Goal: Task Accomplishment & Management: Manage account settings

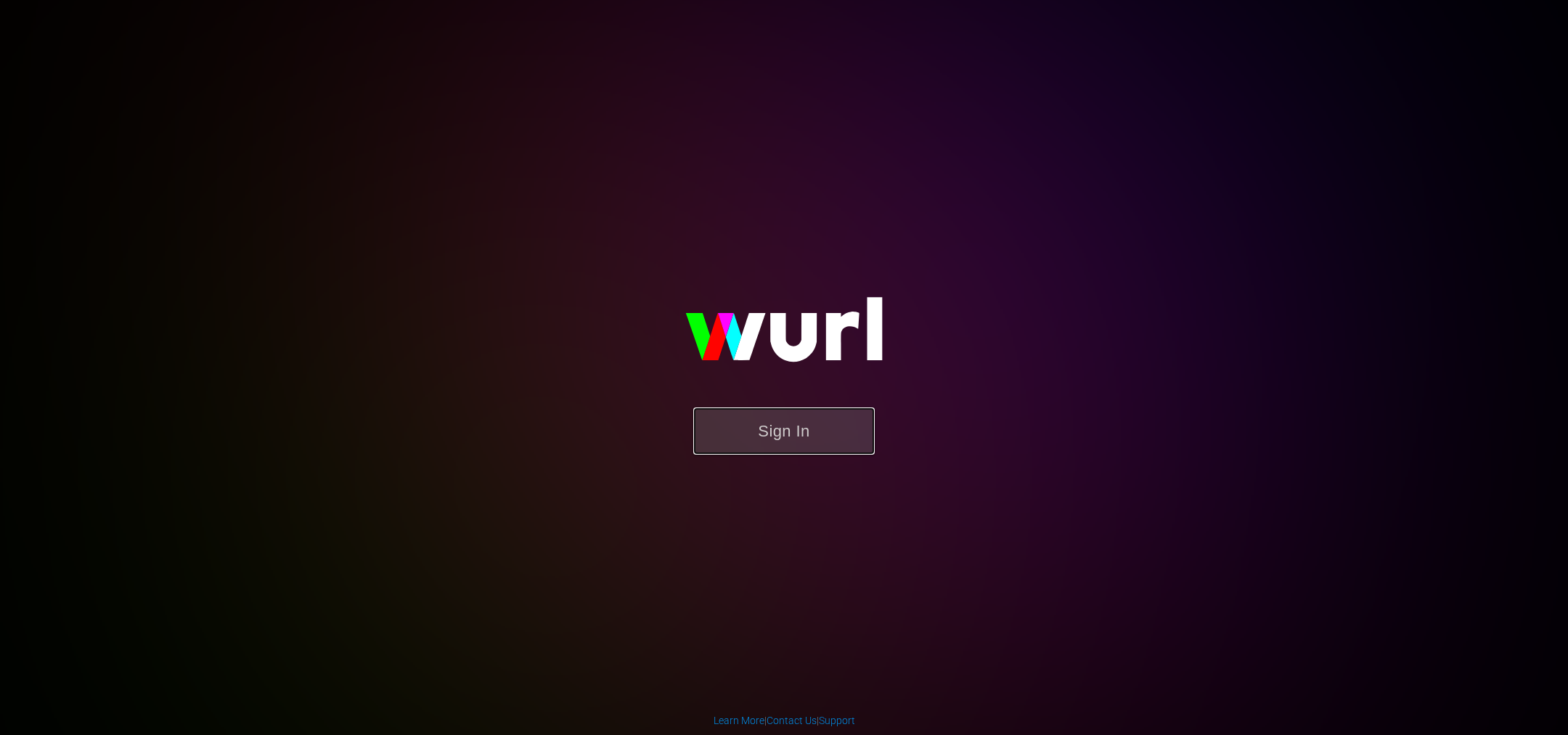
click at [754, 435] on button "Sign In" at bounding box center [784, 430] width 182 height 47
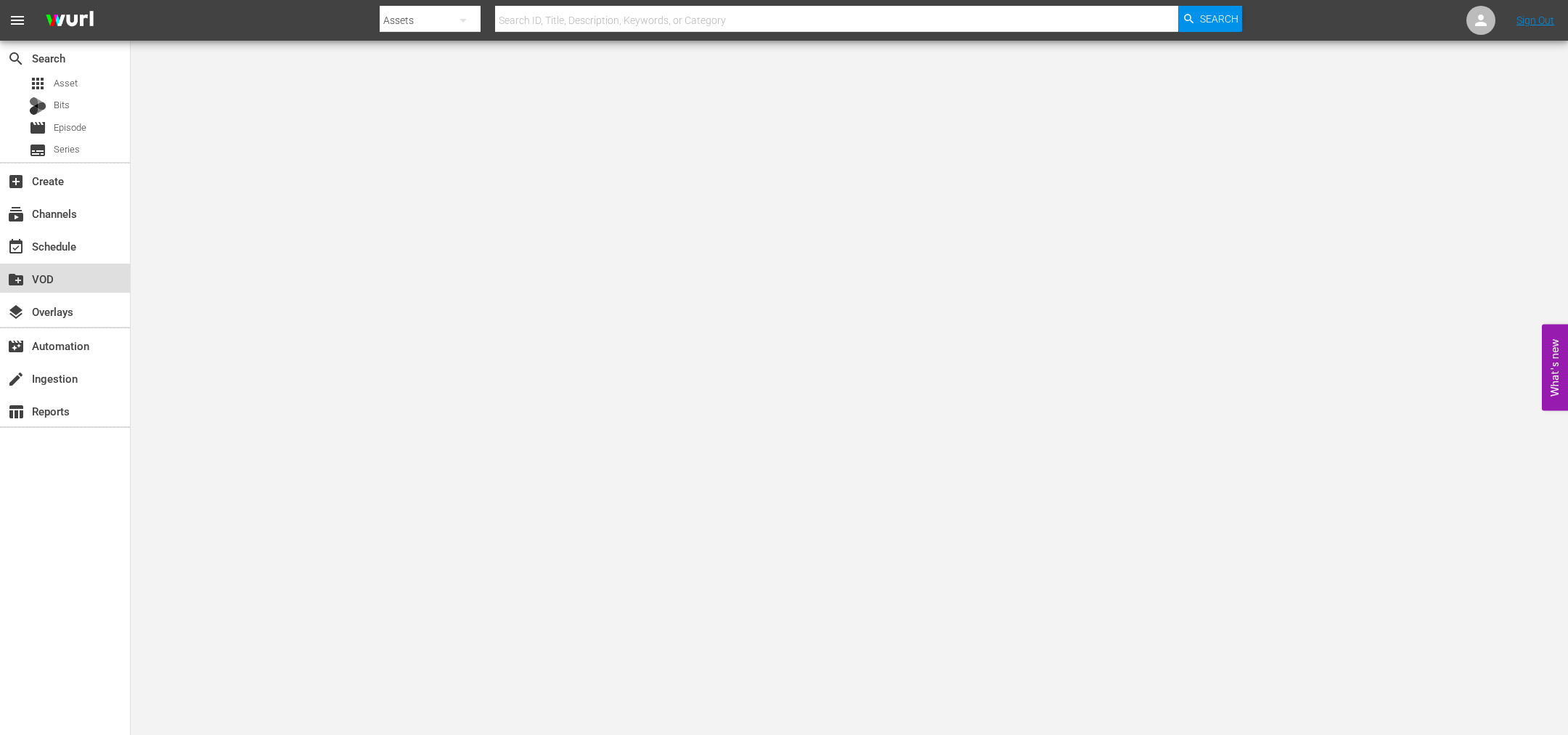
click at [50, 283] on div "create_new_folder VOD" at bounding box center [40, 276] width 81 height 13
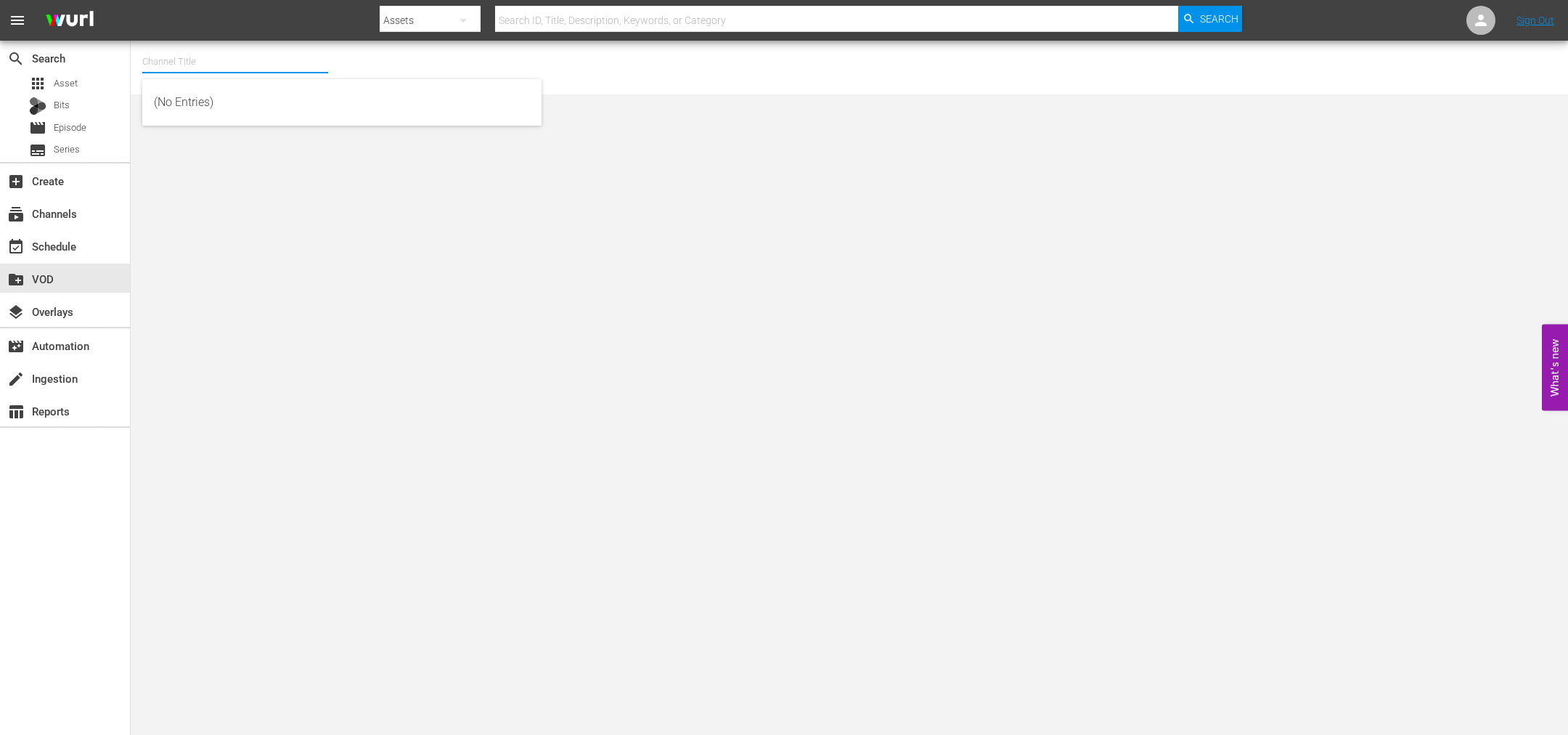
click at [201, 52] on input "text" at bounding box center [236, 61] width 186 height 35
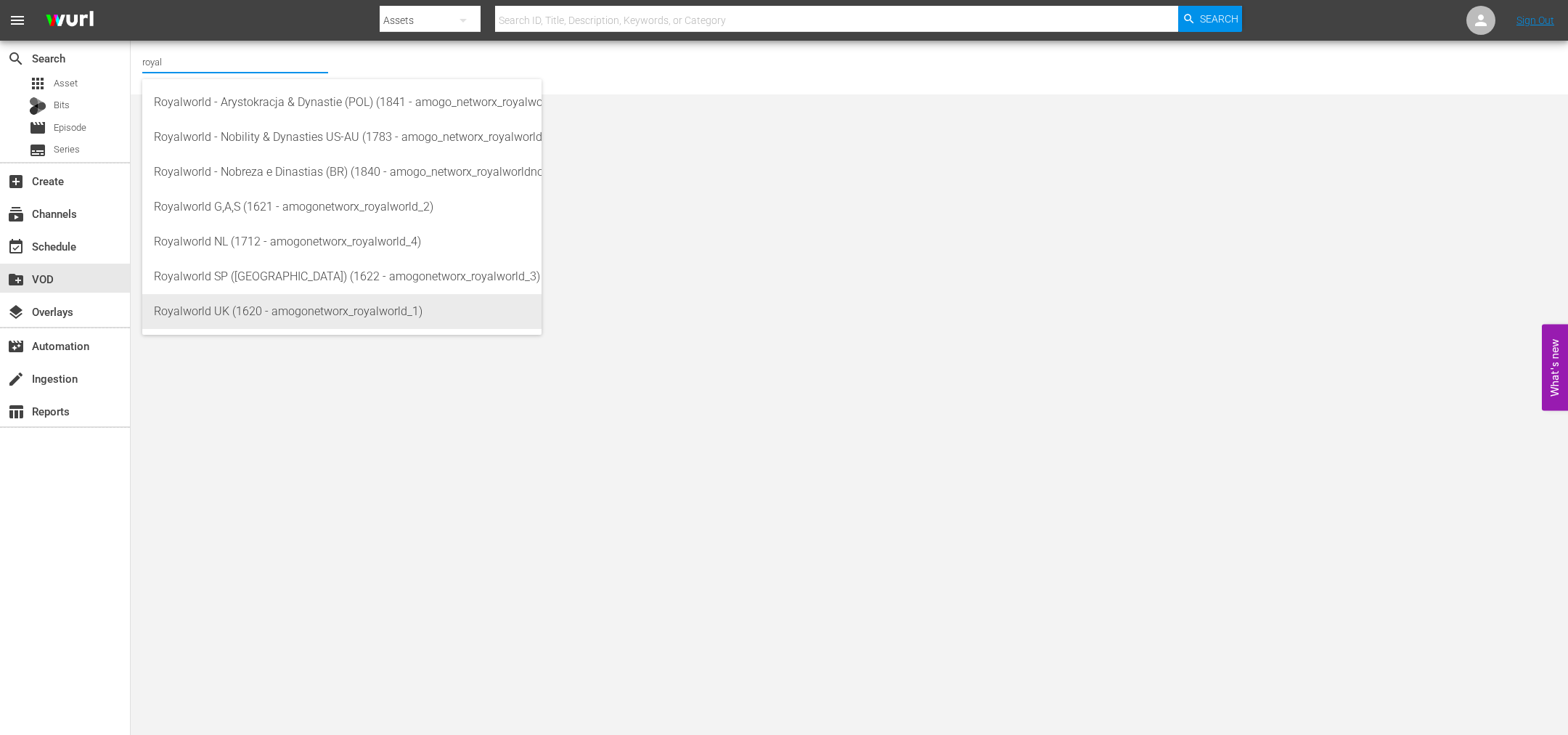
click at [279, 309] on div "Royalworld UK (1620 - amogonetworx_royalworld_1)" at bounding box center [341, 311] width 376 height 35
type input "Royalworld UK (1620 - amogonetworx_royalworld_1)"
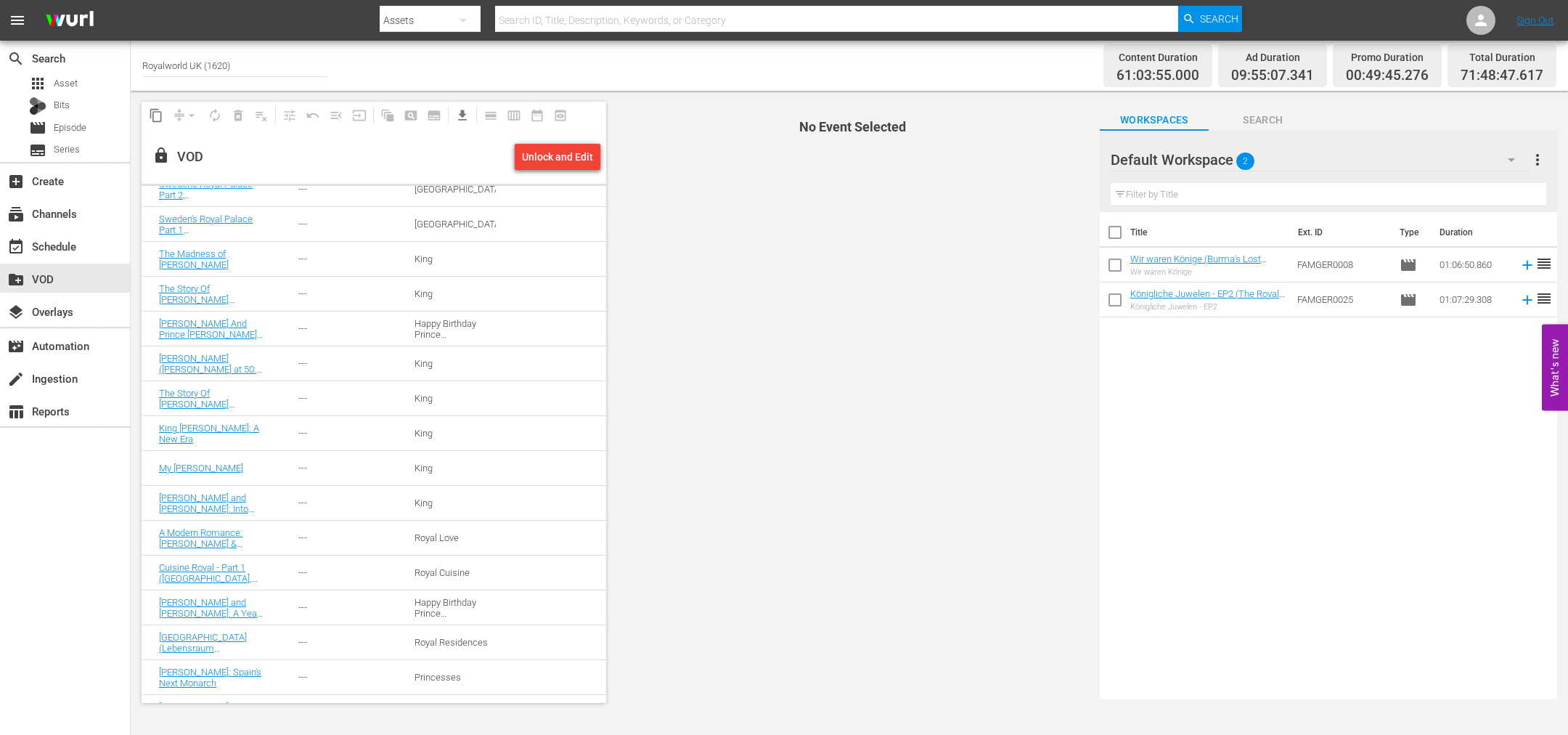
scroll to position [1360, 0]
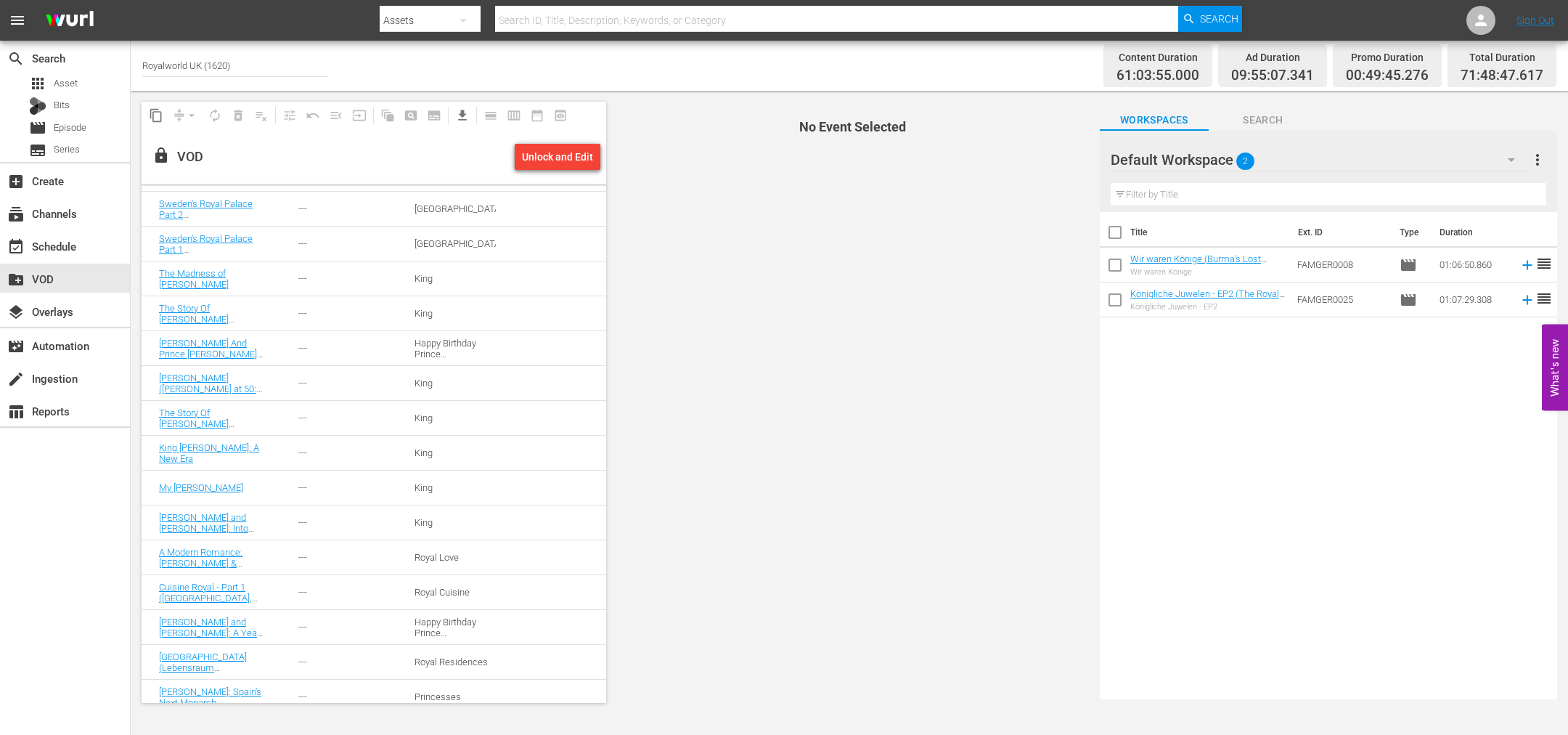
click at [410, 514] on td "King" at bounding box center [455, 522] width 116 height 35
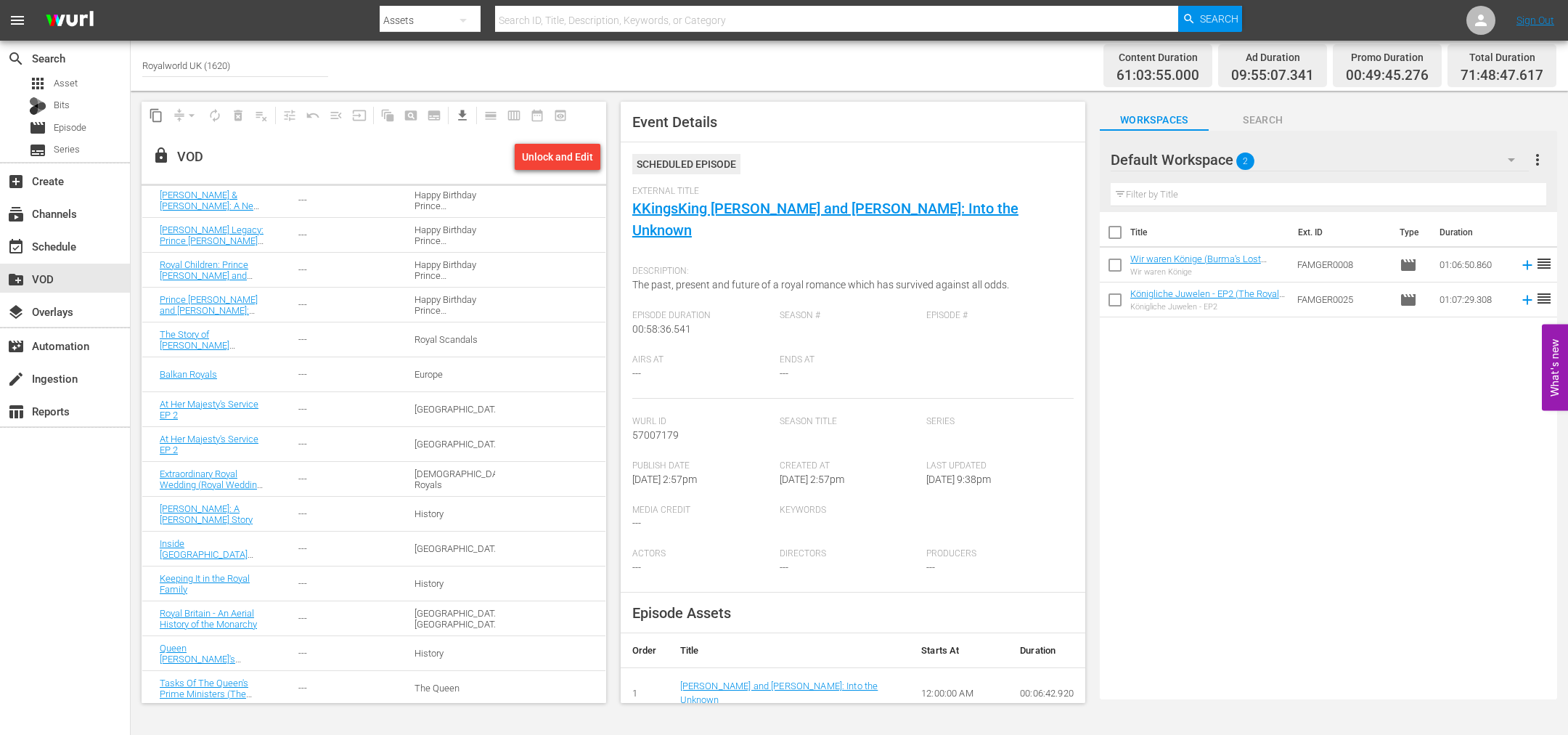
scroll to position [0, 0]
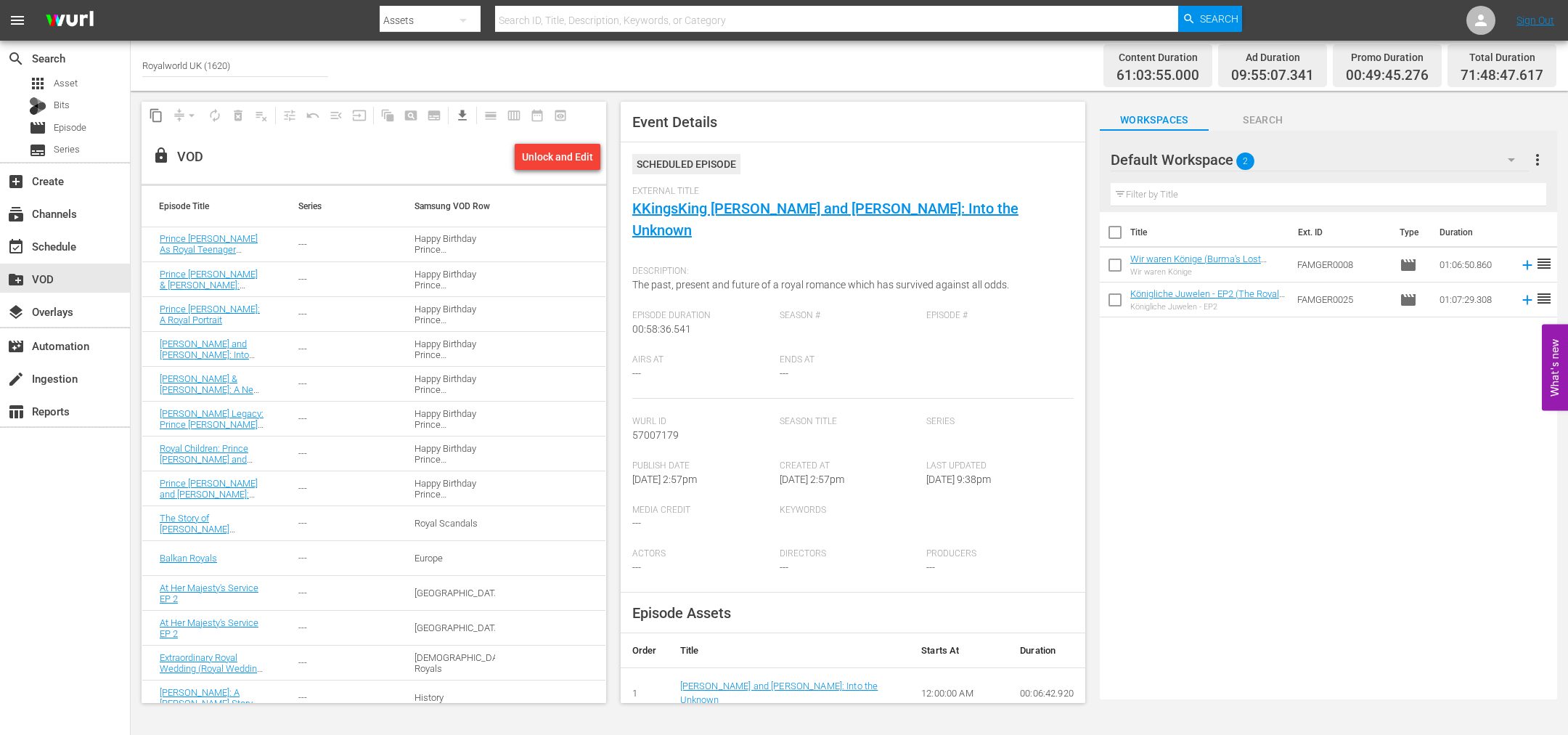
click at [423, 244] on div "Happy Birthday Prince [PERSON_NAME]" at bounding box center [455, 244] width 80 height 22
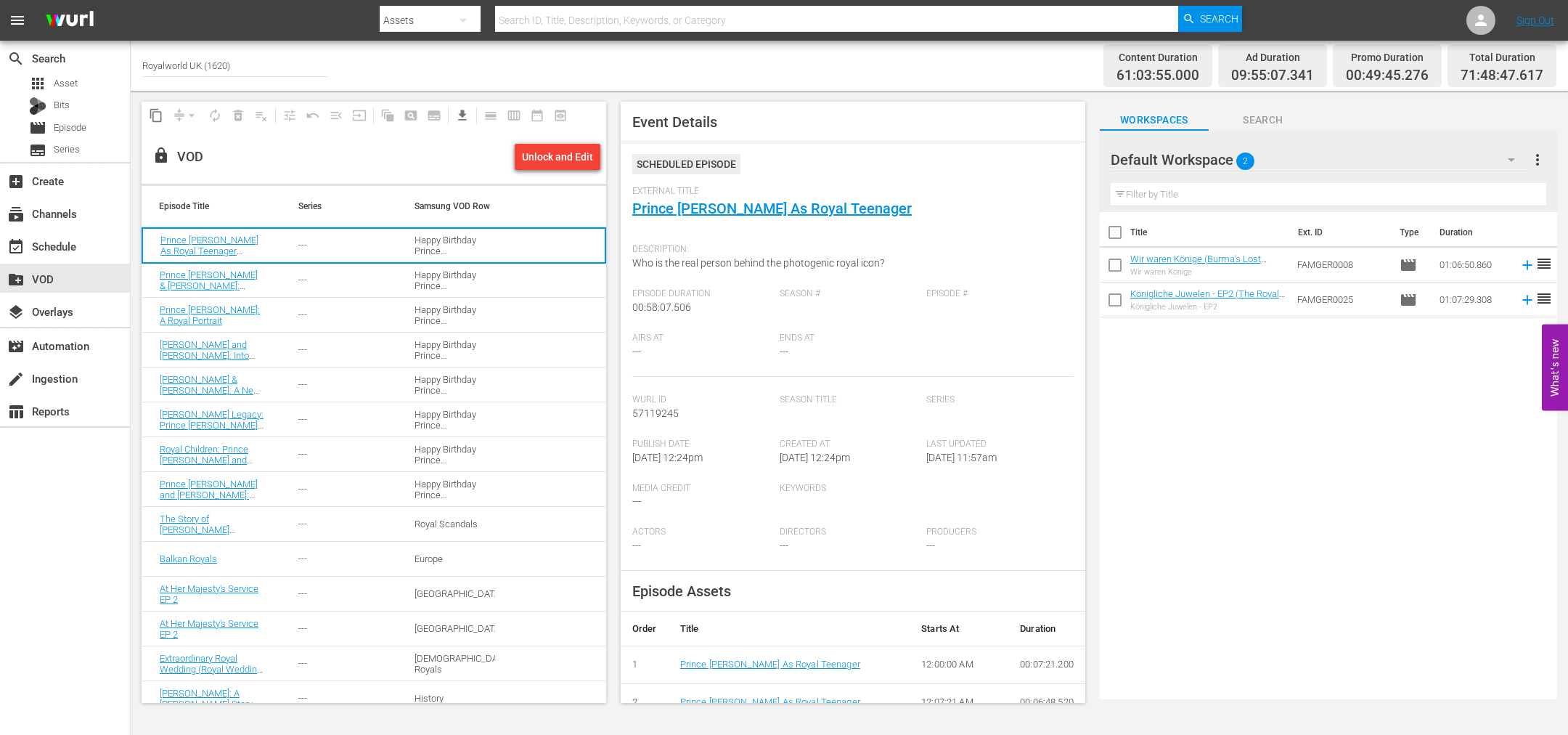
click at [430, 244] on div "Happy Birthday Prince [PERSON_NAME]" at bounding box center [455, 246] width 80 height 22
click at [558, 162] on div "Unlock and Edit" at bounding box center [557, 156] width 71 height 26
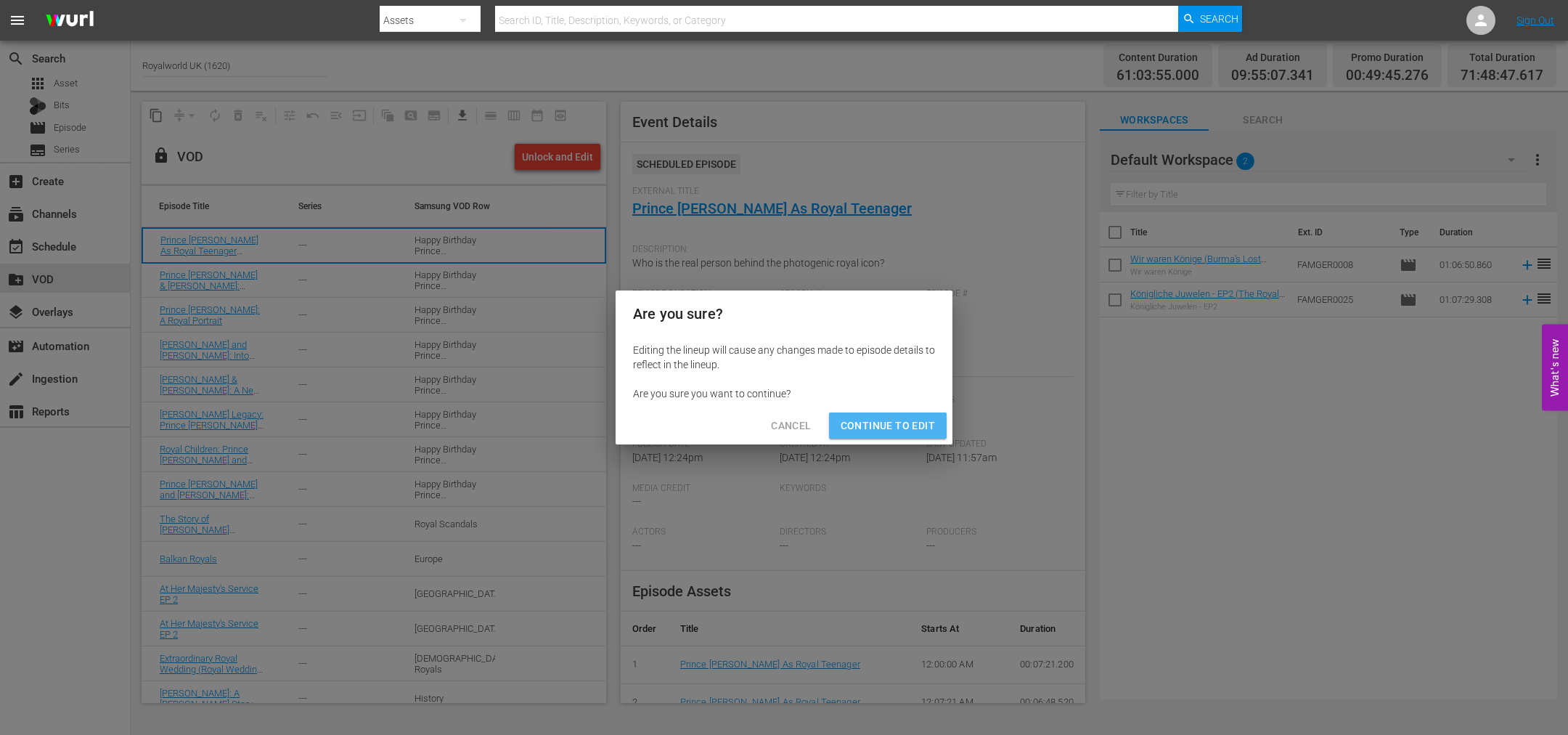
click at [904, 419] on span "Continue to Edit" at bounding box center [888, 425] width 95 height 18
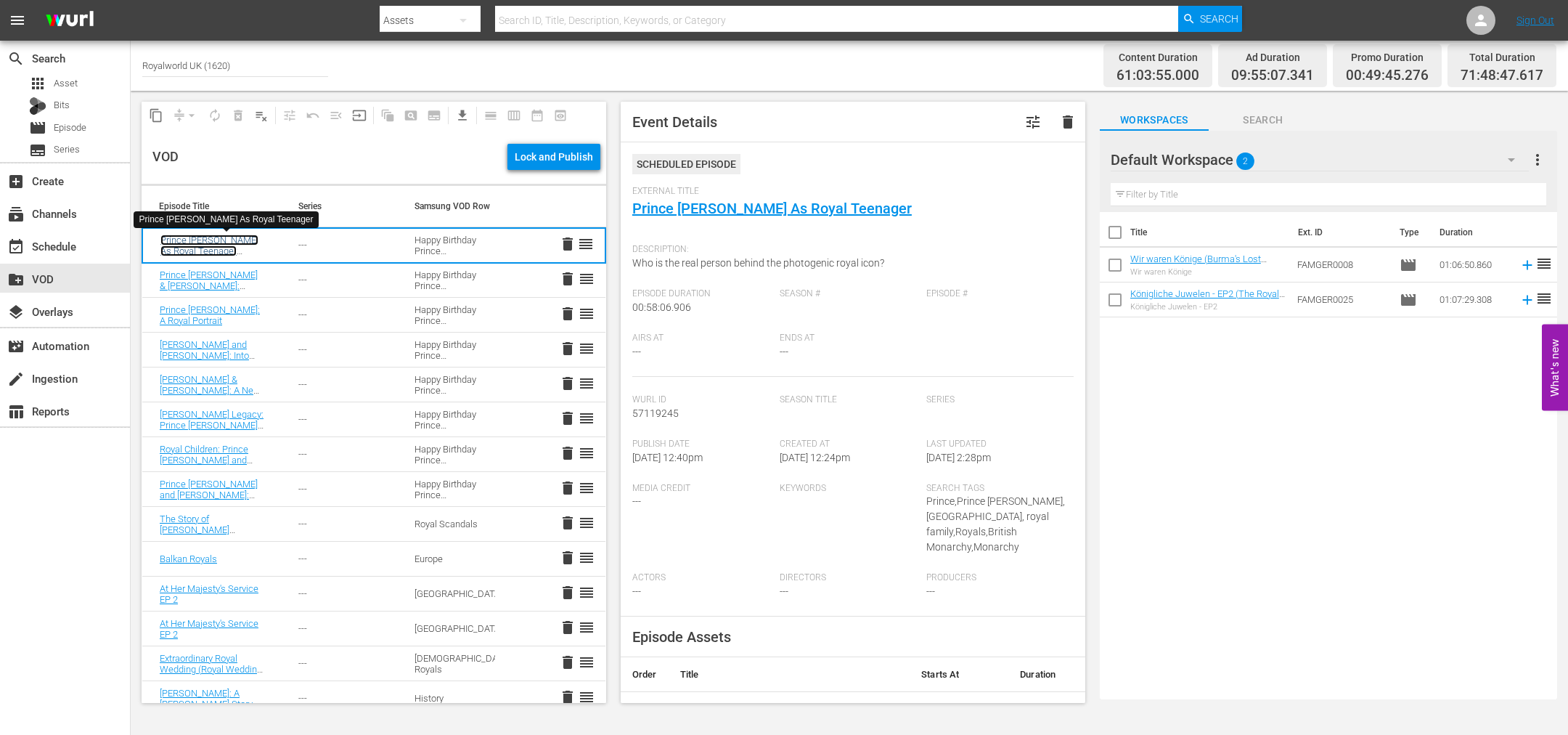
click at [213, 241] on link "Prince [PERSON_NAME] As Royal Teenager (Prince [PERSON_NAME], Royal Teenager: B…" at bounding box center [212, 262] width 103 height 55
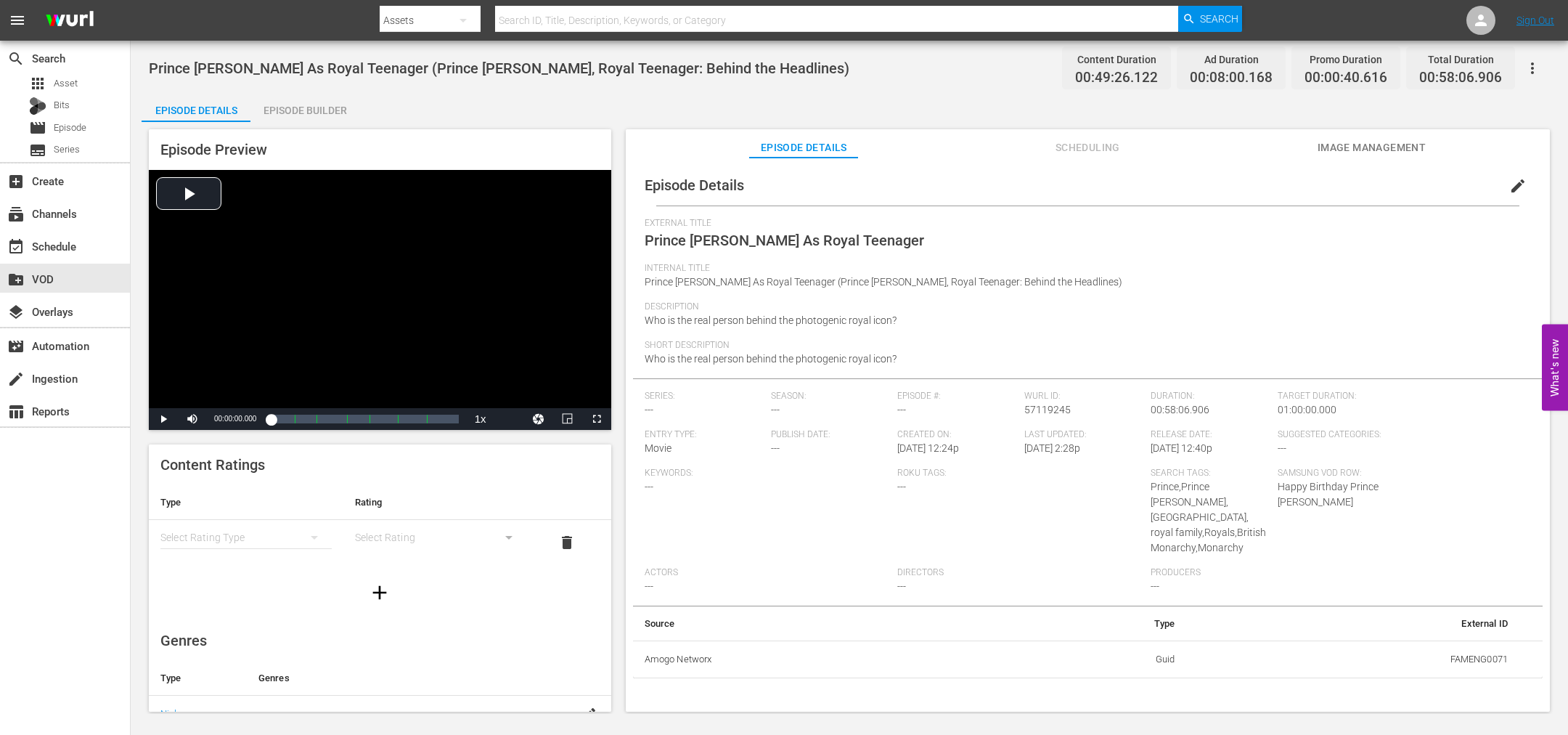
click at [1509, 178] on span "edit" at bounding box center [1518, 186] width 17 height 17
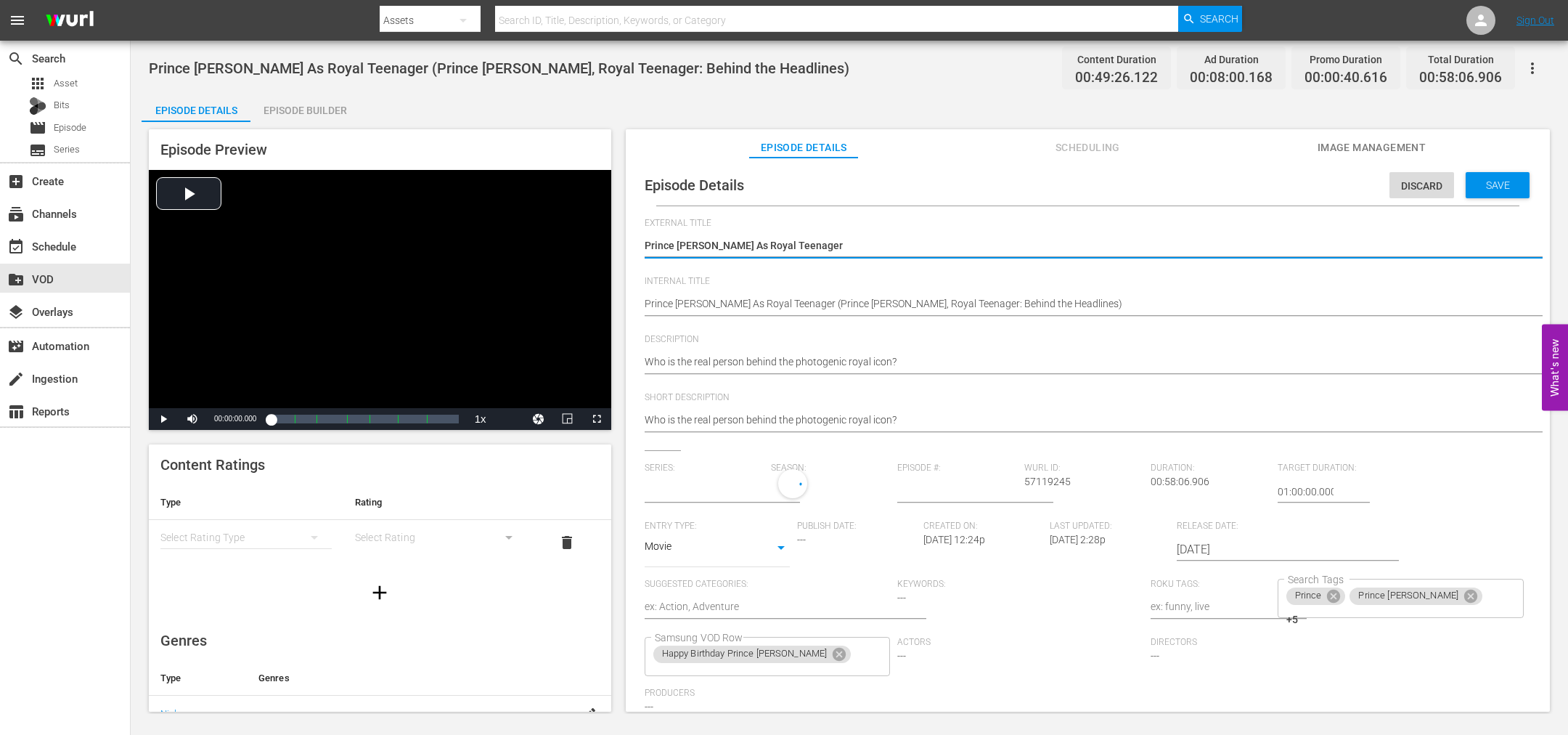
type input "No Series"
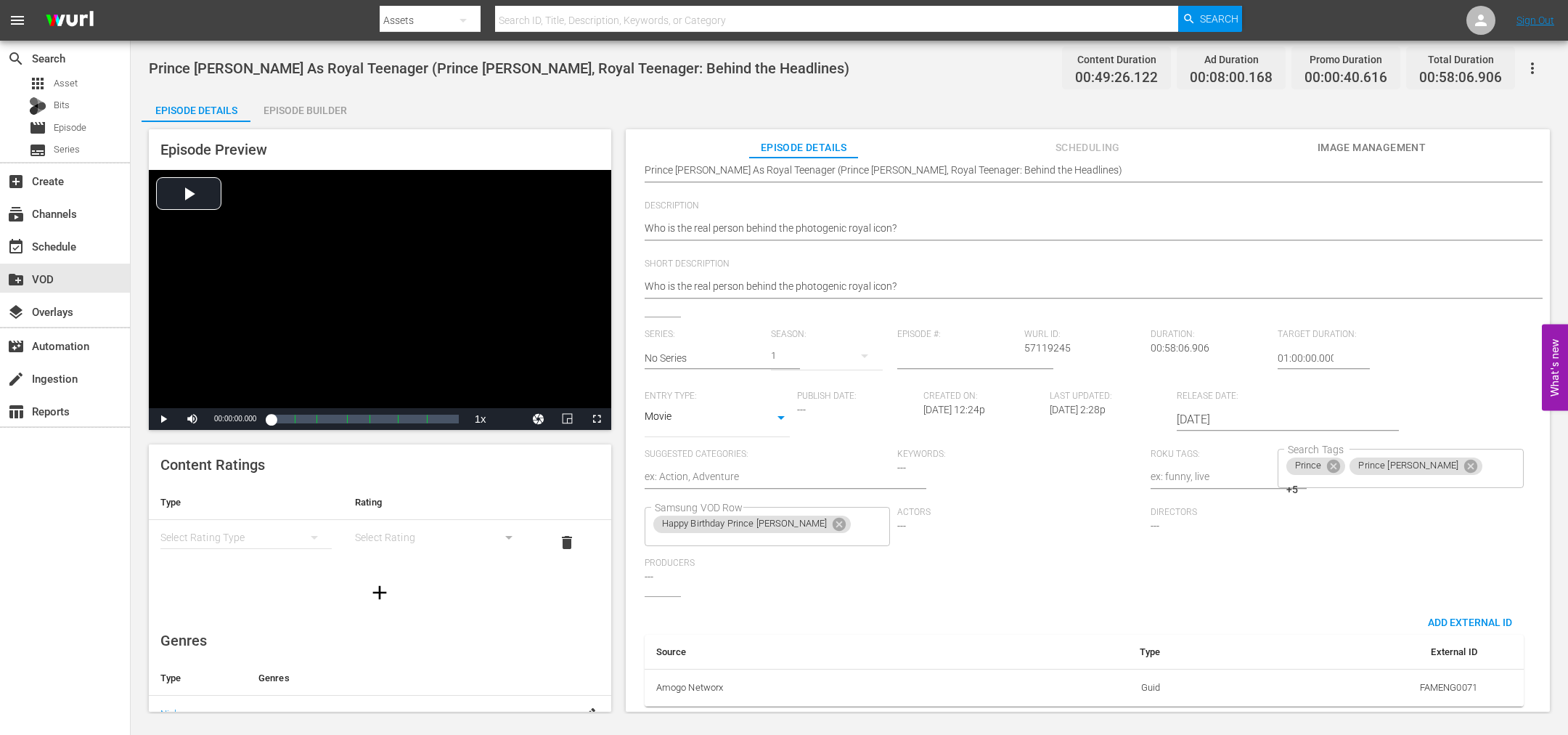
scroll to position [149, 0]
click at [833, 517] on icon at bounding box center [839, 523] width 13 height 13
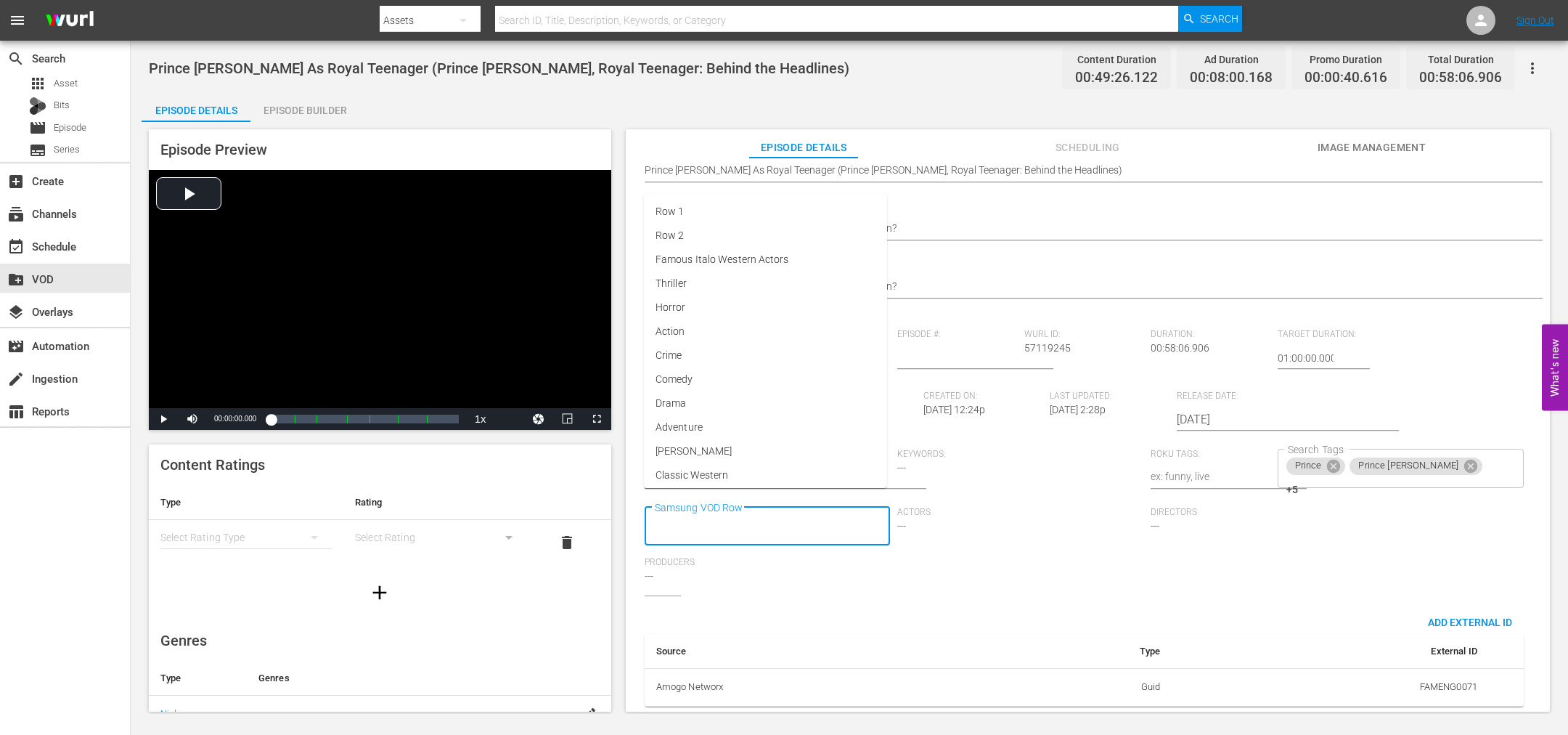
click at [802, 513] on input "Samsung VOD Row" at bounding box center [757, 526] width 212 height 26
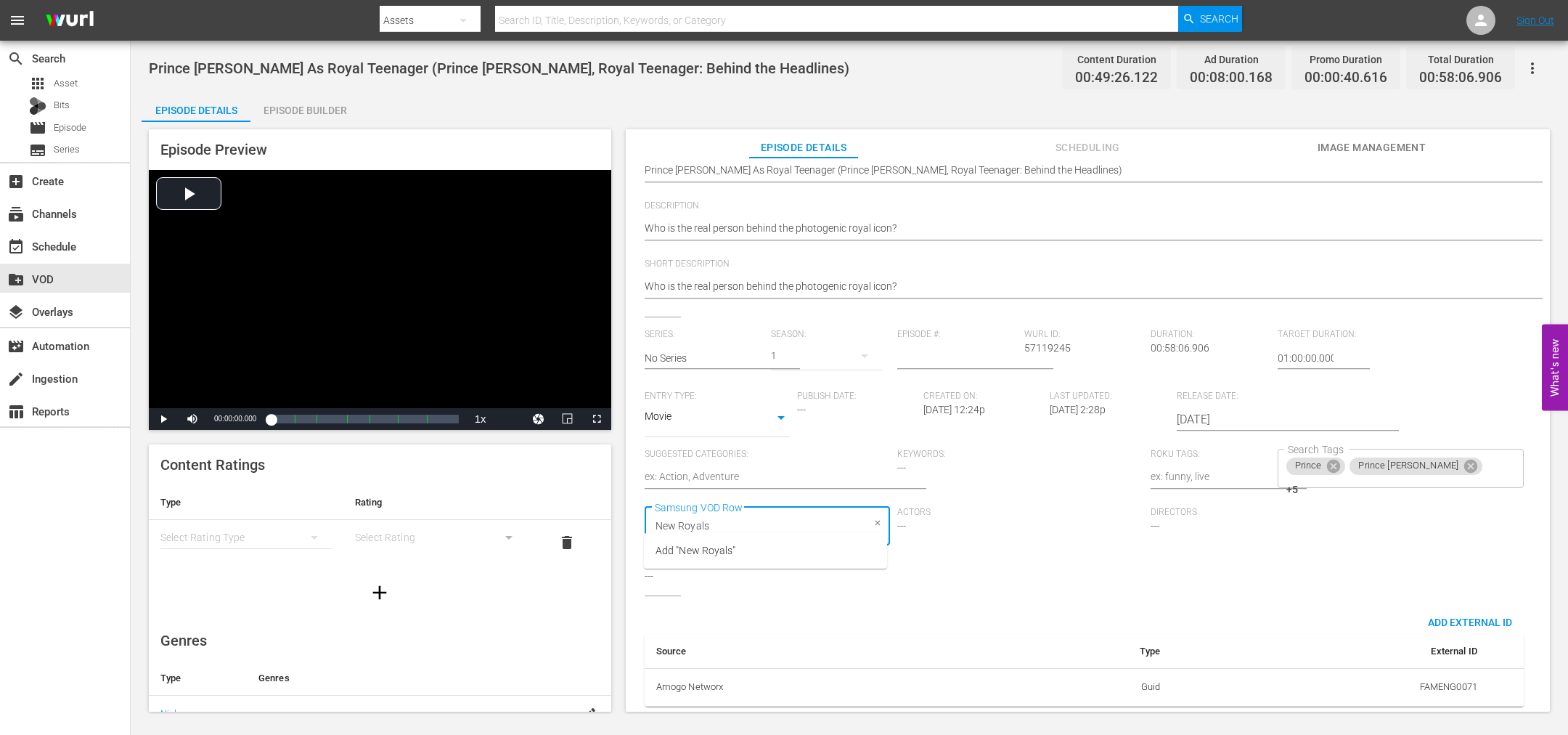
type input "New Royals"
click at [942, 521] on div "Actors ---" at bounding box center [1023, 533] width 254 height 51
click at [1481, 452] on div "Prince Prince [PERSON_NAME] +5 Search Tags" at bounding box center [1401, 469] width 246 height 39
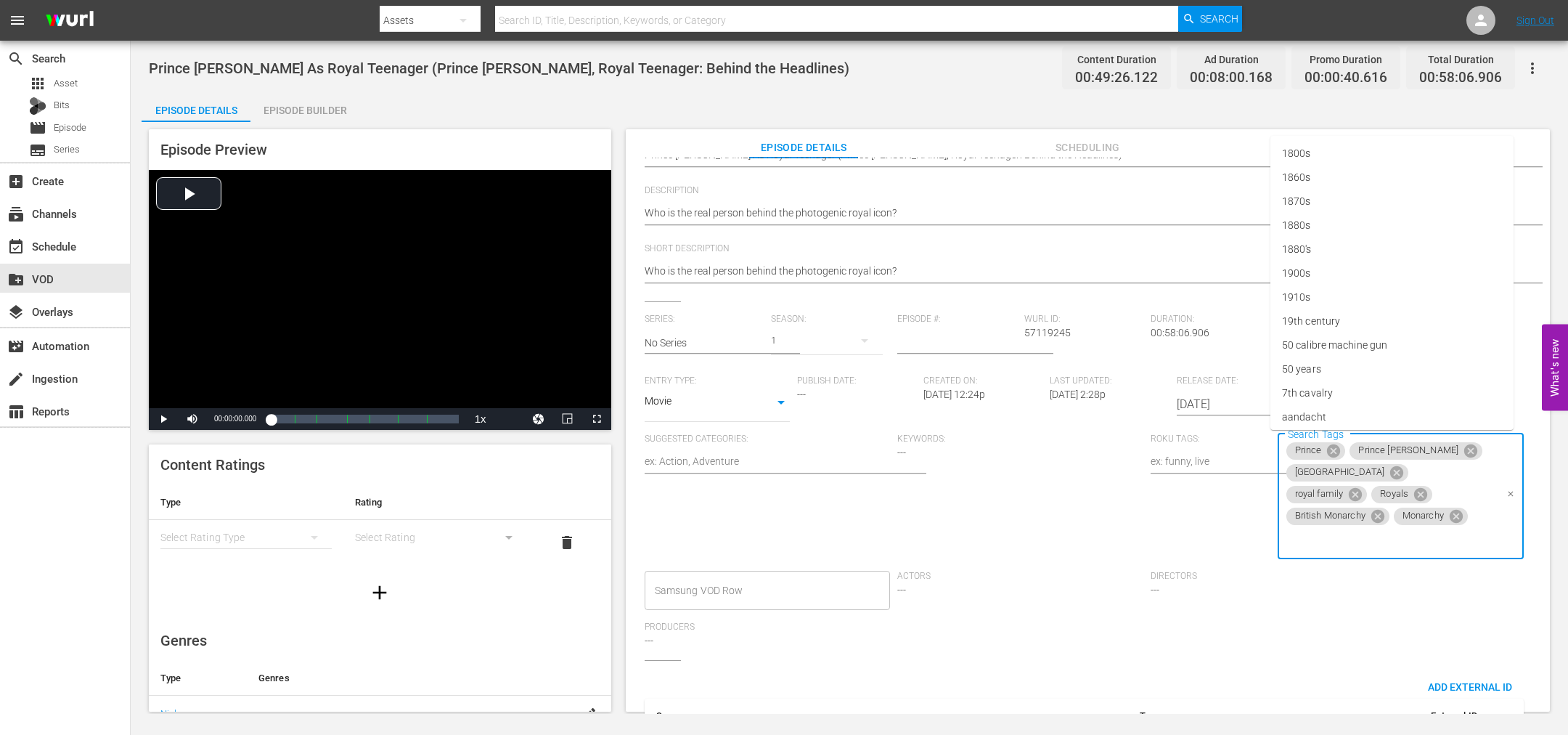
click at [1393, 527] on input "Search Tags" at bounding box center [1390, 540] width 212 height 26
type input "New Royals"
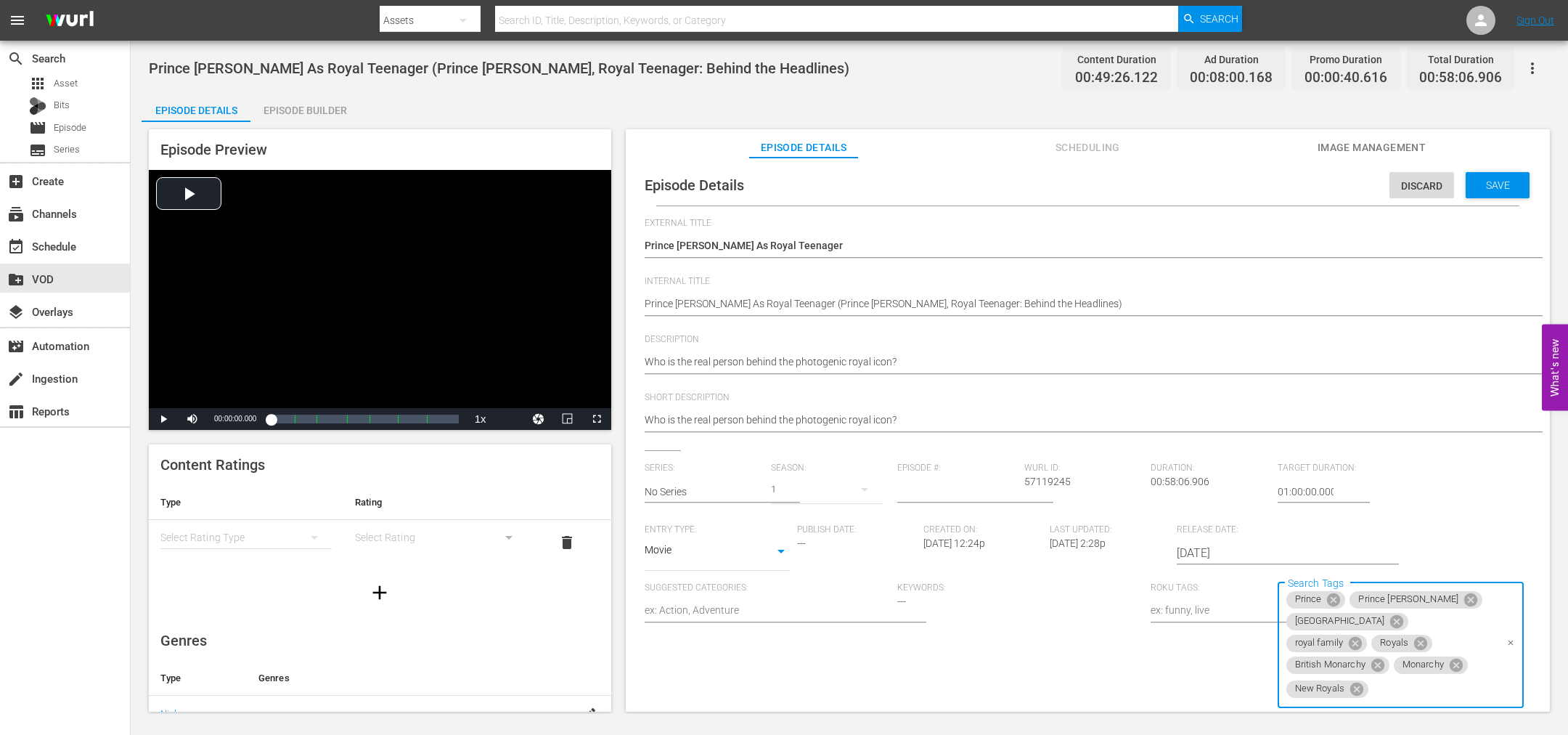
scroll to position [109, 0]
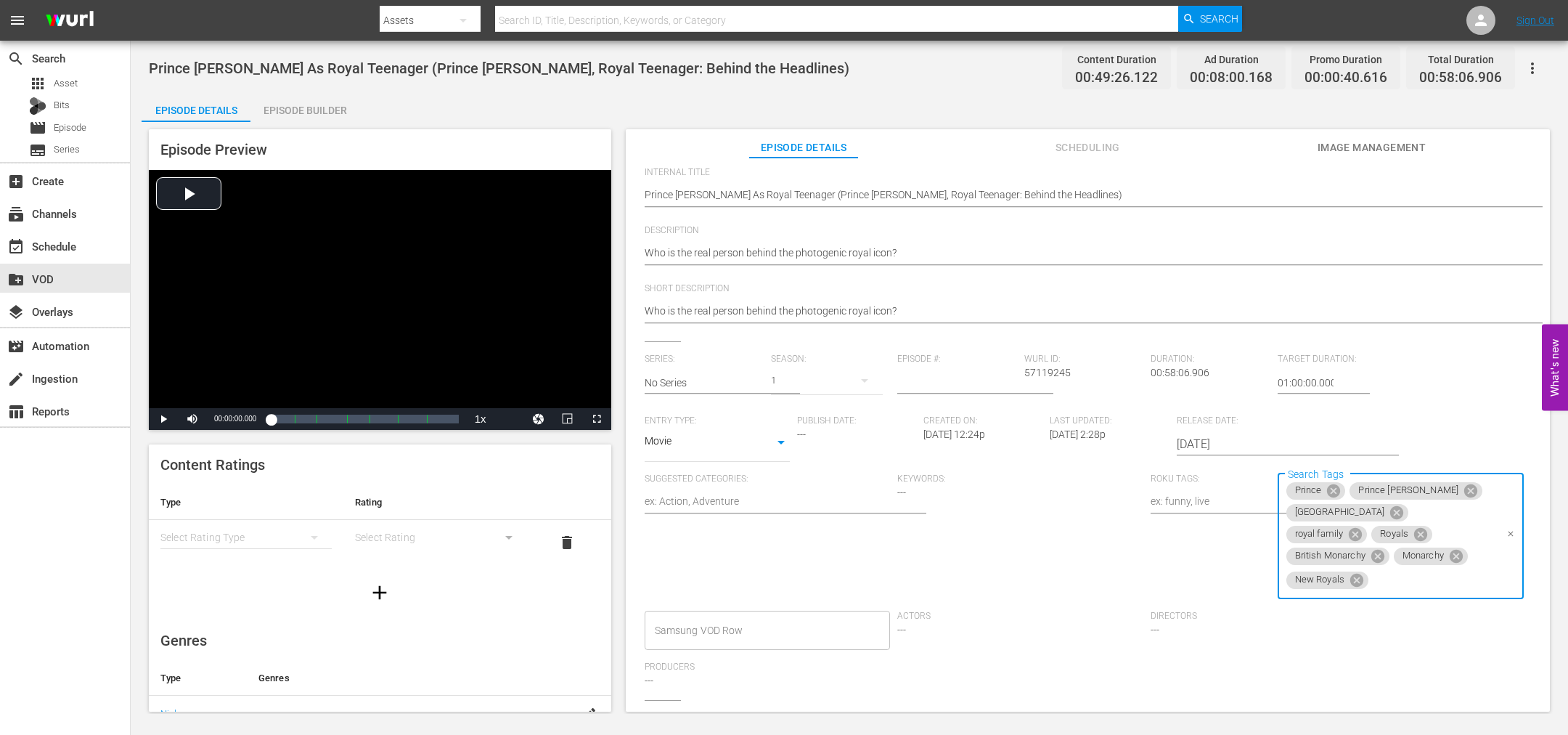
click at [1462, 567] on input "Search Tags" at bounding box center [1432, 580] width 124 height 26
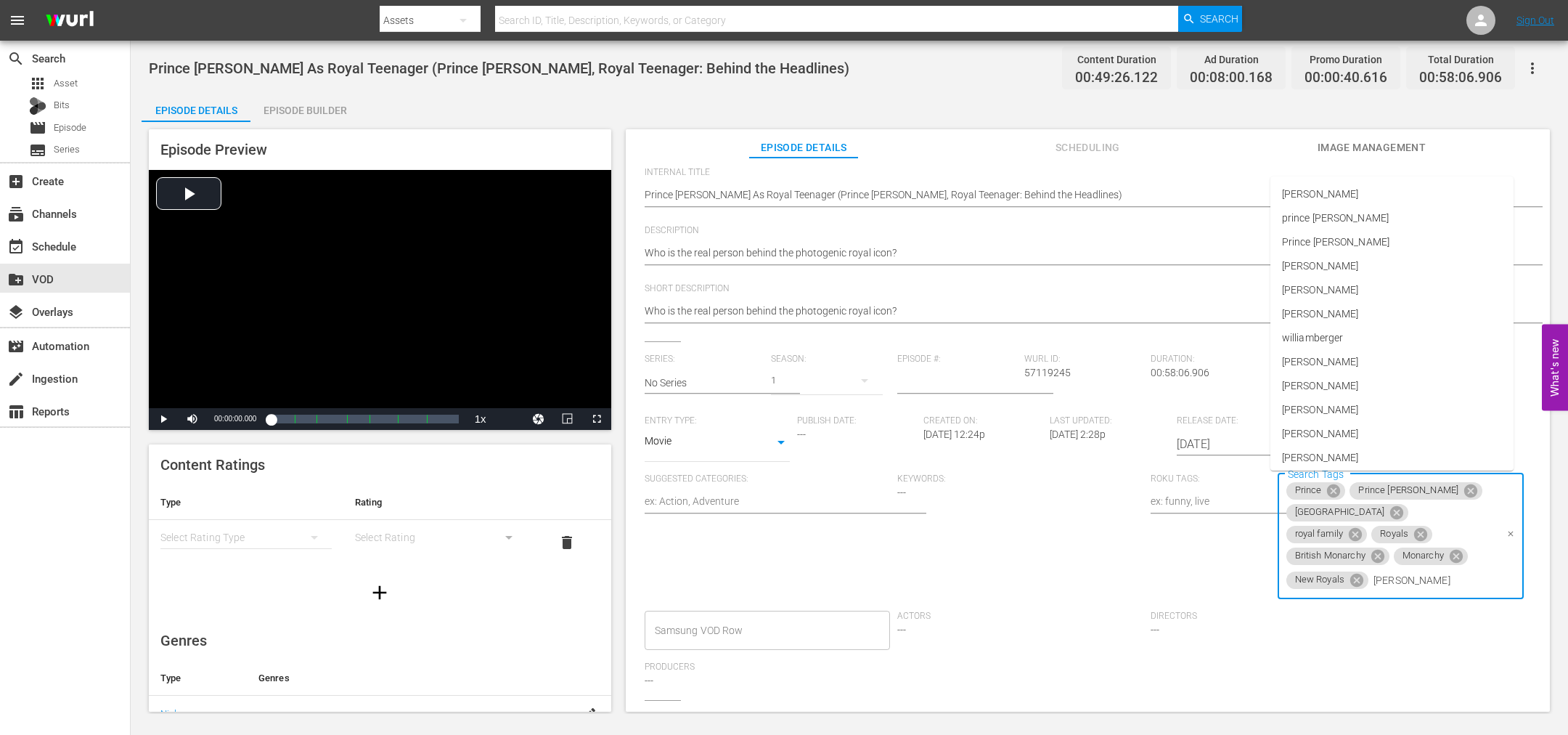
type input "[PERSON_NAME]"
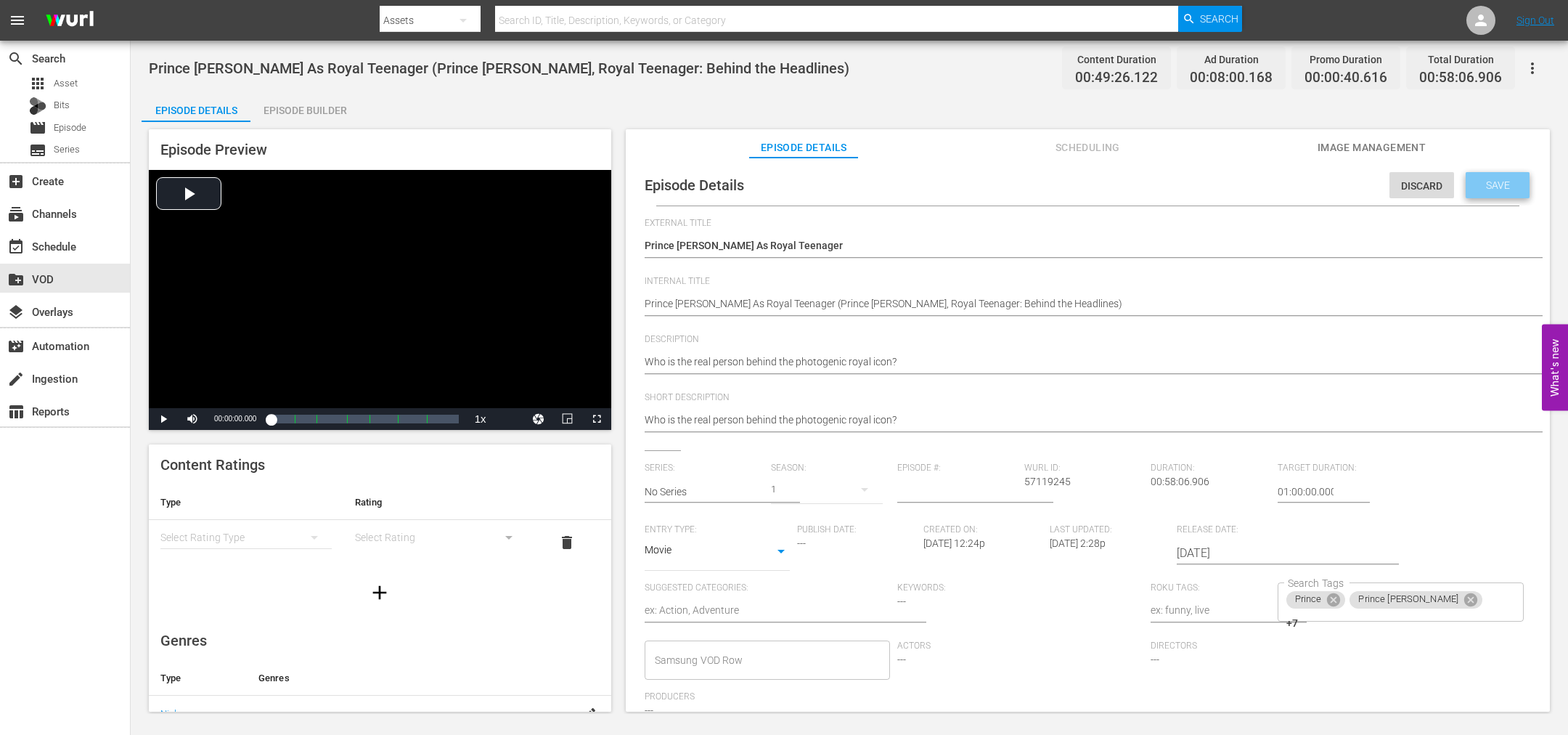
click at [1479, 185] on span "Save" at bounding box center [1497, 185] width 47 height 12
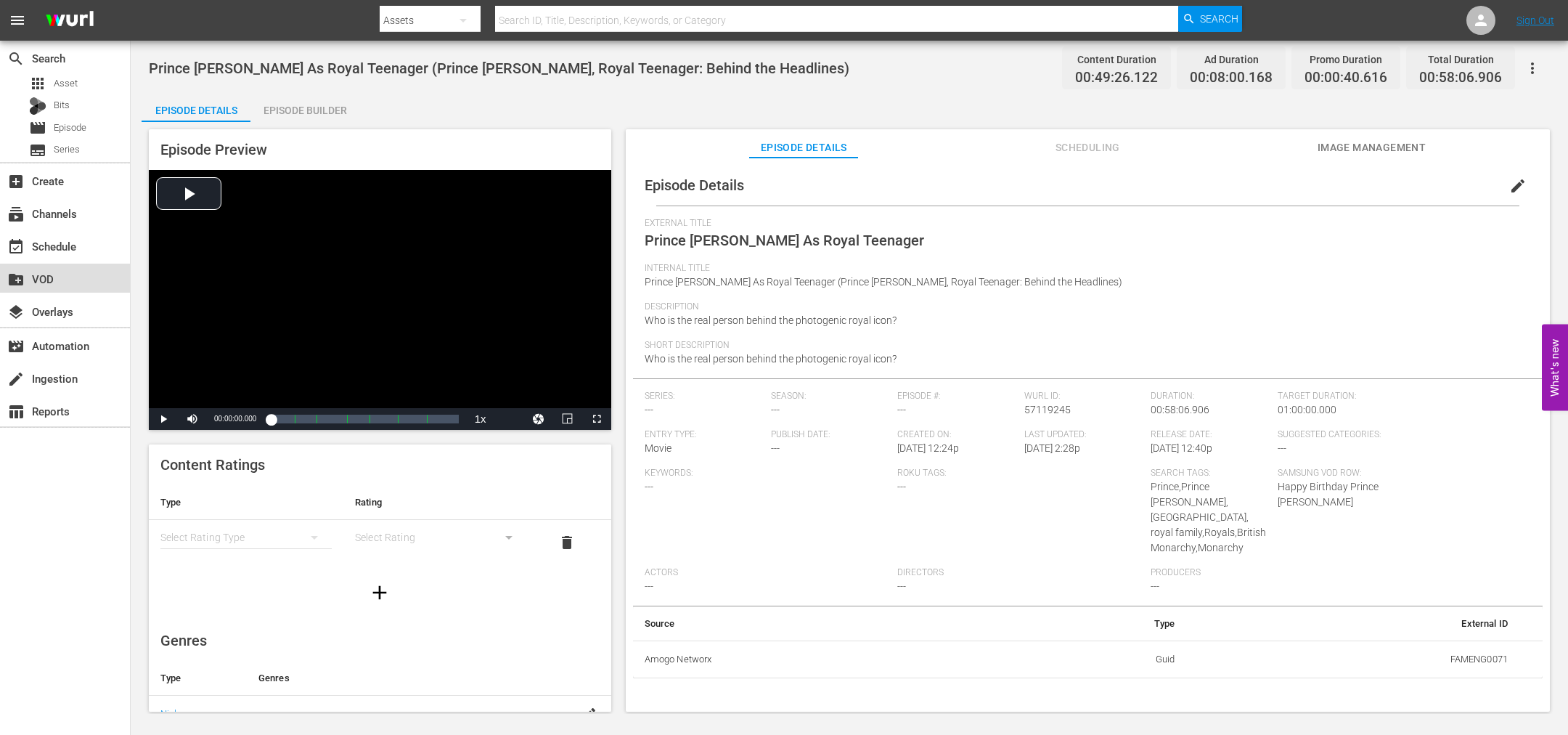
click at [65, 275] on div "create_new_folder VOD" at bounding box center [40, 276] width 81 height 13
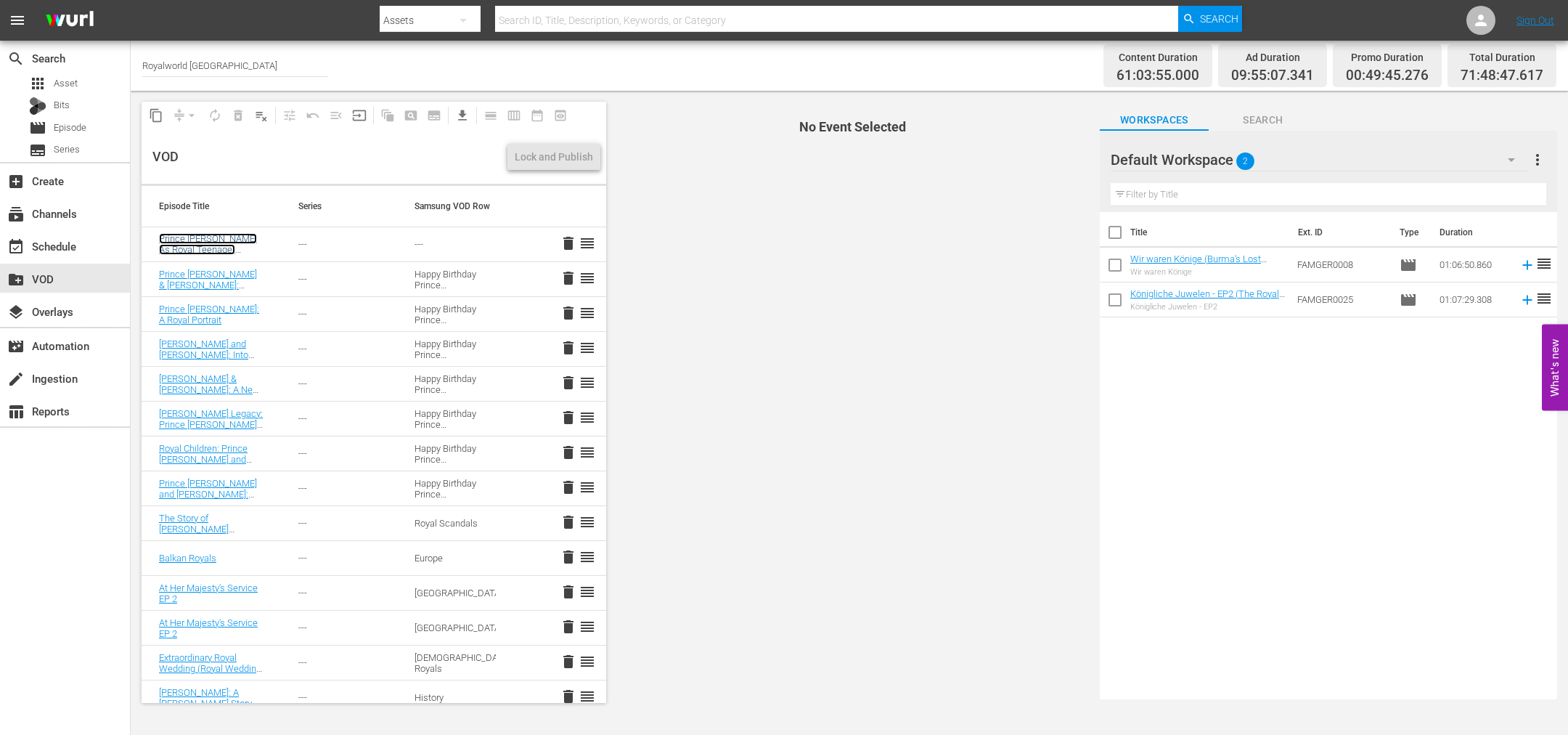
click at [220, 243] on link "Prince [PERSON_NAME] As Royal Teenager (Prince [PERSON_NAME], Royal Teenager: B…" at bounding box center [210, 260] width 103 height 55
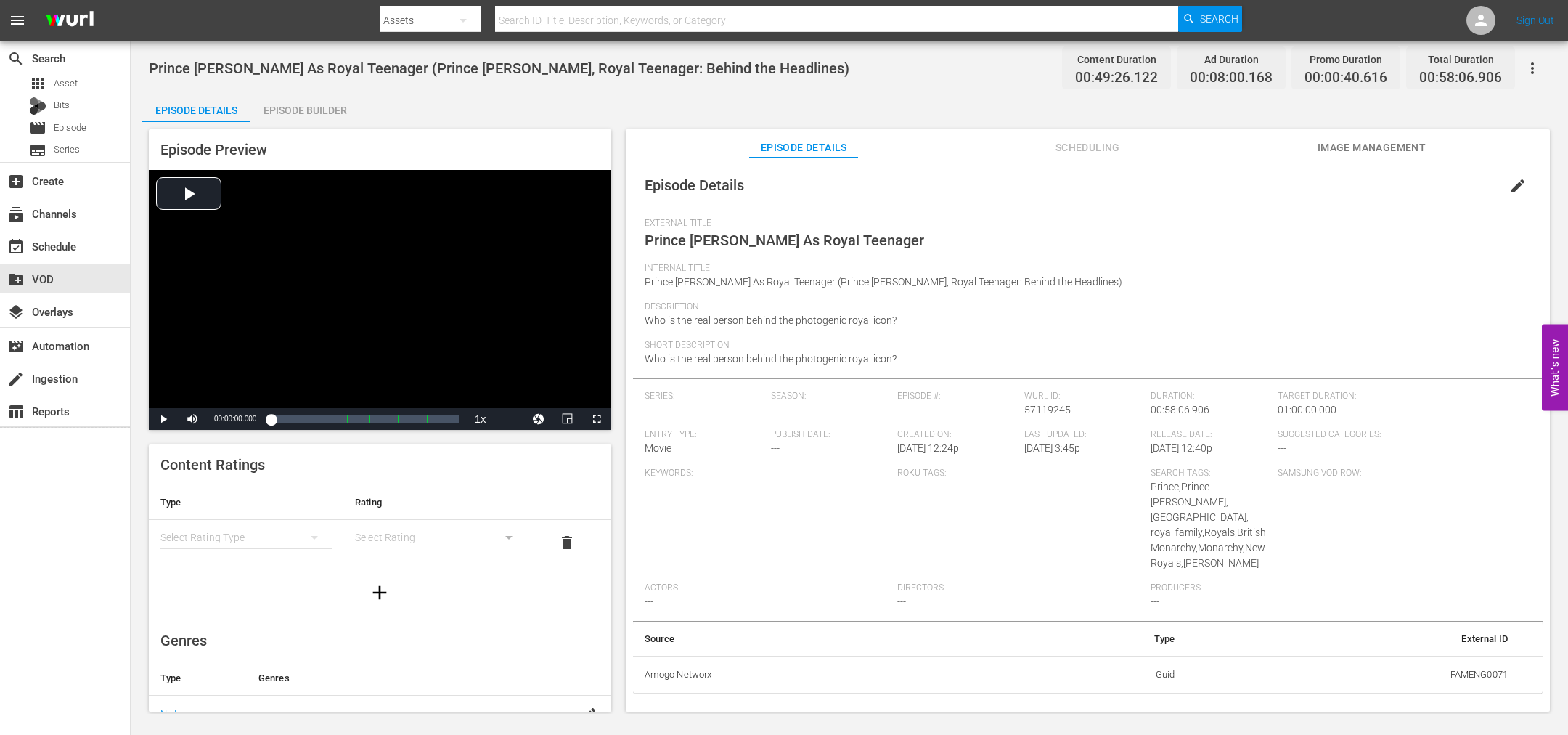
click at [1381, 152] on span "Image Management" at bounding box center [1372, 147] width 109 height 18
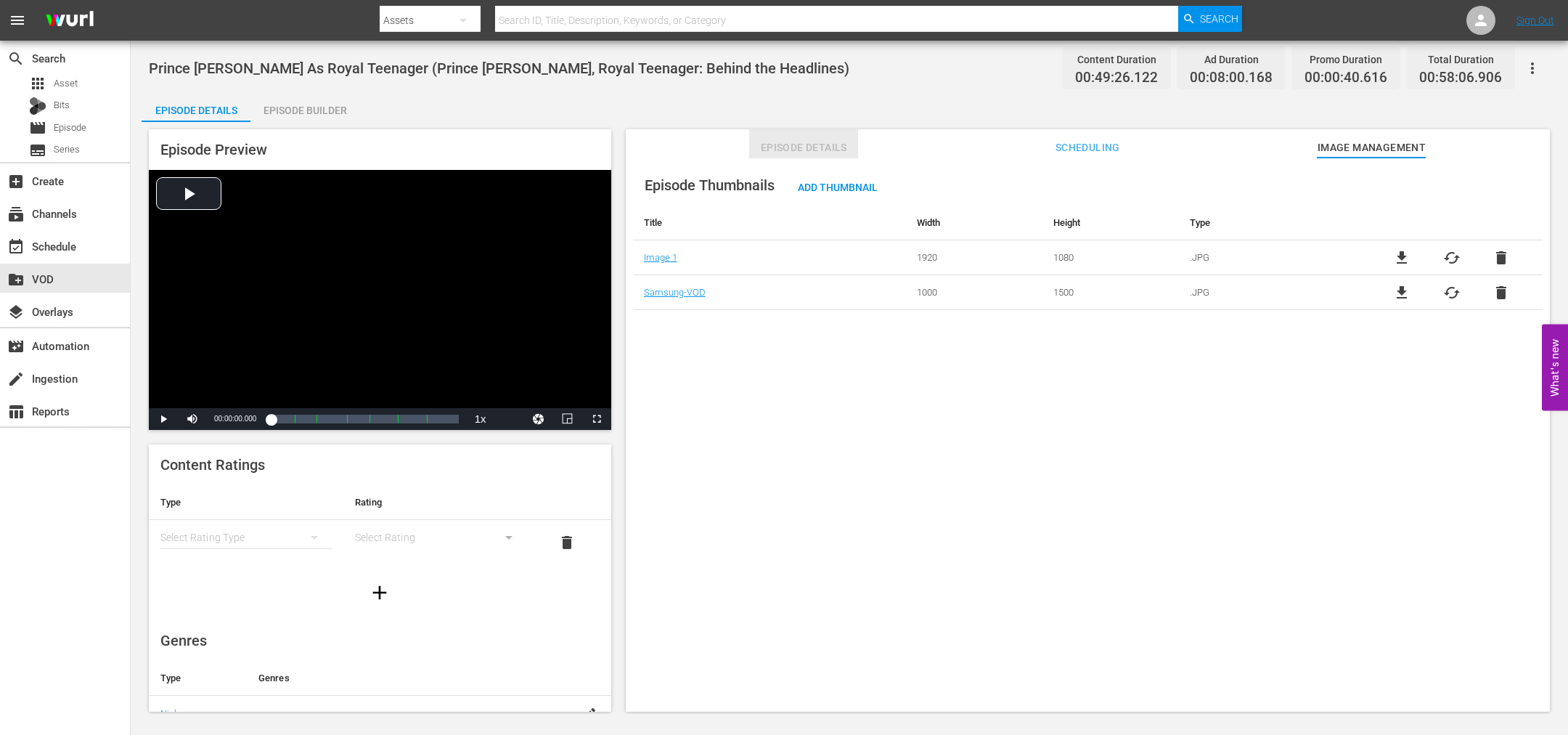
click at [796, 139] on span "Episode Details" at bounding box center [804, 147] width 109 height 18
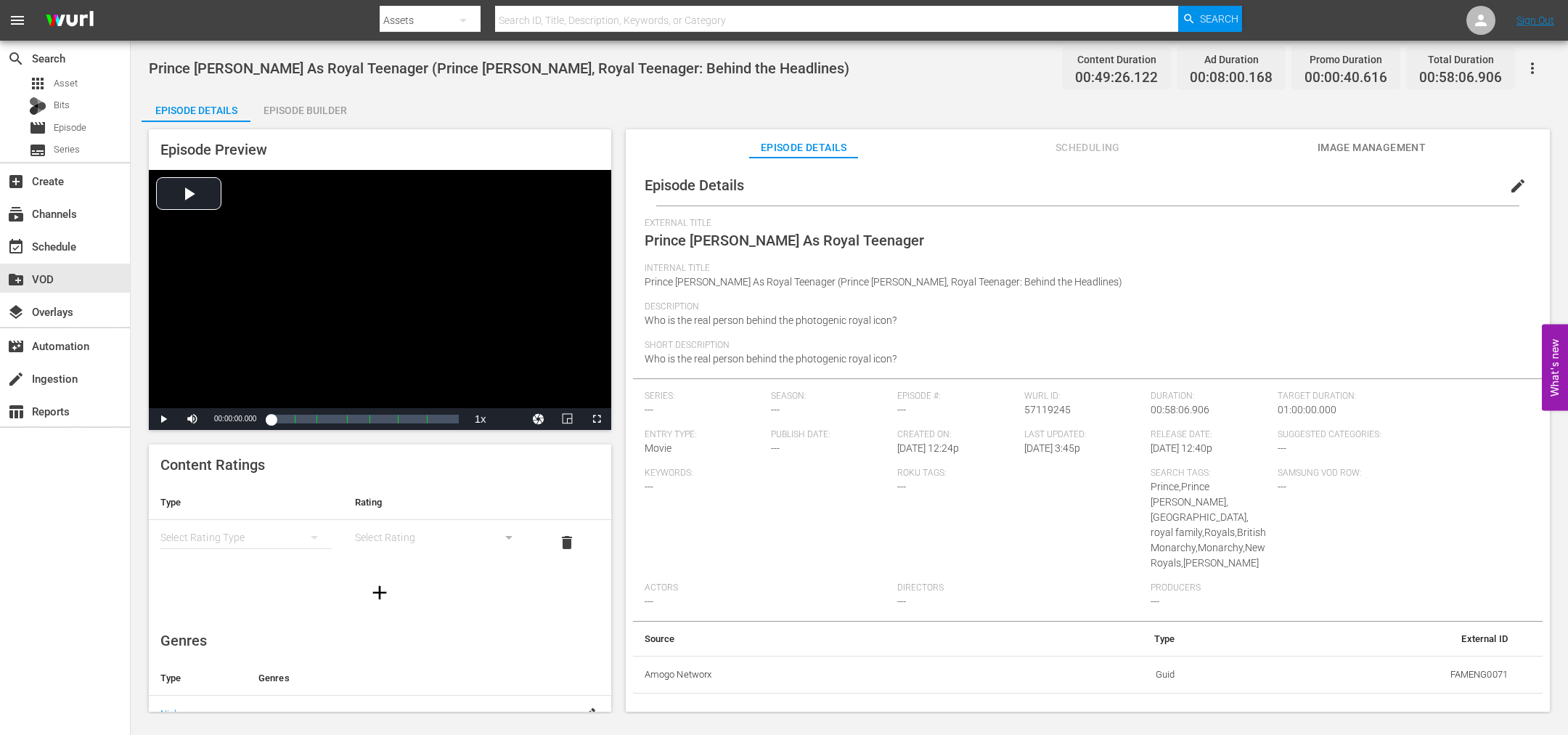
click at [1516, 192] on span "edit" at bounding box center [1518, 186] width 17 height 17
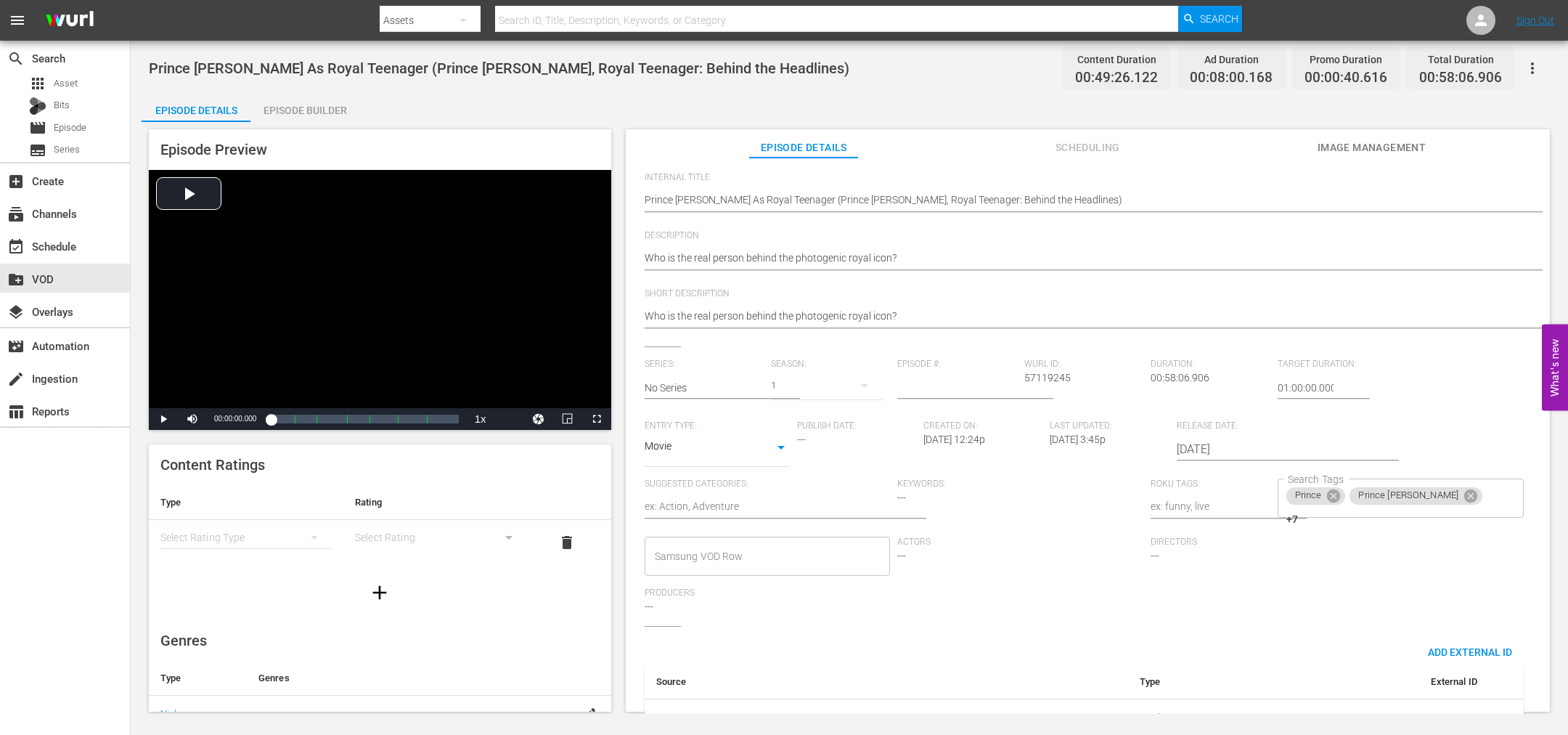
scroll to position [149, 0]
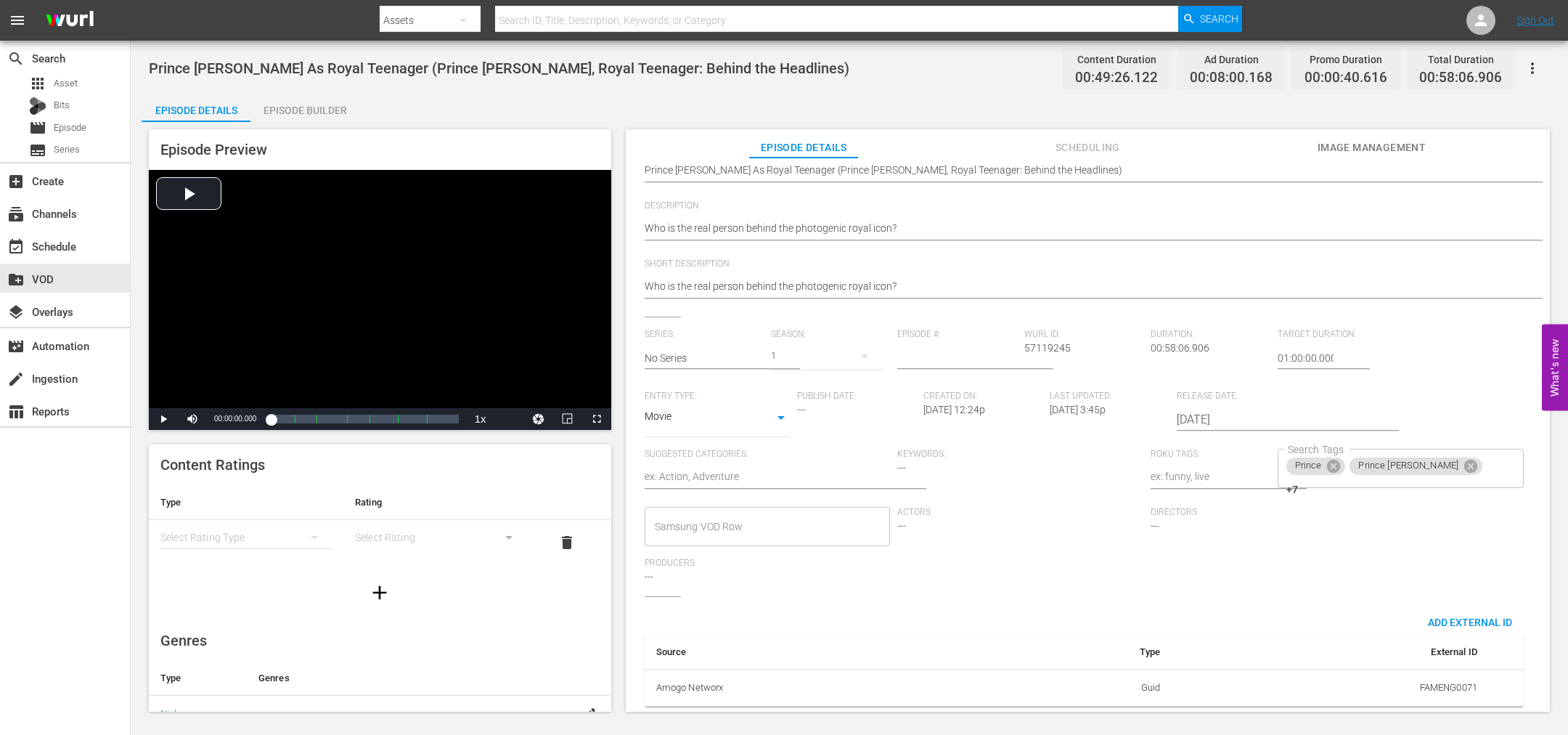
click at [749, 513] on input "Samsung VOD Row" at bounding box center [757, 526] width 212 height 26
type input "New Royals"
click at [733, 553] on span "Add "New Royals"" at bounding box center [696, 551] width 80 height 15
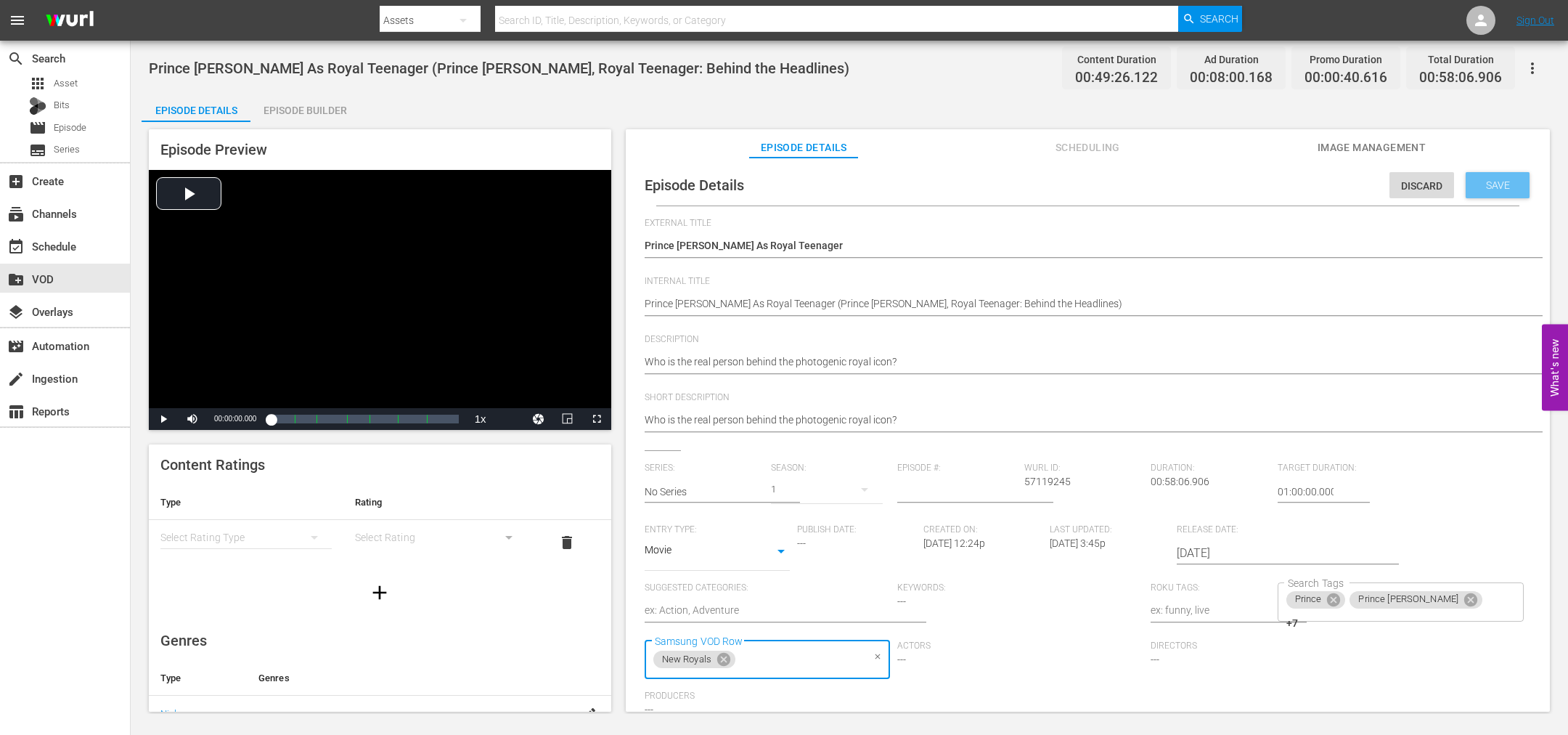
click at [1489, 185] on span "Save" at bounding box center [1497, 185] width 47 height 12
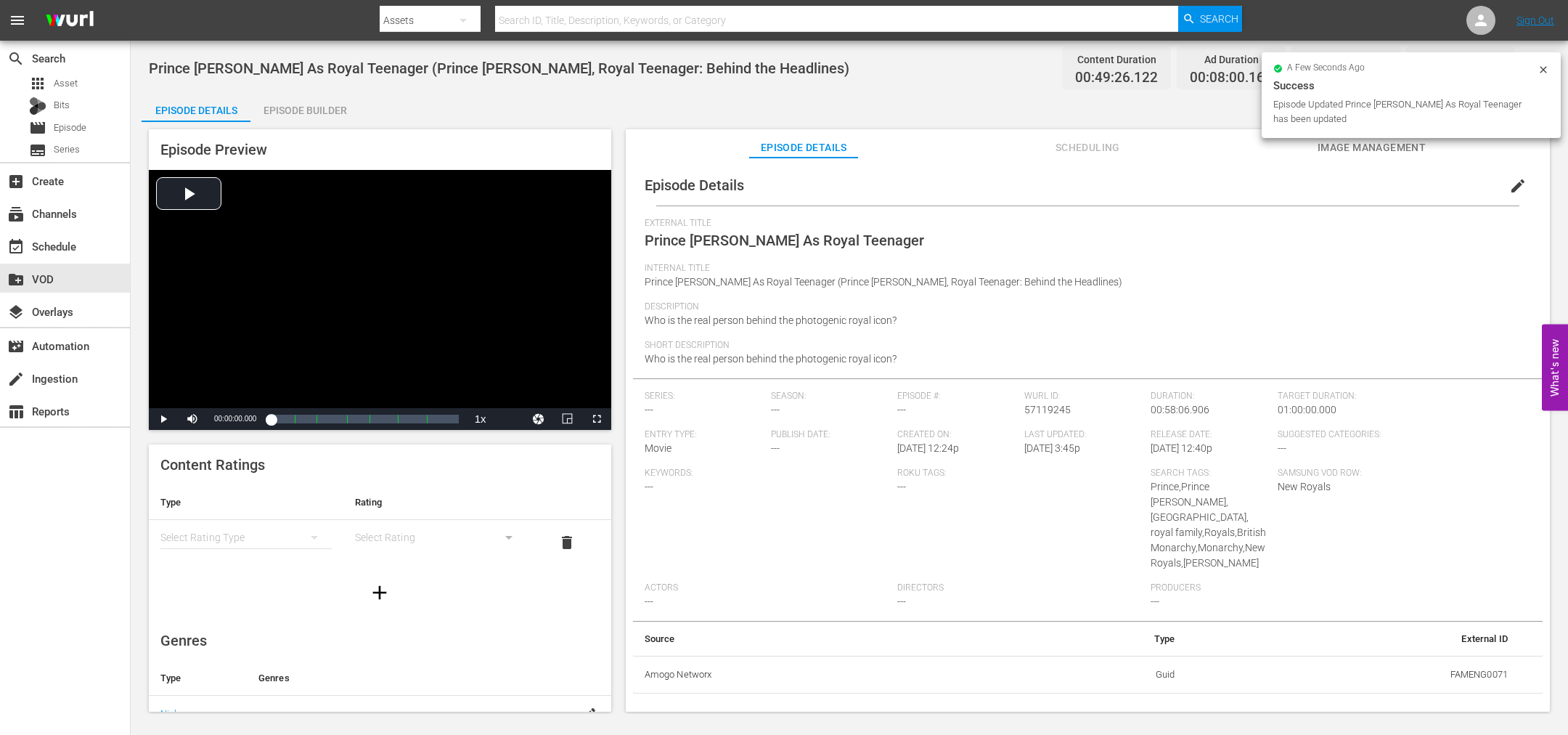
click at [1514, 192] on span "edit" at bounding box center [1518, 186] width 17 height 17
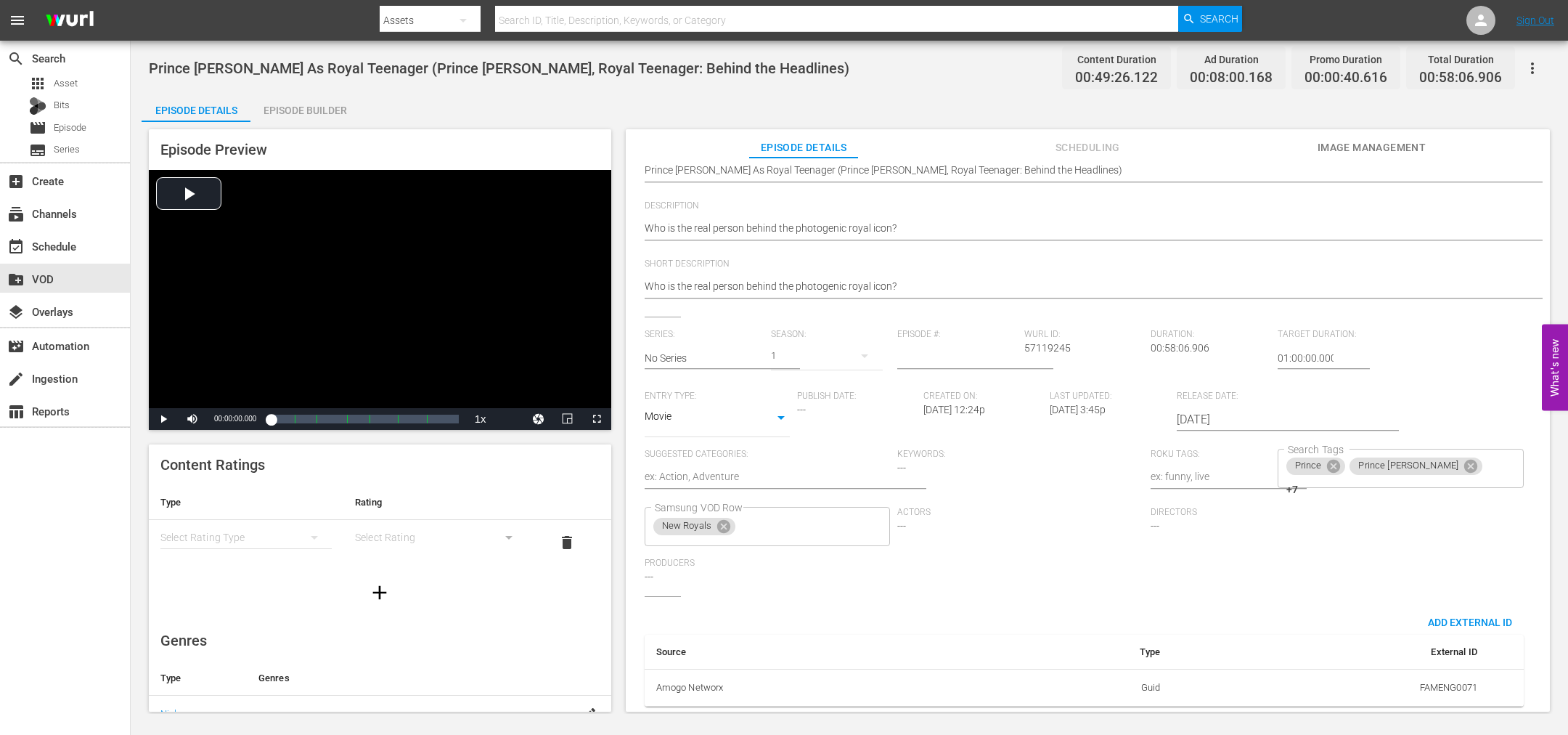
scroll to position [149, 0]
click at [1466, 449] on div "Prince Prince [PERSON_NAME] +7 Search Tags" at bounding box center [1401, 469] width 246 height 39
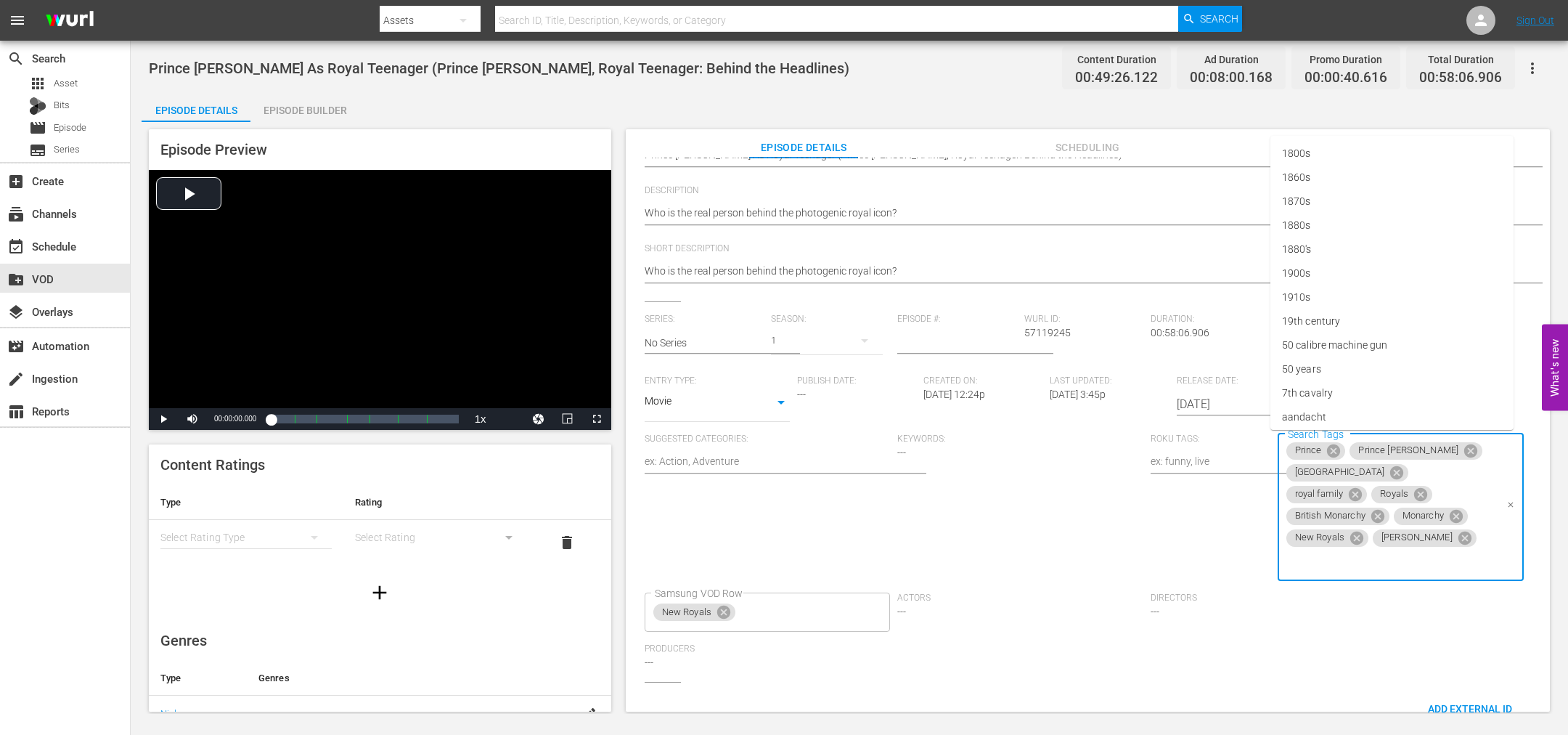
click at [1373, 540] on span "[PERSON_NAME]" at bounding box center [1417, 538] width 89 height 12
click at [1457, 537] on icon at bounding box center [1465, 538] width 16 height 16
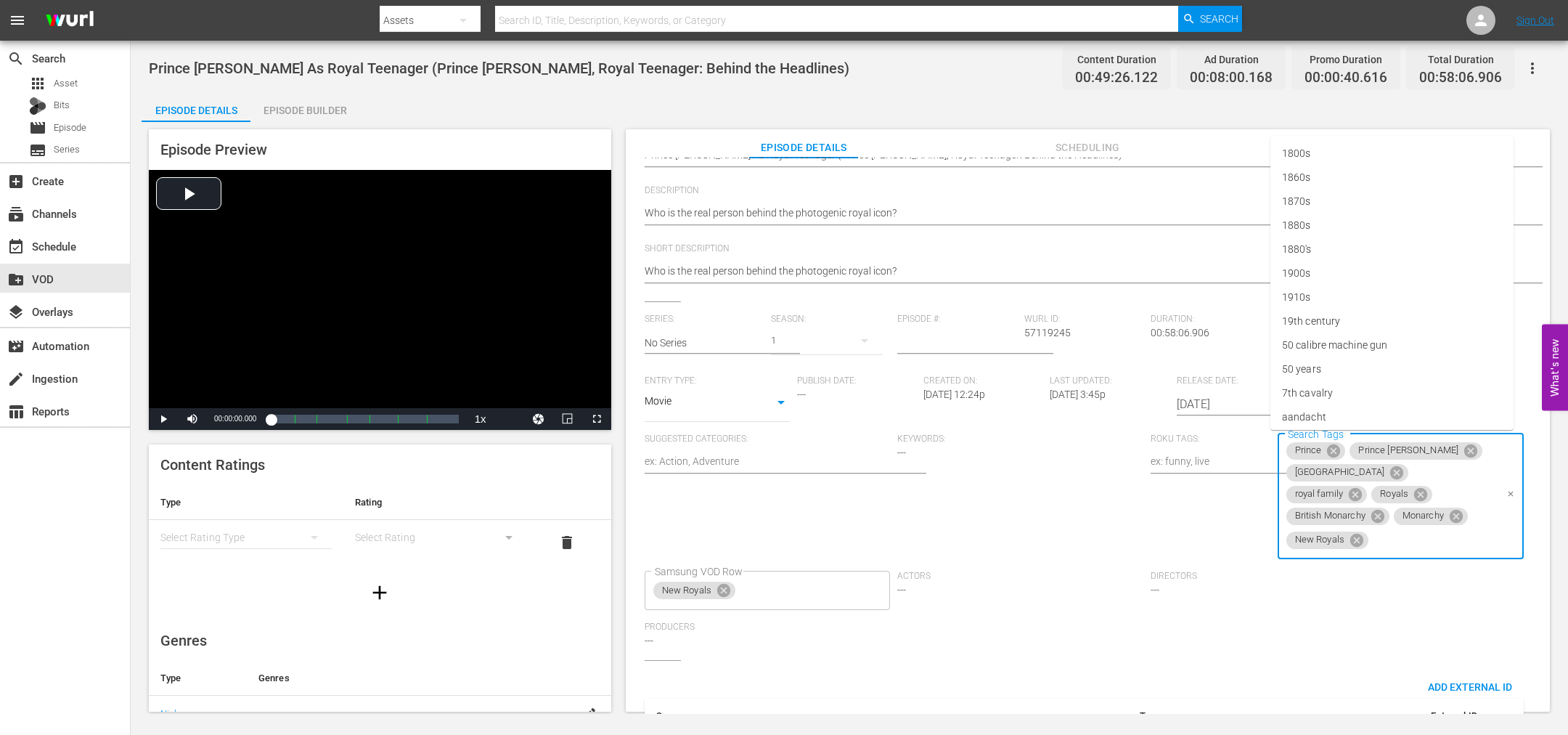
click at [1464, 527] on input "Search Tags" at bounding box center [1432, 540] width 124 height 26
type input "[PERSON_NAME]"
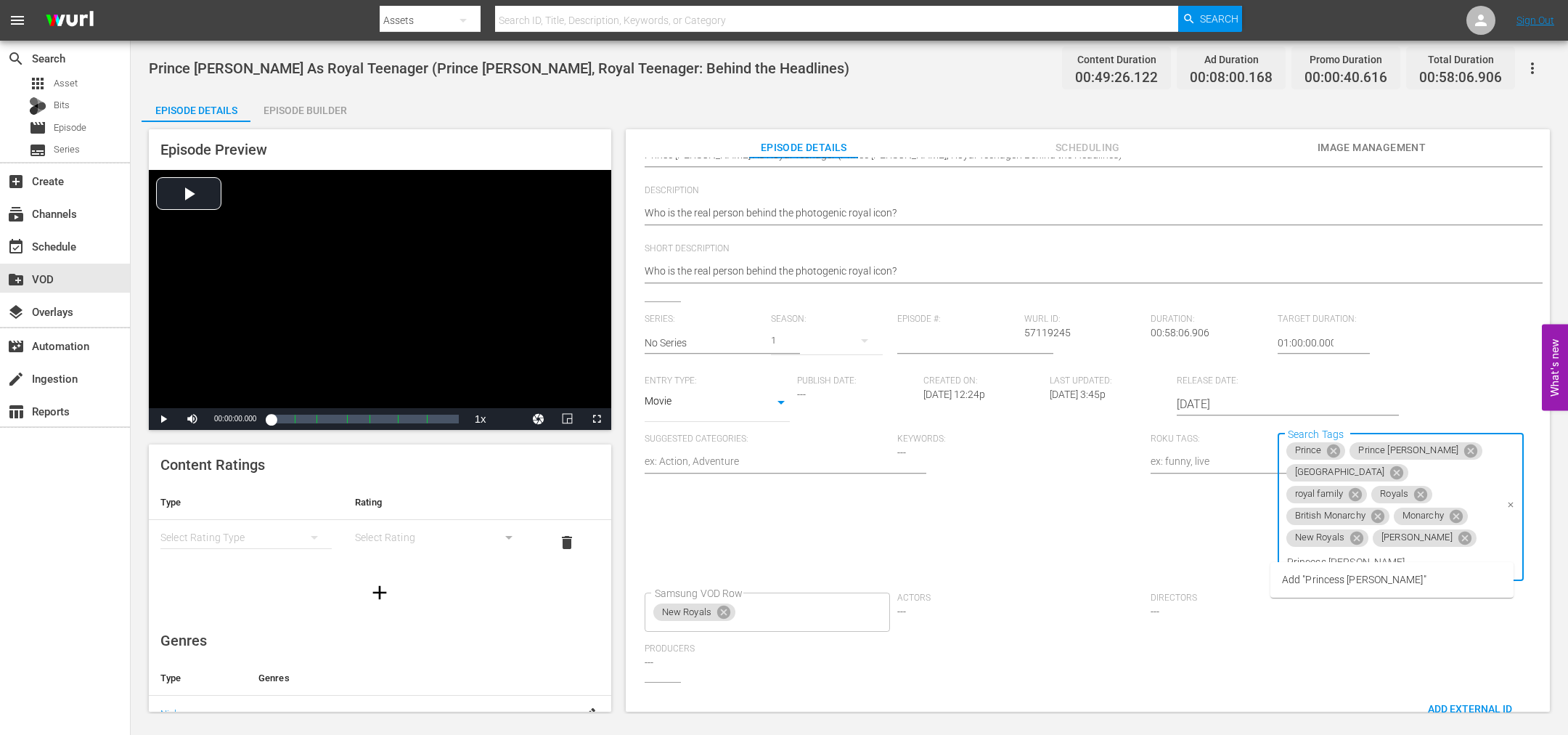
type input "Princess [PERSON_NAME]"
type input "[PERSON_NAME]"
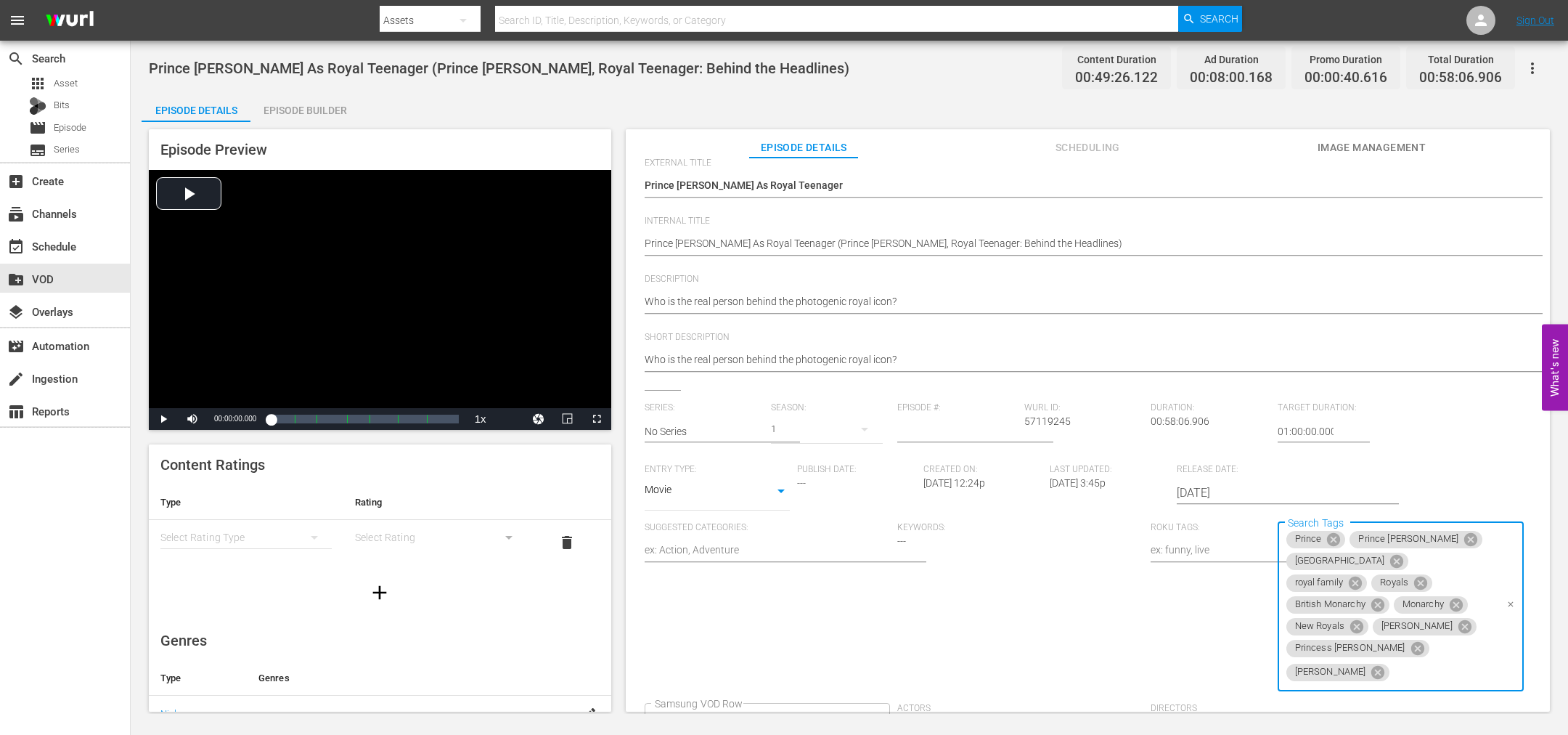
scroll to position [0, 0]
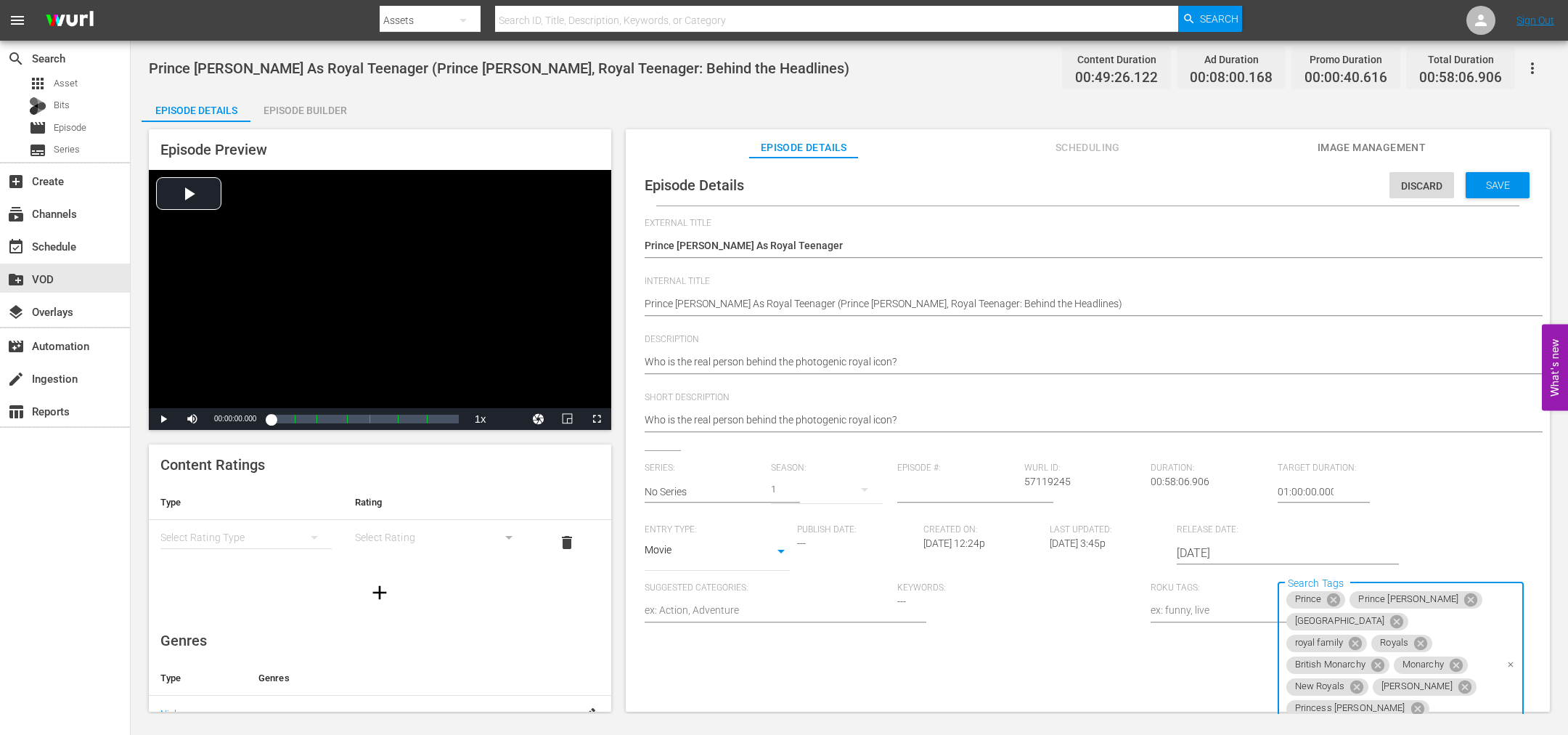
click at [1486, 187] on span "Save" at bounding box center [1497, 185] width 47 height 12
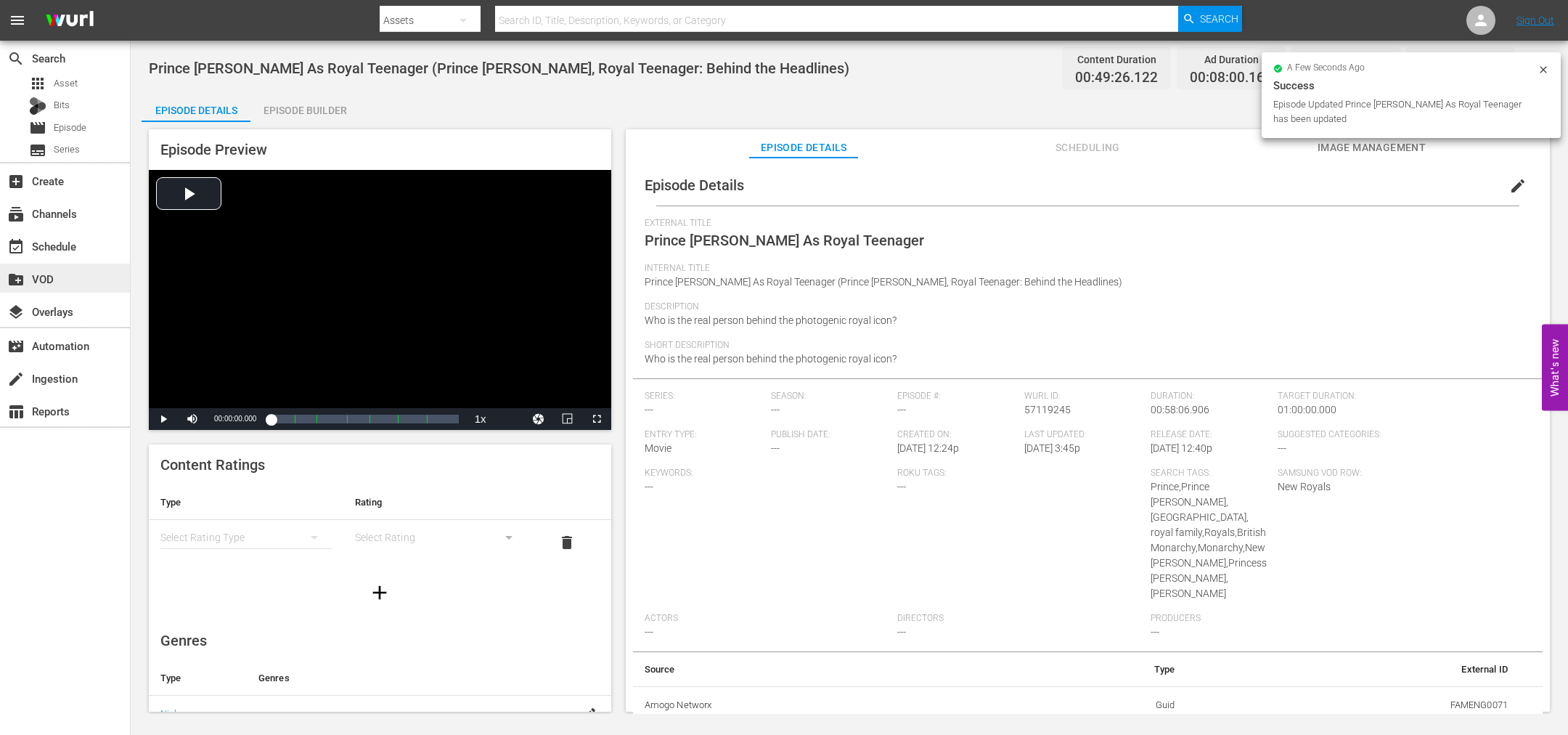
click at [39, 283] on div "create_new_folder VOD" at bounding box center [40, 276] width 81 height 13
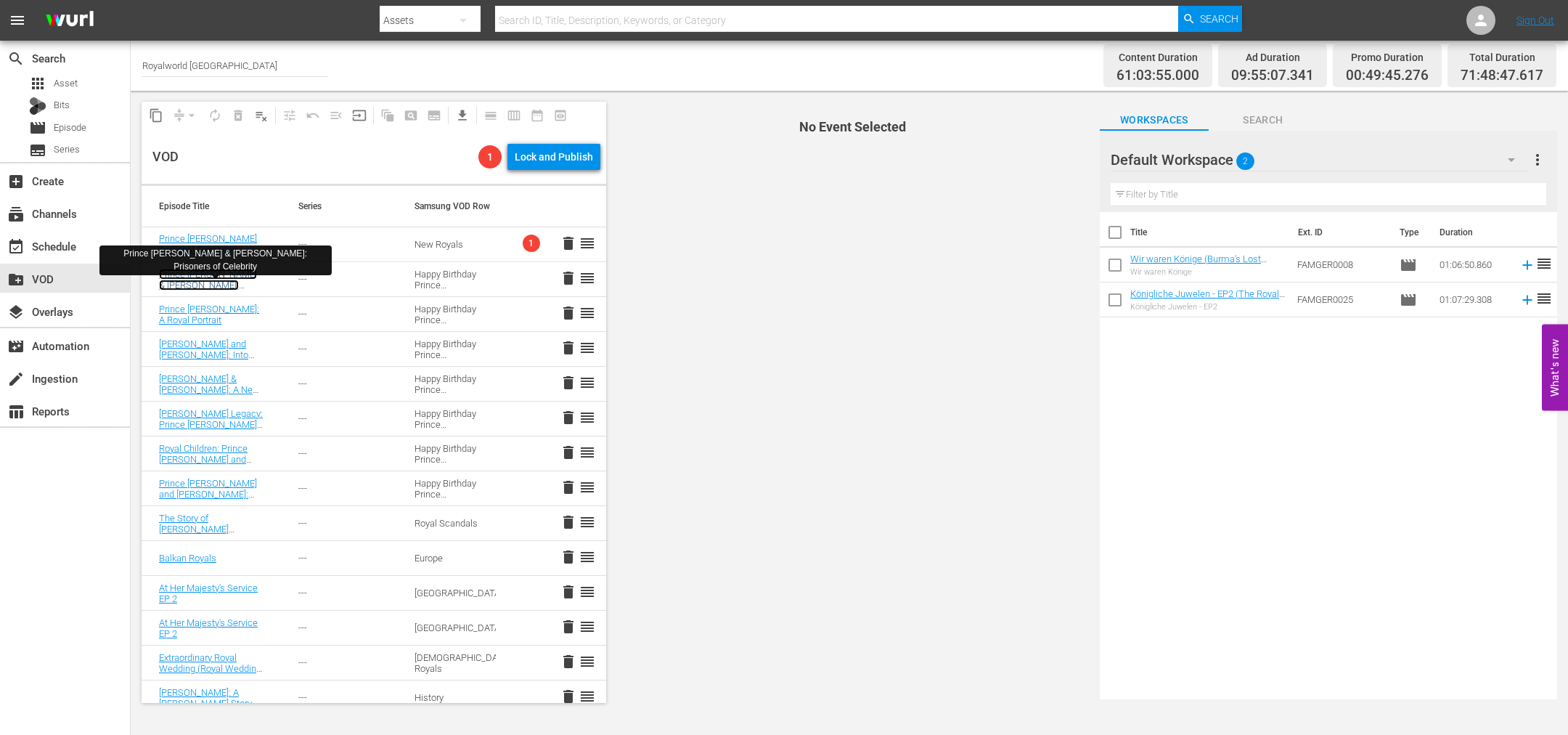
click at [192, 281] on link "Prince [PERSON_NAME] & [PERSON_NAME]: Prisoners of Celebrity" at bounding box center [207, 285] width 98 height 32
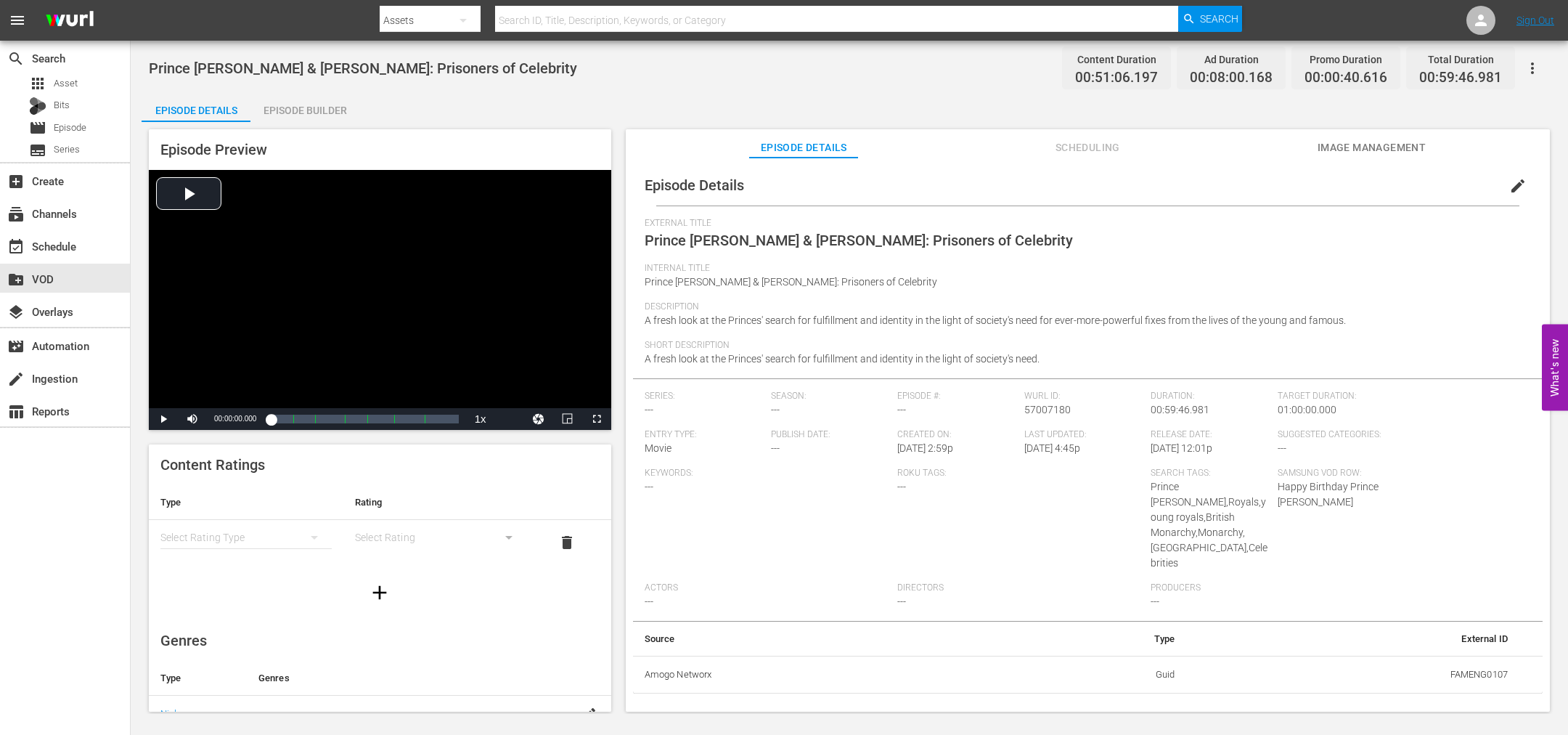
click at [1511, 185] on span "edit" at bounding box center [1518, 186] width 17 height 17
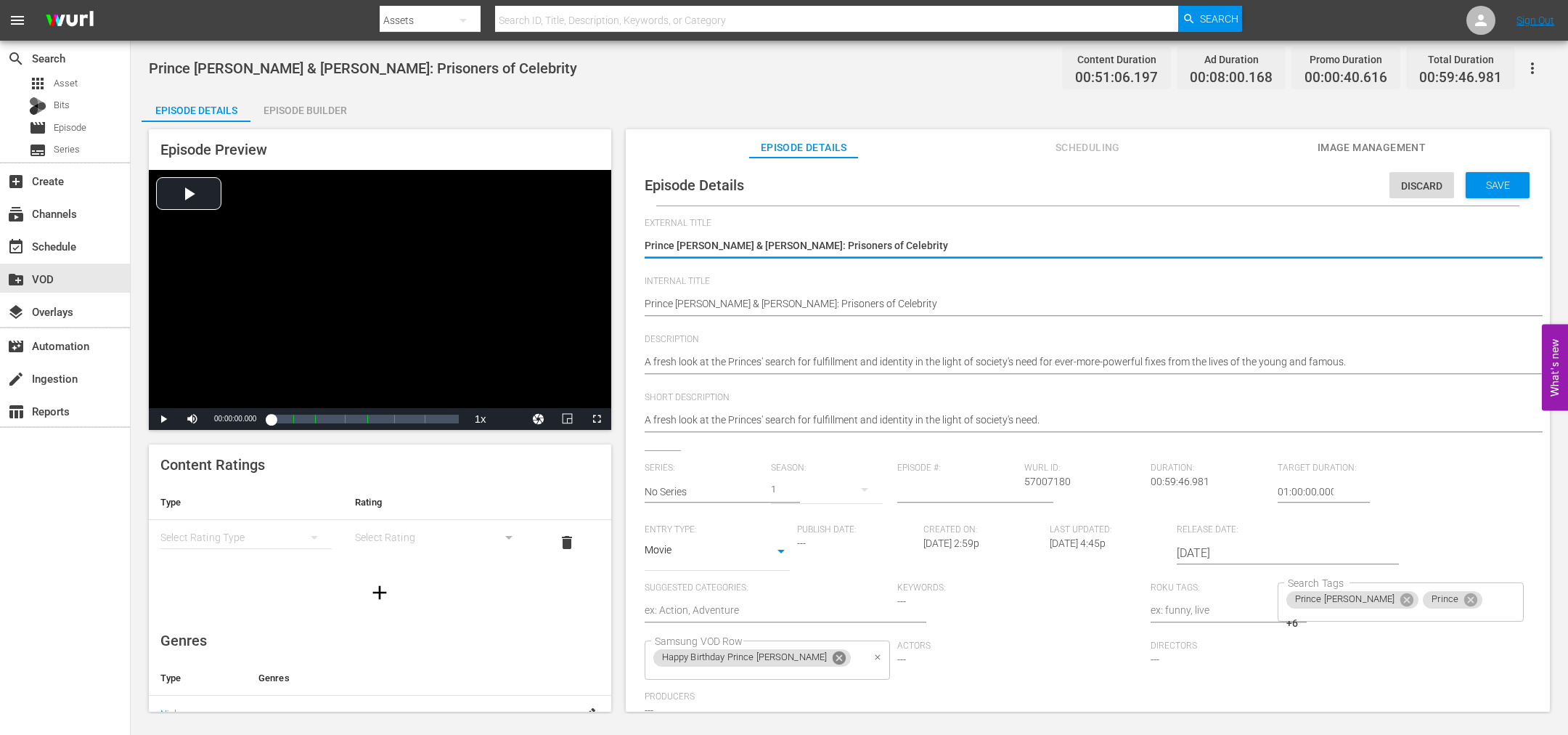
click at [833, 658] on icon at bounding box center [839, 657] width 13 height 13
click at [801, 658] on input "Samsung VOD Row" at bounding box center [757, 660] width 212 height 26
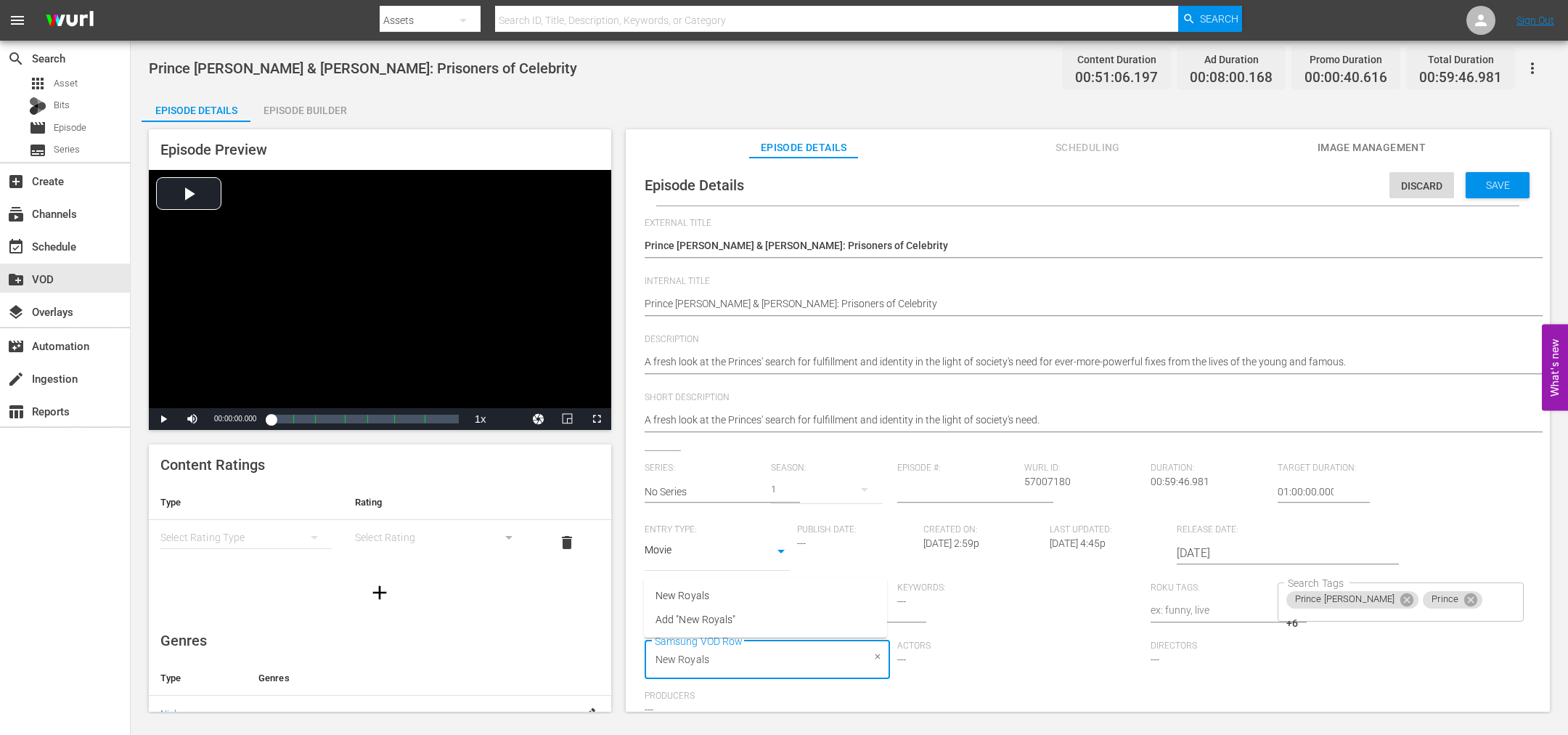
click at [796, 660] on input "New Royals" at bounding box center [757, 660] width 212 height 26
click at [804, 659] on input "New Royals" at bounding box center [757, 660] width 212 height 26
type input "New Royals"
click at [974, 673] on div "Actors ---" at bounding box center [1023, 666] width 254 height 51
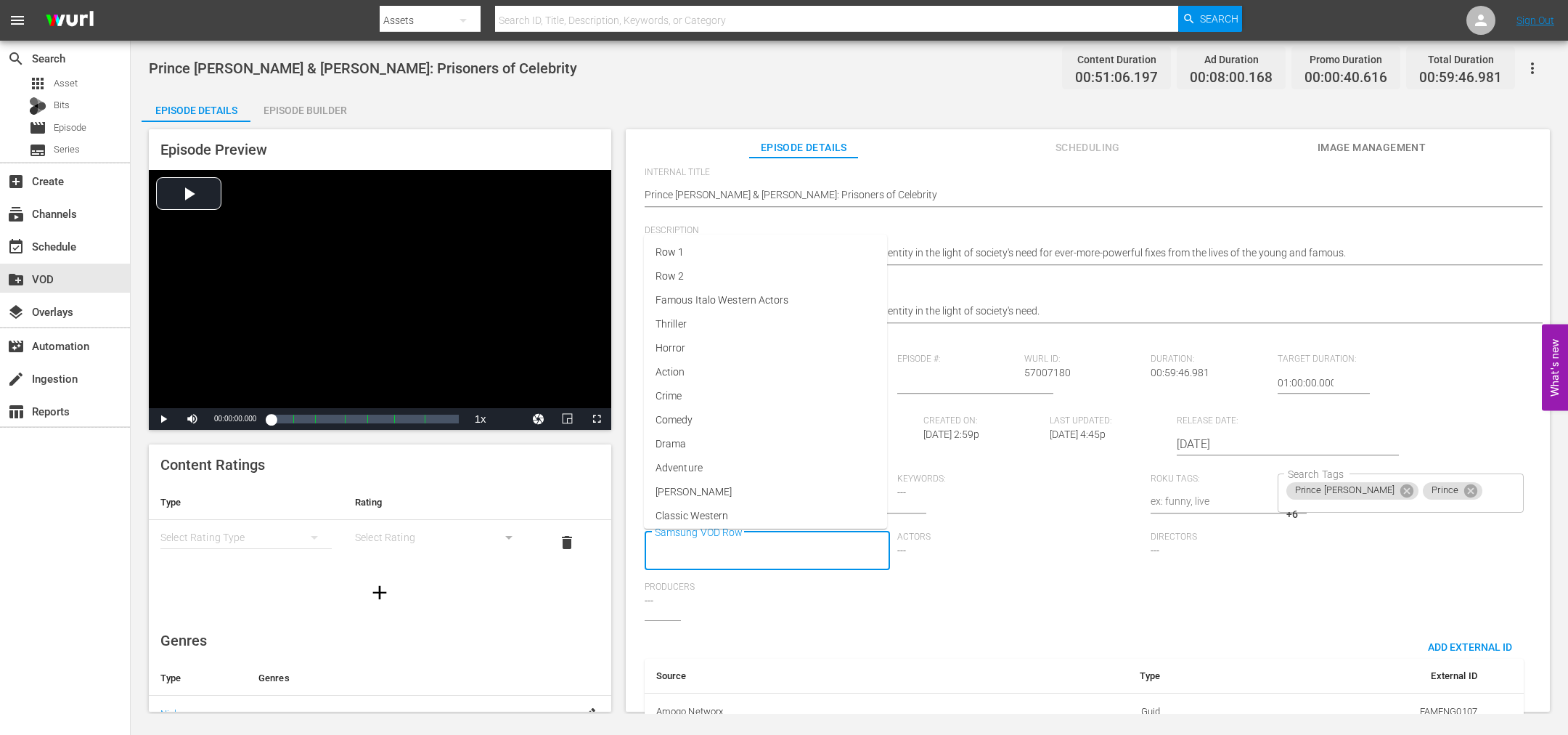
click at [775, 549] on input "Samsung VOD Row" at bounding box center [757, 551] width 212 height 26
type input "New"
click at [680, 597] on span "New Royals" at bounding box center [682, 591] width 54 height 15
click at [1478, 501] on div "Prince [PERSON_NAME] +6 Search Tags" at bounding box center [1401, 493] width 246 height 39
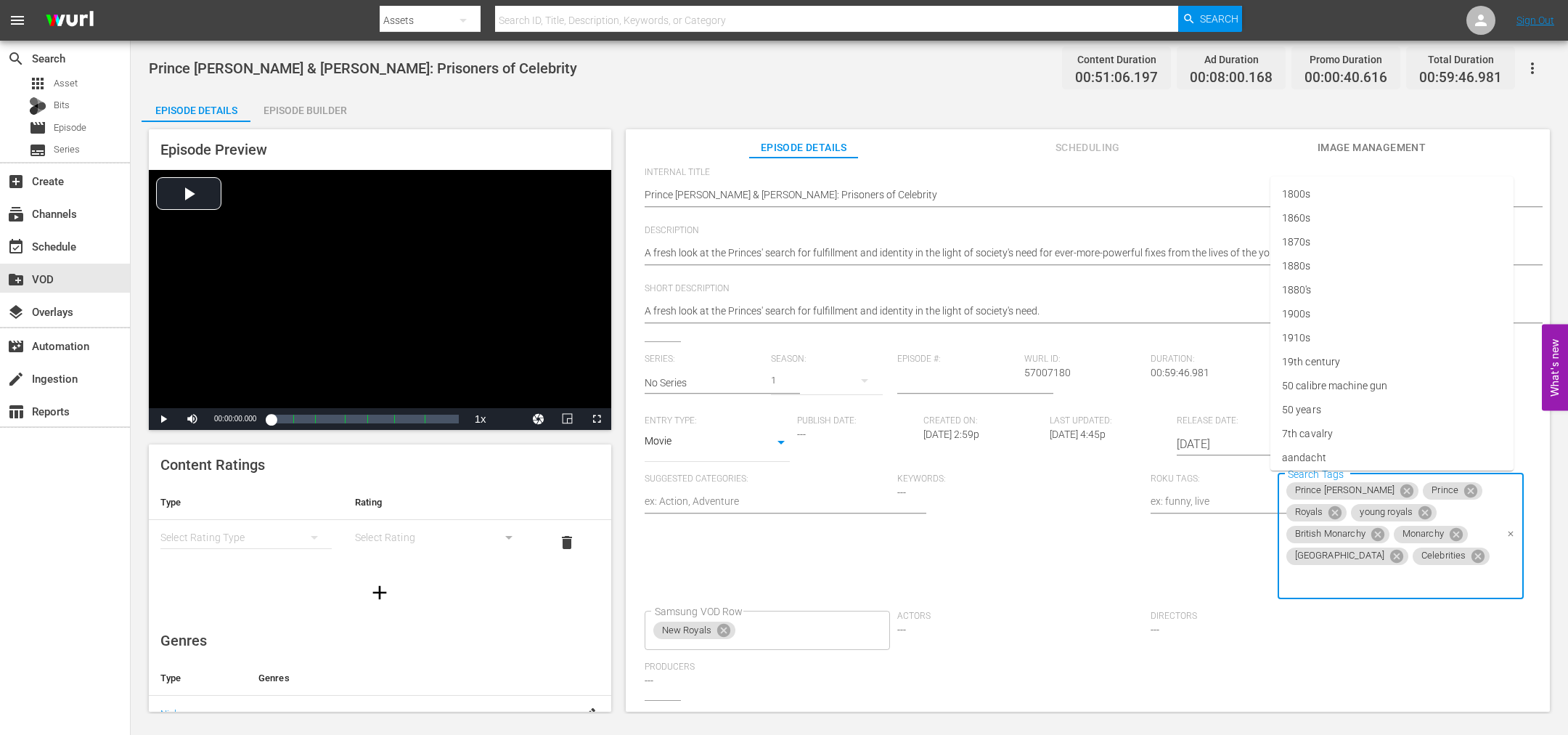
click at [1448, 567] on input "Search Tags" at bounding box center [1390, 580] width 212 height 26
type input "Princess [PERSON_NAME]"
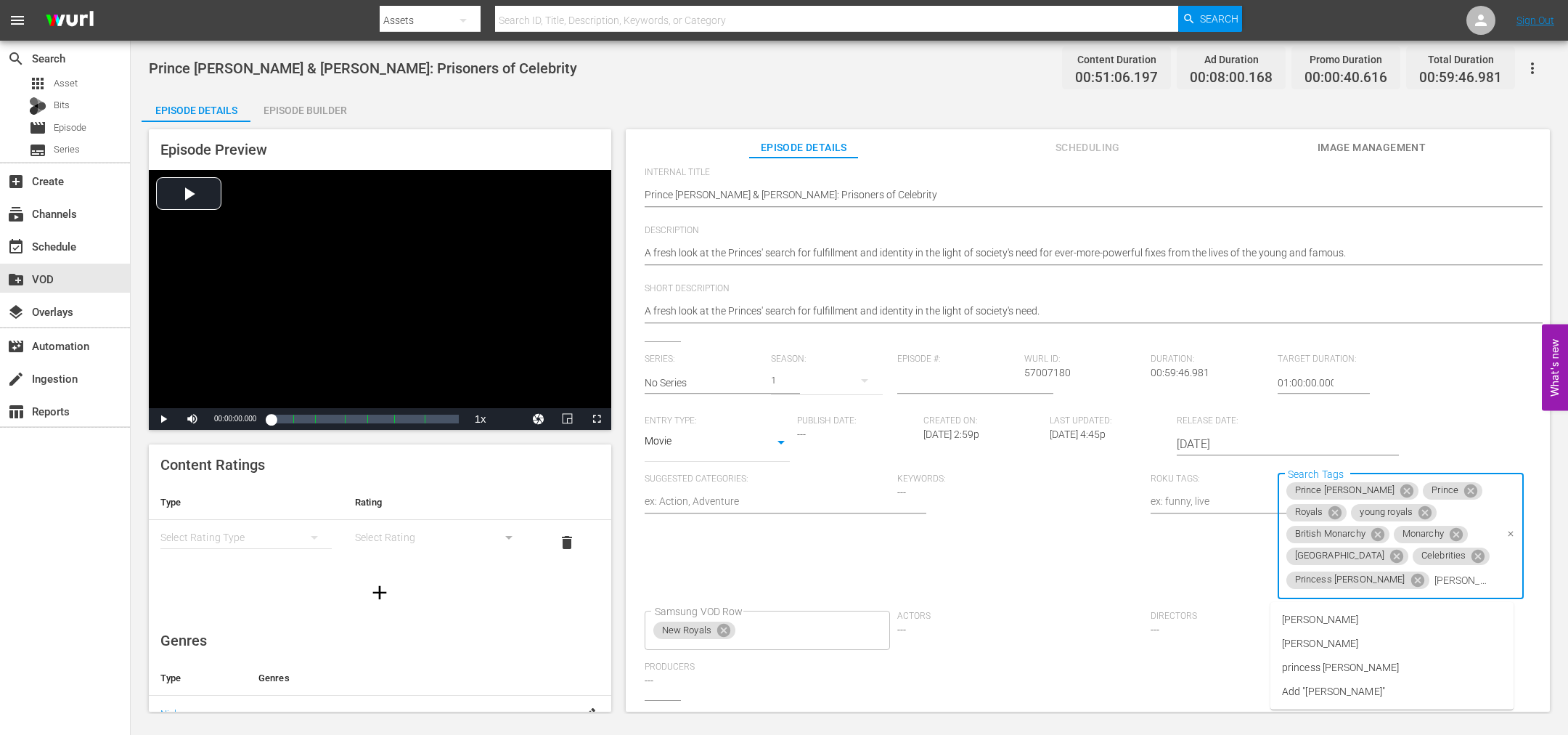
type input "[PERSON_NAME]"
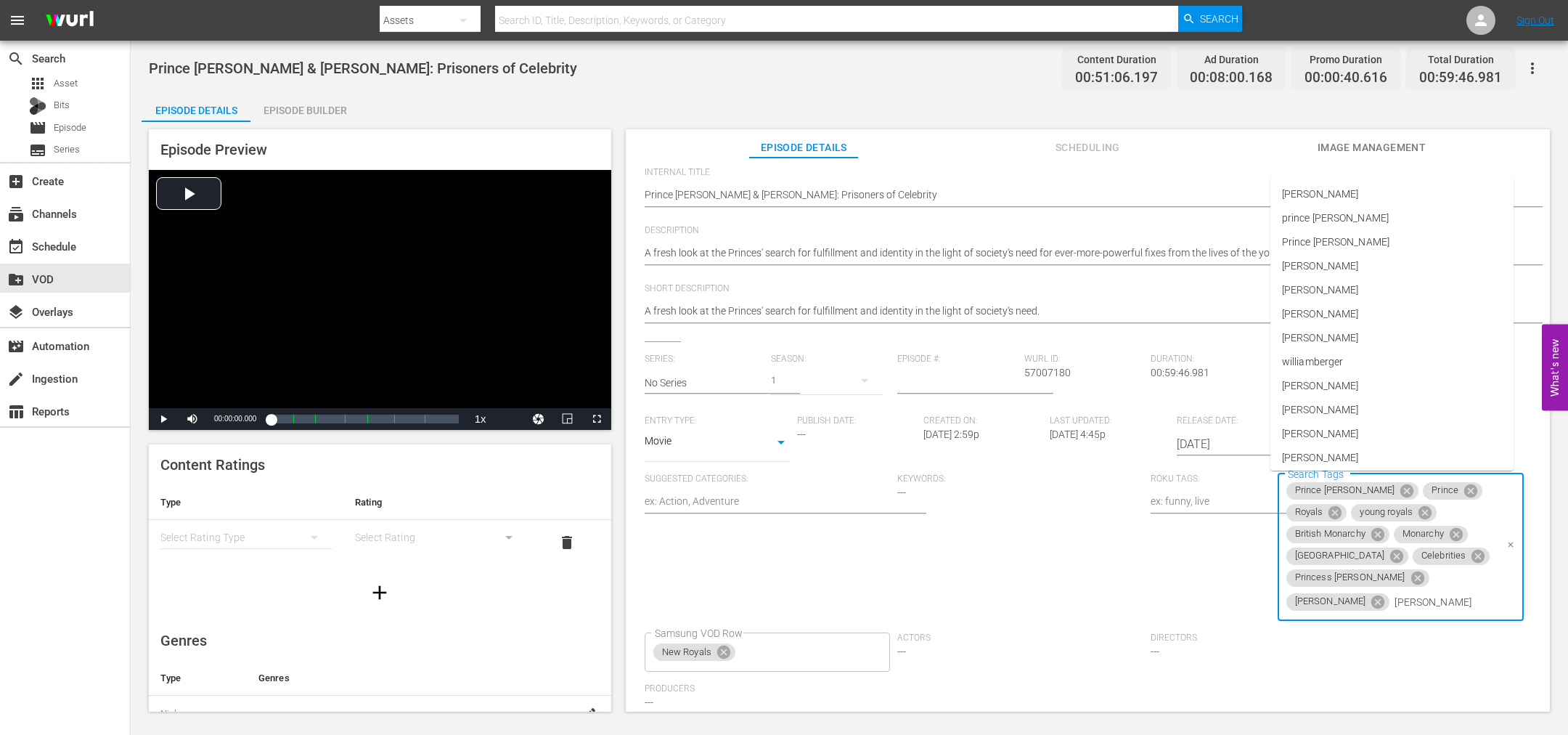
type input "[PERSON_NAME]"
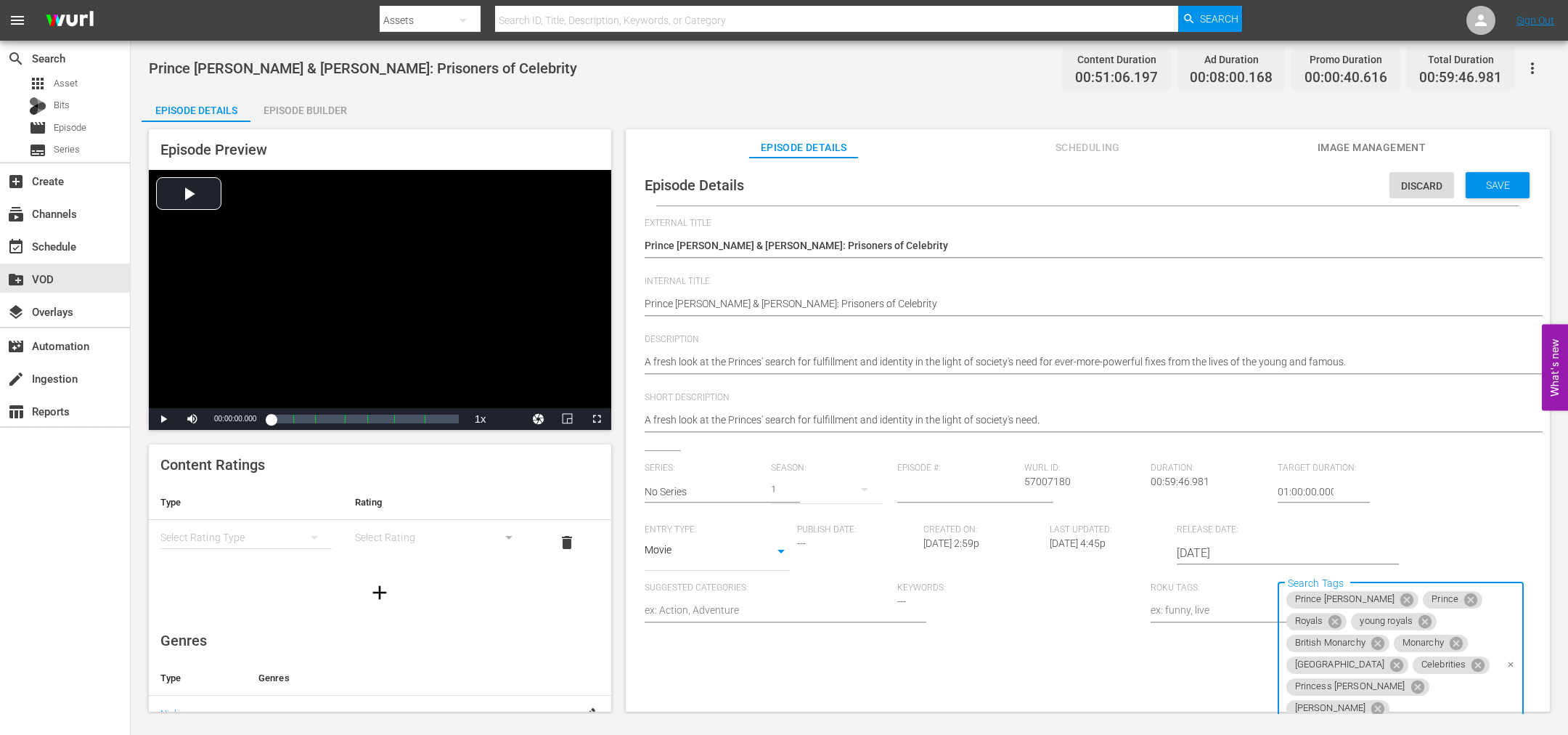
click at [1483, 198] on div "Episode Details Discard Save" at bounding box center [1088, 185] width 910 height 41
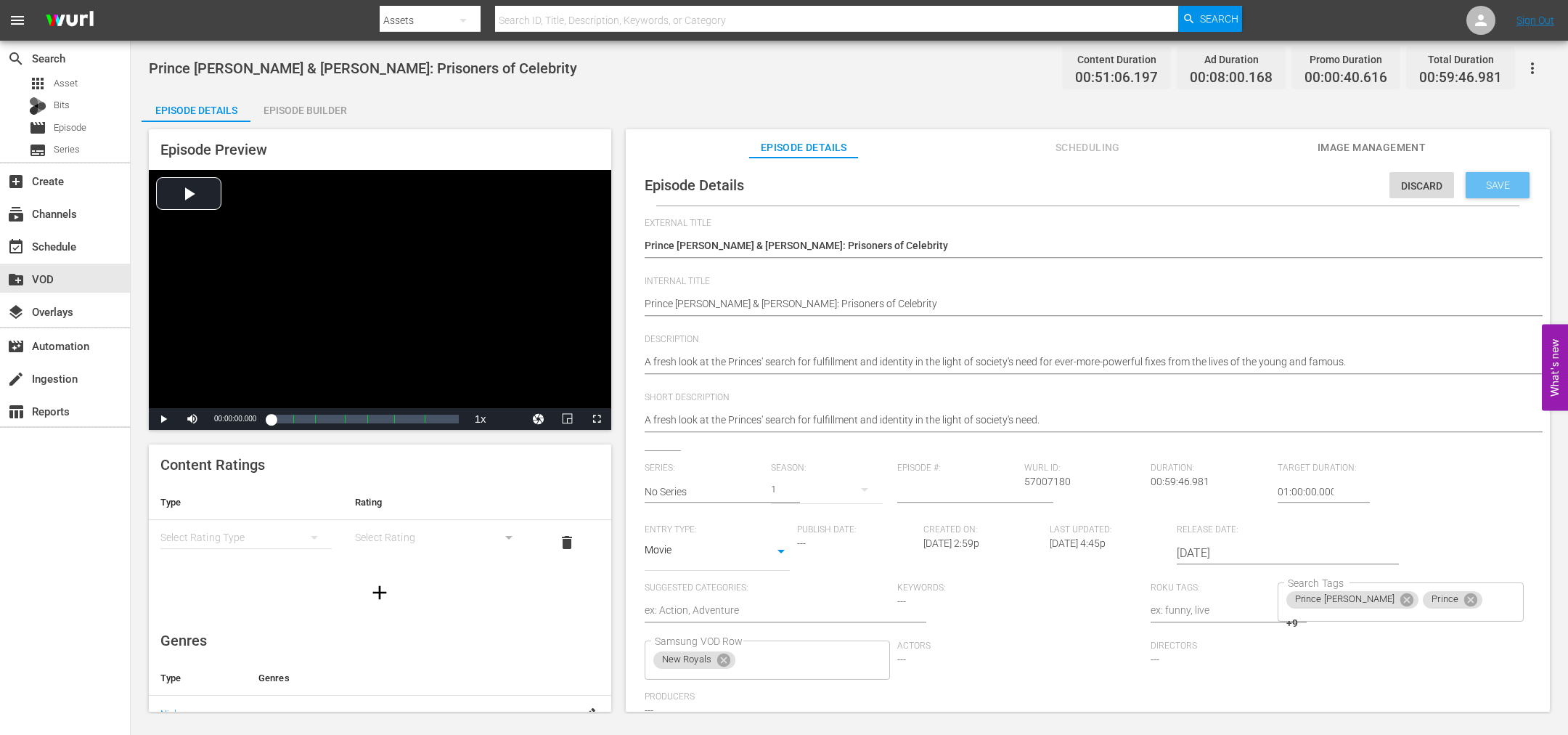
click at [1489, 186] on span "Save" at bounding box center [1497, 185] width 47 height 12
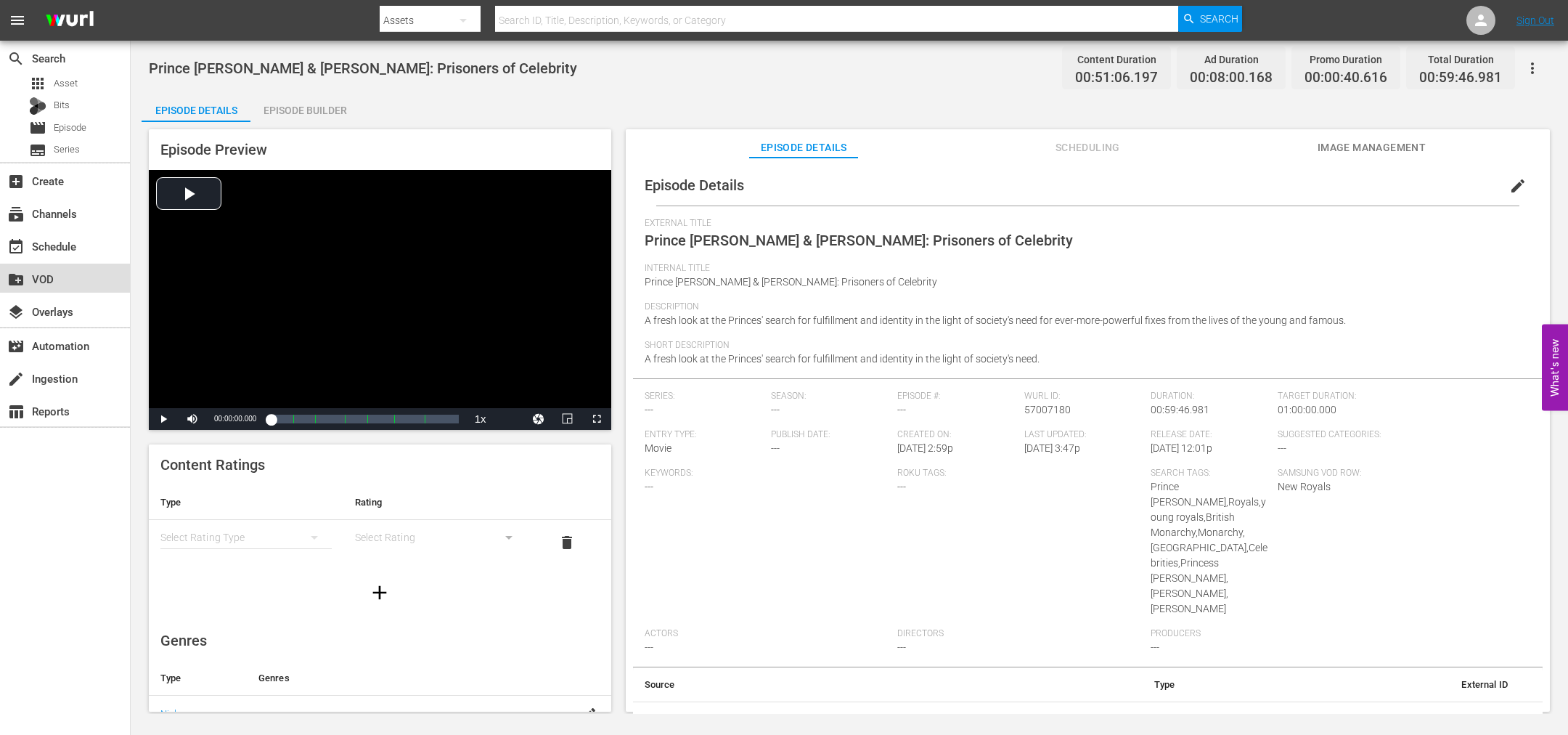
click at [29, 279] on div "create_new_folder VOD" at bounding box center [40, 276] width 81 height 13
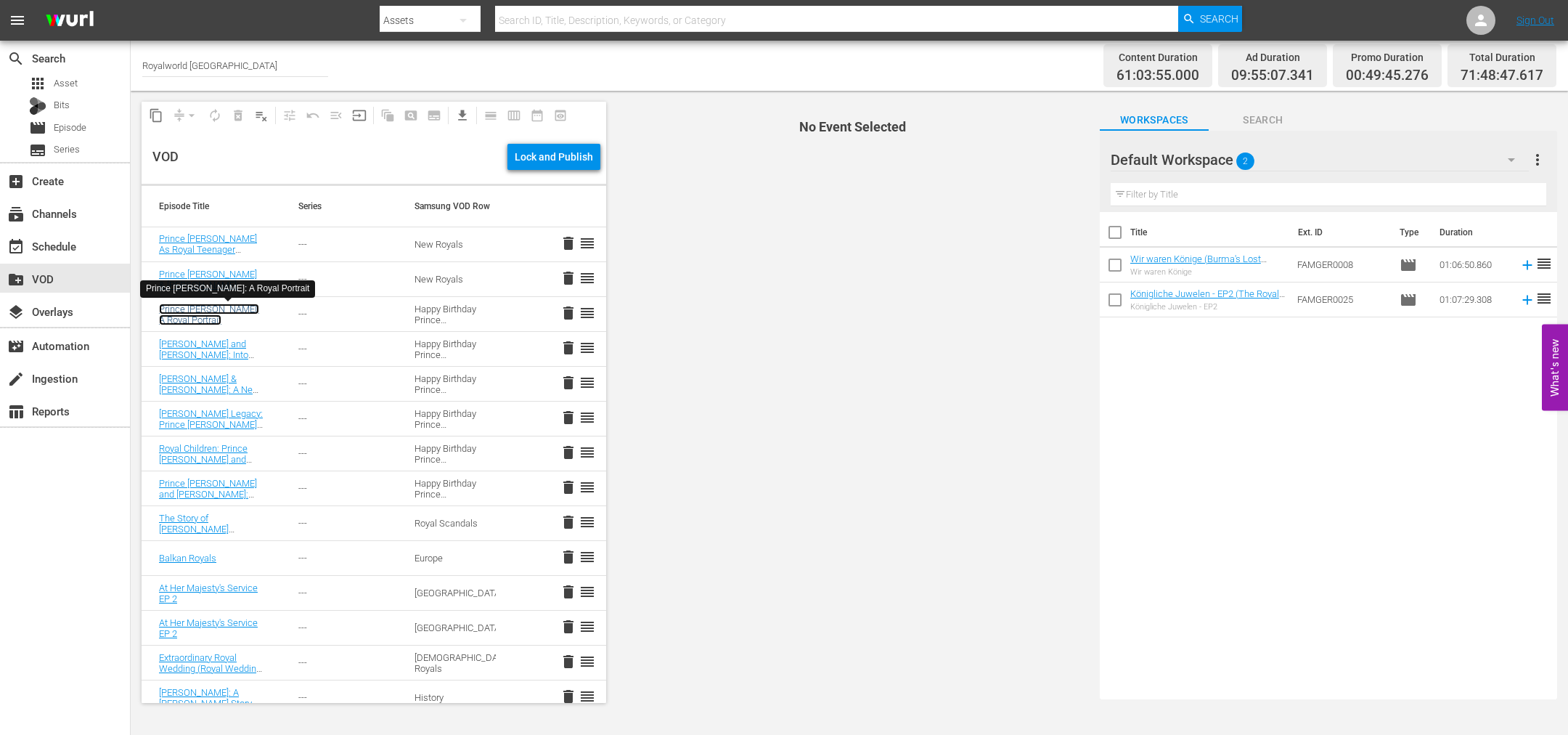
click at [207, 305] on link "Prince [PERSON_NAME]: A Royal Portrait" at bounding box center [208, 315] width 100 height 22
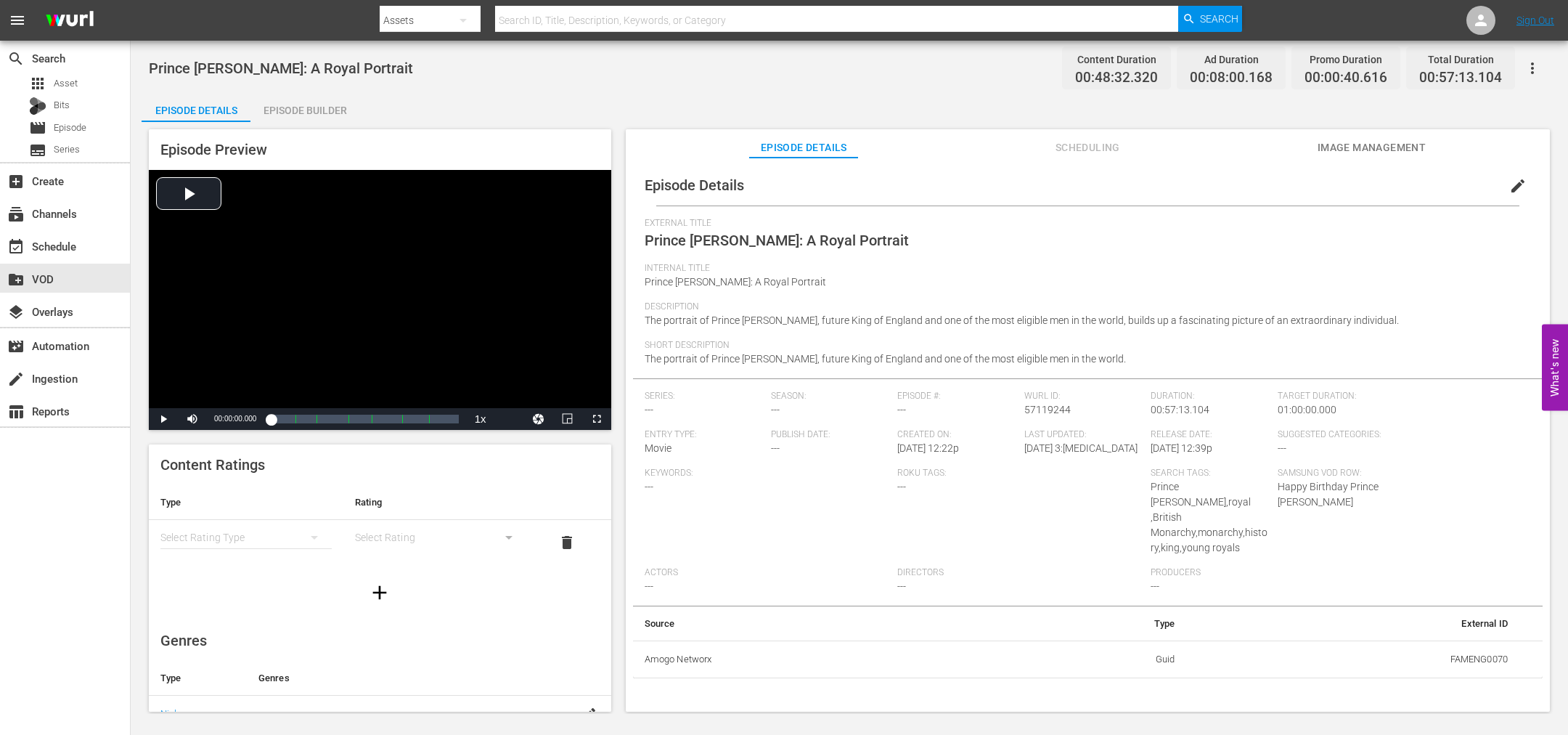
click at [1507, 196] on button "edit" at bounding box center [1518, 185] width 35 height 35
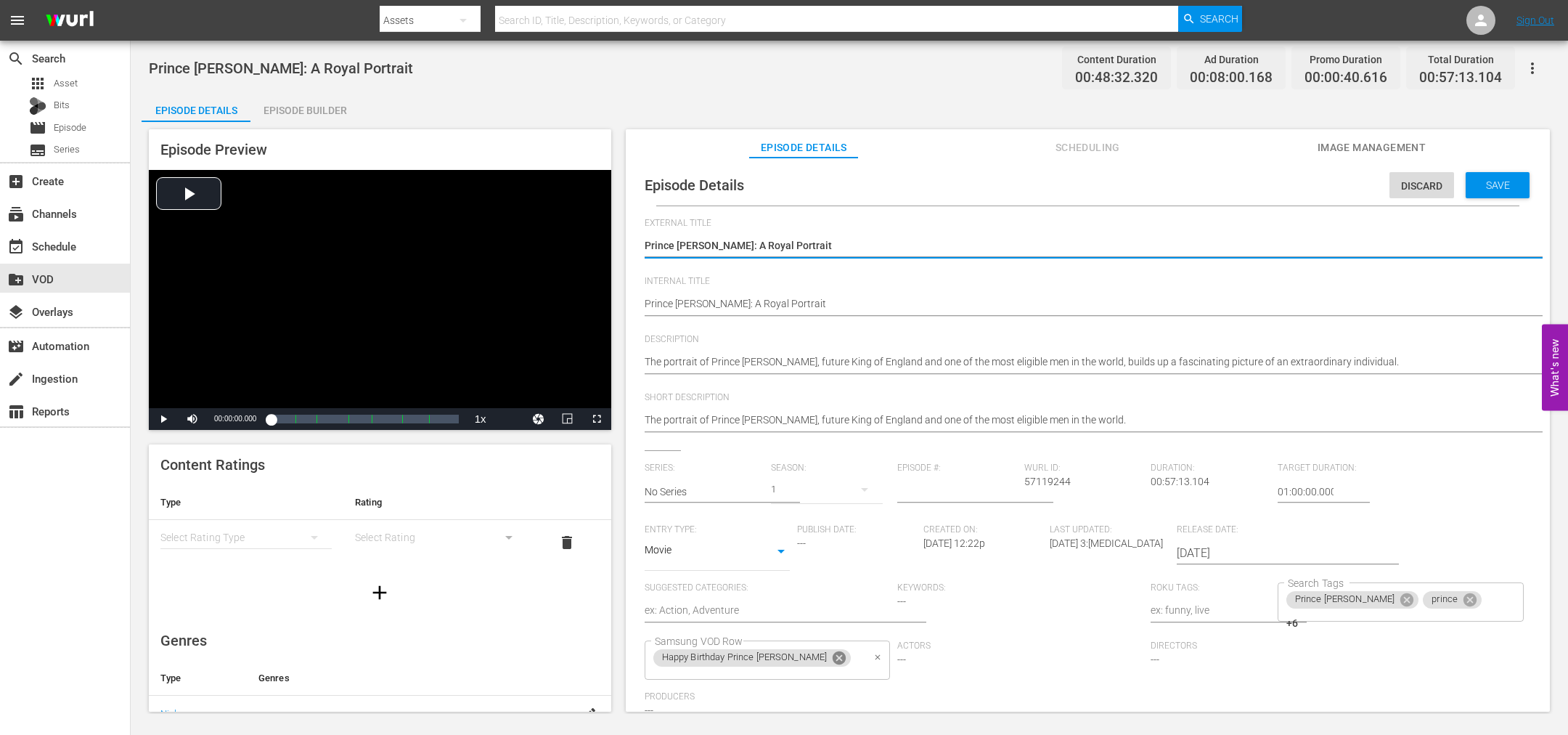
click at [833, 657] on icon at bounding box center [839, 657] width 13 height 13
click at [799, 657] on input "Samsung VOD Row" at bounding box center [757, 660] width 212 height 26
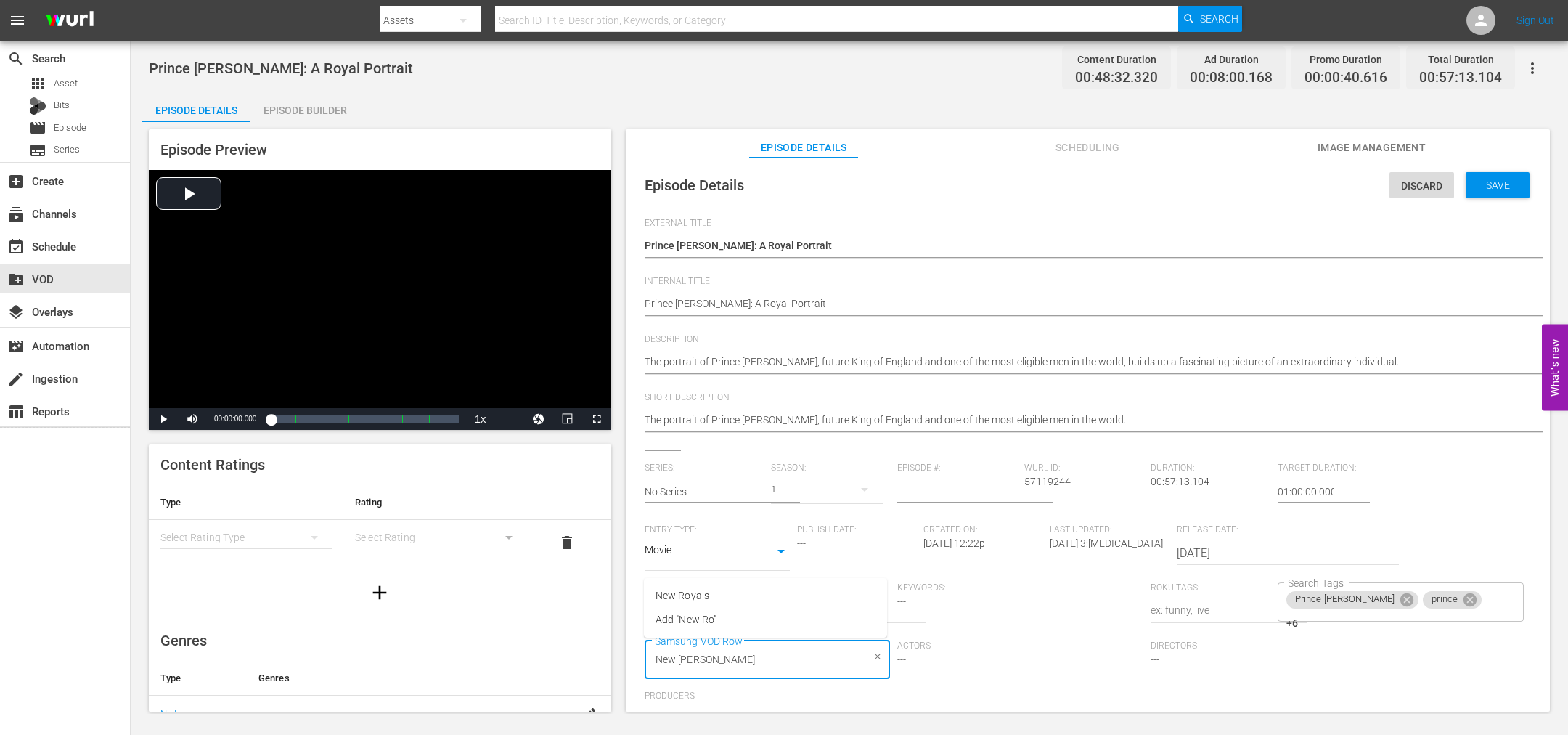
type input "New Roya"
click at [749, 653] on input "New Roya" at bounding box center [757, 660] width 212 height 26
click at [678, 589] on span "New Royals" at bounding box center [682, 596] width 54 height 15
click at [1494, 184] on span "Save" at bounding box center [1497, 185] width 47 height 12
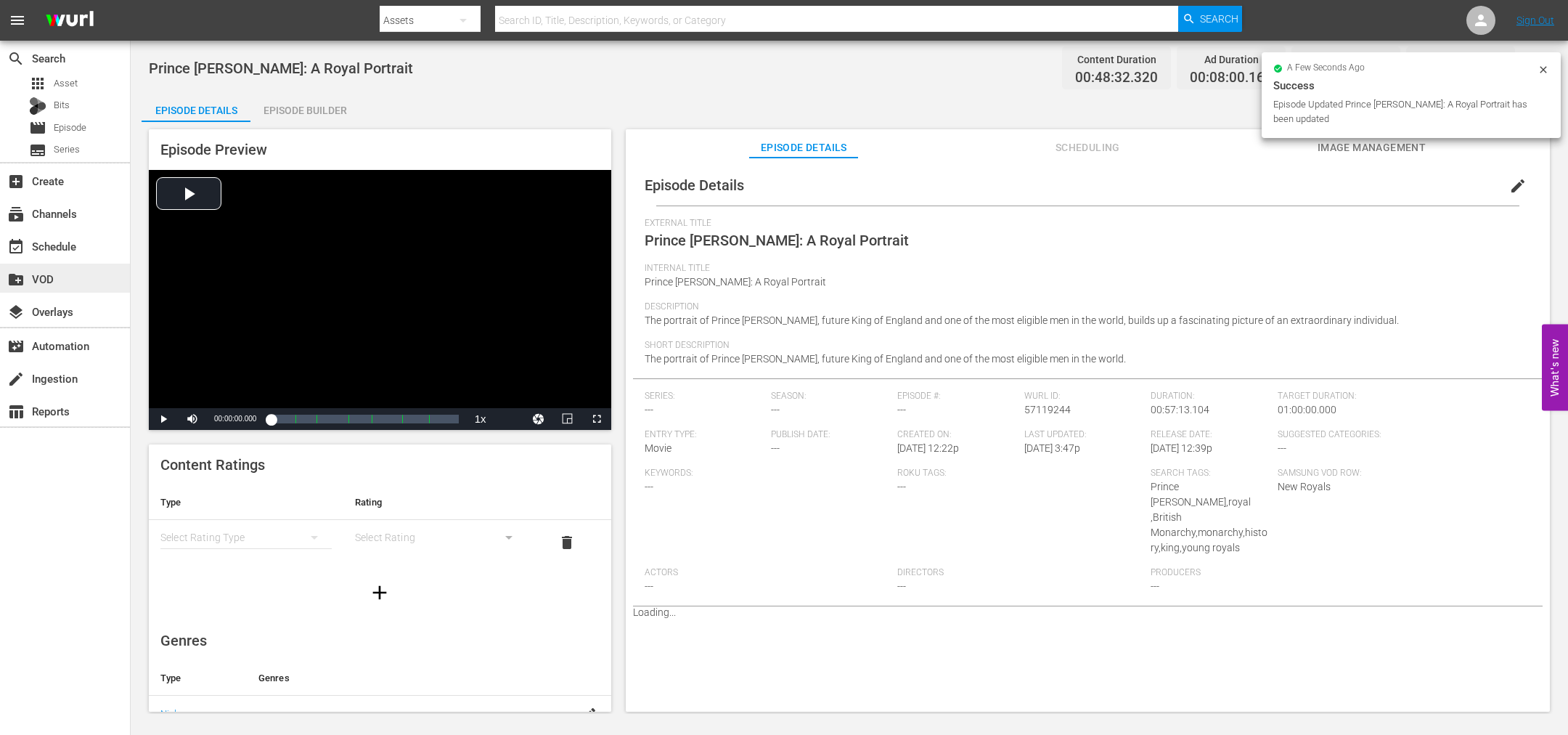
click at [70, 279] on div "create_new_folder VOD" at bounding box center [40, 276] width 81 height 13
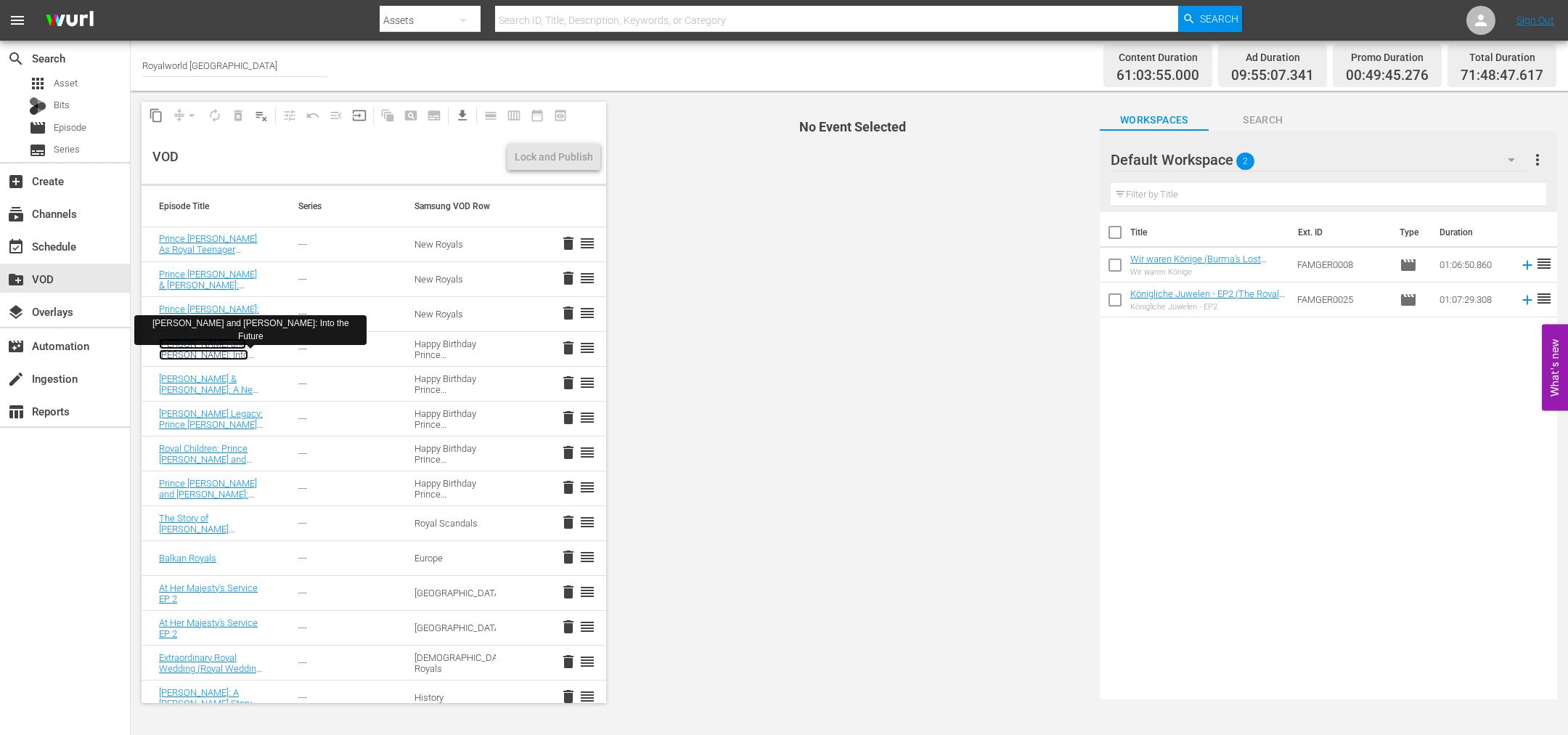
click at [211, 343] on link "[PERSON_NAME] and [PERSON_NAME]: Into the Future" at bounding box center [203, 354] width 90 height 32
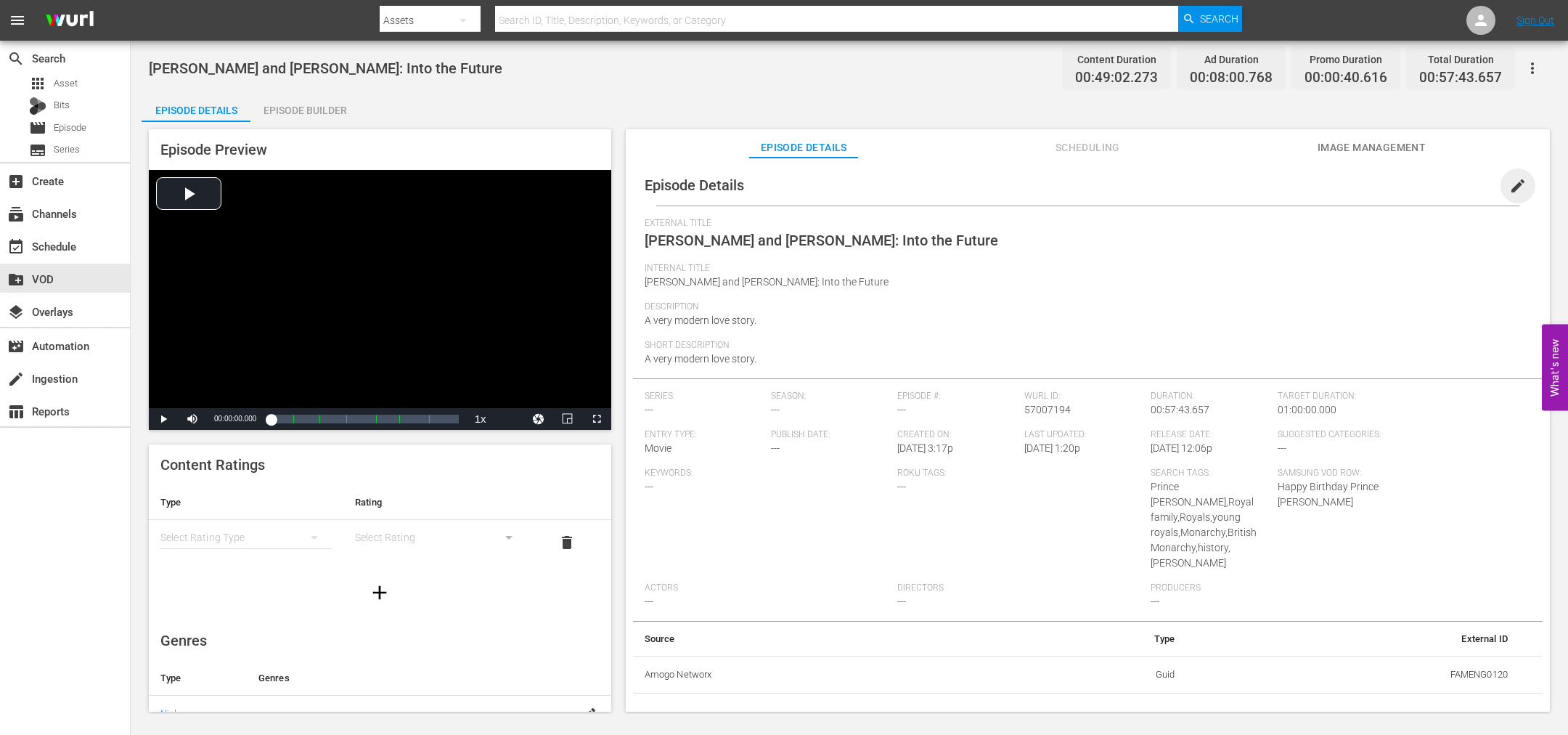
click at [1513, 185] on span "edit" at bounding box center [1518, 186] width 17 height 17
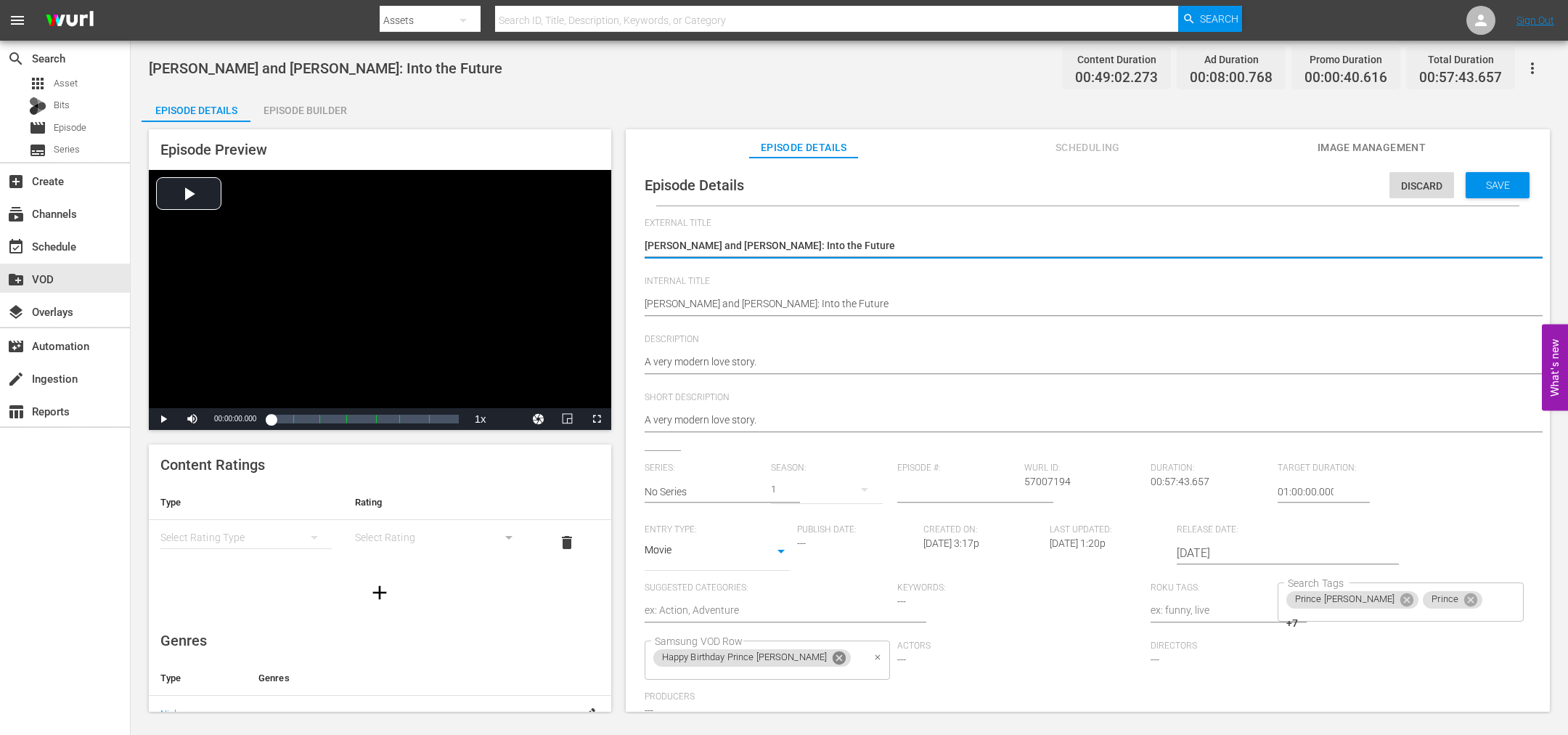
click at [831, 652] on icon at bounding box center [839, 657] width 16 height 16
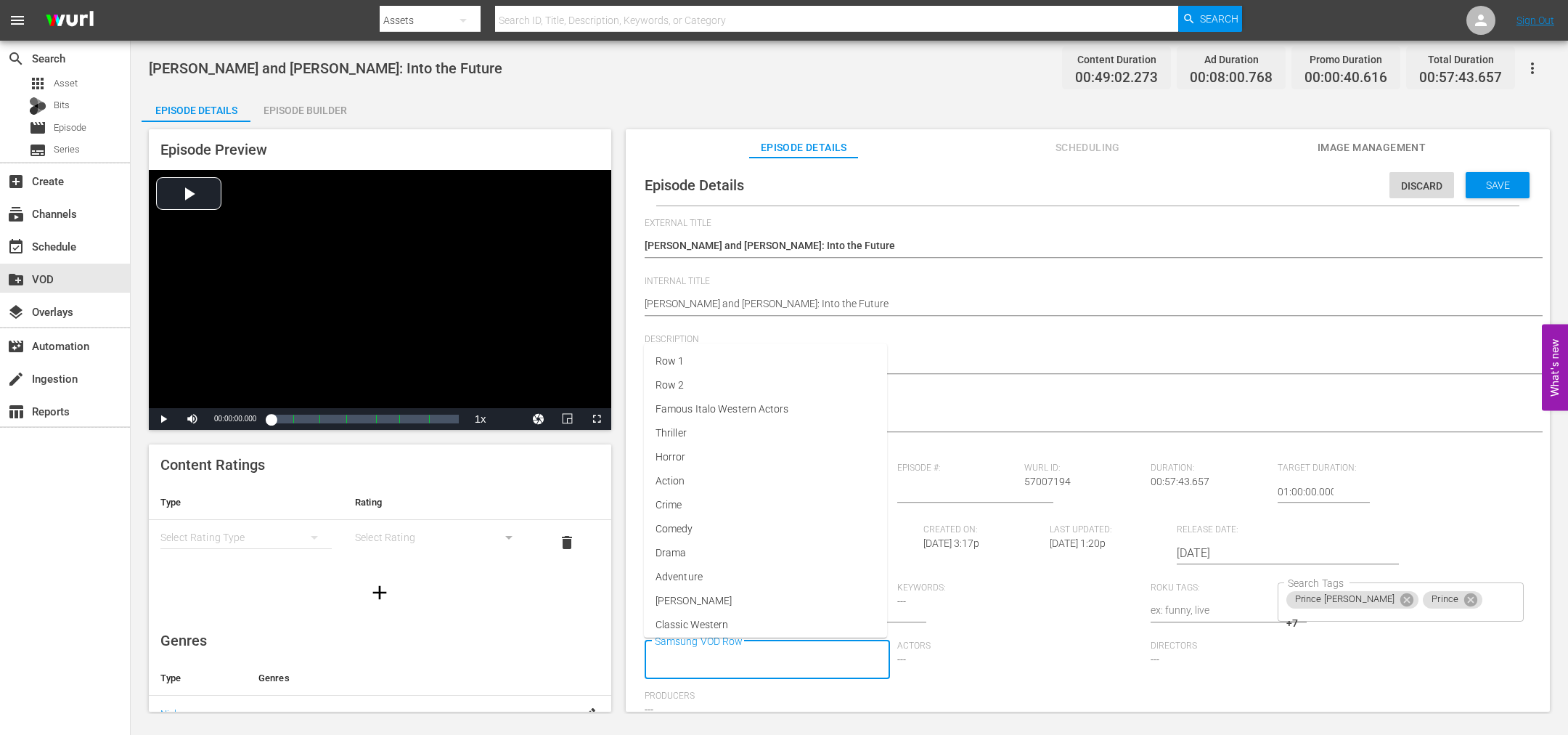
click at [799, 652] on input "Samsung VOD Row" at bounding box center [757, 660] width 212 height 26
type input "New Ro"
click at [697, 596] on span "New Royals" at bounding box center [682, 596] width 54 height 15
click at [1483, 188] on span "Save" at bounding box center [1497, 185] width 47 height 12
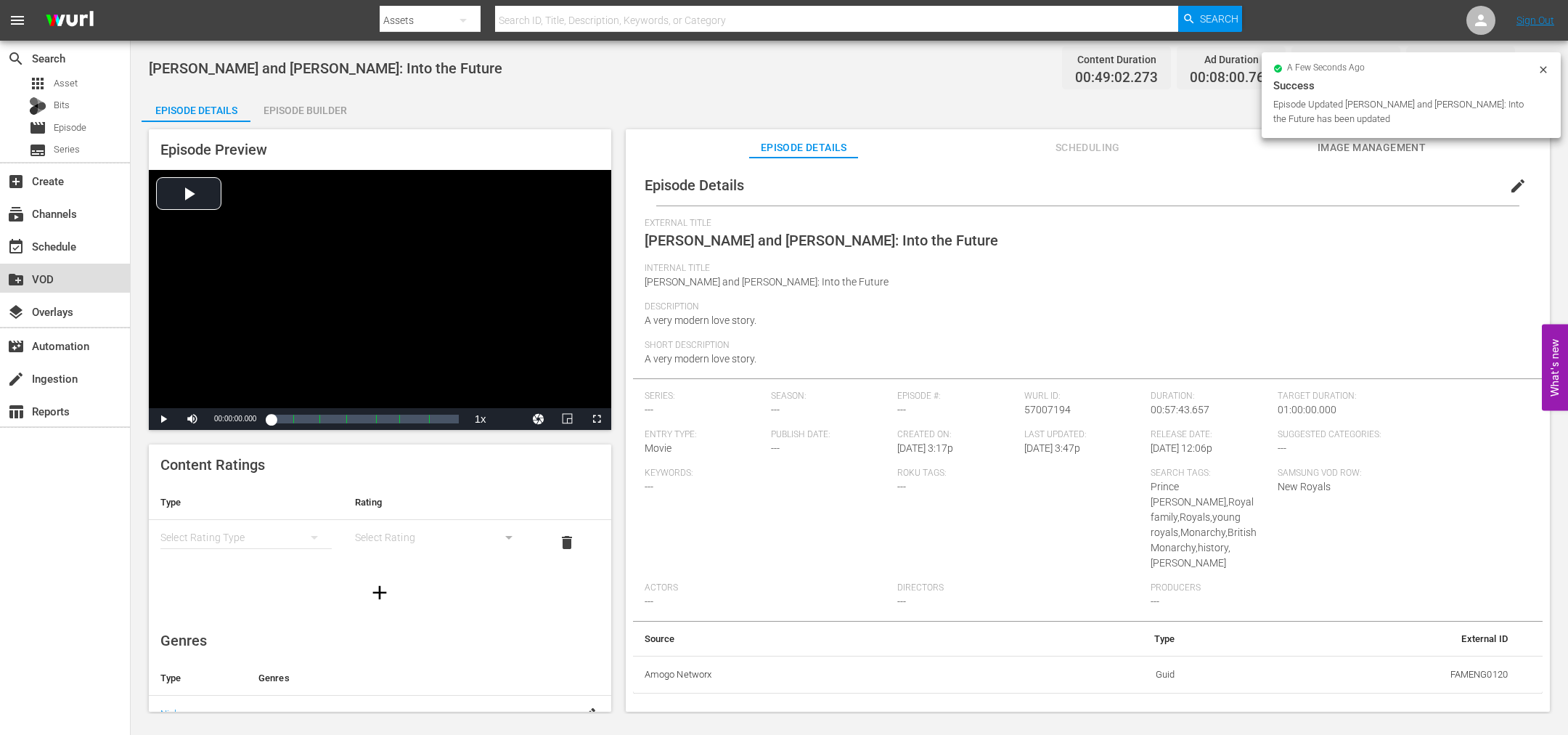
click at [40, 282] on div "create_new_folder VOD" at bounding box center [40, 276] width 81 height 13
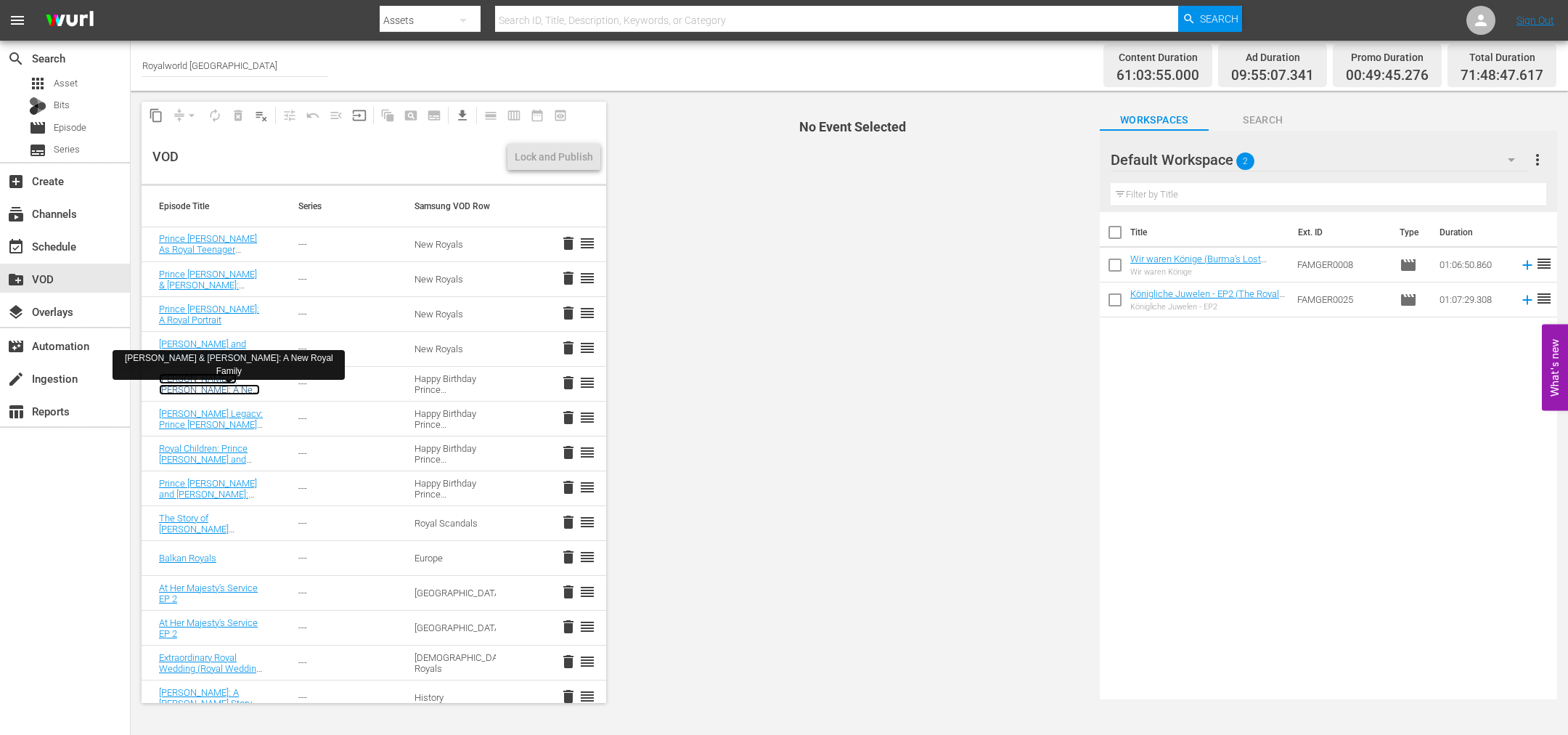
click at [192, 376] on link "[PERSON_NAME] & [PERSON_NAME]: A New Royal Family" at bounding box center [209, 389] width 101 height 32
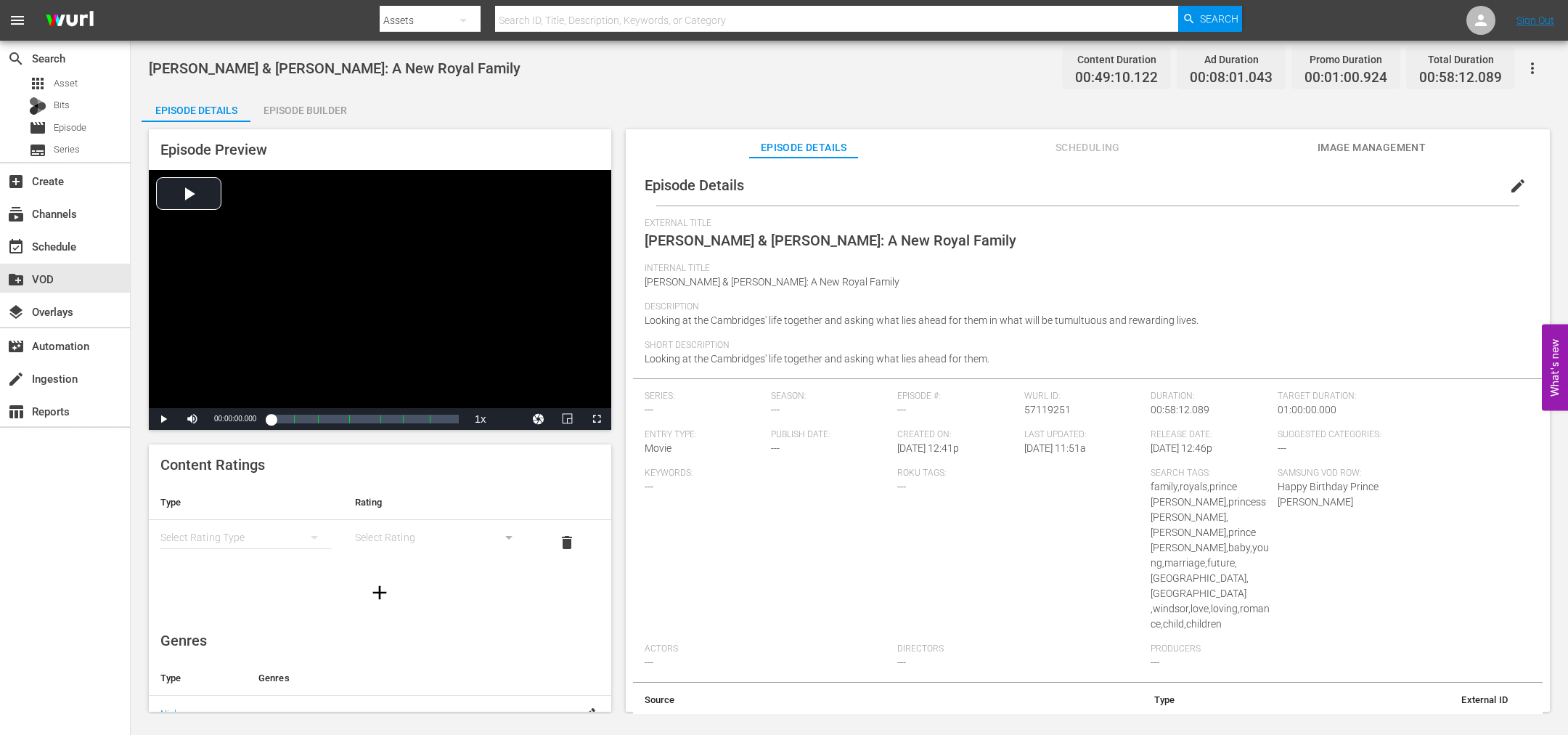
click at [1515, 190] on span "edit" at bounding box center [1518, 186] width 17 height 17
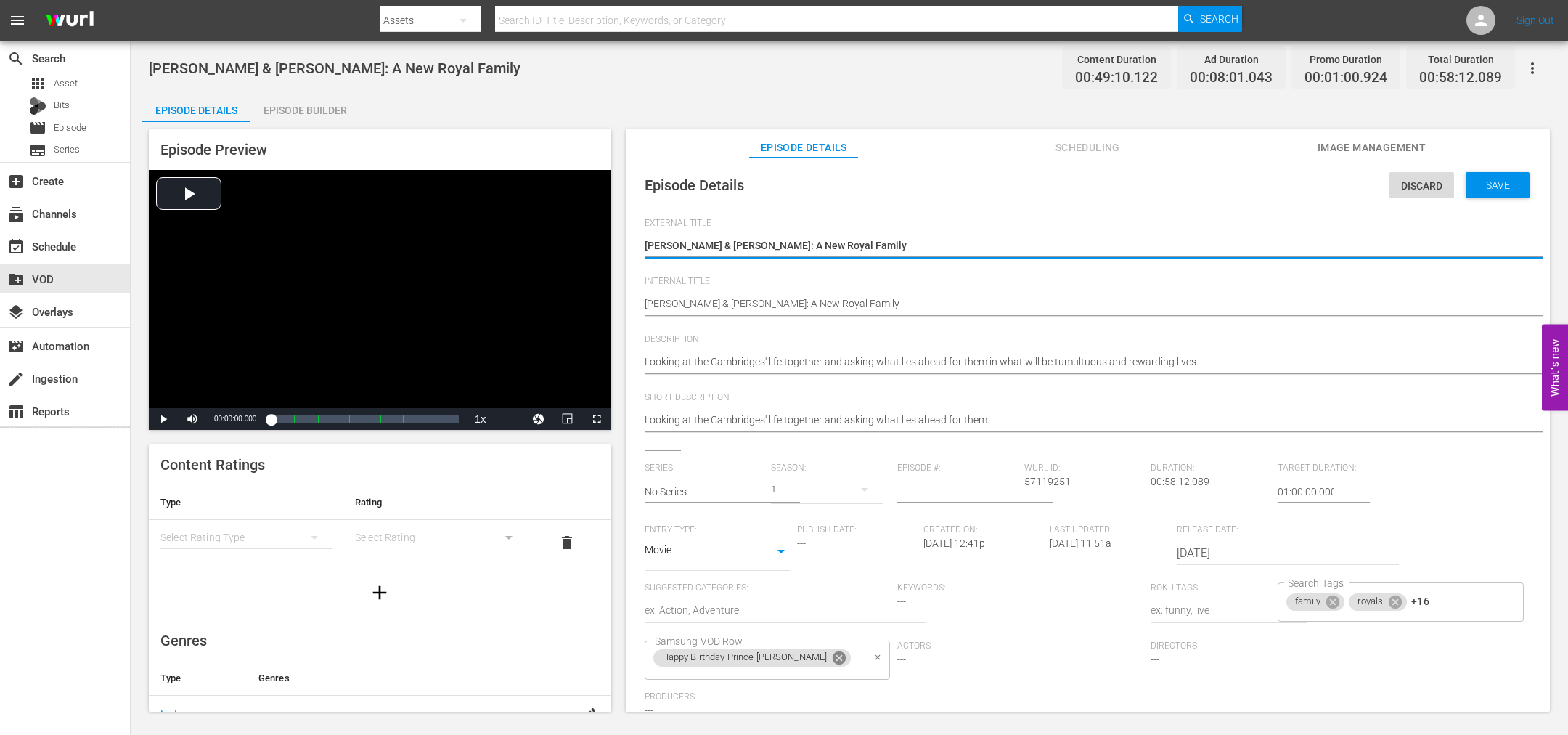
click at [831, 666] on icon at bounding box center [839, 657] width 16 height 16
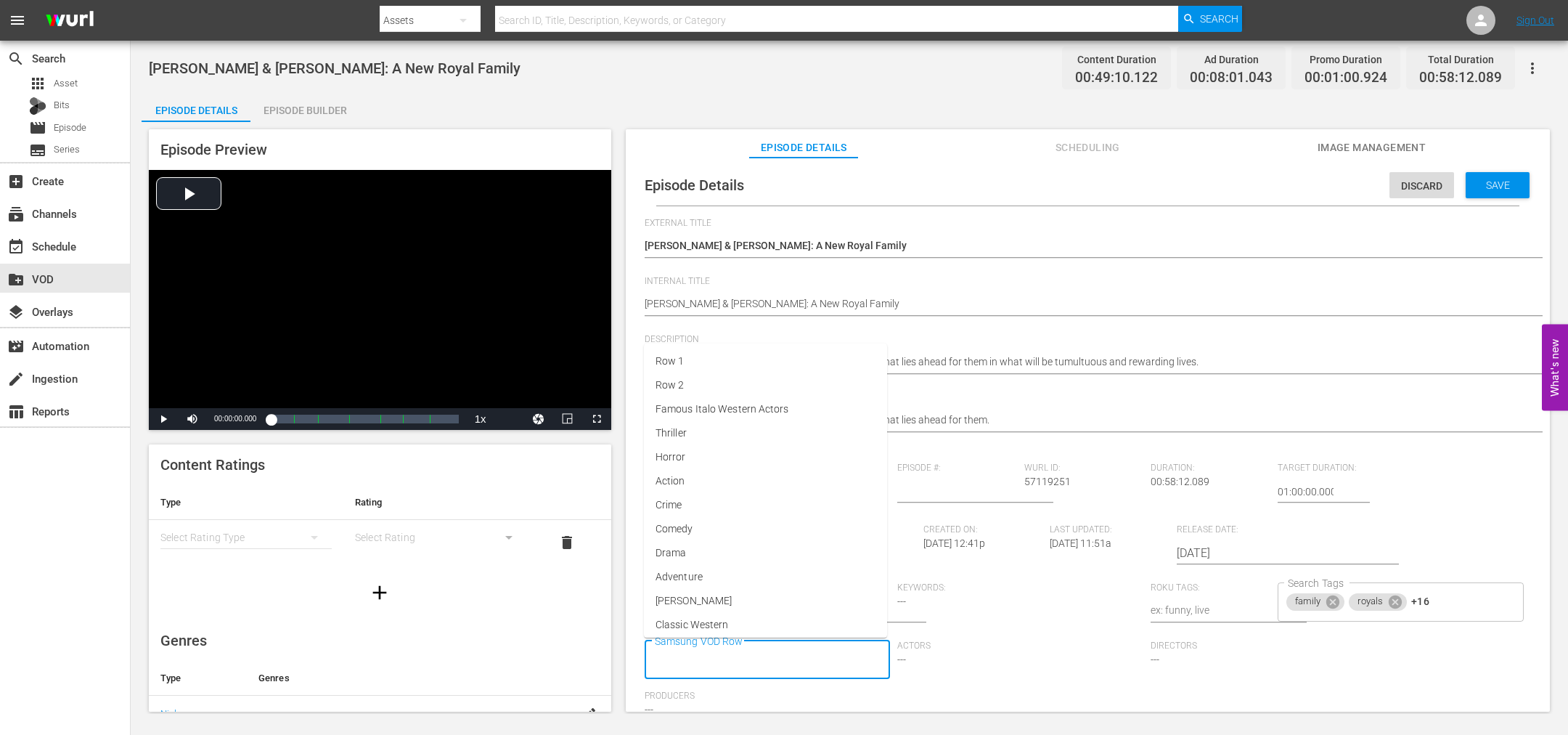
click at [804, 665] on input "Samsung VOD Row" at bounding box center [757, 660] width 212 height 26
type input "New [PERSON_NAME]"
click at [683, 599] on span "New Royals" at bounding box center [682, 596] width 54 height 15
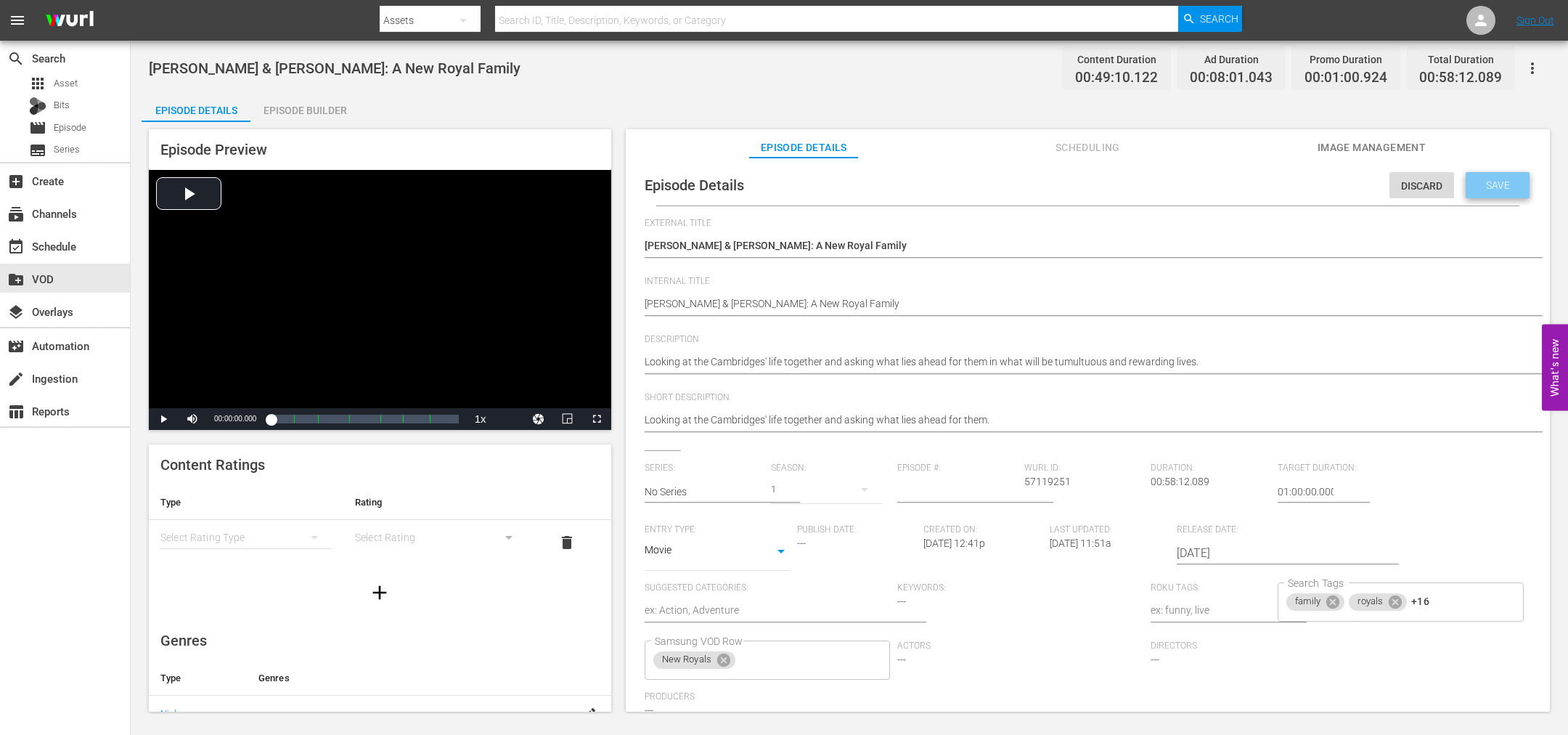
click at [1490, 185] on span "Save" at bounding box center [1497, 185] width 47 height 12
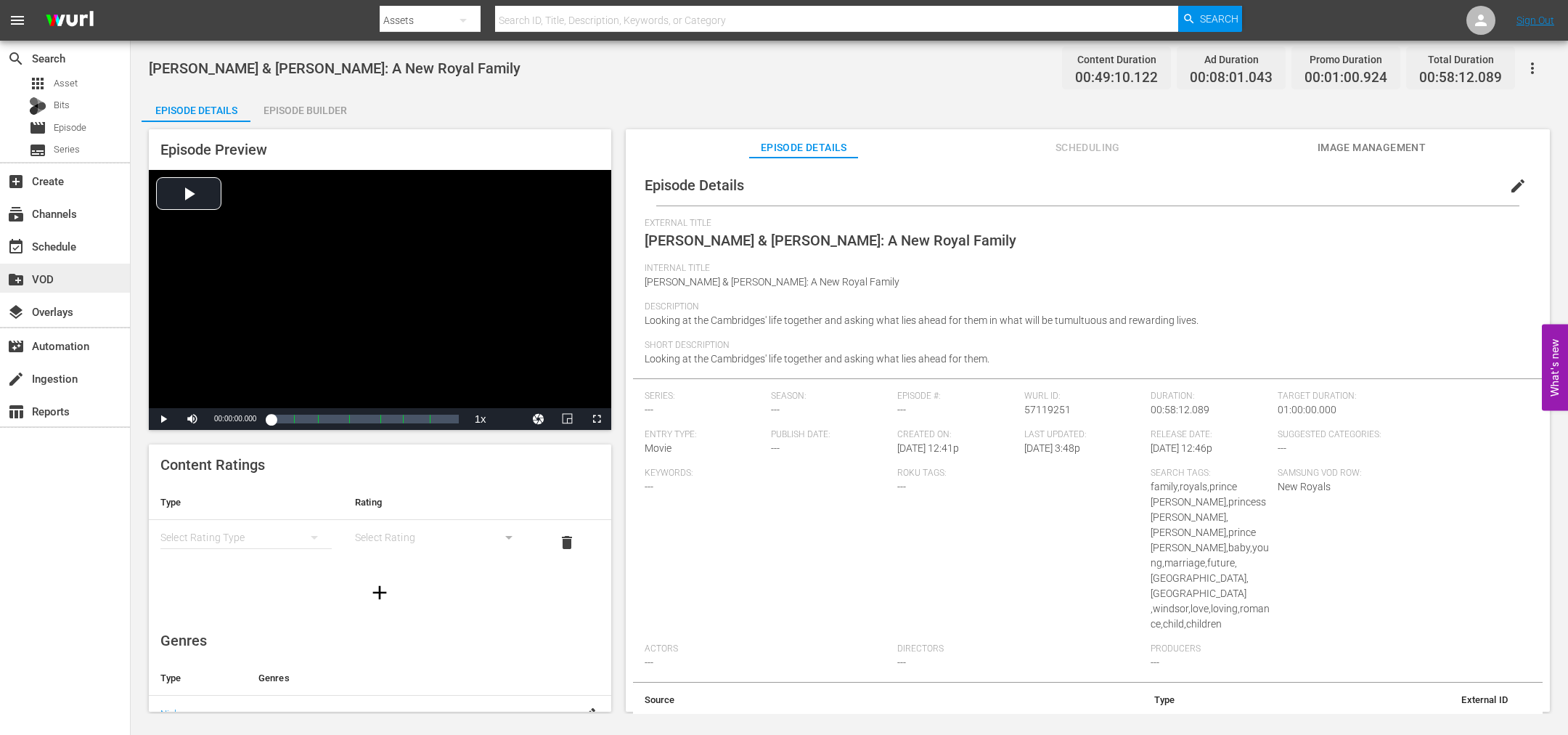
click at [55, 284] on div "create_new_folder VOD" at bounding box center [65, 278] width 130 height 29
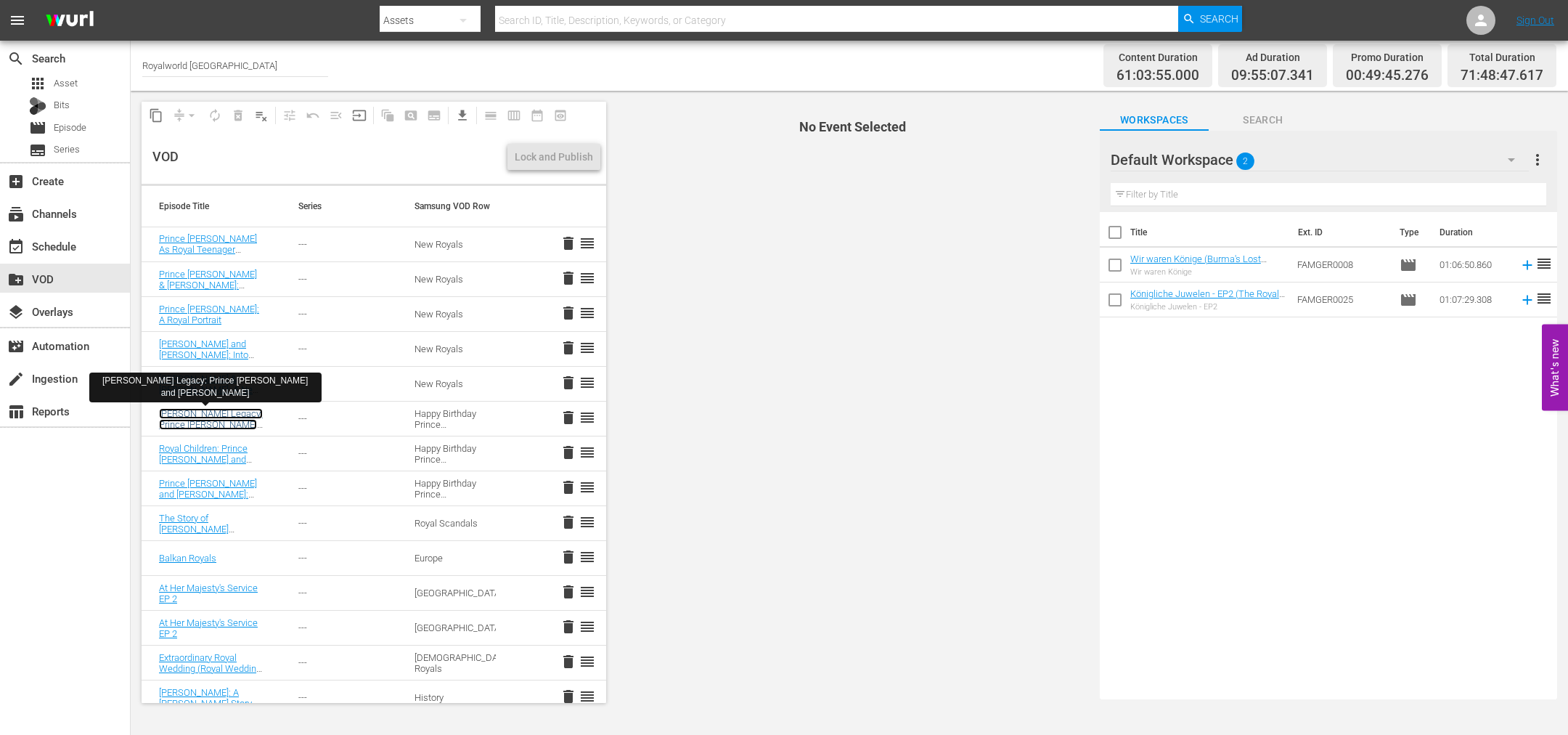
click at [201, 421] on link "[PERSON_NAME] Legacy: Prince [PERSON_NAME] and [PERSON_NAME]" at bounding box center [211, 424] width 104 height 32
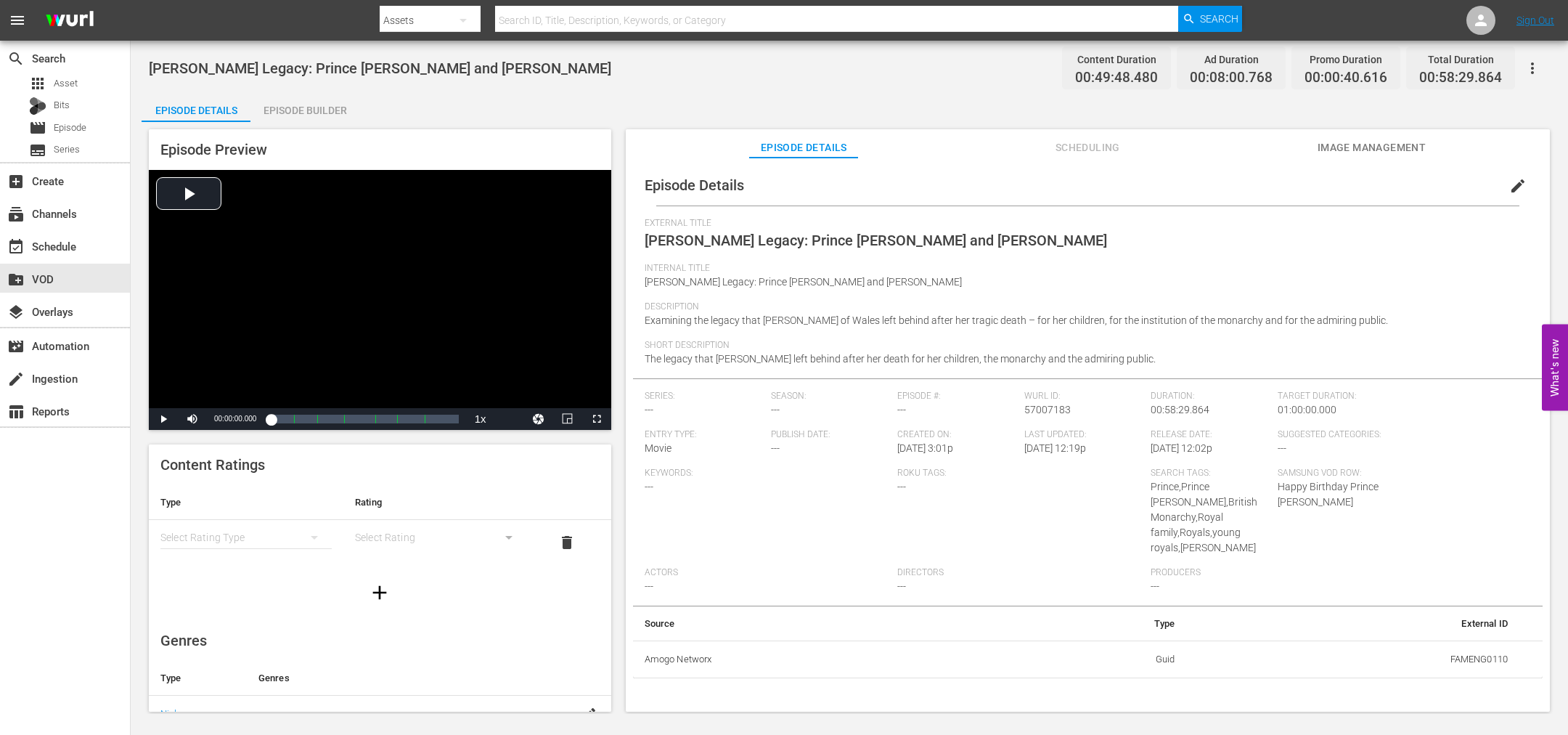
click at [1513, 192] on span "edit" at bounding box center [1518, 186] width 17 height 17
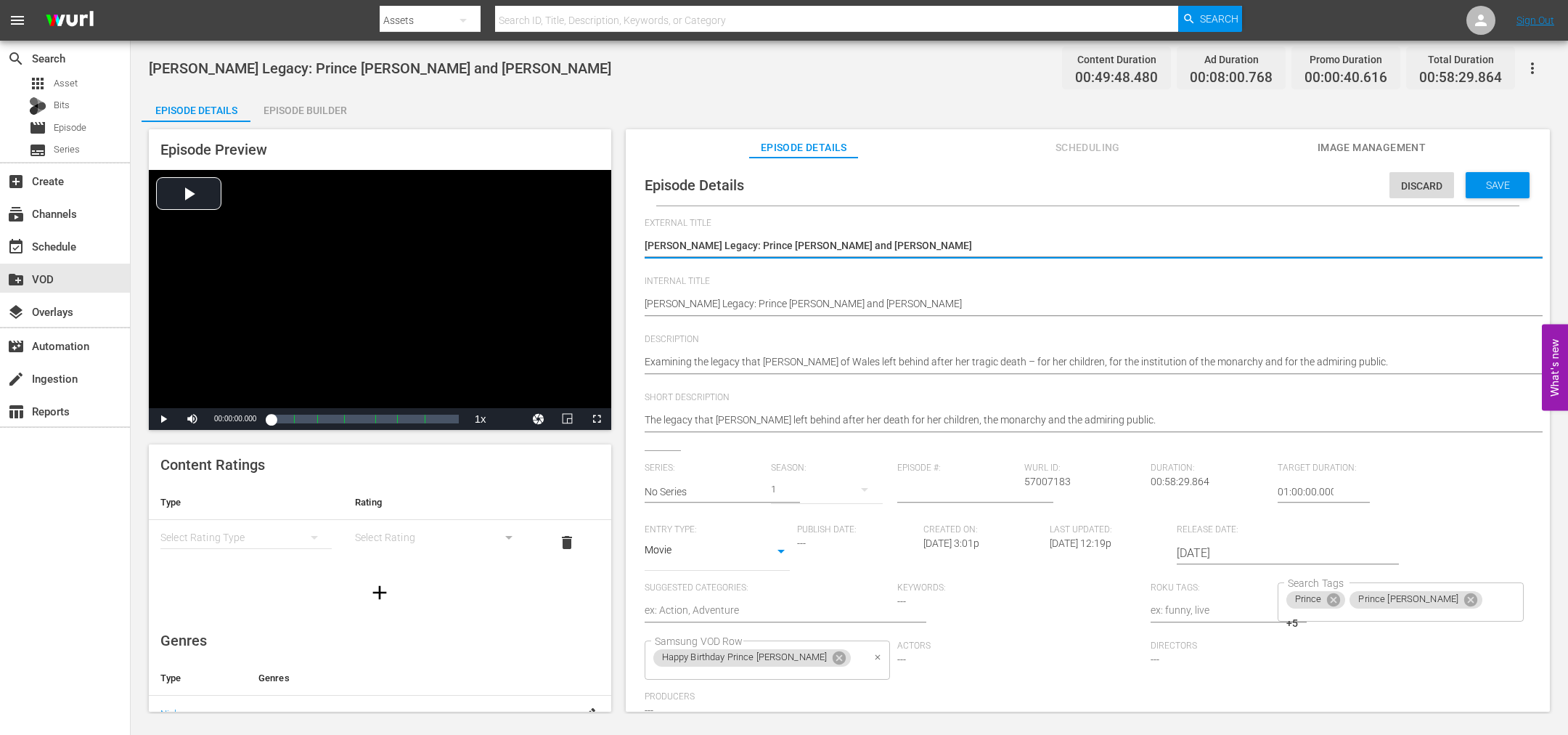
click at [831, 658] on icon at bounding box center [839, 657] width 16 height 16
type textarea "NPrincess [PERSON_NAME]'s Legacy: Prince [PERSON_NAME] and [PERSON_NAME]"
click at [800, 656] on input "Samsung VOD Row" at bounding box center [757, 660] width 212 height 26
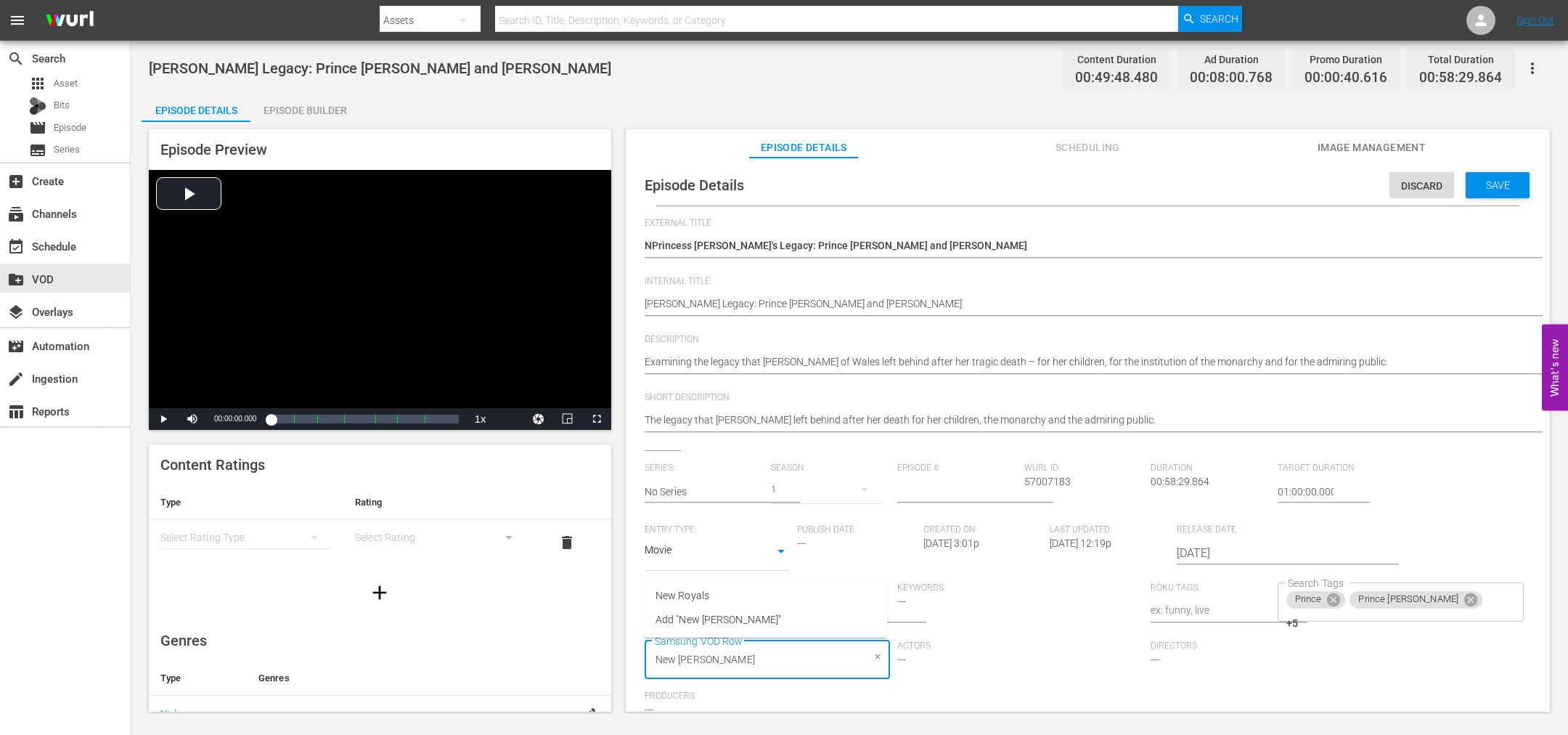
type input "New Roya"
click at [743, 597] on li "New Royals" at bounding box center [765, 596] width 243 height 24
click at [1489, 187] on span "Save" at bounding box center [1497, 185] width 47 height 12
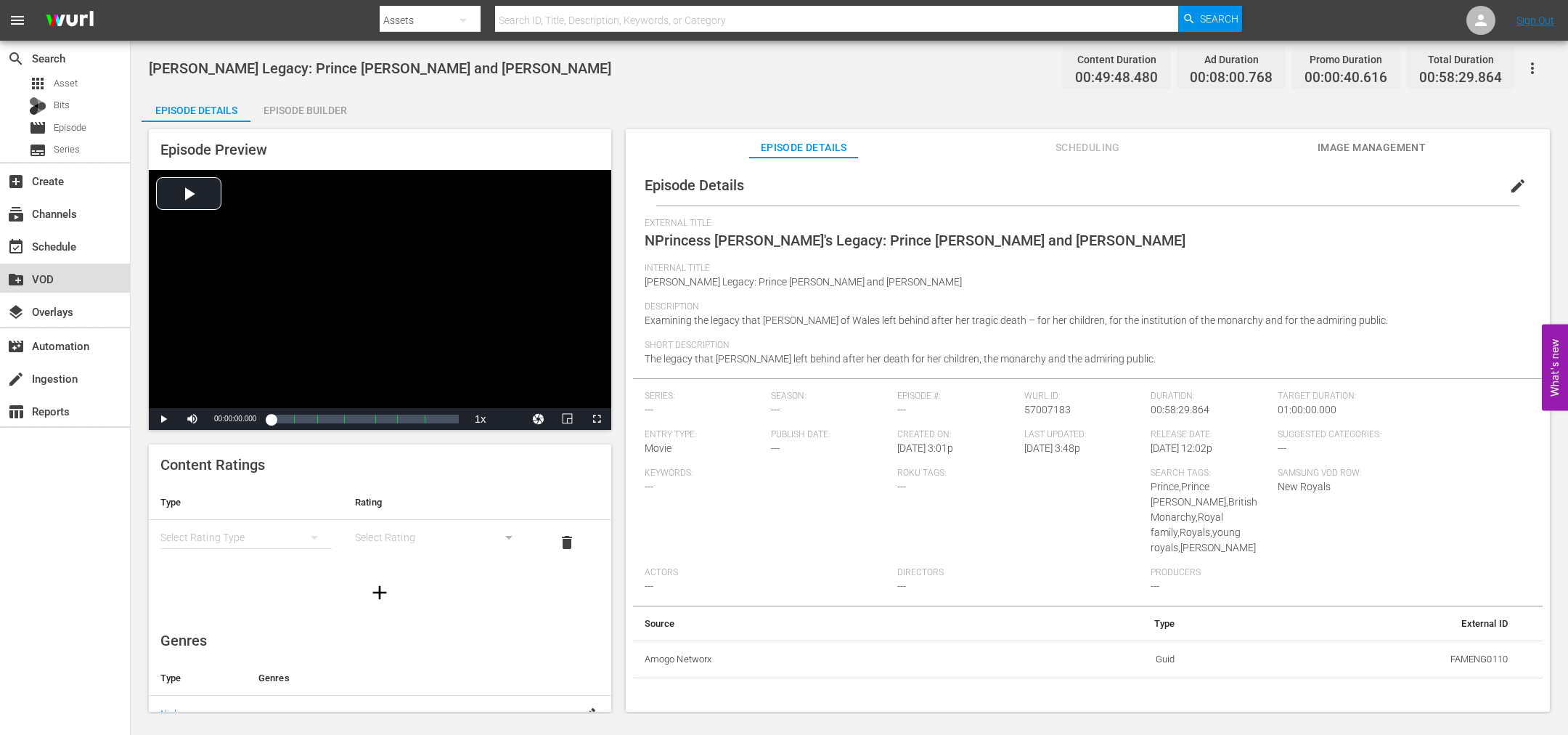
click at [50, 277] on div "create_new_folder VOD" at bounding box center [40, 276] width 81 height 13
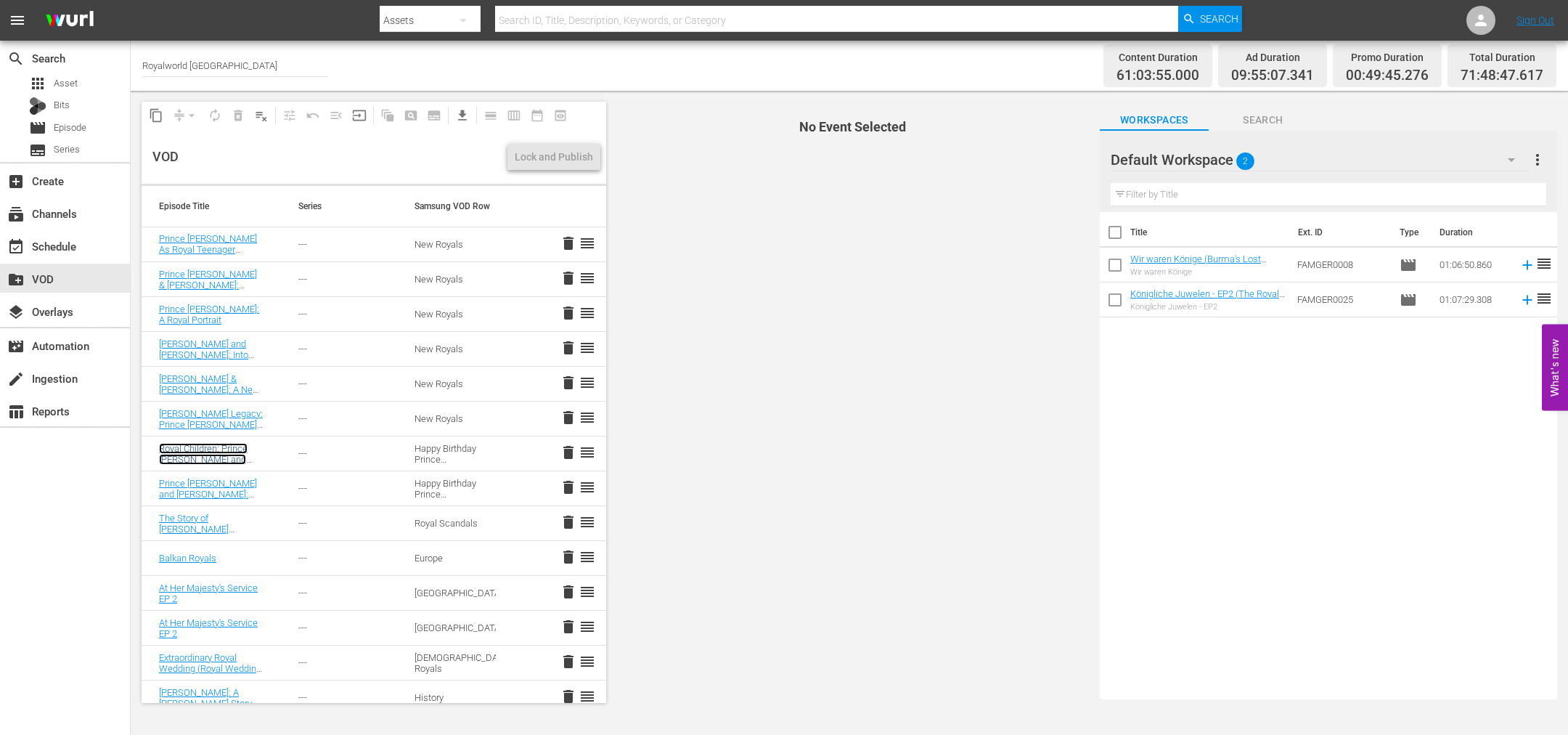
click at [212, 445] on link "Royal Children: Prince [PERSON_NAME] and [PERSON_NAME]" at bounding box center [203, 459] width 89 height 32
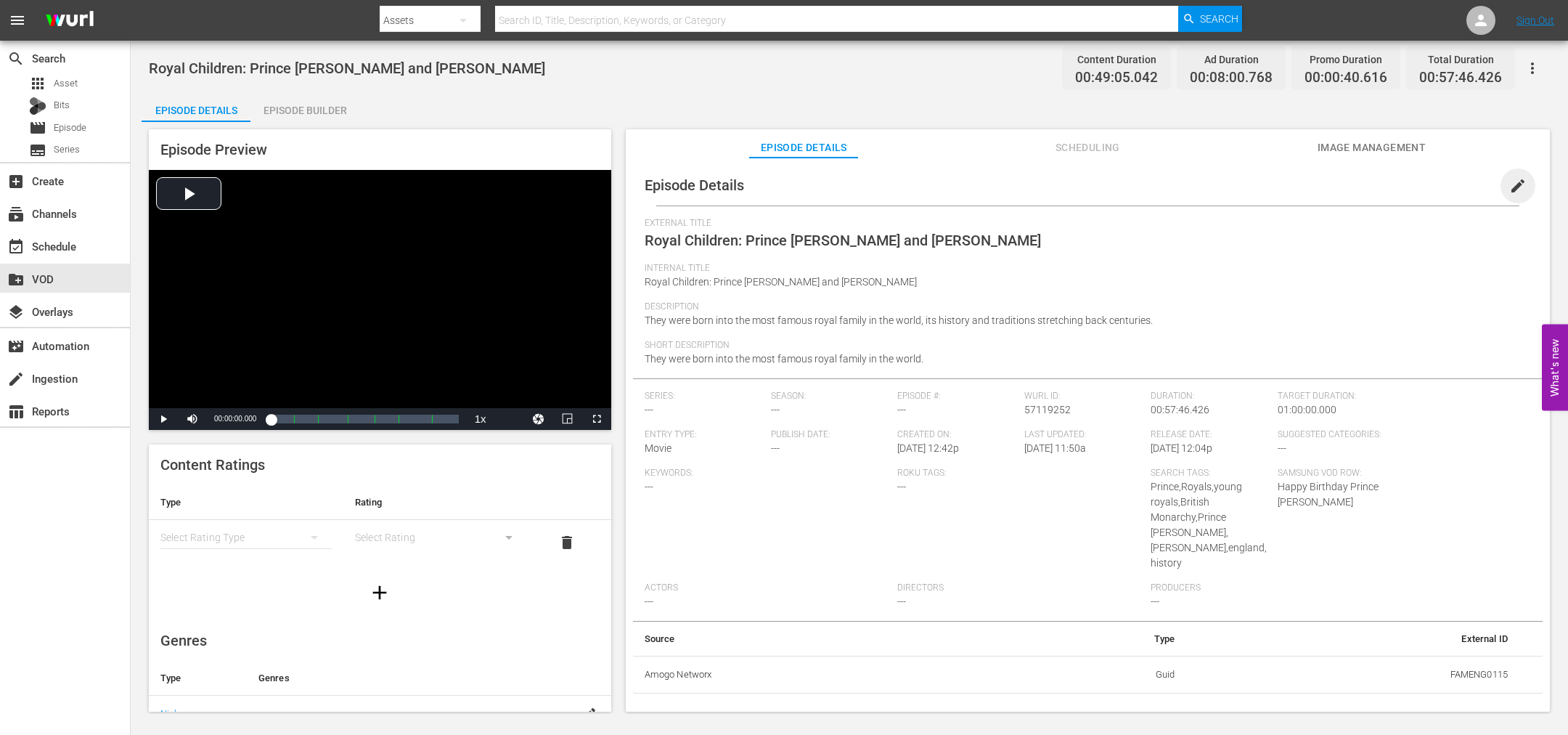
click at [1509, 183] on span "edit" at bounding box center [1518, 186] width 17 height 17
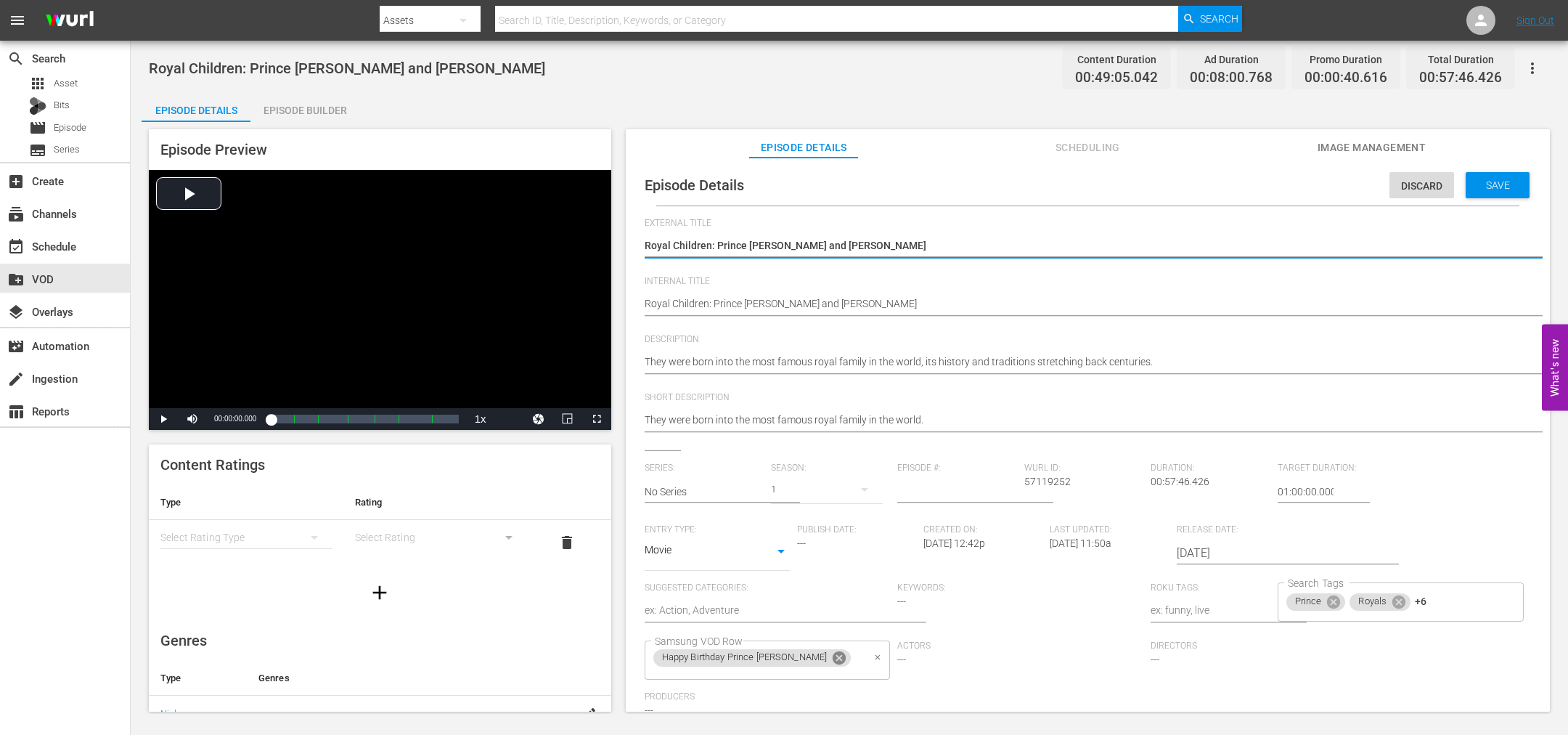
click at [831, 660] on icon at bounding box center [839, 657] width 16 height 16
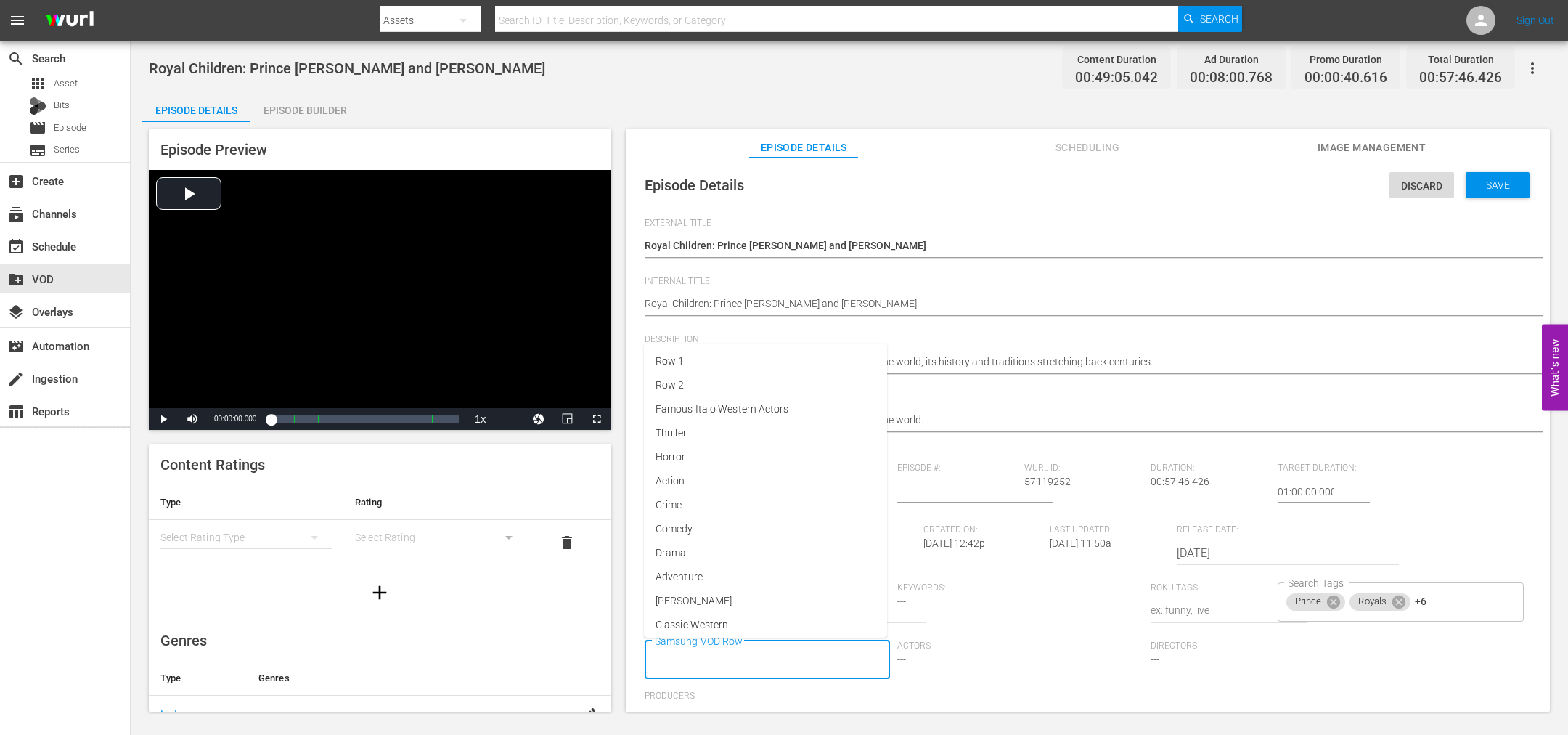
click at [800, 660] on input "Samsung VOD Row" at bounding box center [757, 660] width 212 height 26
type input "New Royals"
click at [683, 599] on span "New Royals" at bounding box center [682, 596] width 54 height 15
click at [1502, 177] on div "Save" at bounding box center [1497, 185] width 64 height 26
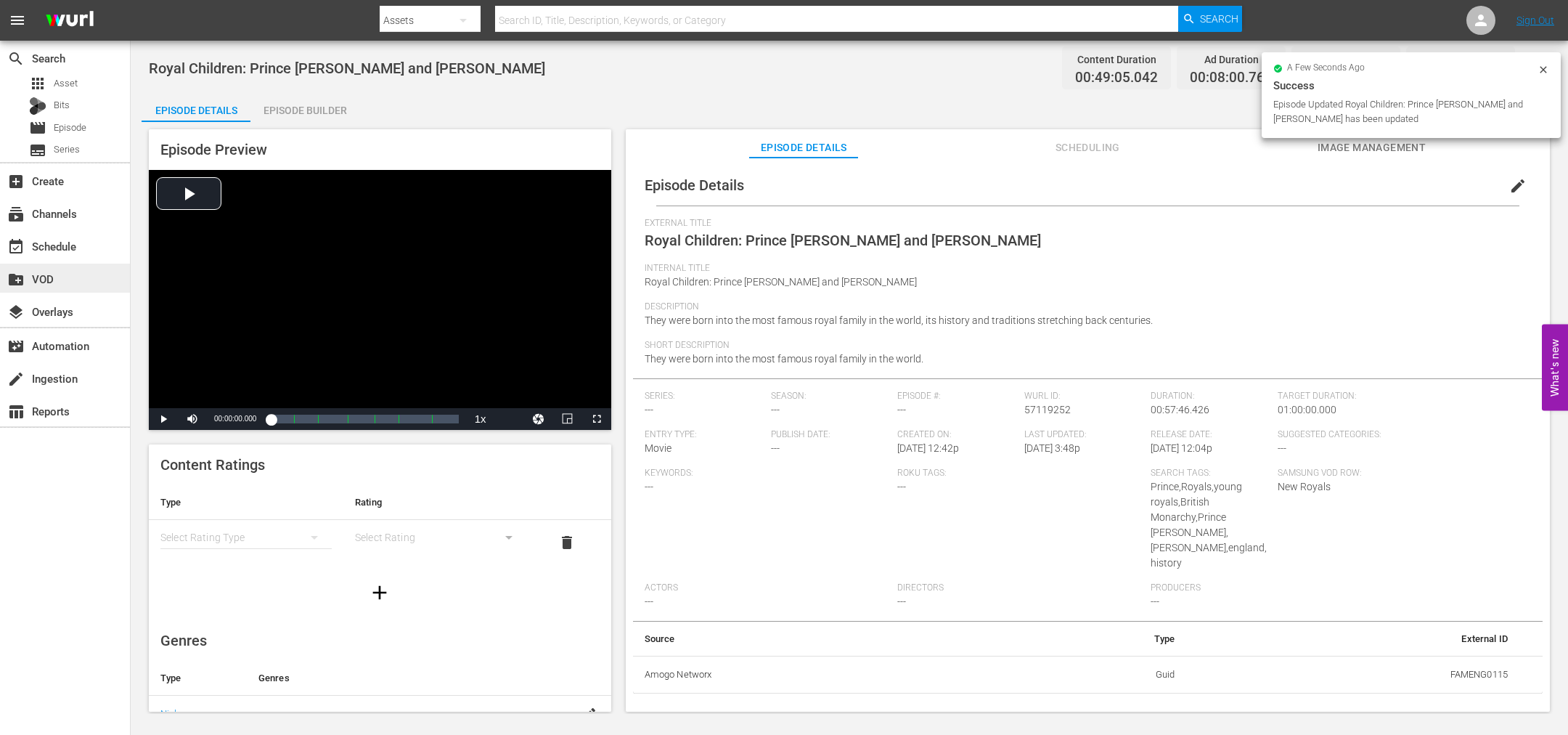
click at [47, 277] on div "create_new_folder VOD" at bounding box center [40, 276] width 81 height 13
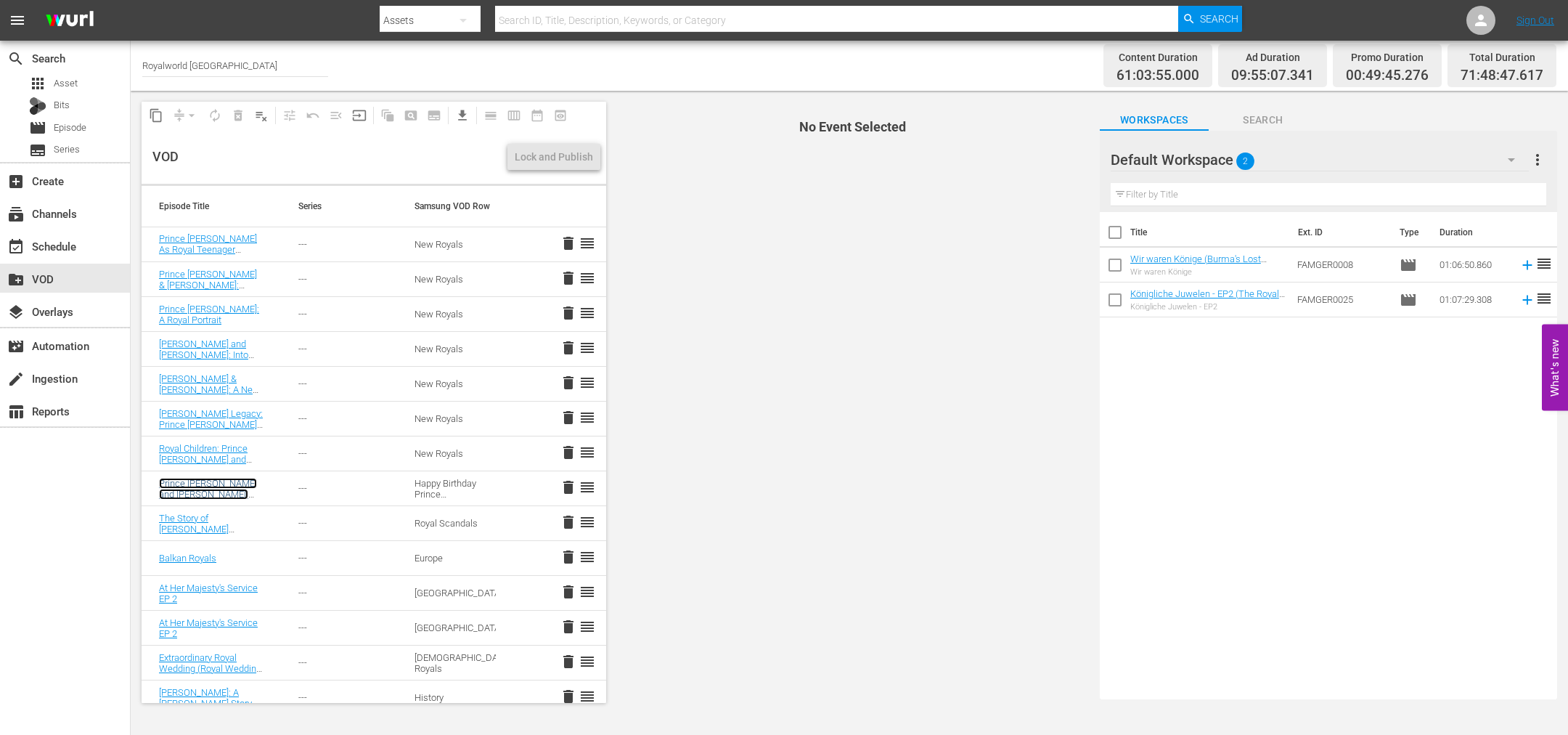
click at [212, 493] on link "Prince [PERSON_NAME] and [PERSON_NAME]: The Next Royal Generation" at bounding box center [207, 499] width 98 height 44
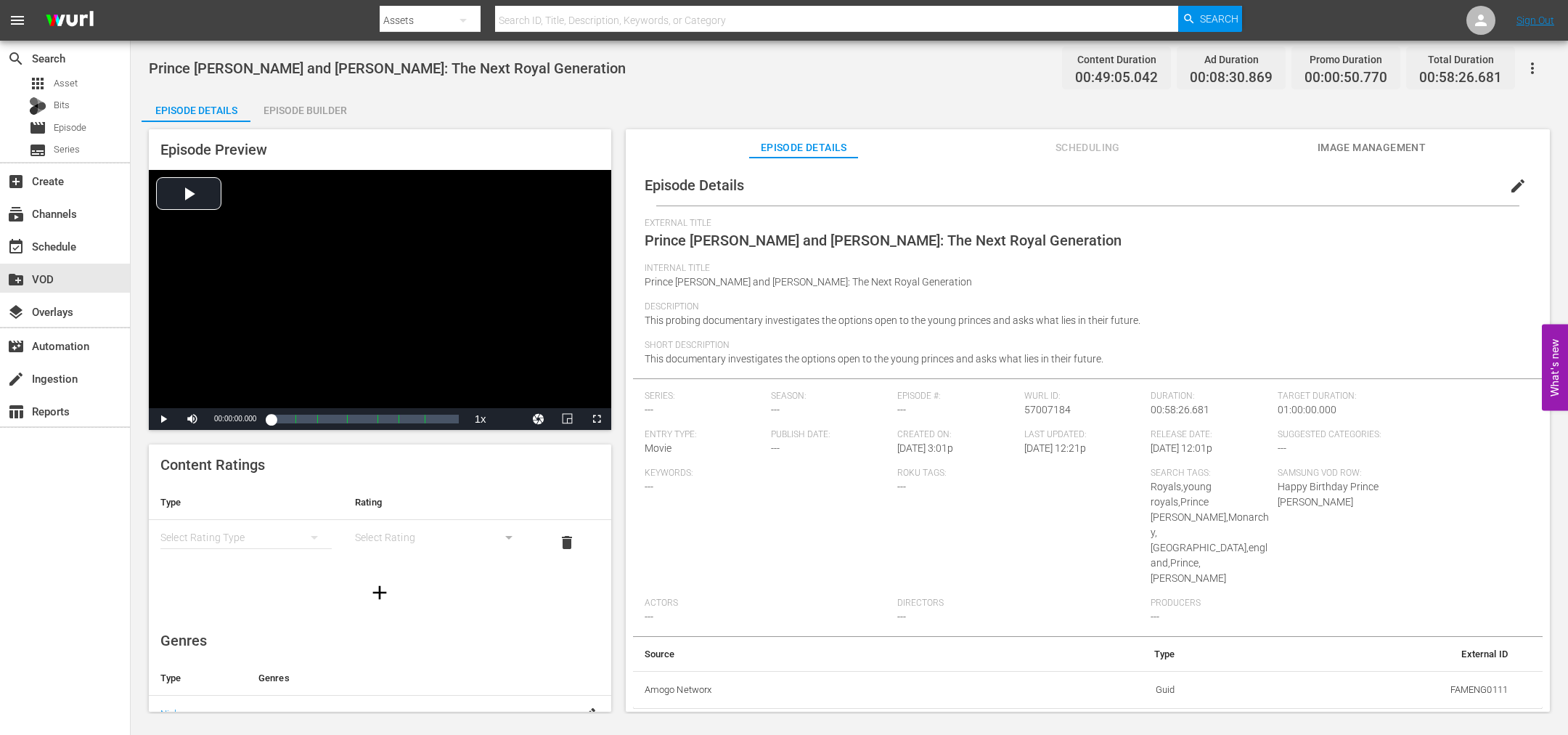
click at [1507, 176] on button "edit" at bounding box center [1518, 185] width 35 height 35
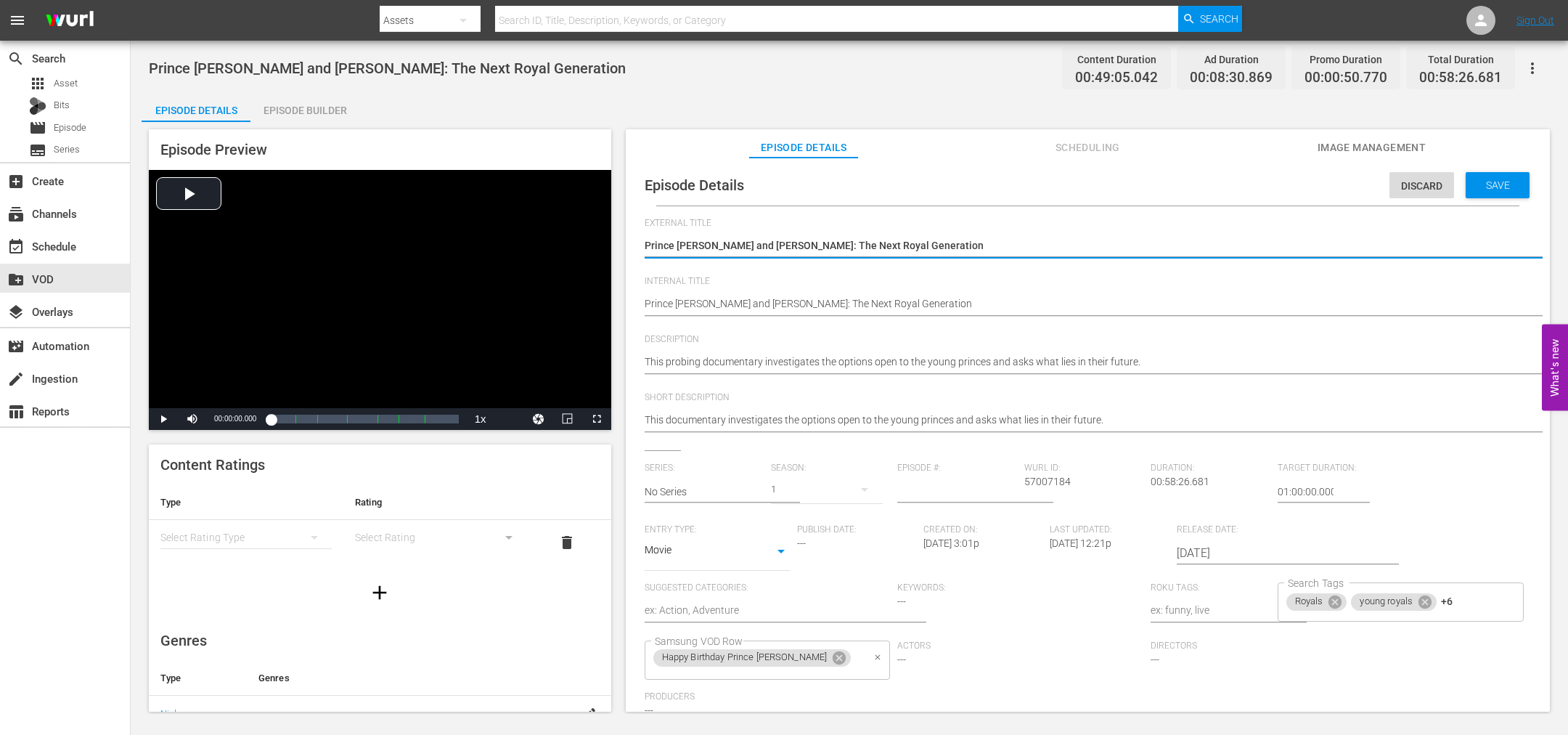
click at [831, 657] on icon at bounding box center [839, 657] width 16 height 16
click at [799, 657] on input "Samsung VOD Row" at bounding box center [757, 660] width 212 height 26
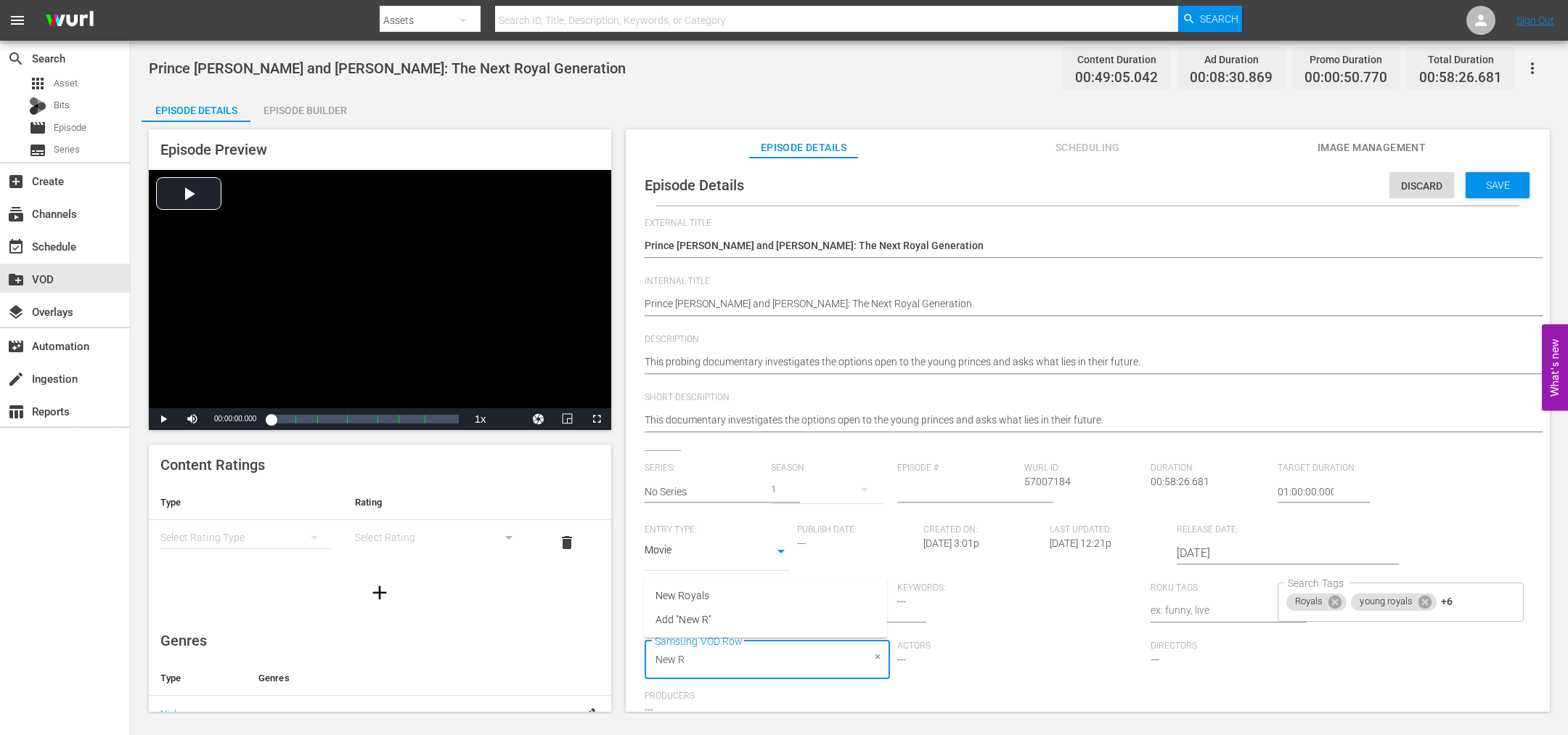
type input "New Ro"
click at [691, 595] on span "New Royals" at bounding box center [682, 596] width 54 height 15
click at [1488, 181] on span "Save" at bounding box center [1497, 185] width 47 height 12
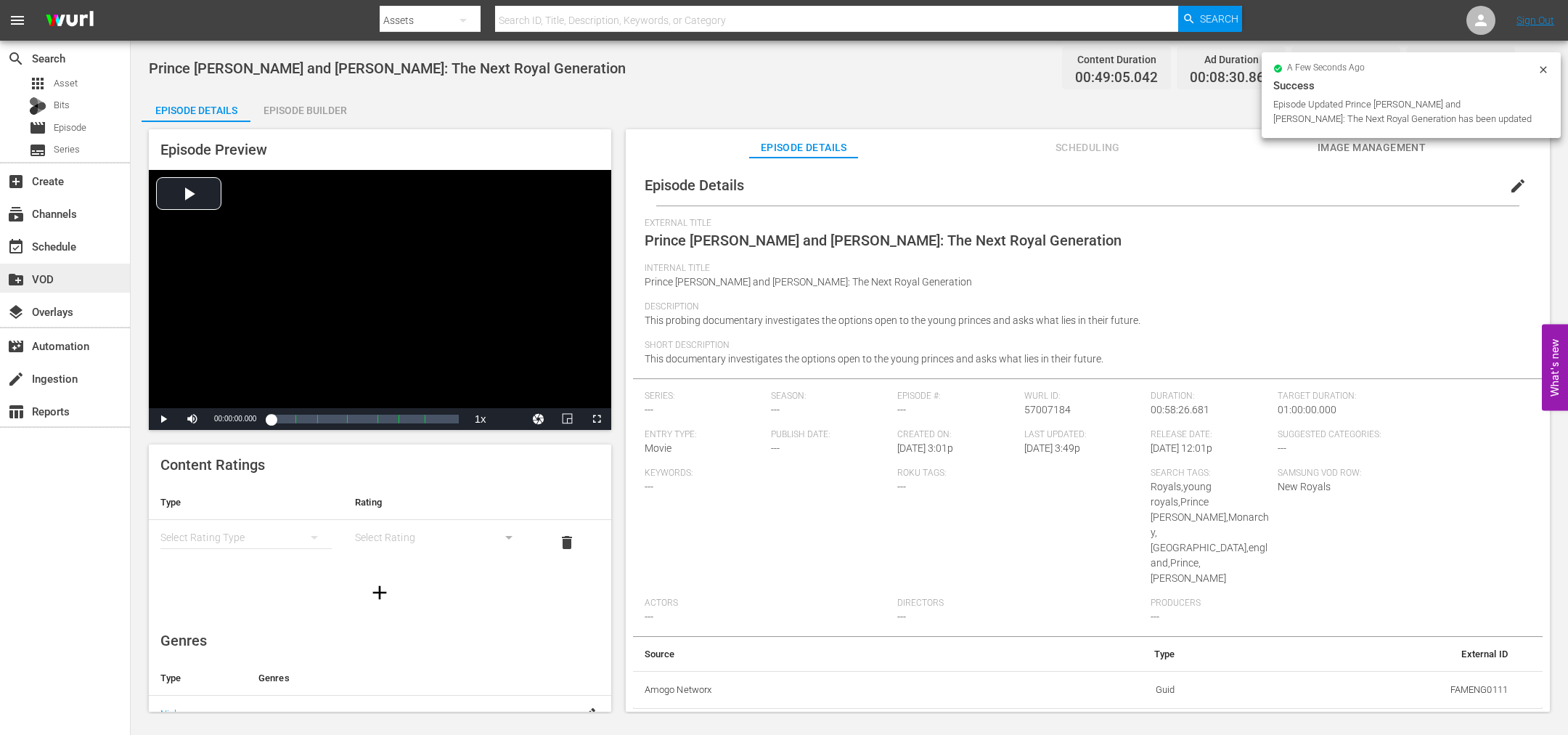
click at [33, 289] on div "create_new_folder VOD" at bounding box center [65, 278] width 130 height 29
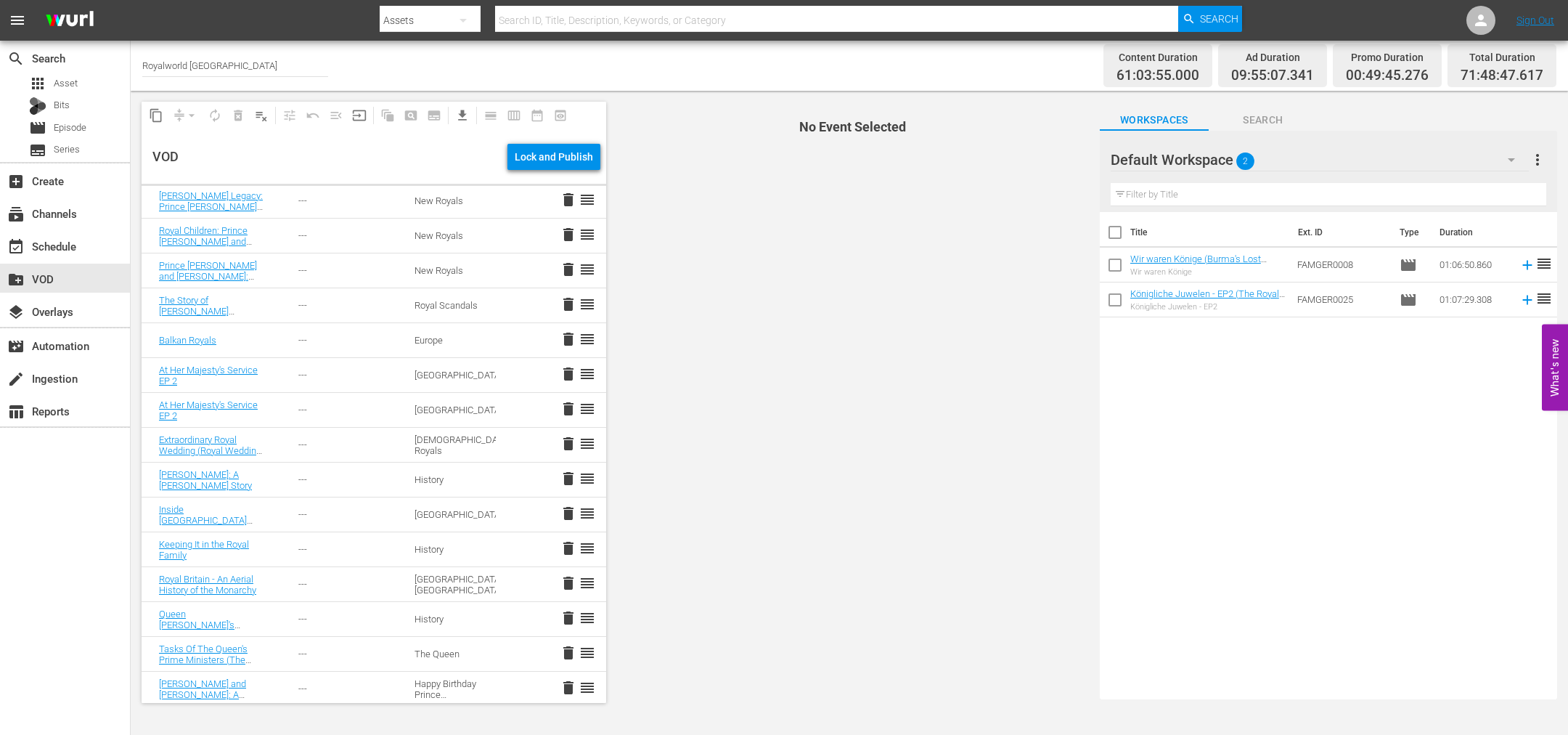
scroll to position [327, 0]
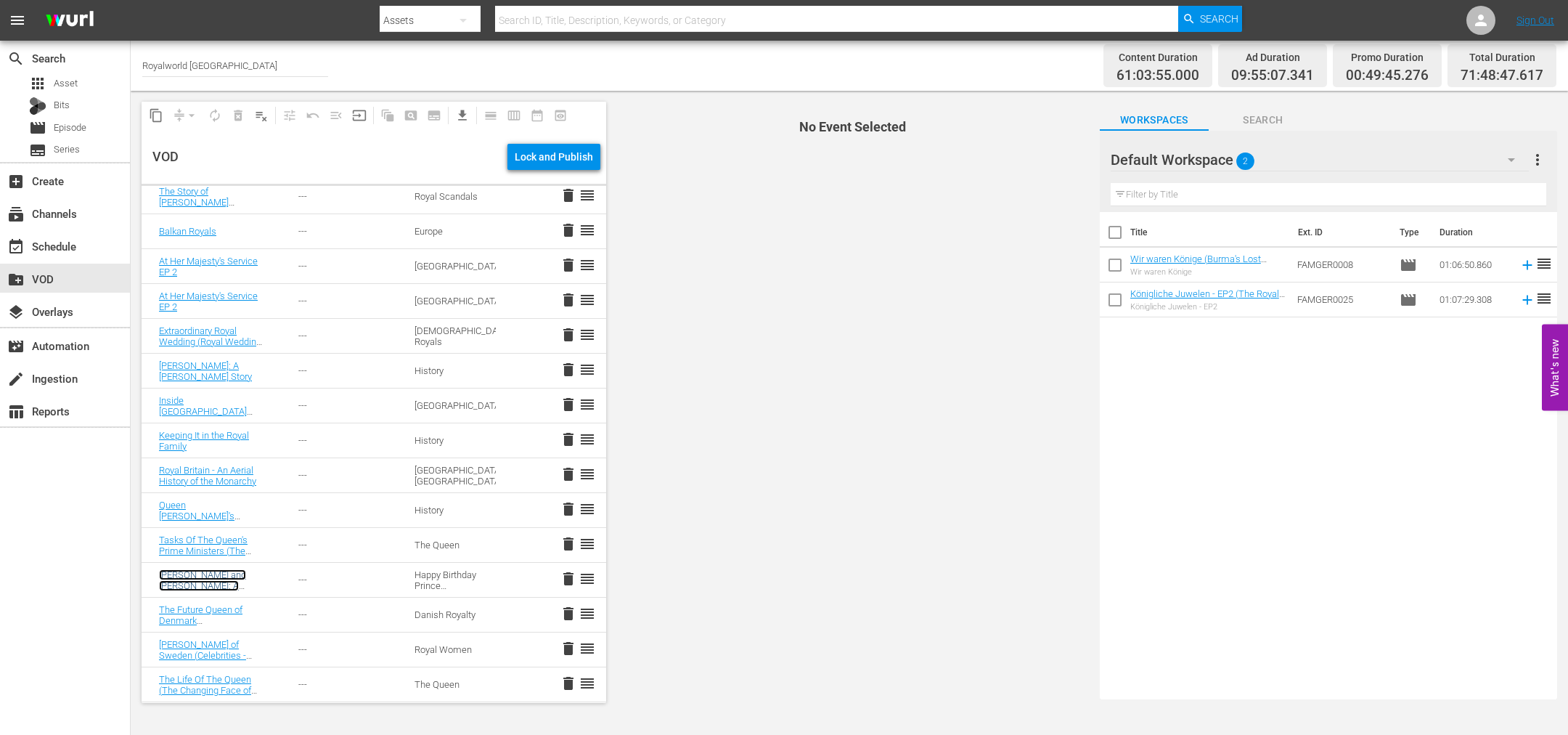
click at [211, 587] on link "[PERSON_NAME] and [PERSON_NAME]: A Royal Love Story" at bounding box center [202, 586] width 87 height 32
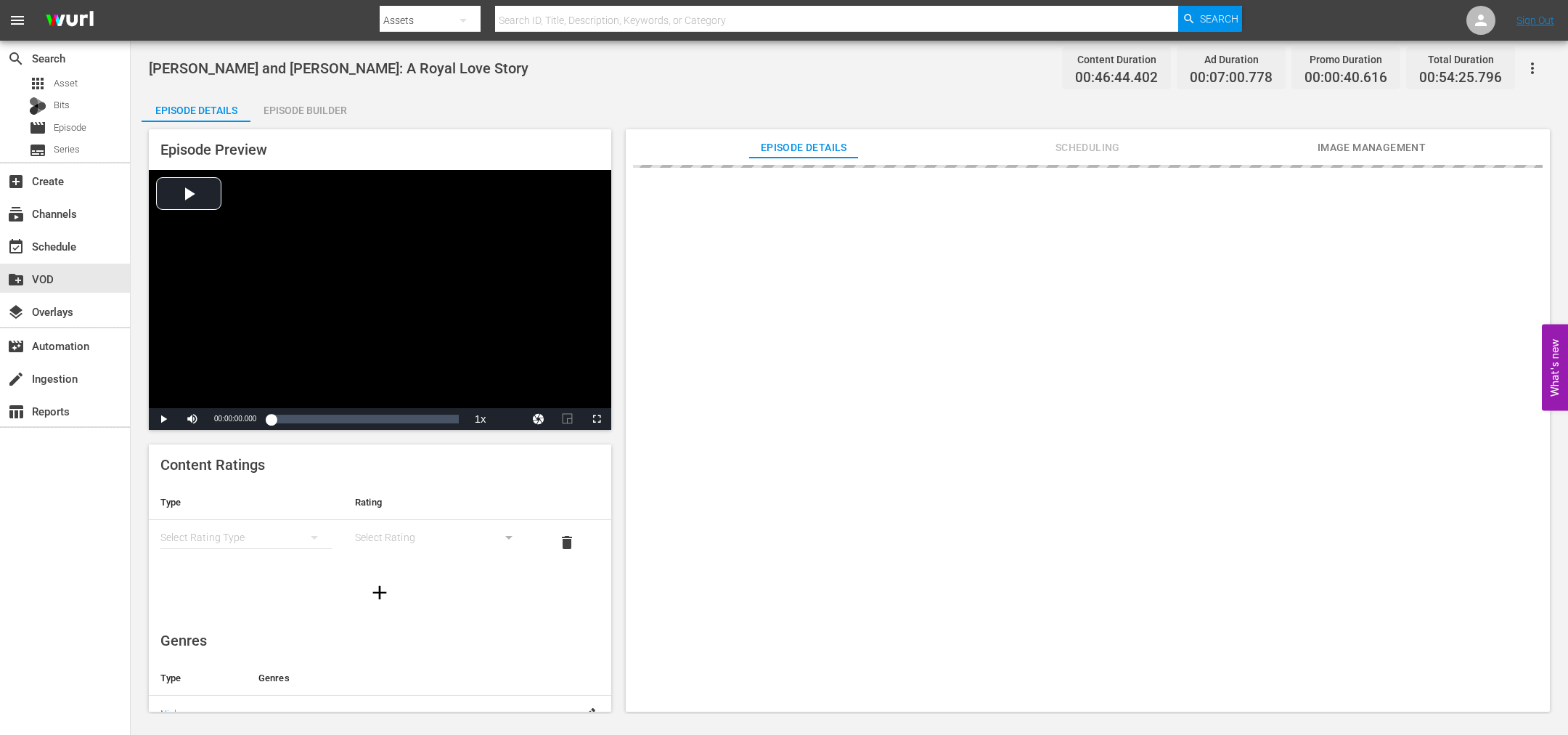
click at [304, 119] on div "Episode Builder" at bounding box center [305, 110] width 109 height 35
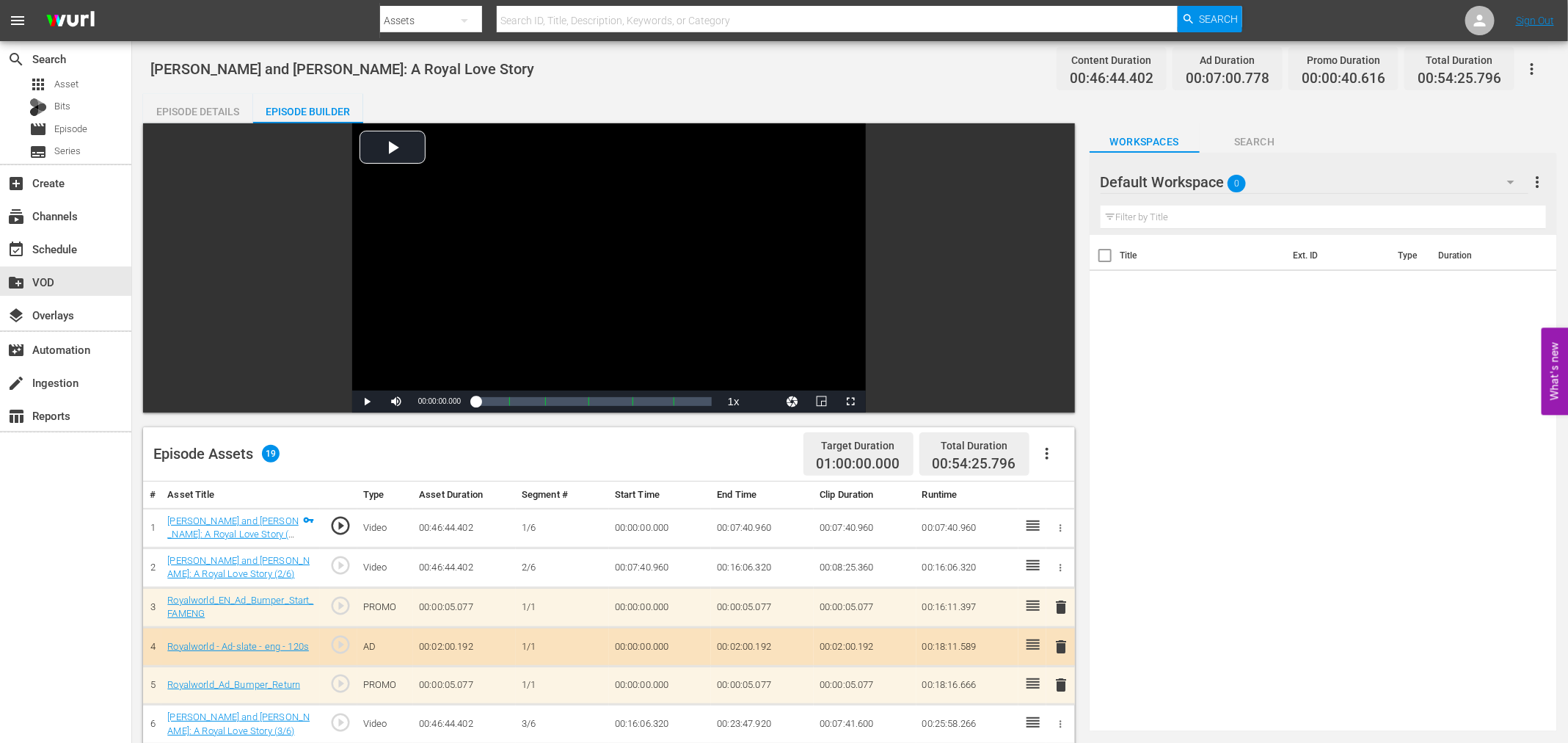
click at [194, 110] on div "Episode Details" at bounding box center [198, 111] width 110 height 35
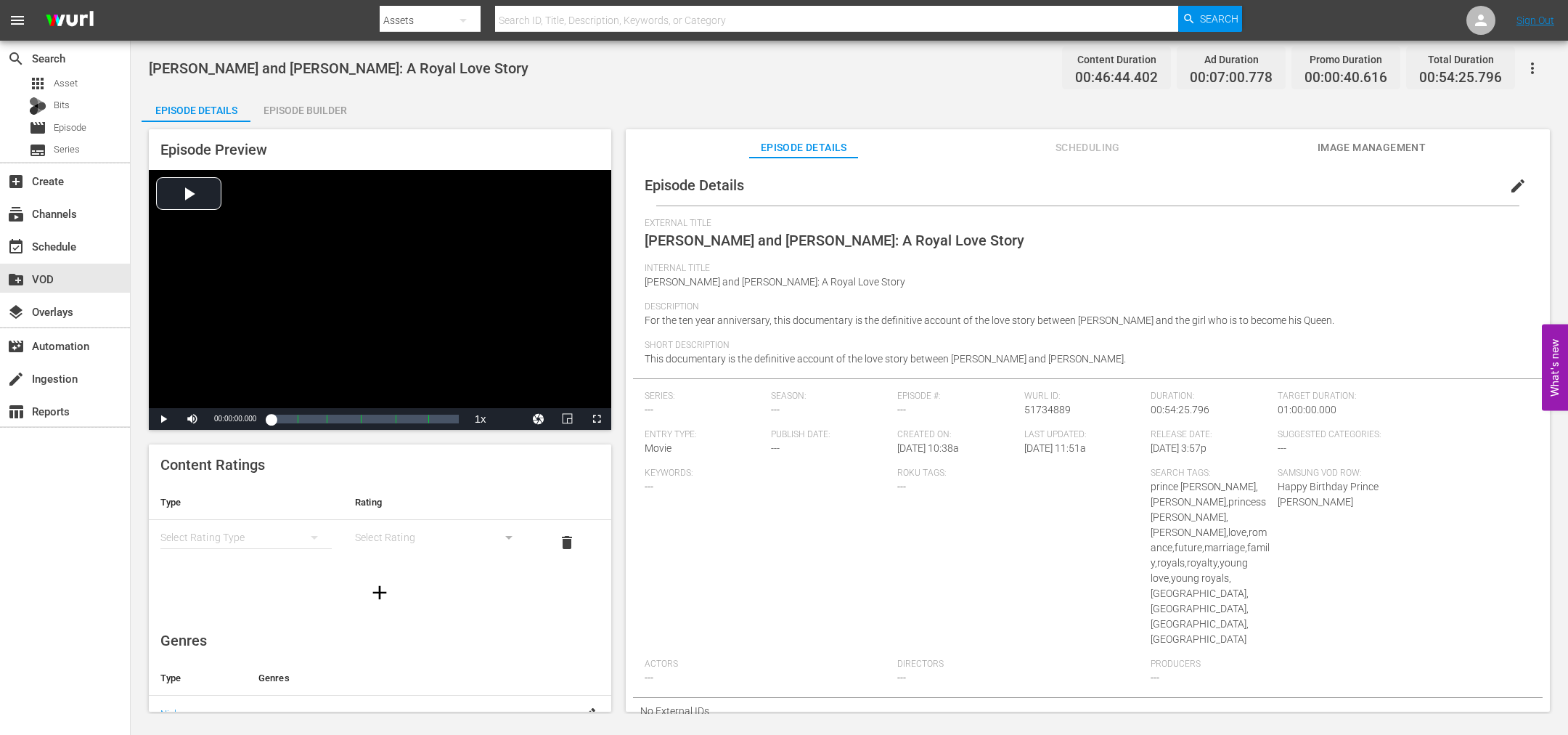
click at [1509, 181] on span "edit" at bounding box center [1518, 186] width 17 height 17
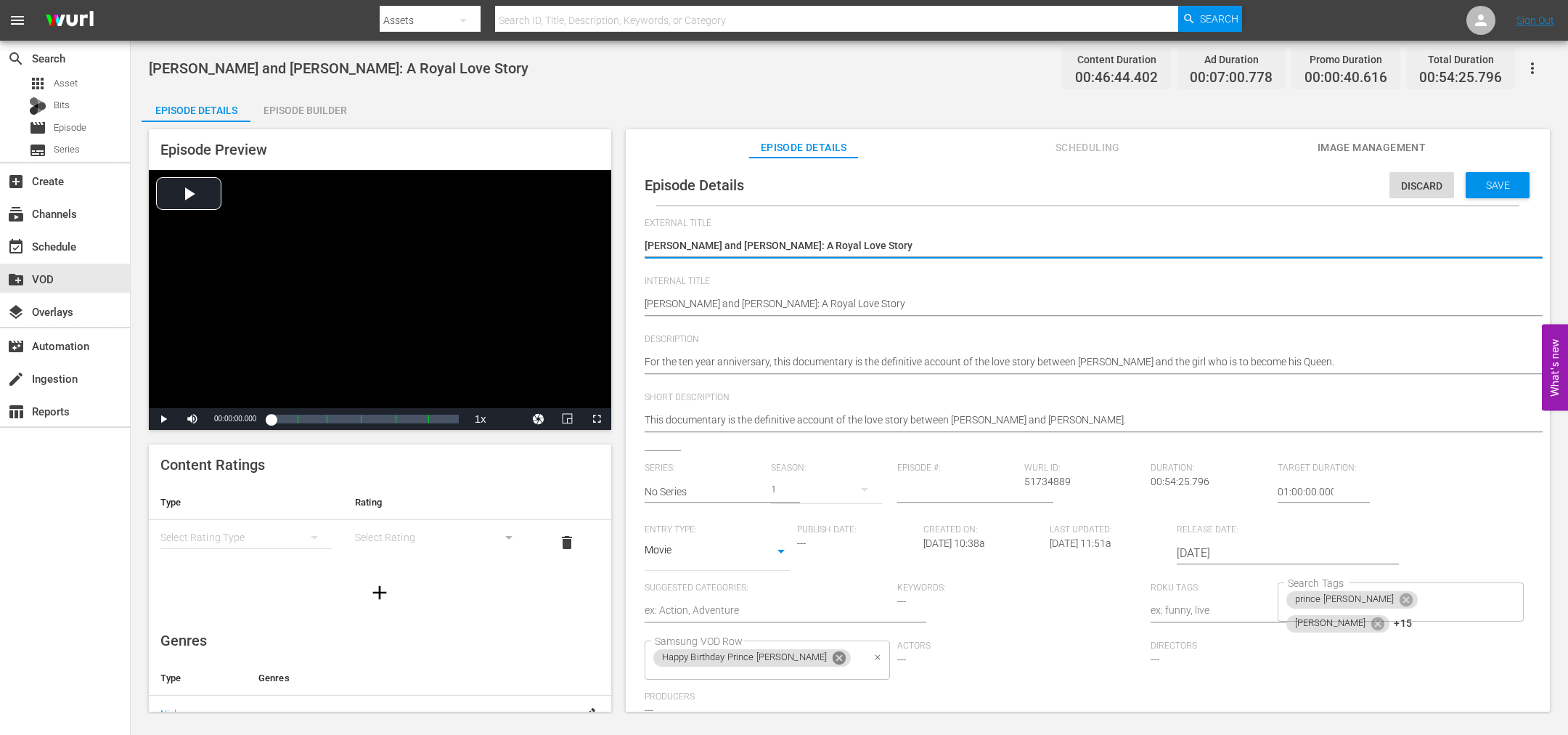
click at [833, 656] on icon at bounding box center [839, 657] width 13 height 13
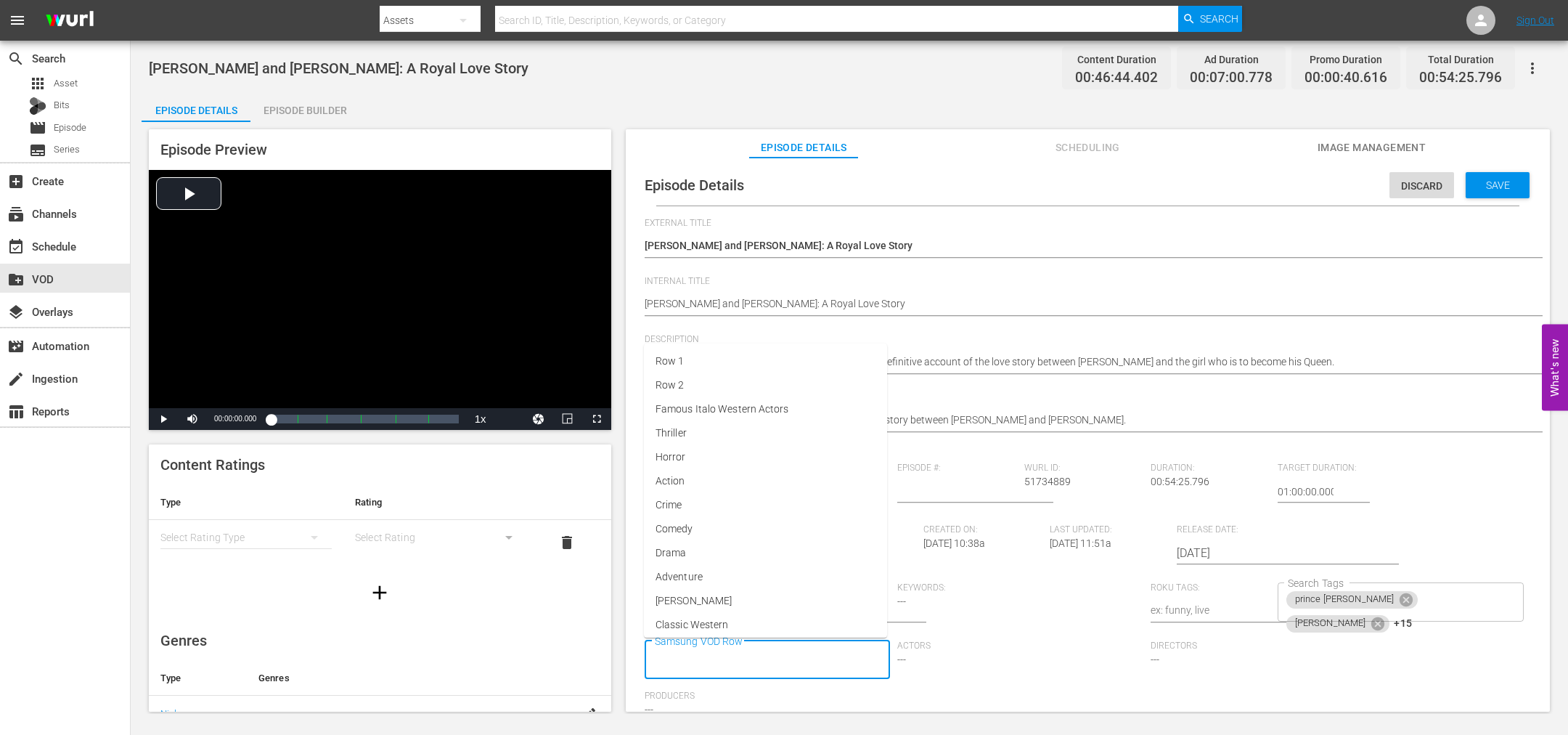
click at [804, 656] on input "Samsung VOD Row" at bounding box center [757, 660] width 212 height 26
type input "New Roya"
click at [697, 601] on span "New Royals" at bounding box center [682, 596] width 54 height 15
click at [1498, 187] on span "Save" at bounding box center [1497, 185] width 47 height 12
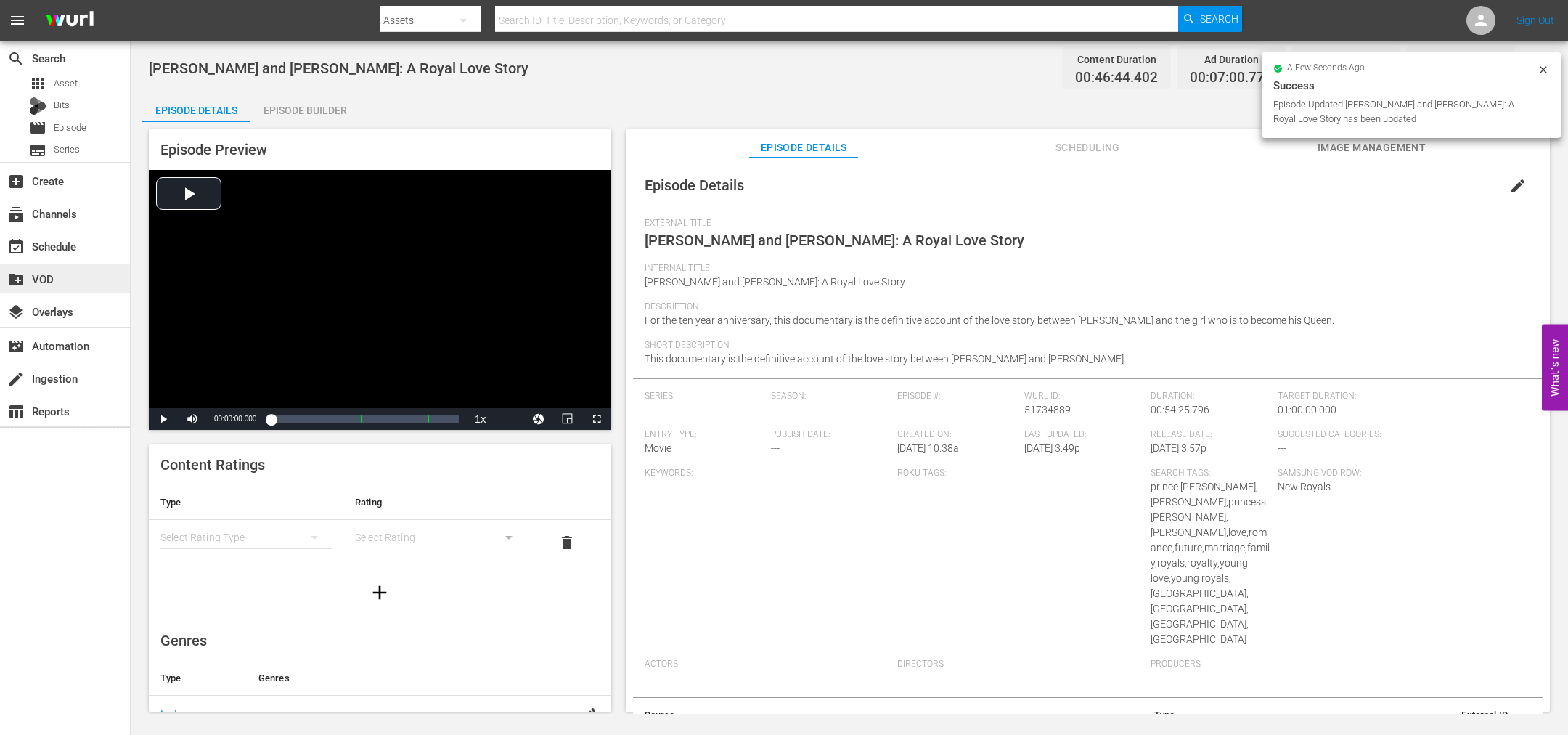
click at [59, 277] on div "create_new_folder VOD" at bounding box center [40, 276] width 81 height 13
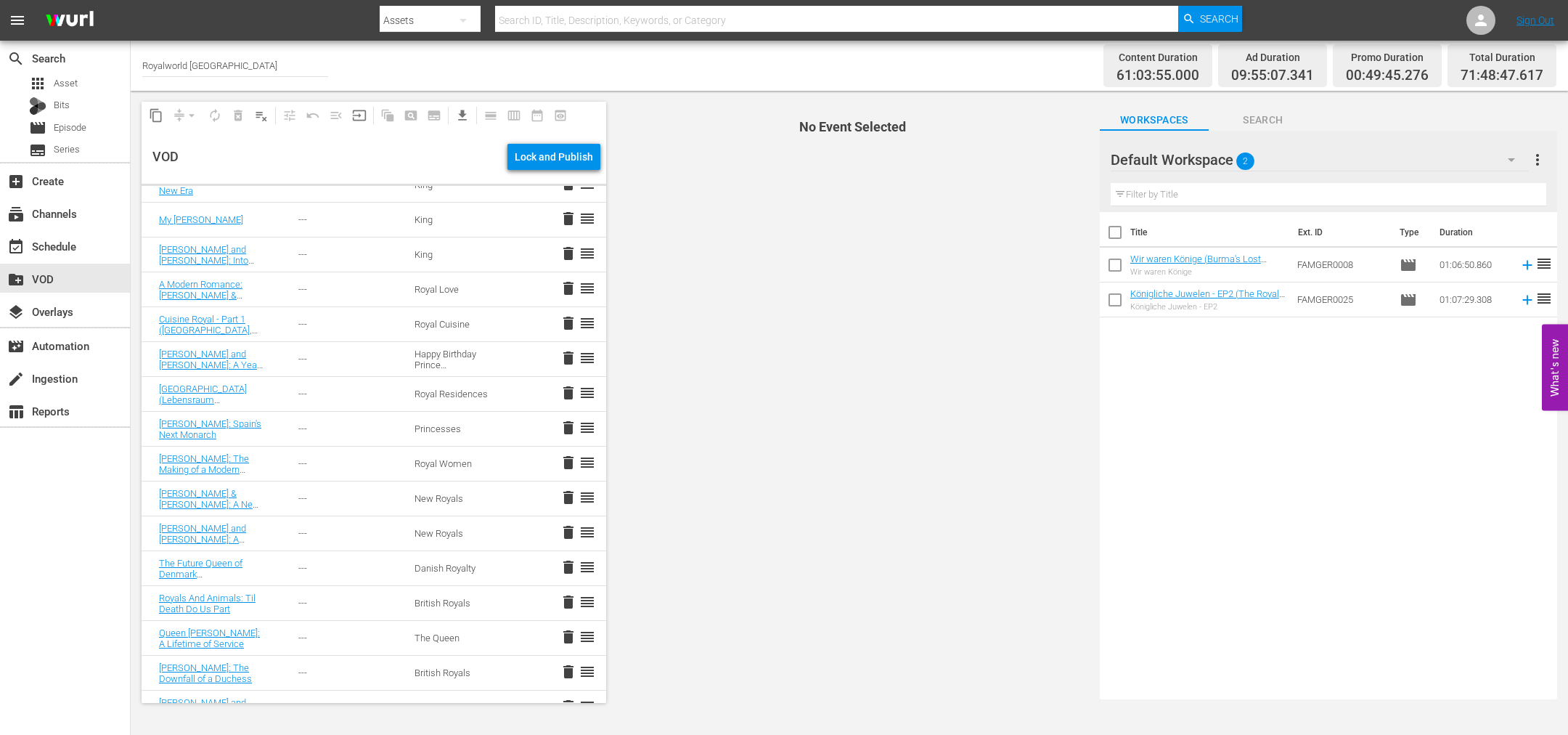
scroll to position [1601, 0]
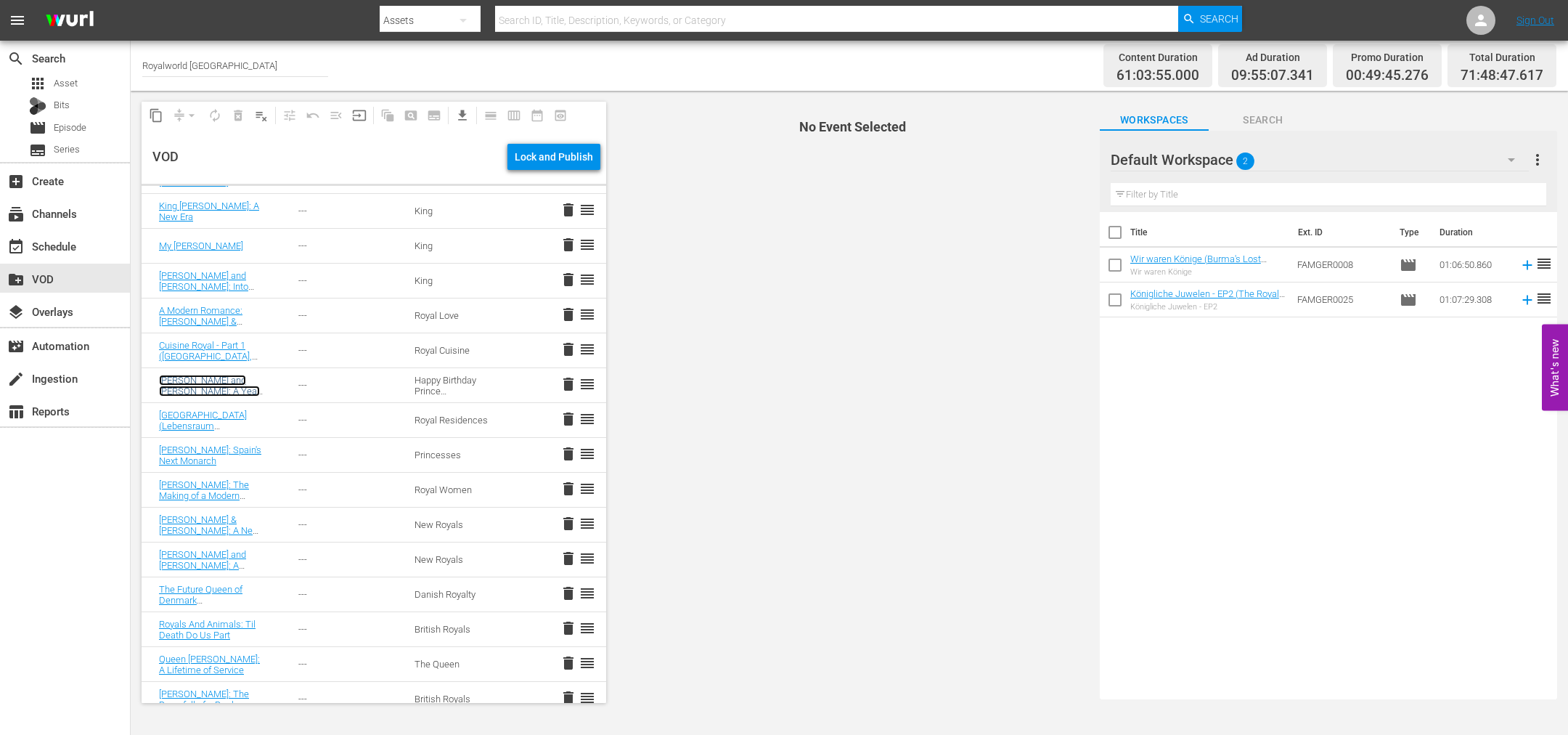
click at [207, 382] on link "[PERSON_NAME] and [PERSON_NAME]: A Year On" at bounding box center [209, 391] width 101 height 32
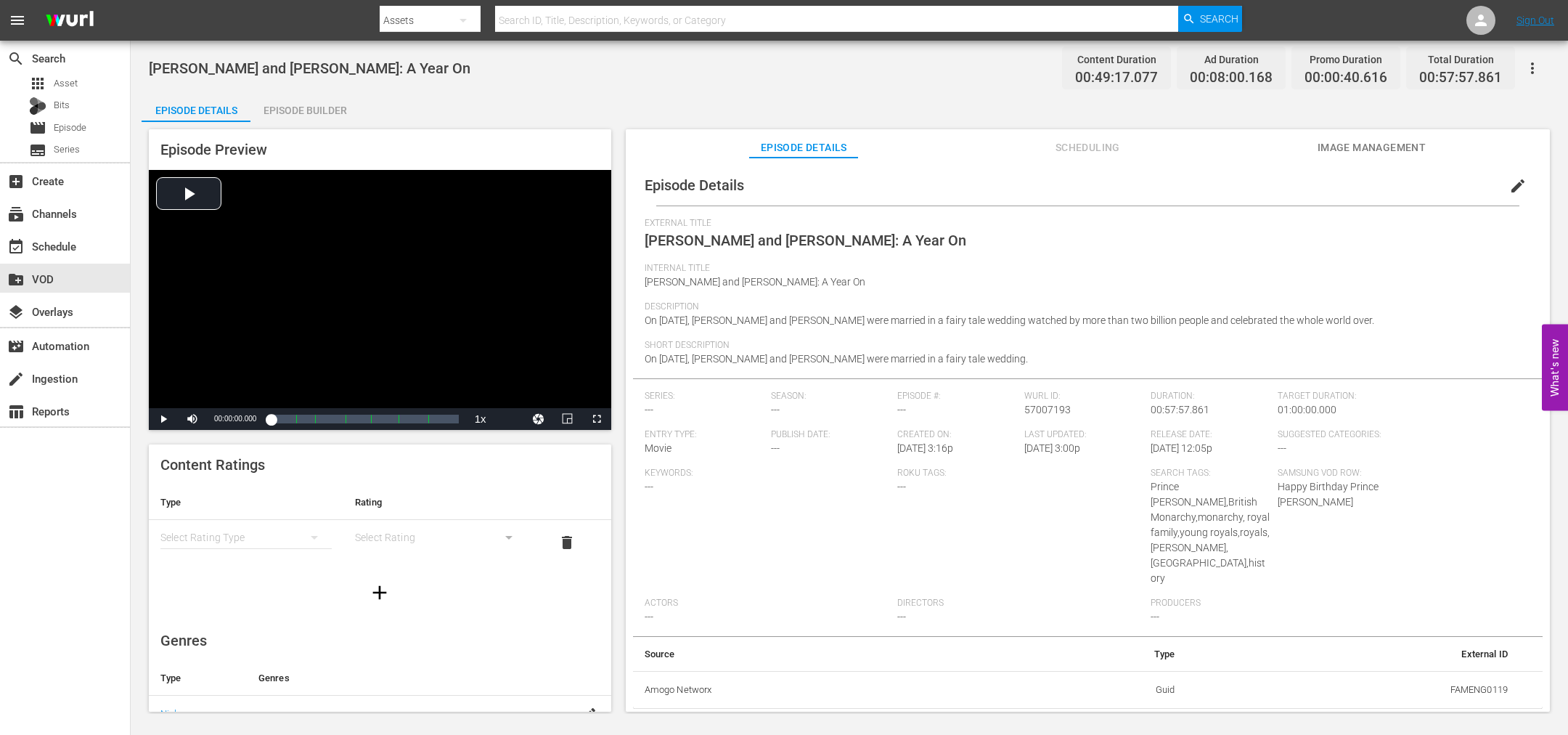
click at [1509, 192] on span "edit" at bounding box center [1518, 186] width 17 height 17
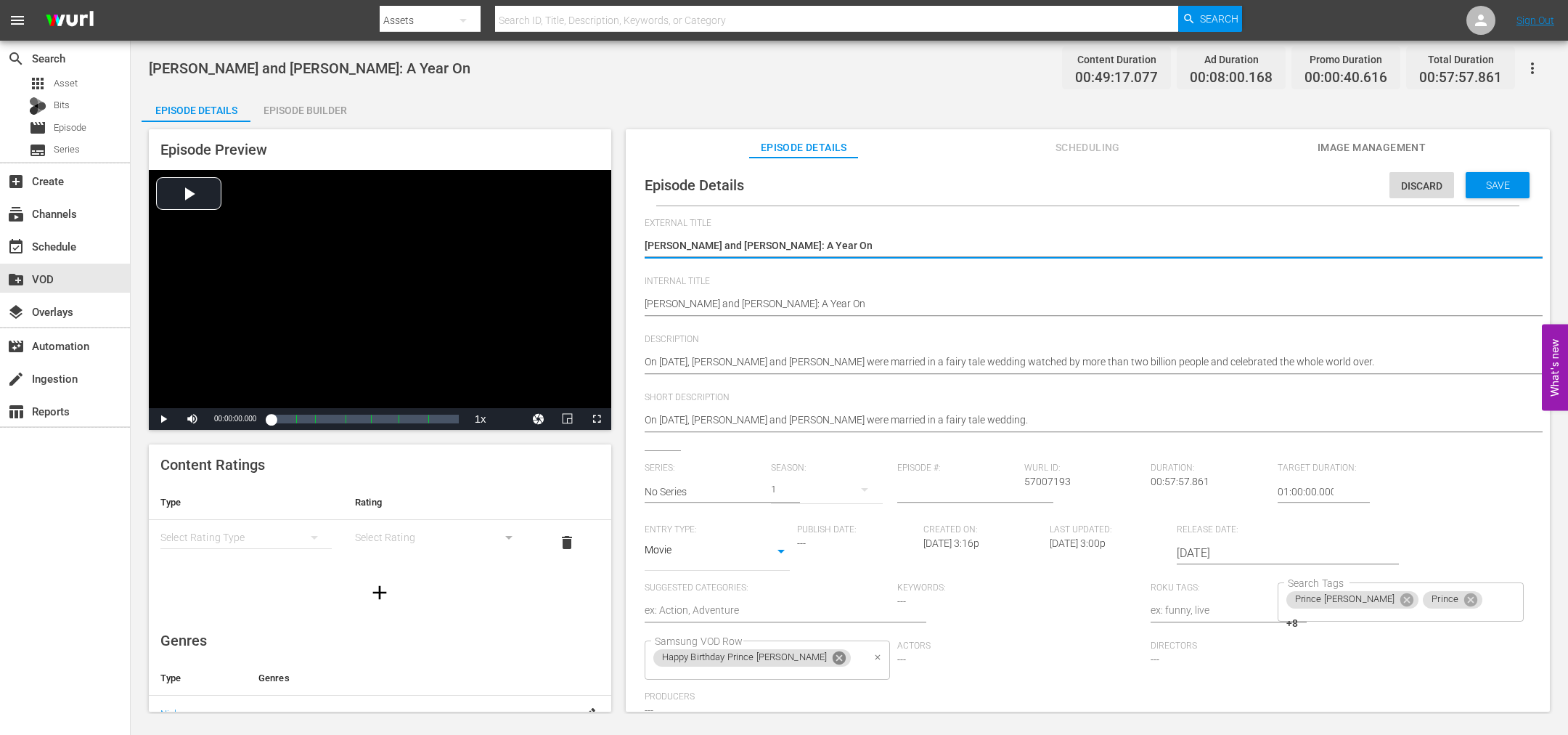
click at [833, 657] on icon at bounding box center [839, 657] width 13 height 13
click at [802, 656] on input "Samsung VOD Row" at bounding box center [757, 660] width 212 height 26
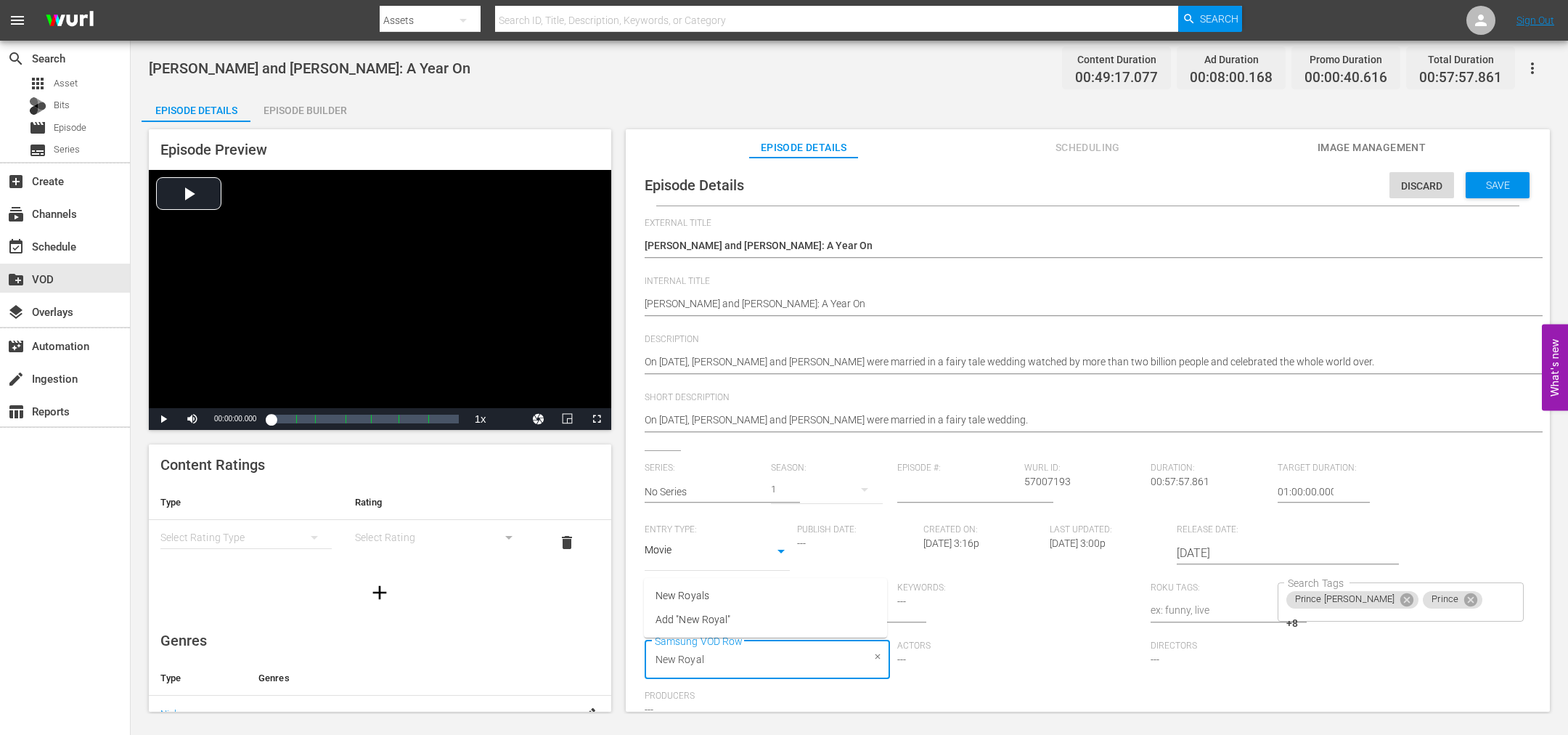
type input "New Royals"
click at [674, 601] on span "New Royals" at bounding box center [682, 596] width 54 height 15
click at [1481, 177] on div "Save" at bounding box center [1497, 185] width 64 height 26
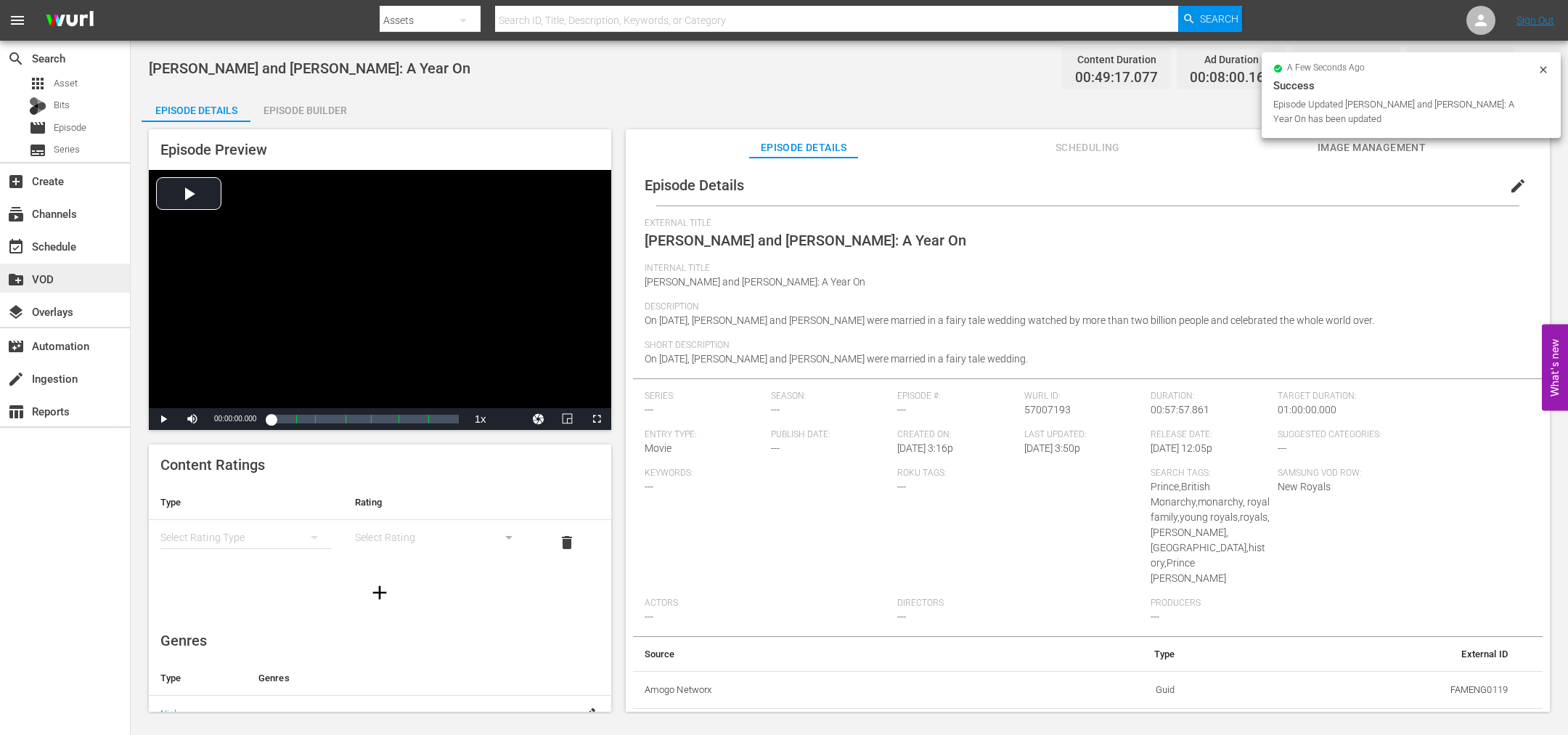
click at [70, 272] on div "create_new_folder VOD" at bounding box center [40, 276] width 81 height 13
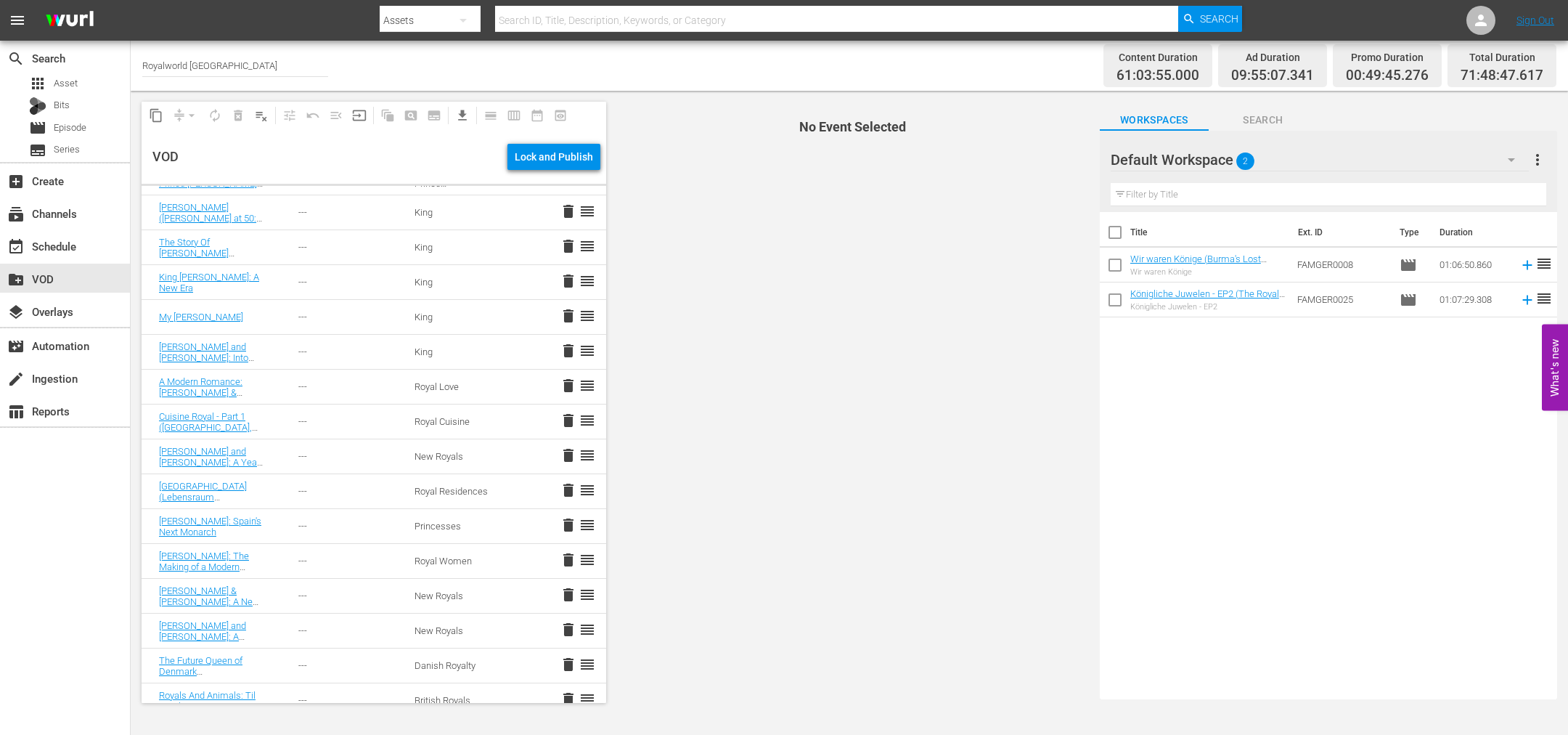
scroll to position [1416, 0]
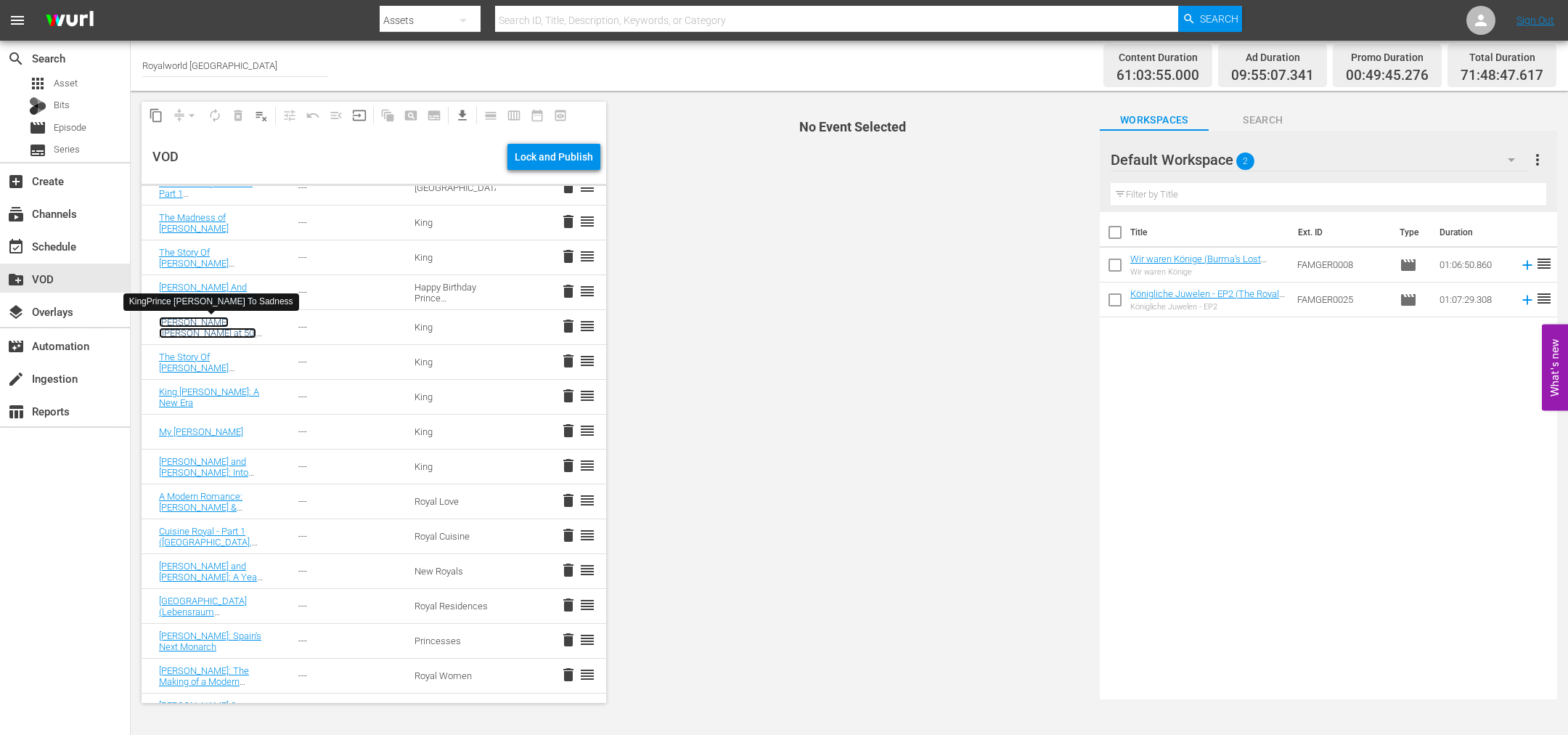
click at [218, 332] on link "[PERSON_NAME] ([PERSON_NAME] at 50: Heir to Sadness)" at bounding box center [207, 333] width 97 height 32
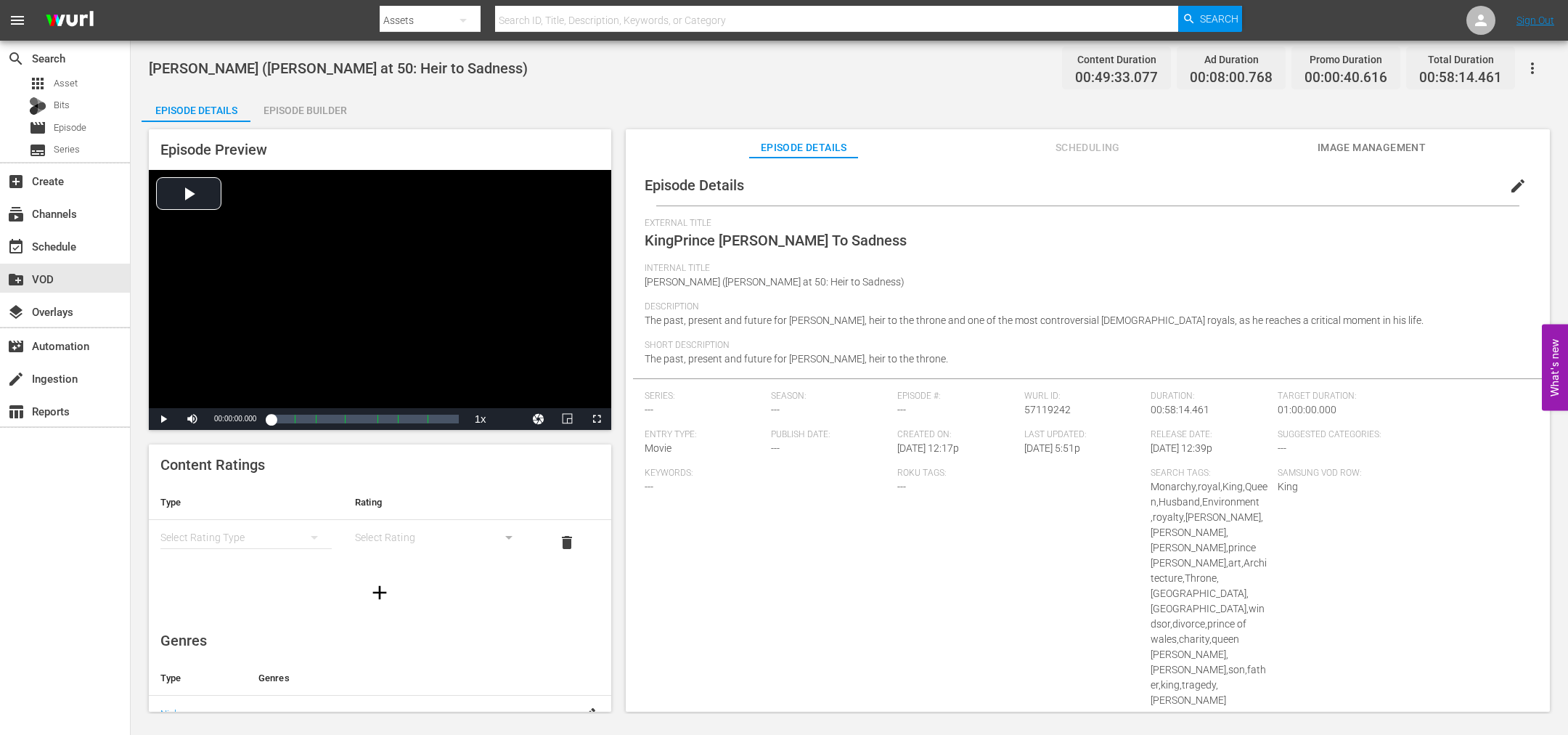
click at [1513, 189] on span "edit" at bounding box center [1518, 186] width 17 height 17
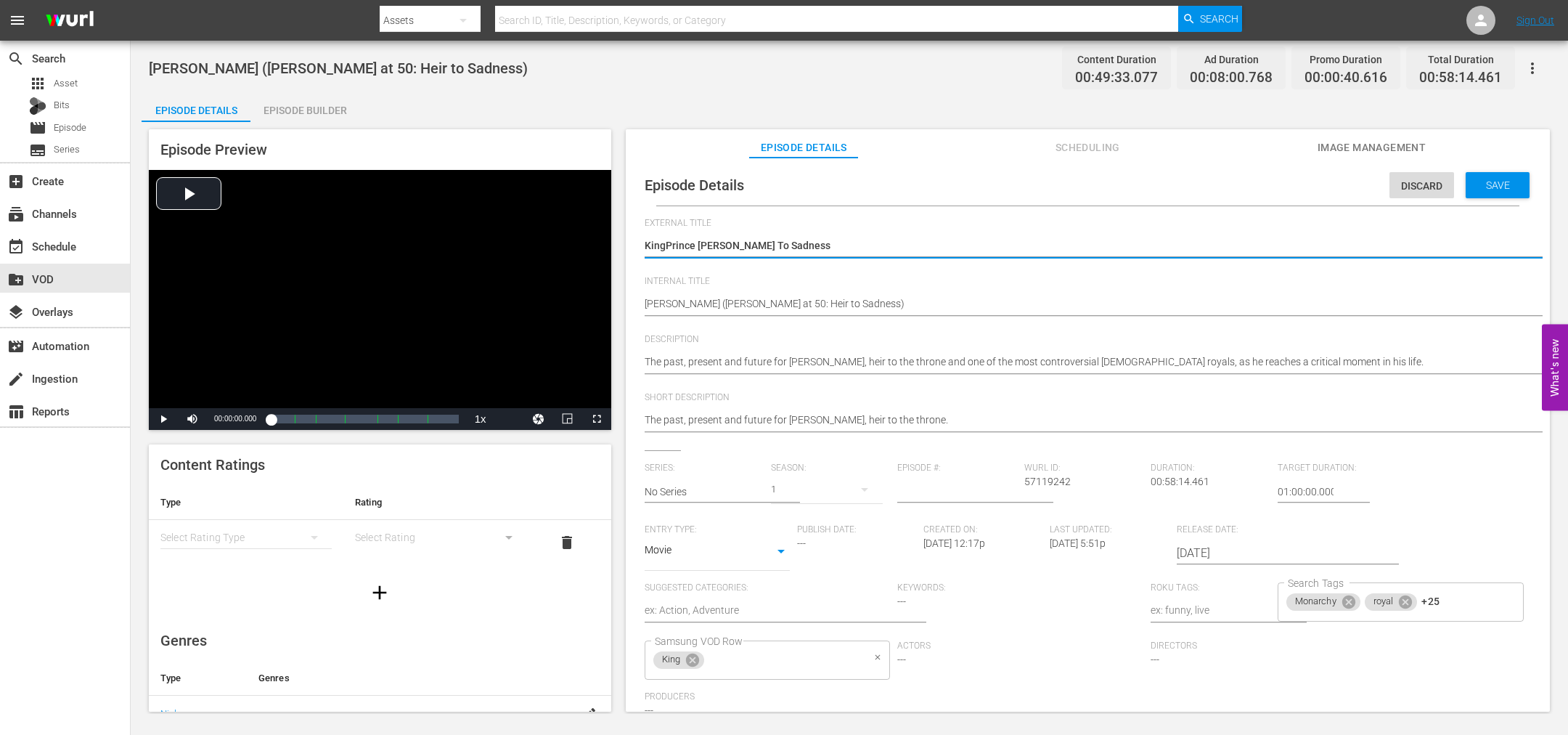
click at [692, 662] on icon at bounding box center [692, 659] width 13 height 13
click at [695, 660] on input "Samsung VOD Row" at bounding box center [757, 660] width 212 height 26
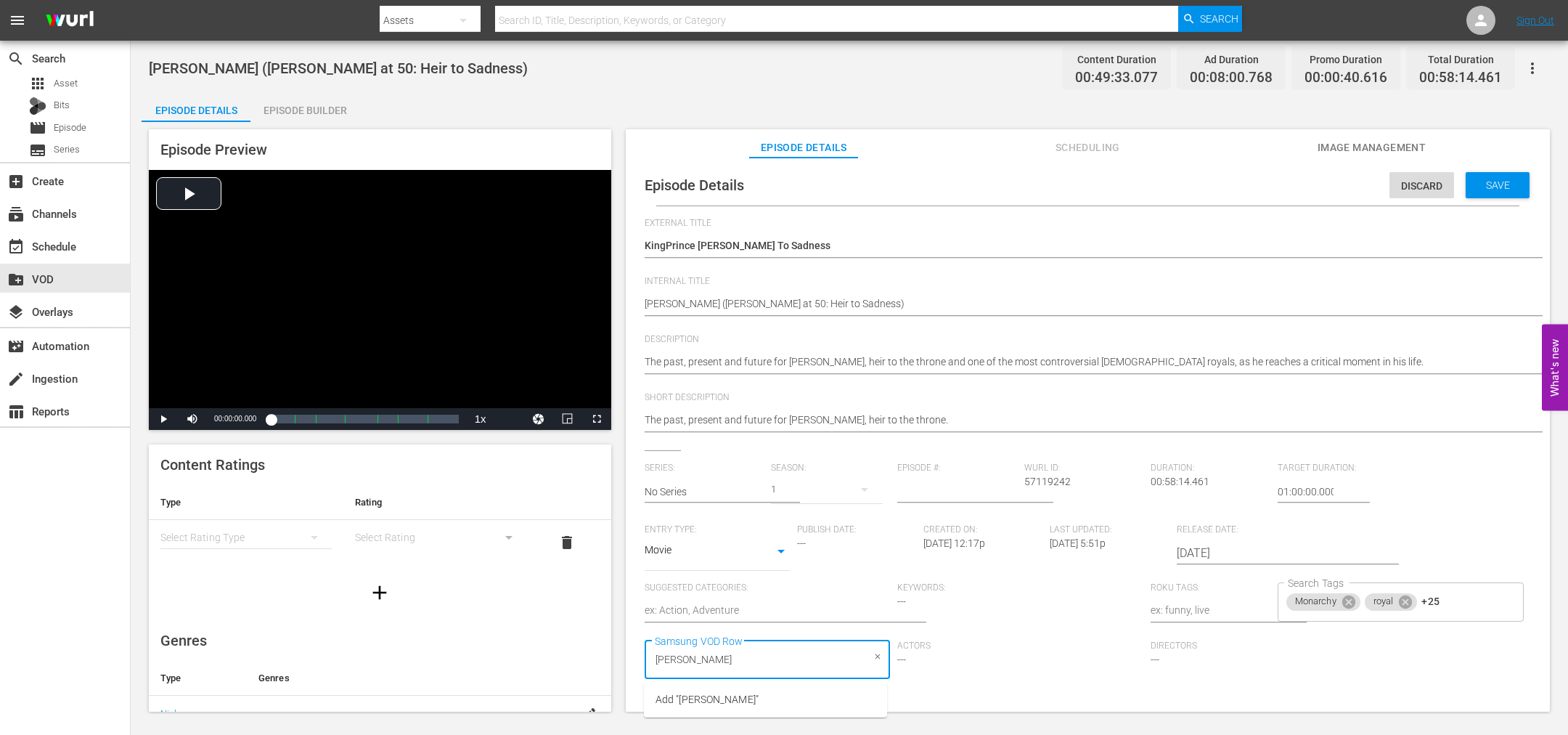
type input "[PERSON_NAME]"
click at [732, 703] on span "Add "[PERSON_NAME]"" at bounding box center [707, 700] width 103 height 15
click at [1494, 187] on span "Save" at bounding box center [1497, 185] width 47 height 12
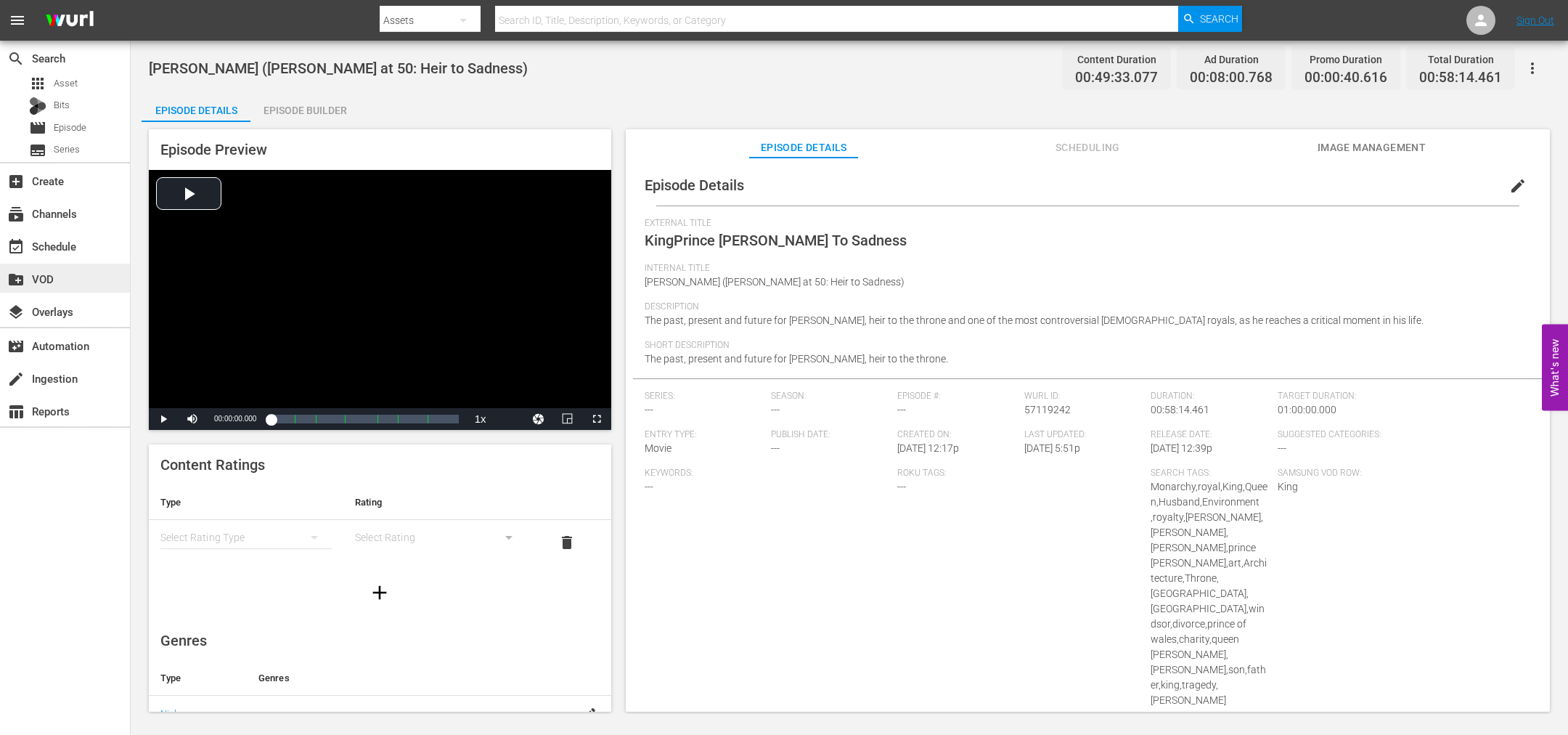
click at [61, 275] on div "create_new_folder VOD" at bounding box center [40, 276] width 81 height 13
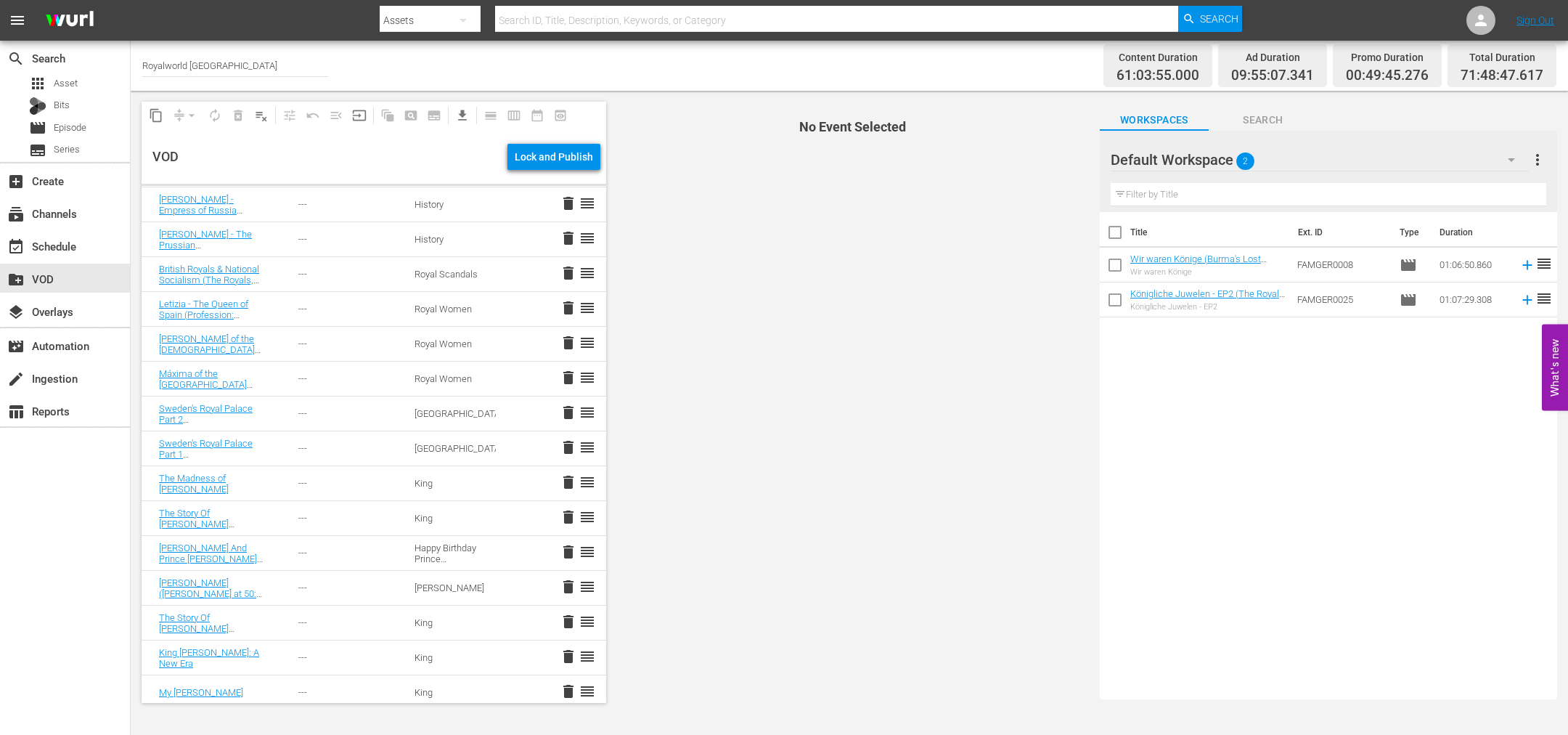
scroll to position [1198, 0]
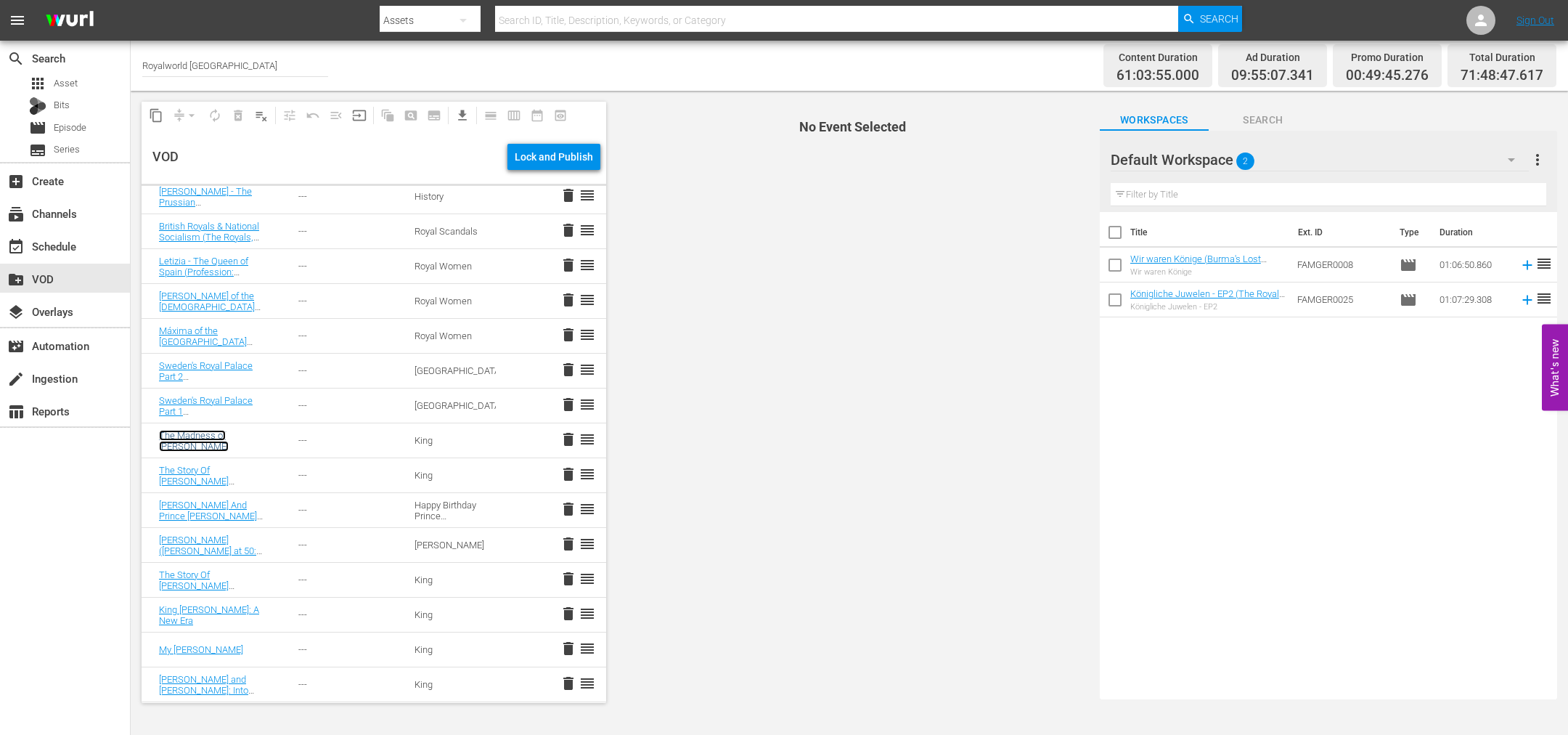
click at [229, 434] on link "The Madness of [PERSON_NAME]" at bounding box center [194, 441] width 70 height 22
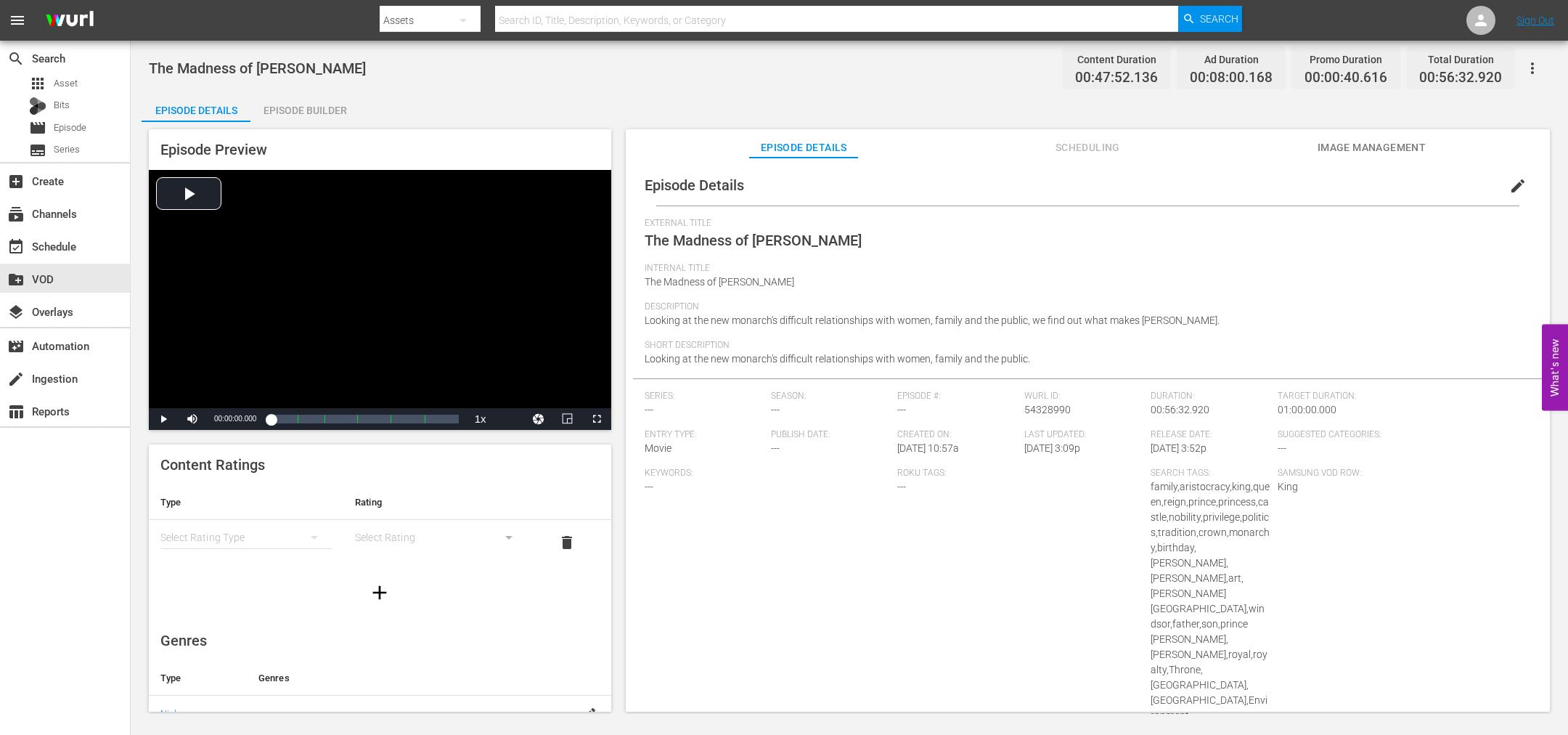
click at [1518, 183] on span "edit" at bounding box center [1518, 186] width 17 height 17
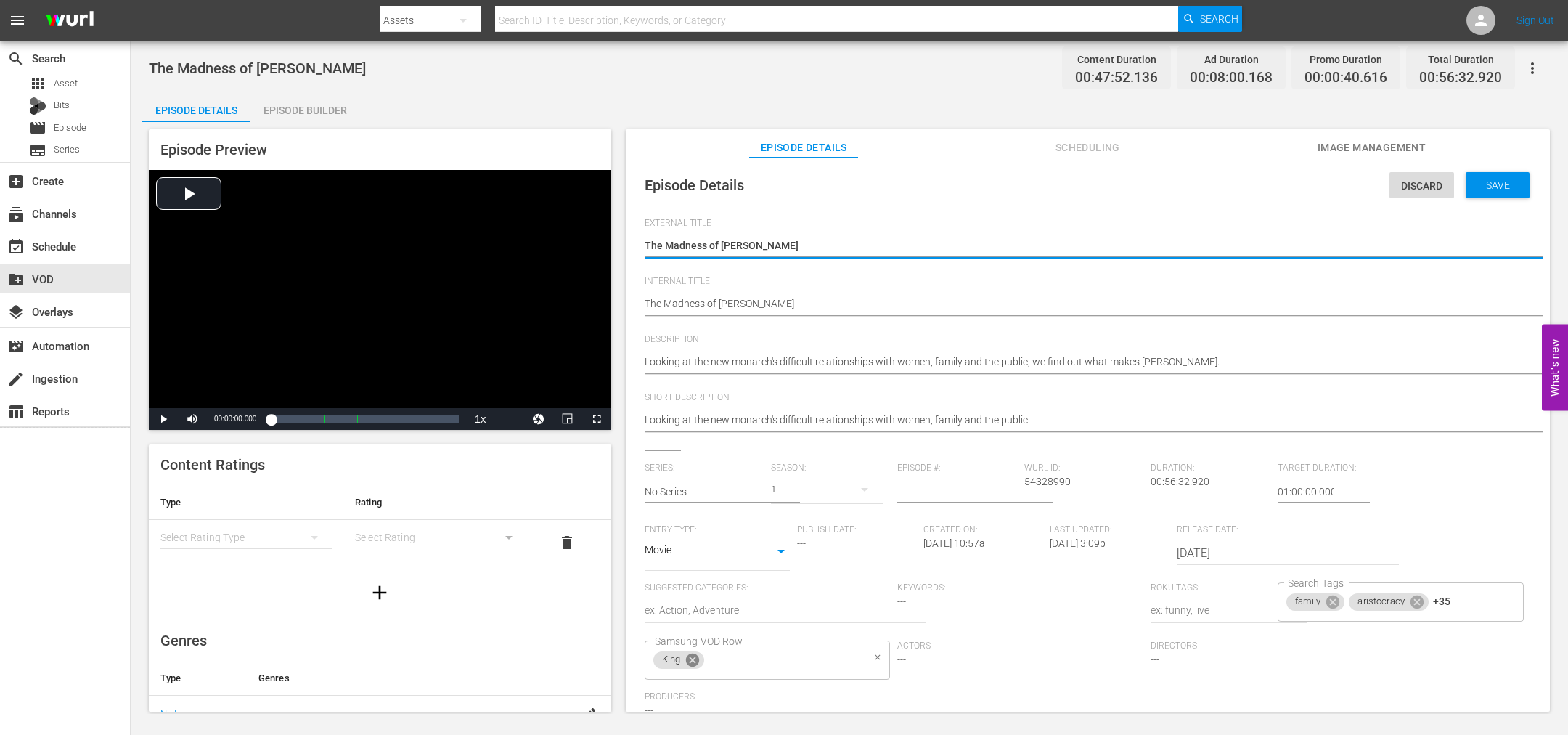
click at [687, 660] on icon at bounding box center [692, 659] width 13 height 13
click at [687, 660] on input "Samsung VOD Row" at bounding box center [757, 660] width 212 height 26
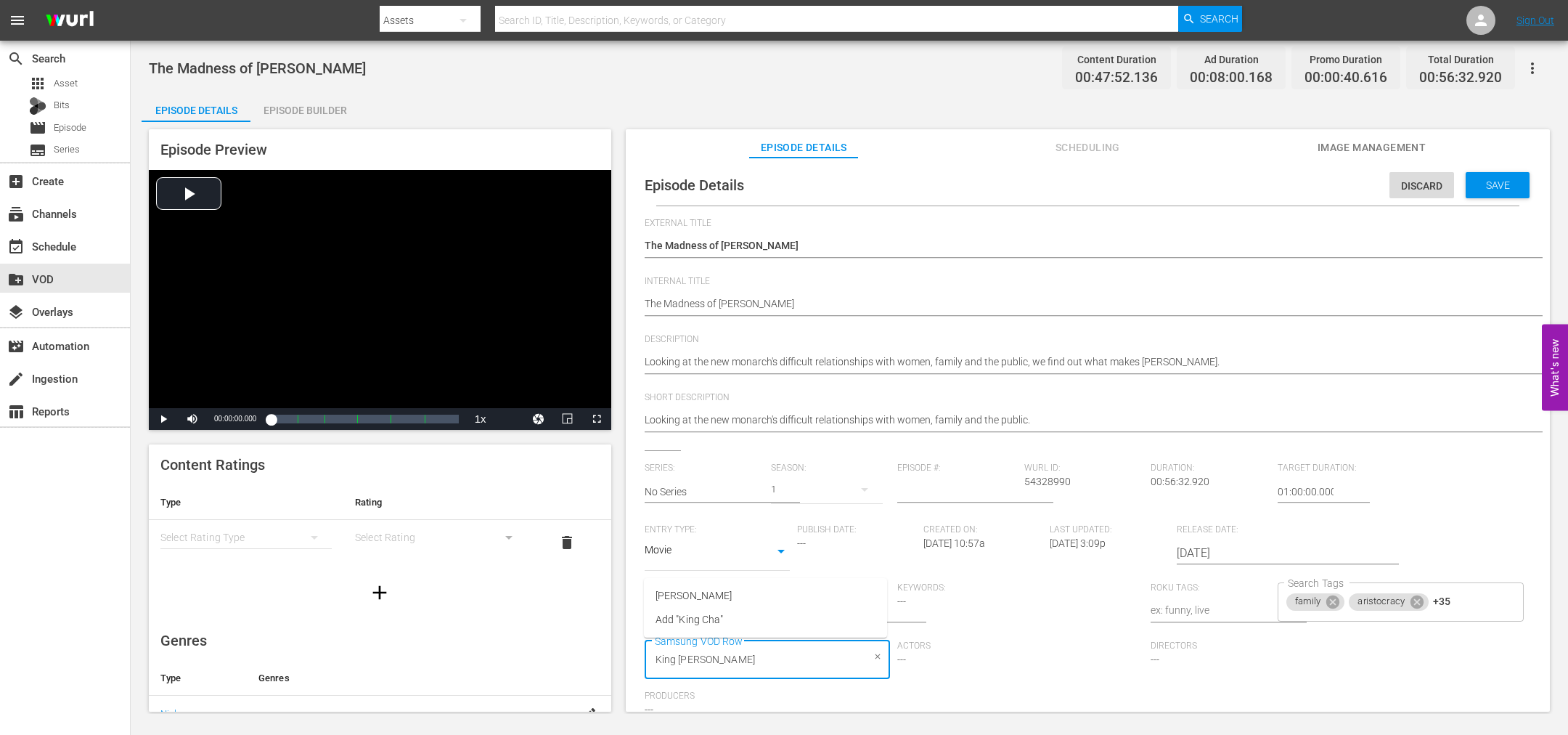
type input "[PERSON_NAME]"
click at [712, 600] on span "[PERSON_NAME]" at bounding box center [693, 596] width 76 height 15
click at [1485, 179] on span "Save" at bounding box center [1497, 185] width 47 height 12
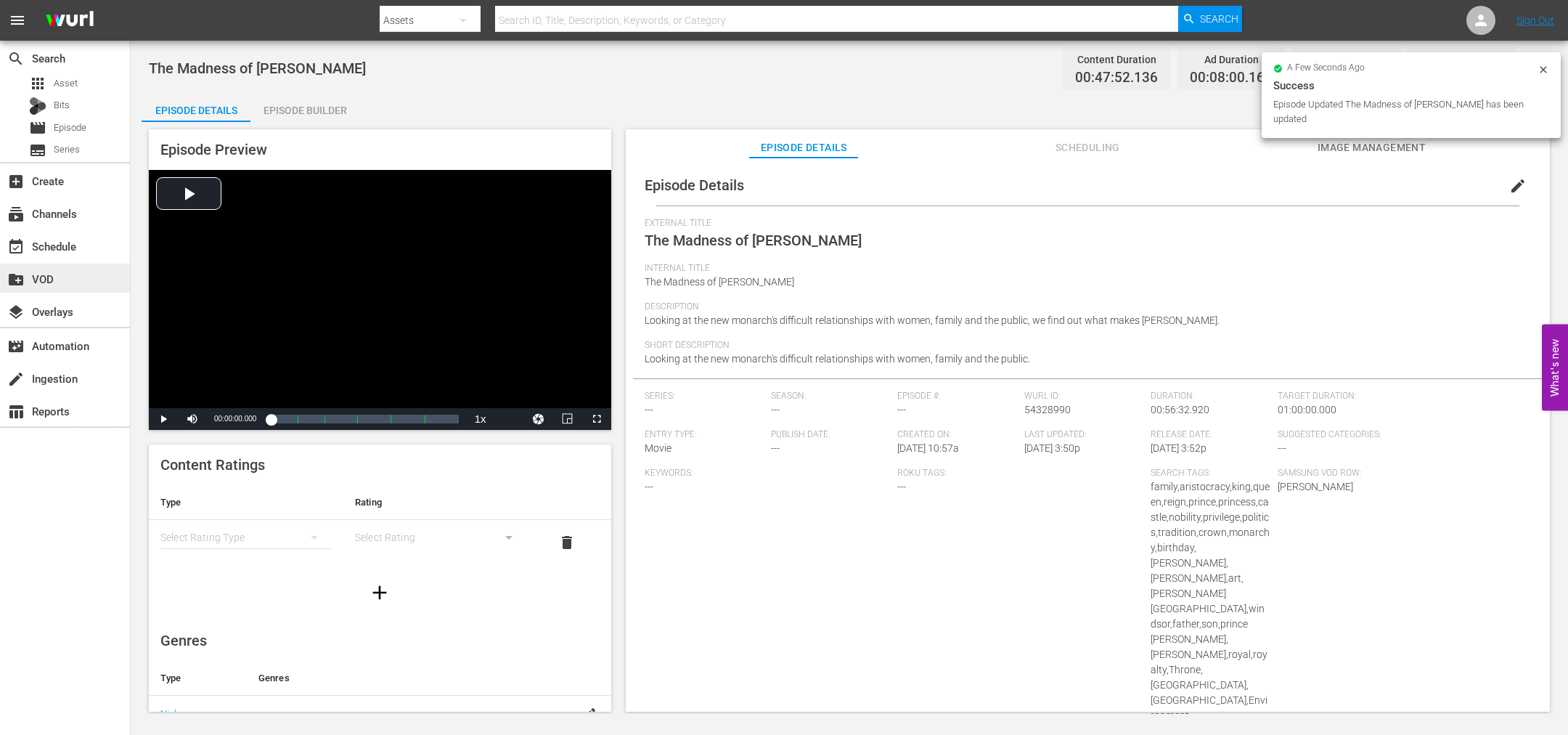
click at [39, 271] on div "create_new_folder VOD" at bounding box center [40, 276] width 81 height 13
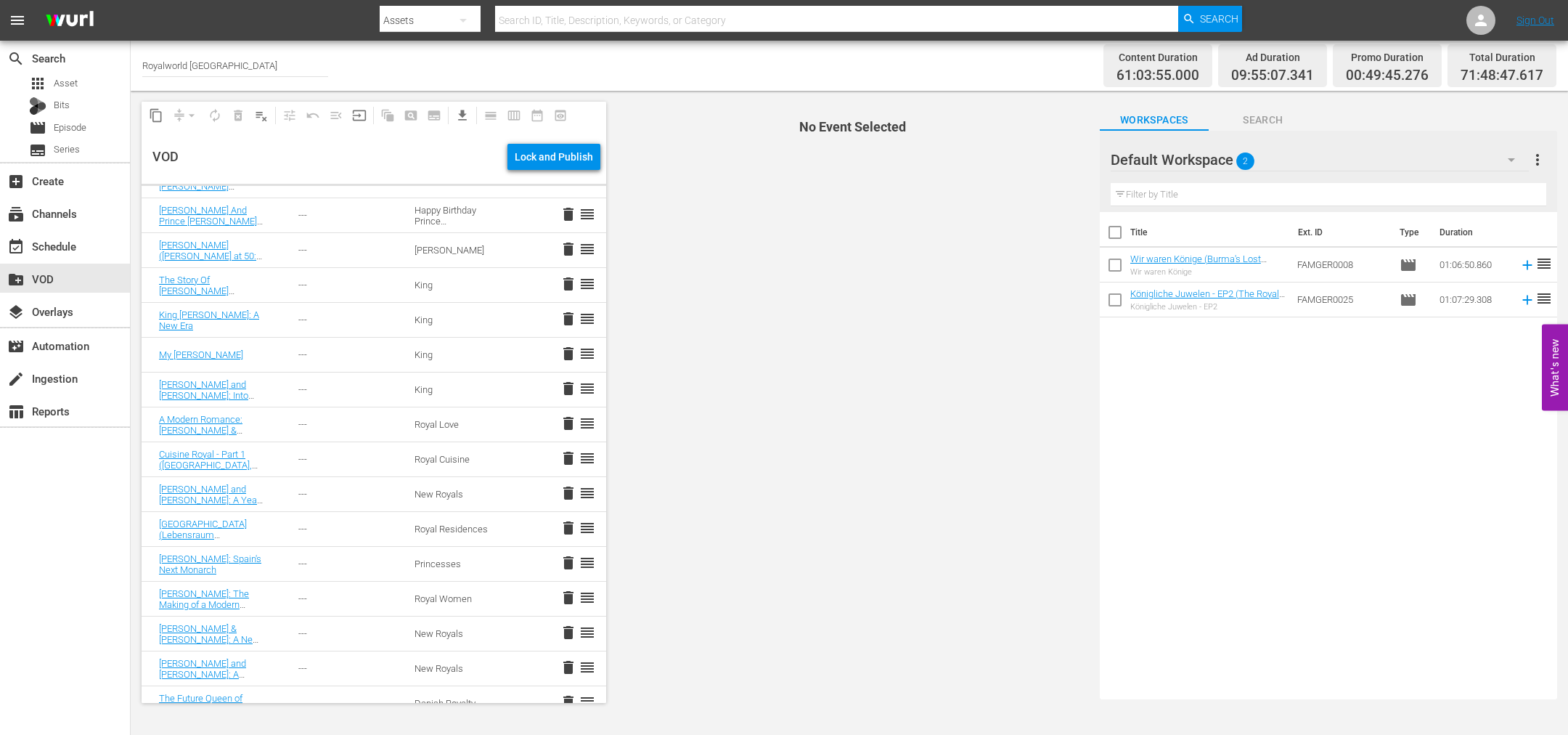
scroll to position [1384, 0]
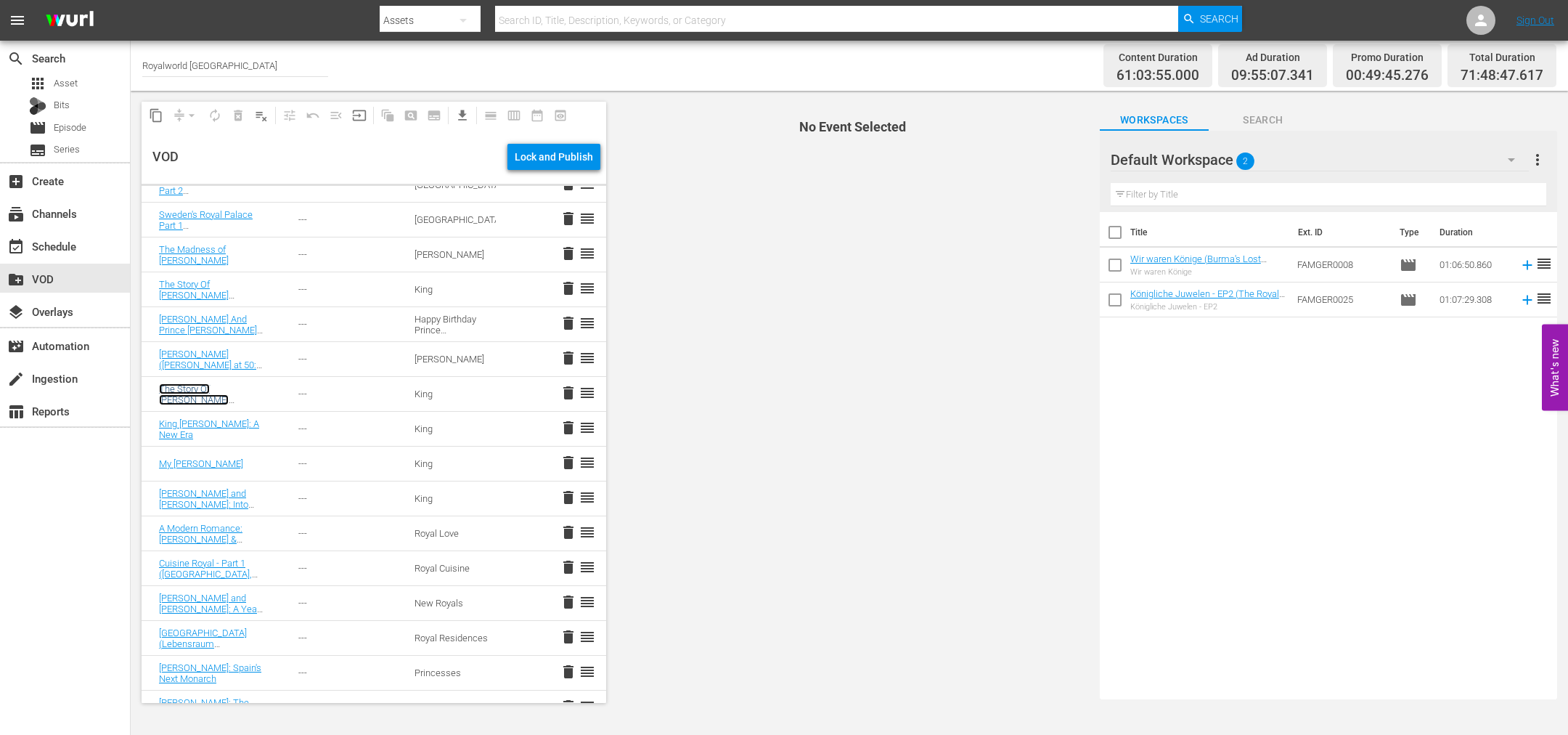
click at [207, 391] on link "The Story Of [PERSON_NAME] ([PERSON_NAME]: A Portrait - A Man Alone)" at bounding box center [204, 405] width 91 height 44
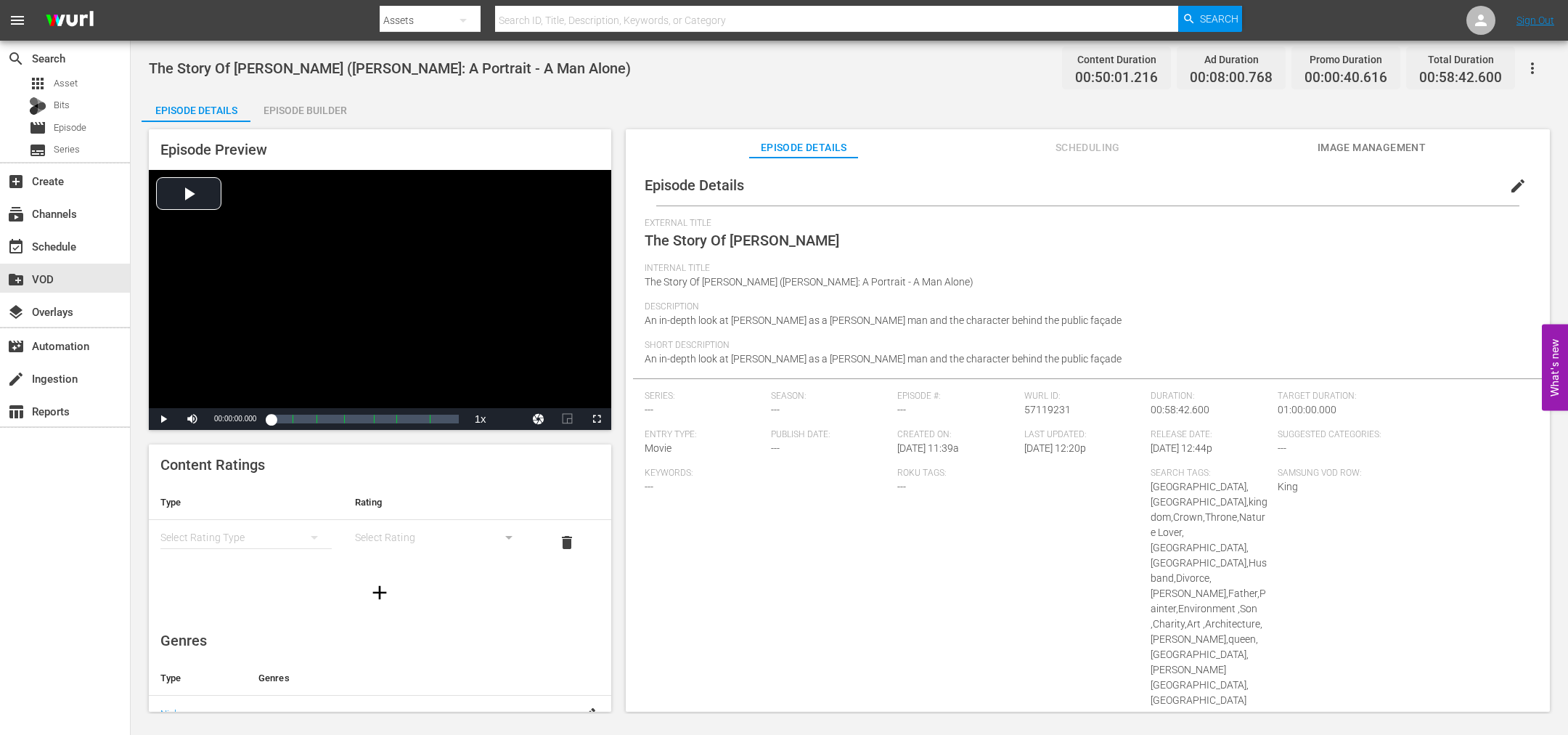
click at [1511, 192] on span "edit" at bounding box center [1518, 186] width 17 height 17
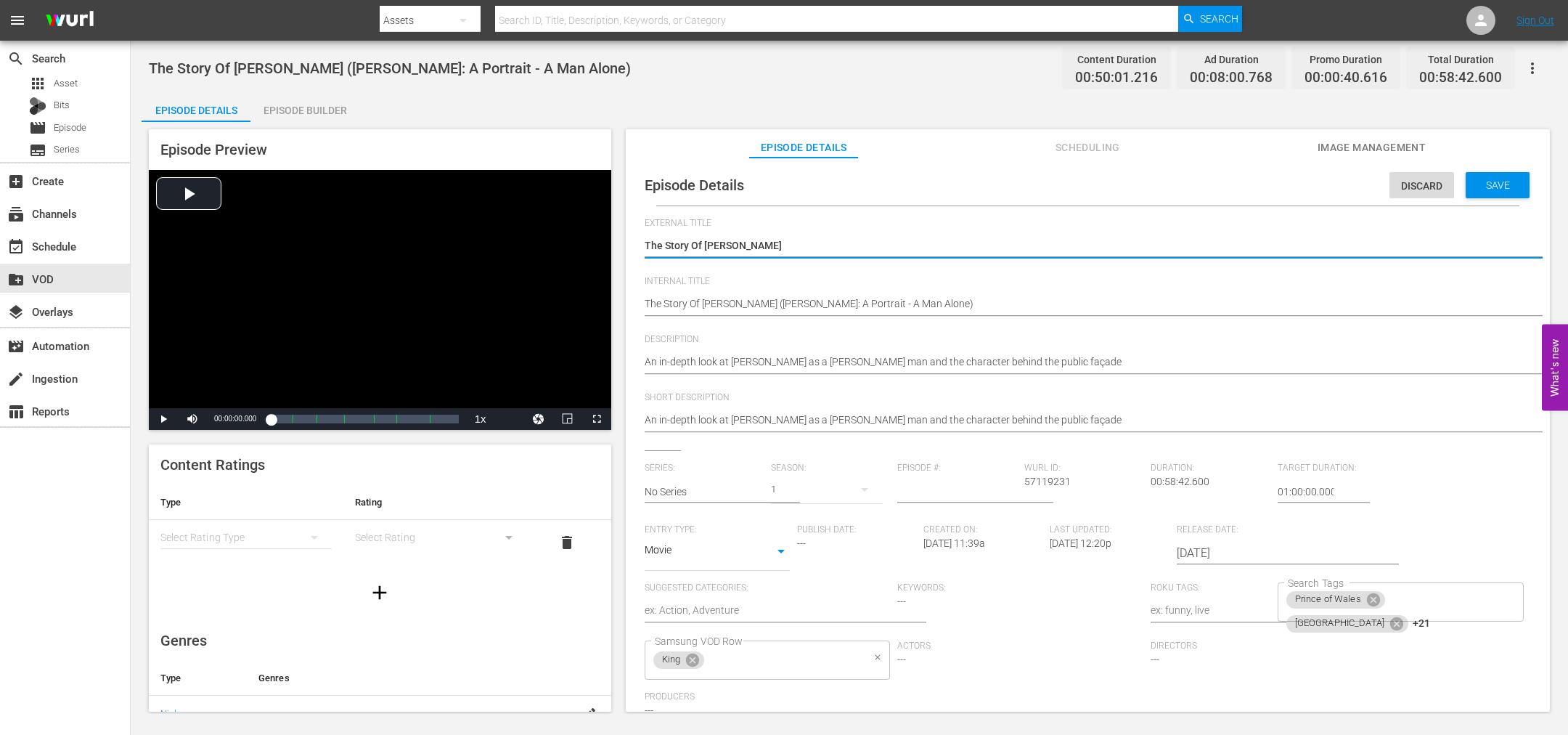
click at [699, 657] on icon at bounding box center [692, 660] width 16 height 16
click at [699, 658] on input "Samsung VOD Row" at bounding box center [757, 660] width 212 height 26
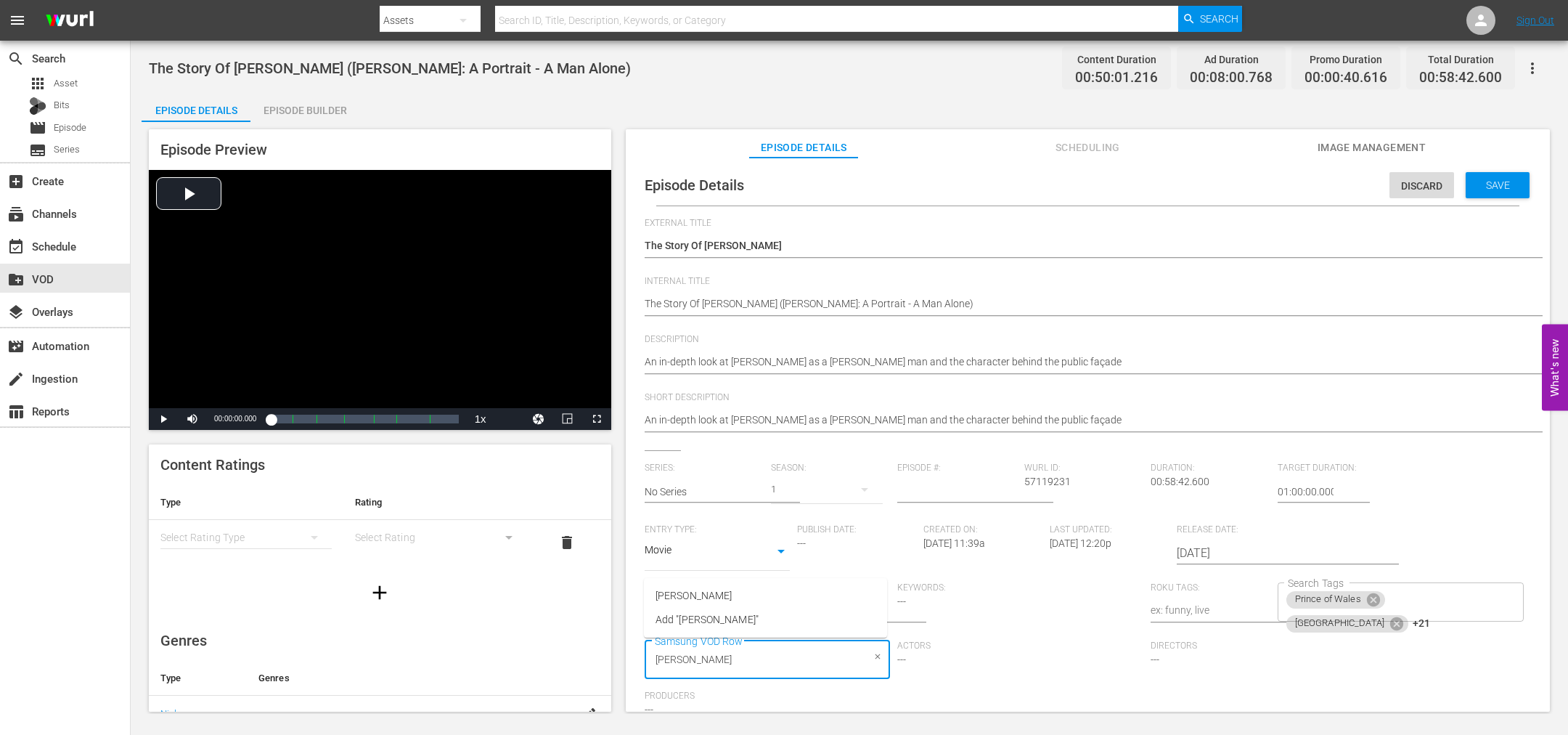
type input "[PERSON_NAME]"
click at [698, 588] on span "[PERSON_NAME]" at bounding box center [693, 596] width 76 height 15
click at [1499, 182] on span "Save" at bounding box center [1497, 185] width 47 height 12
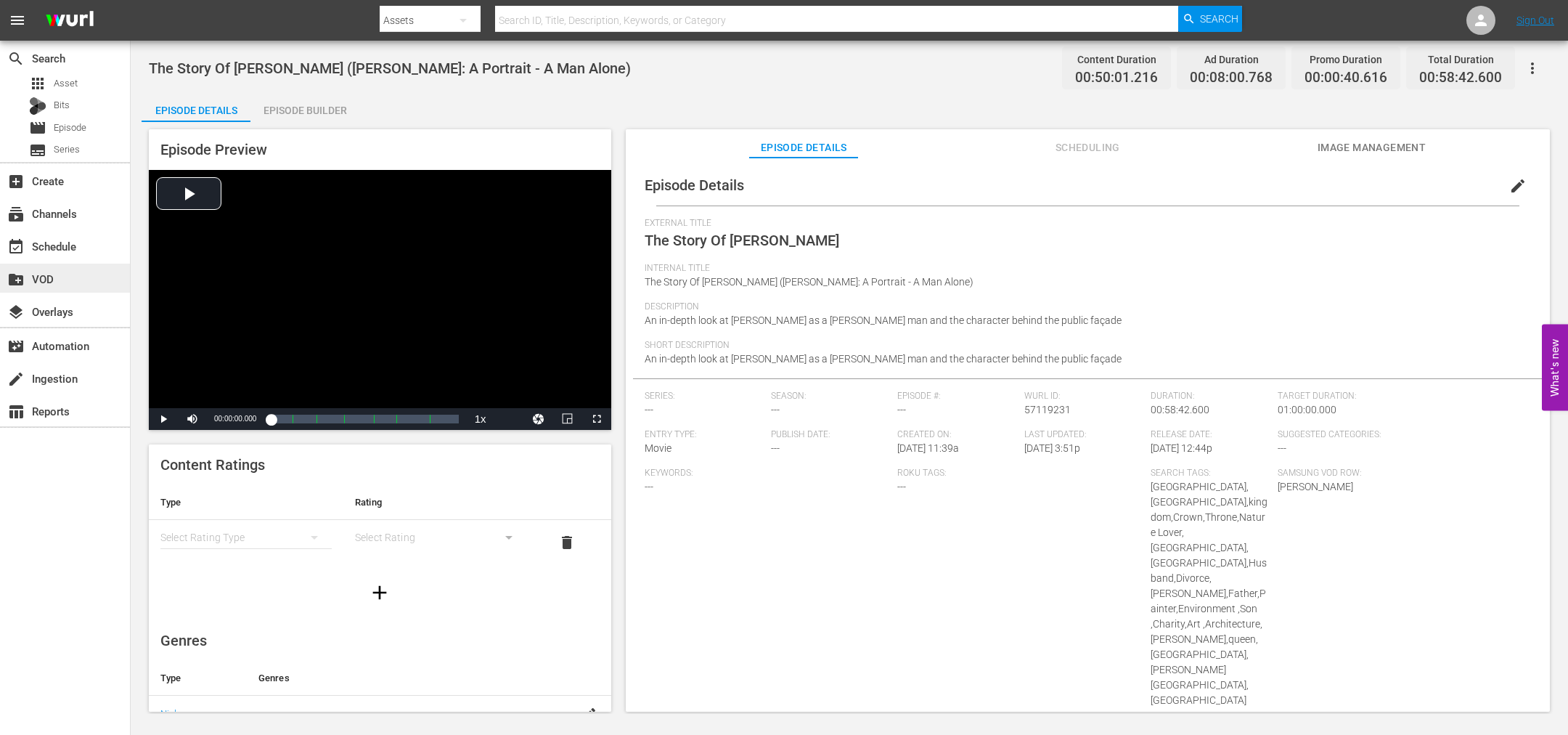
click at [58, 276] on div "create_new_folder VOD" at bounding box center [40, 276] width 81 height 13
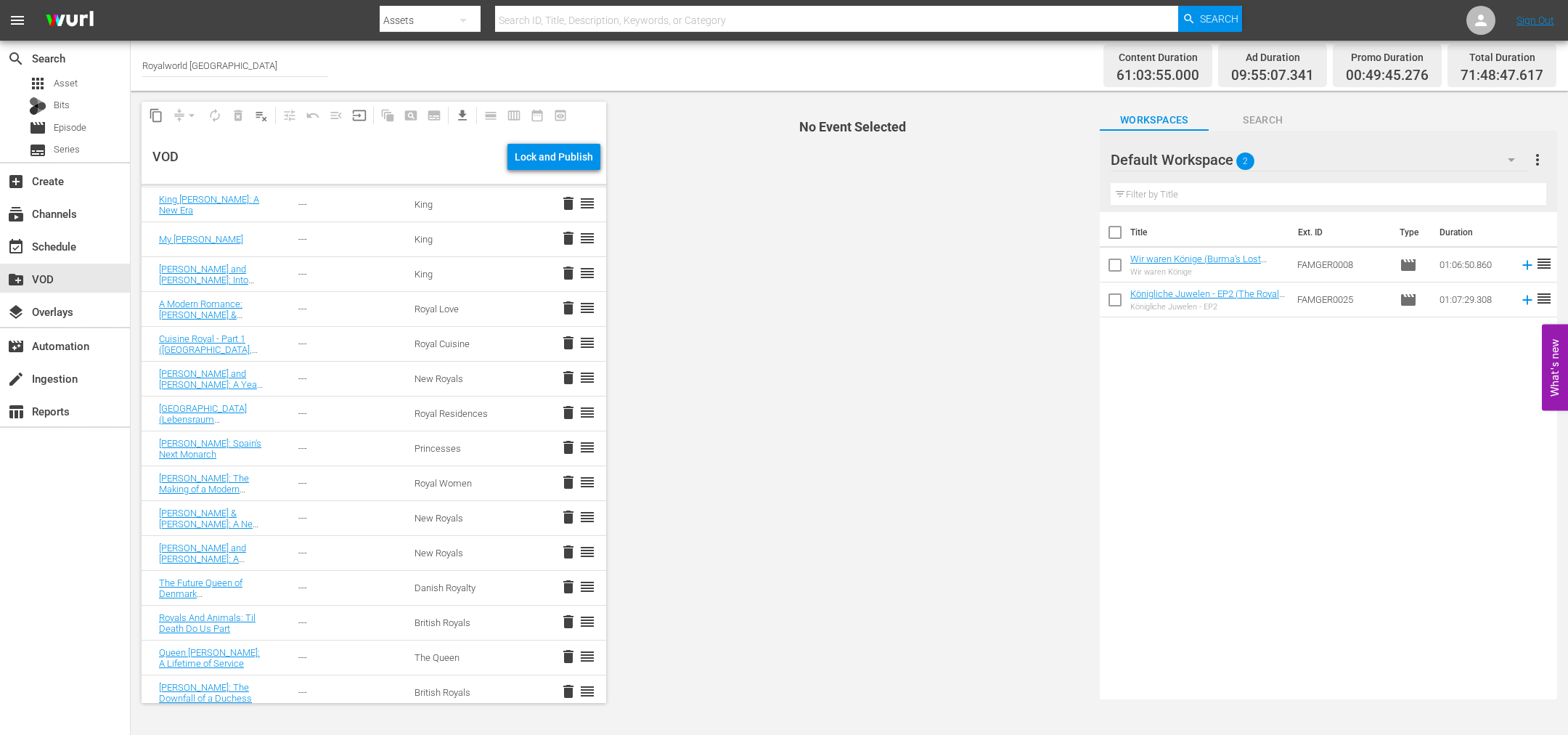
scroll to position [1416, 0]
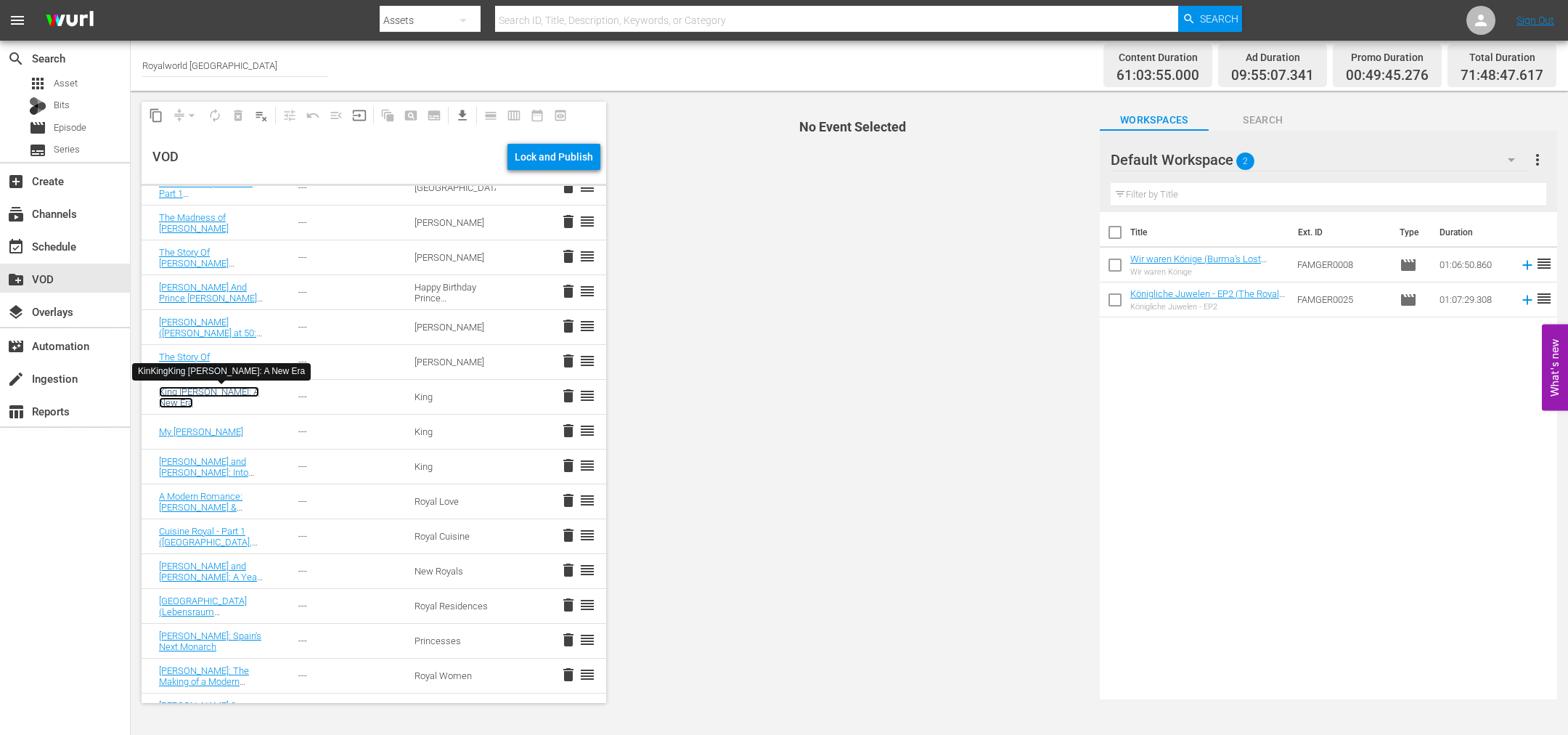
click at [187, 391] on link "King [PERSON_NAME]: A New Era" at bounding box center [208, 397] width 100 height 22
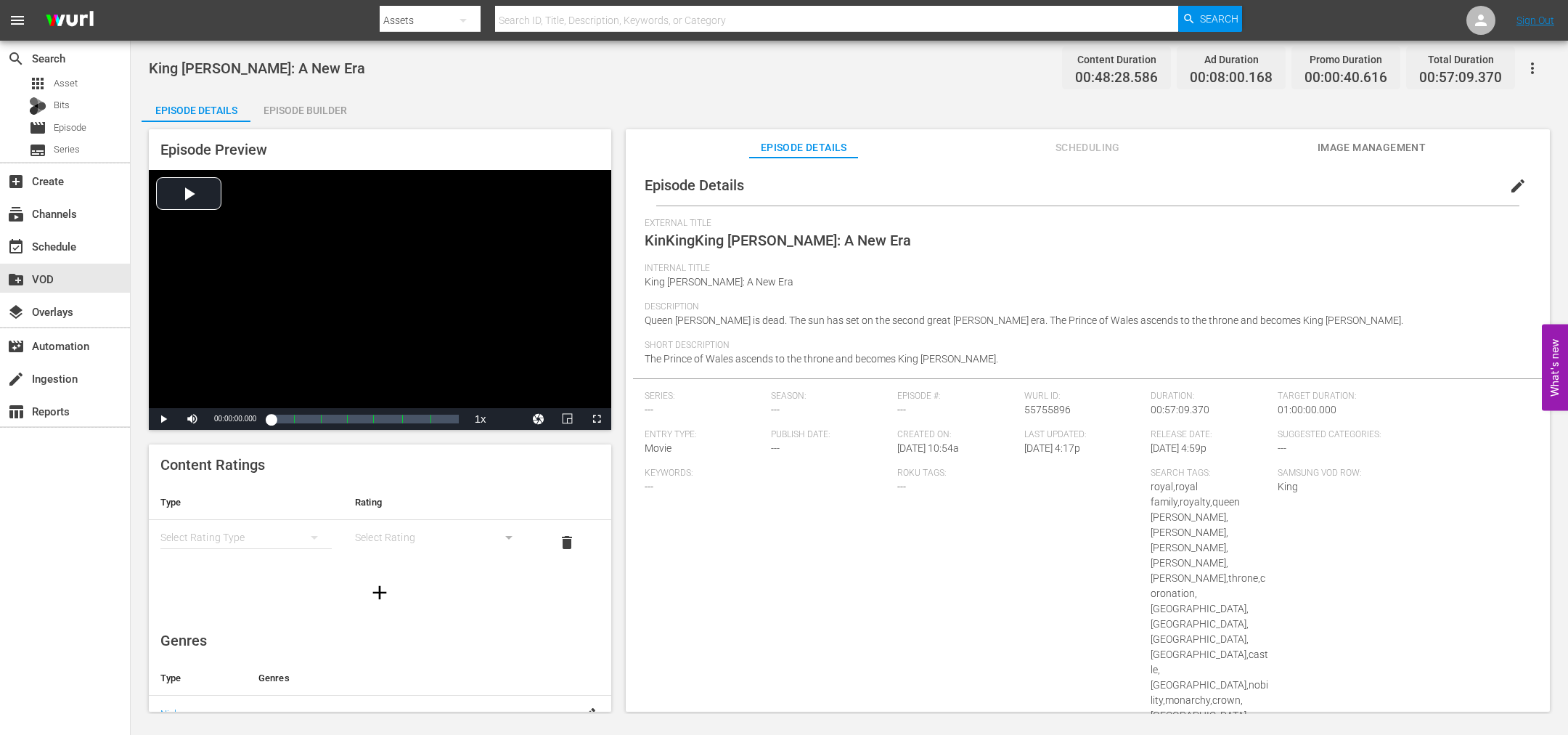
click at [1501, 187] on button "edit" at bounding box center [1518, 185] width 35 height 35
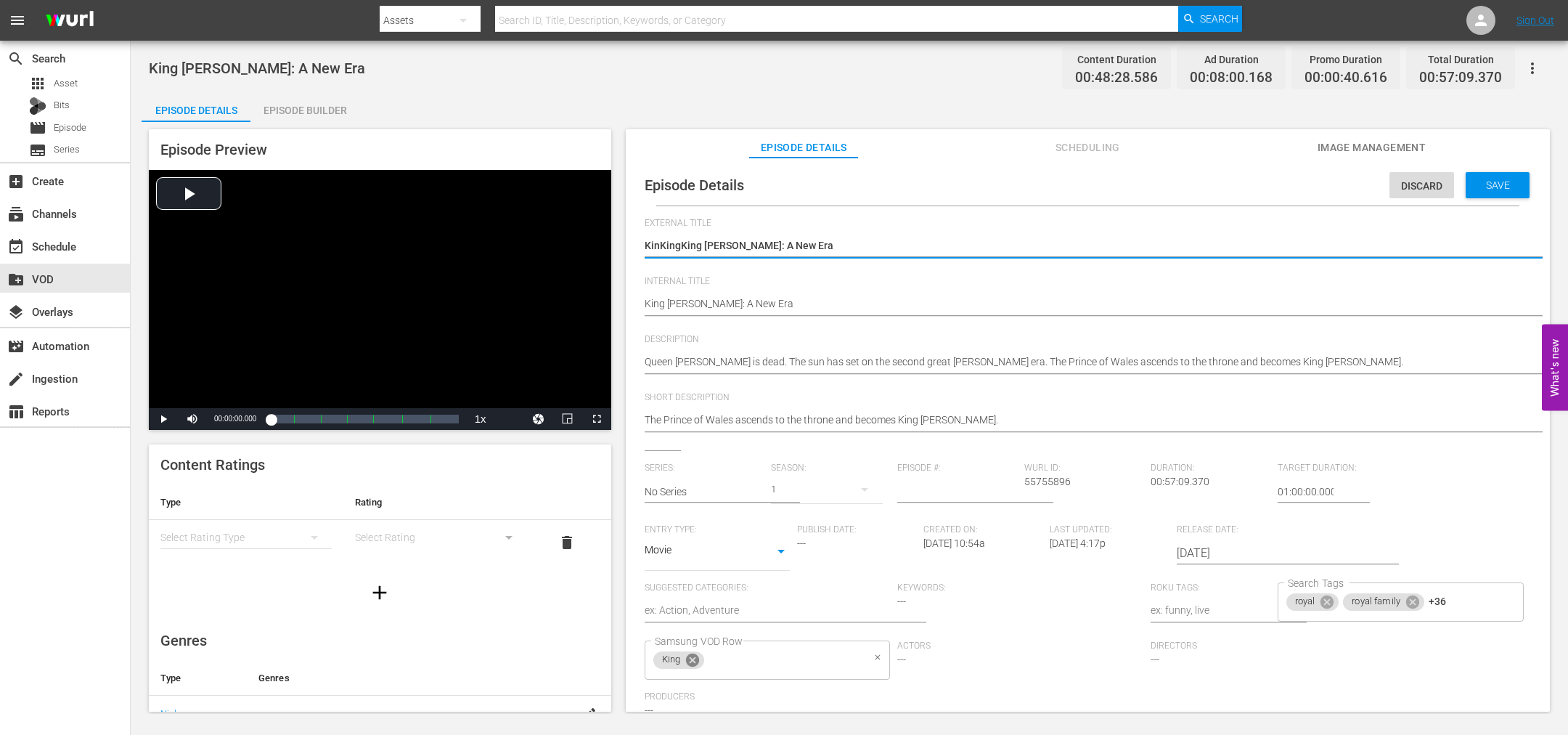
click at [694, 662] on icon at bounding box center [692, 659] width 13 height 13
click at [694, 662] on input "Samsung VOD Row" at bounding box center [757, 660] width 212 height 26
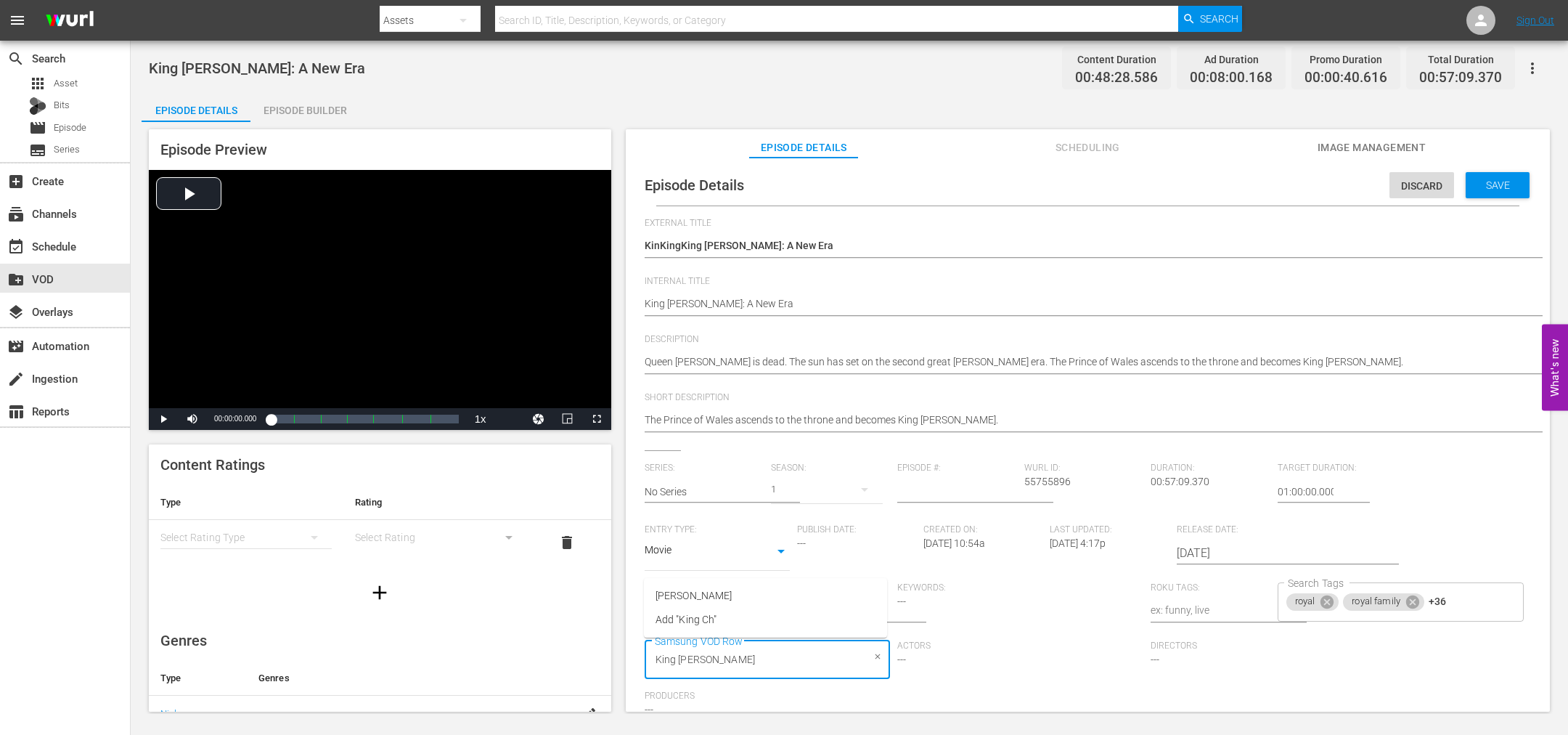
type input "[PERSON_NAME]"
click at [704, 593] on span "[PERSON_NAME]" at bounding box center [693, 596] width 76 height 15
click at [1485, 179] on span "Save" at bounding box center [1497, 185] width 47 height 12
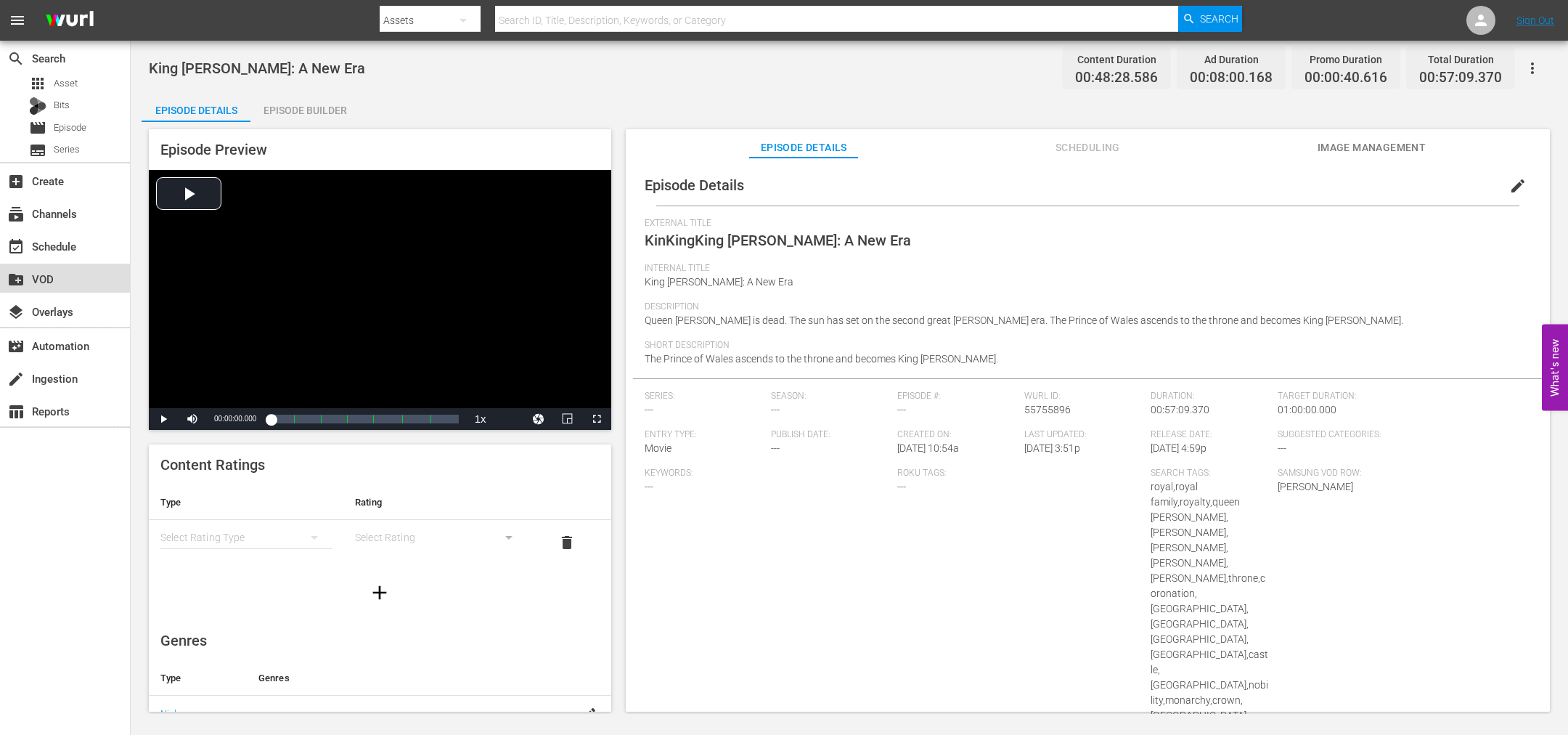
click at [39, 277] on div "create_new_folder VOD" at bounding box center [40, 276] width 81 height 13
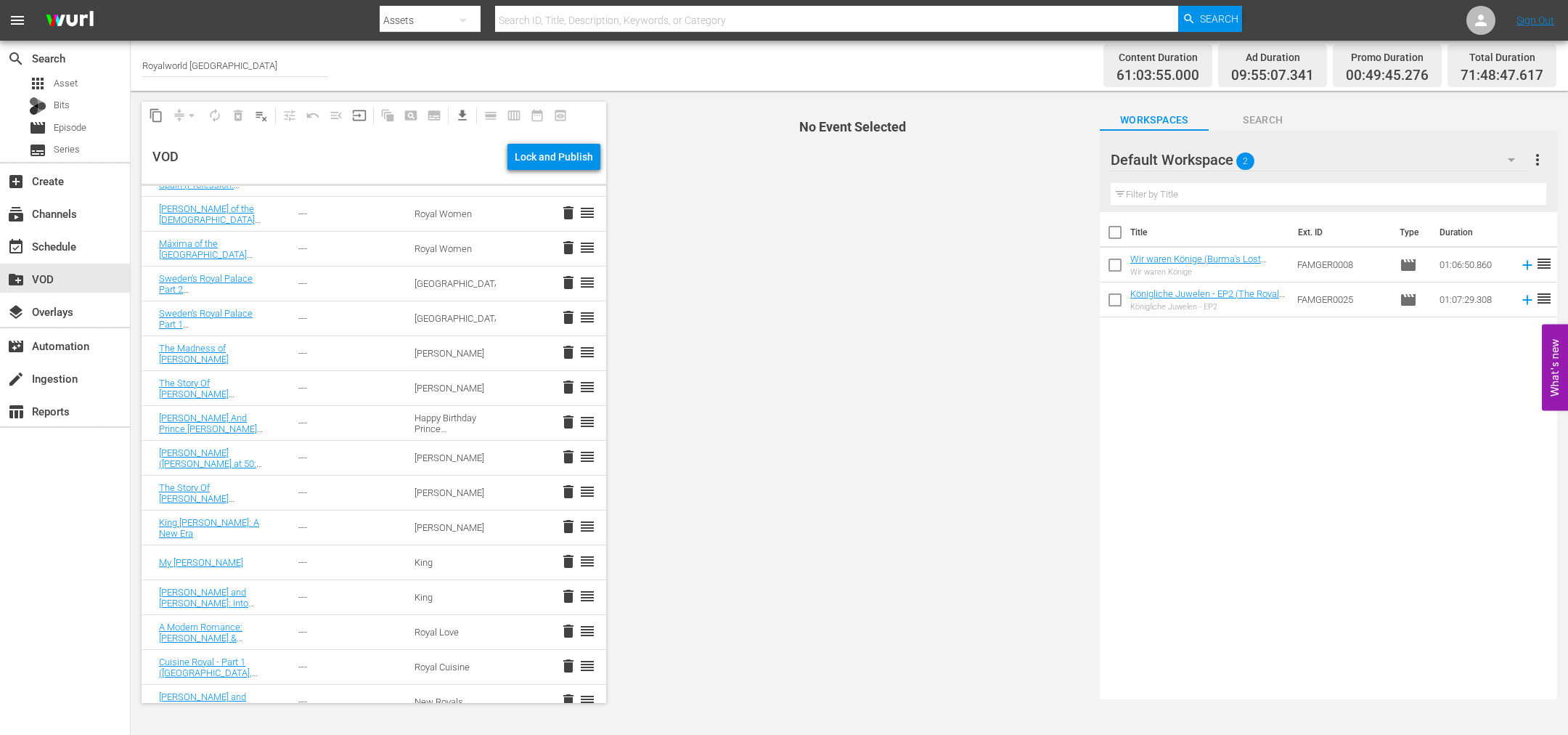
scroll to position [1307, 0]
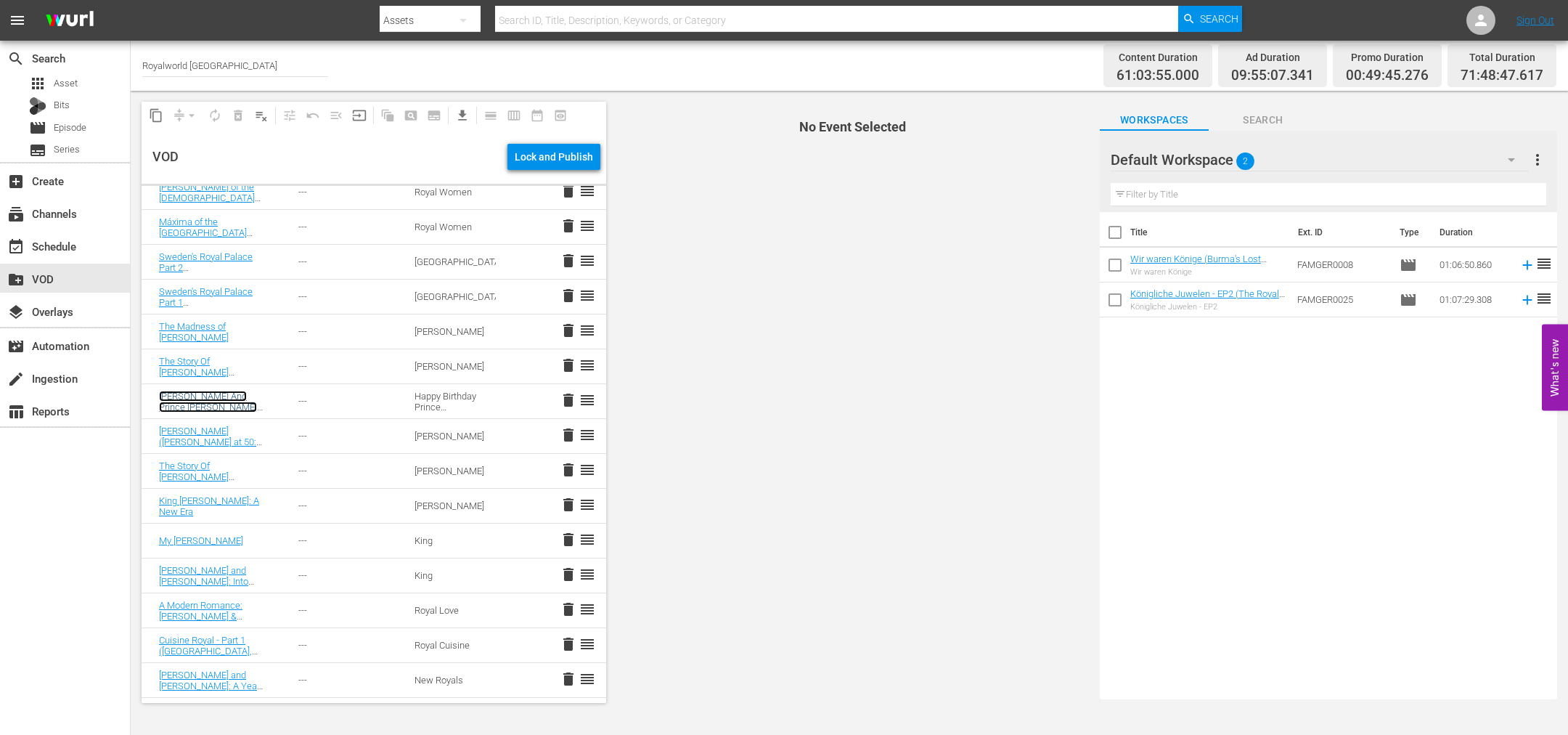
click at [213, 408] on link "[PERSON_NAME] And Prince [PERSON_NAME] ([PERSON_NAME] And Prince [PERSON_NAME]:…" at bounding box center [208, 423] width 100 height 66
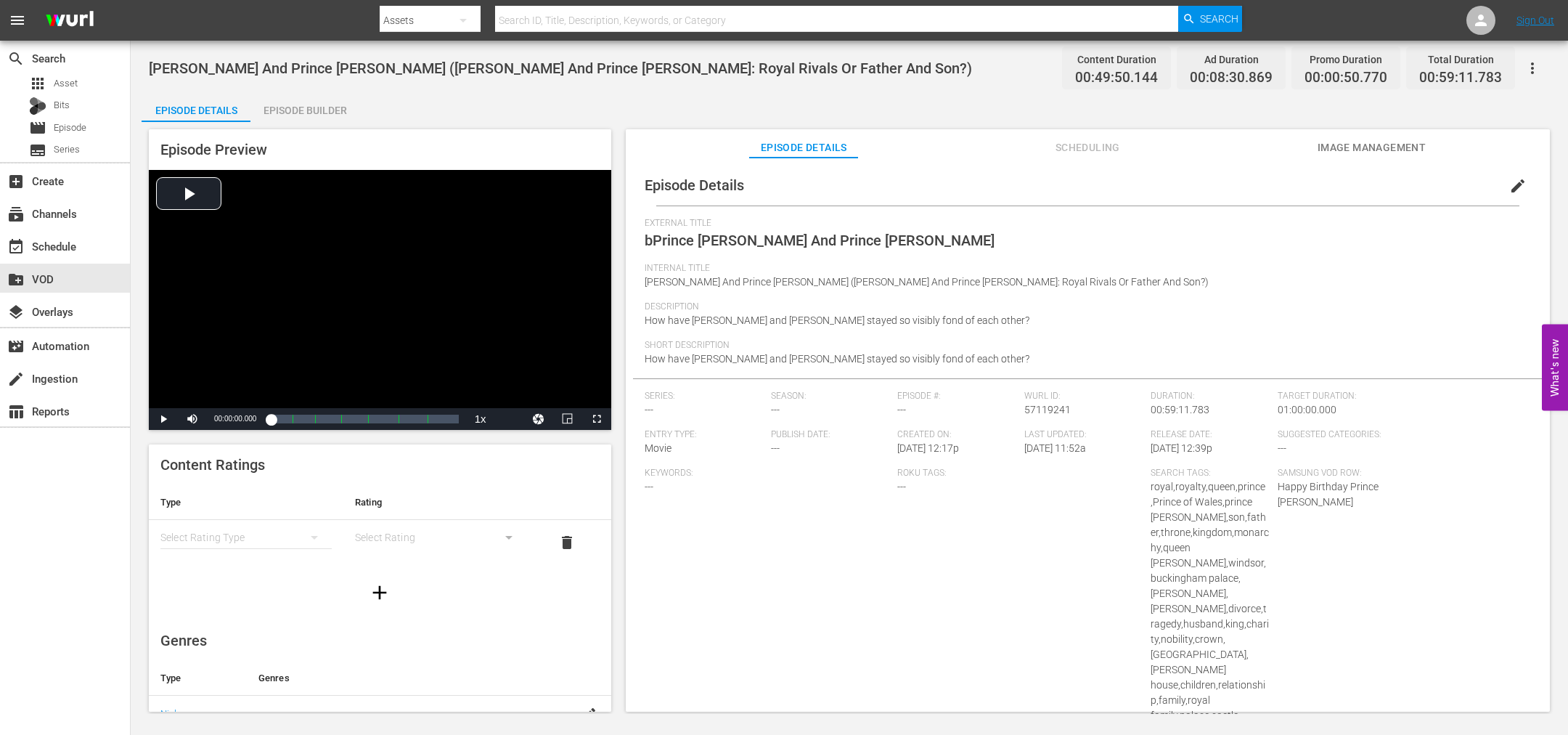
click at [1509, 181] on span "edit" at bounding box center [1518, 186] width 17 height 17
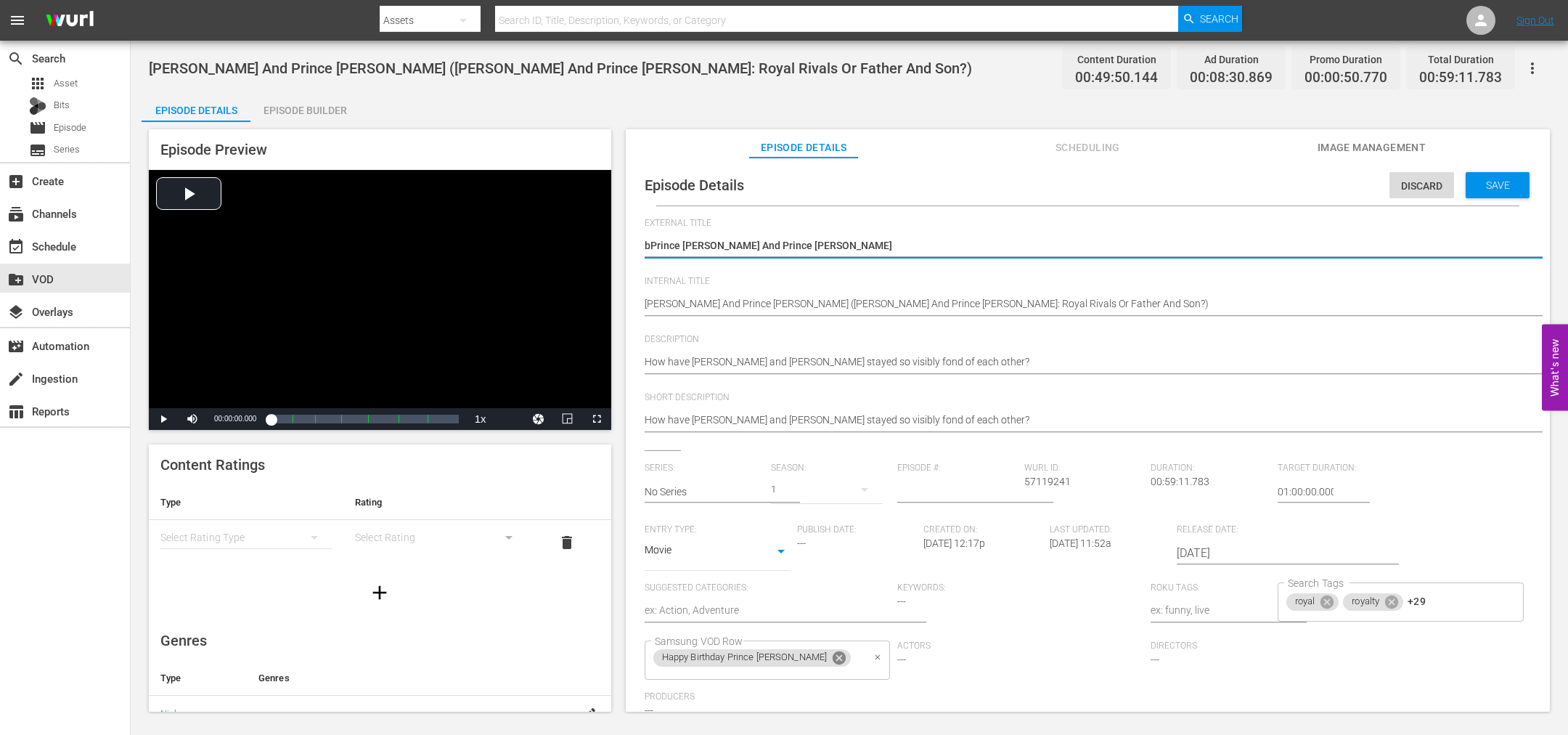
click at [831, 661] on icon at bounding box center [839, 657] width 16 height 16
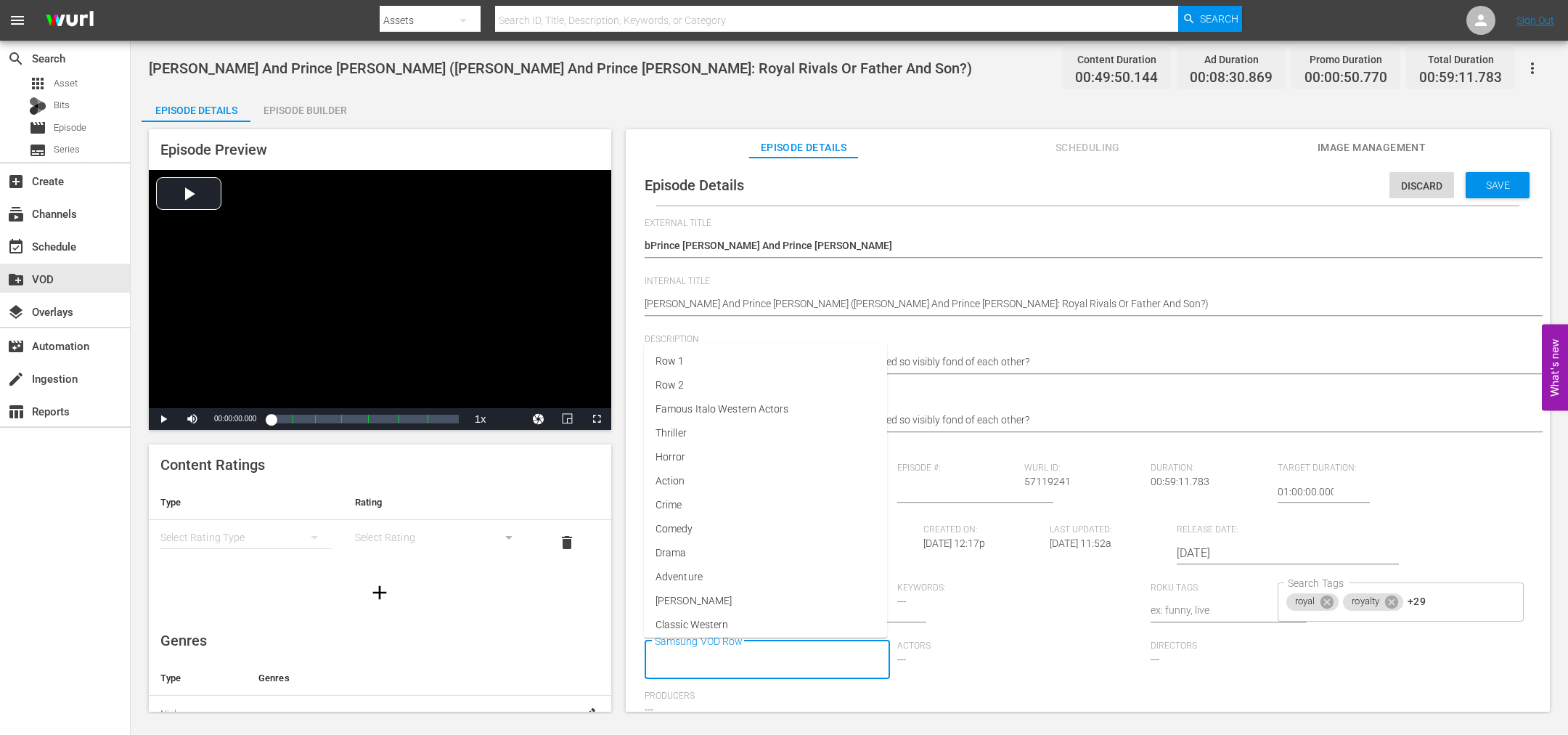
click at [801, 656] on input "Samsung VOD Row" at bounding box center [757, 660] width 212 height 26
type input "New Roya"
click at [670, 598] on span "New Royals" at bounding box center [682, 596] width 54 height 15
click at [1489, 190] on span "Save" at bounding box center [1497, 185] width 47 height 12
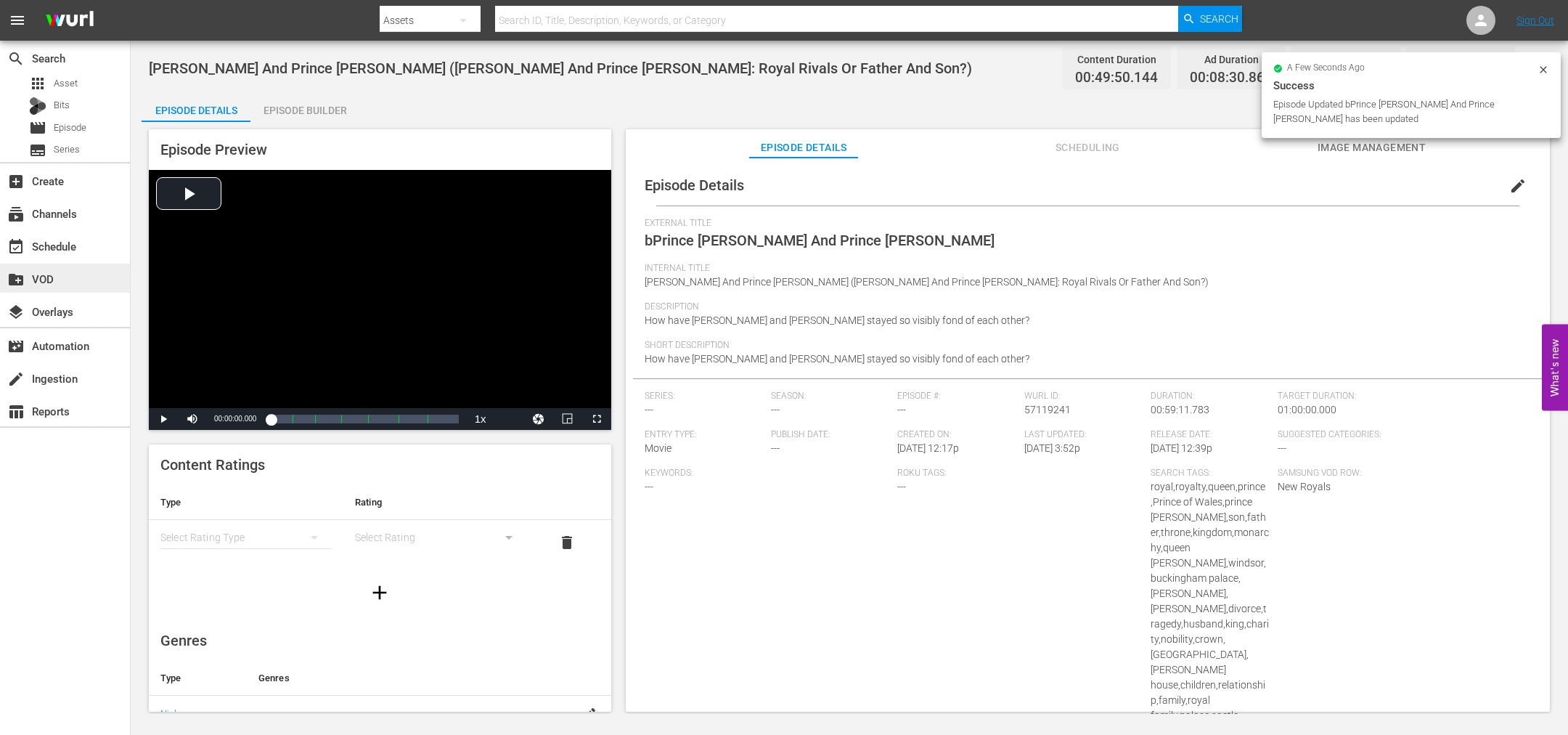
click at [32, 274] on div "create_new_folder VOD" at bounding box center [40, 276] width 81 height 13
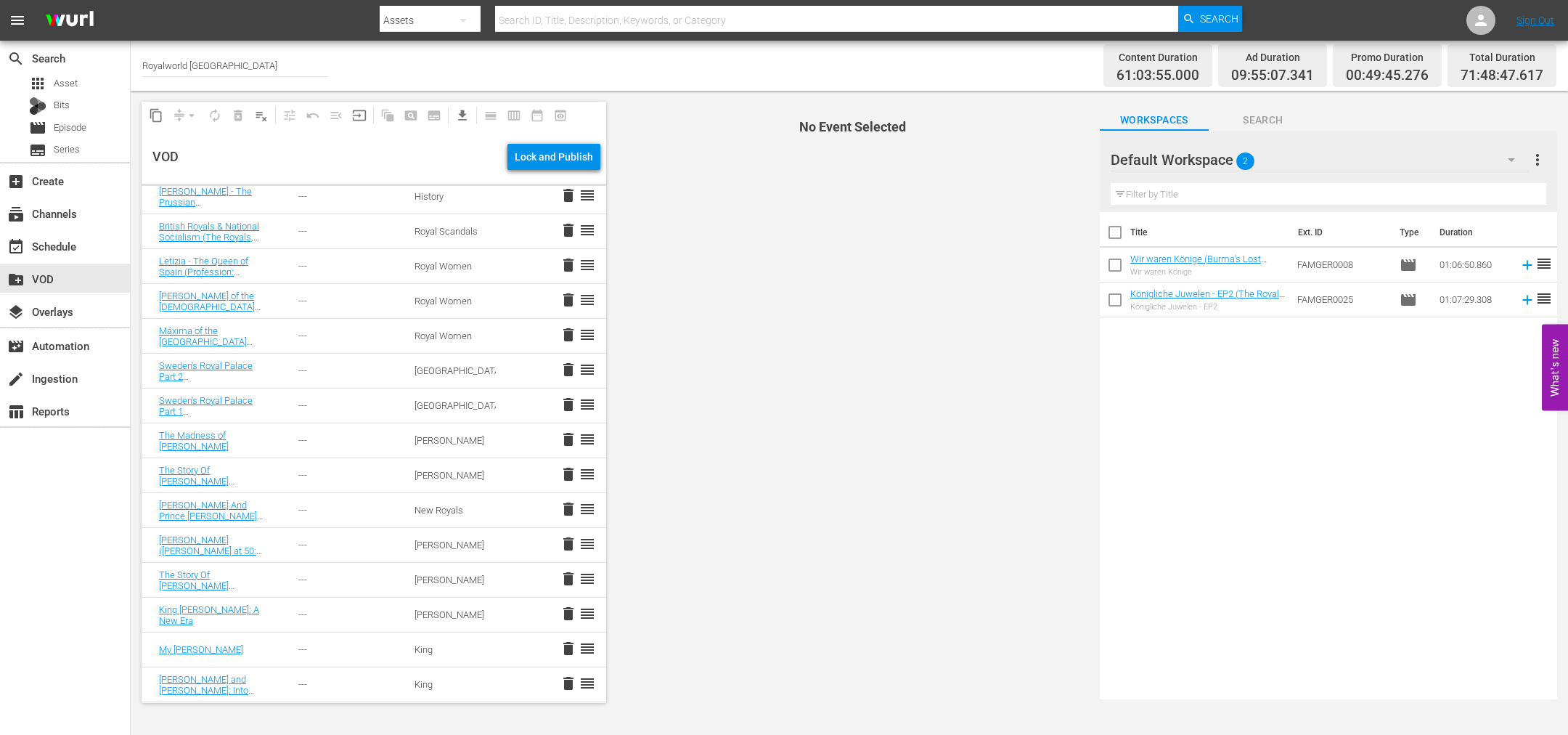
scroll to position [1307, 0]
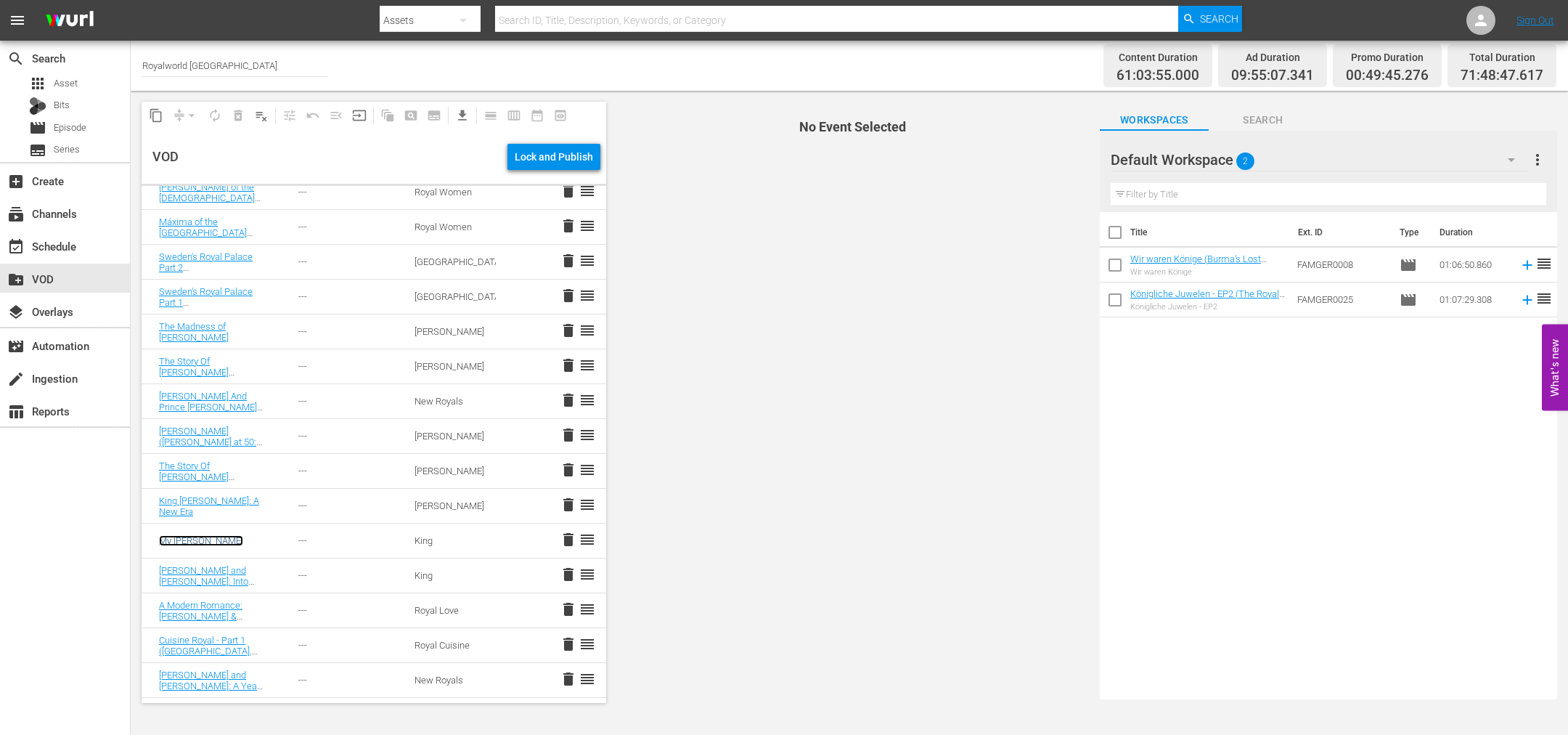
click at [207, 542] on link "My [PERSON_NAME]" at bounding box center [201, 540] width 85 height 11
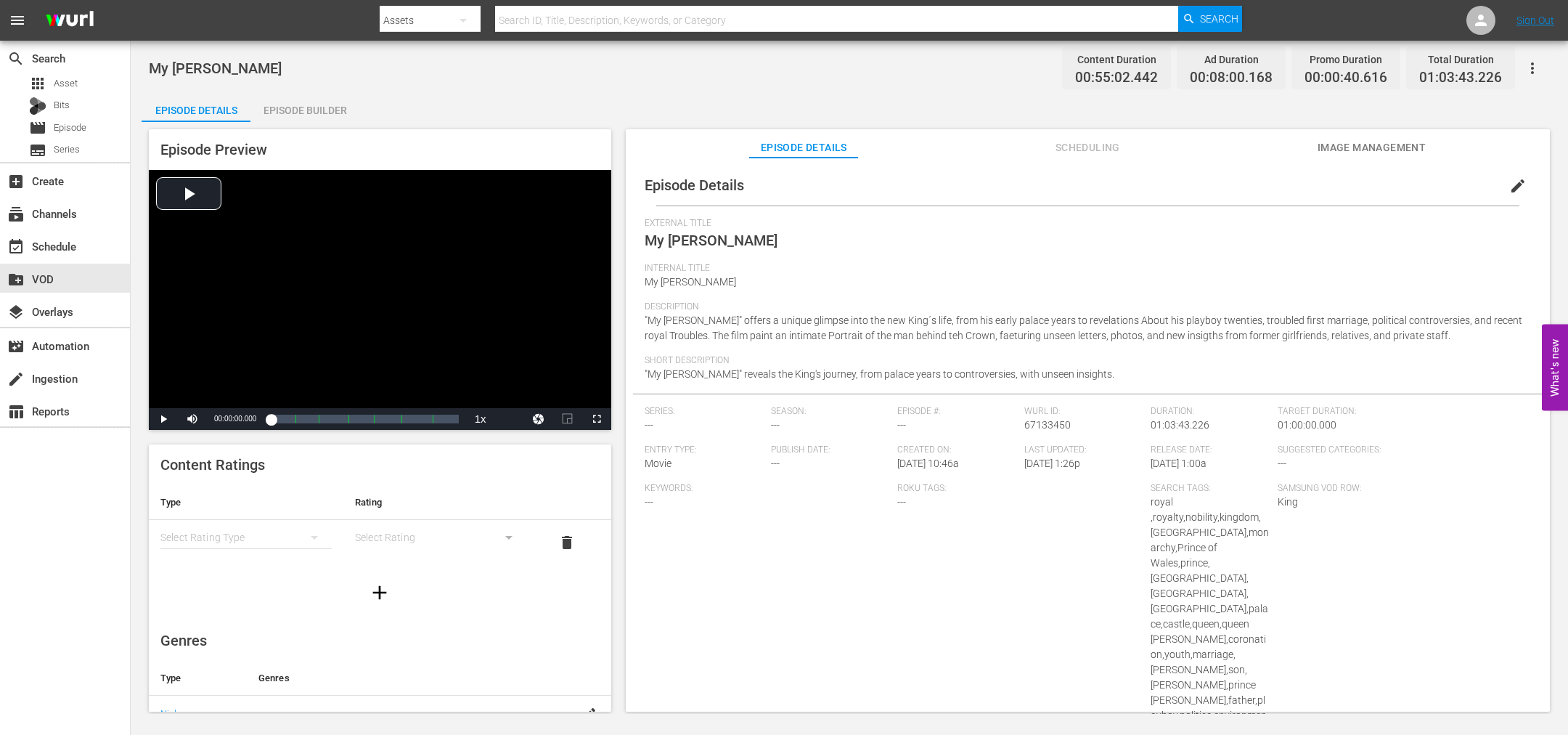
click at [1513, 192] on span "edit" at bounding box center [1518, 186] width 17 height 17
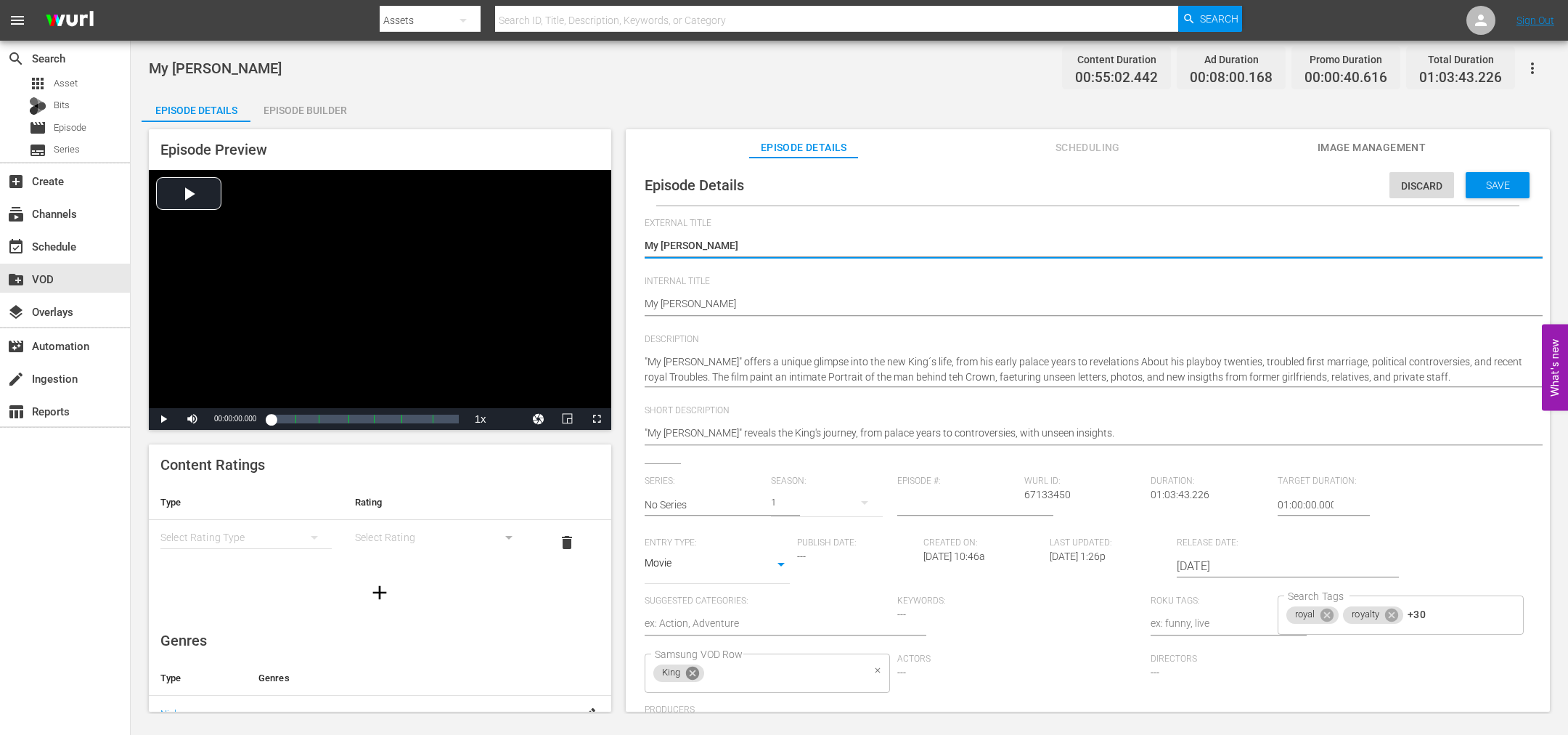
click at [694, 675] on icon at bounding box center [692, 673] width 13 height 13
click at [694, 675] on input "Samsung VOD Row" at bounding box center [757, 673] width 212 height 26
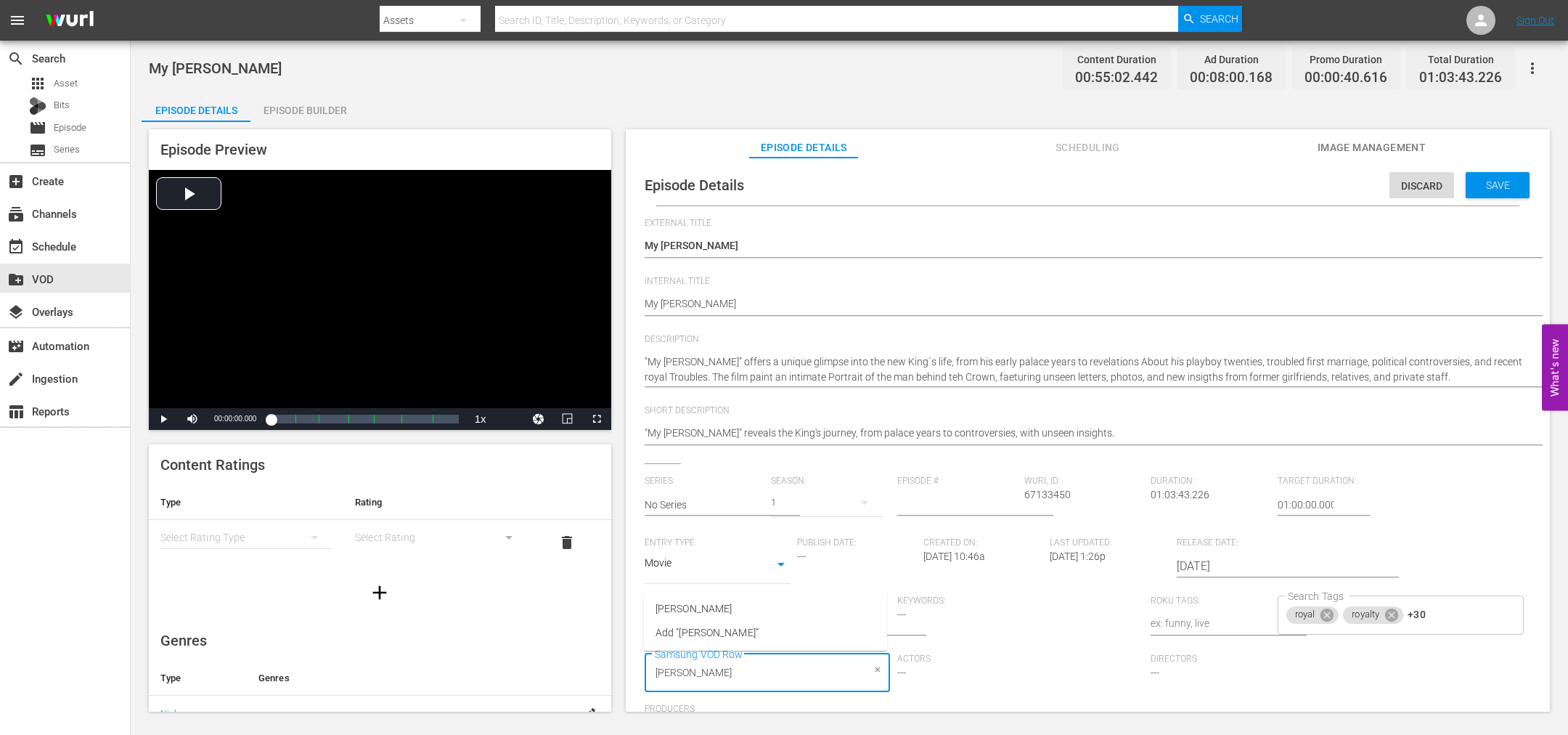
type input "[PERSON_NAME]"
click at [691, 613] on span "[PERSON_NAME]" at bounding box center [693, 609] width 76 height 15
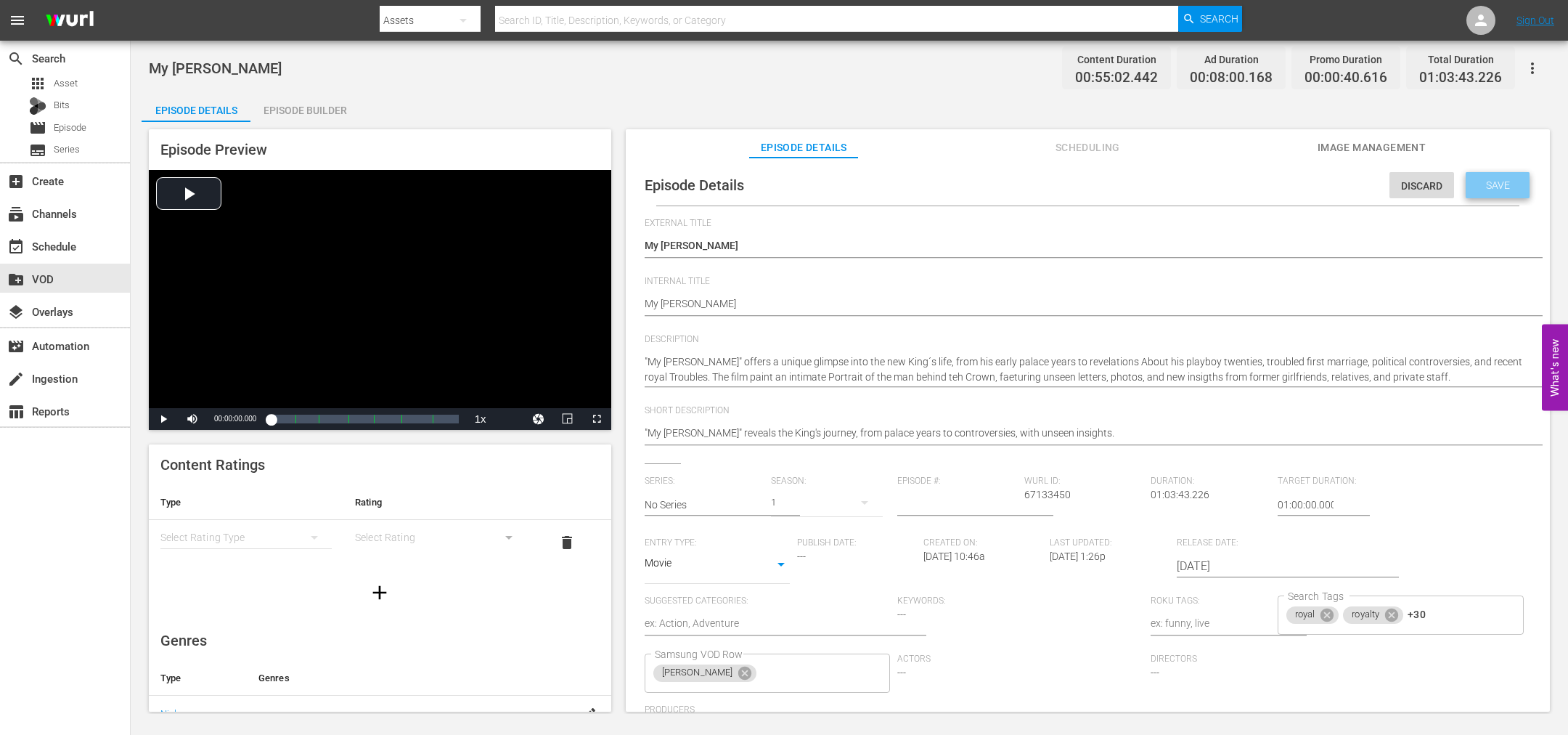
click at [1474, 190] on div "Save" at bounding box center [1497, 185] width 64 height 26
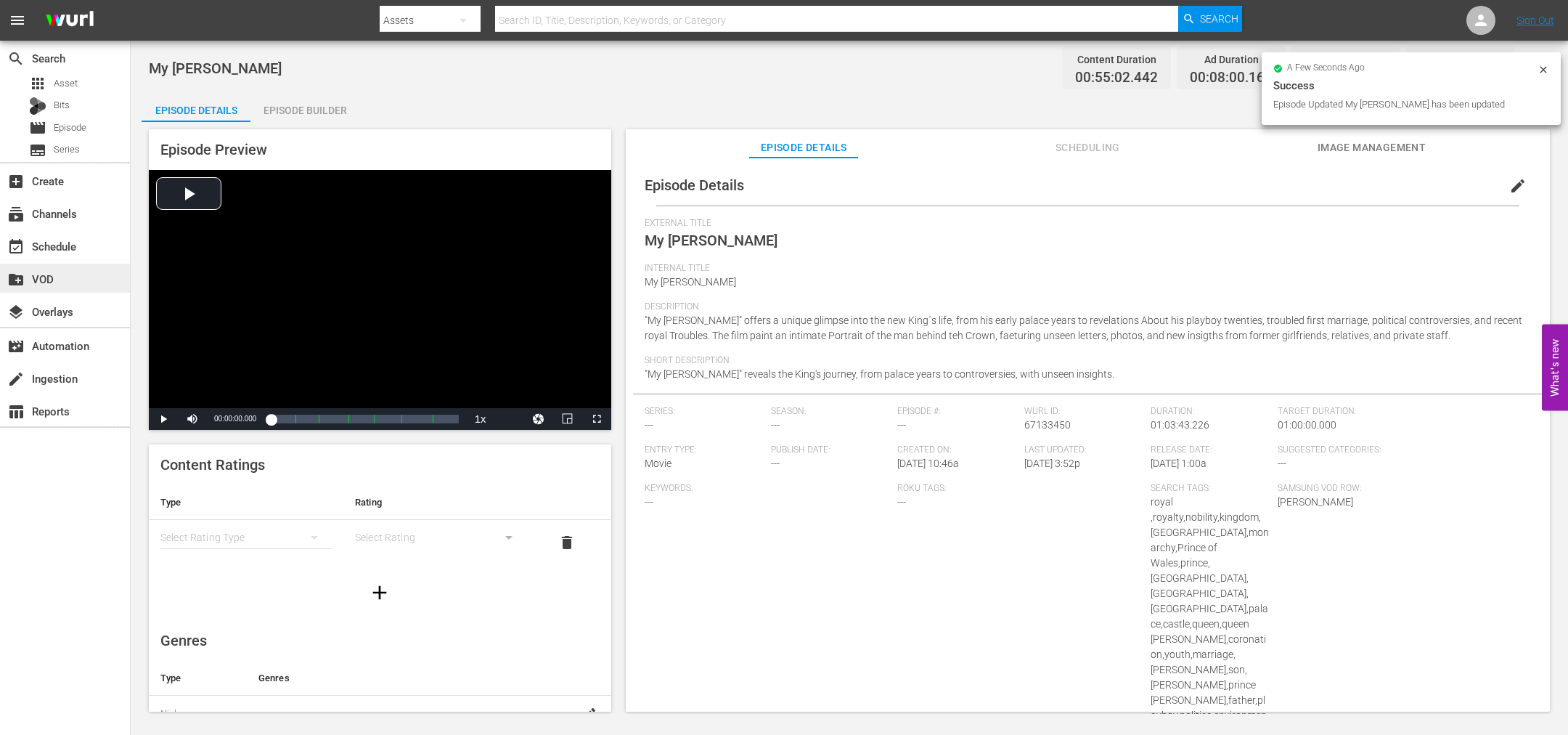
click at [58, 277] on div "create_new_folder VOD" at bounding box center [40, 276] width 81 height 13
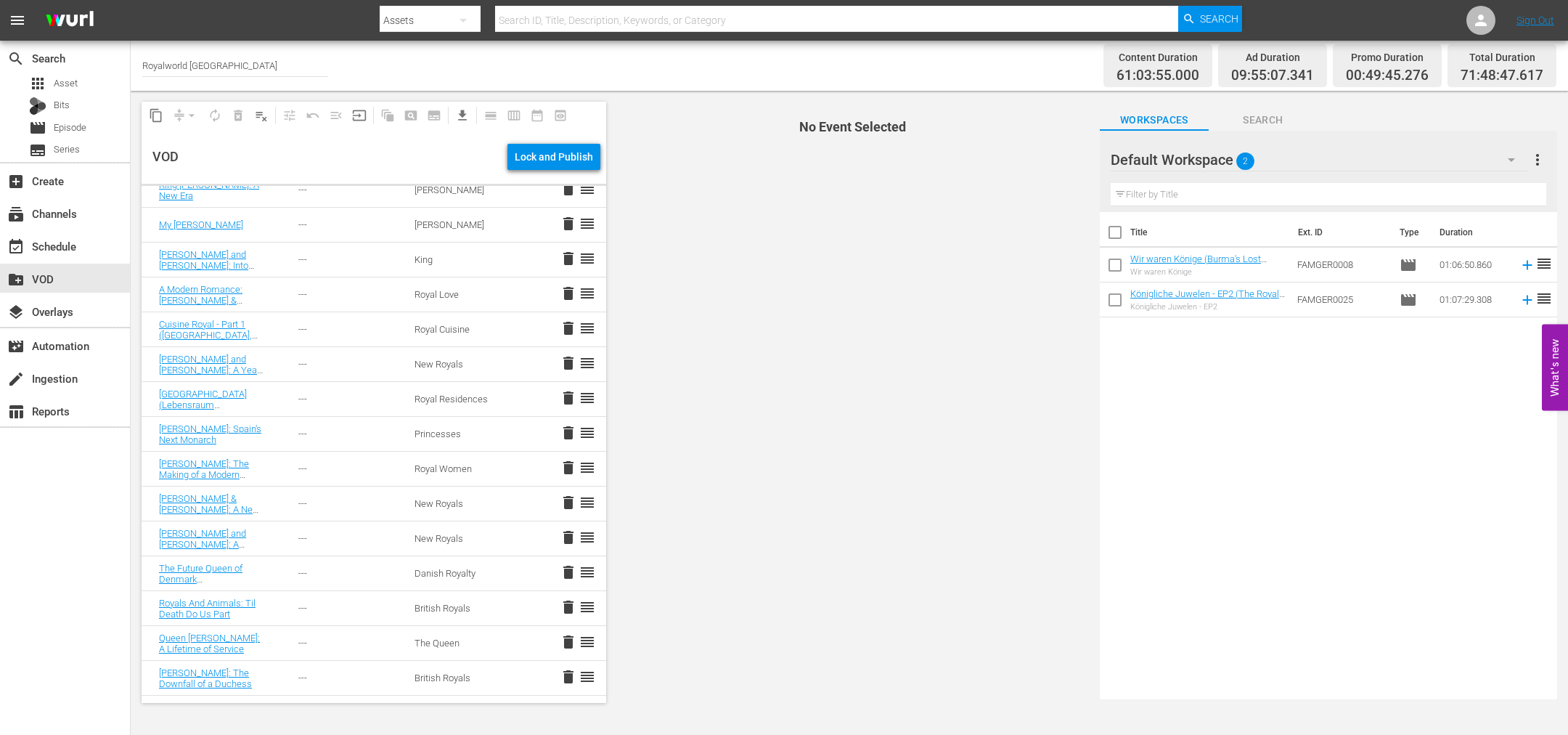
scroll to position [1601, 0]
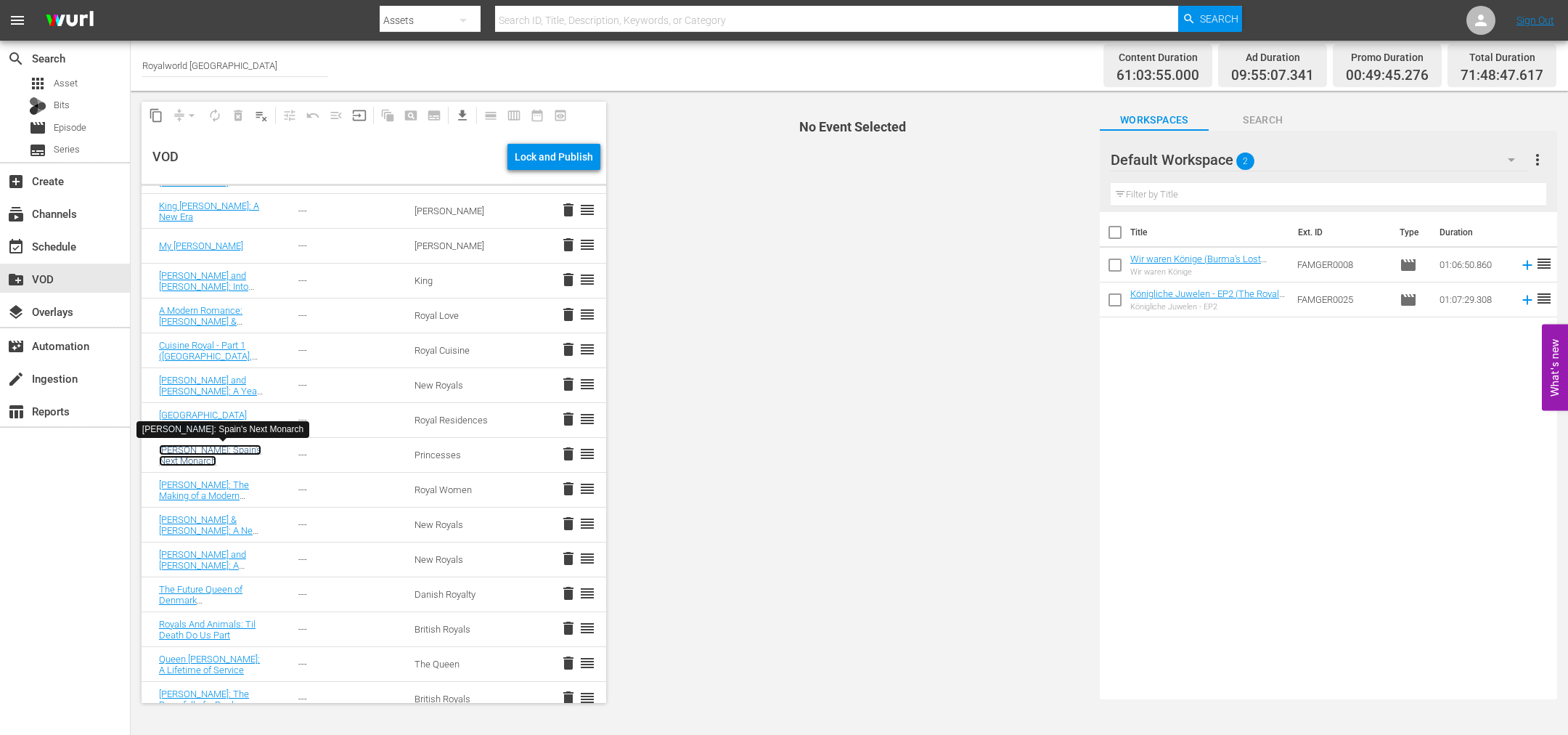
click at [220, 453] on link "[PERSON_NAME]: Spain's Next Monarch" at bounding box center [210, 456] width 102 height 22
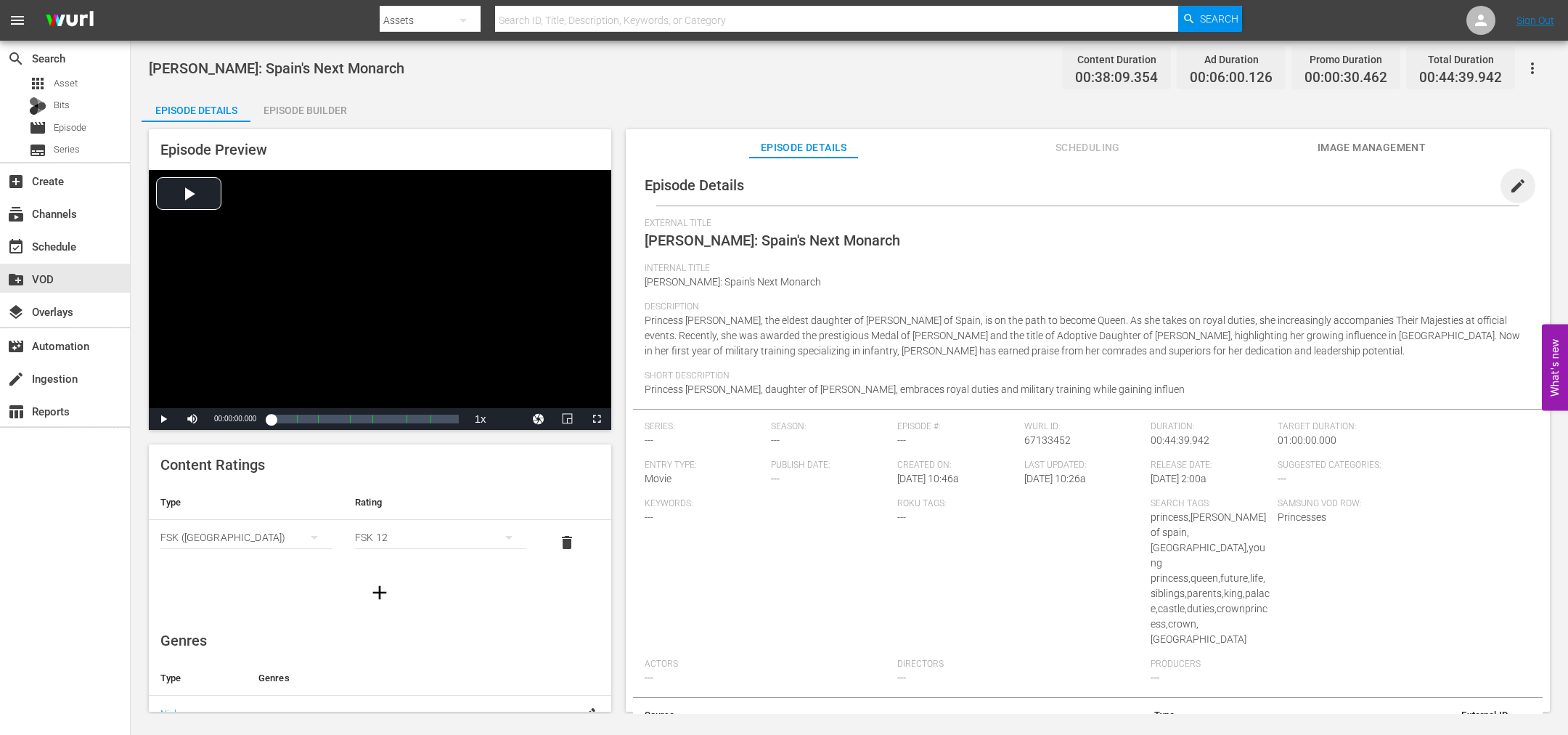
click at [1509, 184] on span "edit" at bounding box center [1518, 186] width 17 height 17
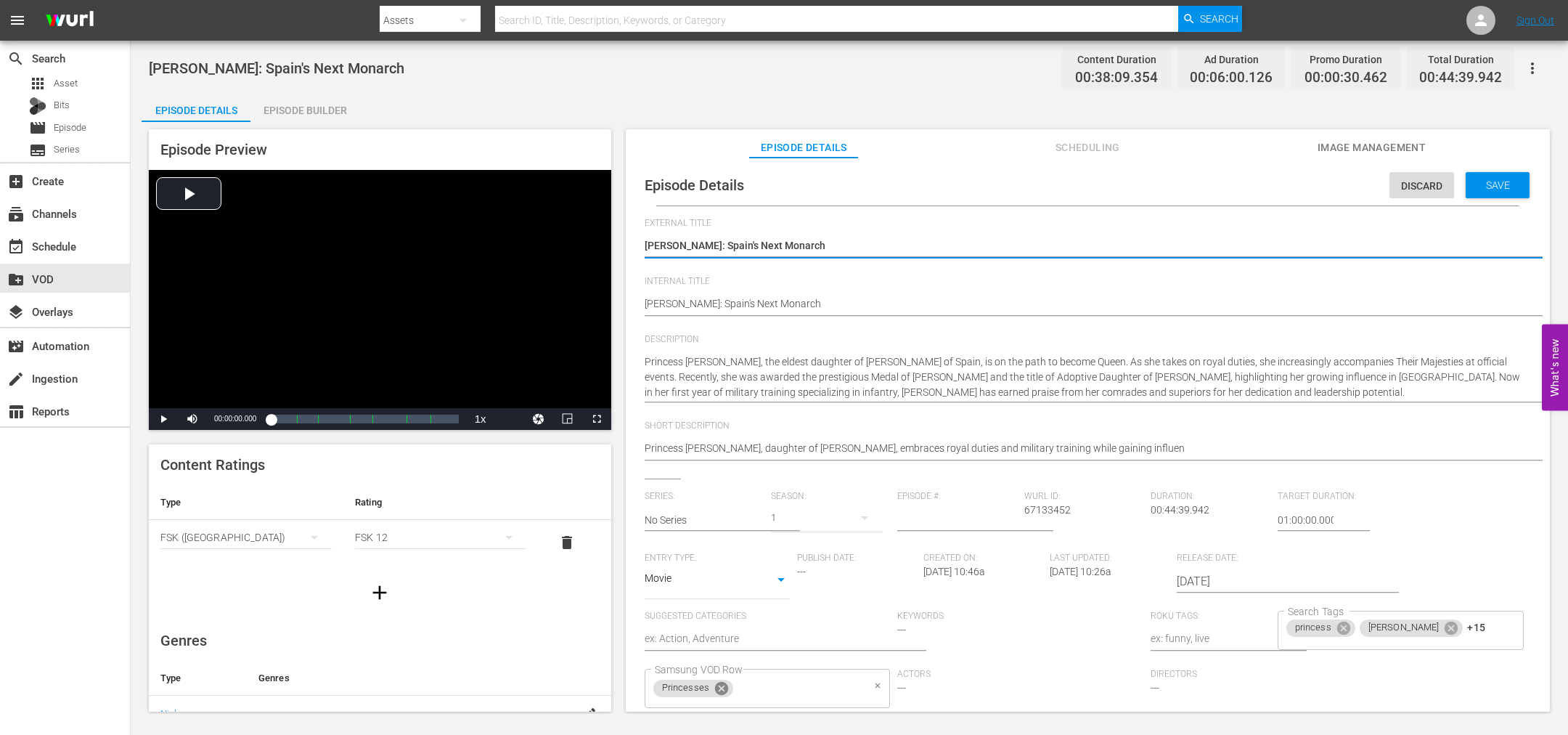
click at [721, 686] on icon at bounding box center [721, 688] width 16 height 16
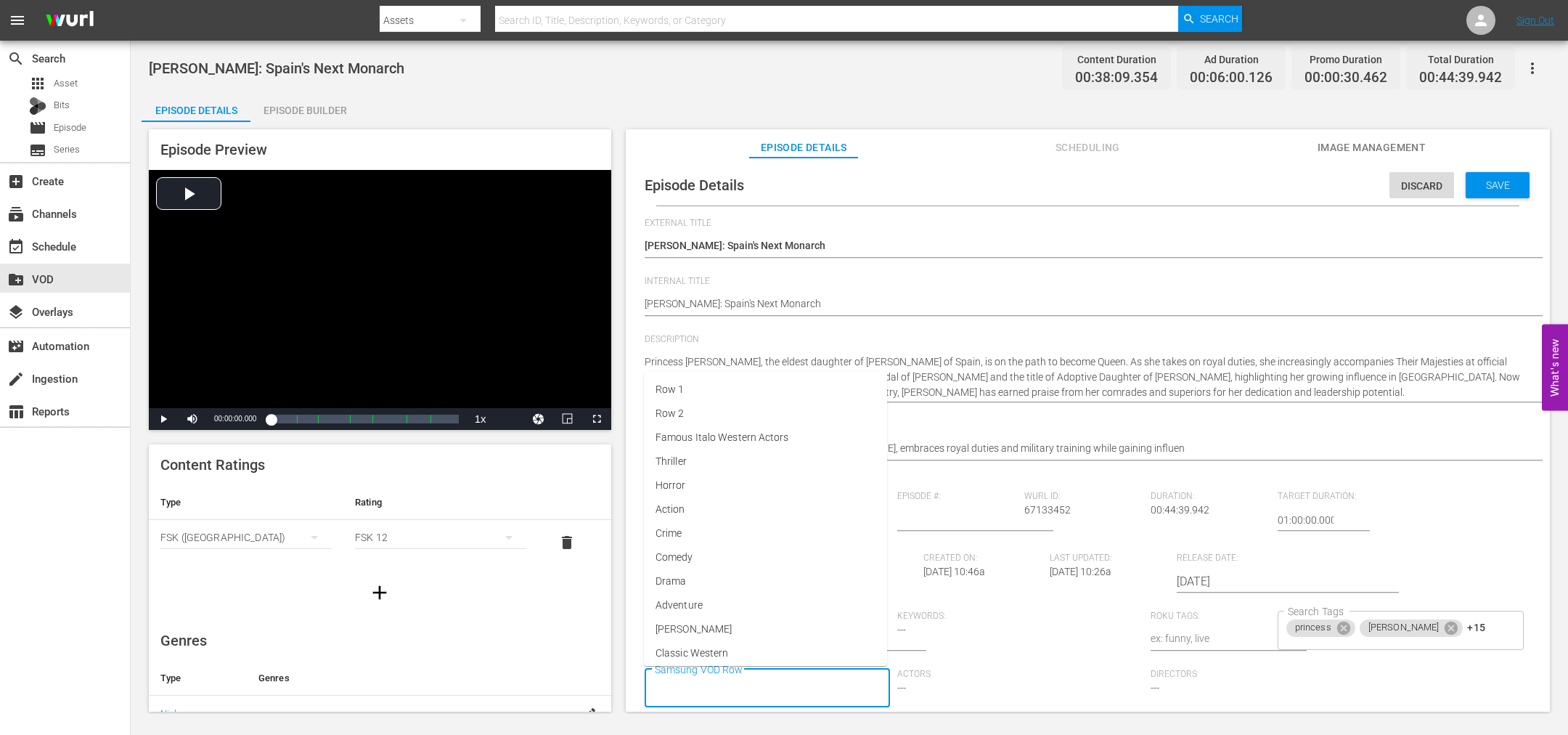
click at [721, 686] on input "Samsung VOD Row" at bounding box center [757, 688] width 212 height 26
type input "New Roya"
click at [685, 624] on span "New Royals" at bounding box center [682, 624] width 54 height 15
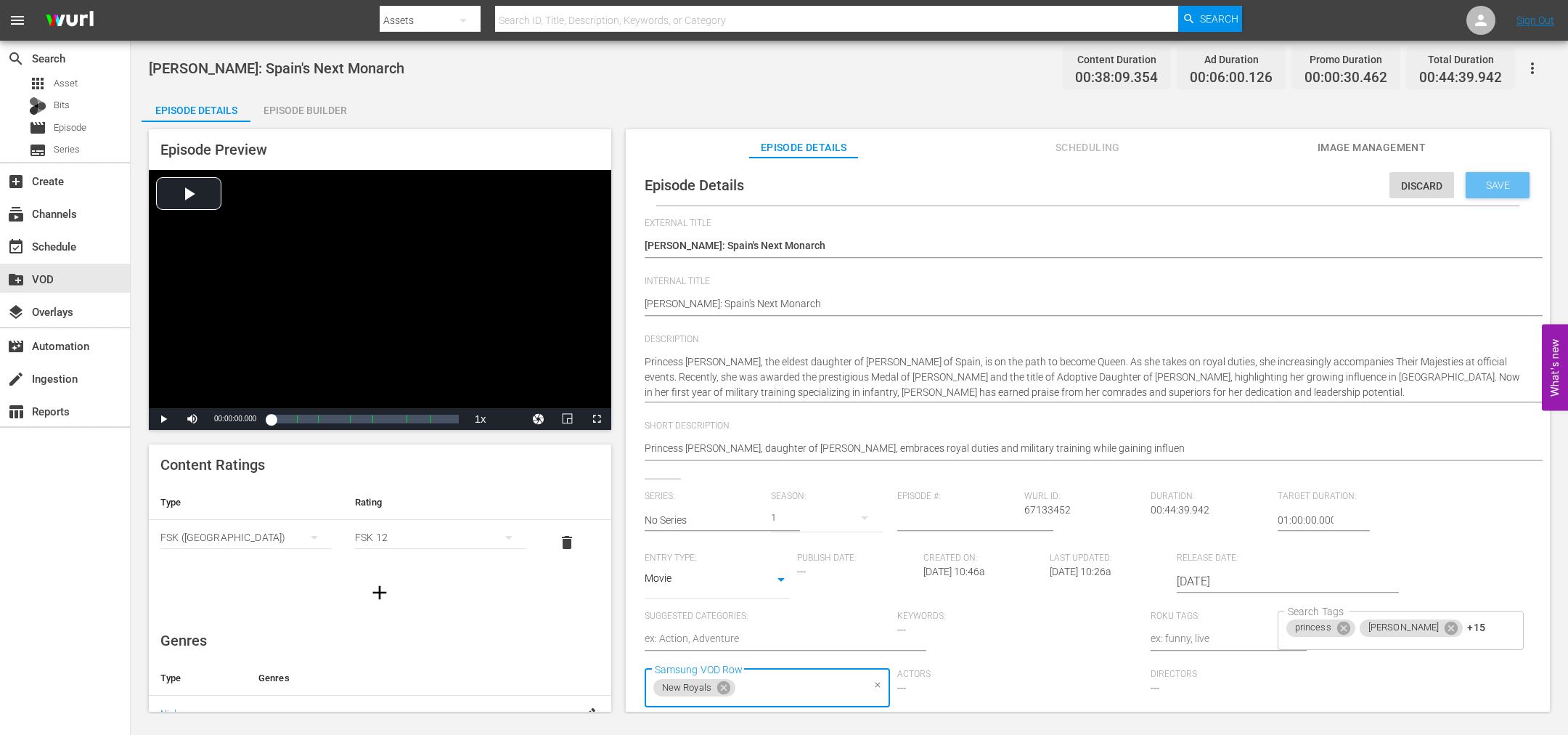
click at [1508, 186] on span "Save" at bounding box center [1497, 185] width 47 height 12
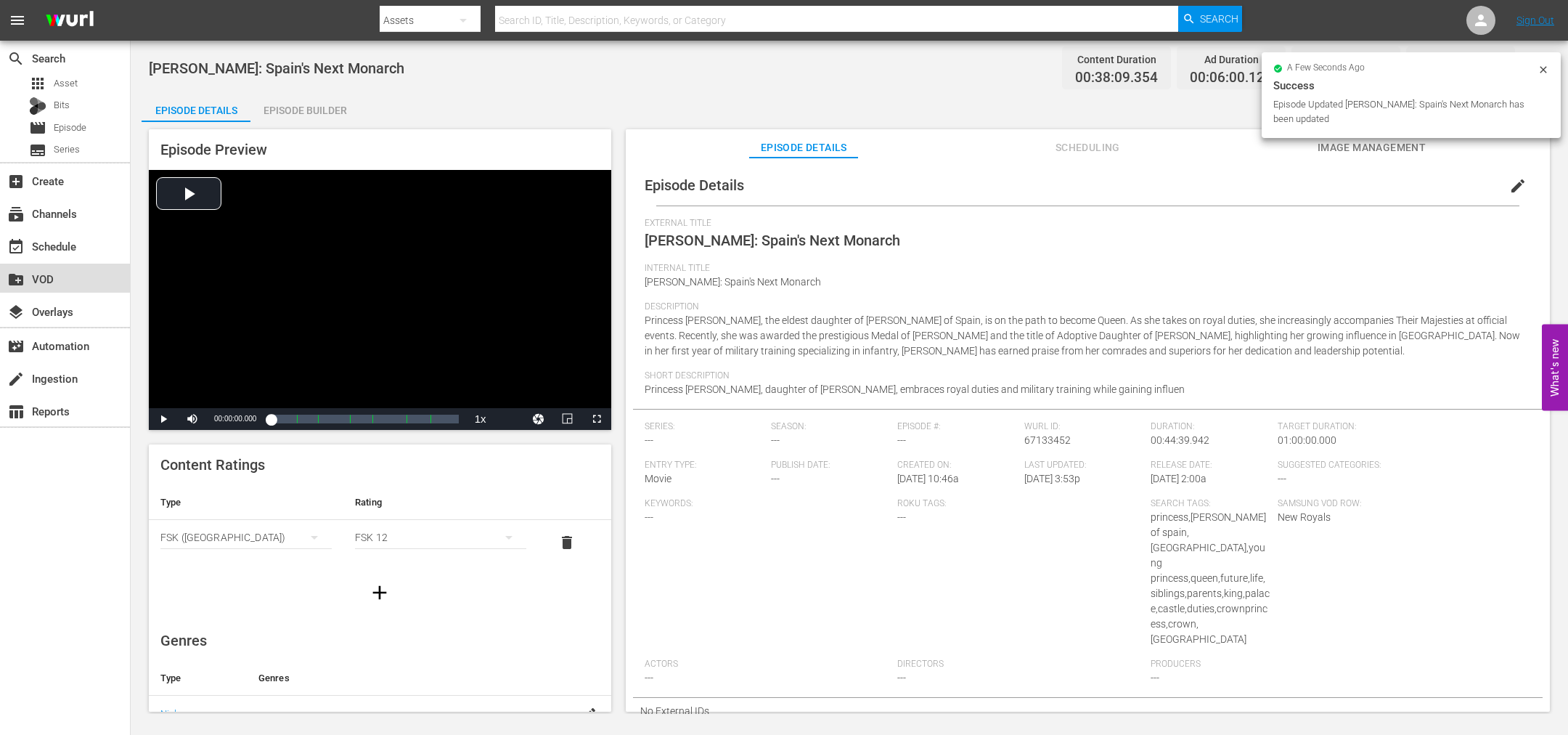
click at [32, 279] on div "create_new_folder VOD" at bounding box center [40, 276] width 81 height 13
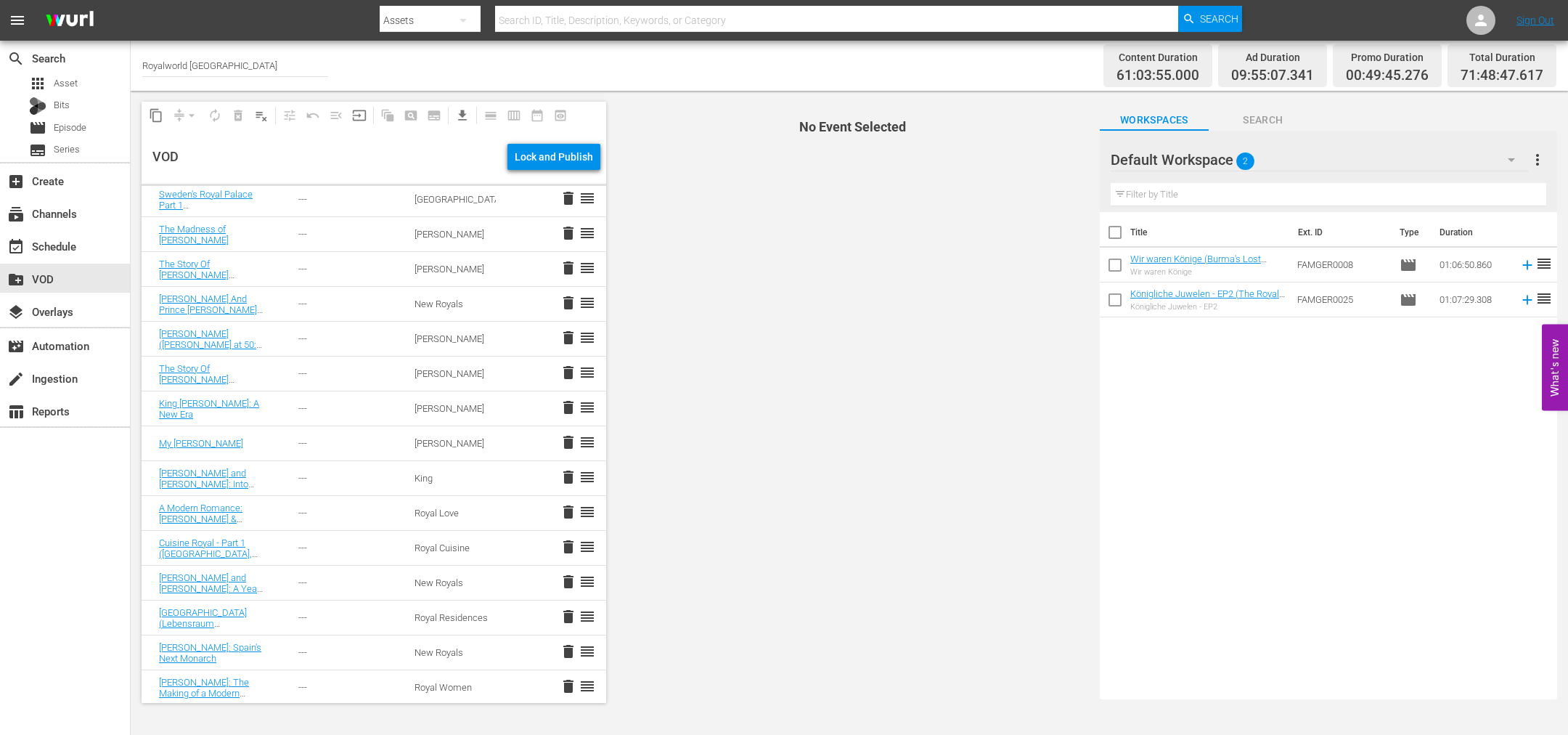
scroll to position [1384, 0]
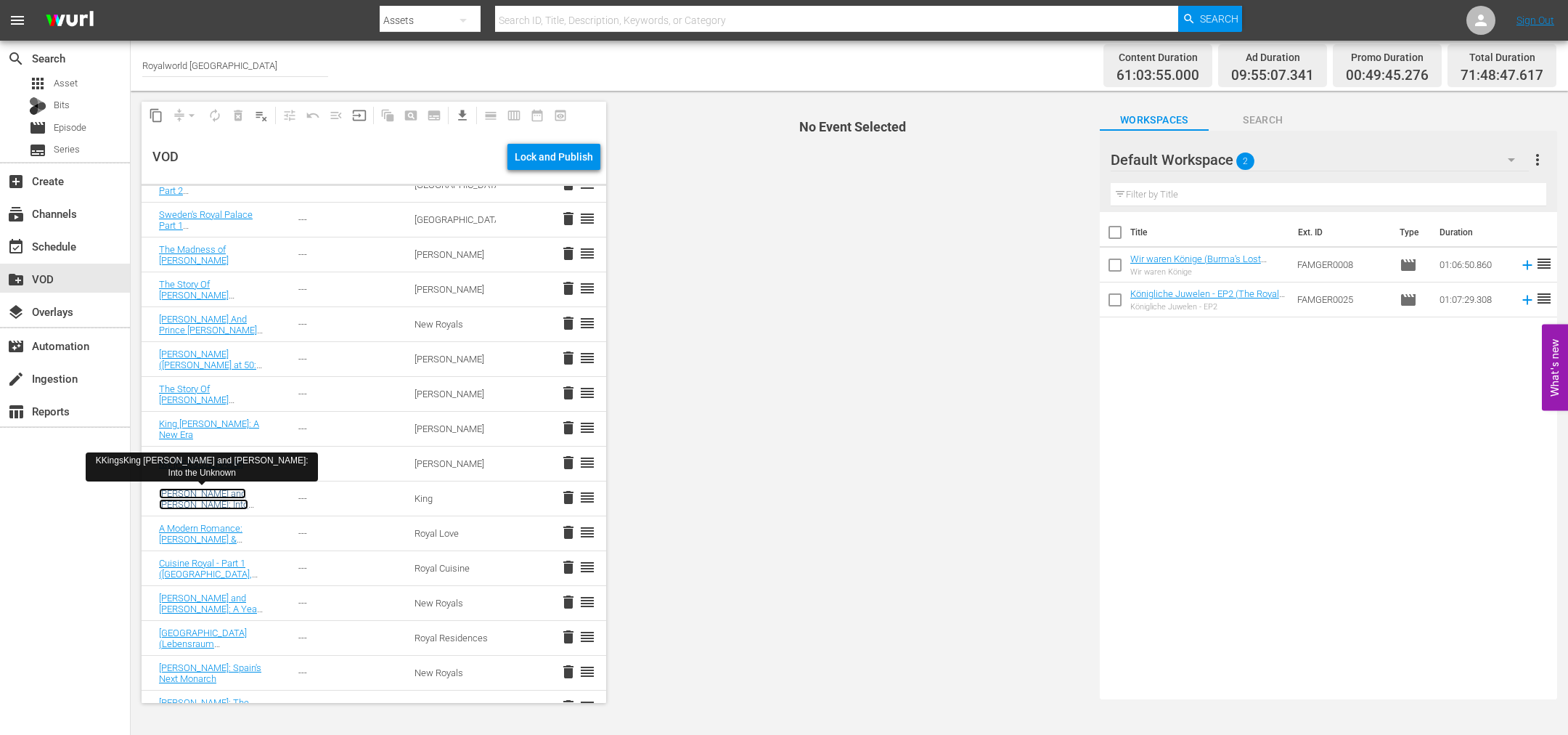
click at [197, 494] on link "[PERSON_NAME] and [PERSON_NAME]: Into the Unknown" at bounding box center [203, 505] width 90 height 32
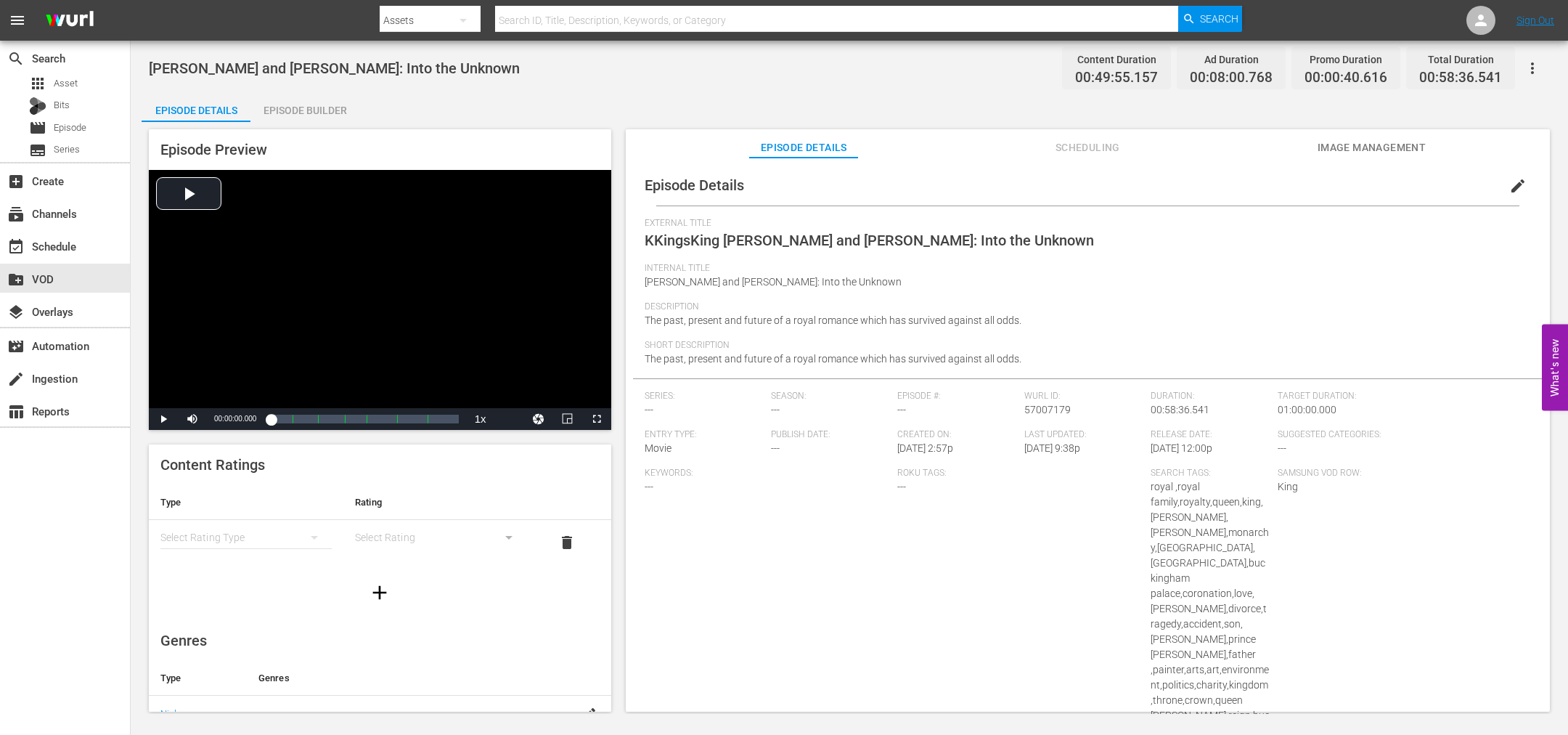
click at [1523, 185] on button "edit" at bounding box center [1518, 185] width 35 height 35
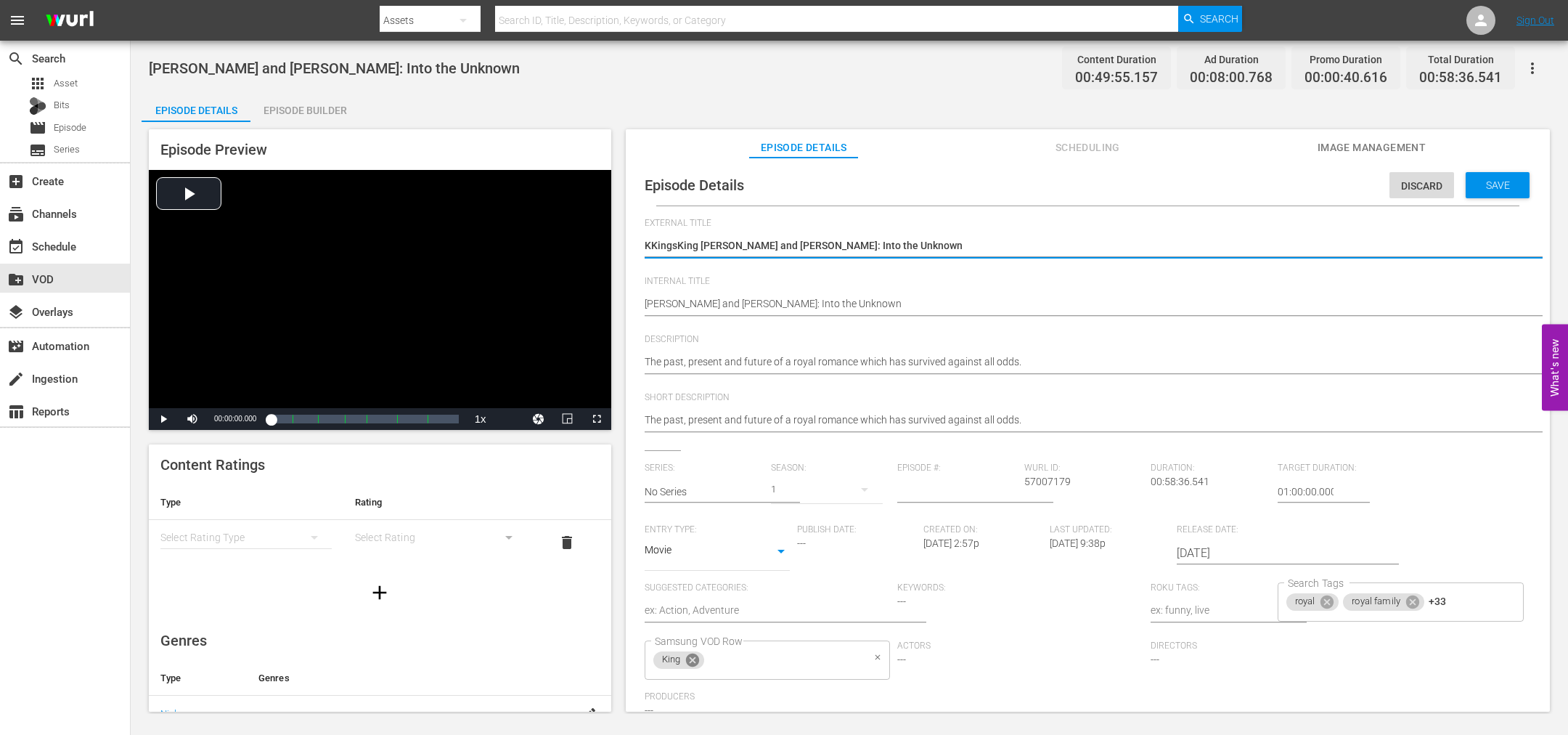
click at [697, 662] on icon at bounding box center [692, 659] width 13 height 13
click at [707, 661] on input "Samsung VOD Row" at bounding box center [784, 660] width 155 height 26
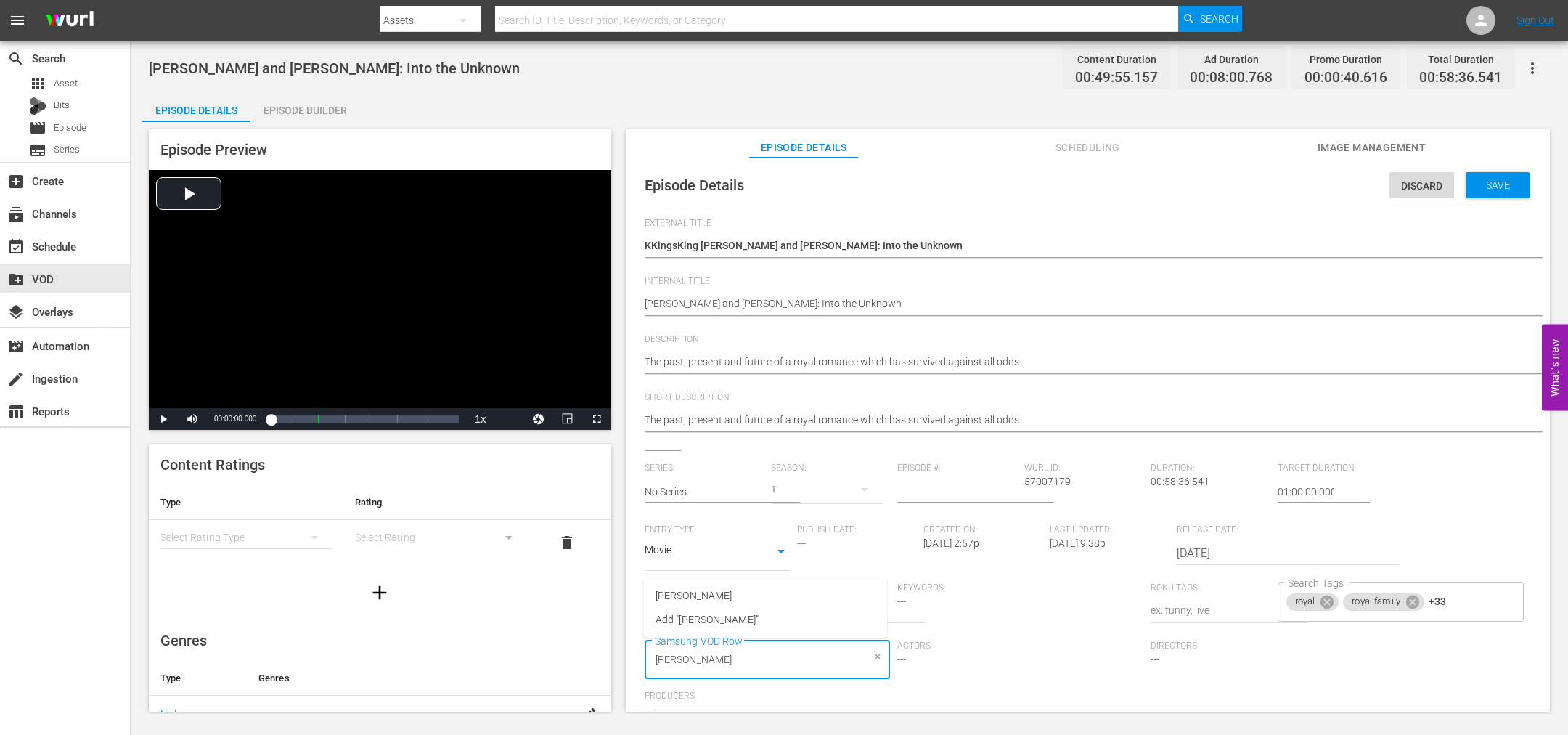
type input "[PERSON_NAME]"
click at [703, 604] on li "[PERSON_NAME]" at bounding box center [765, 596] width 243 height 24
click at [1502, 190] on span "Save" at bounding box center [1497, 185] width 47 height 12
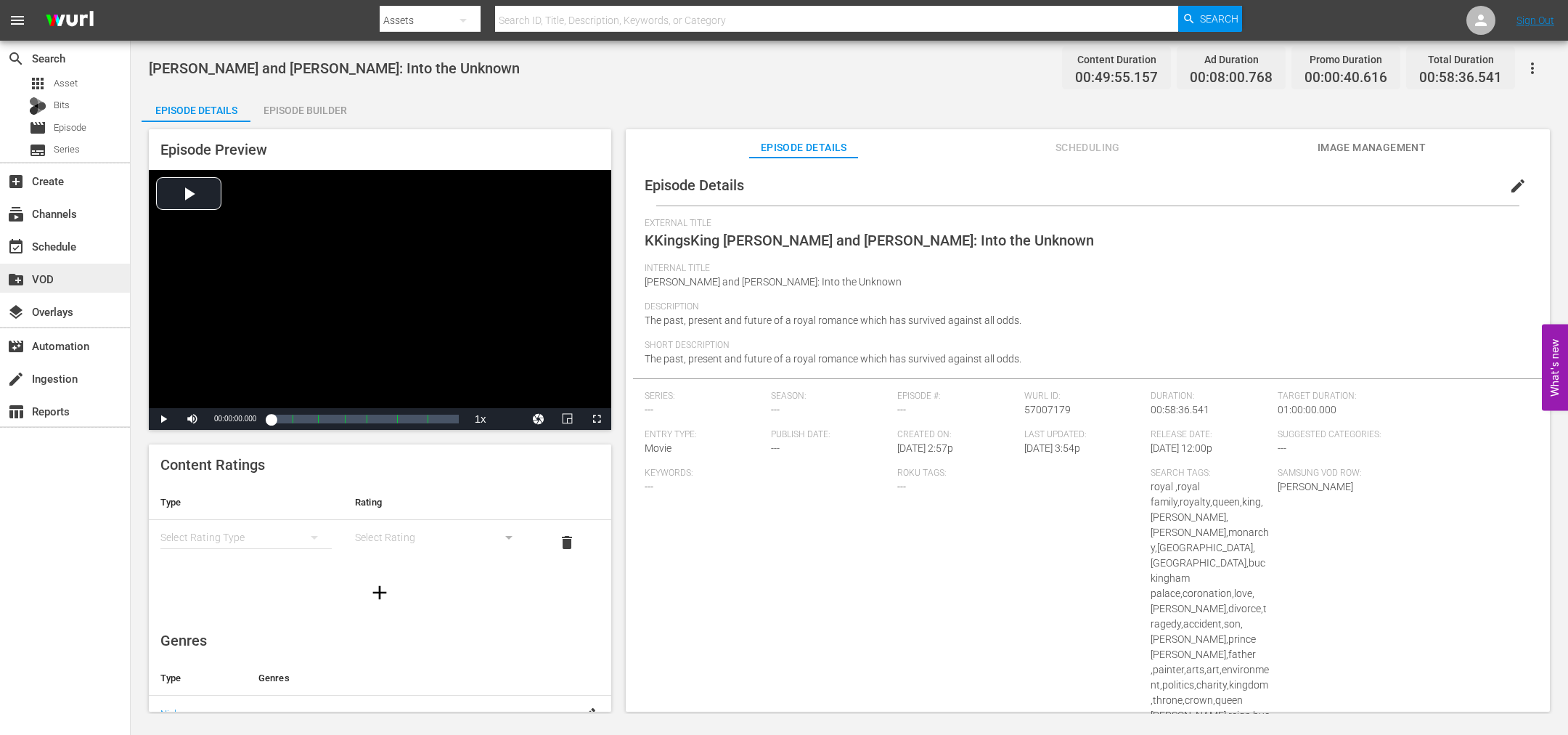
click at [48, 281] on div "create_new_folder VOD" at bounding box center [40, 276] width 81 height 13
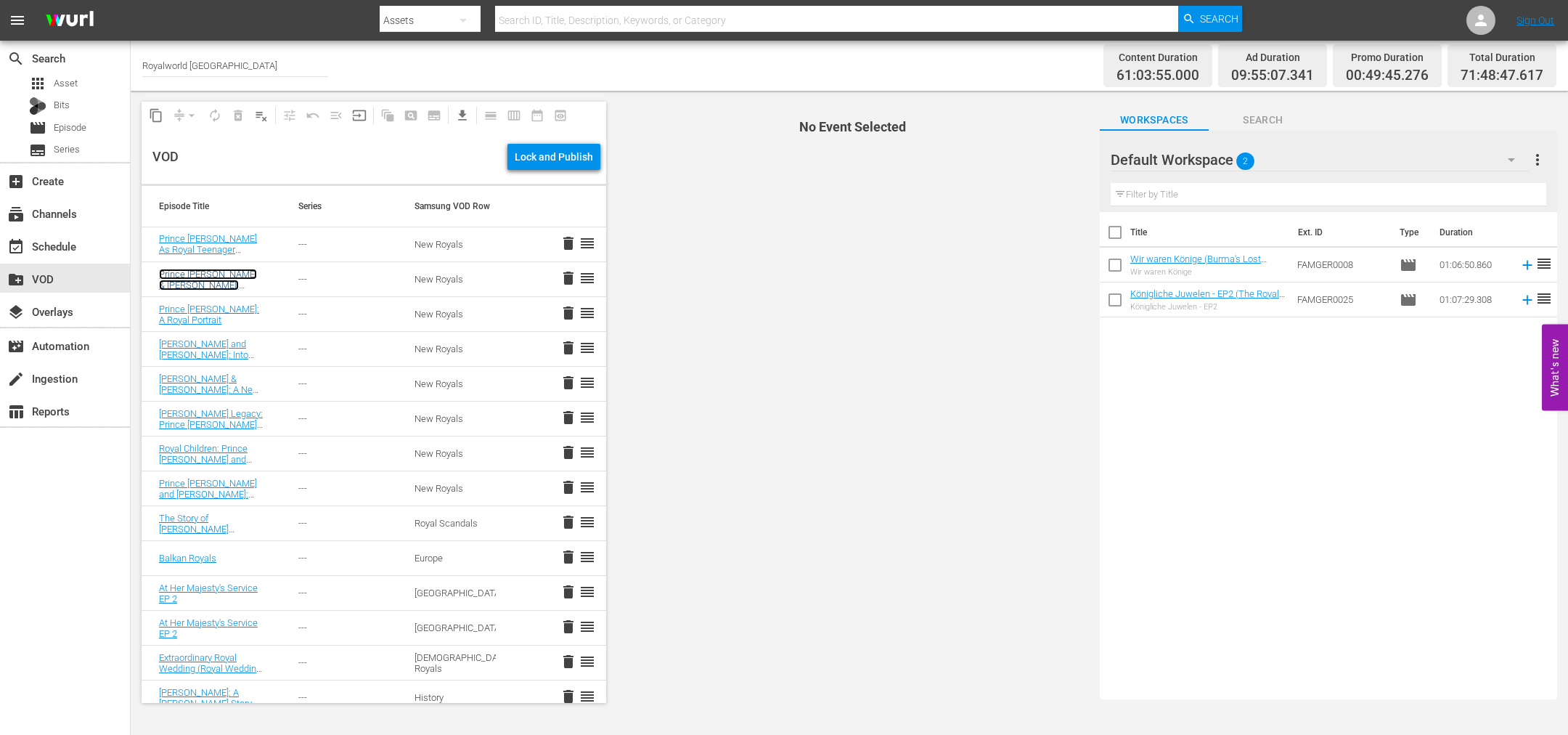
click at [226, 282] on link "Prince [PERSON_NAME] & [PERSON_NAME]: Prisoners of Celebrity" at bounding box center [207, 285] width 98 height 32
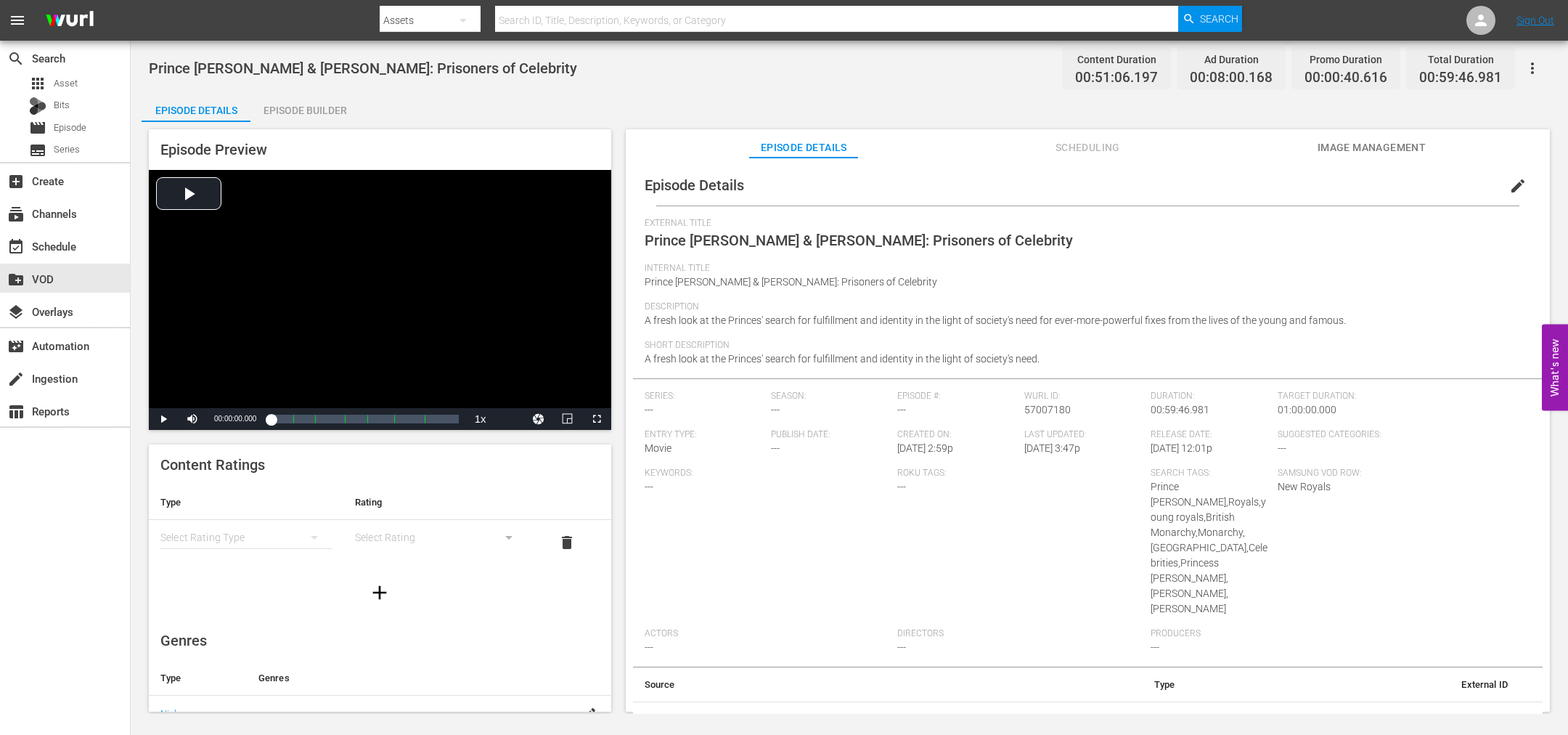
click at [1524, 189] on button "edit" at bounding box center [1518, 185] width 35 height 35
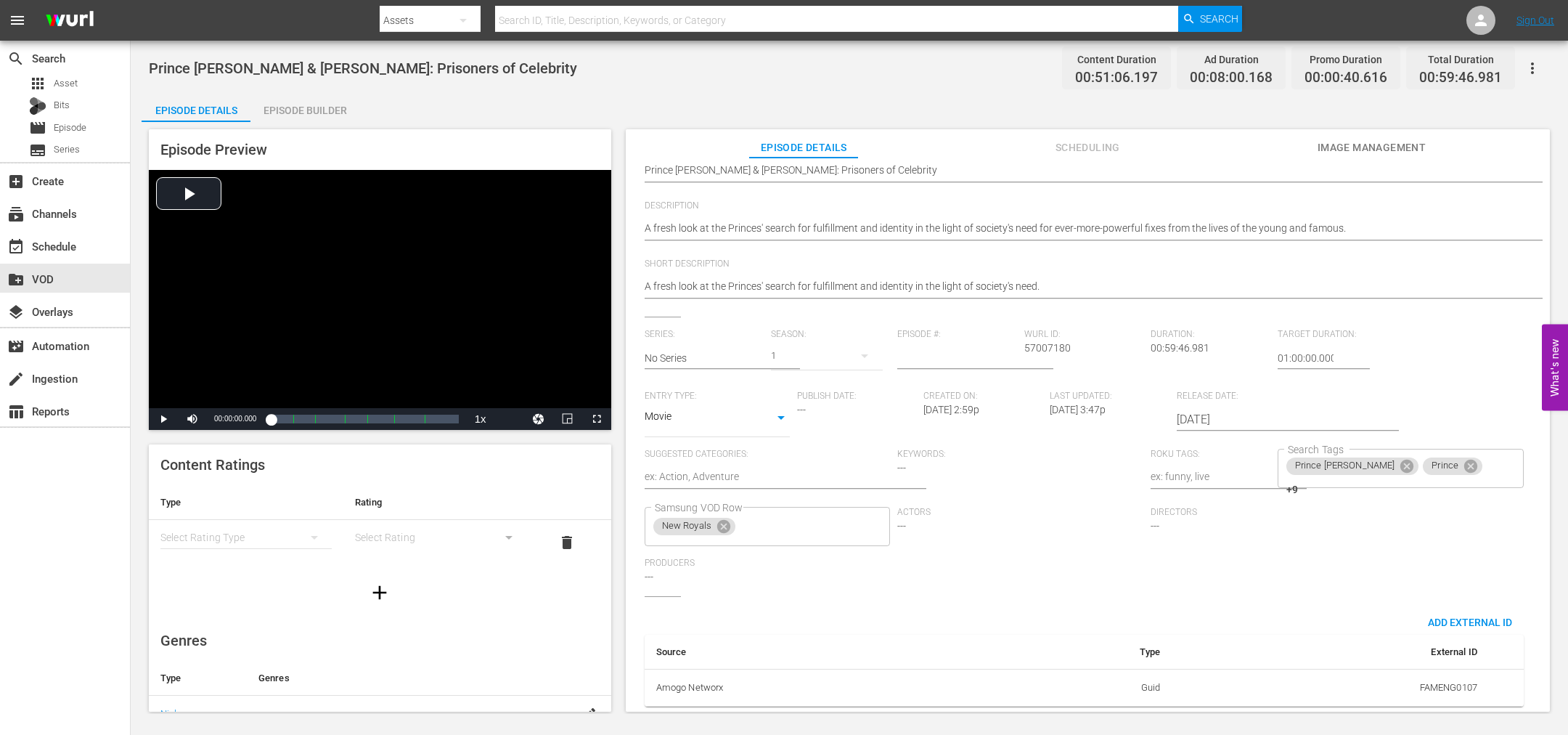
scroll to position [149, 0]
click at [723, 520] on icon at bounding box center [723, 526] width 13 height 13
click at [723, 513] on input "Samsung VOD Row" at bounding box center [757, 526] width 212 height 26
type input "Royal S"
click at [685, 543] on span "Royal Scandals" at bounding box center [691, 551] width 70 height 15
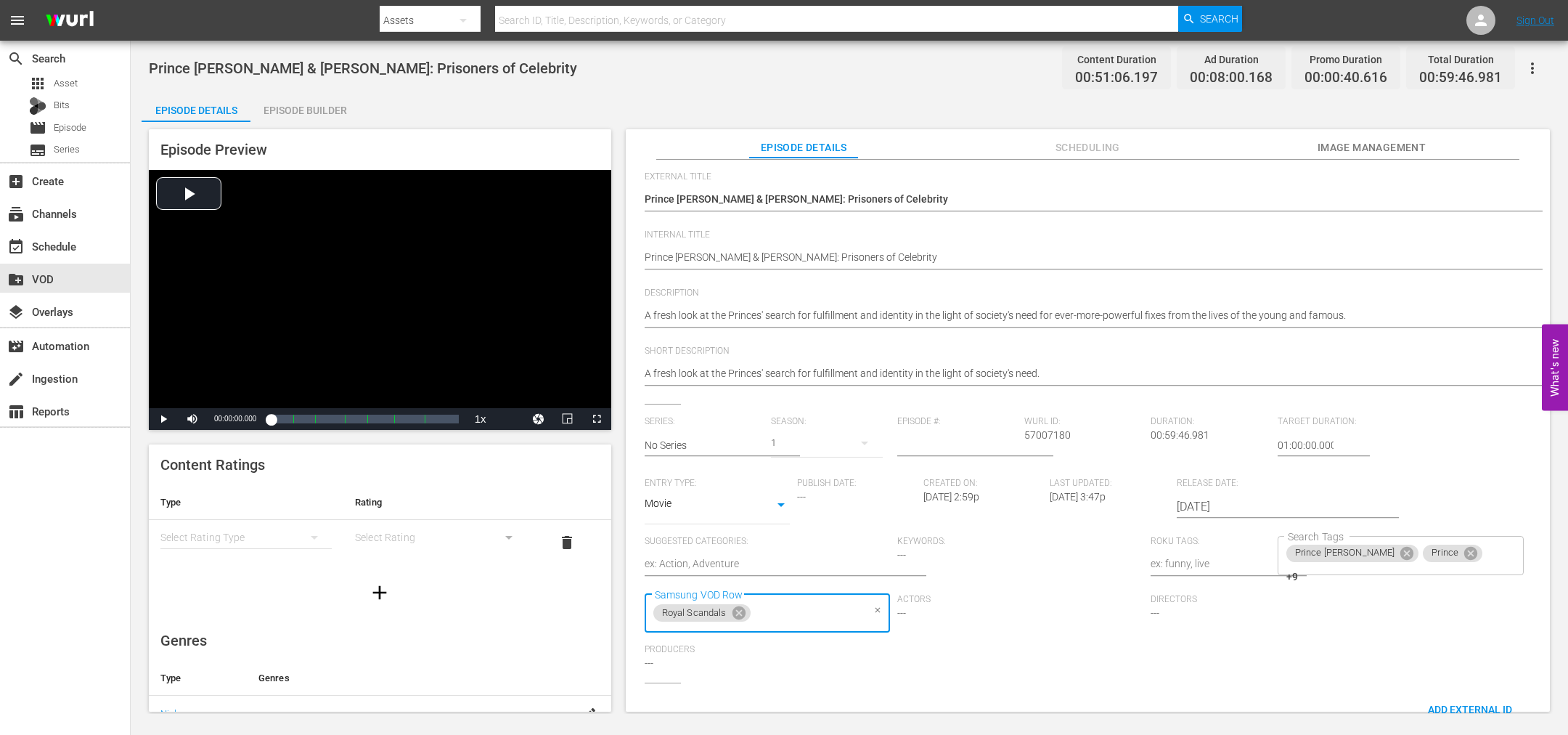
scroll to position [0, 0]
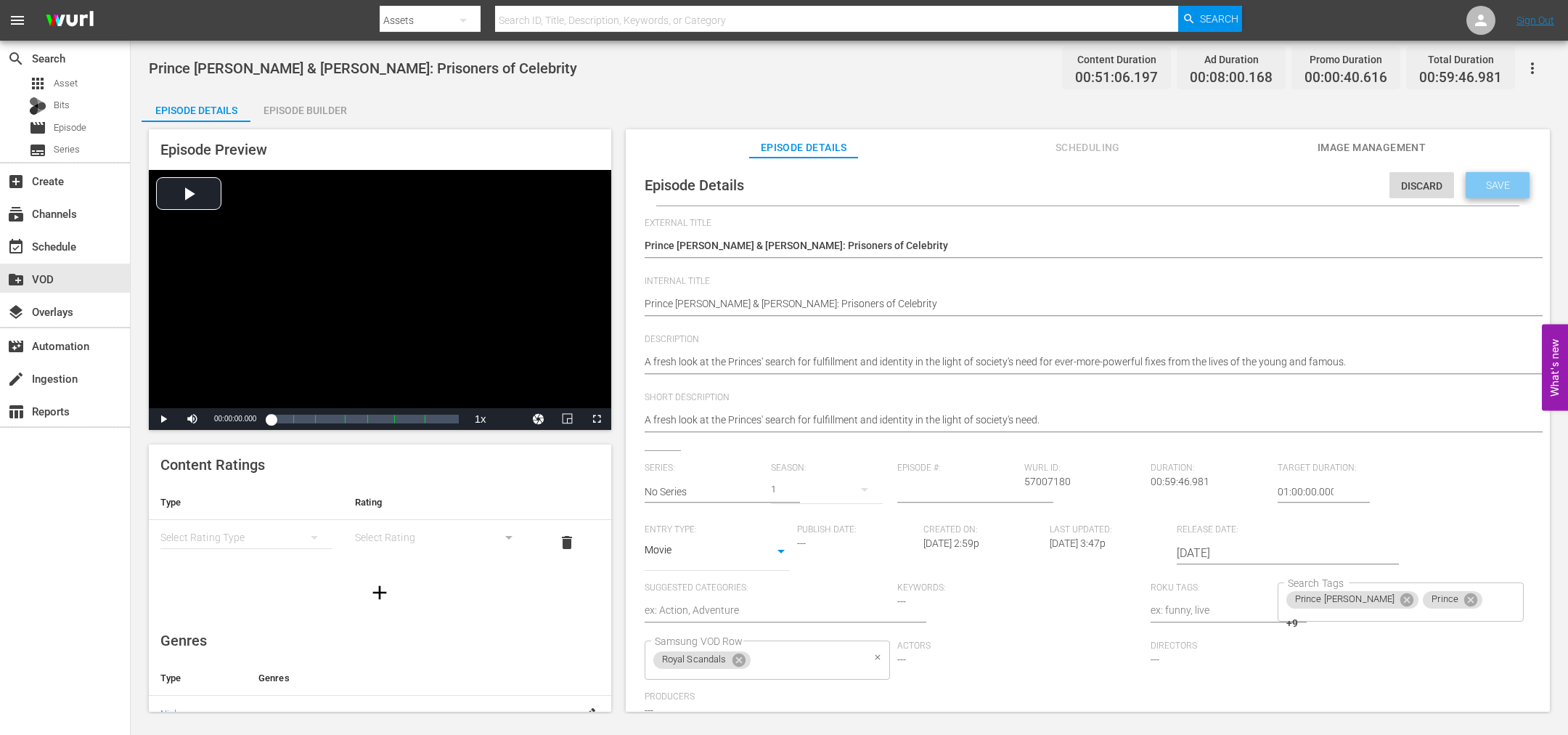
click at [1508, 177] on div "Save" at bounding box center [1497, 185] width 64 height 26
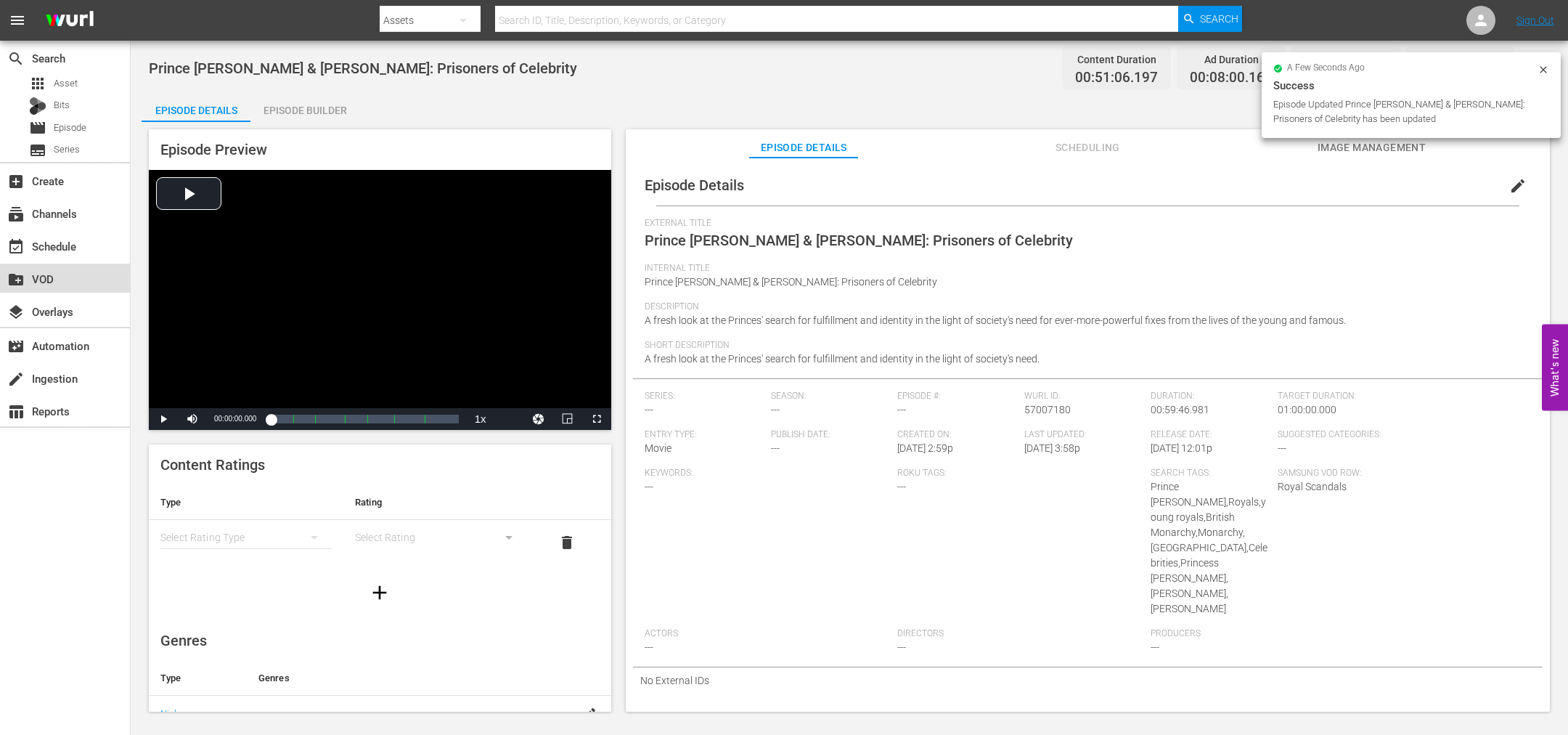
click at [59, 279] on div "create_new_folder VOD" at bounding box center [40, 276] width 81 height 13
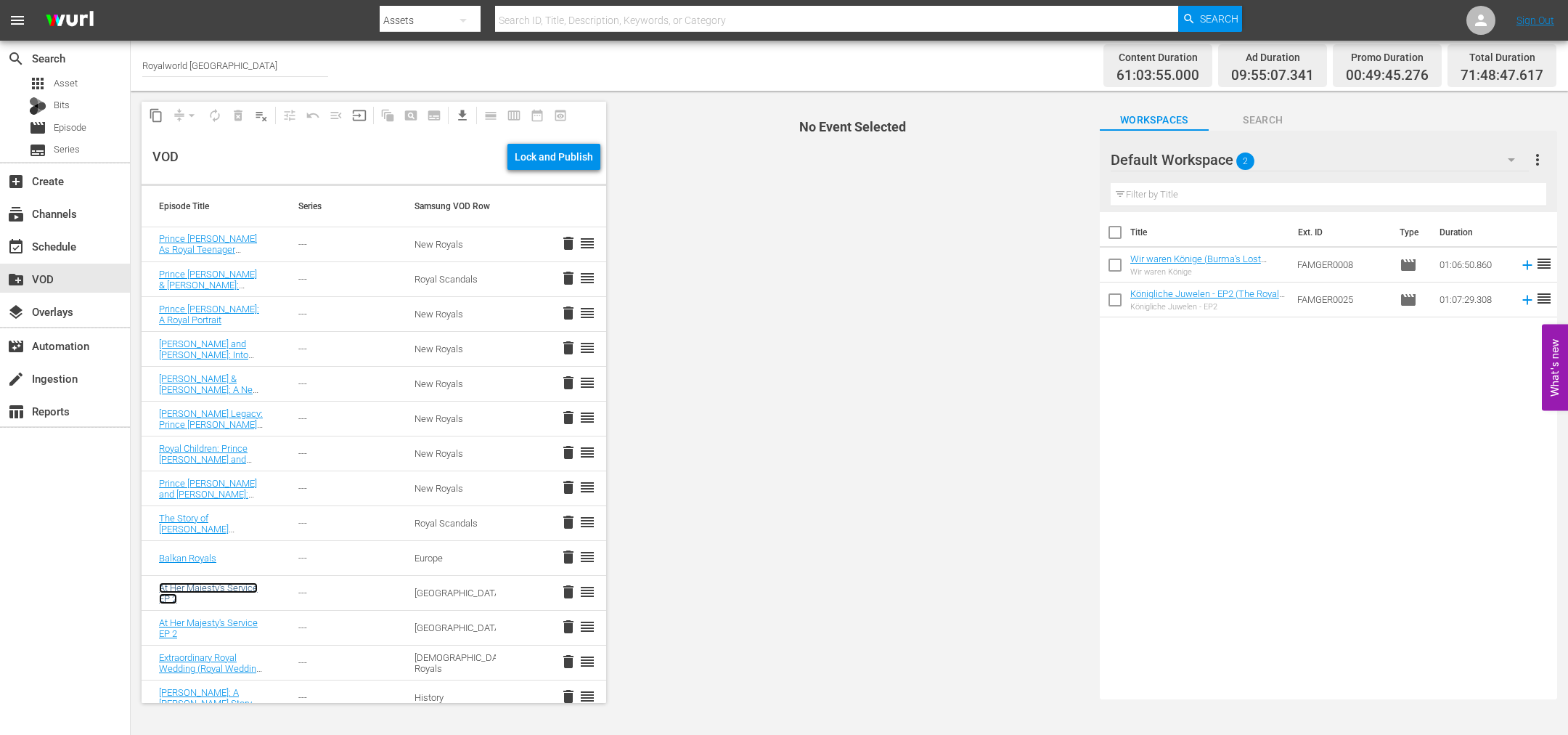
click at [204, 587] on link "At Her Majesty's Service EP 2" at bounding box center [208, 593] width 99 height 22
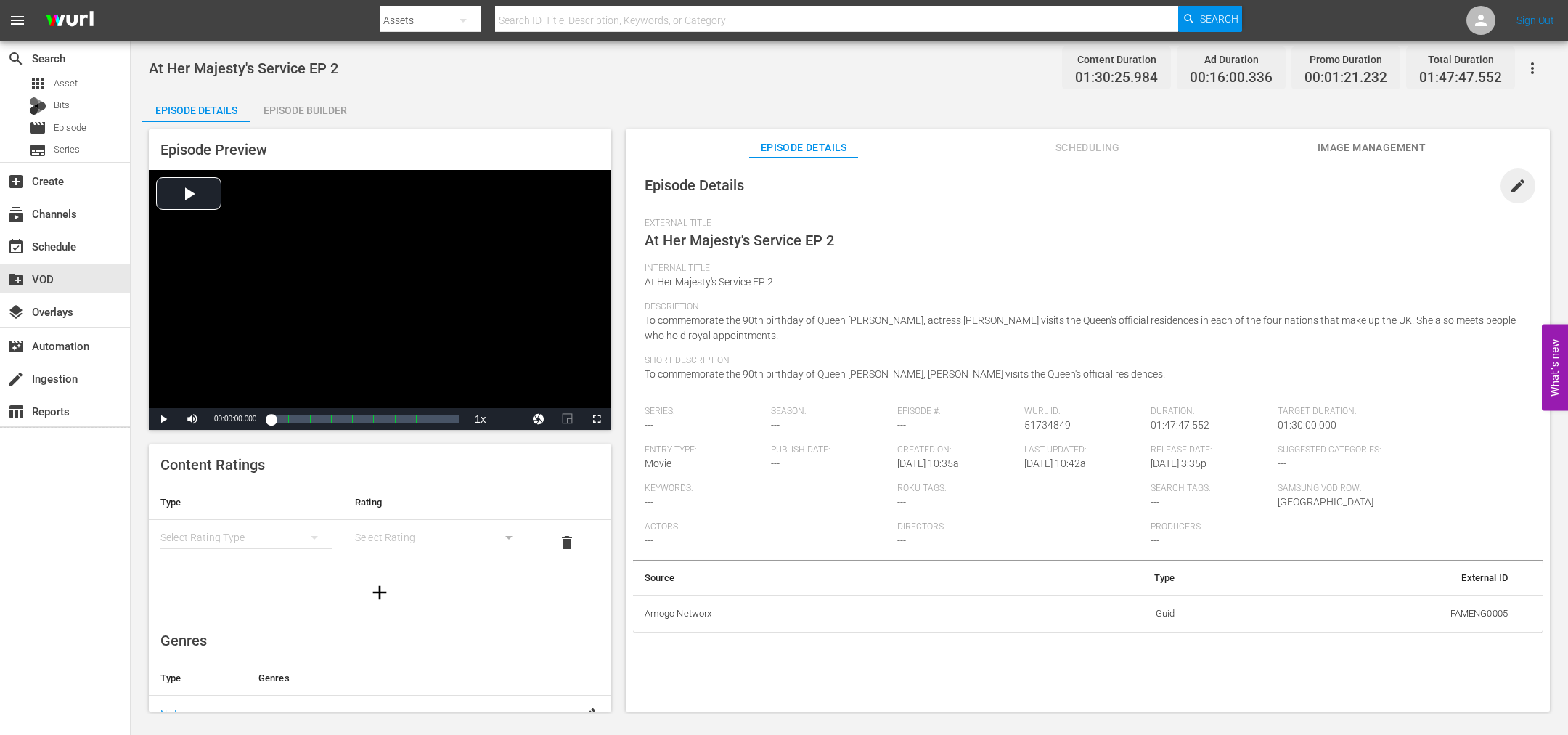
drag, startPoint x: 1507, startPoint y: 187, endPoint x: 1454, endPoint y: 212, distance: 58.6
click at [1509, 187] on span "edit" at bounding box center [1518, 186] width 17 height 17
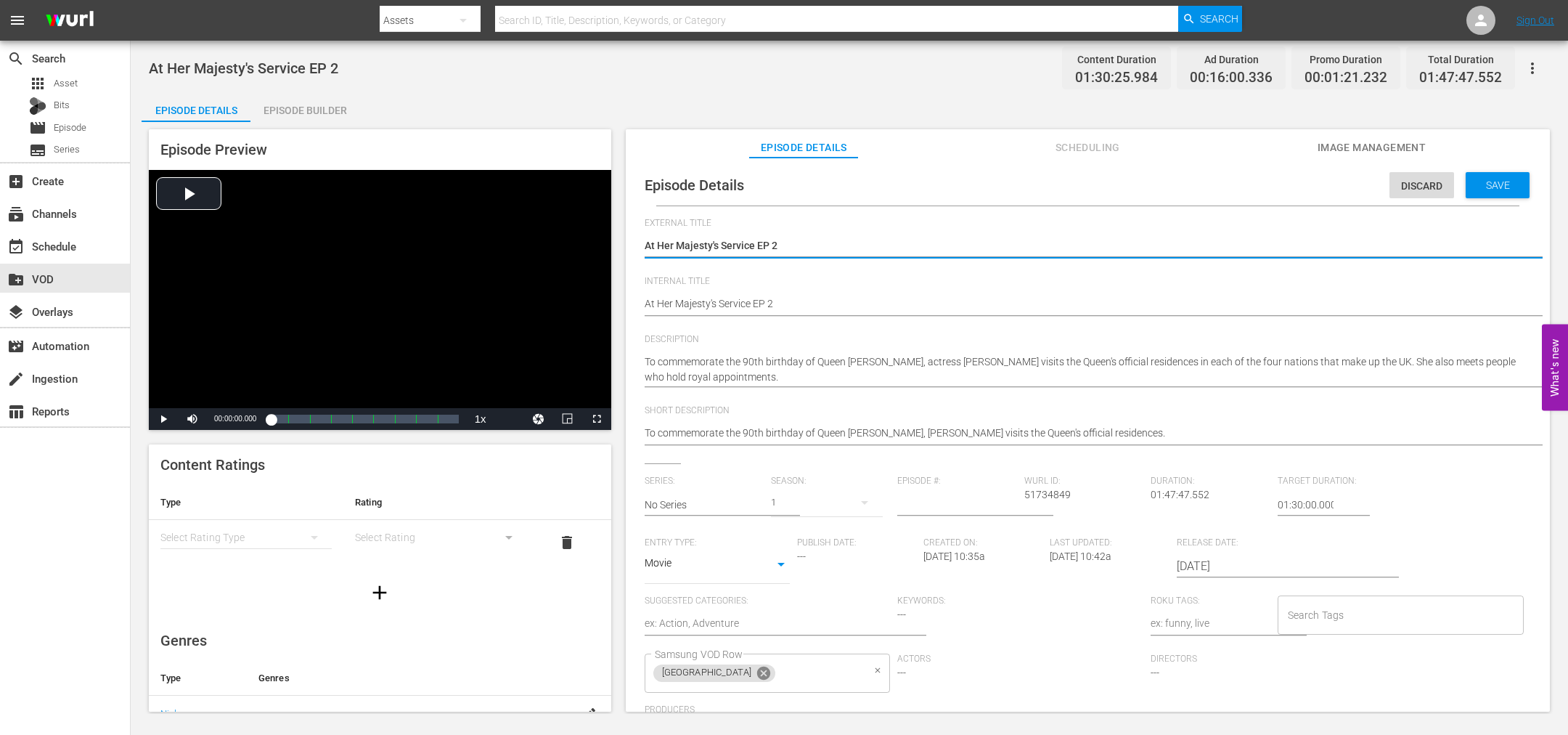
click at [757, 675] on icon at bounding box center [763, 673] width 13 height 13
click at [708, 674] on input "Samsung VOD Row" at bounding box center [757, 673] width 212 height 26
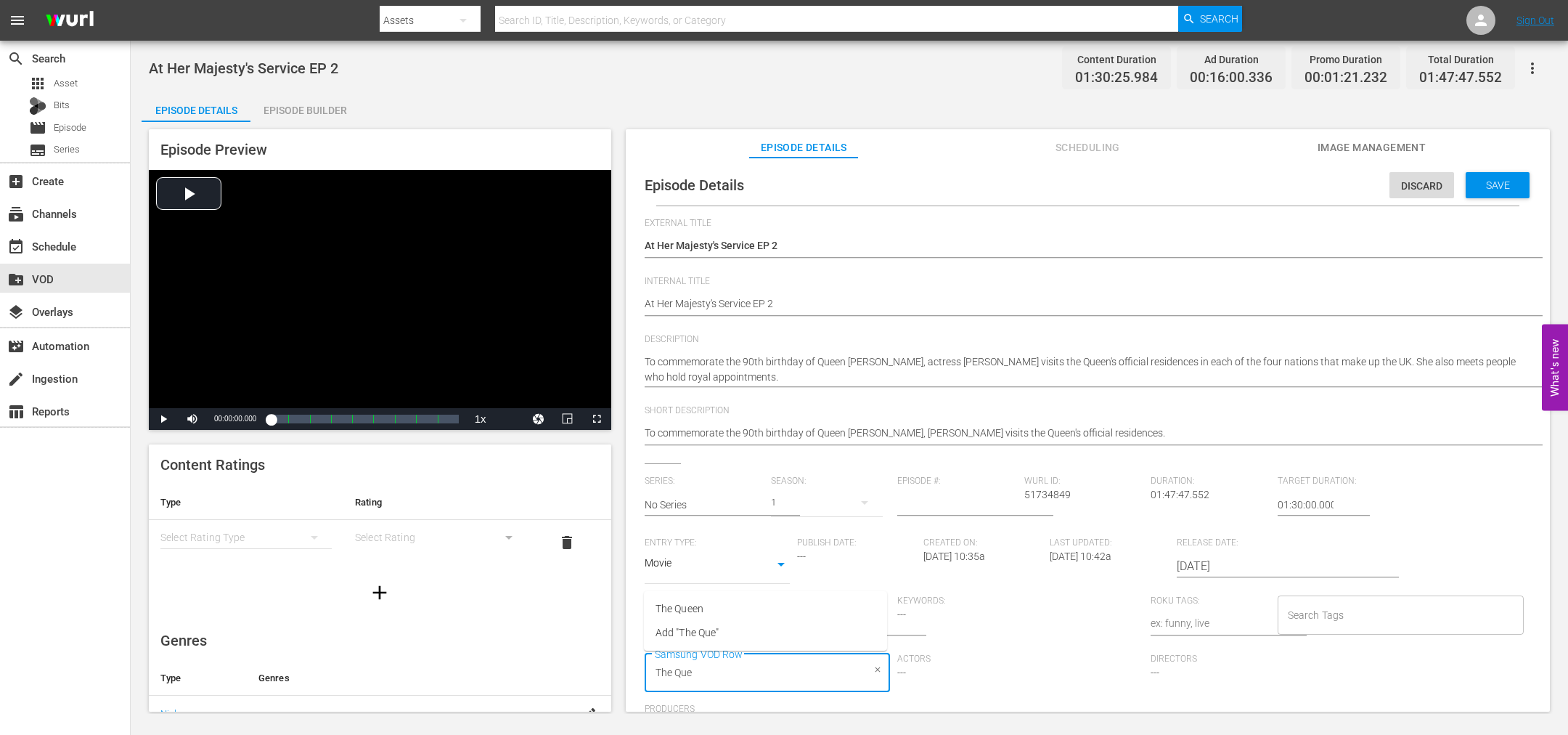
type input "The Quee"
click at [667, 609] on span "The Queen" at bounding box center [679, 609] width 48 height 15
click at [1492, 182] on span "Save" at bounding box center [1497, 185] width 47 height 12
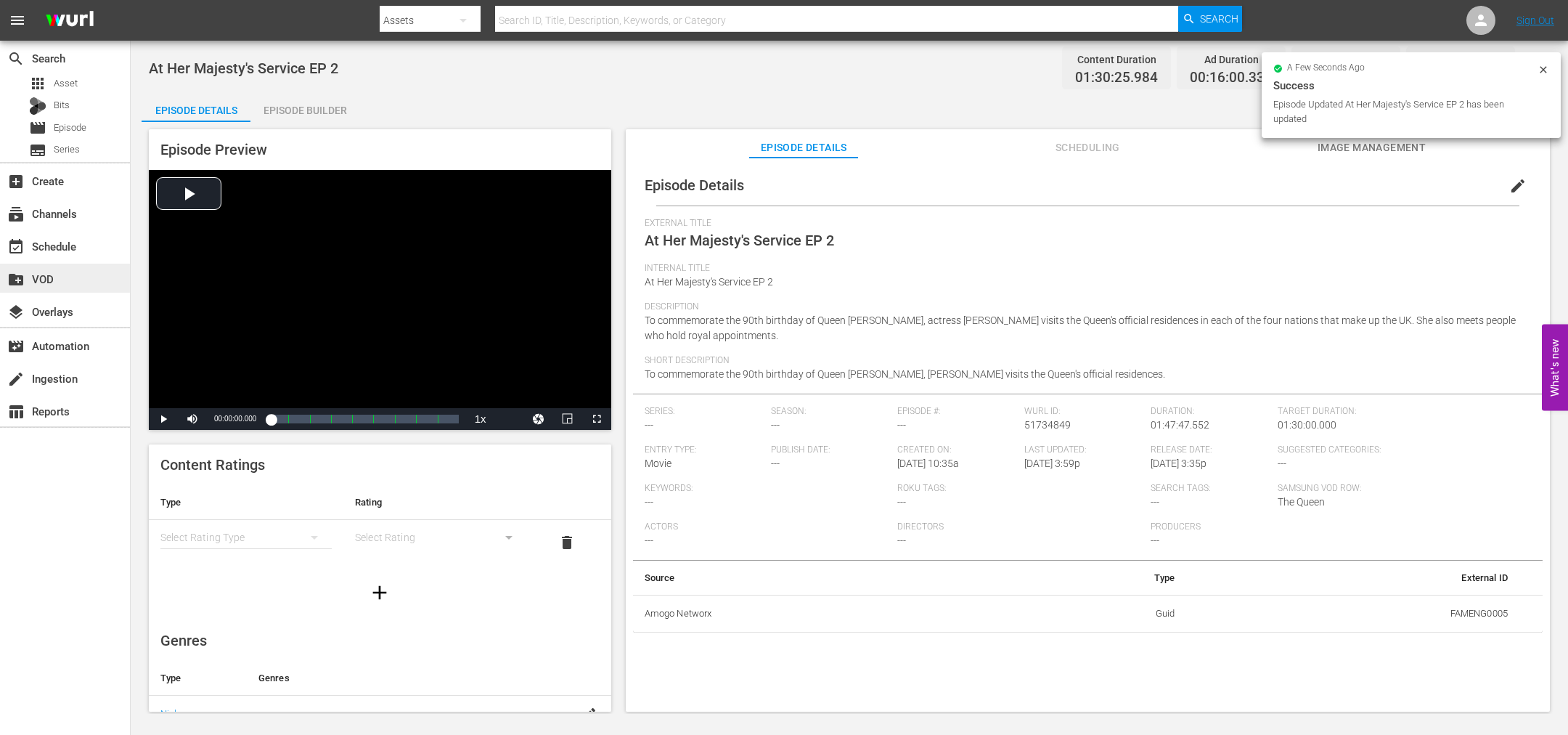
click at [46, 275] on div "create_new_folder VOD" at bounding box center [40, 276] width 81 height 13
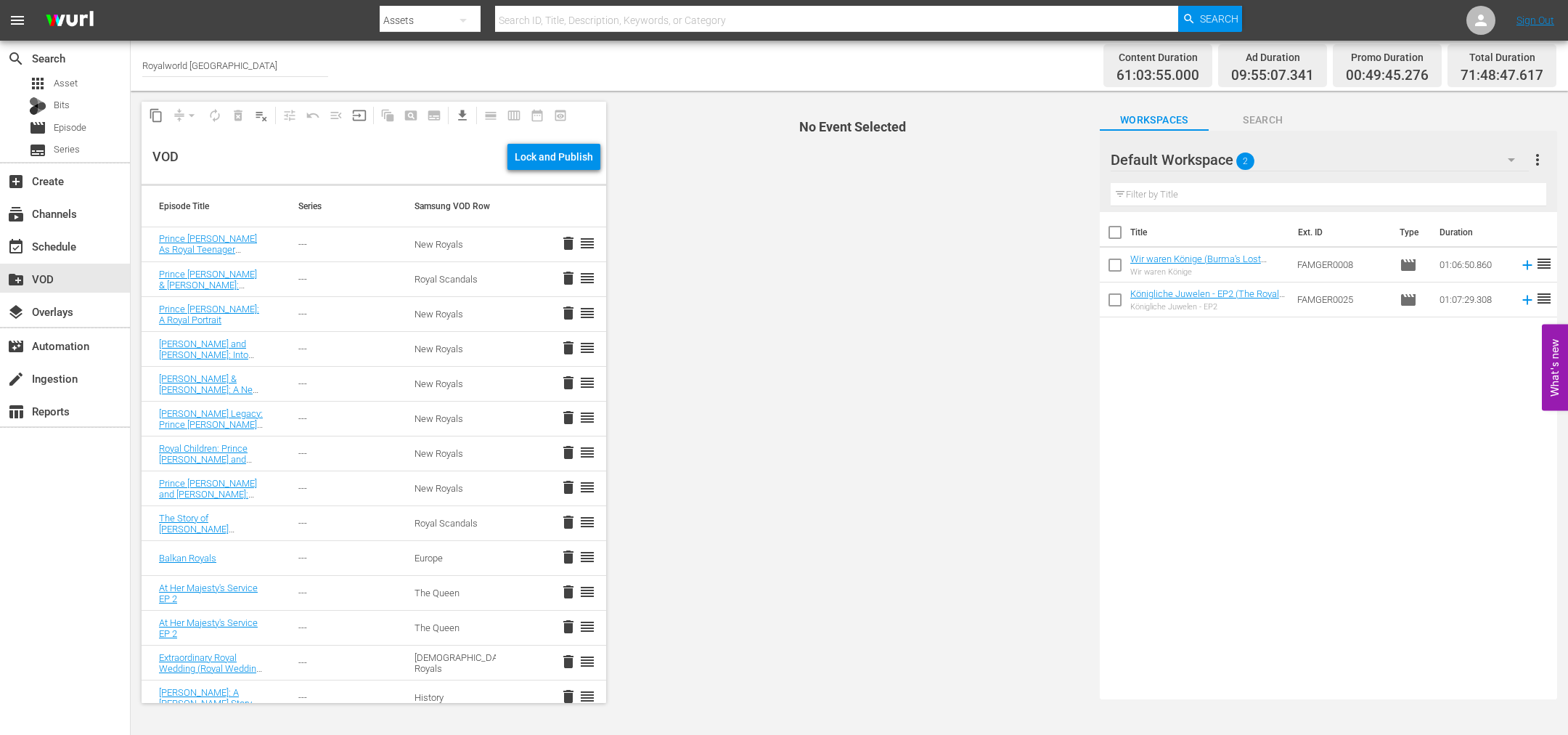
click at [420, 202] on th "Samsung VOD Row" at bounding box center [455, 207] width 116 height 41
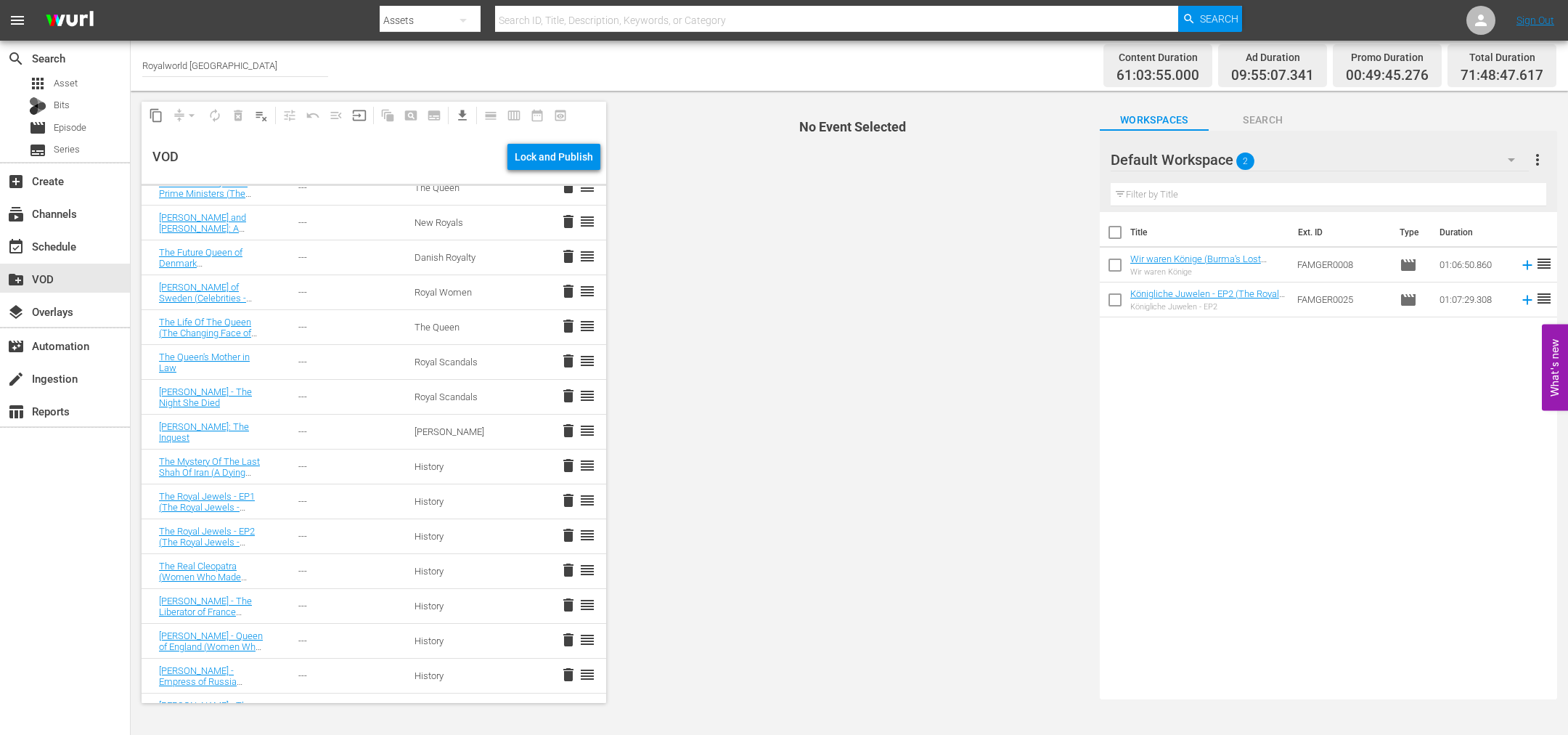
scroll to position [545, 0]
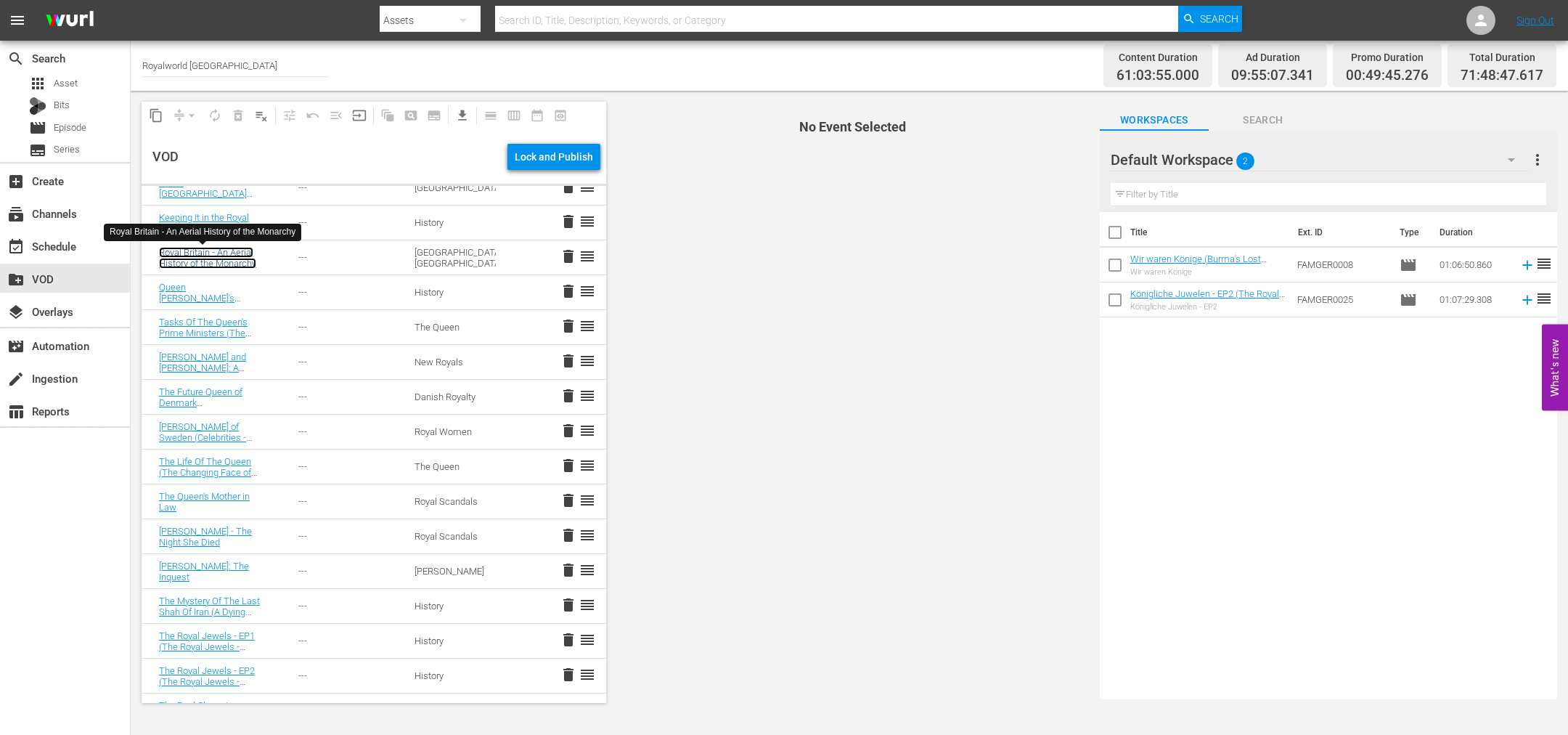
click at [166, 260] on link "Royal Britain - An Aerial History of the Monarchy" at bounding box center [207, 258] width 97 height 22
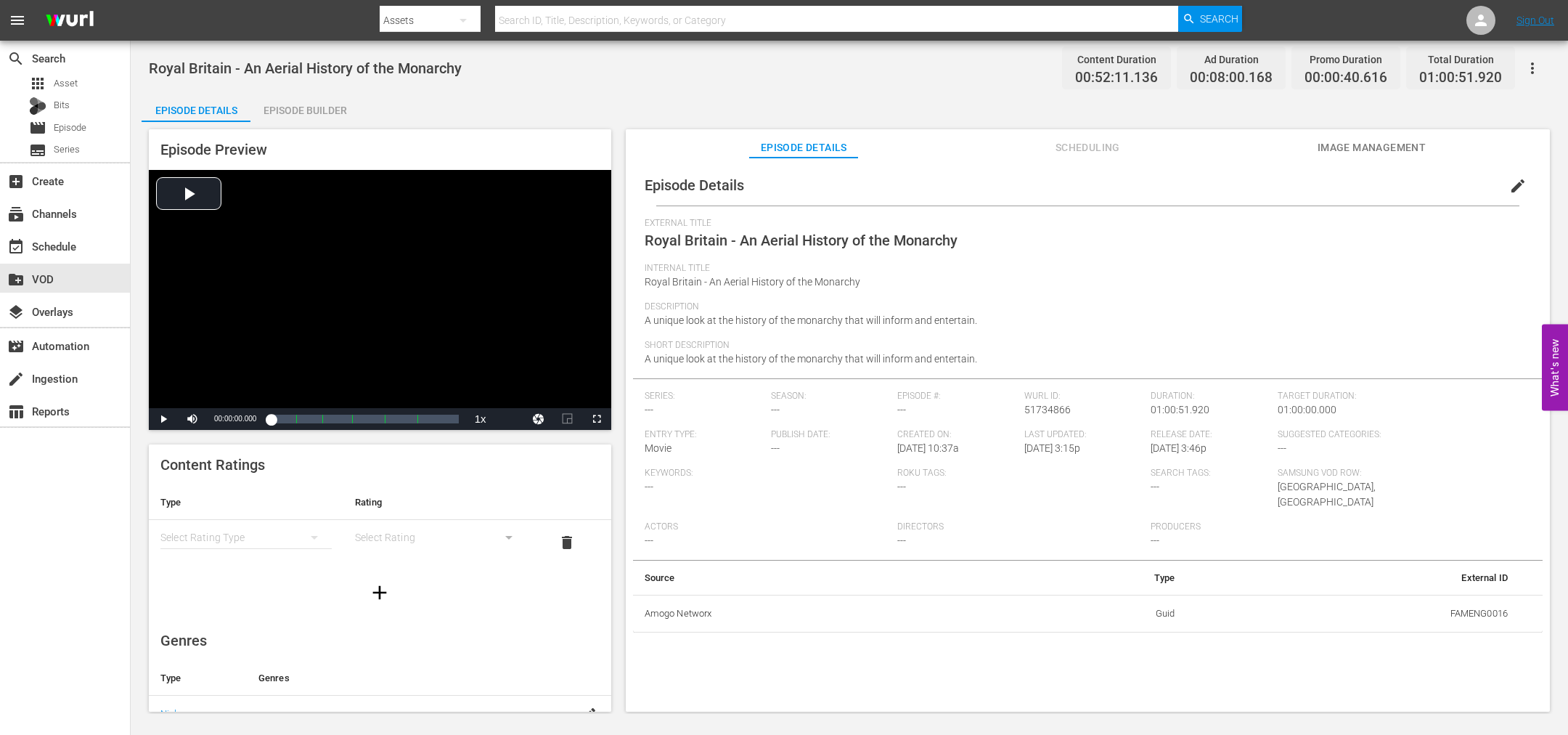
click at [1509, 183] on span "edit" at bounding box center [1518, 186] width 17 height 17
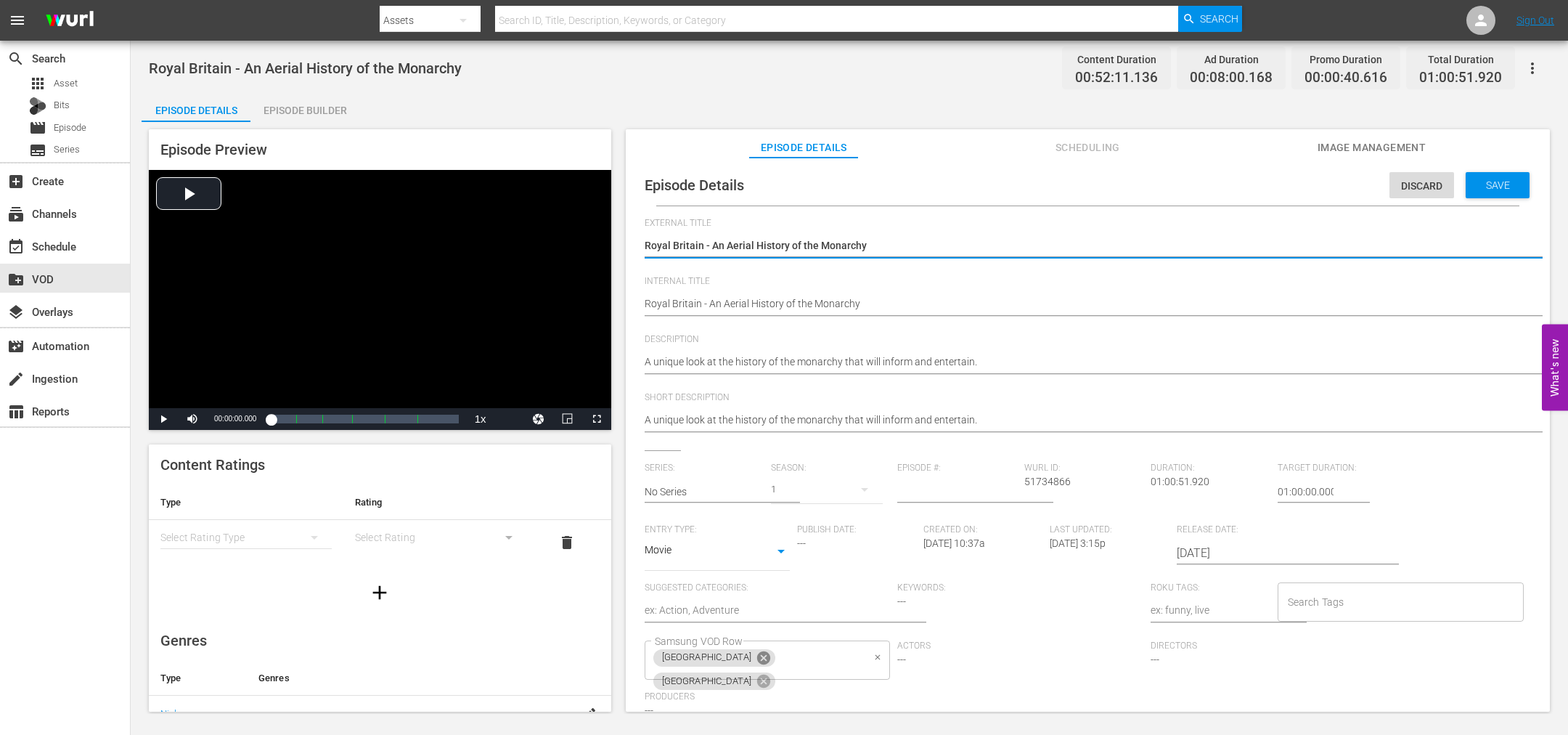
click at [757, 659] on icon at bounding box center [763, 657] width 13 height 13
click at [755, 658] on icon at bounding box center [763, 660] width 16 height 16
click at [737, 658] on input "Samsung VOD Row" at bounding box center [757, 660] width 212 height 26
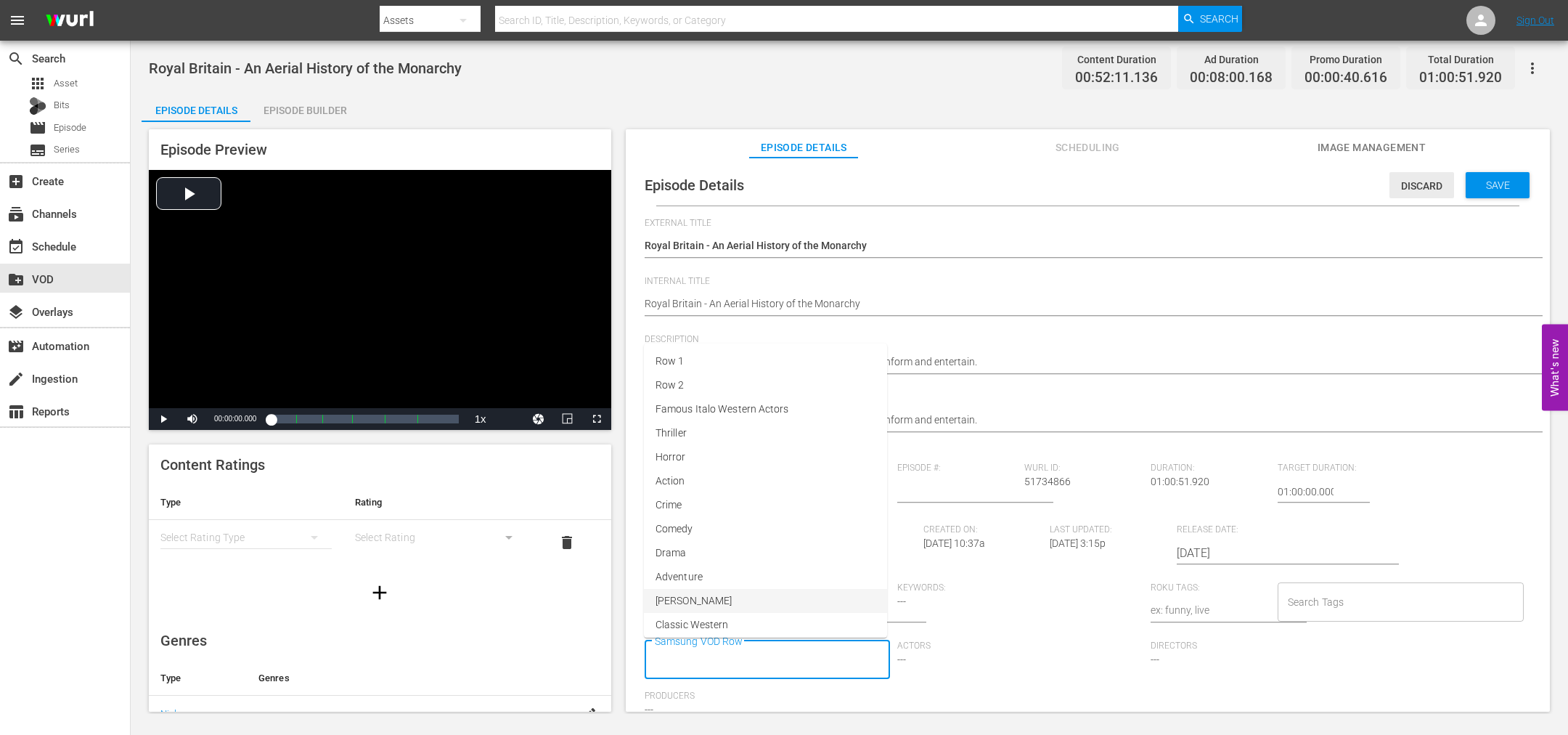
click at [1414, 177] on div "Discard" at bounding box center [1422, 185] width 65 height 26
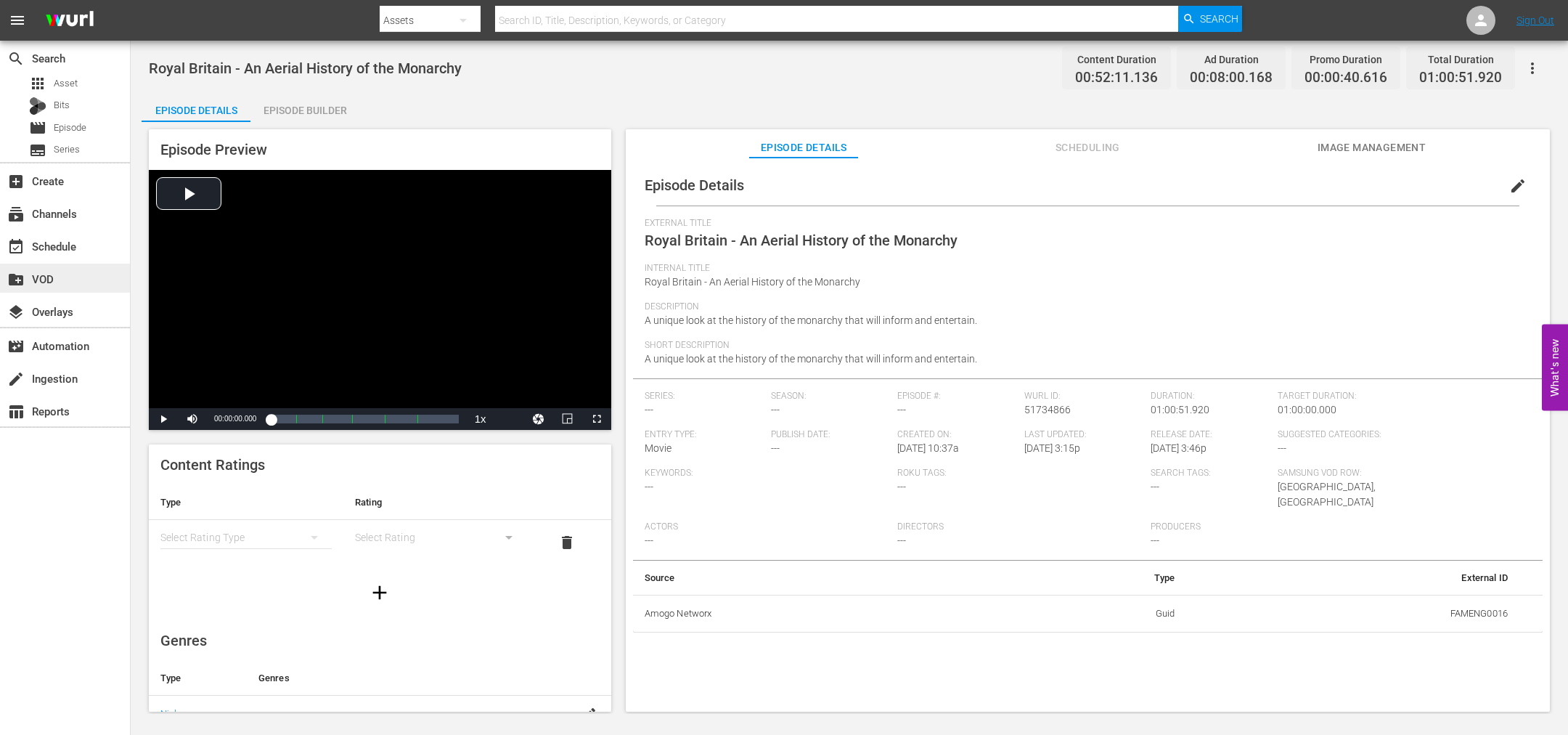
click at [51, 277] on div "create_new_folder VOD" at bounding box center [40, 276] width 81 height 13
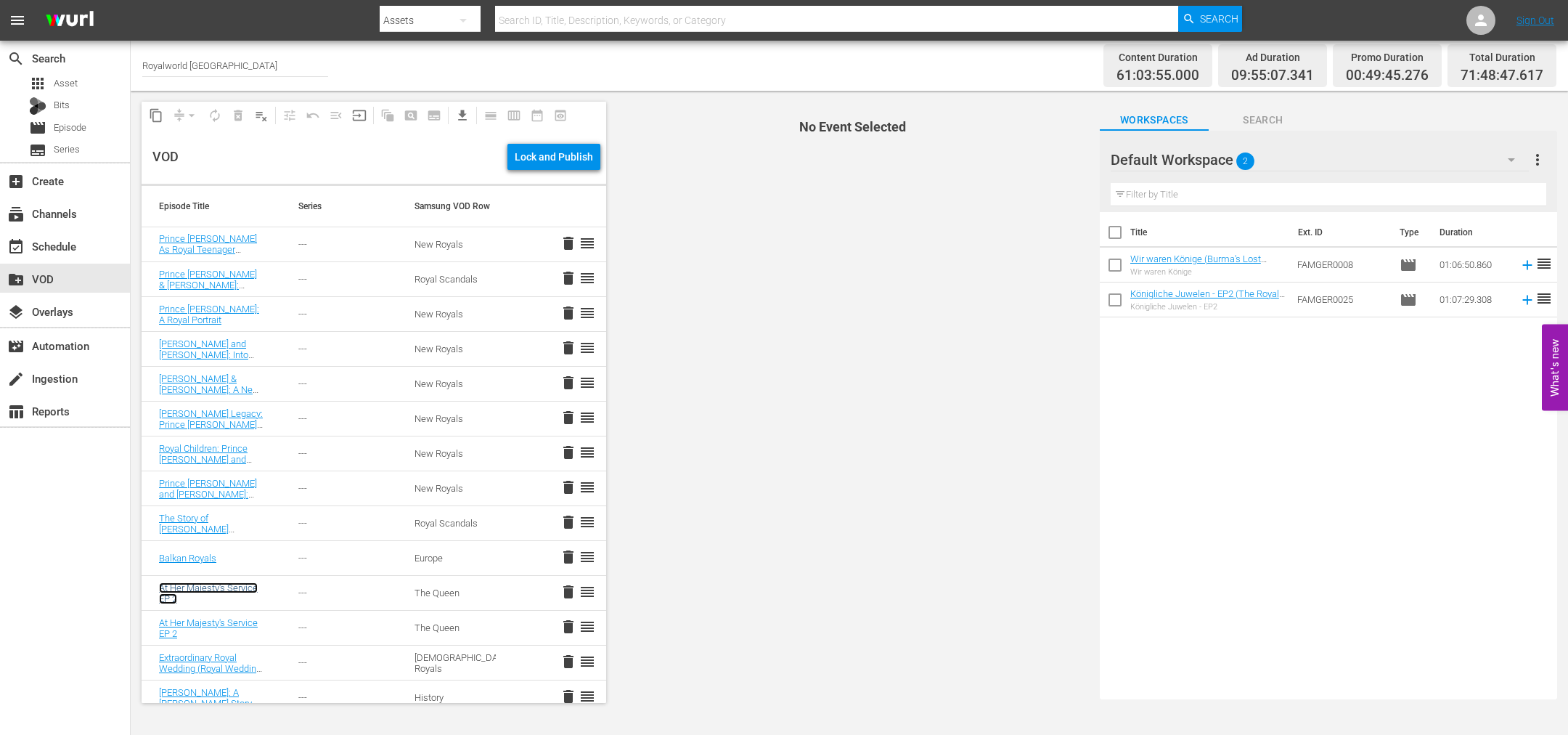
click at [201, 595] on link "At Her Majesty's Service EP 2" at bounding box center [208, 593] width 99 height 22
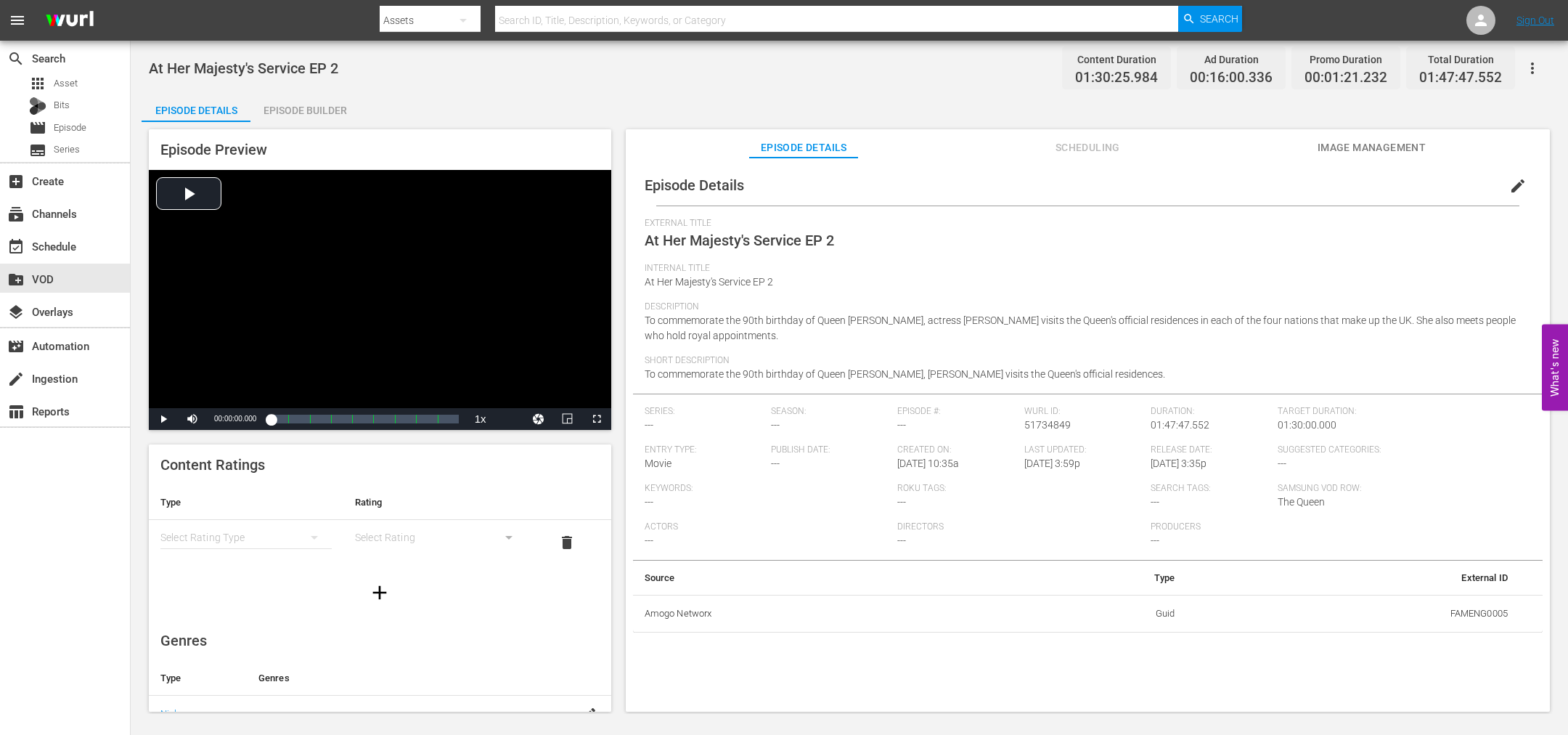
click at [1509, 192] on span "edit" at bounding box center [1518, 186] width 17 height 17
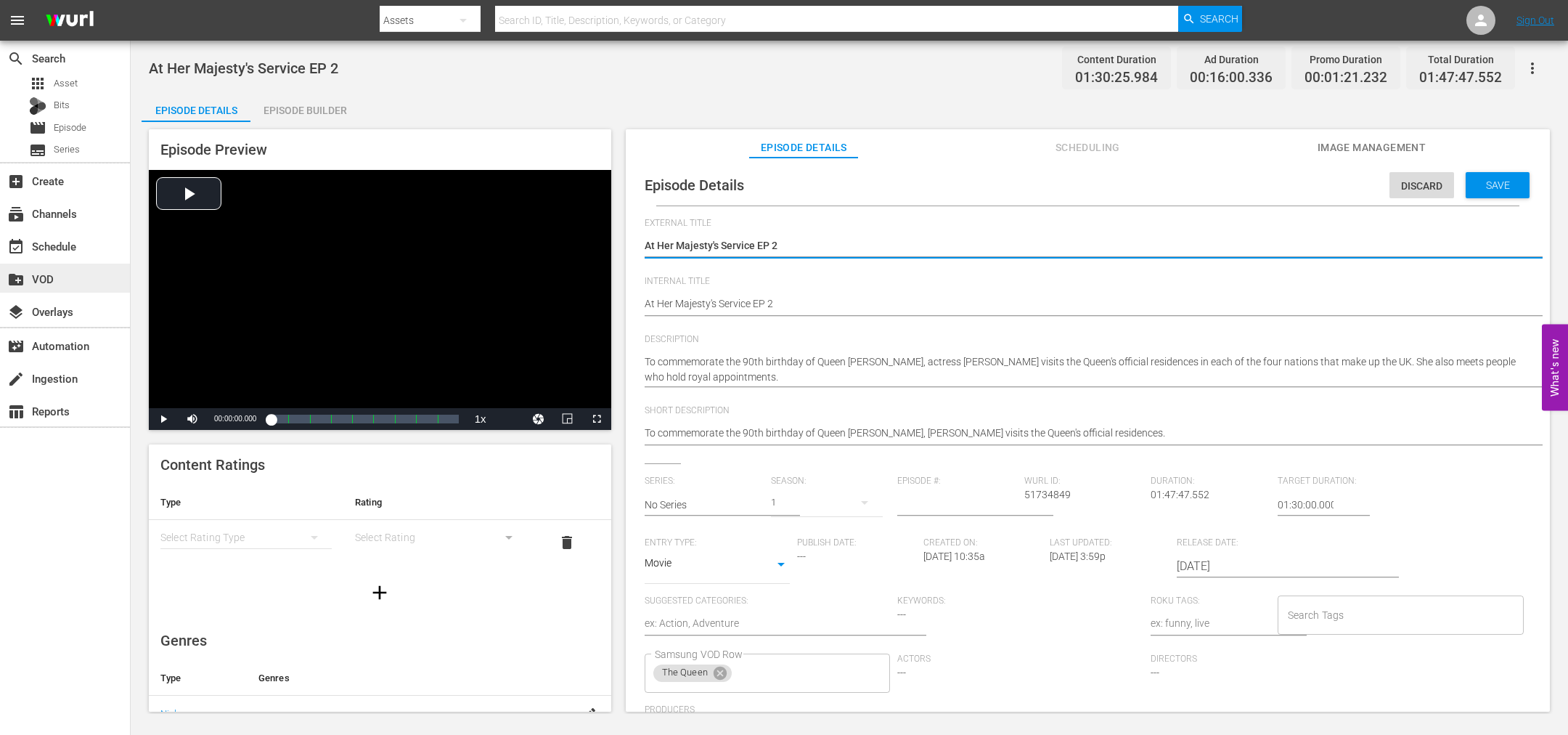
click at [55, 289] on div "create_new_folder VOD" at bounding box center [65, 278] width 130 height 29
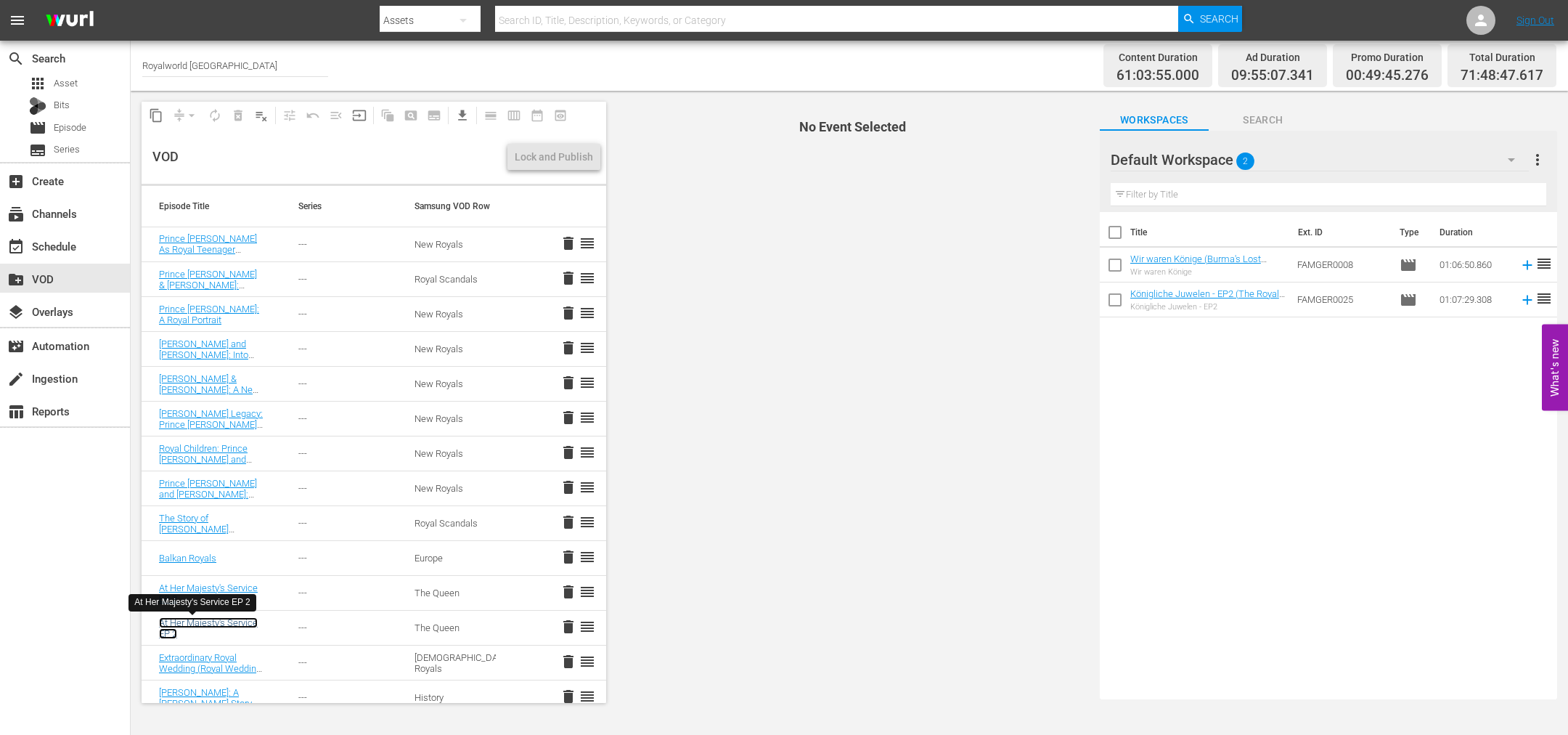
click at [191, 625] on link "At Her Majesty's Service EP 2" at bounding box center [208, 628] width 99 height 22
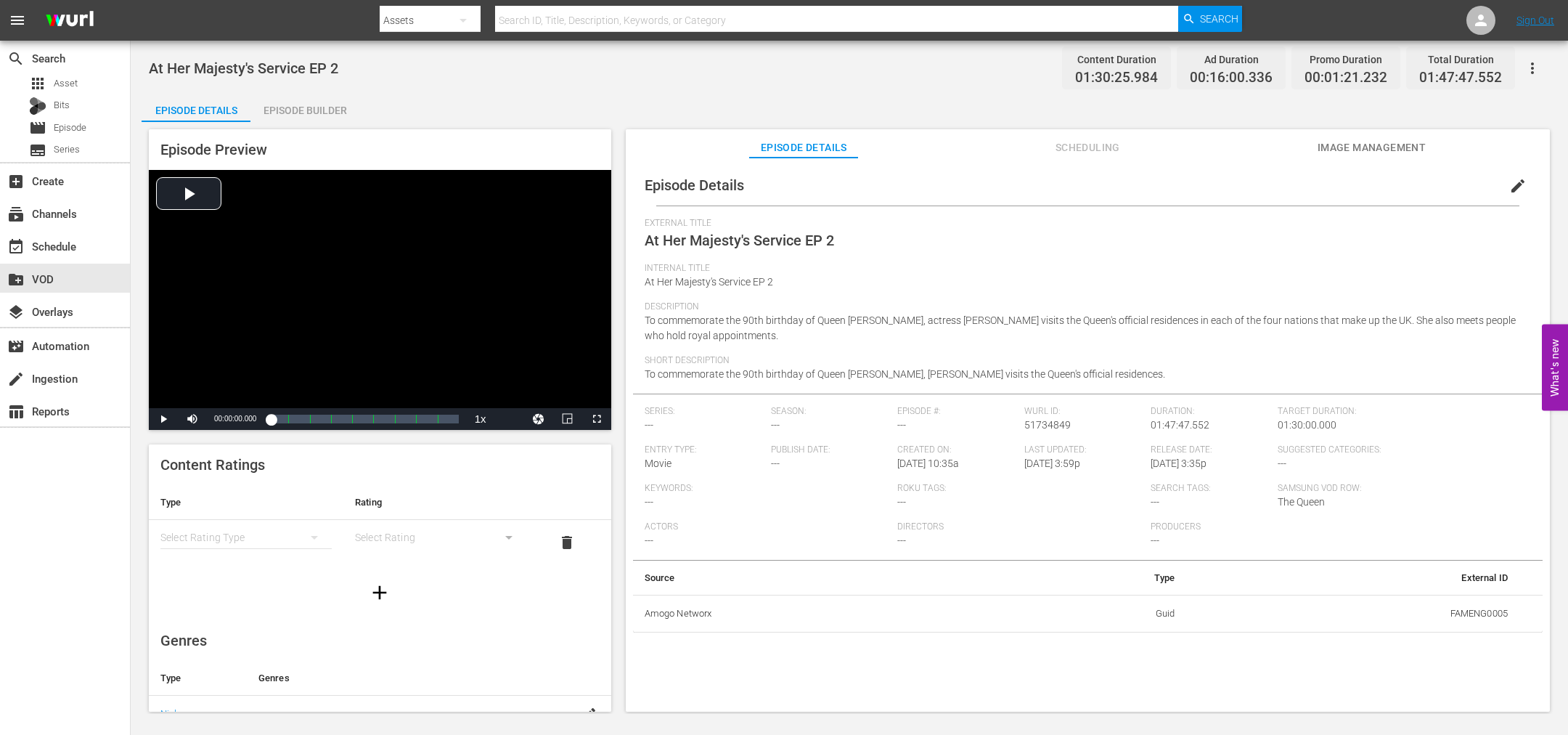
click at [1509, 189] on span "edit" at bounding box center [1518, 186] width 17 height 17
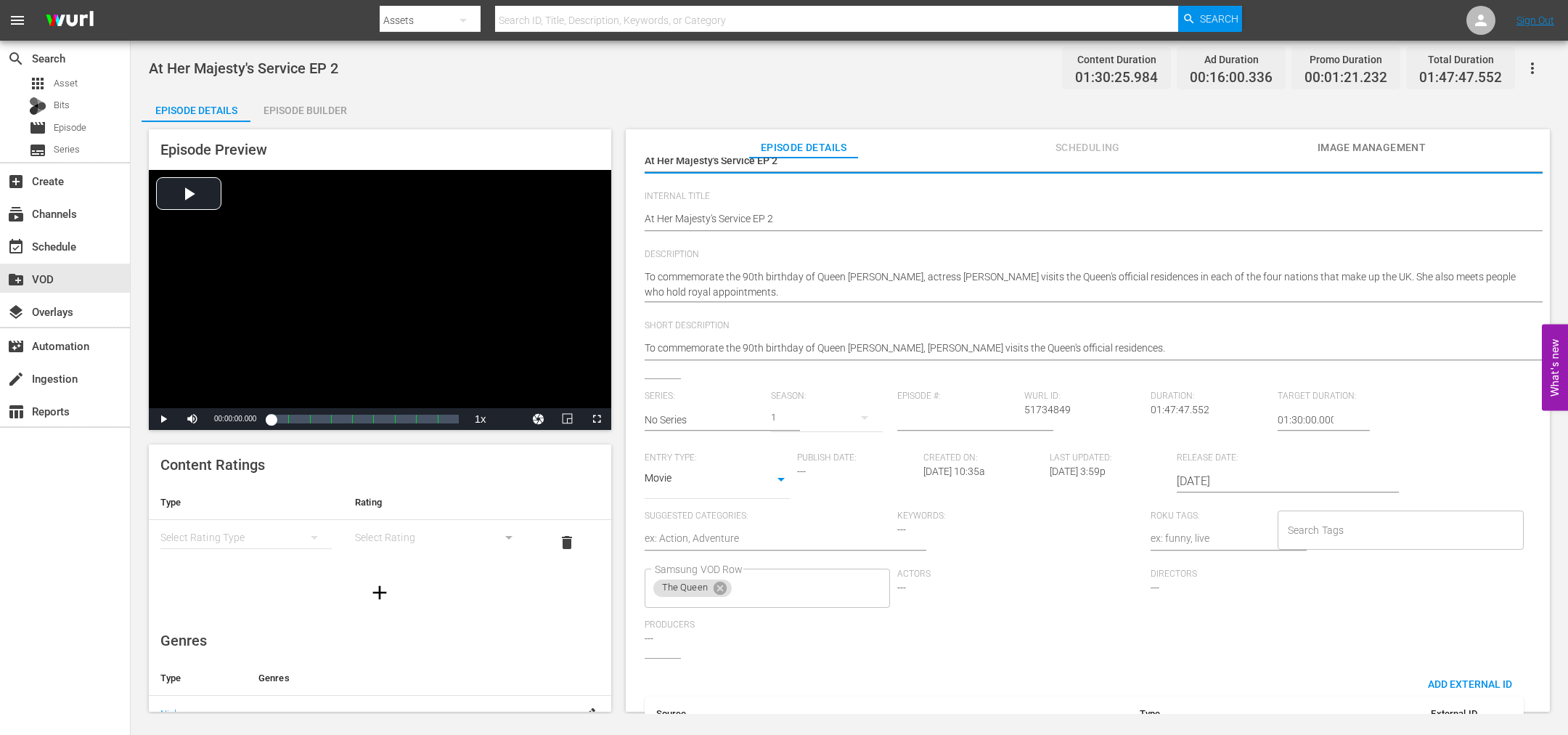
scroll to position [109, 0]
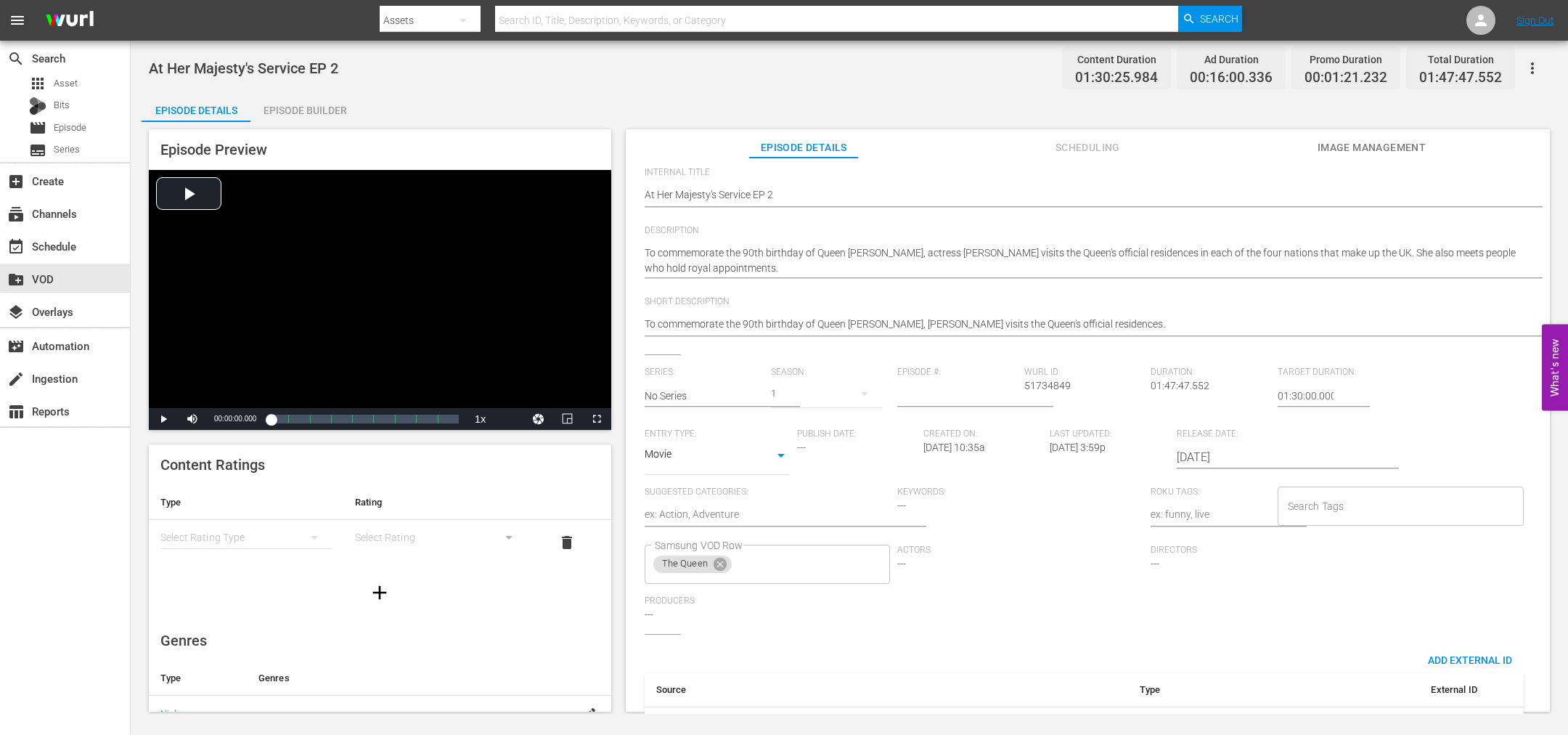
click at [1357, 511] on input "Search Tags" at bounding box center [1390, 506] width 212 height 26
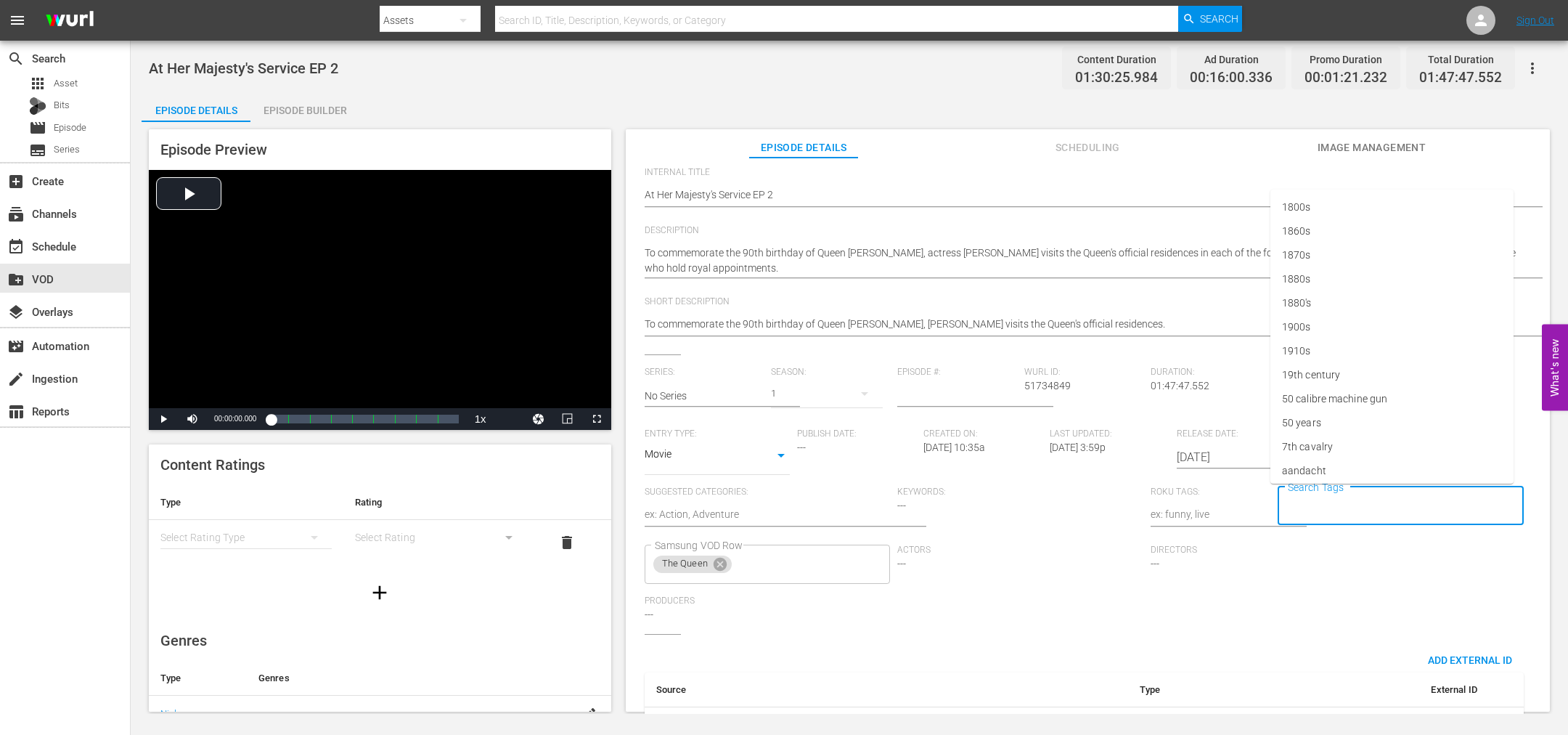
click at [1359, 508] on input "Search Tags" at bounding box center [1390, 506] width 212 height 26
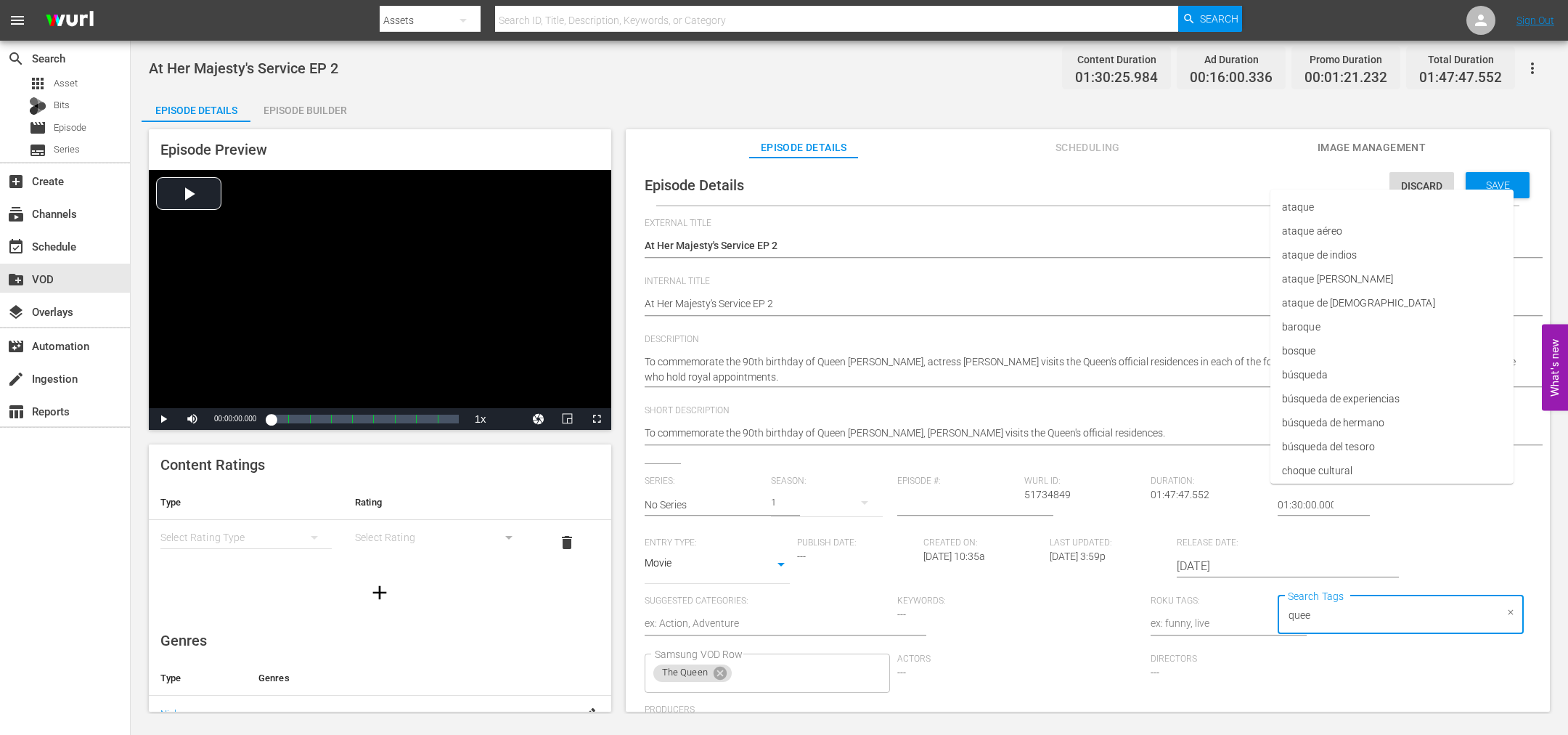
scroll to position [109, 0]
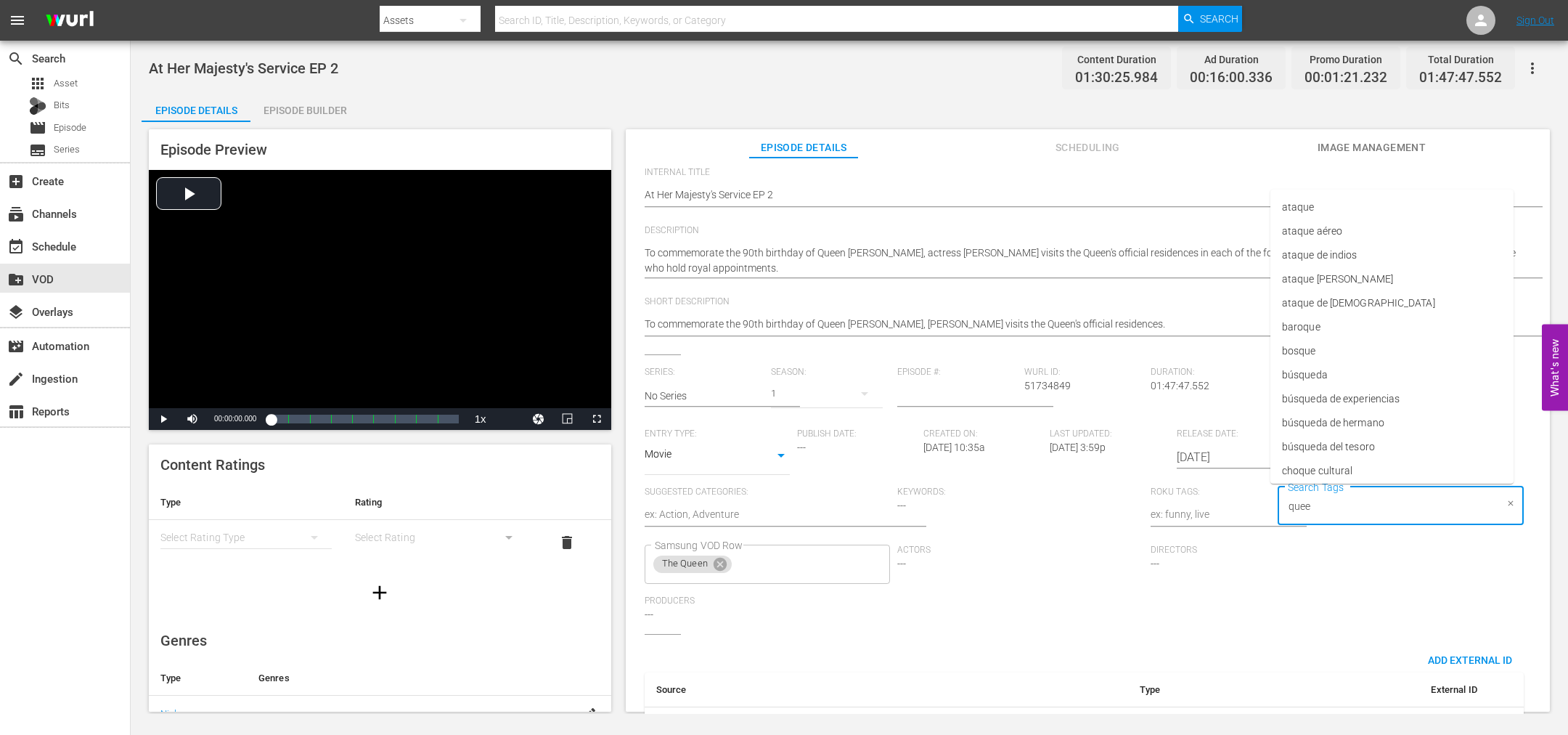
type input "queen"
click at [1307, 305] on span "Queen" at bounding box center [1296, 298] width 28 height 15
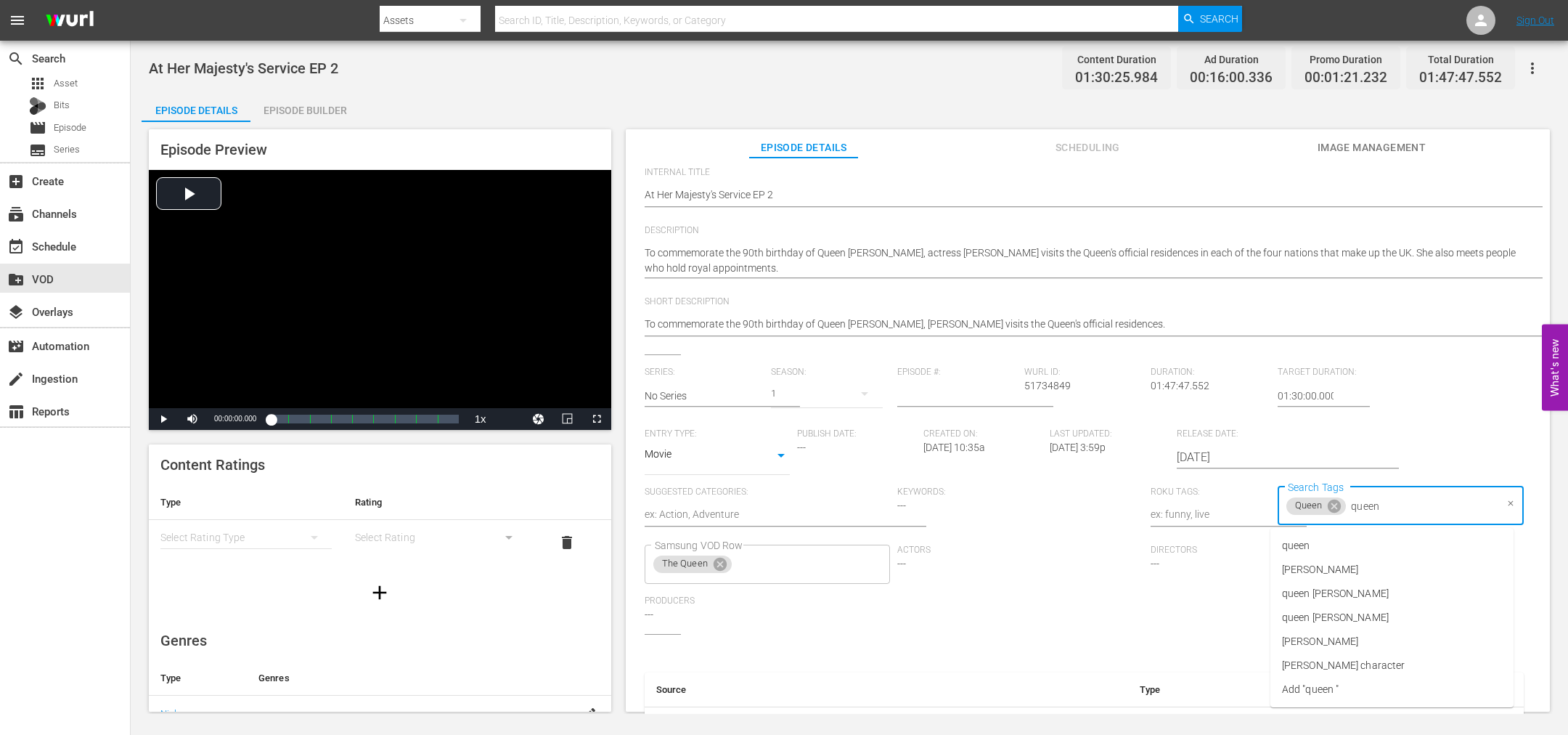
type input "queen e"
click at [1377, 563] on li "queen [PERSON_NAME]" at bounding box center [1391, 569] width 243 height 24
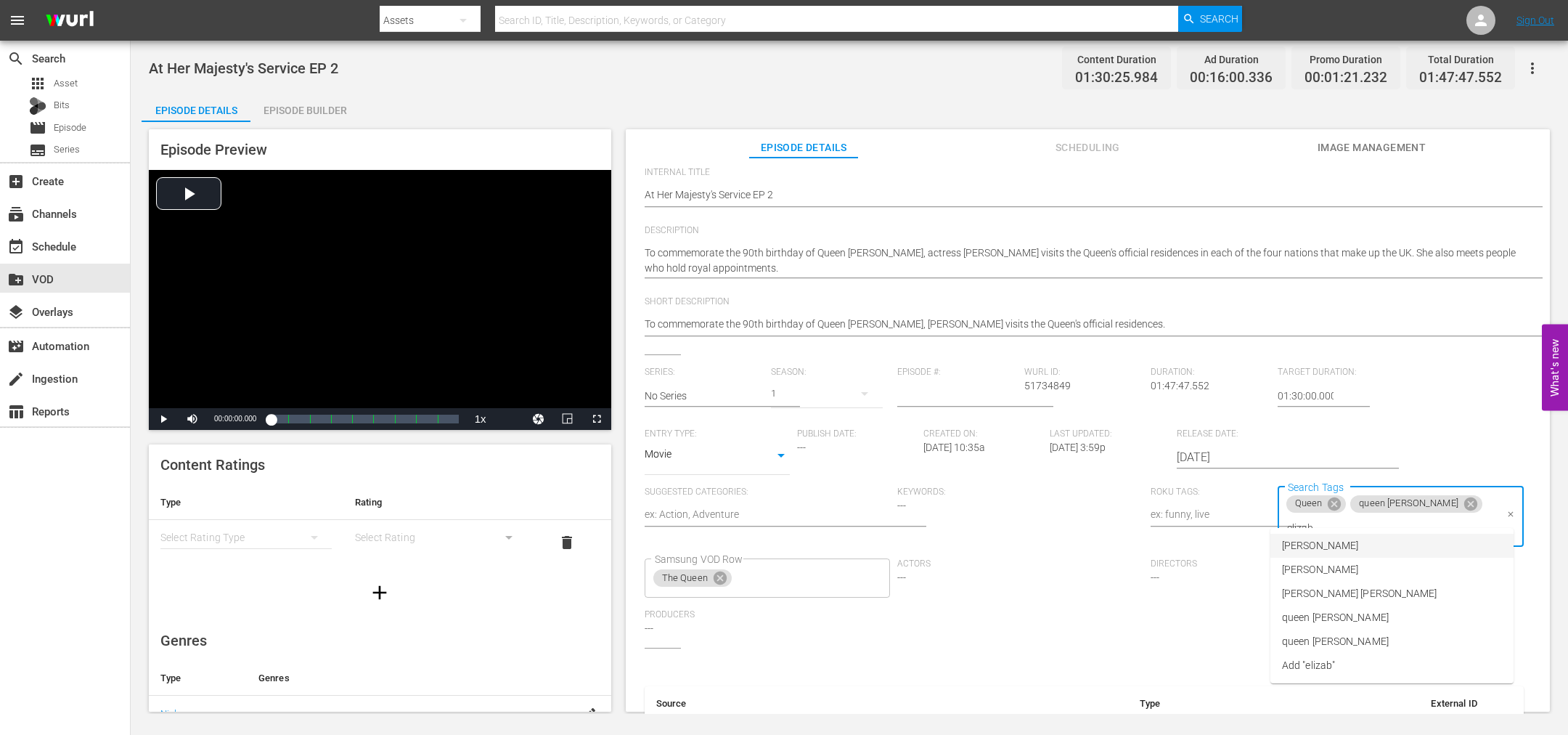
click at [1478, 515] on input "elizab" at bounding box center [1390, 528] width 212 height 26
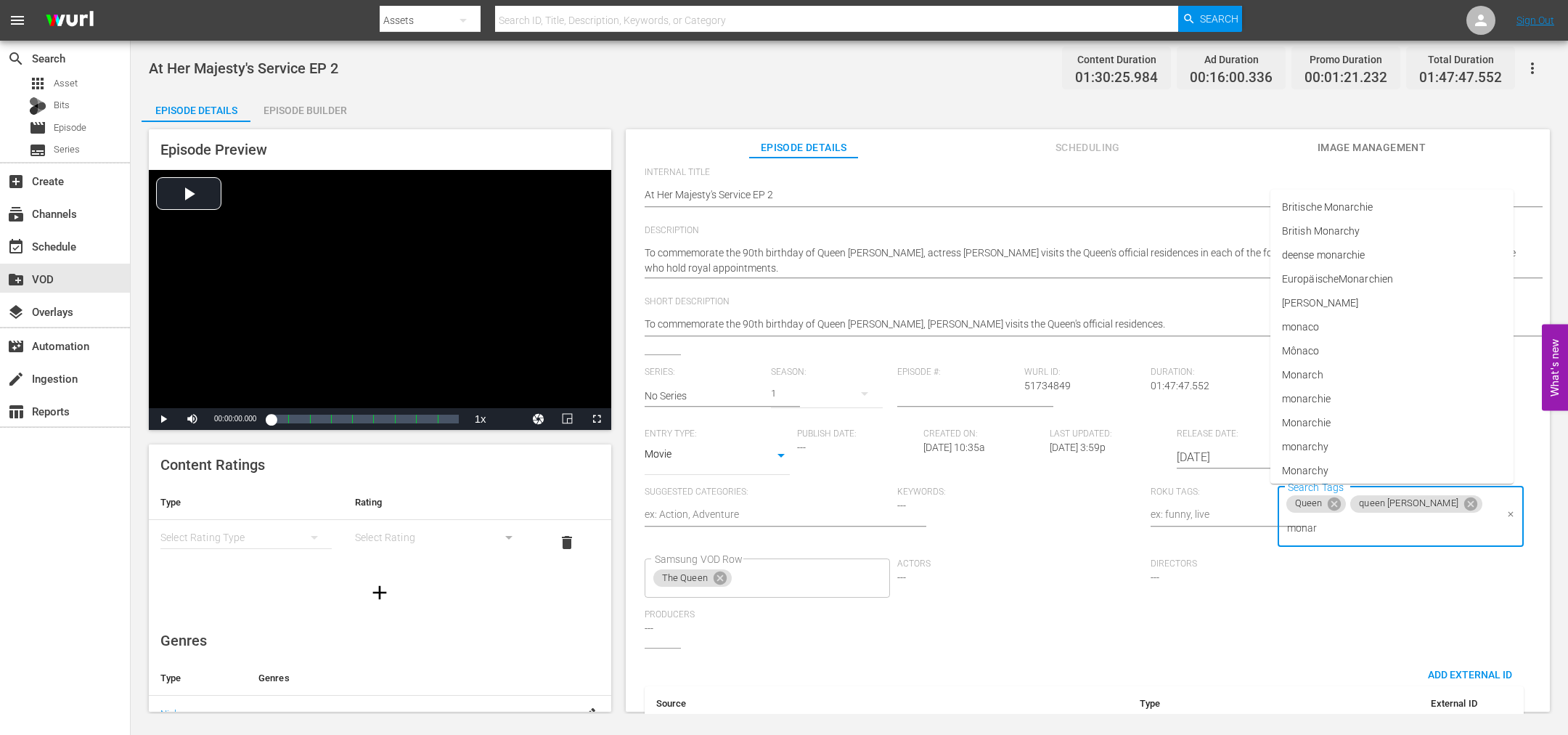
type input "monarc"
click at [1365, 273] on li "British Monarchy" at bounding box center [1391, 274] width 243 height 24
type input "monarch"
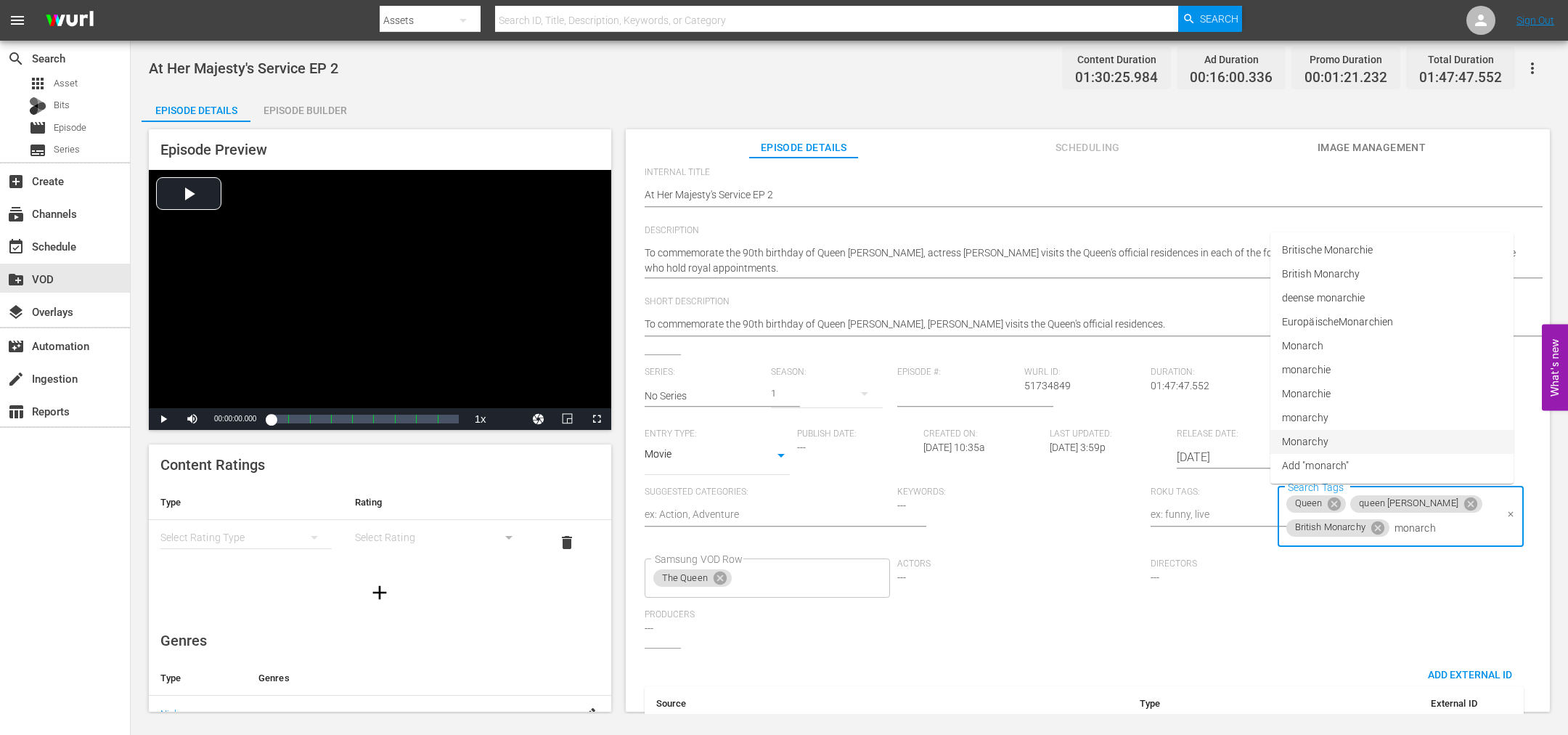
click at [1338, 439] on li "Monarchy" at bounding box center [1391, 442] width 243 height 24
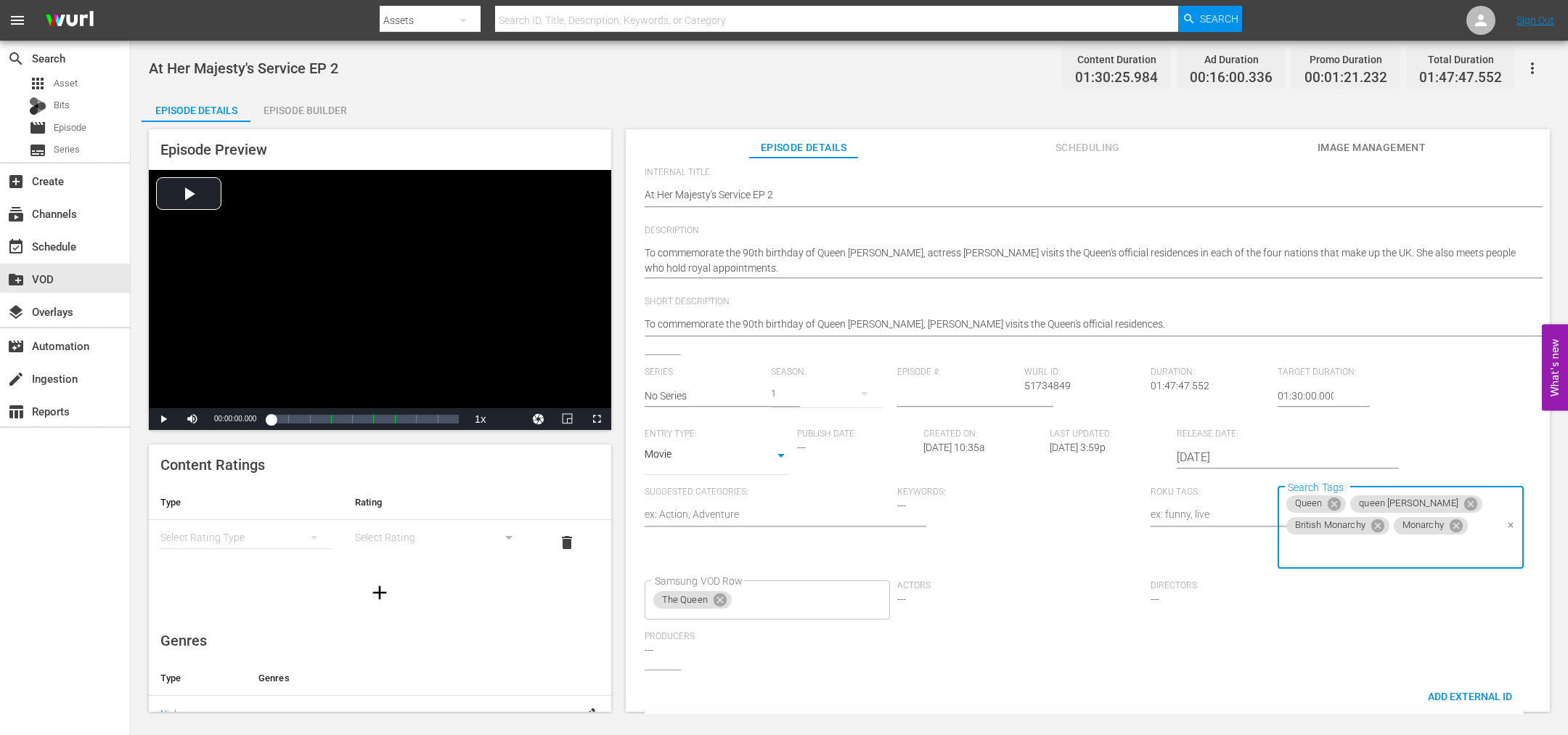
click at [1394, 551] on input "Search Tags" at bounding box center [1390, 550] width 212 height 26
type input "Roya"
click at [1357, 402] on li "Royal family" at bounding box center [1391, 414] width 243 height 24
type input "royals"
click at [1344, 656] on li "Royals" at bounding box center [1391, 661] width 243 height 24
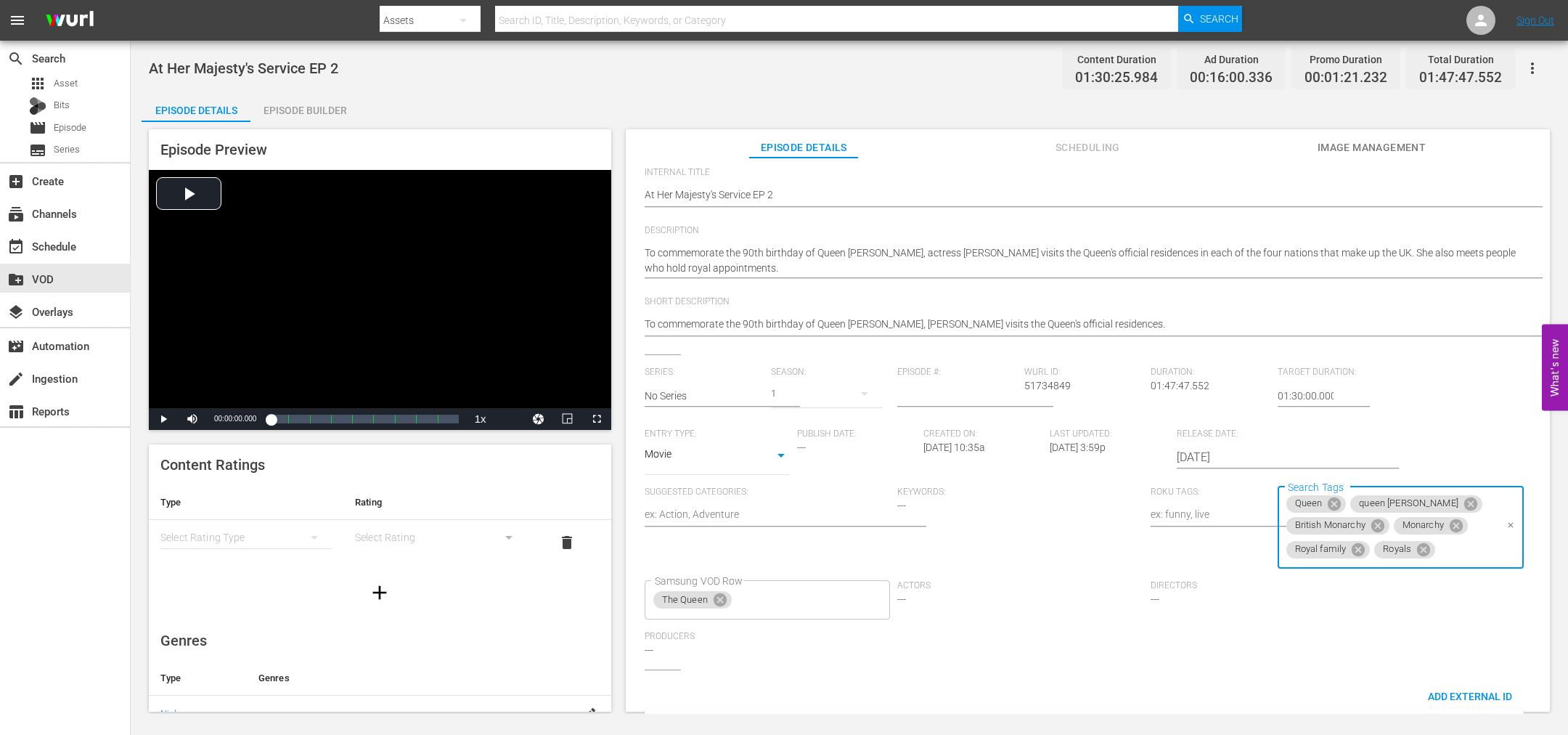
click at [1450, 553] on input "Search Tags" at bounding box center [1466, 550] width 57 height 26
click at [1419, 640] on div "External Title At Her Majesty's Service EP 2 At Her Majesty's Service EP 2 Inte…" at bounding box center [1087, 451] width 886 height 683
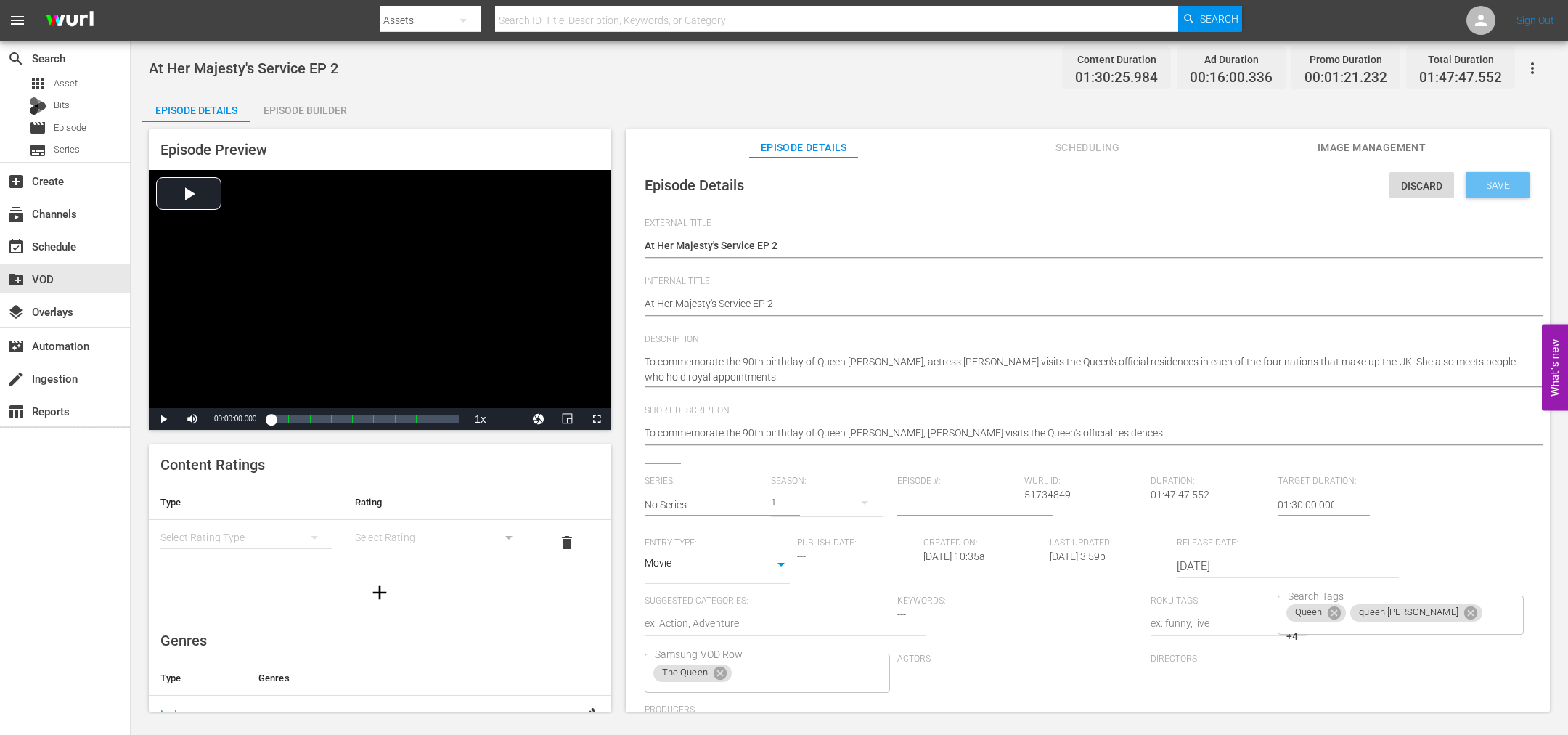
click at [1482, 183] on span "Save" at bounding box center [1497, 185] width 47 height 12
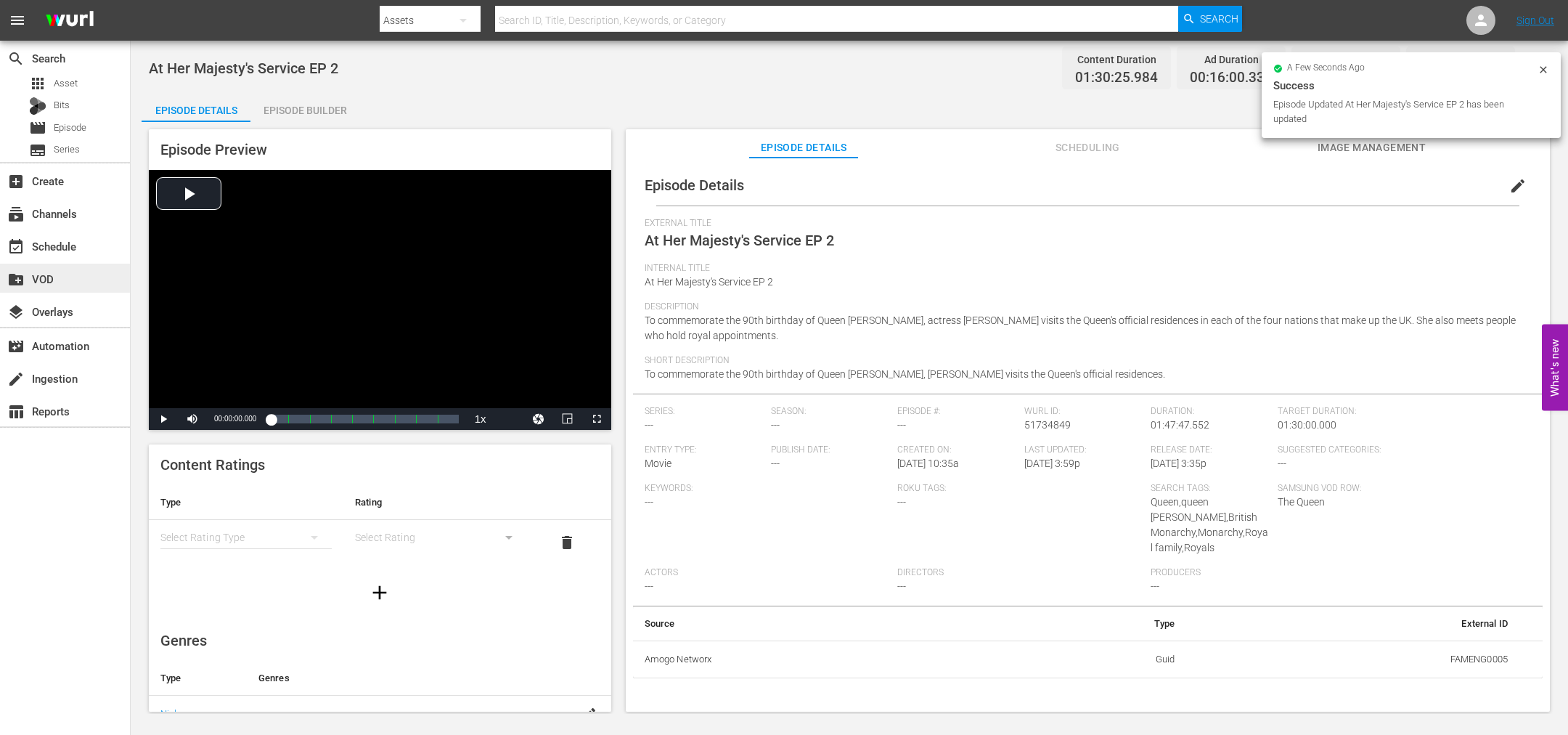
click at [55, 279] on div "create_new_folder VOD" at bounding box center [40, 276] width 81 height 13
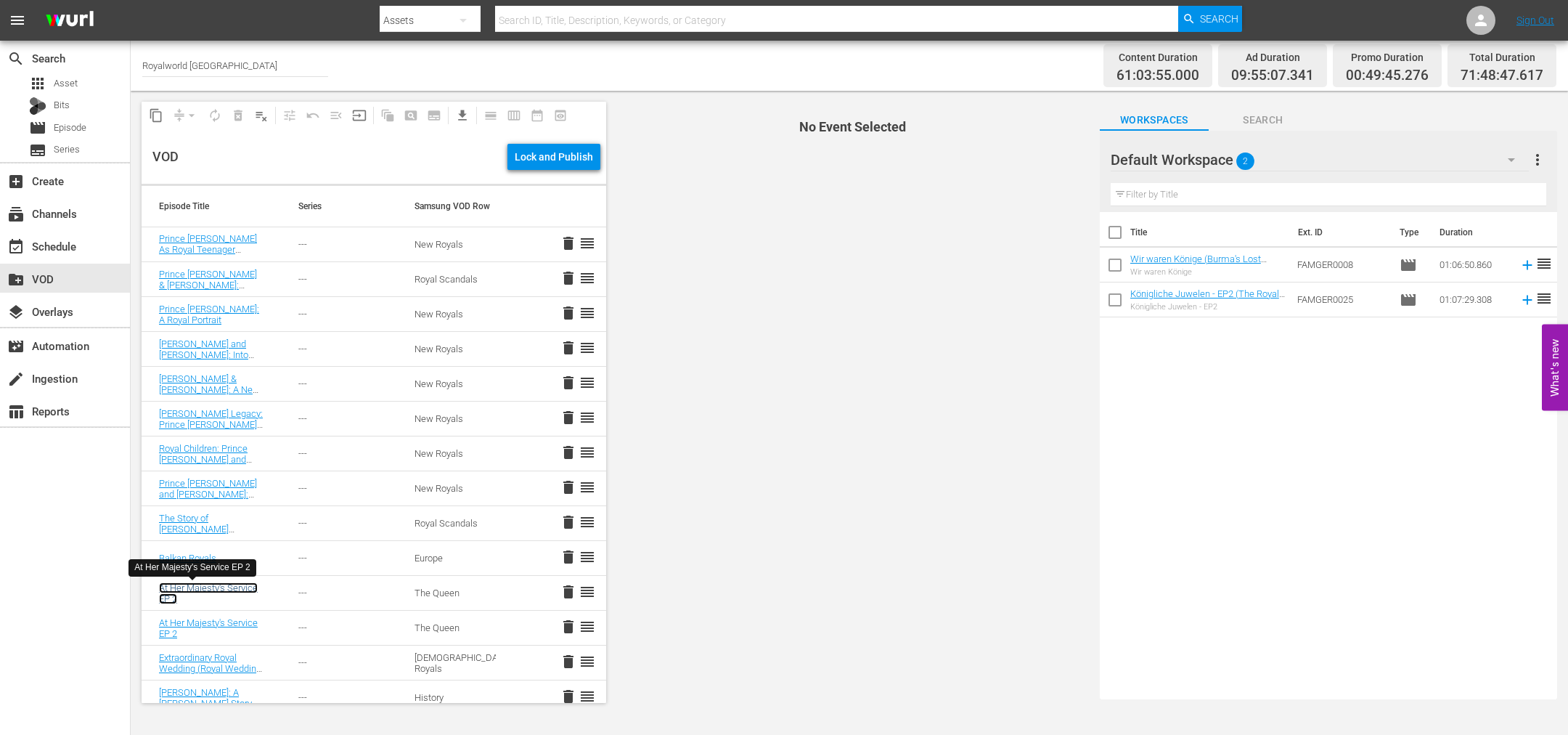
click at [189, 588] on link "At Her Majesty's Service EP 2" at bounding box center [208, 593] width 99 height 22
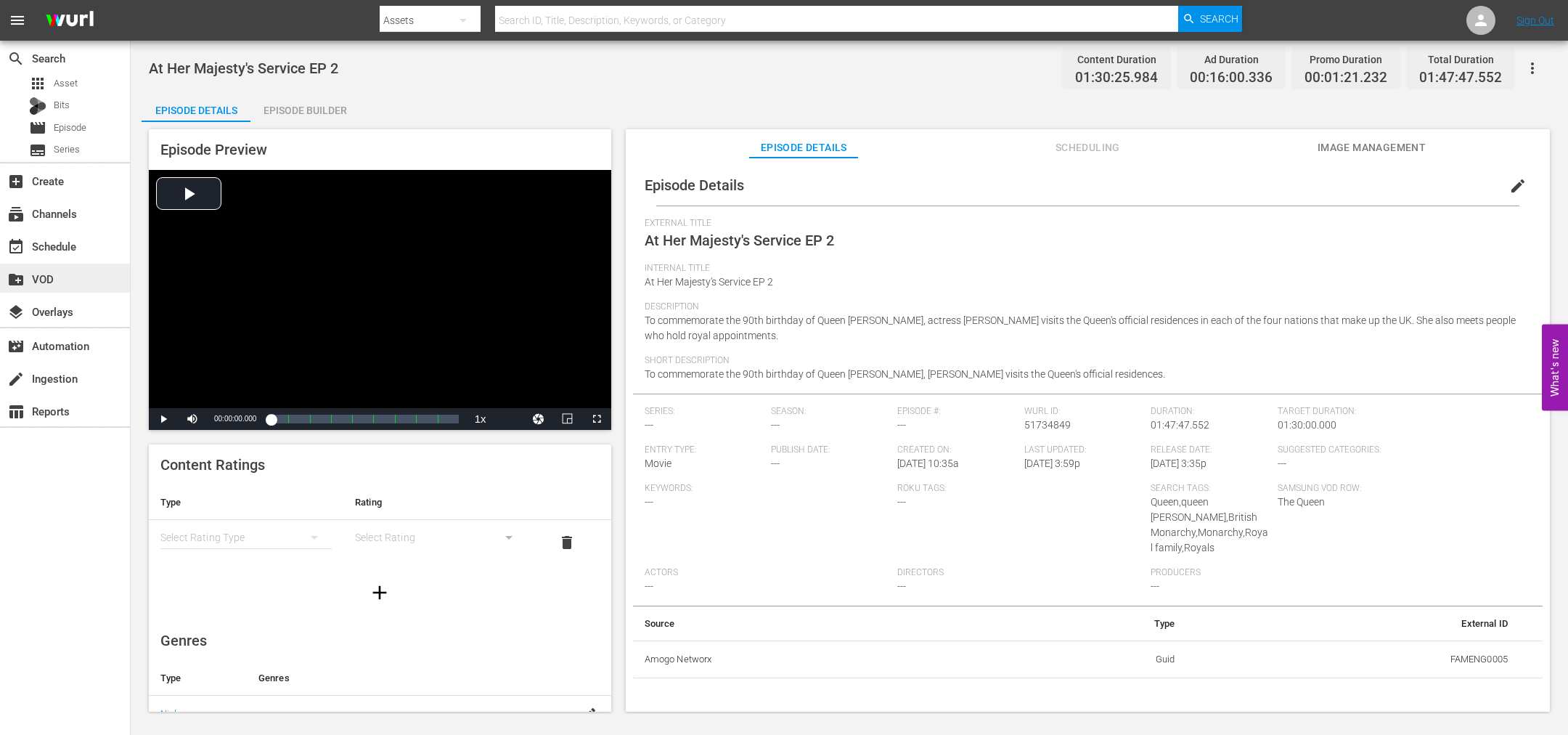
click at [41, 274] on div "create_new_folder VOD" at bounding box center [40, 276] width 81 height 13
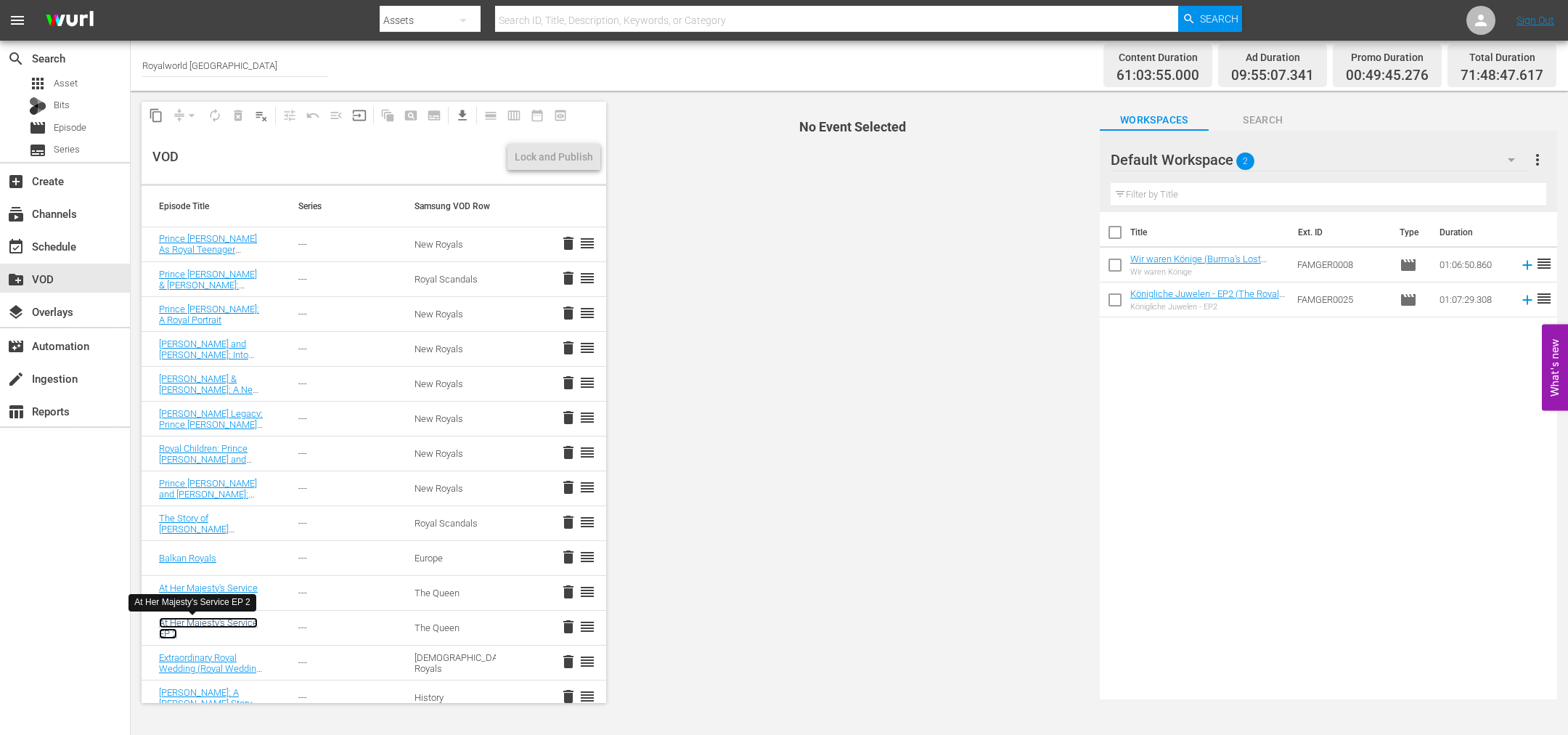
click at [208, 635] on link "At Her Majesty's Service EP 2" at bounding box center [208, 628] width 99 height 22
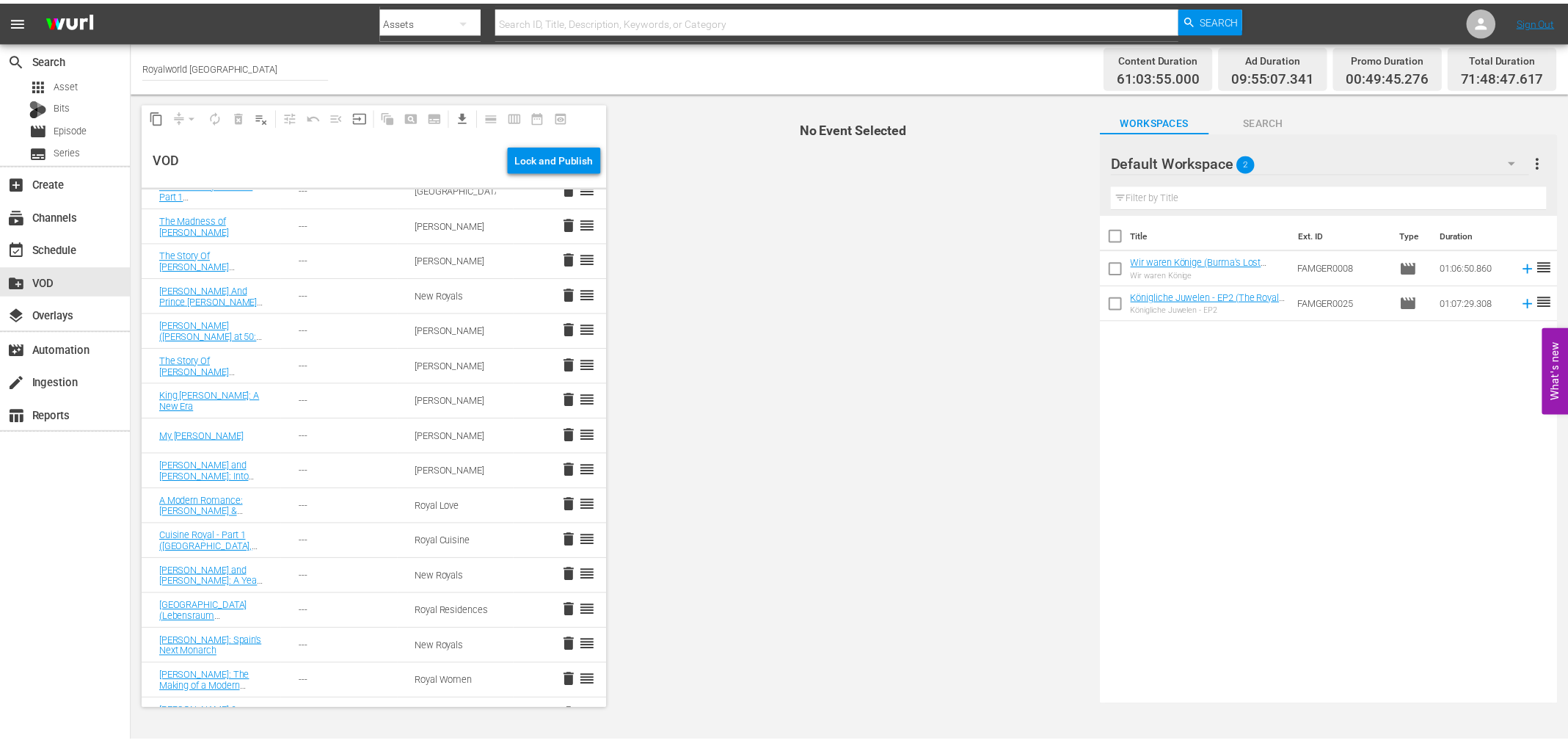
scroll to position [1949, 0]
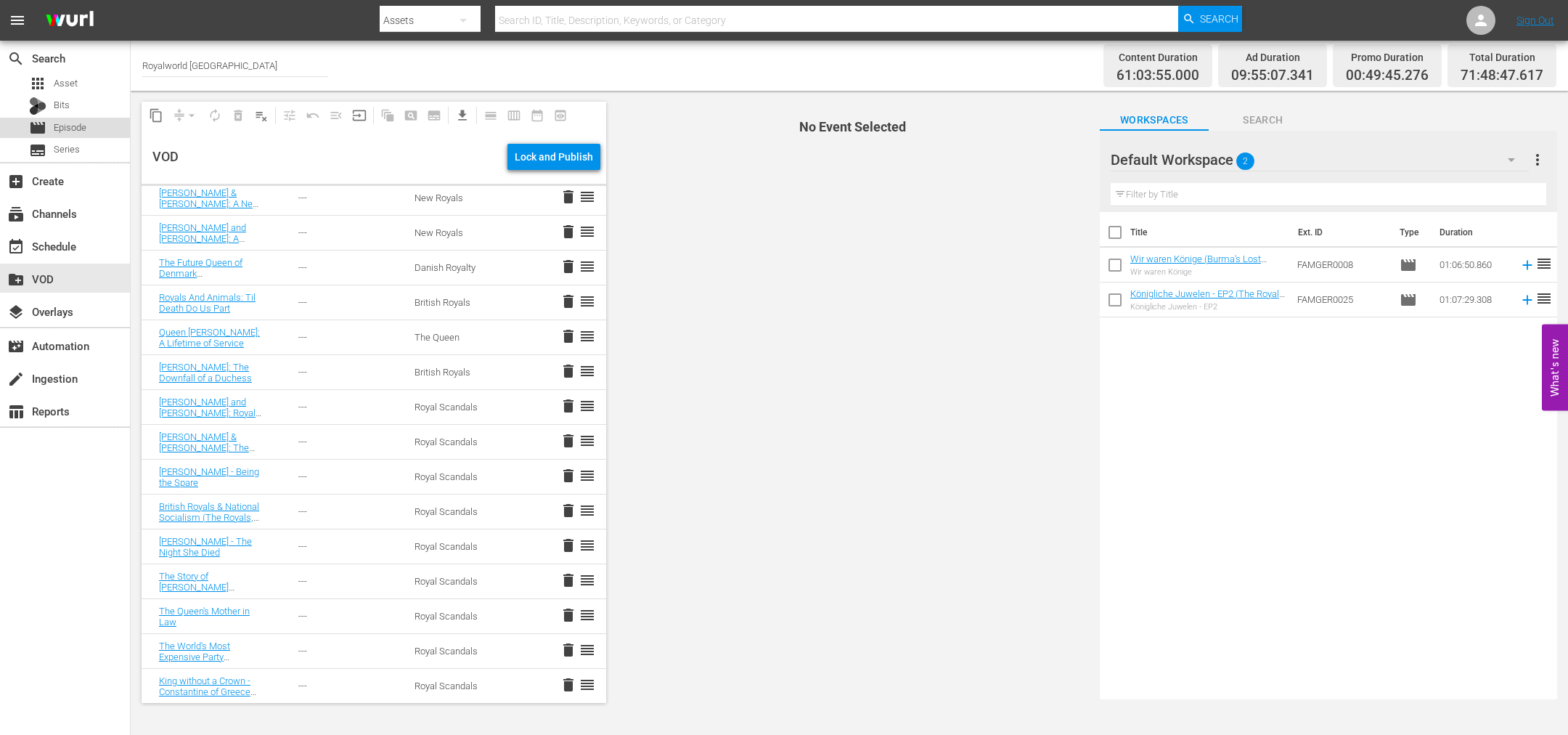
click at [80, 125] on span "Episode" at bounding box center [70, 127] width 32 height 15
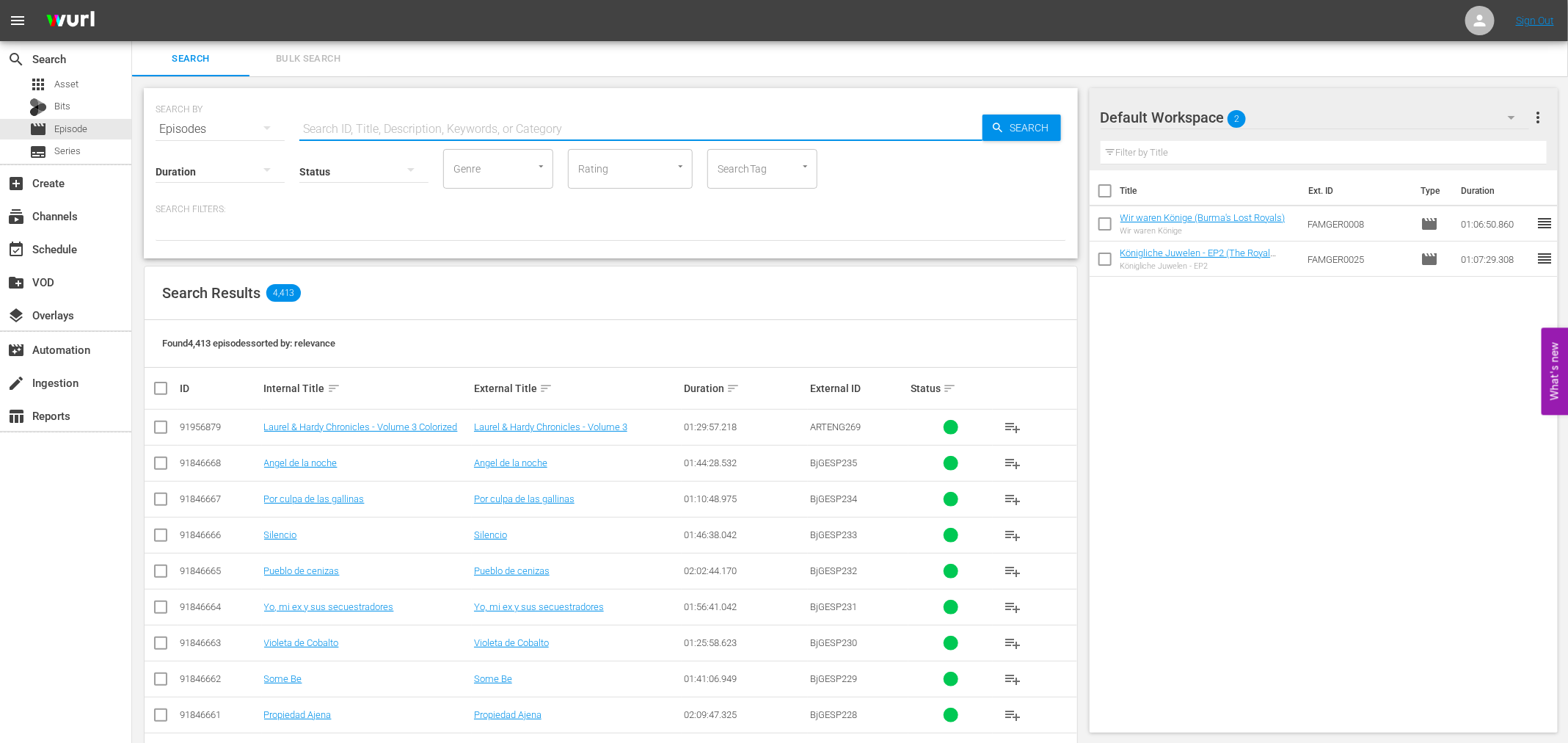
click at [338, 128] on input "text" at bounding box center [641, 129] width 683 height 35
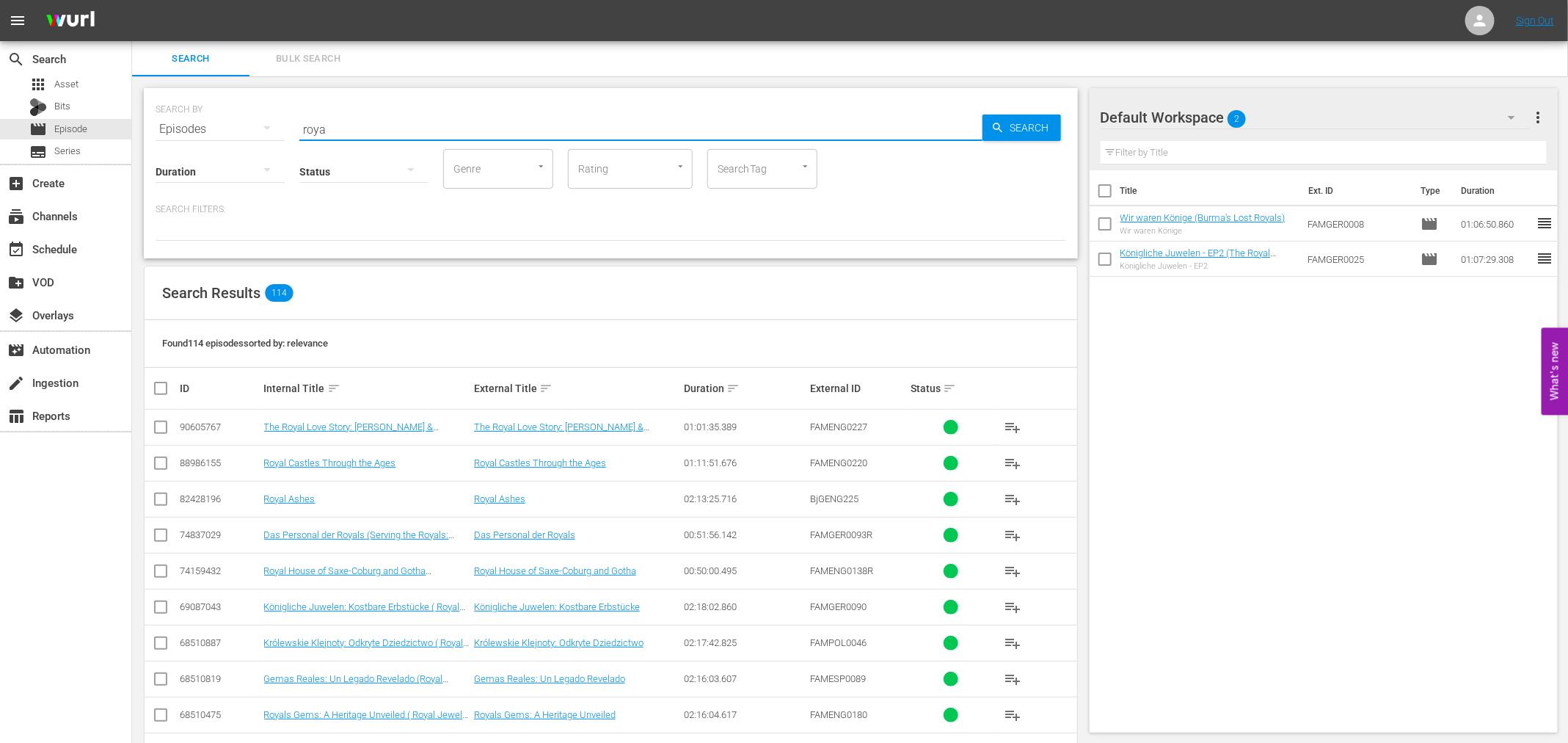
drag, startPoint x: 336, startPoint y: 130, endPoint x: 329, endPoint y: 134, distance: 8.1
click at [329, 134] on input "roya" at bounding box center [641, 129] width 683 height 35
drag, startPoint x: 329, startPoint y: 134, endPoint x: 287, endPoint y: 135, distance: 42.0
click at [287, 135] on div "SEARCH BY Search By Episodes Search ID, Title, Description, Keywords, or Catego…" at bounding box center [611, 120] width 911 height 53
type input "fameng"
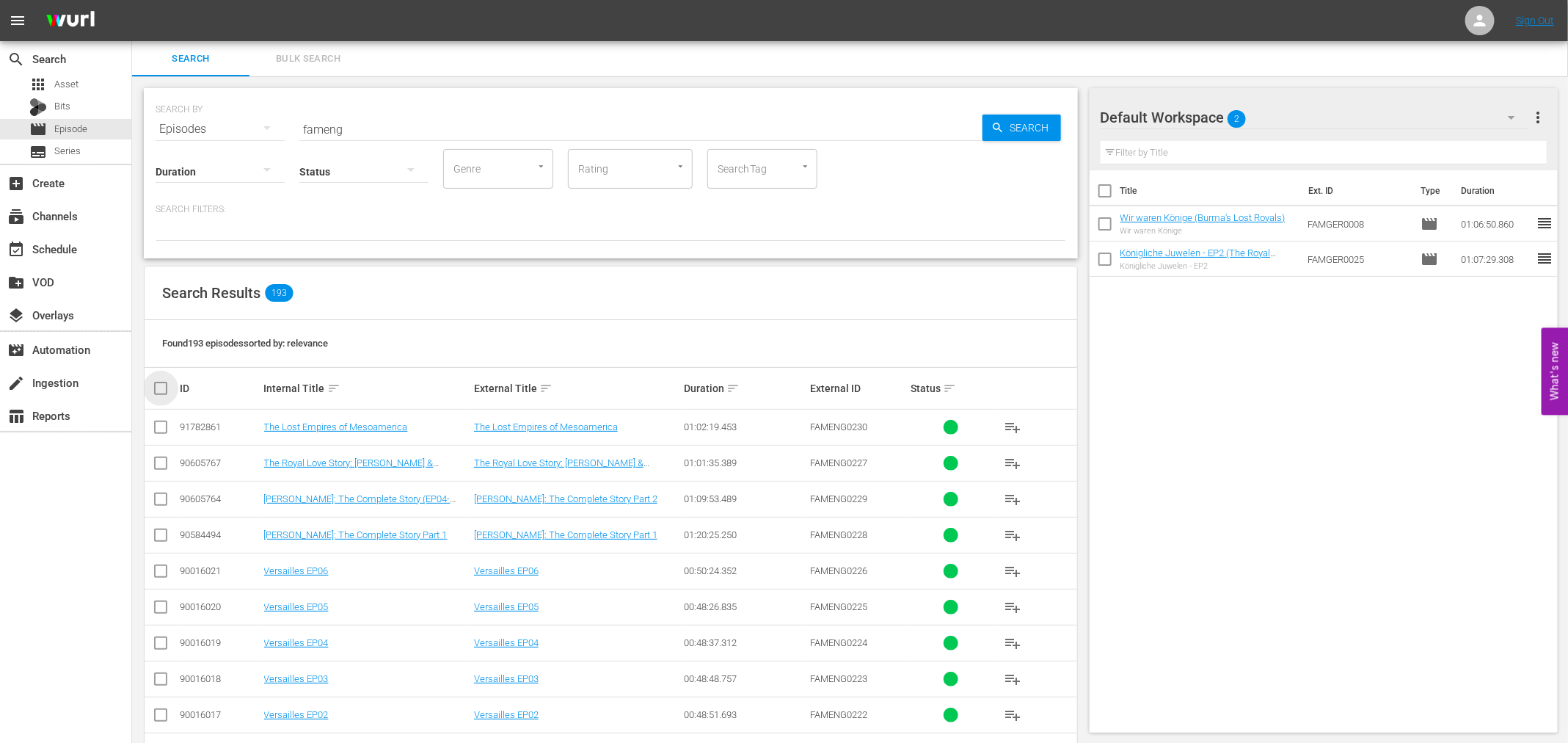
click at [154, 387] on input "checkbox" at bounding box center [166, 388] width 29 height 17
checkbox input "true"
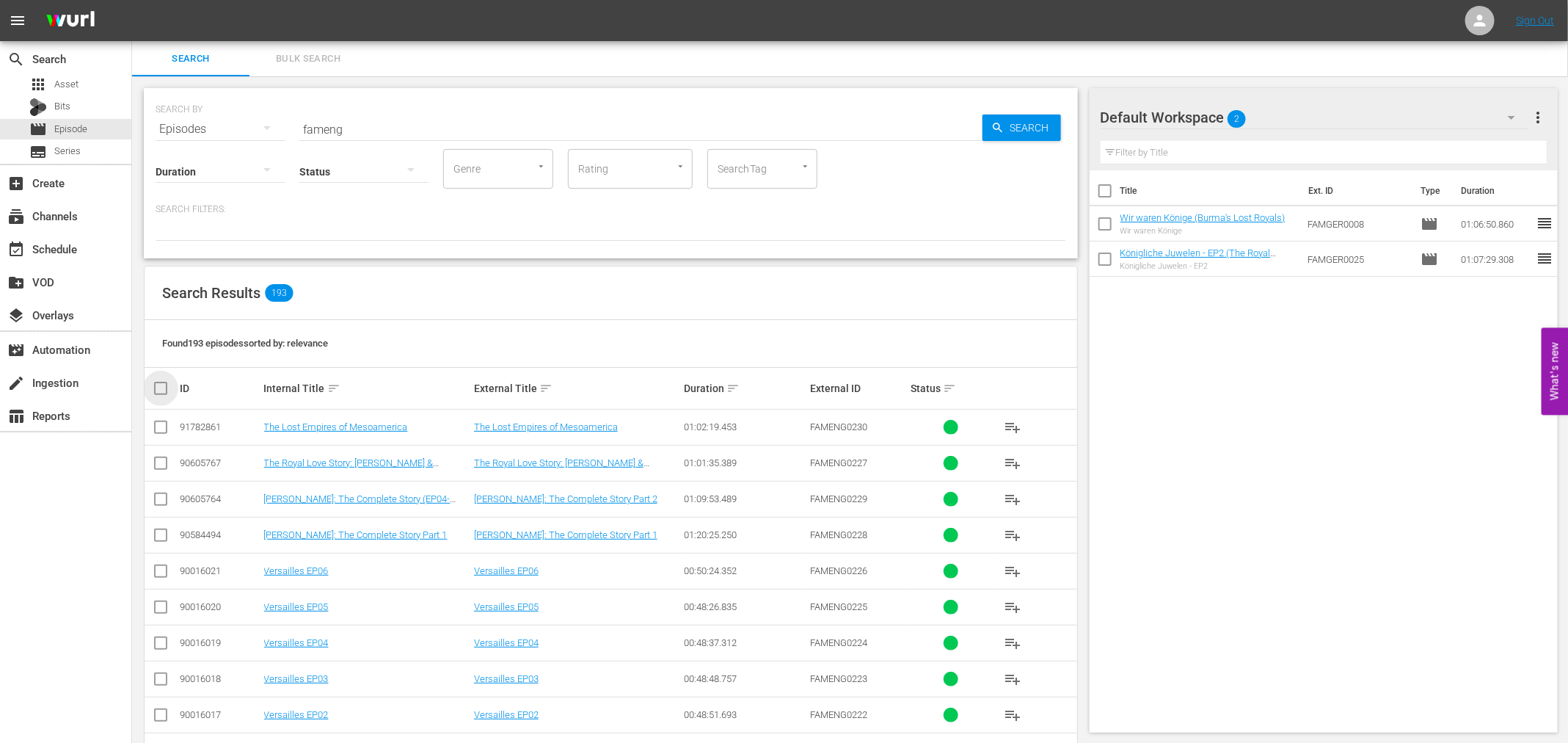
checkbox input "true"
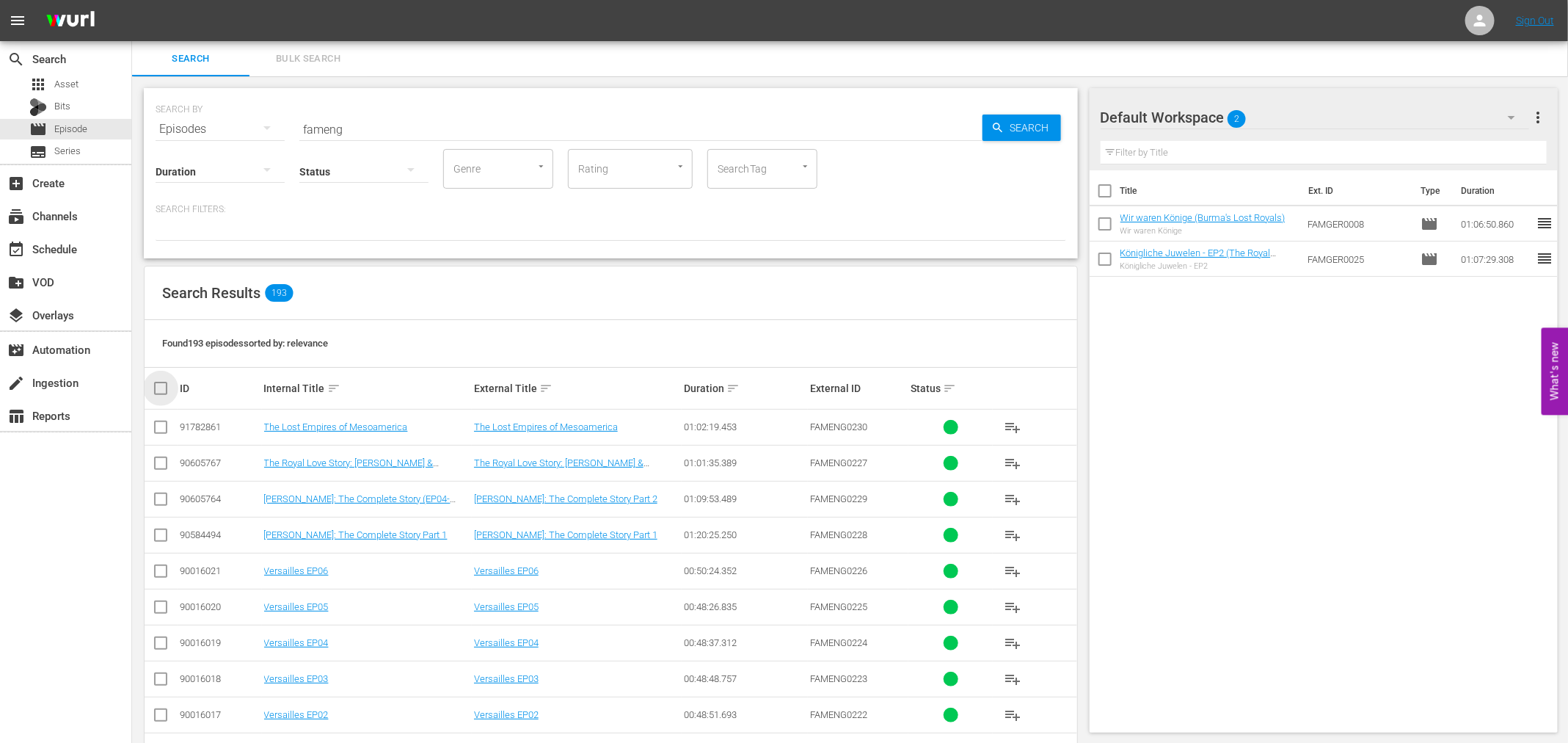
checkbox input "true"
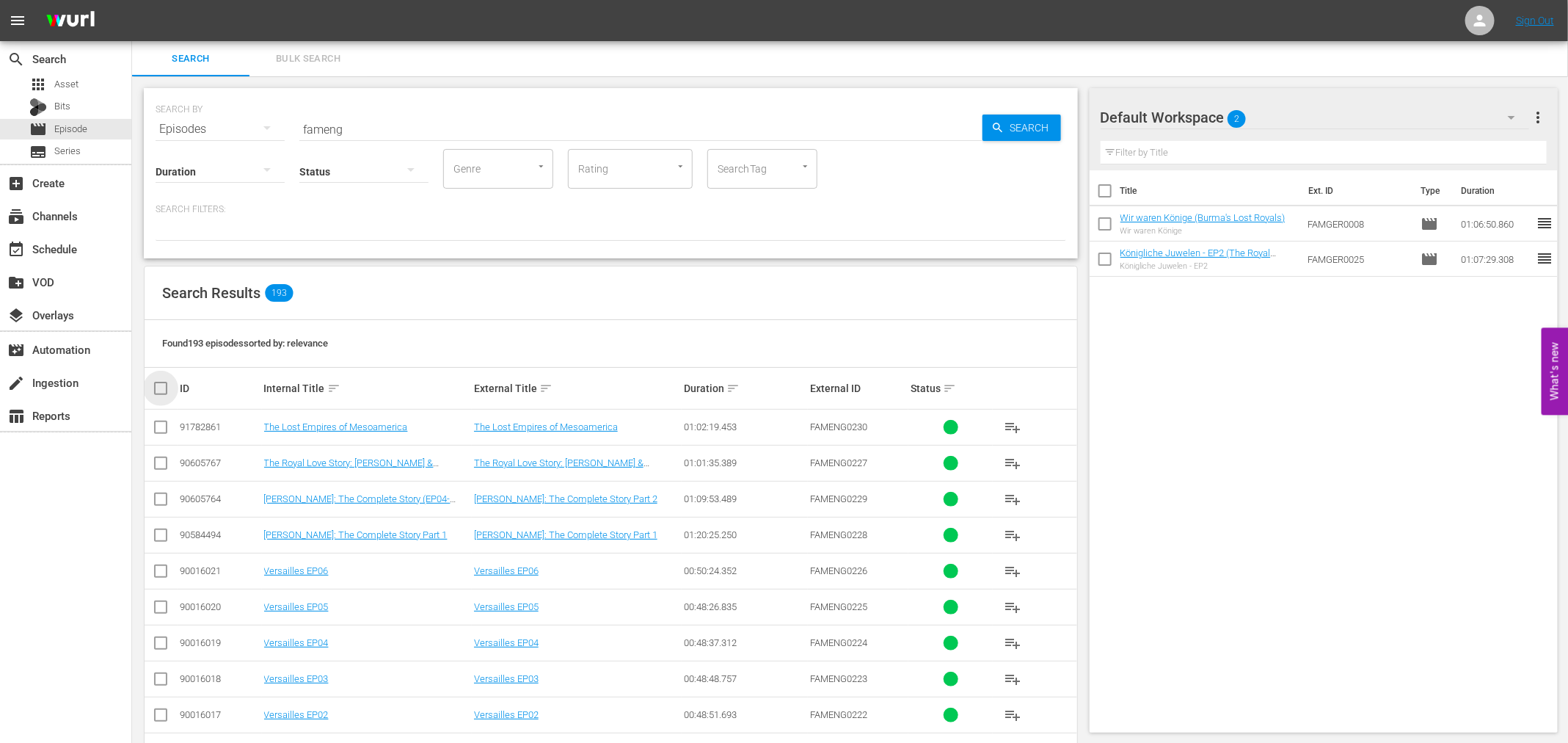
checkbox input "true"
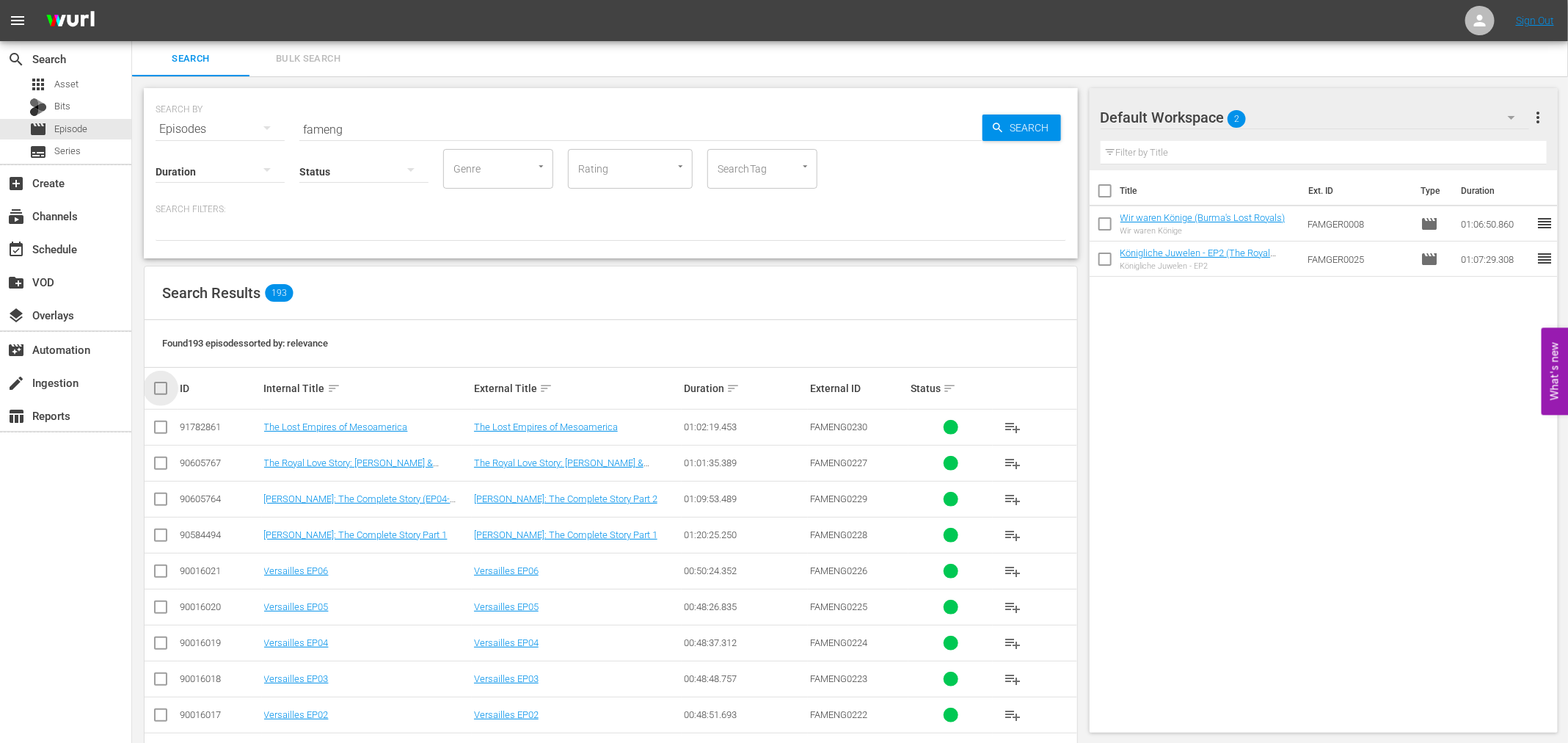
checkbox input "true"
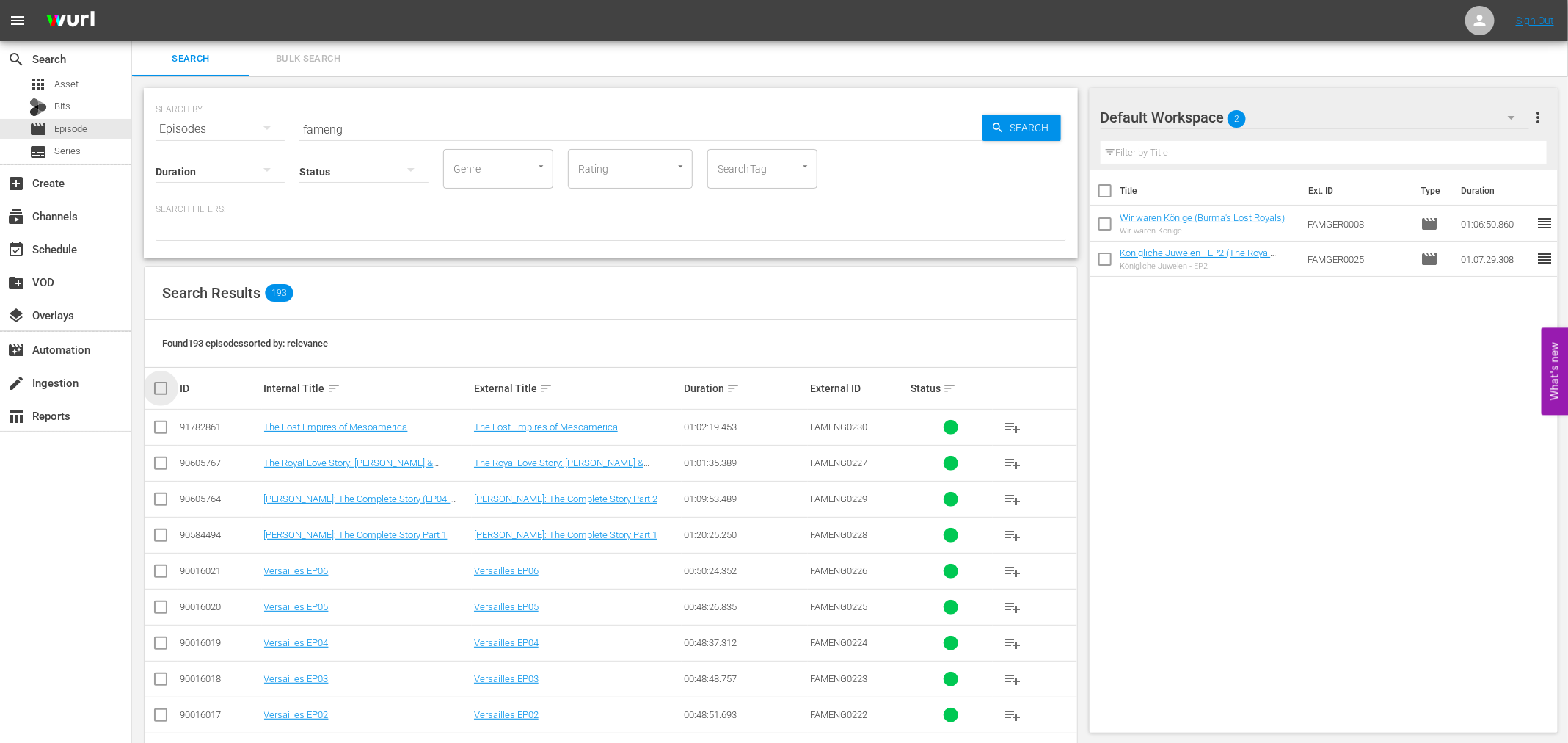
checkbox input "true"
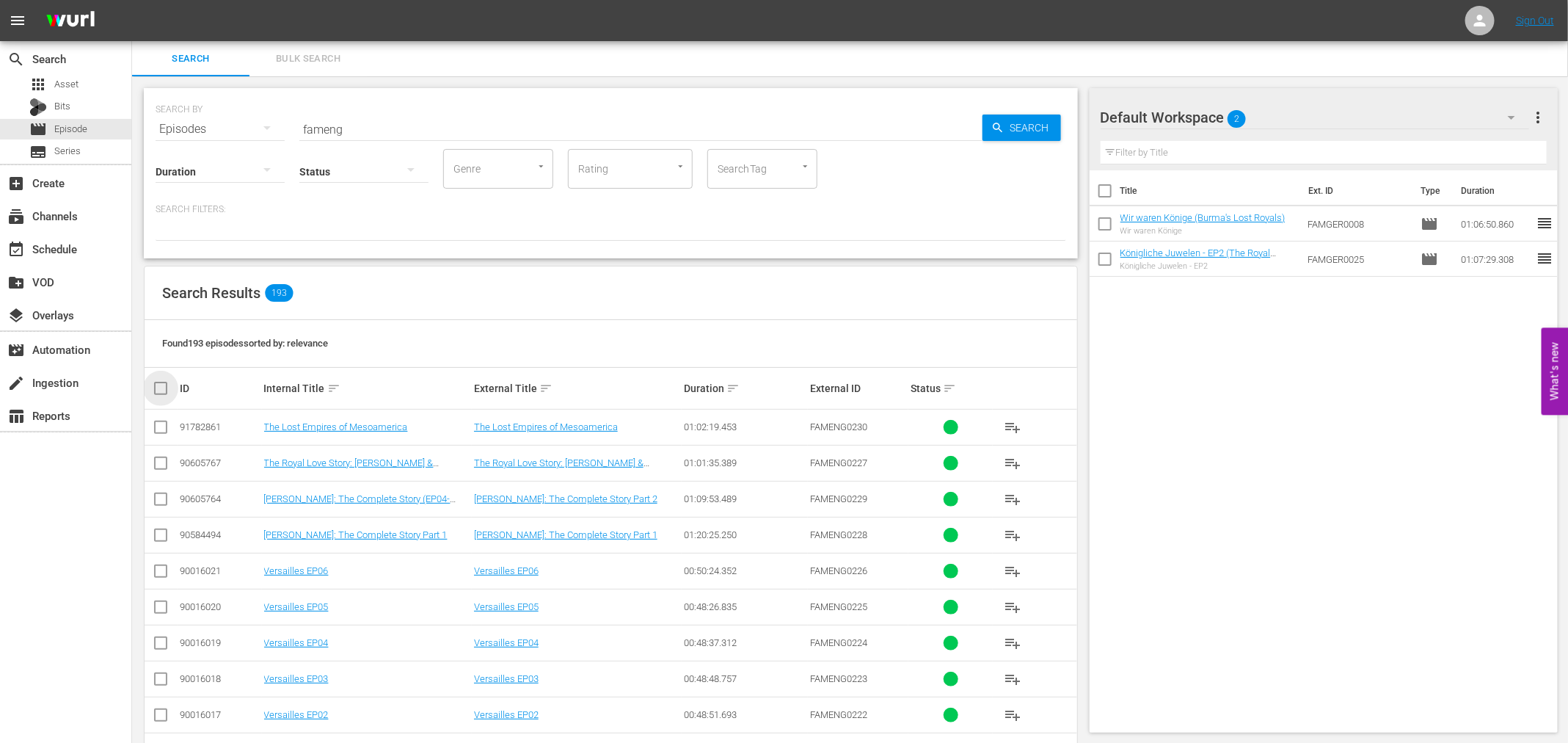
checkbox input "true"
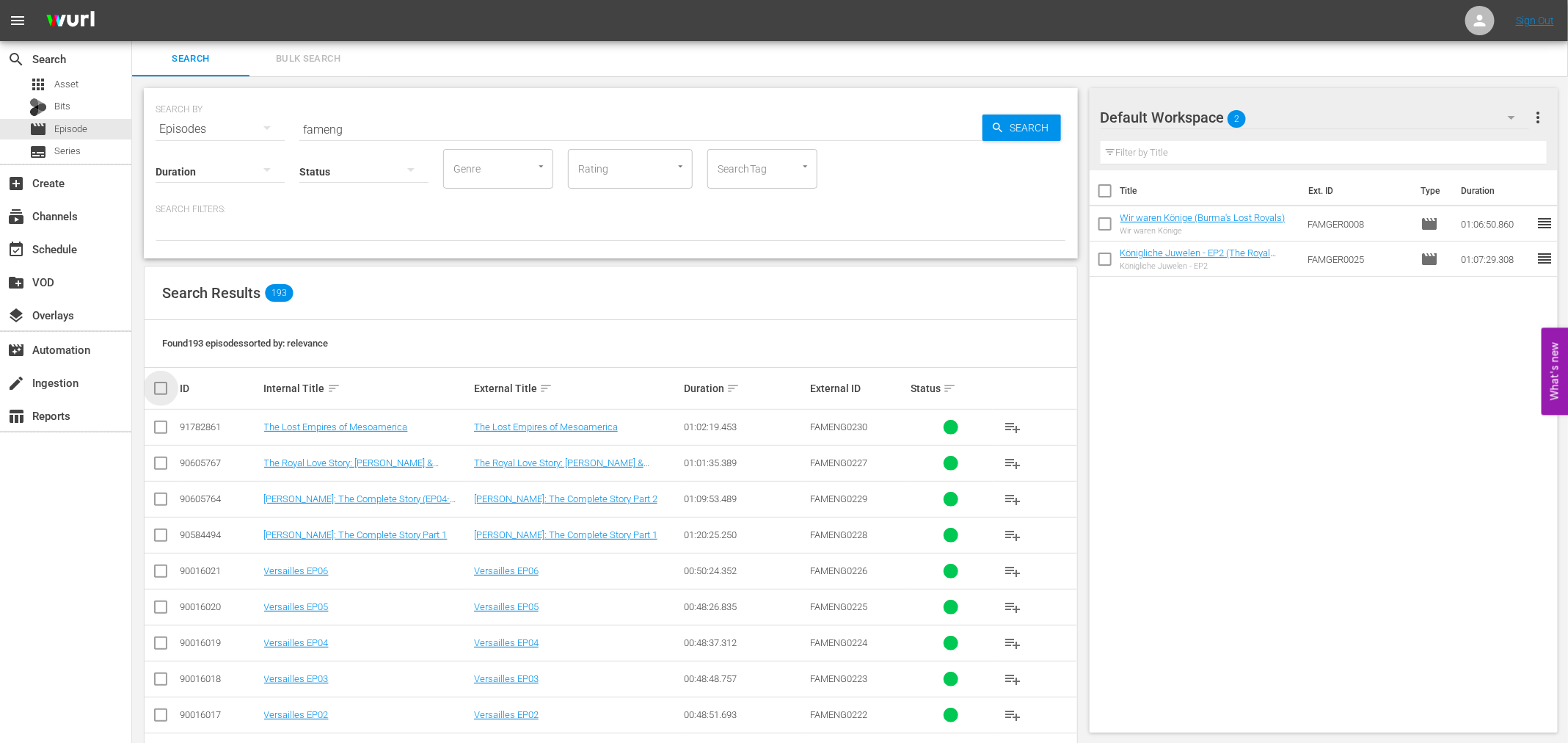
checkbox input "true"
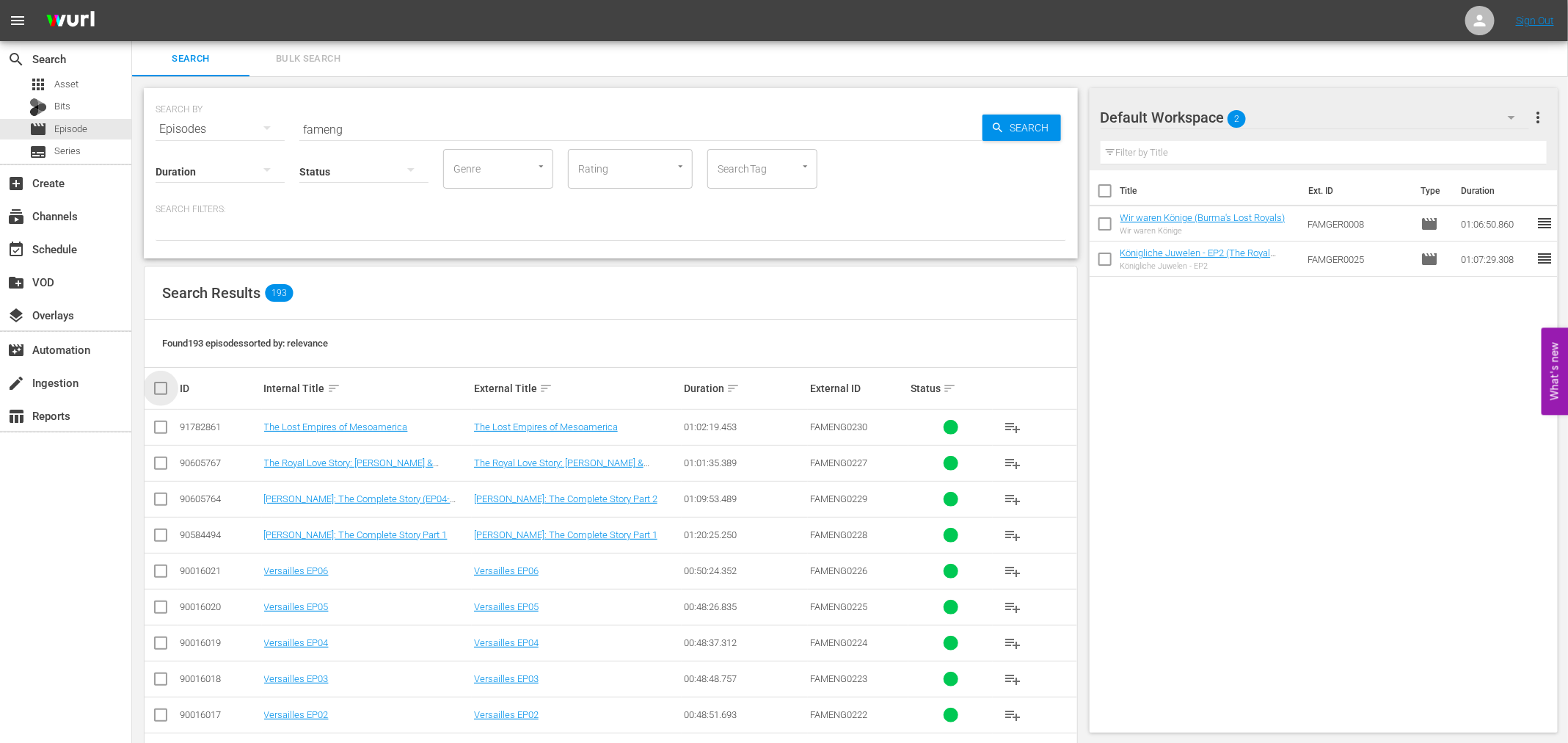
checkbox input "true"
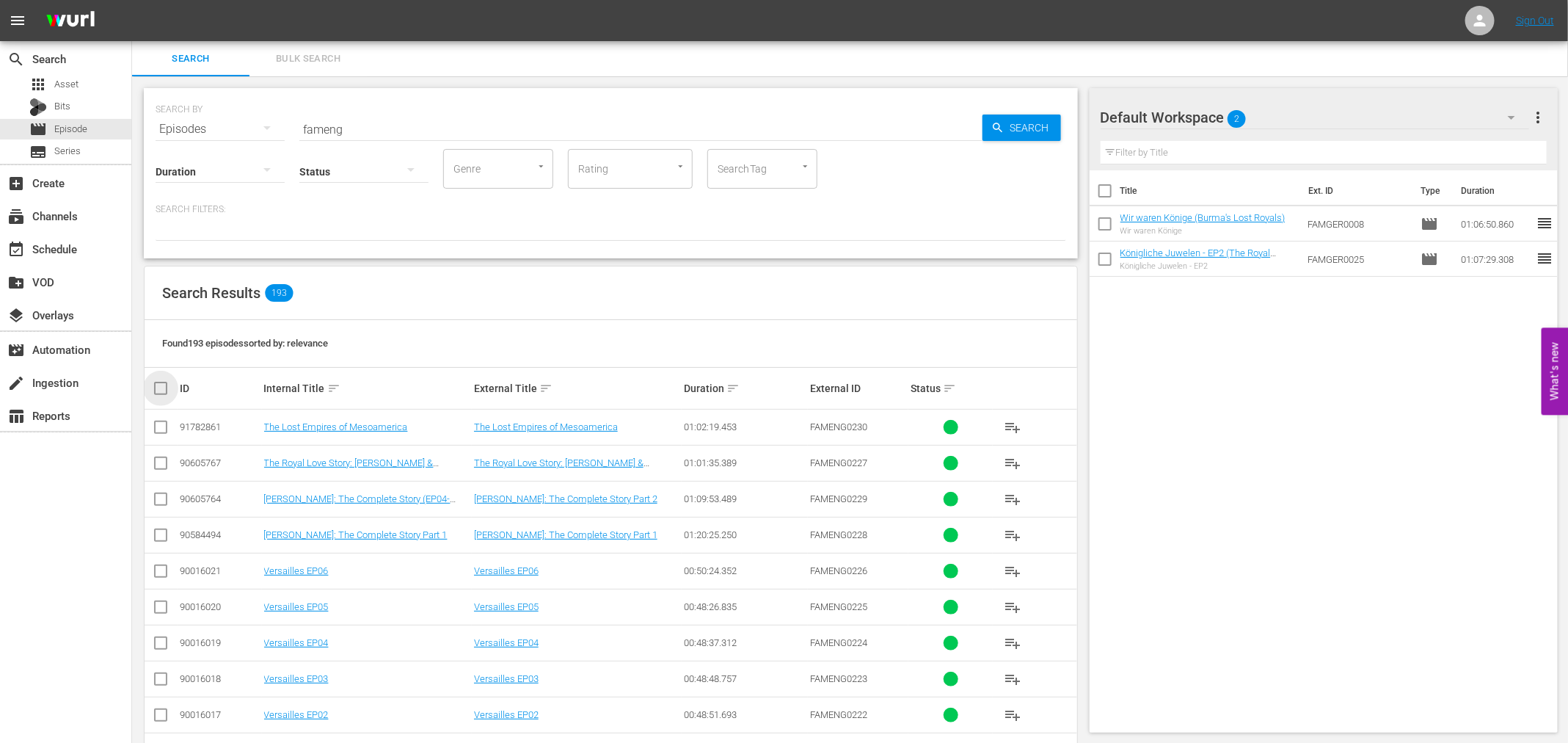
checkbox input "true"
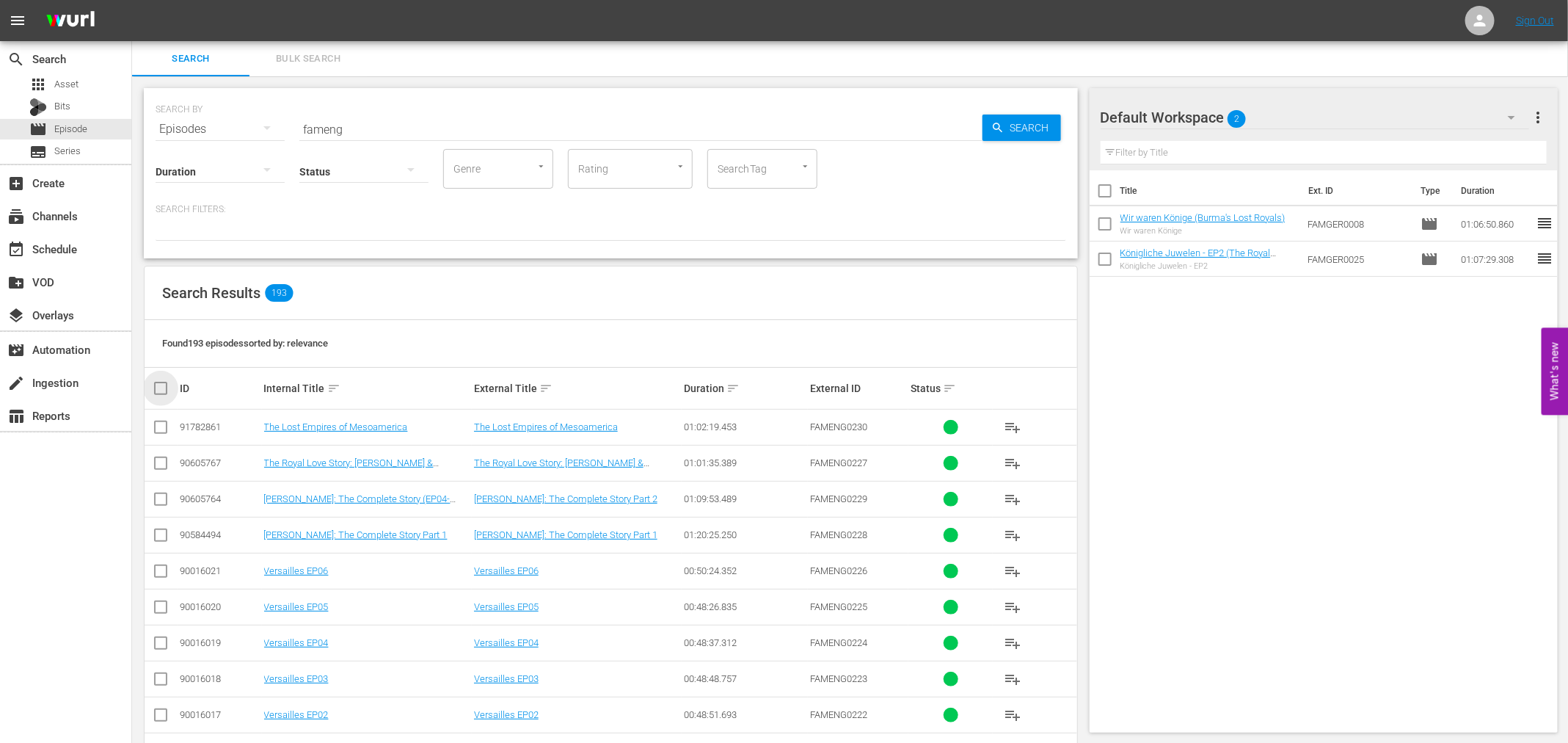
checkbox input "true"
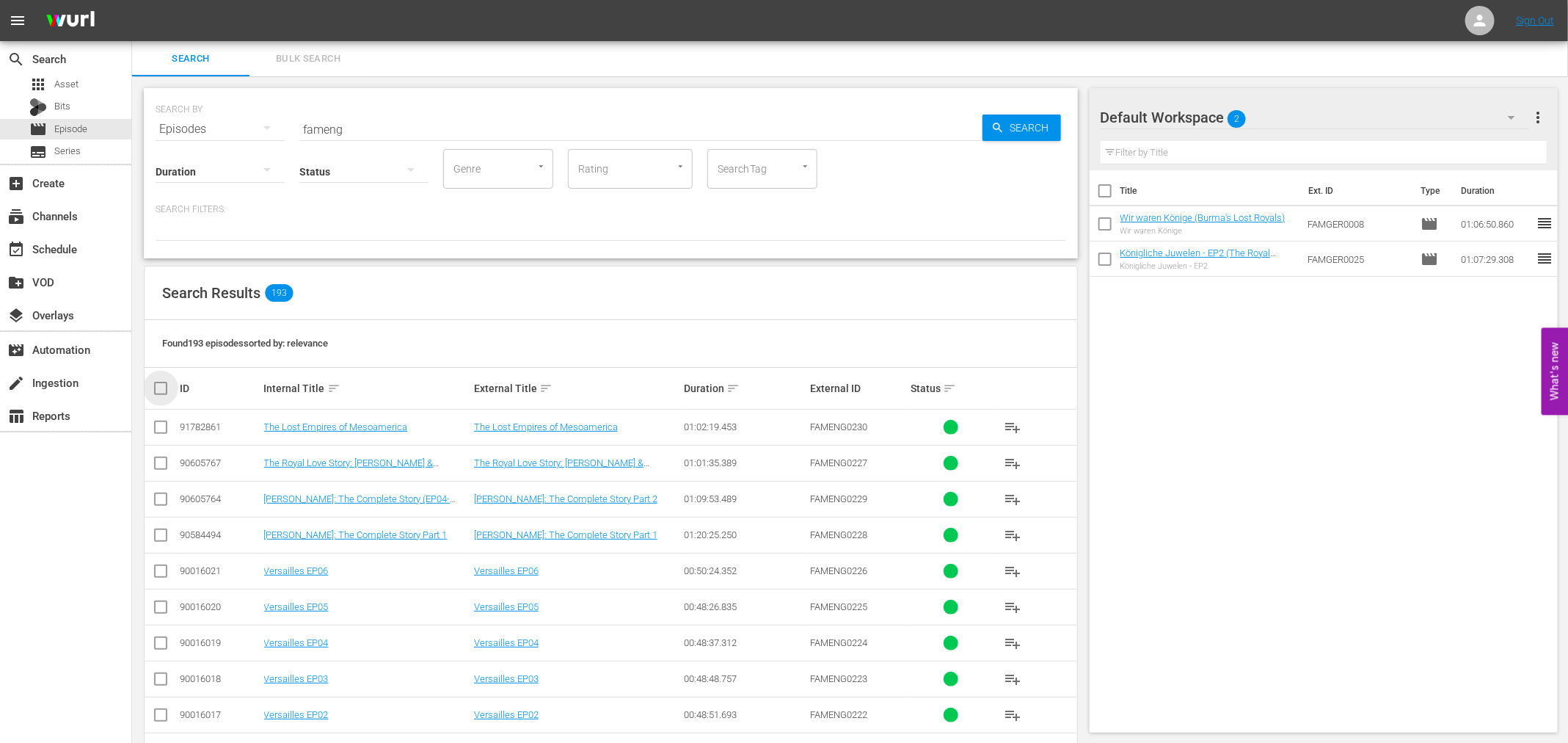
checkbox input "true"
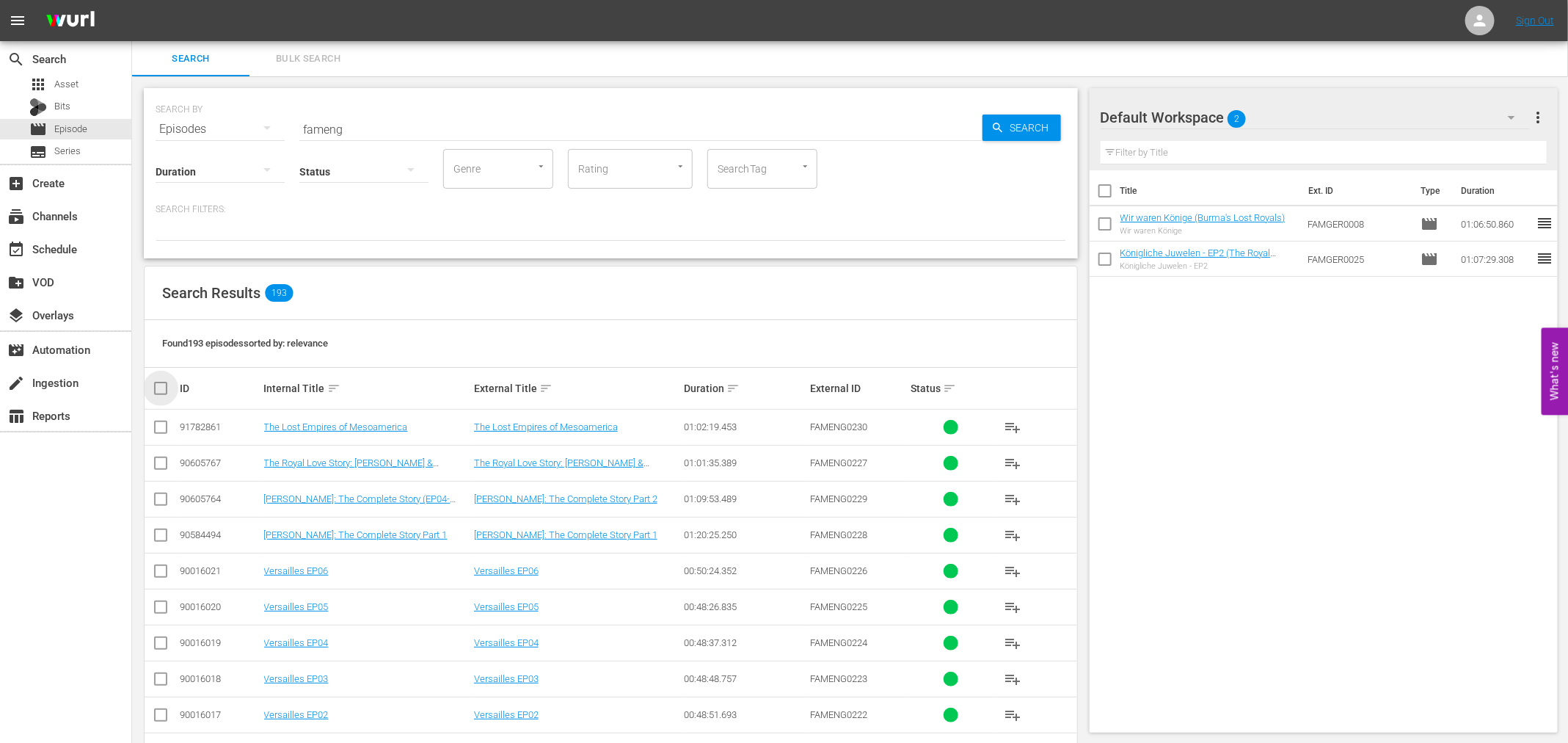
checkbox input "true"
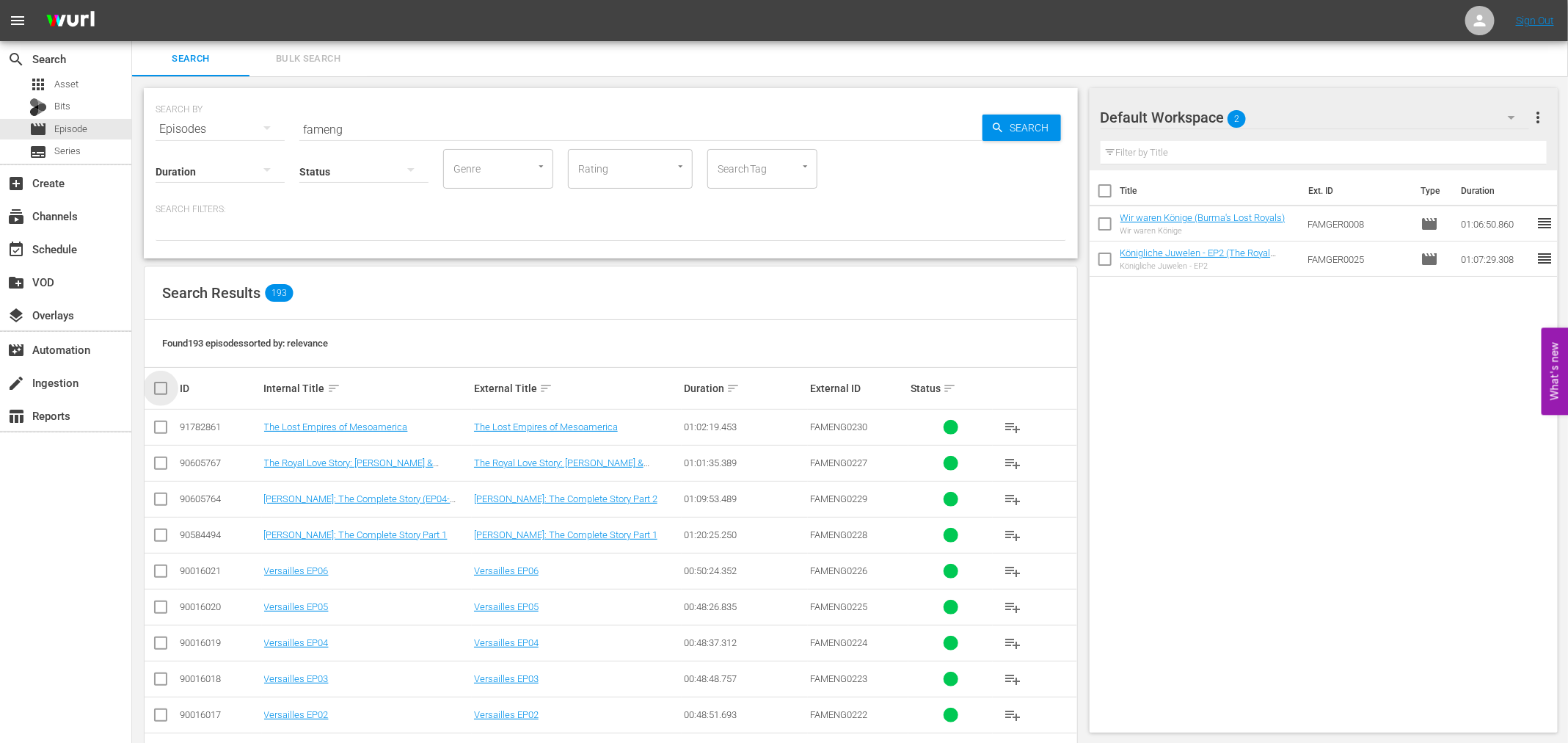
checkbox input "true"
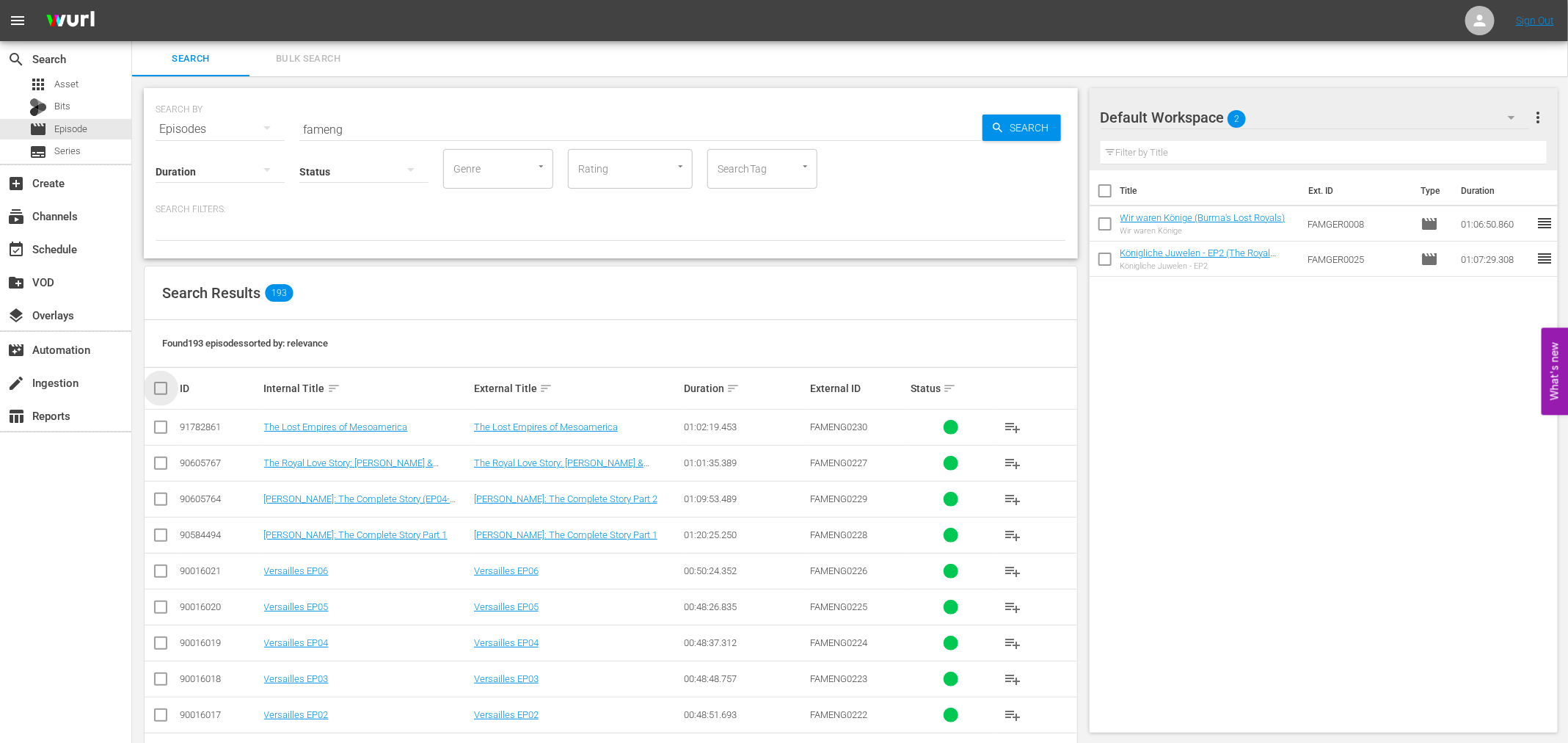
checkbox input "true"
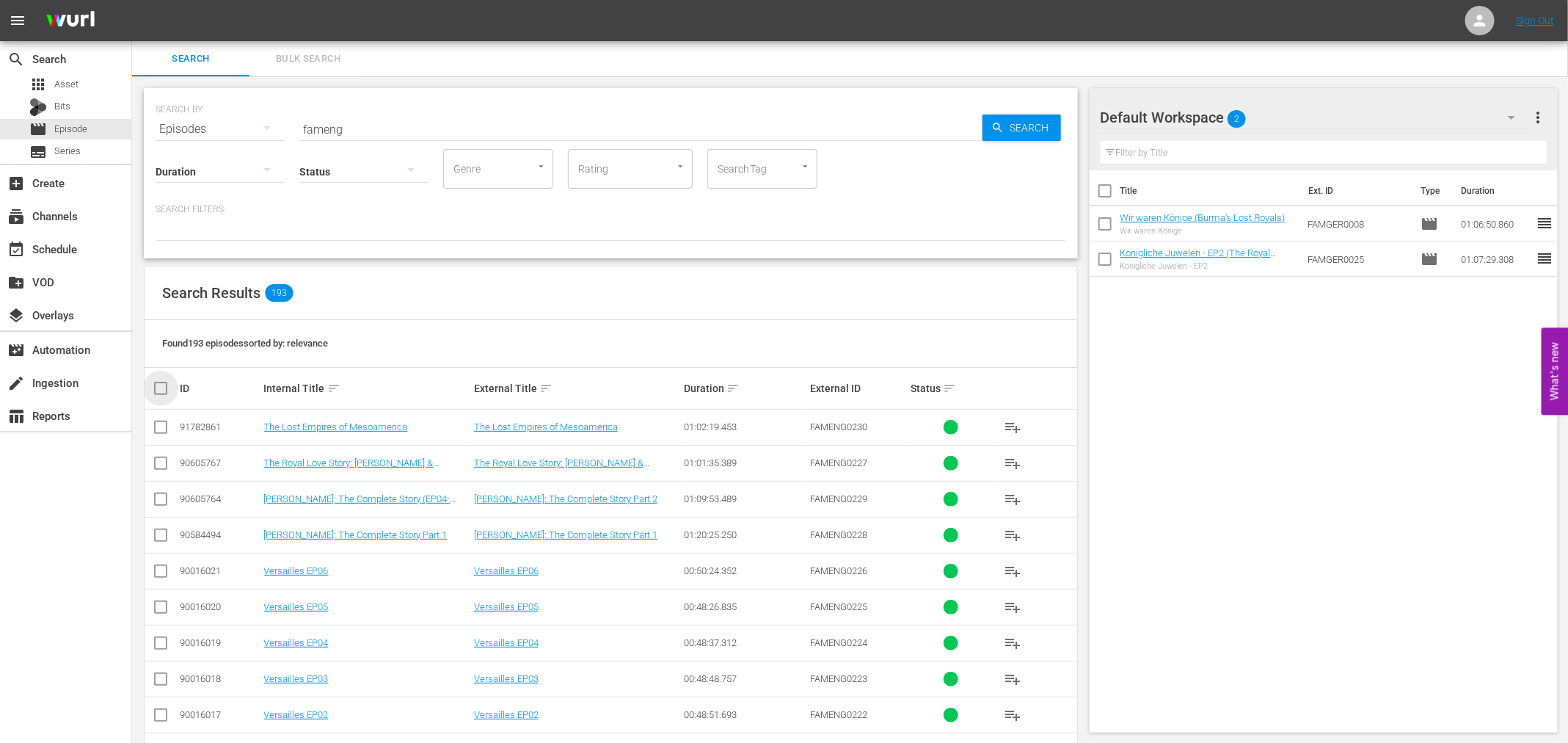
checkbox input "true"
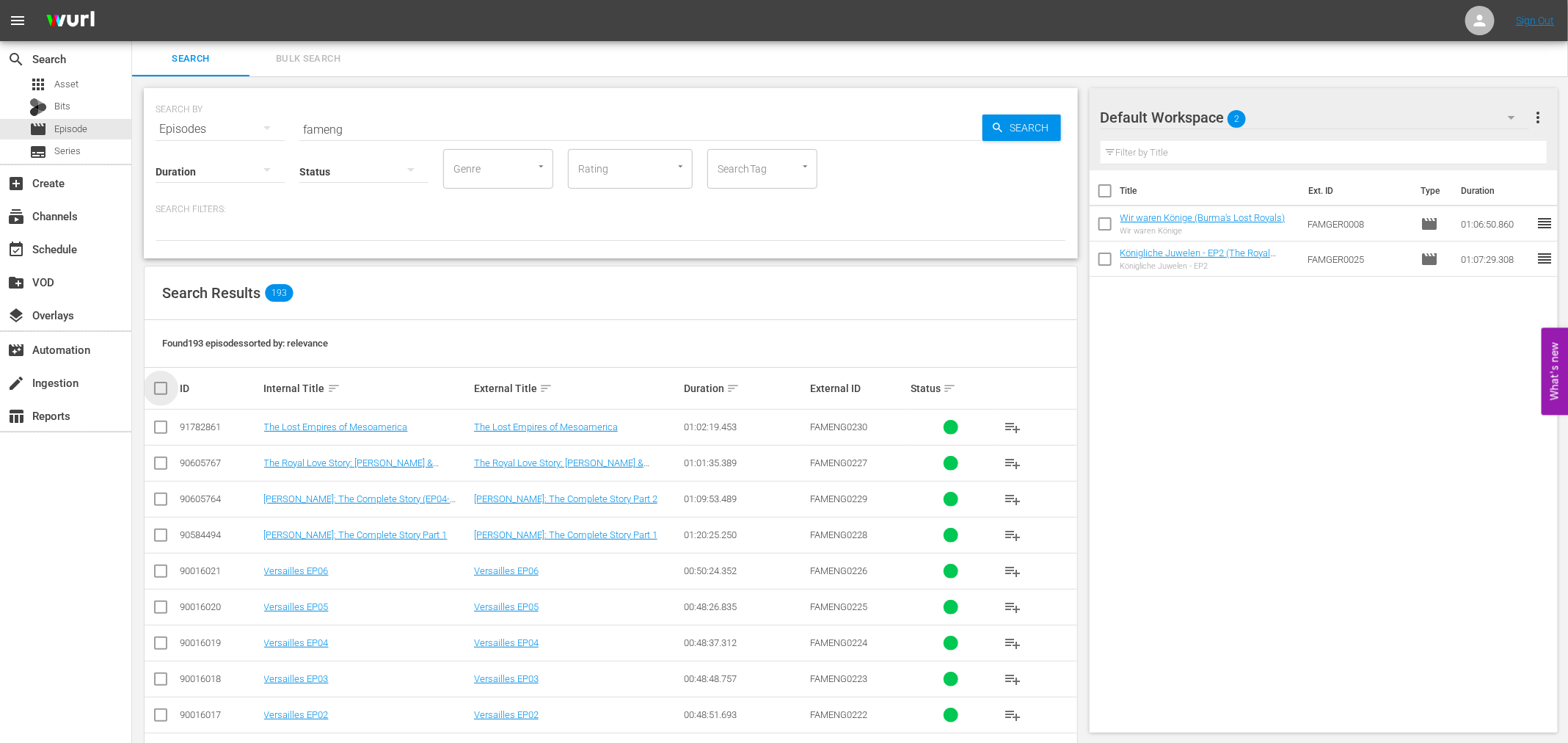
checkbox input "true"
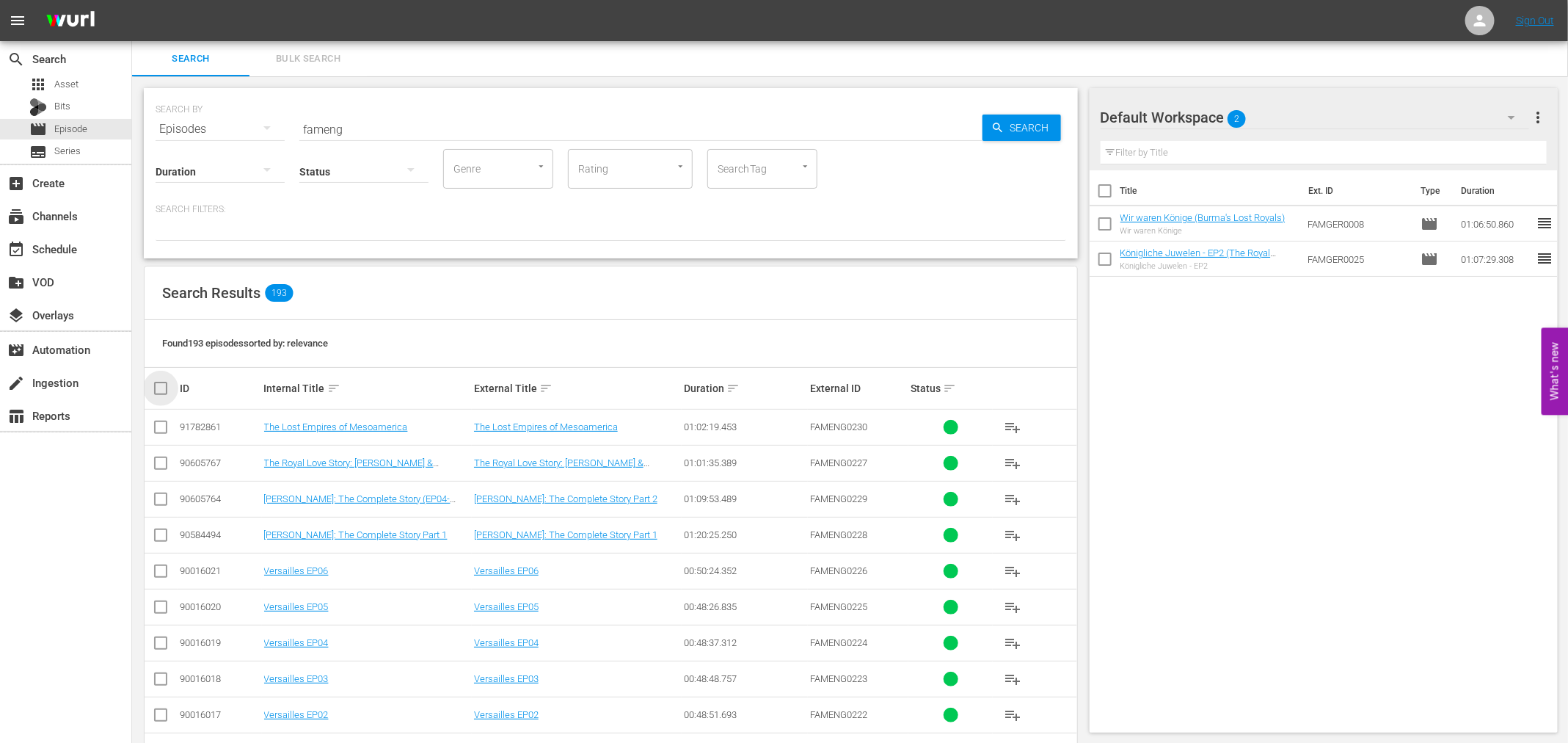
checkbox input "true"
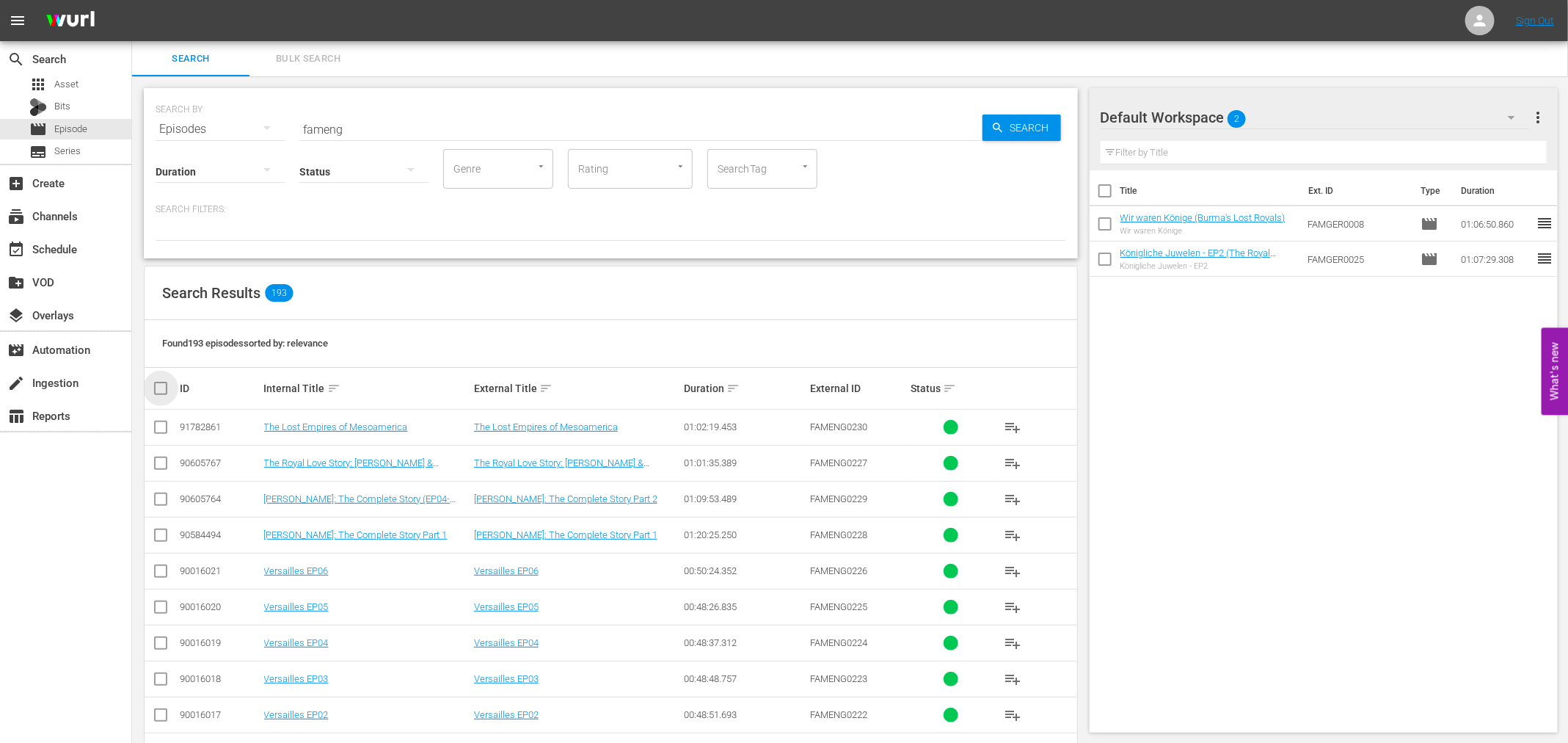
checkbox input "true"
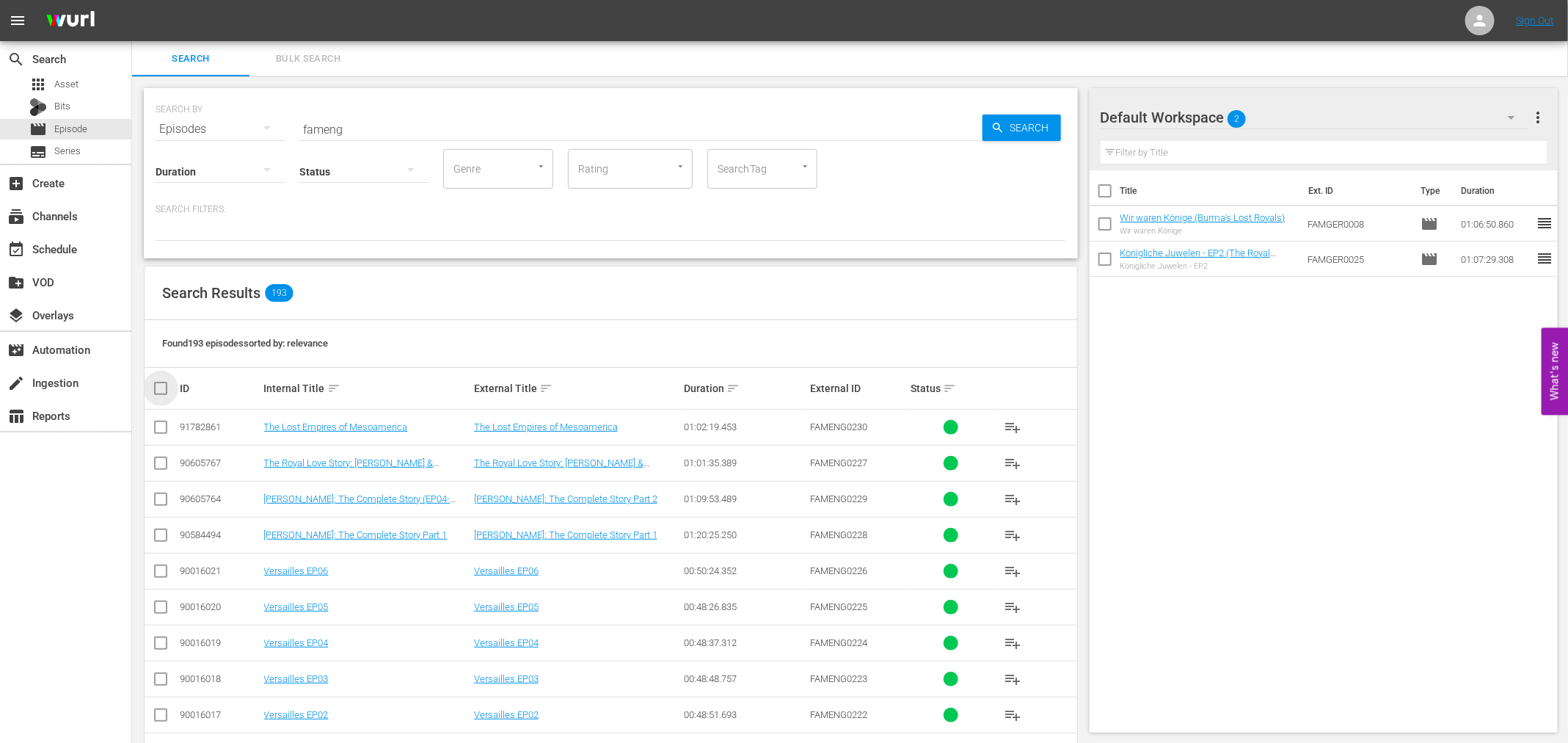
checkbox input "true"
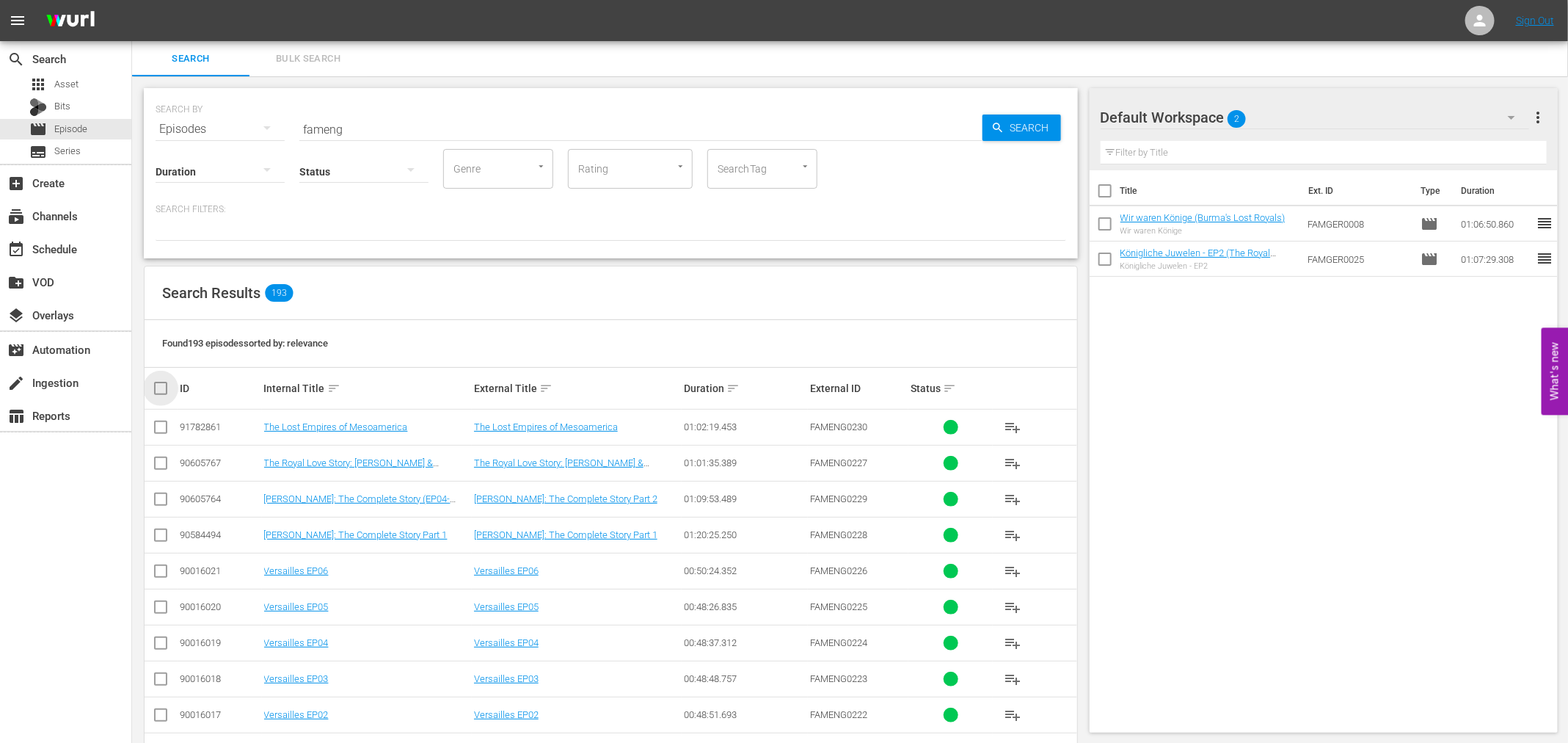
checkbox input "true"
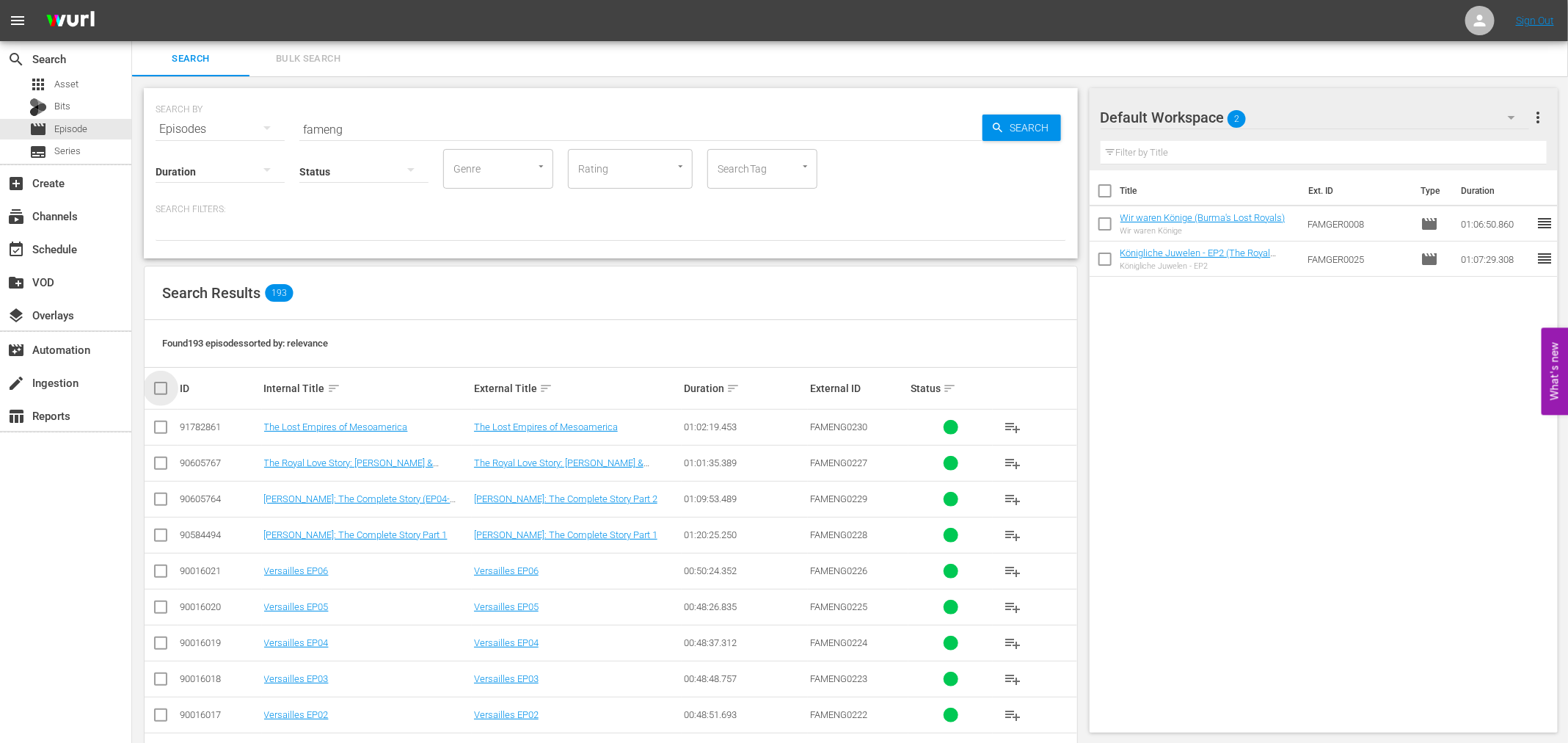
checkbox input "true"
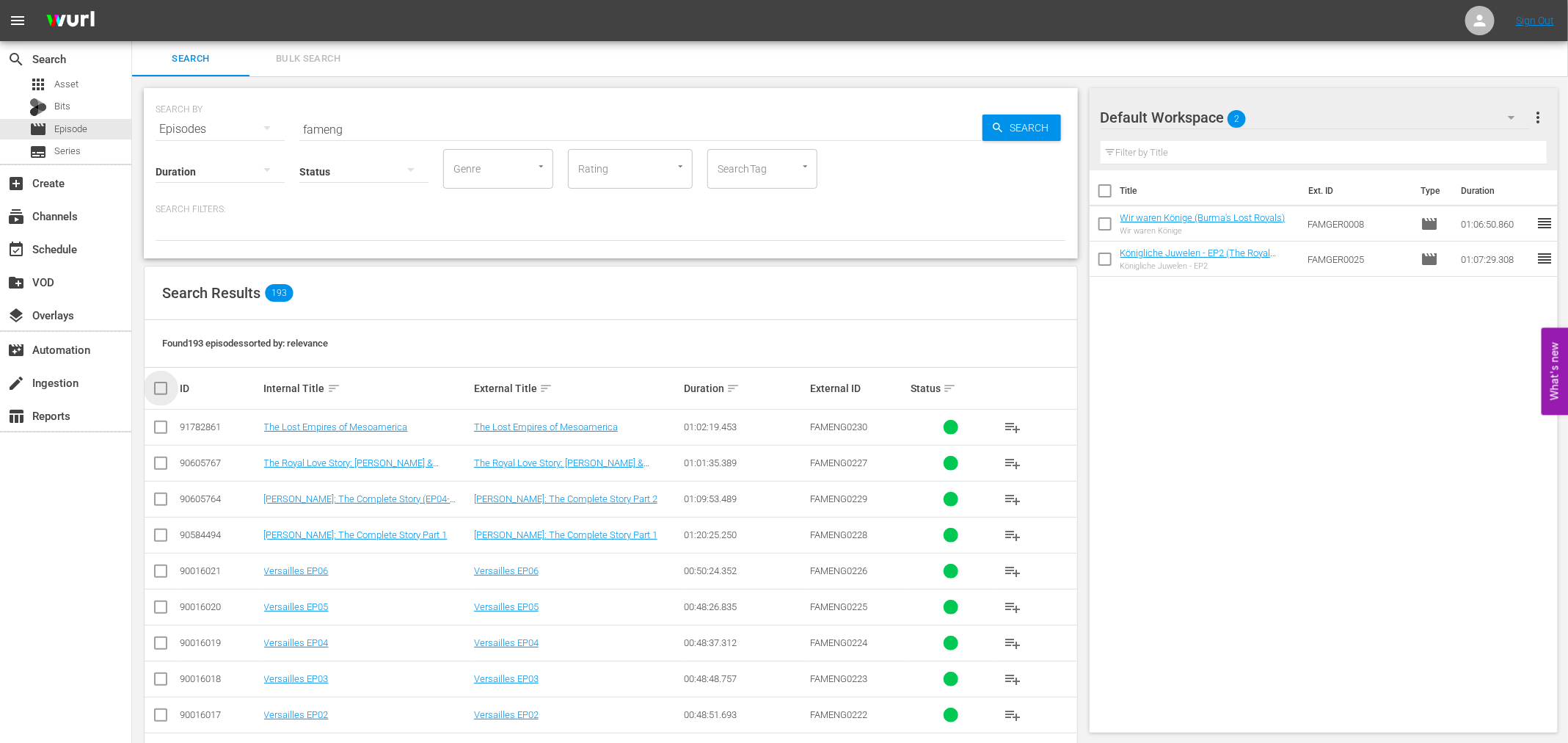
checkbox input "true"
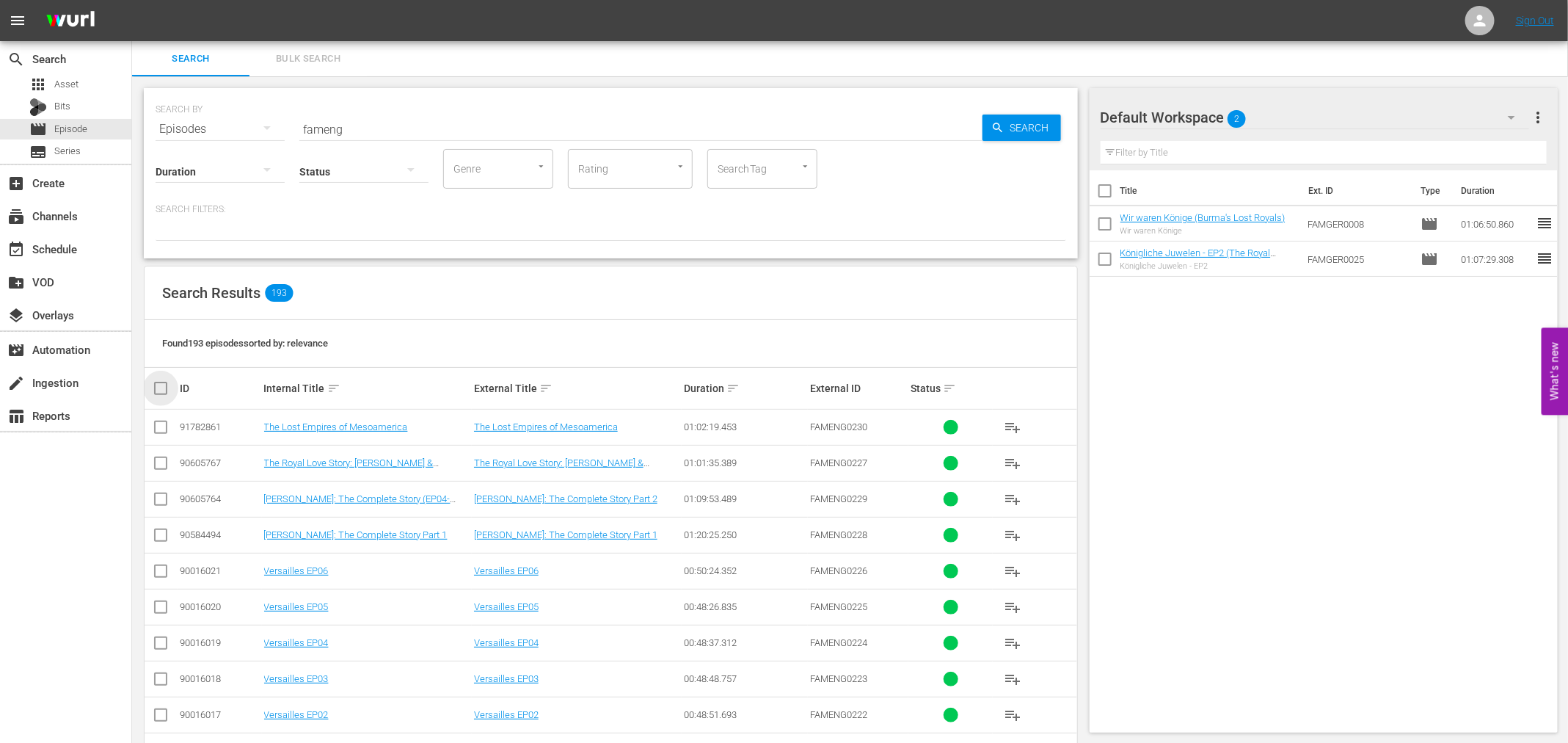
checkbox input "true"
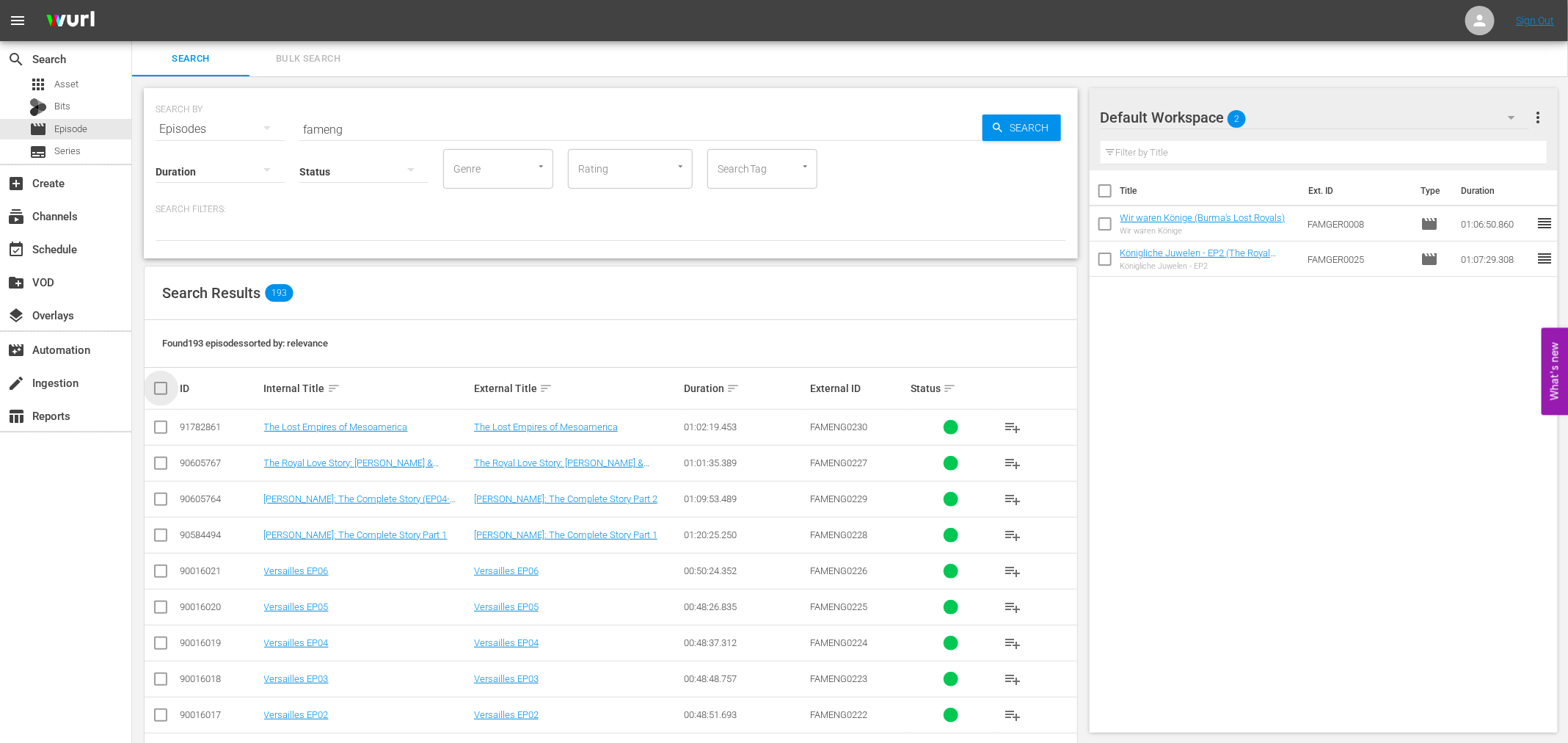
checkbox input "true"
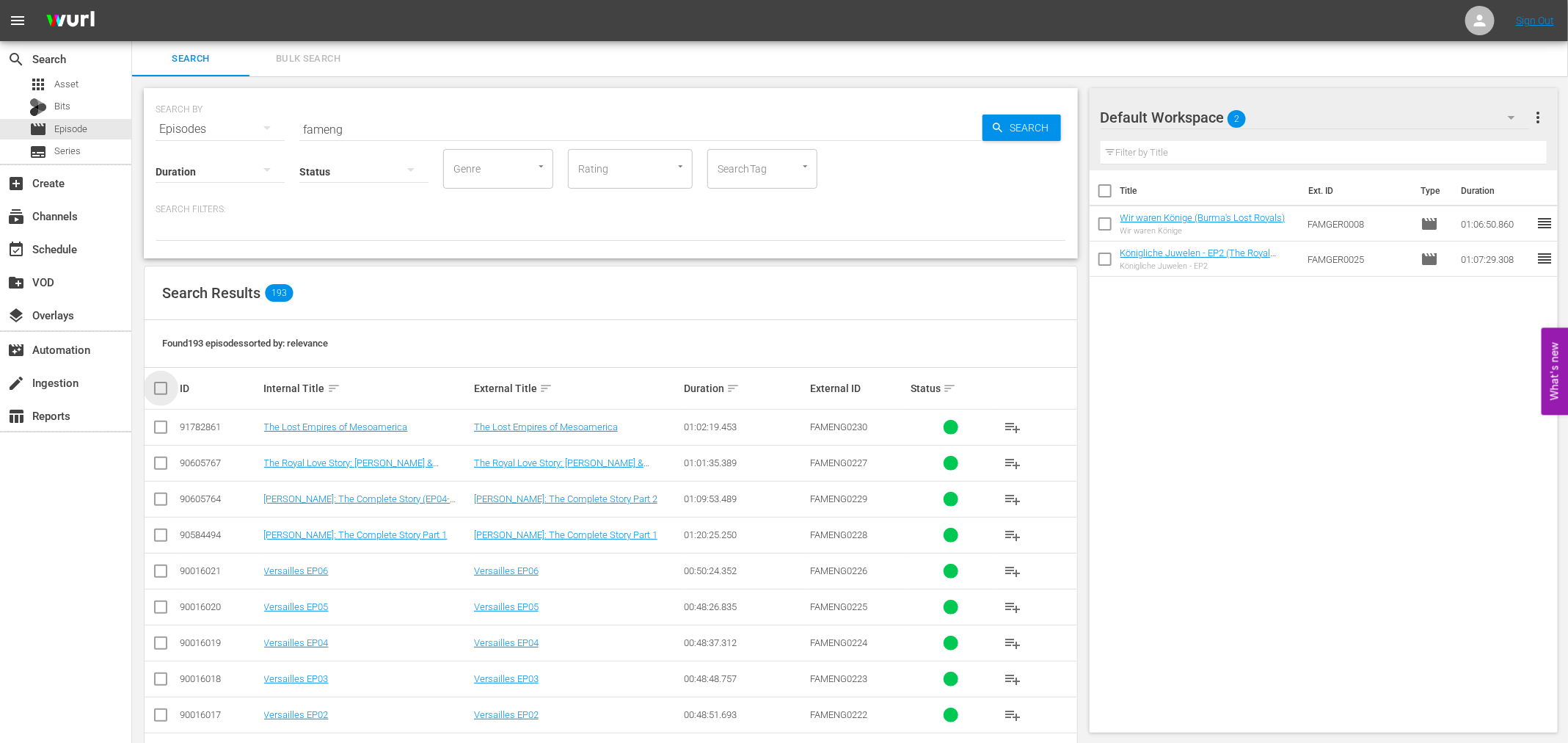
checkbox input "true"
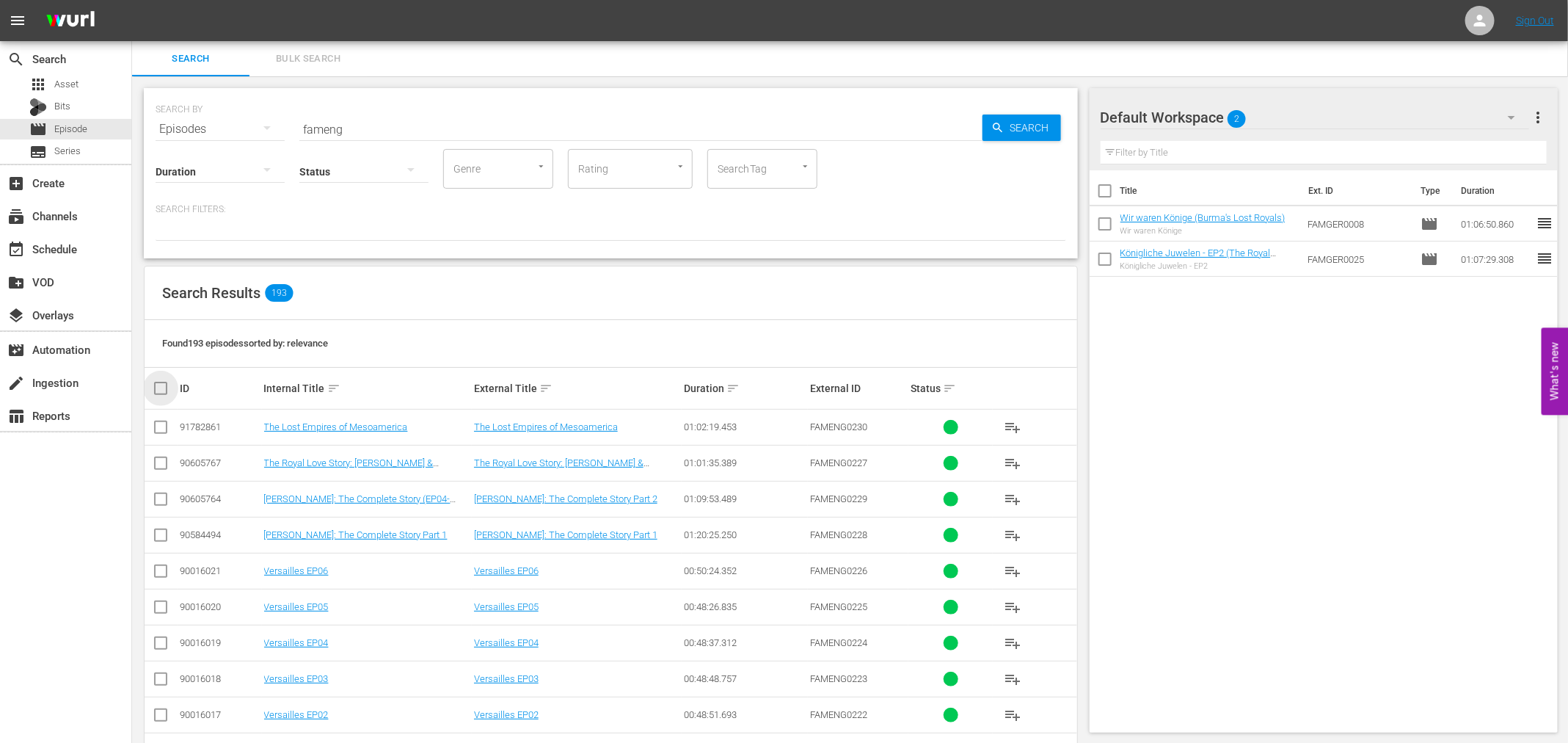
checkbox input "true"
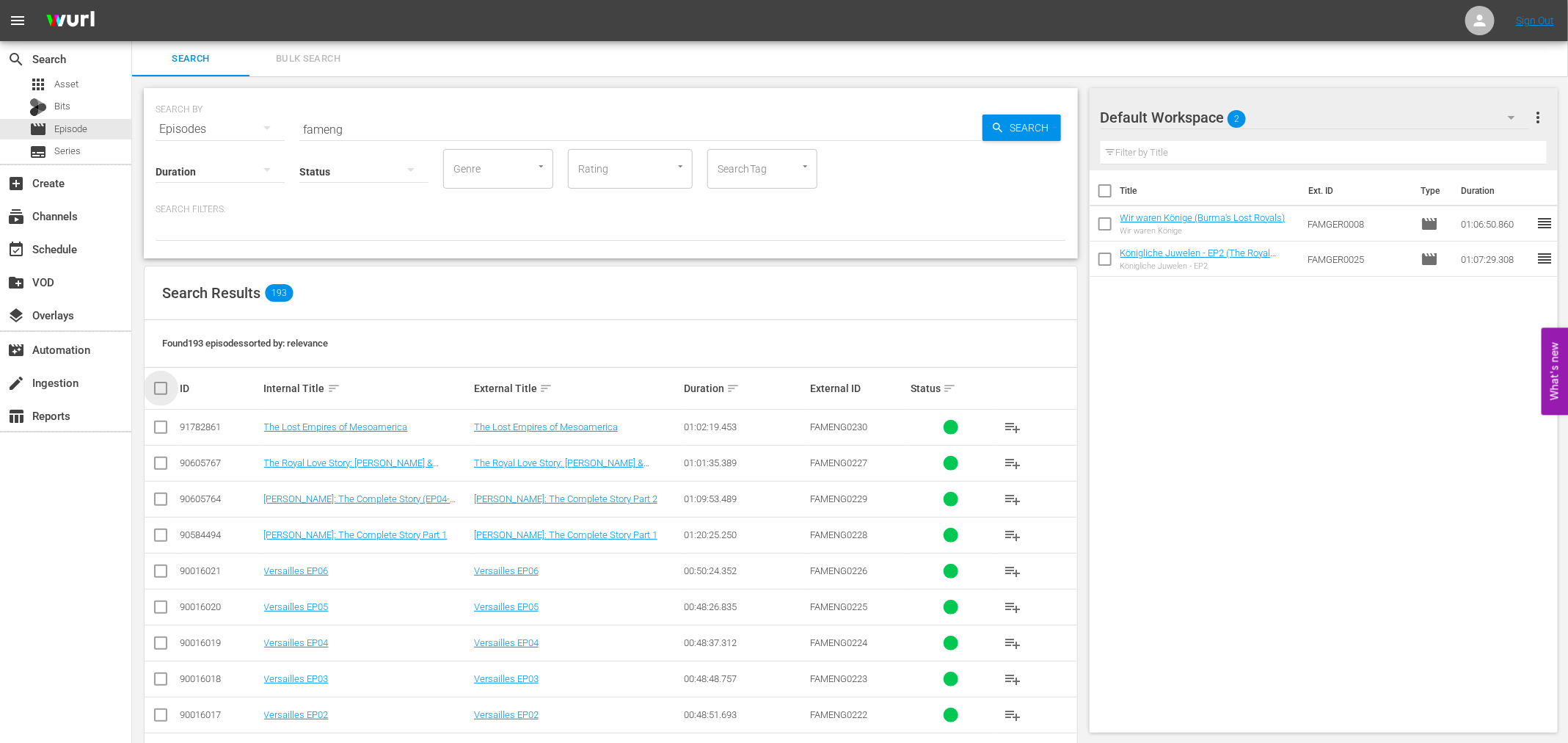
checkbox input "true"
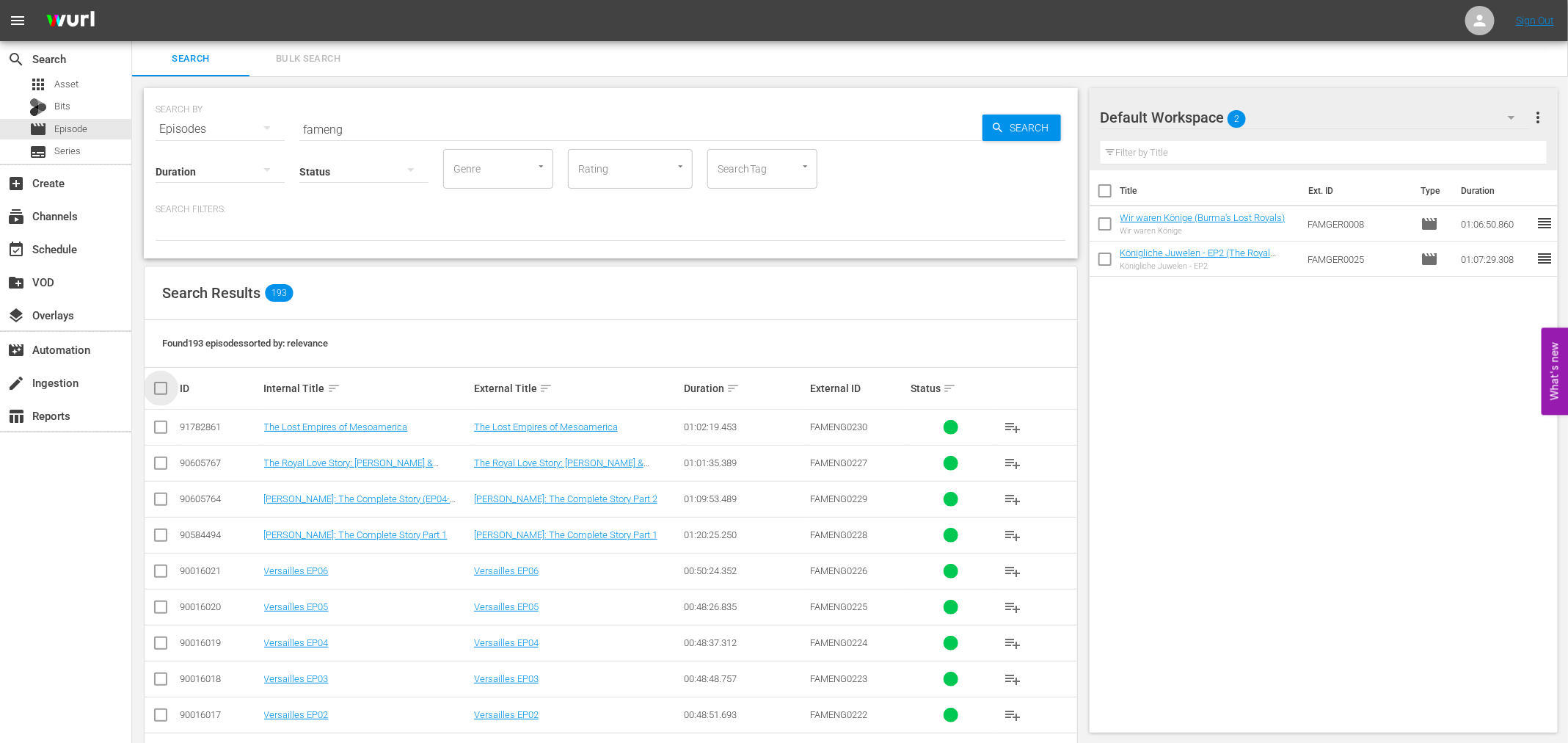
checkbox input "true"
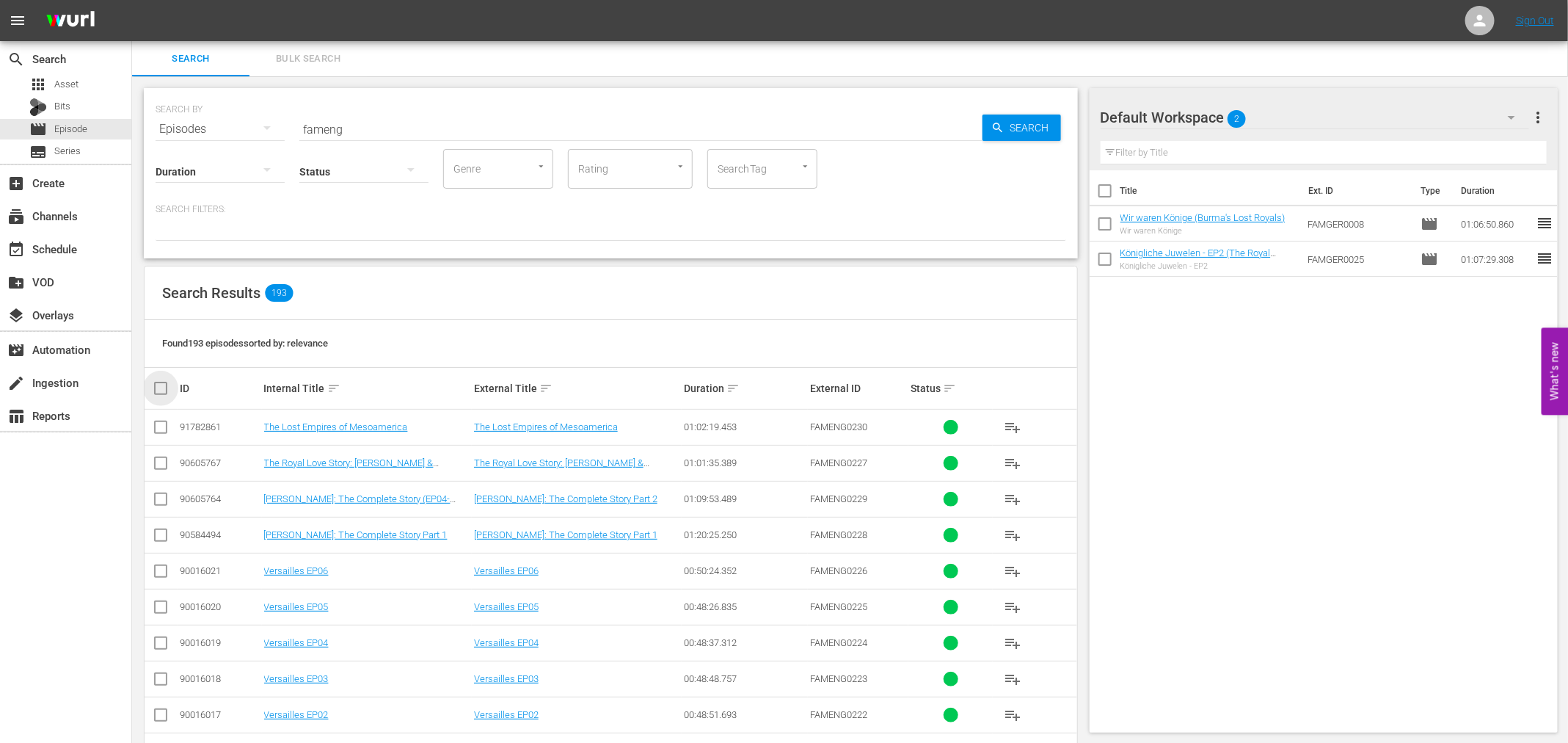
checkbox input "true"
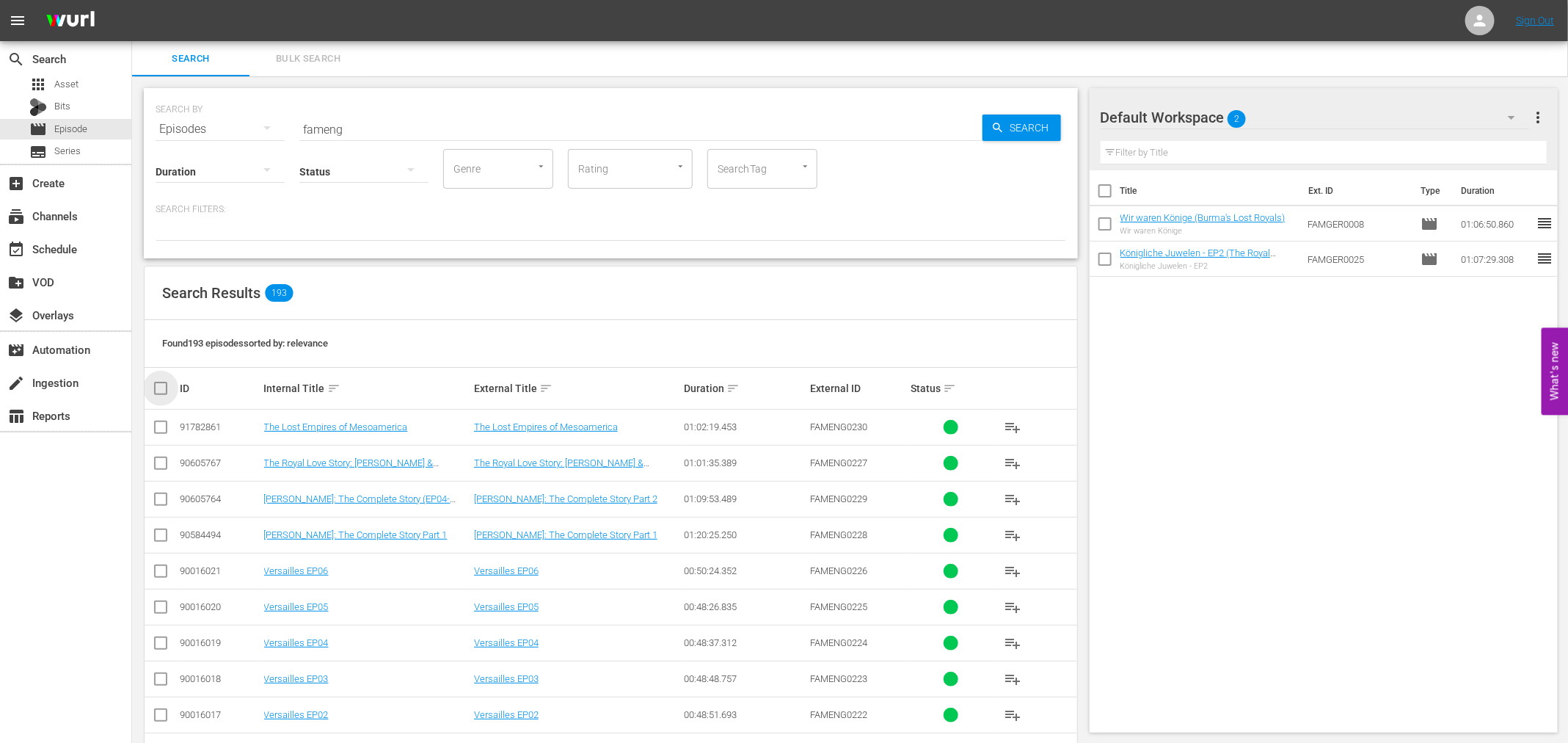
checkbox input "true"
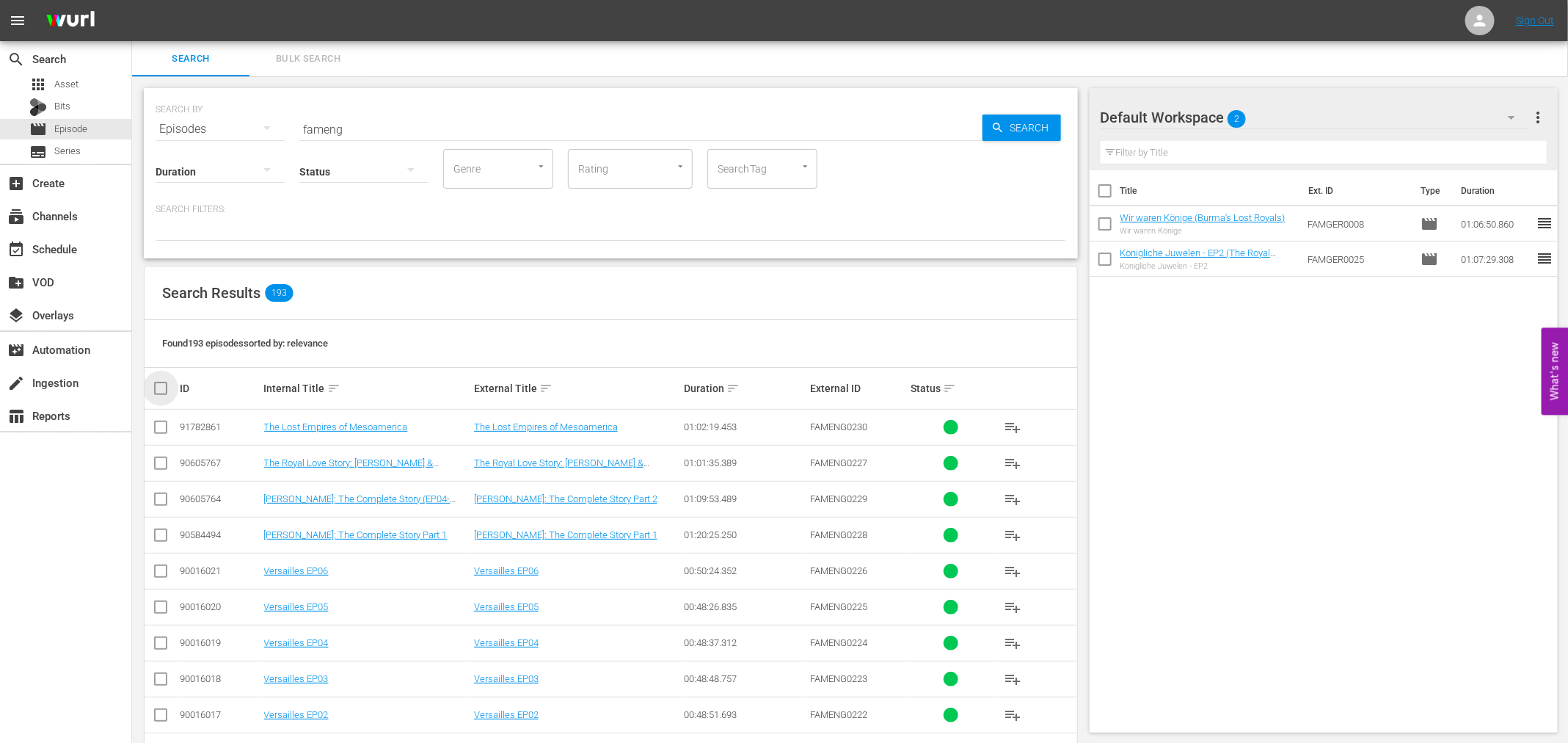
checkbox input "true"
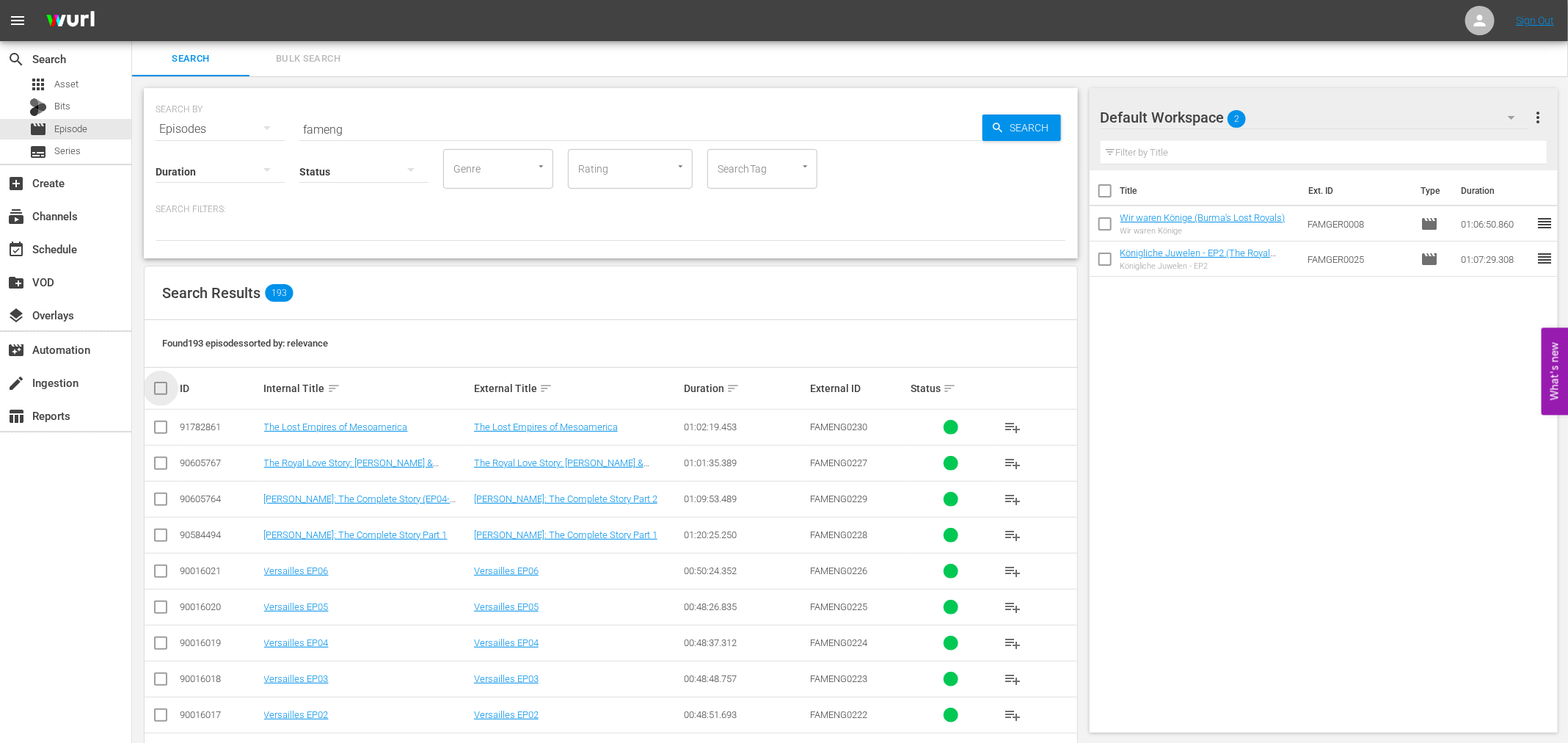
checkbox input "true"
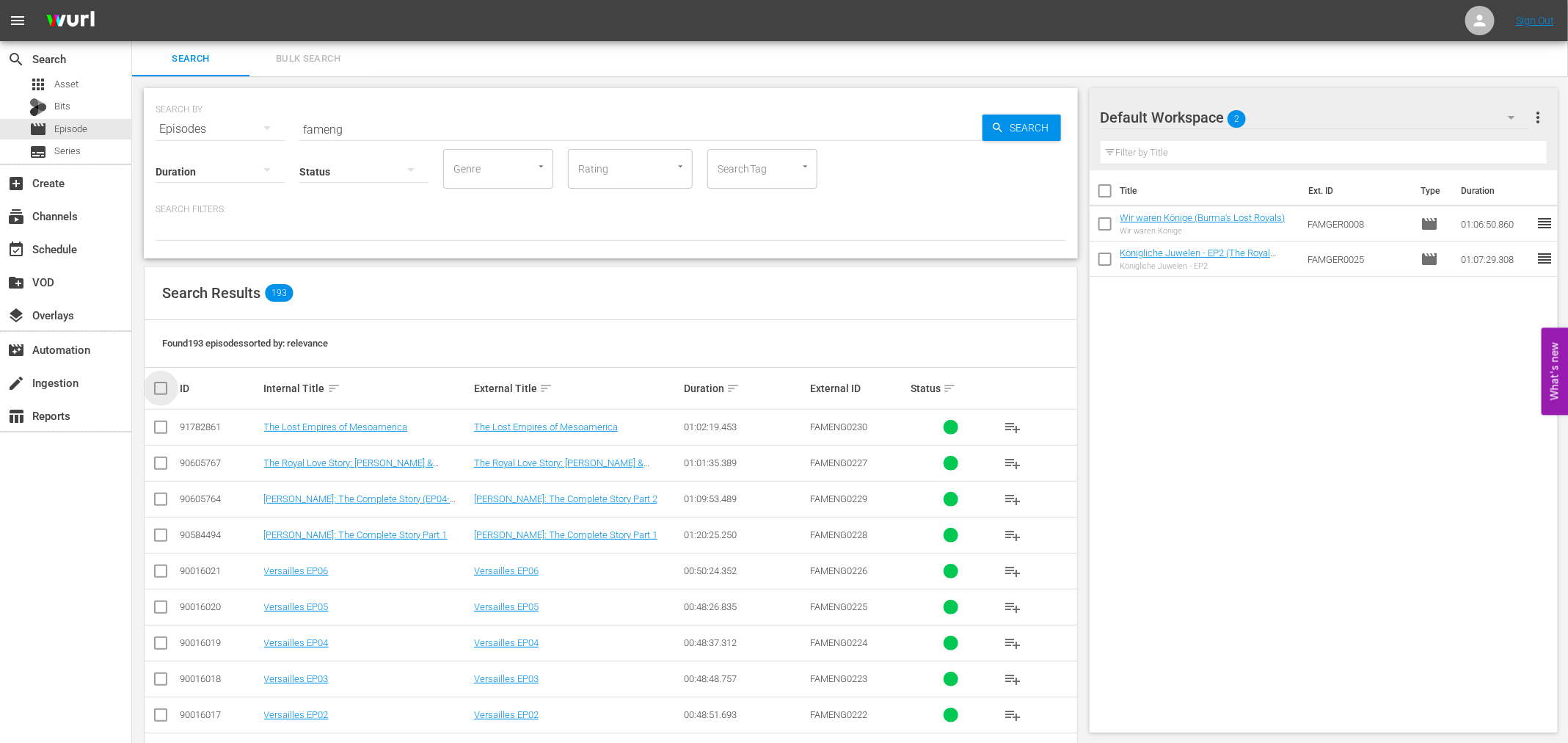
checkbox input "true"
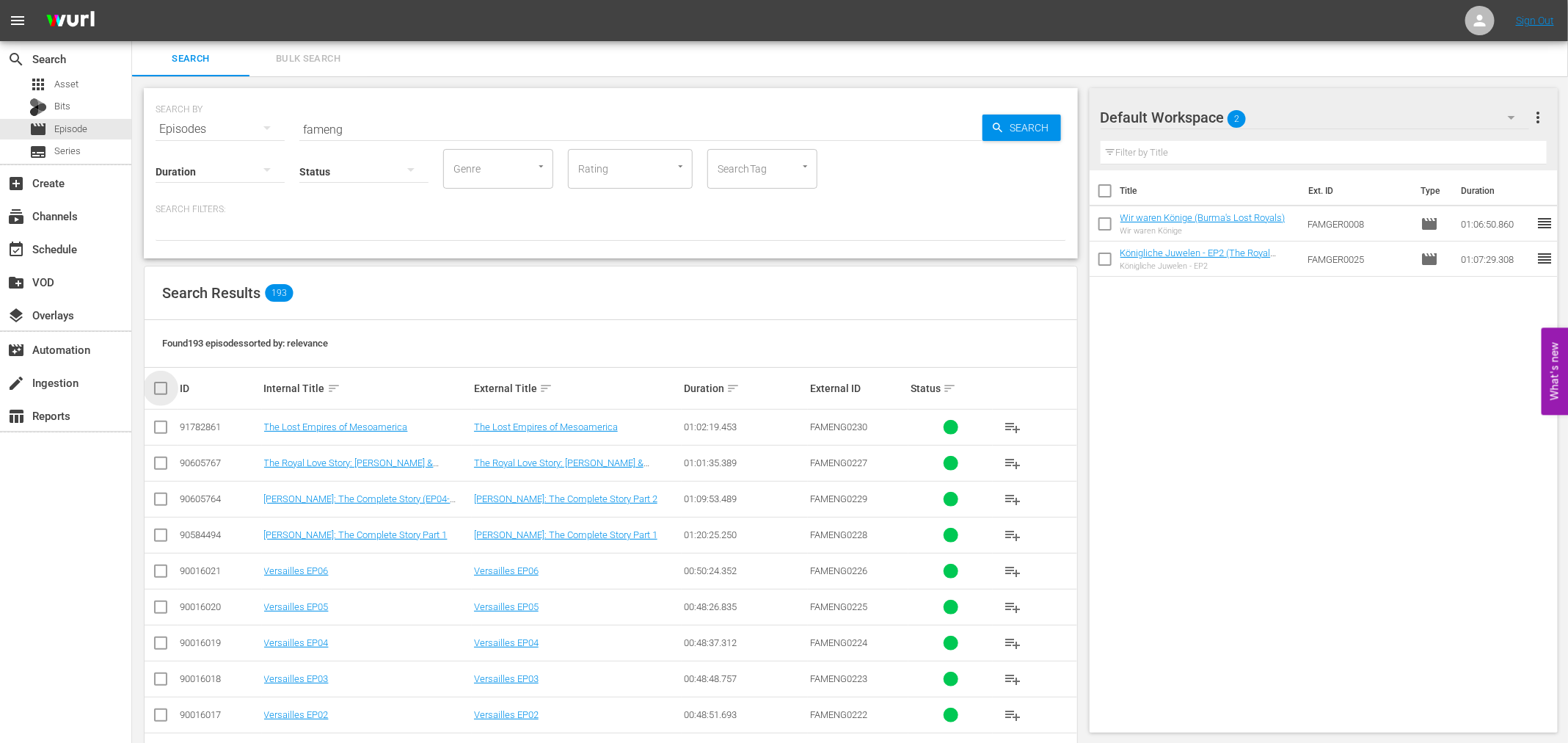
checkbox input "true"
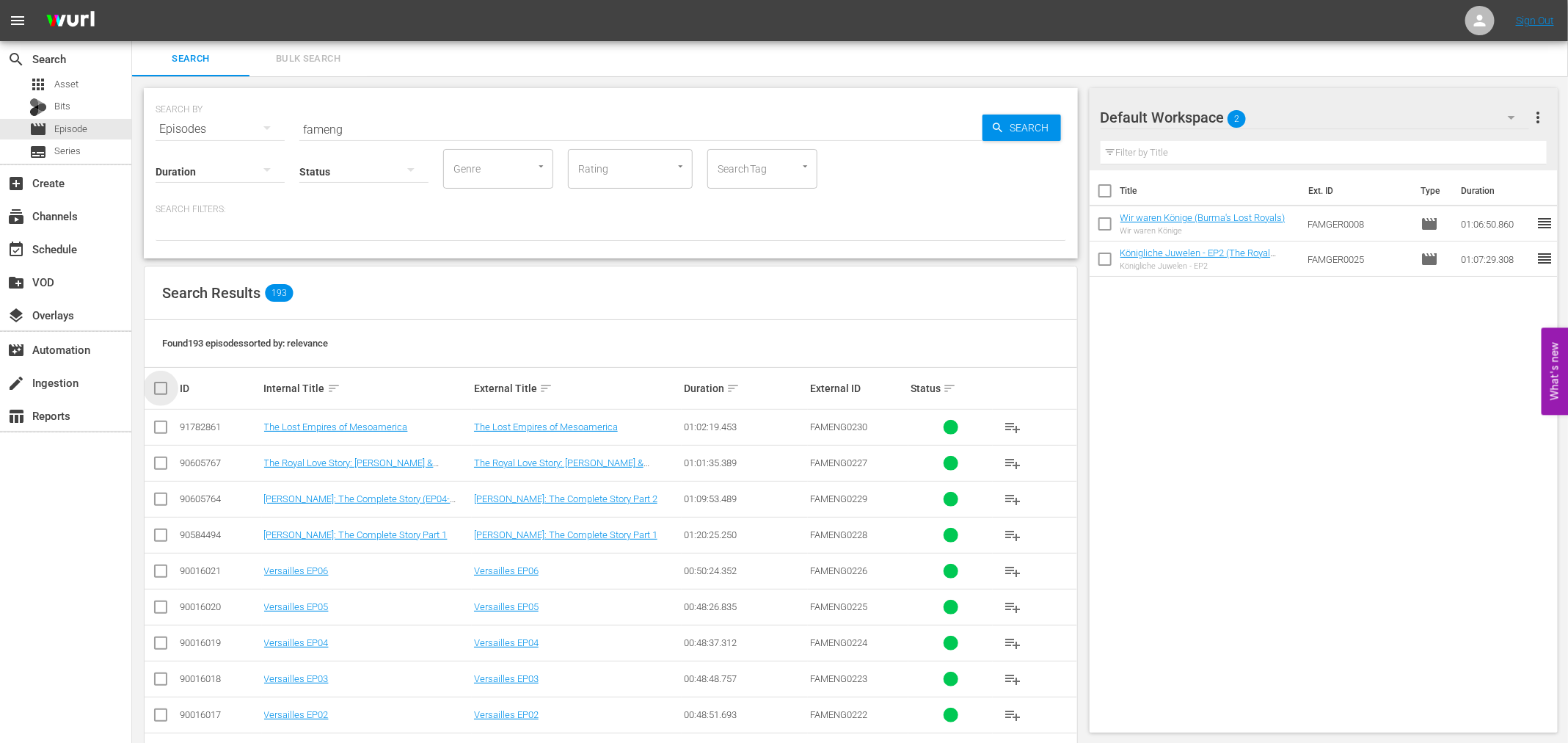
checkbox input "true"
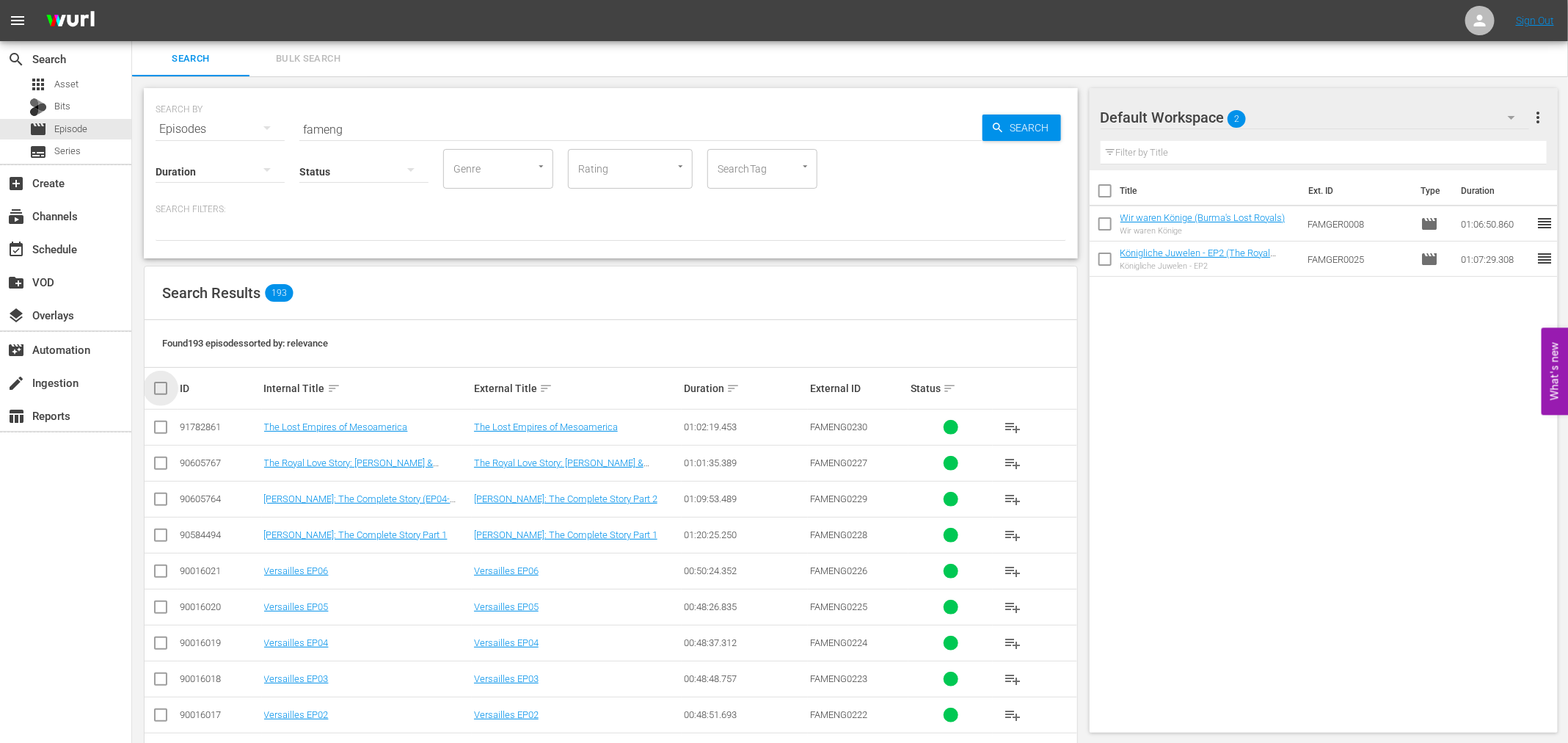
checkbox input "true"
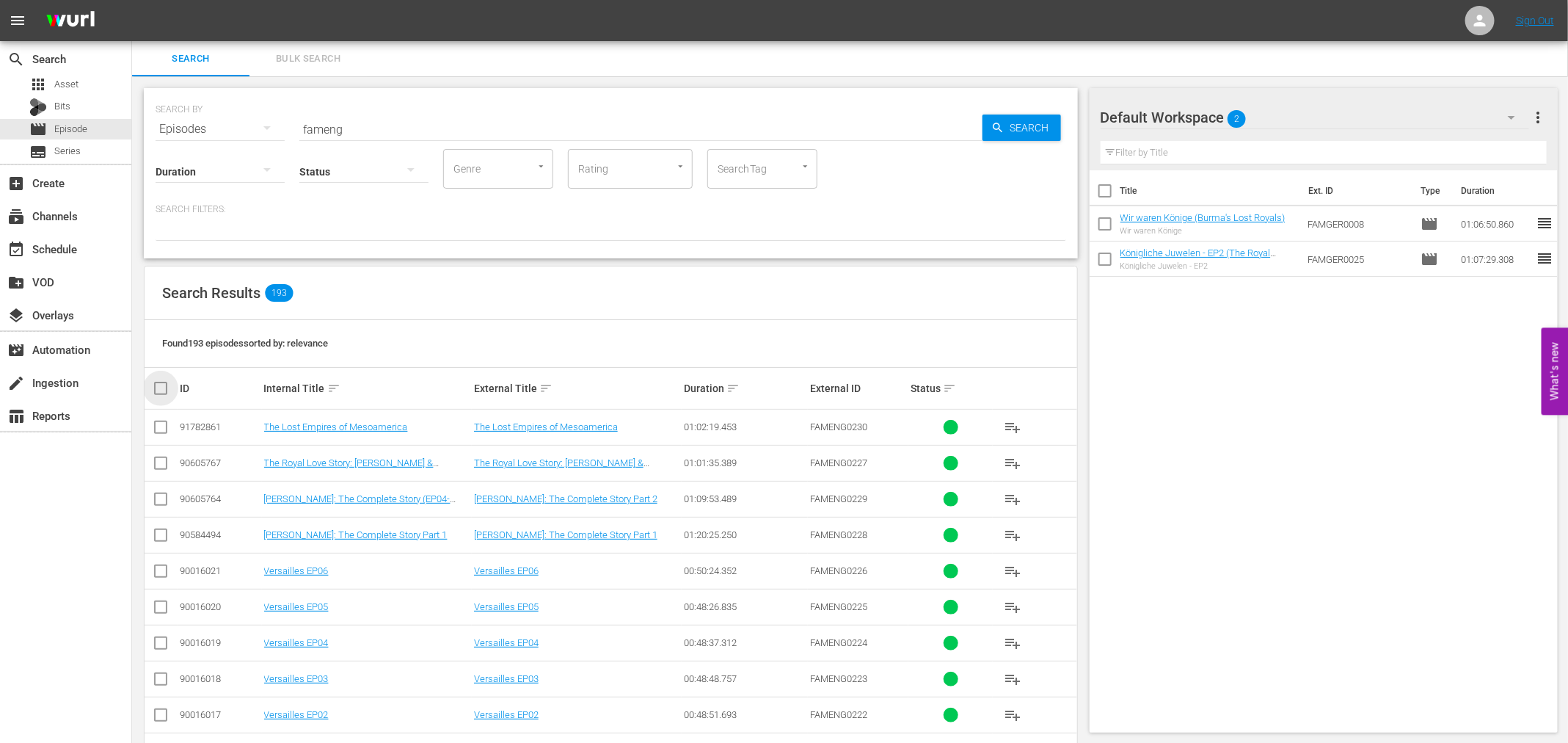
checkbox input "true"
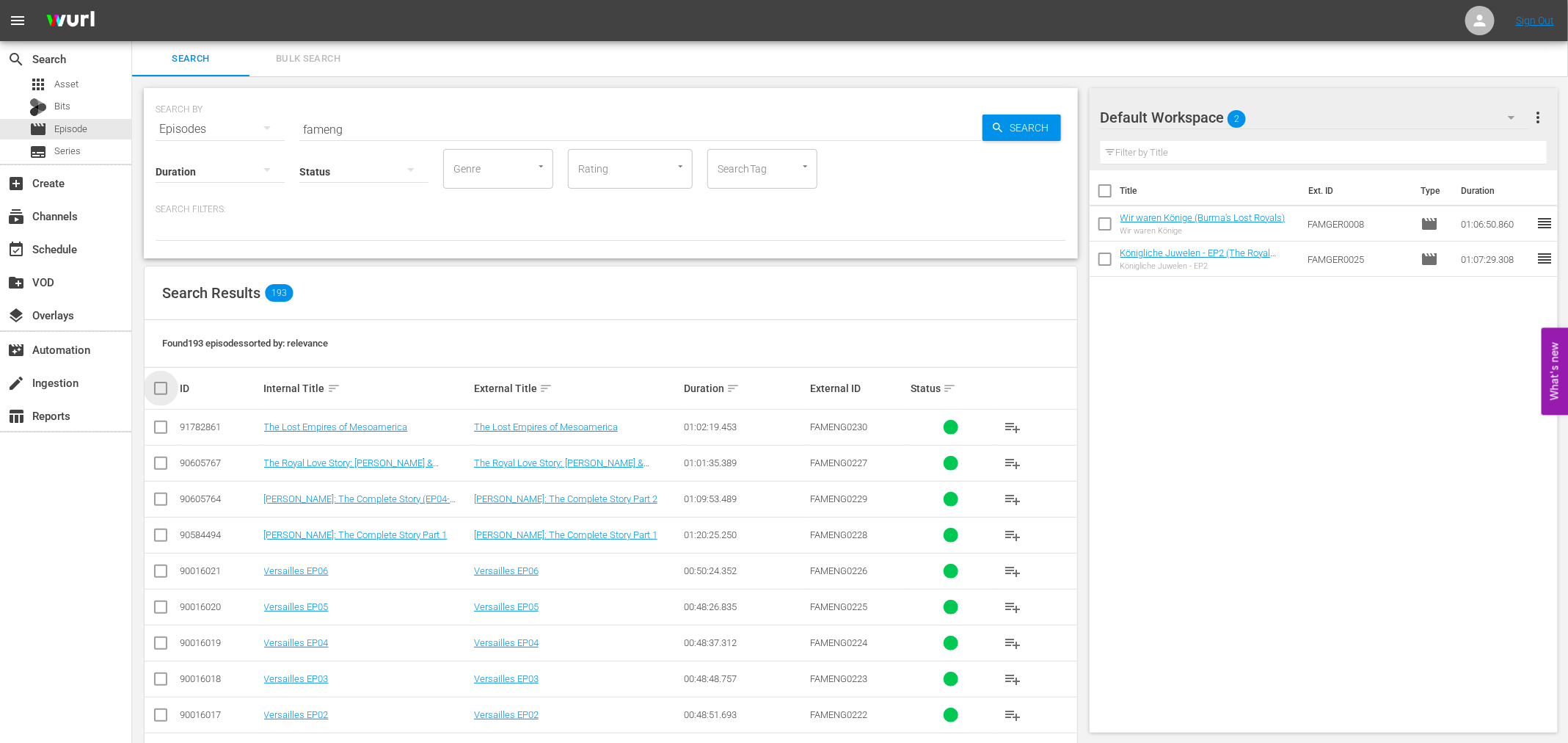
checkbox input "true"
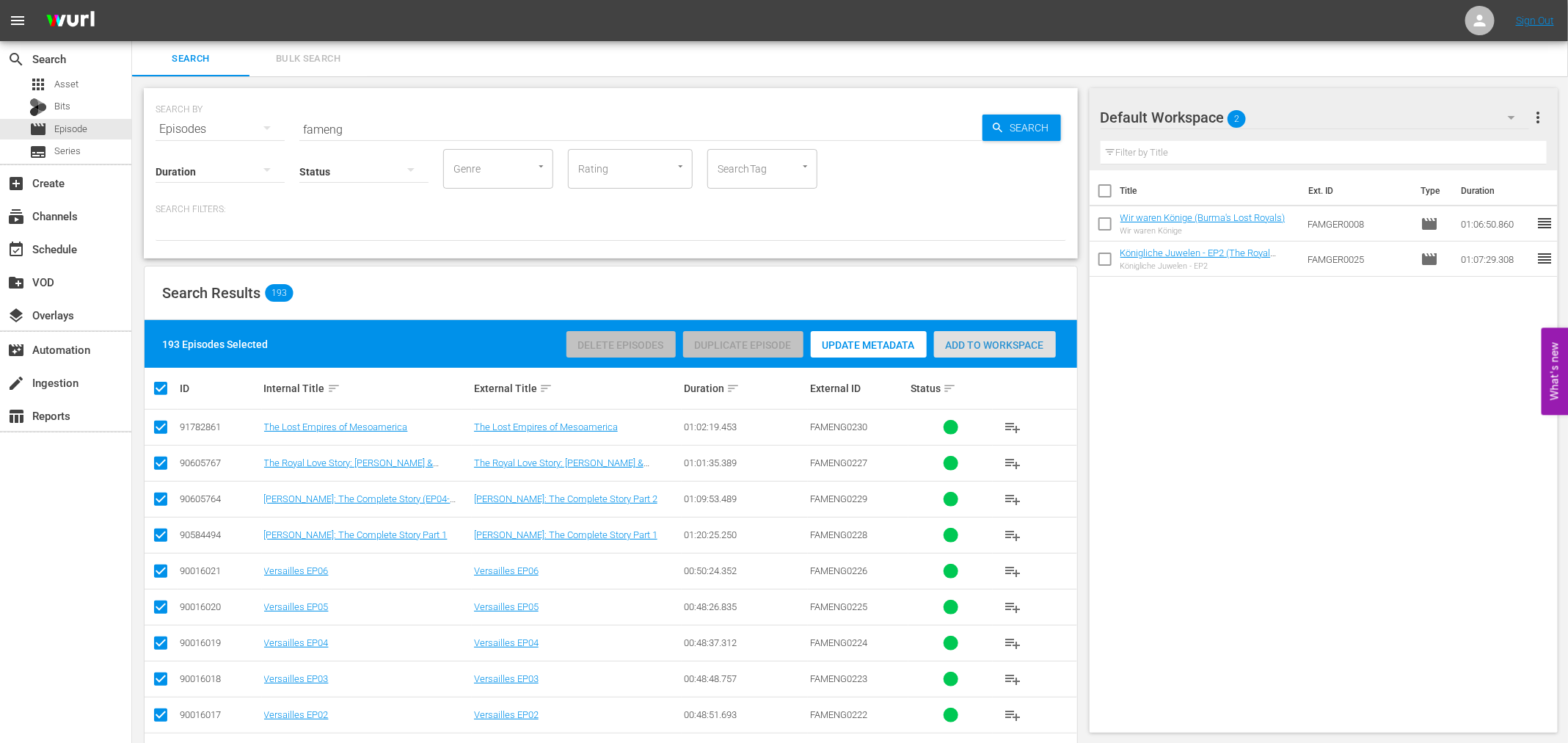
click at [984, 349] on span "Add to Workspace" at bounding box center [994, 345] width 122 height 12
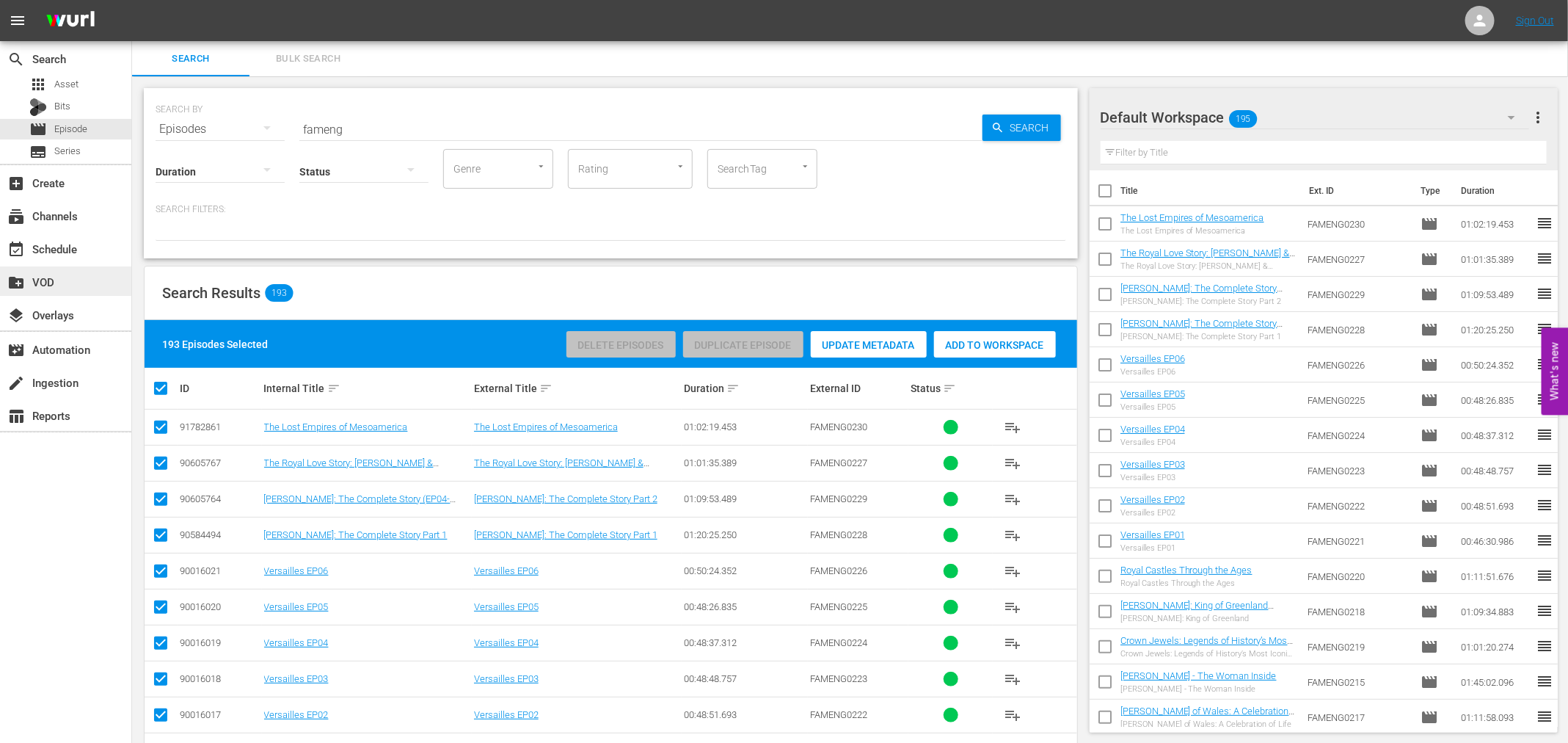
click at [22, 273] on div "create_new_folder VOD" at bounding box center [41, 279] width 82 height 13
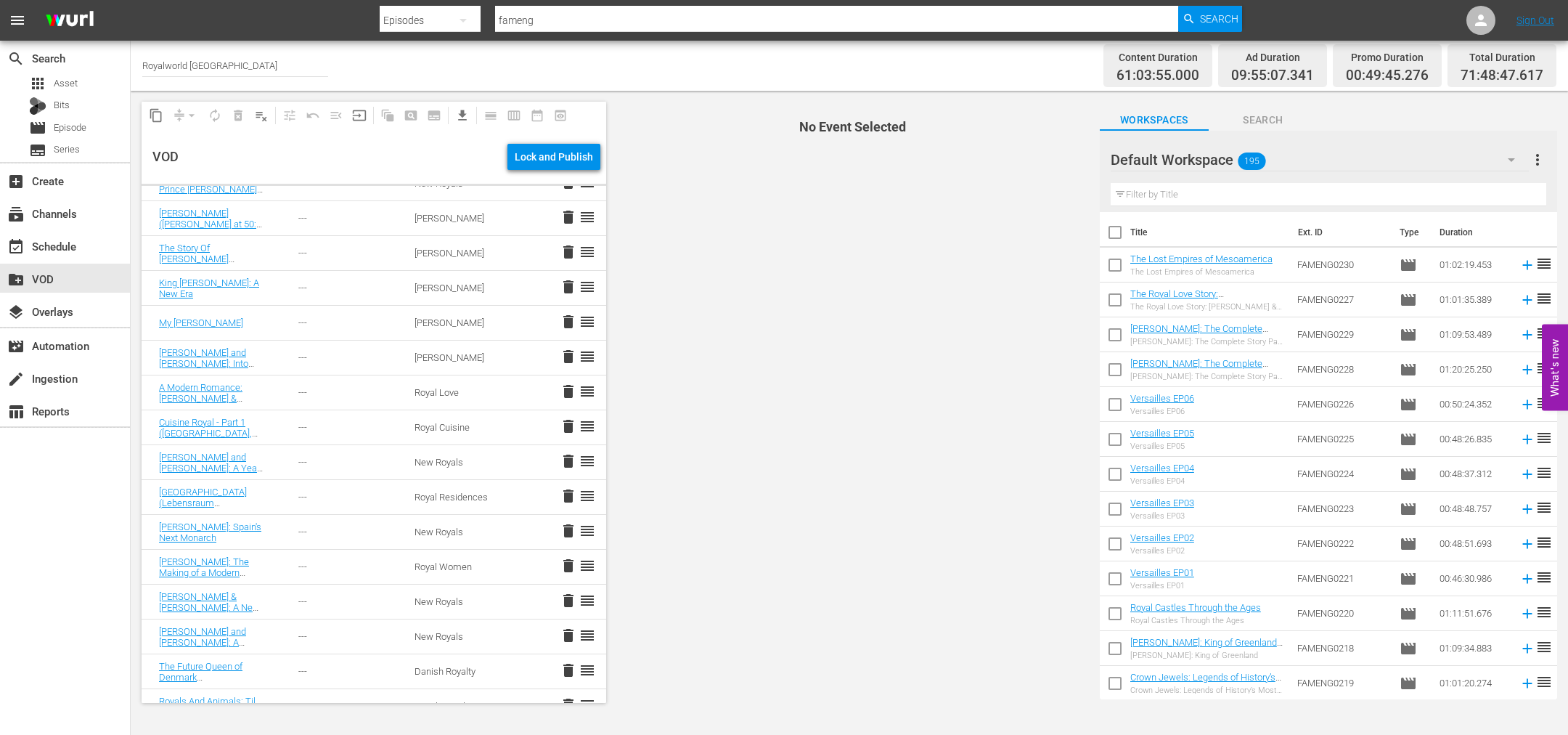
scroll to position [1928, 0]
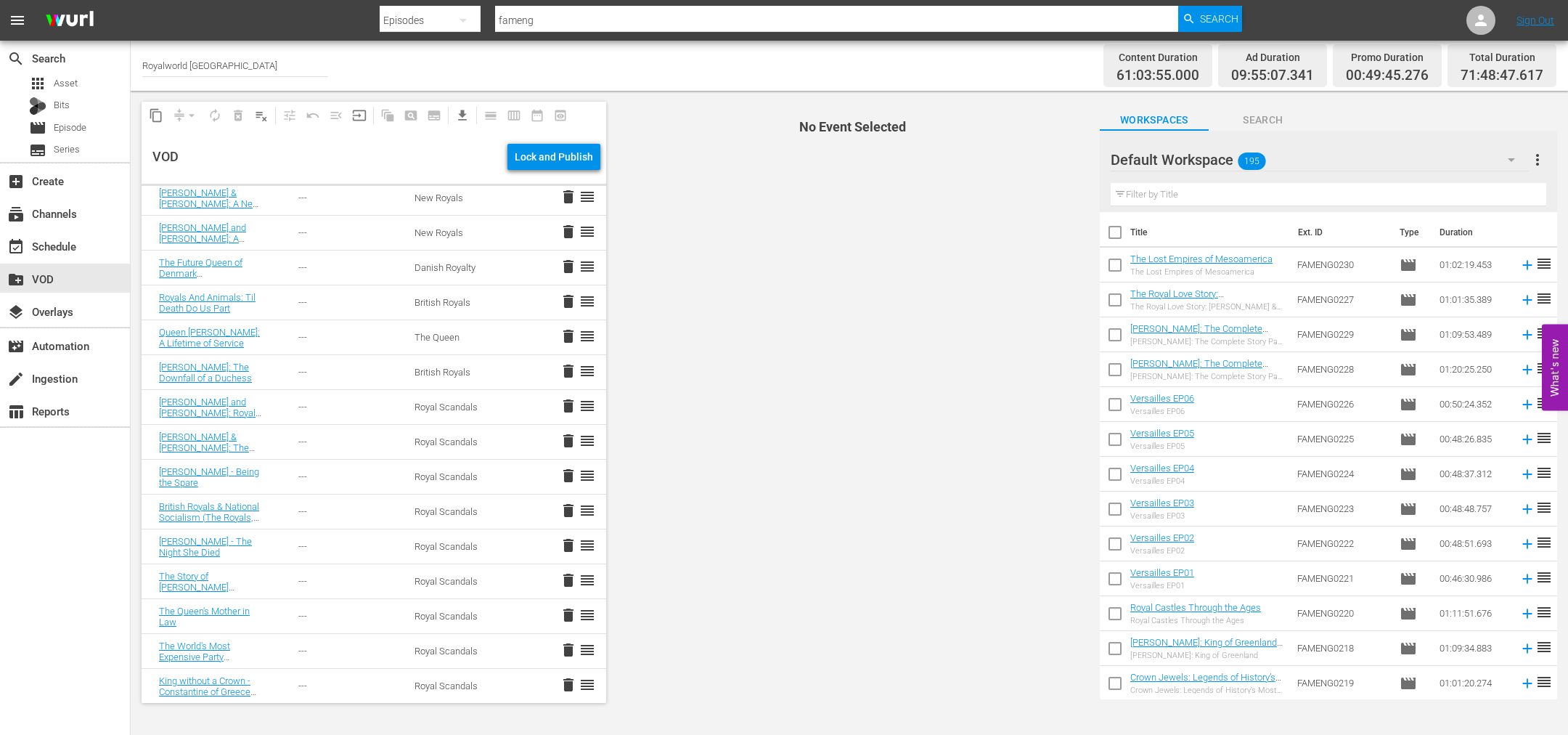
click at [1196, 201] on input "text" at bounding box center [1328, 194] width 435 height 23
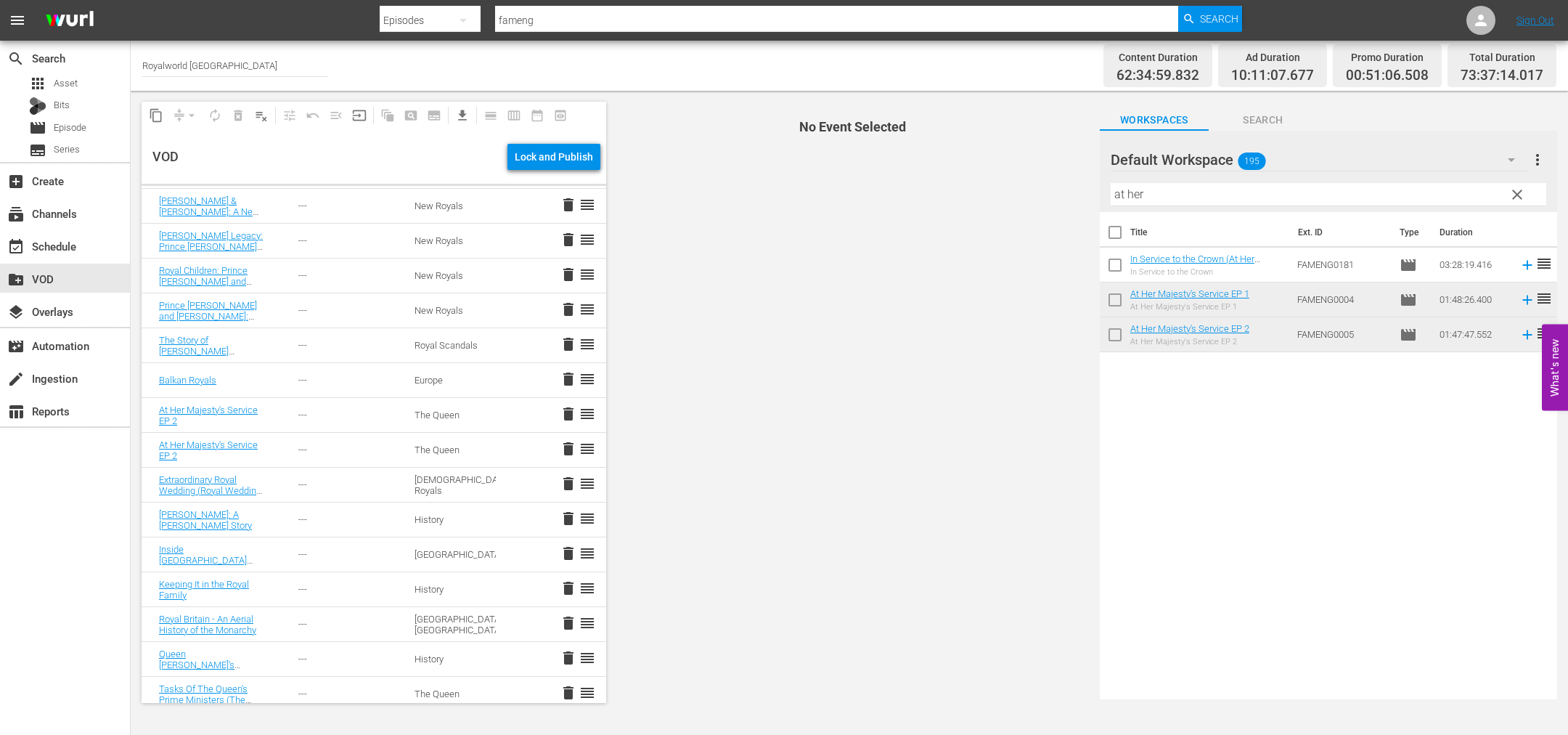
scroll to position [1537, 0]
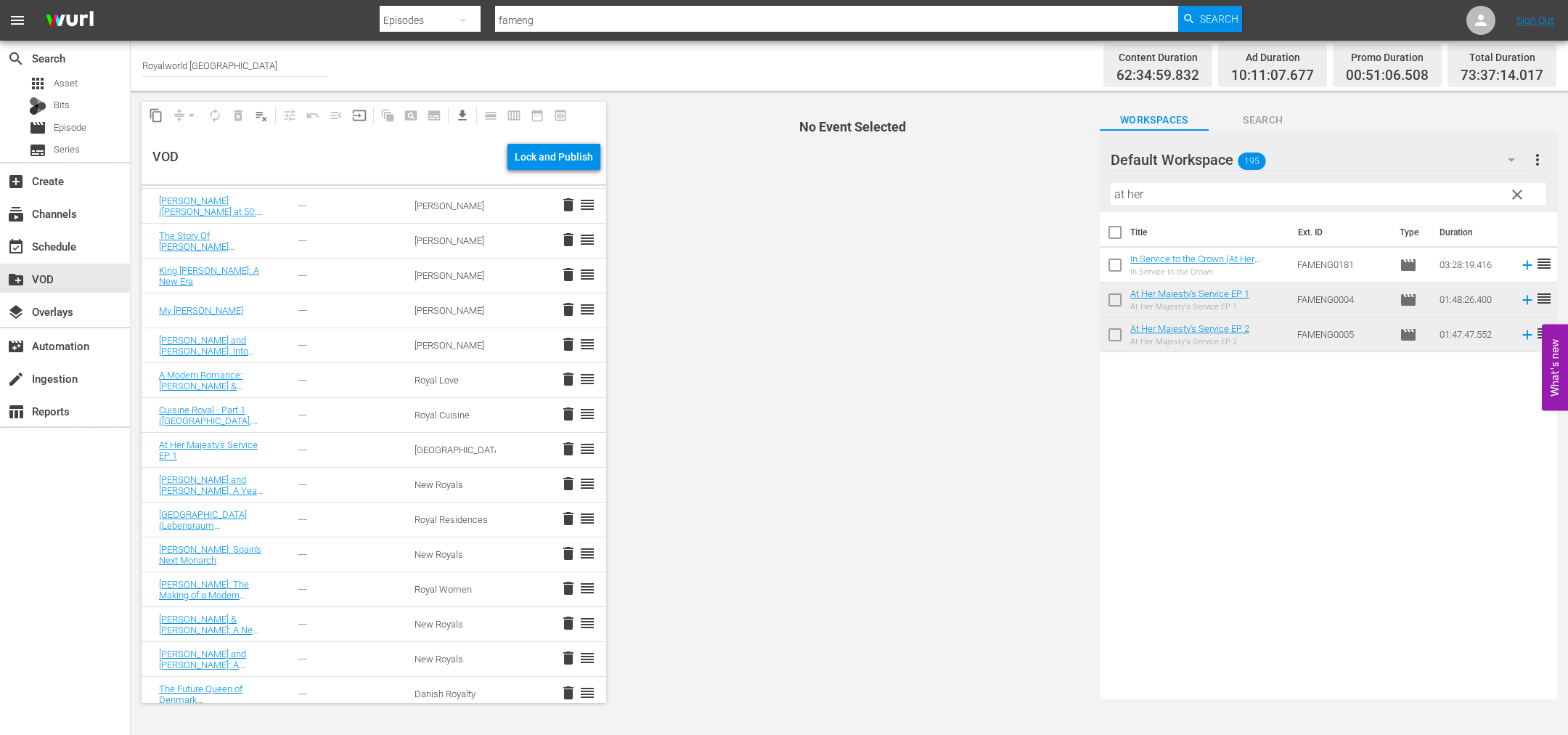
click at [212, 449] on div "At Her Majesty's Service EP 1" at bounding box center [211, 451] width 104 height 22
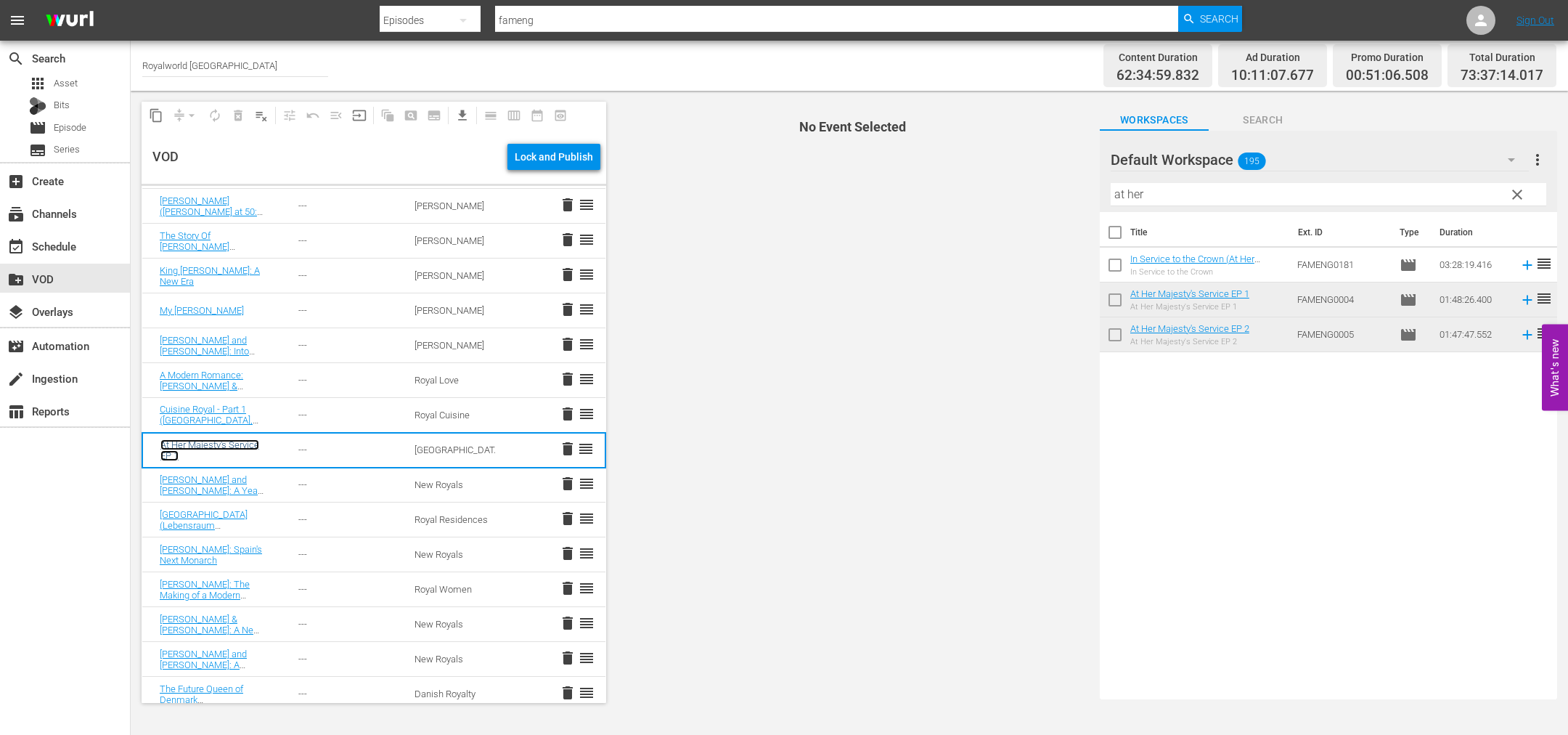
click at [212, 440] on link "At Her Majesty's Service EP 1" at bounding box center [210, 451] width 99 height 22
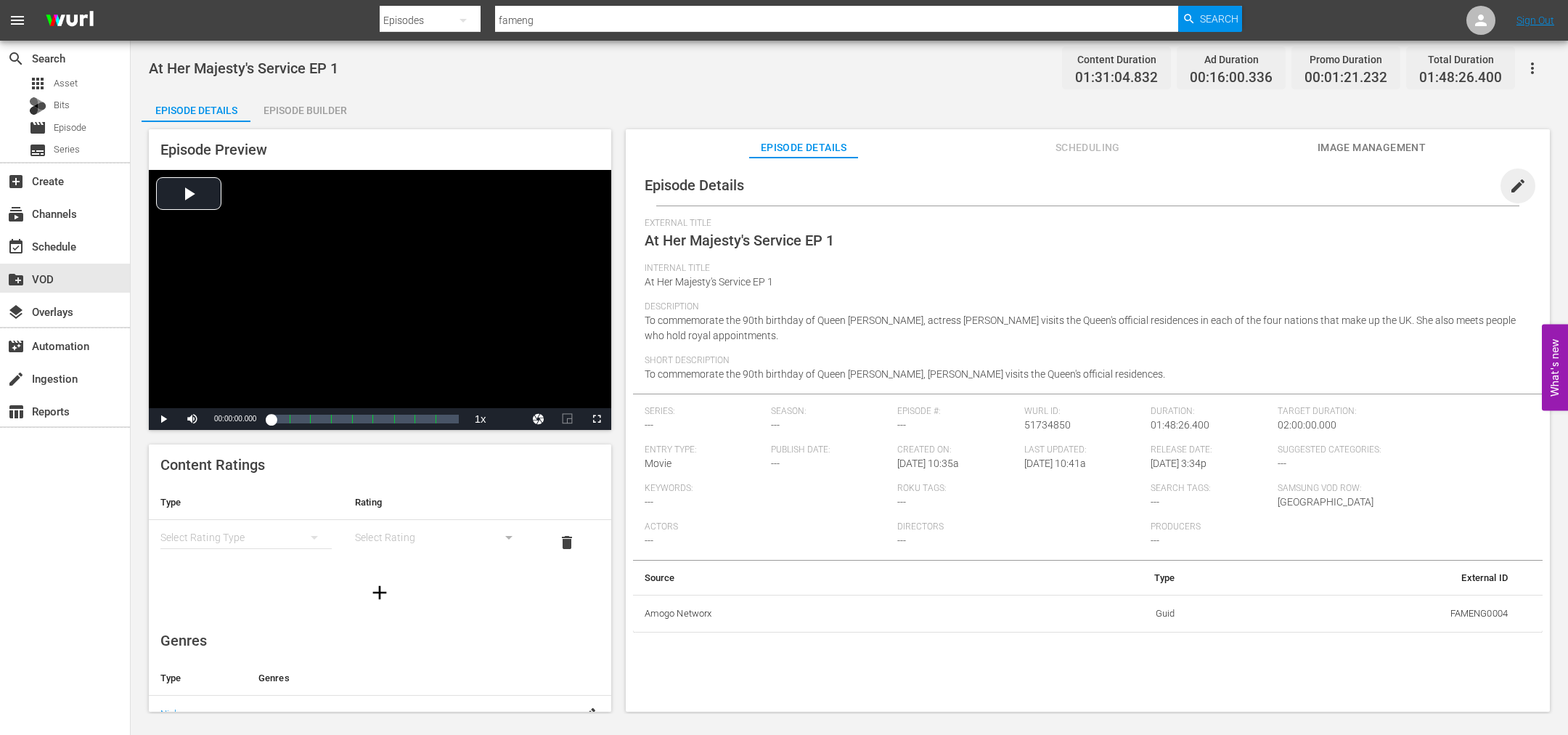
click at [1509, 192] on span "edit" at bounding box center [1518, 186] width 17 height 17
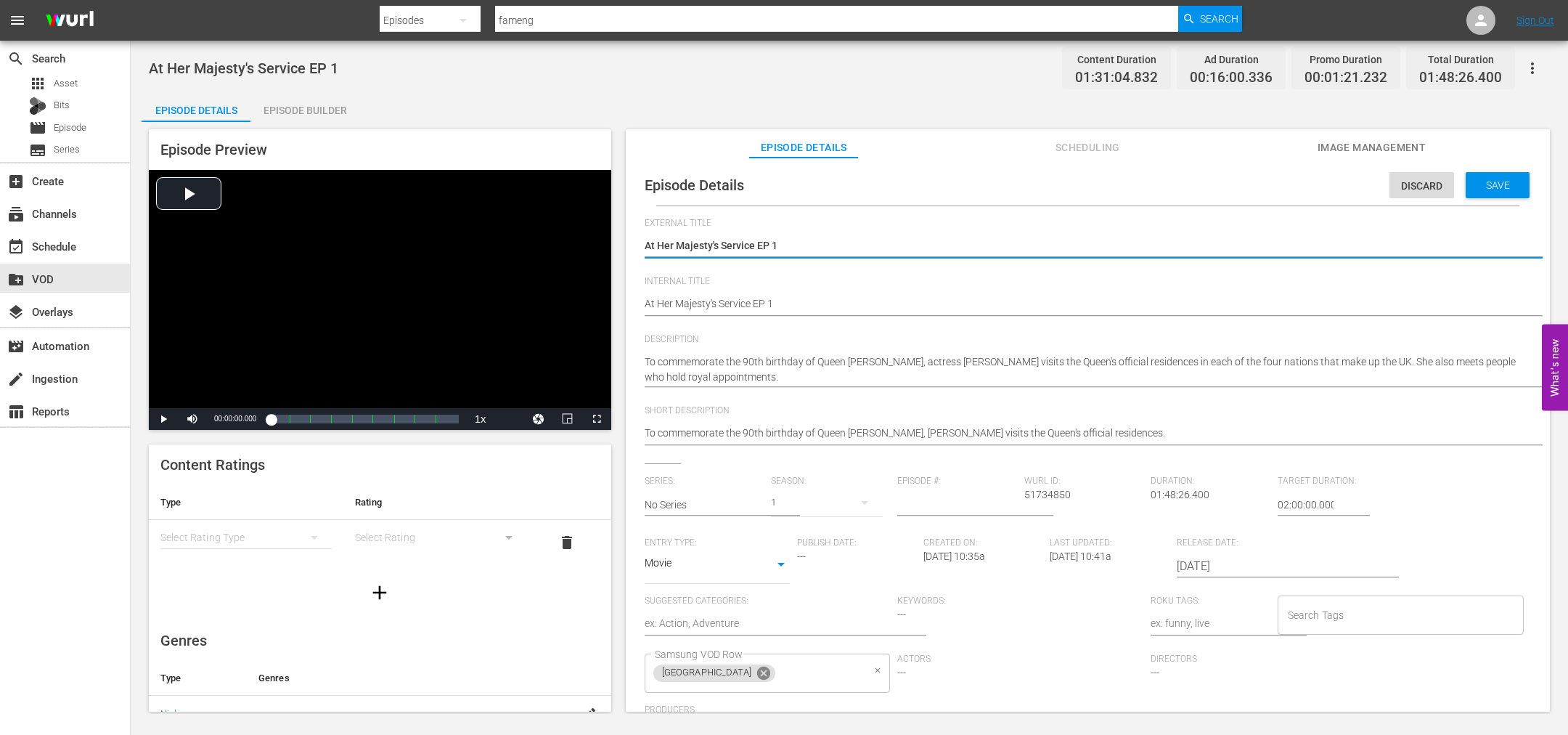
click at [755, 665] on icon at bounding box center [763, 673] width 16 height 16
click at [708, 677] on input "Samsung VOD Row" at bounding box center [757, 673] width 212 height 26
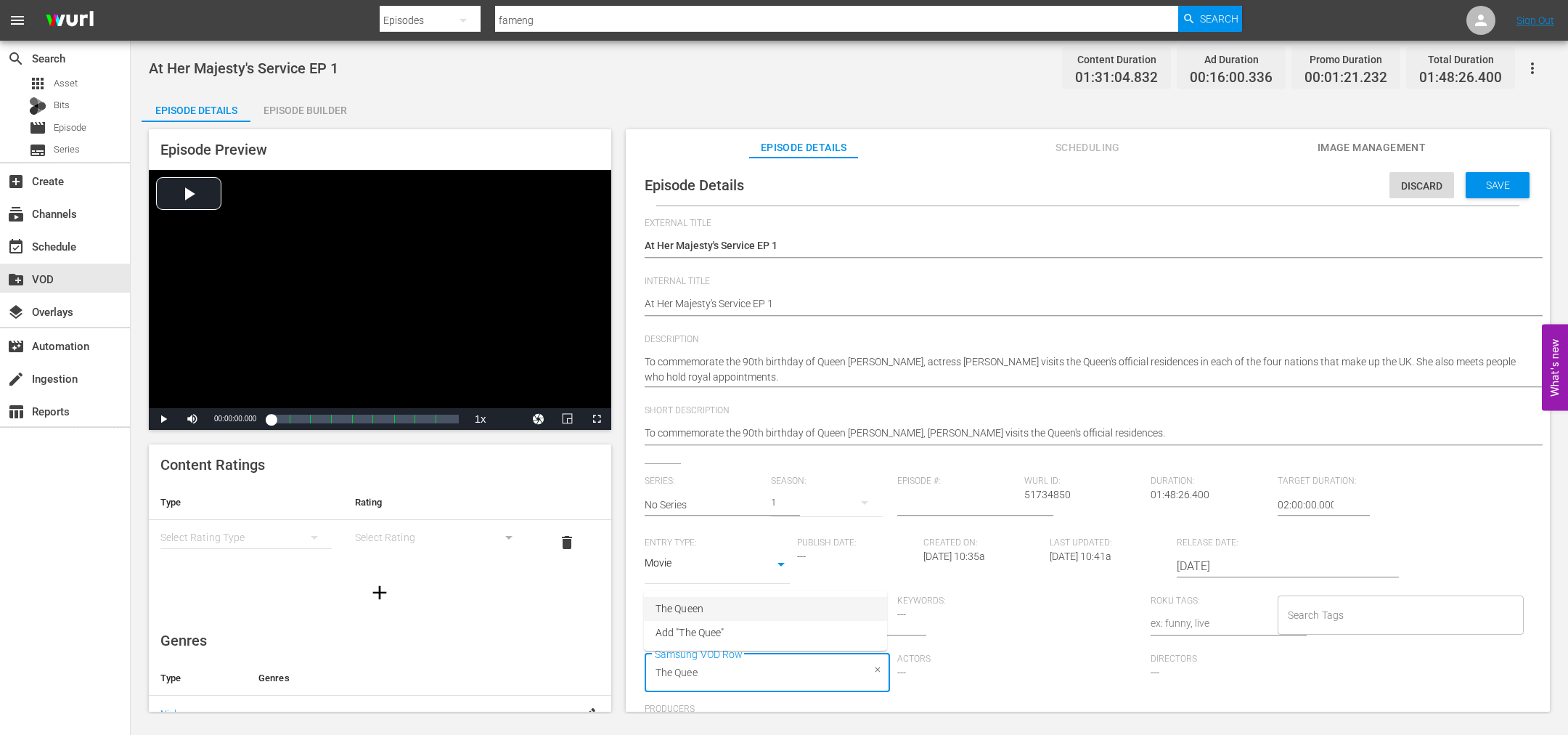
click at [693, 601] on span "The Queen" at bounding box center [679, 609] width 48 height 15
click at [1309, 616] on input "Search Tags" at bounding box center [1390, 615] width 212 height 26
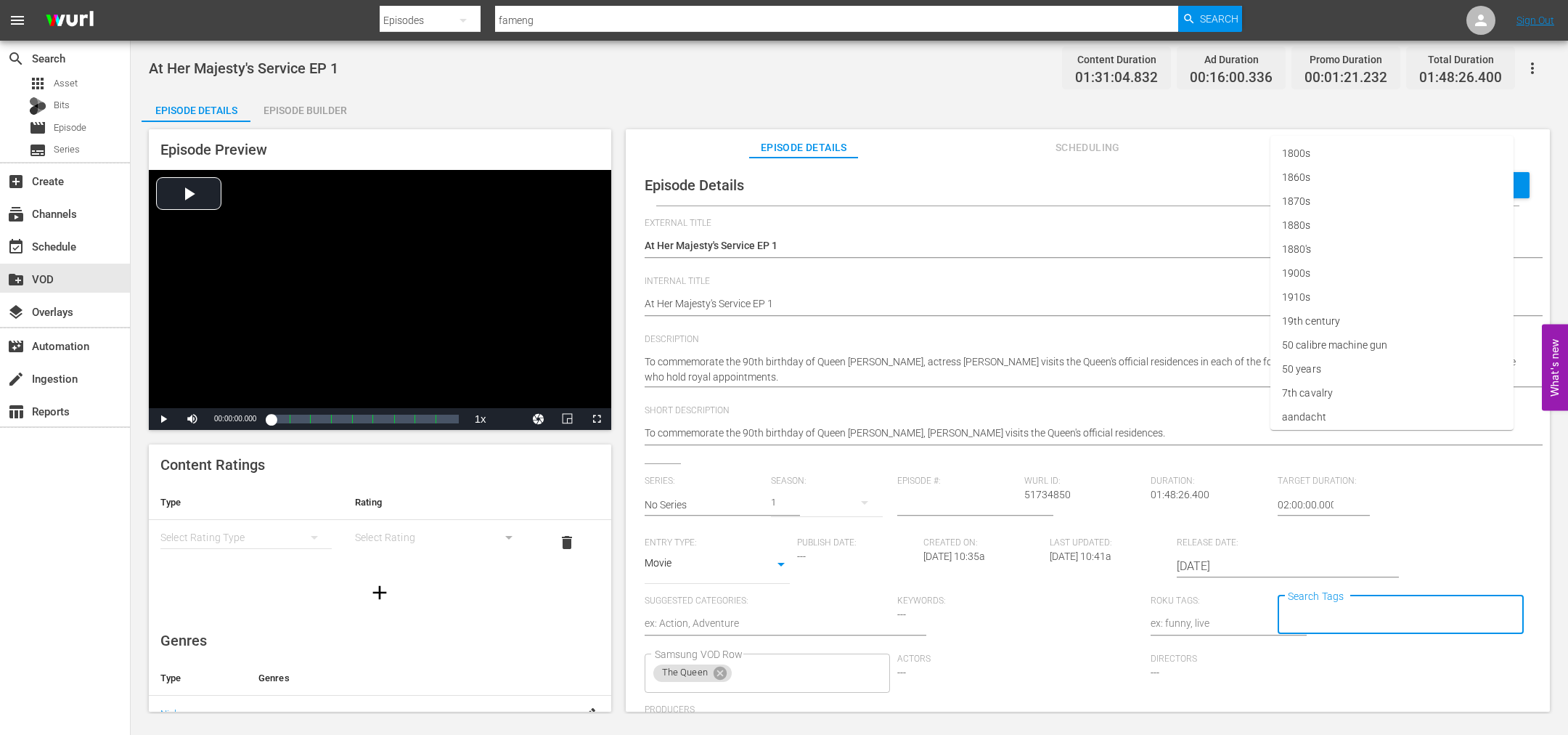
scroll to position [162, 0]
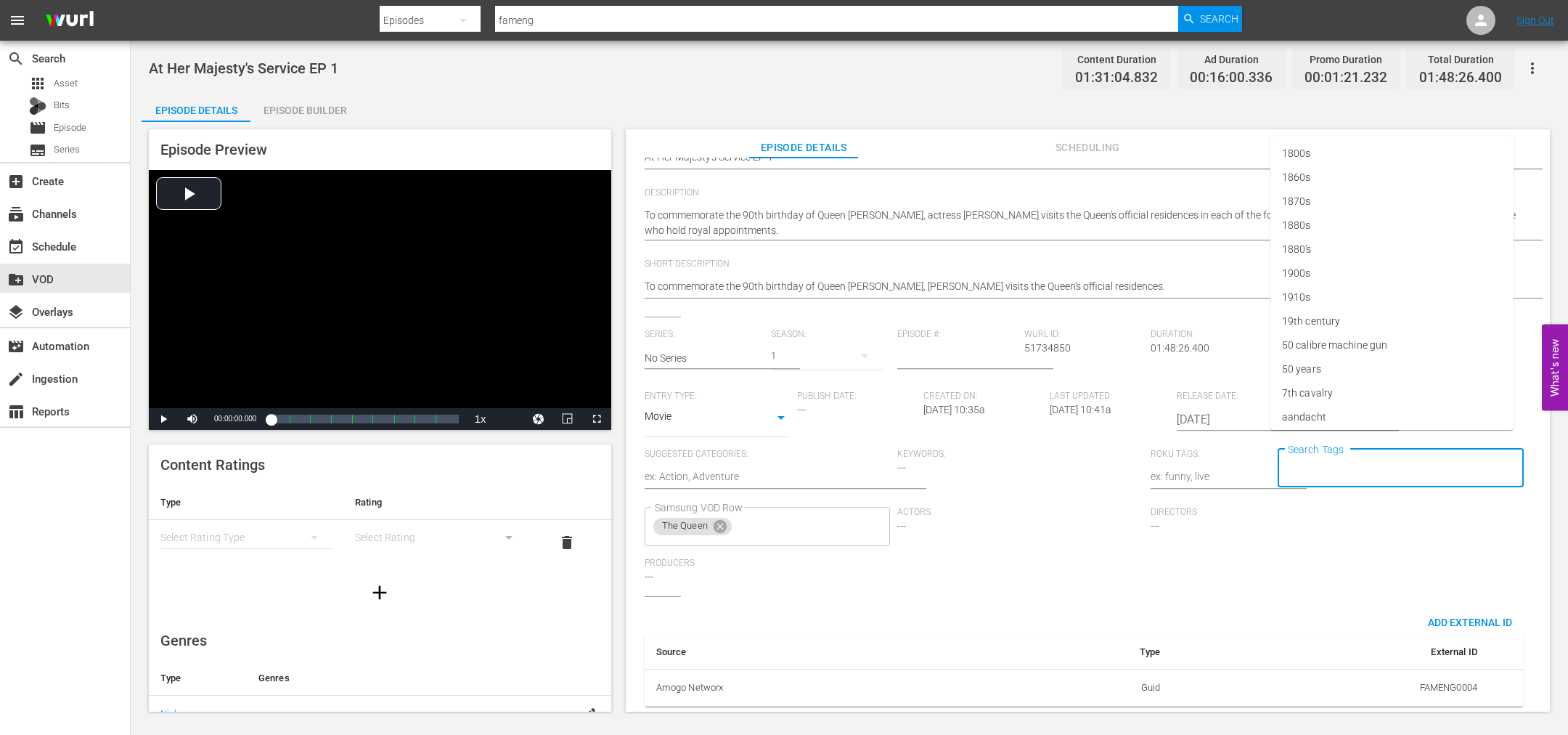
click at [1329, 464] on input "Search Tags" at bounding box center [1390, 468] width 212 height 26
click at [1328, 455] on input "Search Tags" at bounding box center [1390, 468] width 212 height 26
click at [919, 458] on div "Keywords: ---" at bounding box center [1023, 478] width 254 height 58
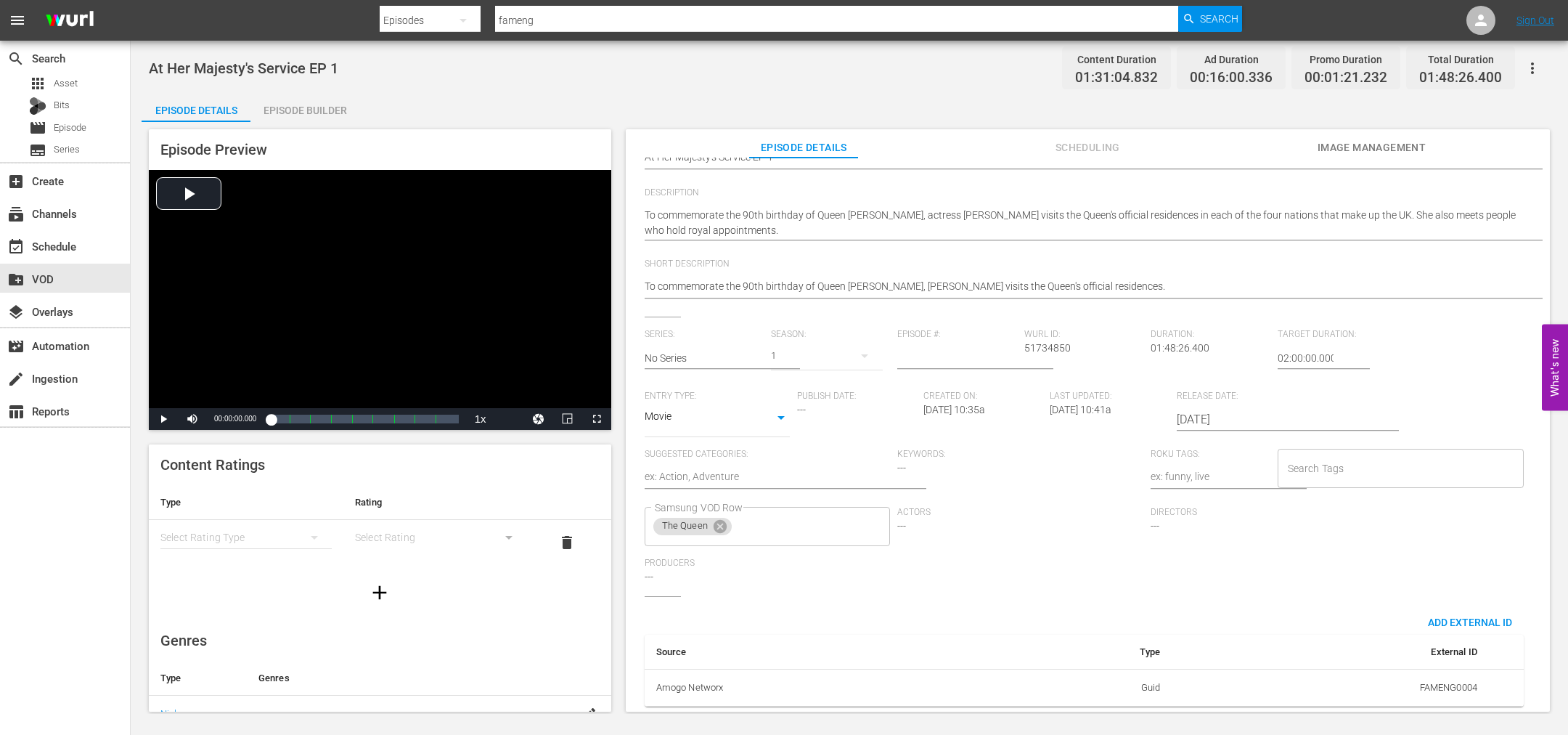
click at [1304, 464] on input "Search Tags" at bounding box center [1390, 468] width 212 height 26
click at [1328, 455] on input "Search Tags" at bounding box center [1390, 468] width 212 height 26
click at [1340, 455] on input "Search Tags" at bounding box center [1390, 468] width 212 height 26
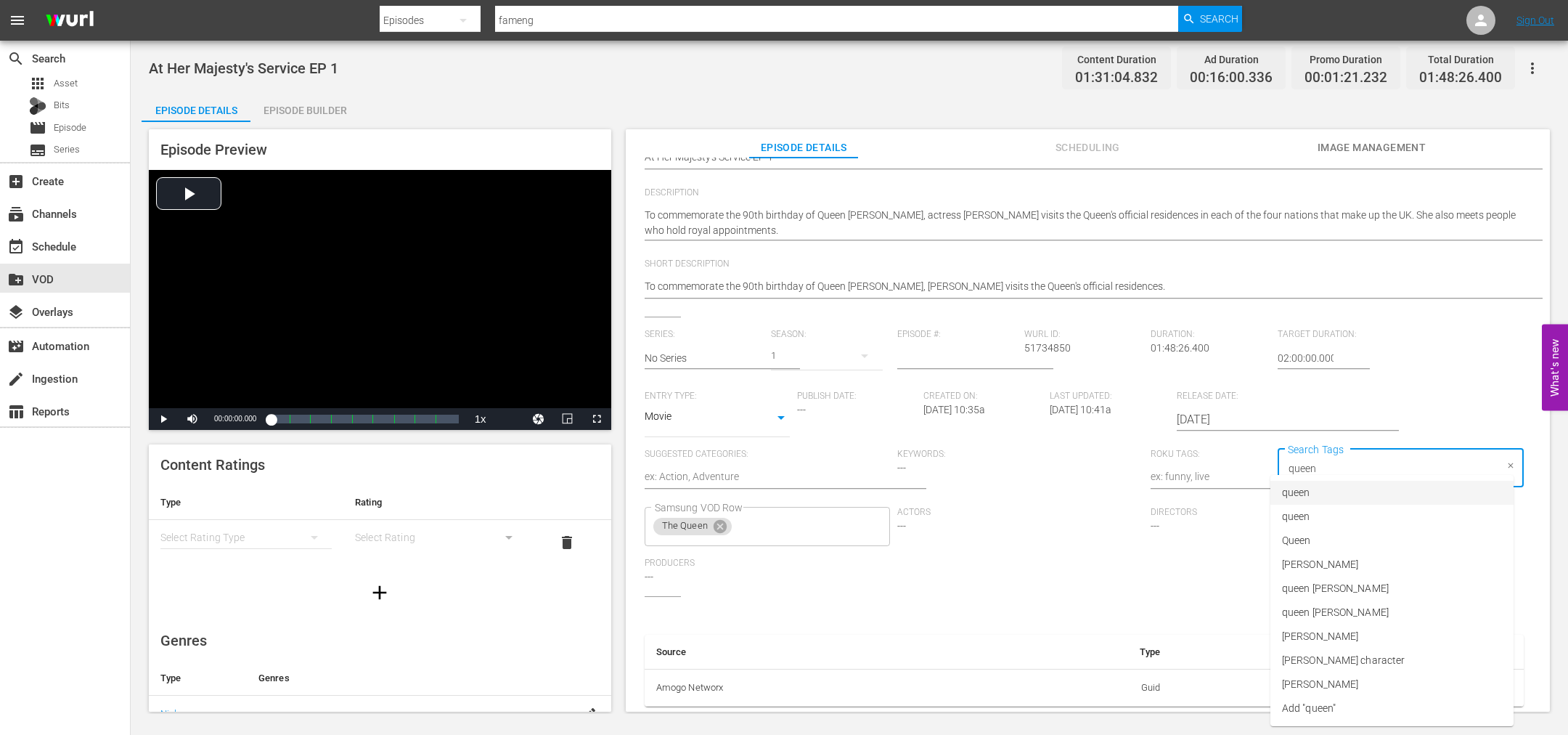
click at [1317, 499] on li "queen" at bounding box center [1391, 493] width 243 height 24
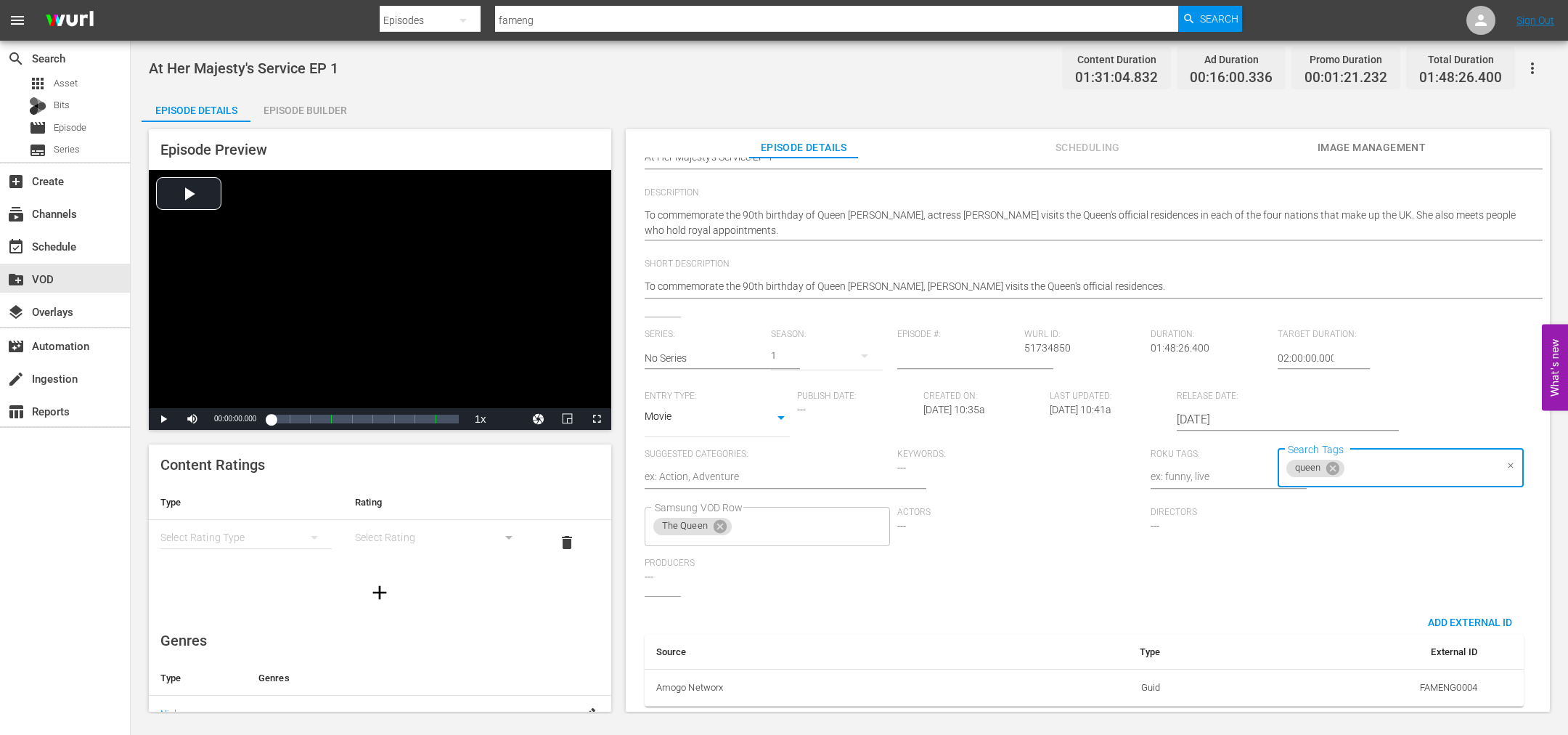
click at [1373, 458] on input "Search Tags" at bounding box center [1421, 468] width 149 height 26
click at [1375, 516] on li "queen [PERSON_NAME]" at bounding box center [1391, 516] width 243 height 24
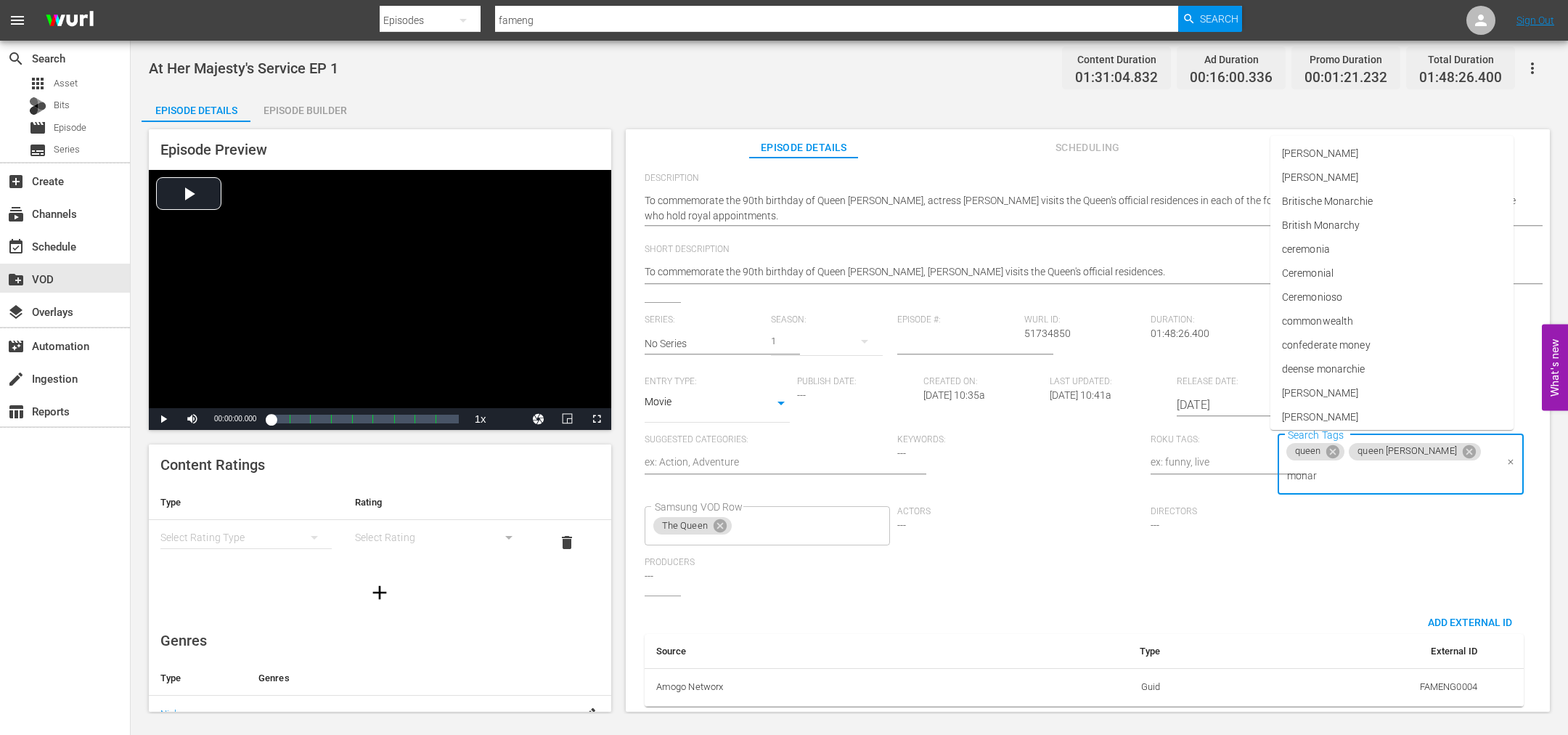
scroll to position [0, 0]
click at [1344, 338] on li "Monarchy" at bounding box center [1391, 345] width 243 height 24
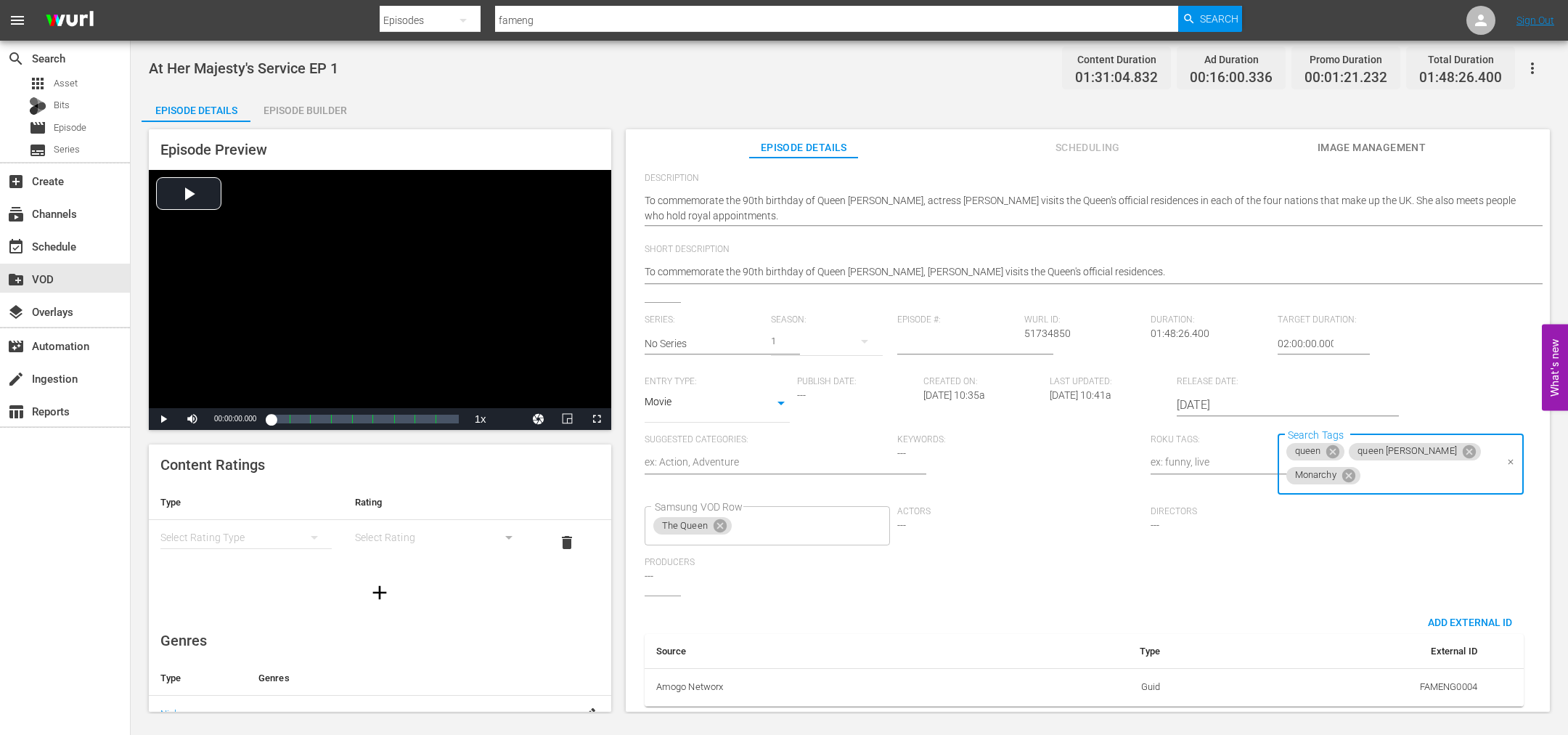
click at [1377, 470] on input "Search Tags" at bounding box center [1429, 475] width 133 height 26
click at [1376, 518] on li "British Monarchy" at bounding box center [1391, 515] width 243 height 24
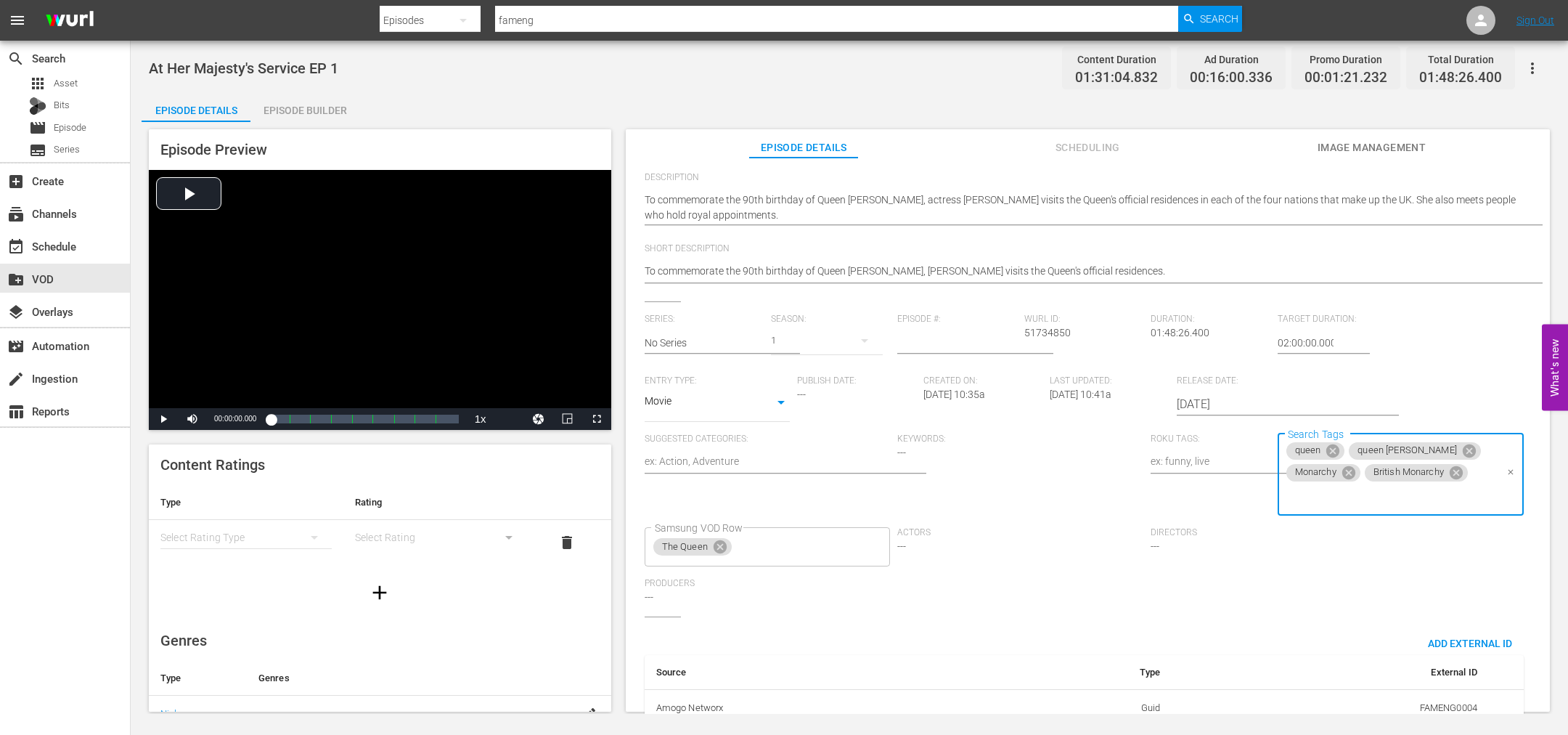
click at [1376, 498] on input "Search Tags" at bounding box center [1390, 496] width 212 height 26
click at [1330, 353] on span "Royal family" at bounding box center [1309, 360] width 55 height 15
click at [1399, 501] on input "Search Tags" at bounding box center [1433, 496] width 123 height 26
click at [1333, 599] on li "Royals" at bounding box center [1391, 608] width 243 height 24
click at [1460, 494] on input "Search Tags" at bounding box center [1466, 496] width 57 height 26
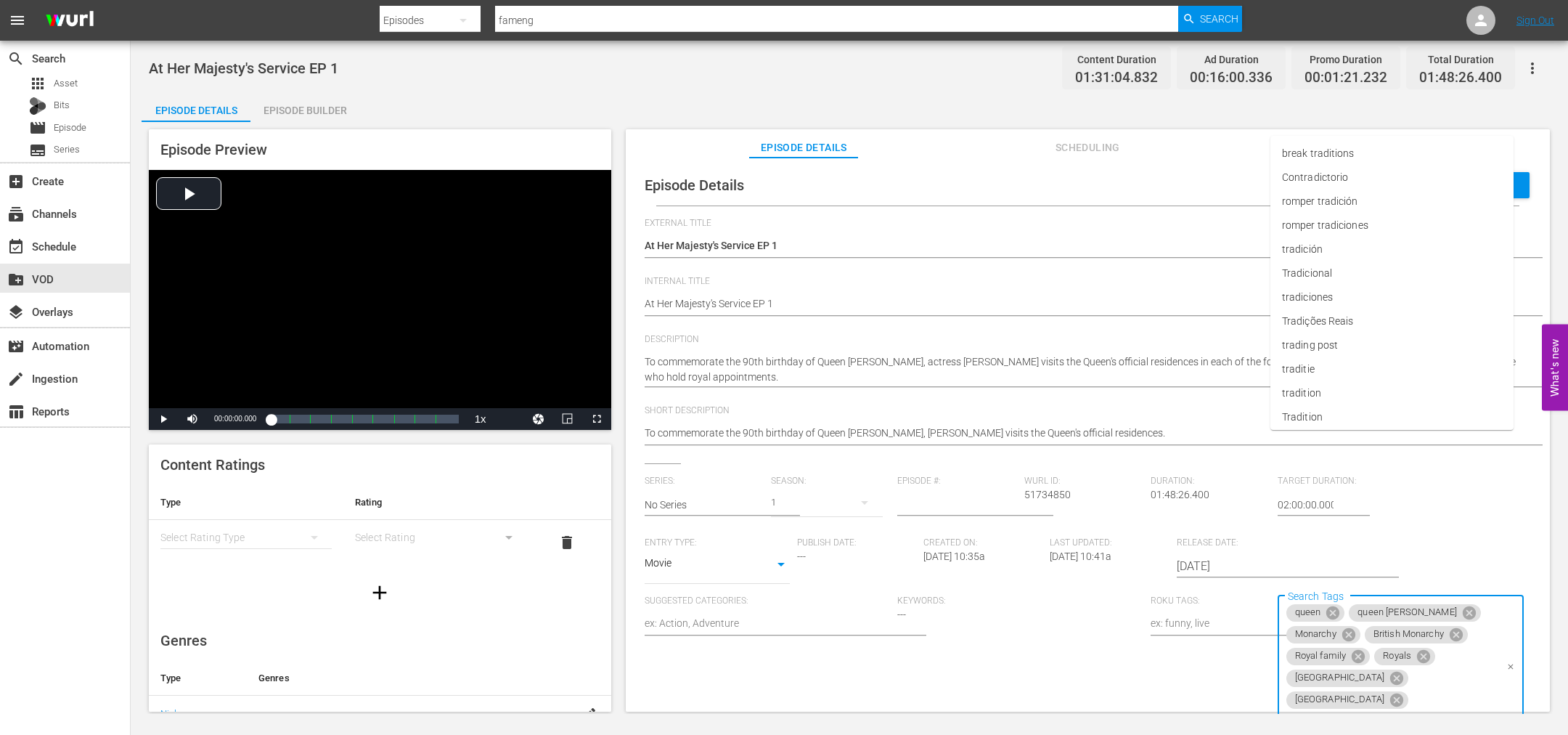
scroll to position [162, 0]
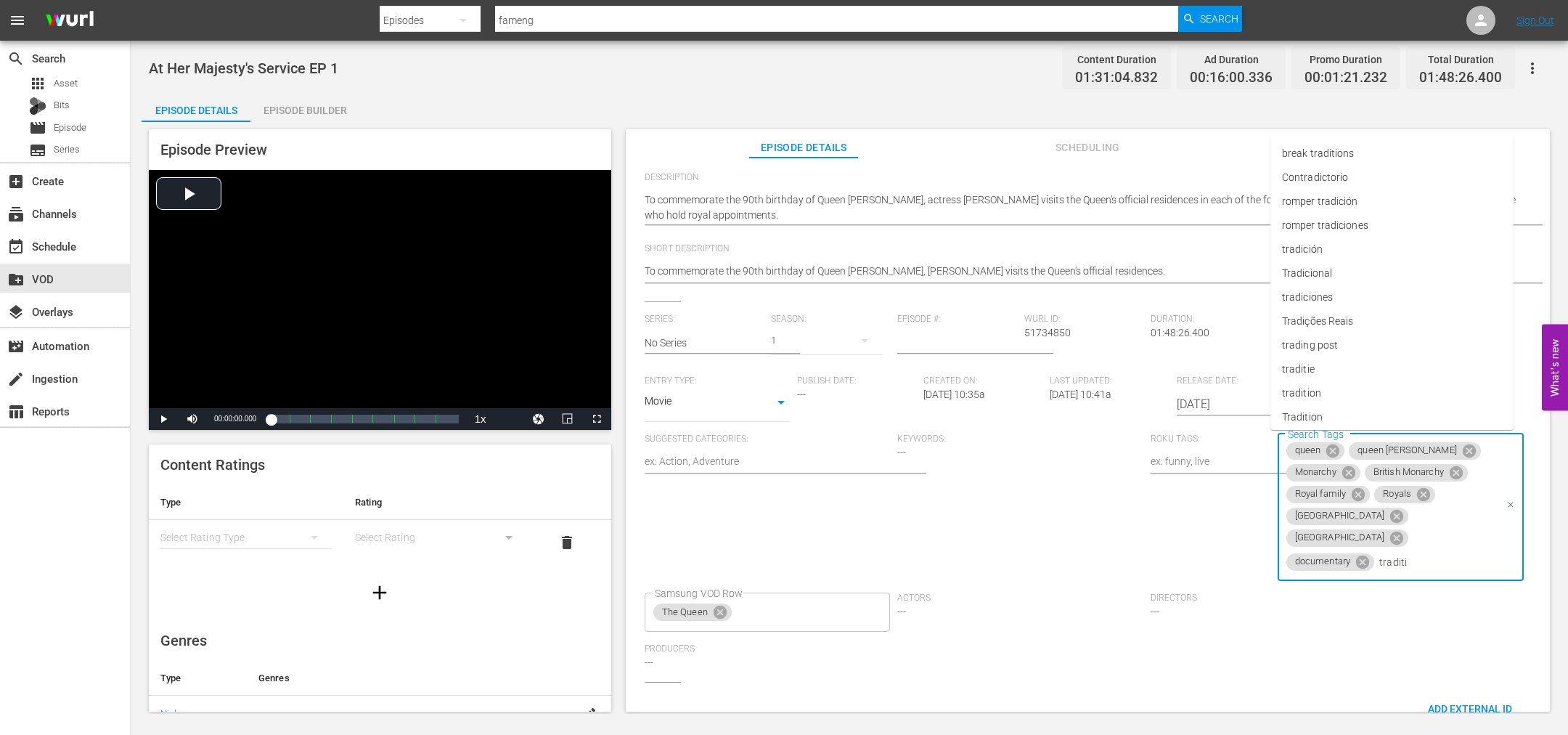
type input "traditio"
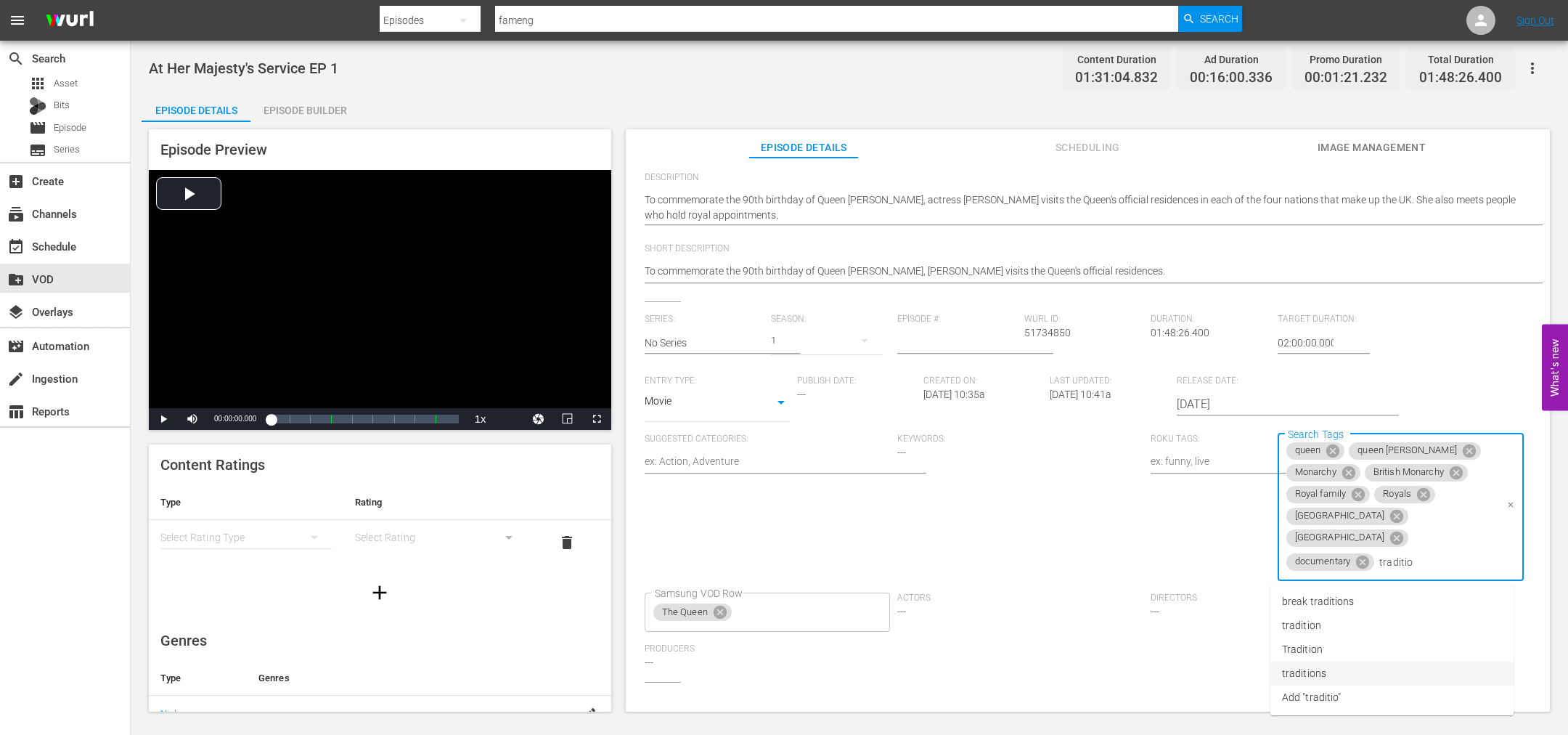
click at [1362, 662] on li "traditions" at bounding box center [1391, 674] width 243 height 24
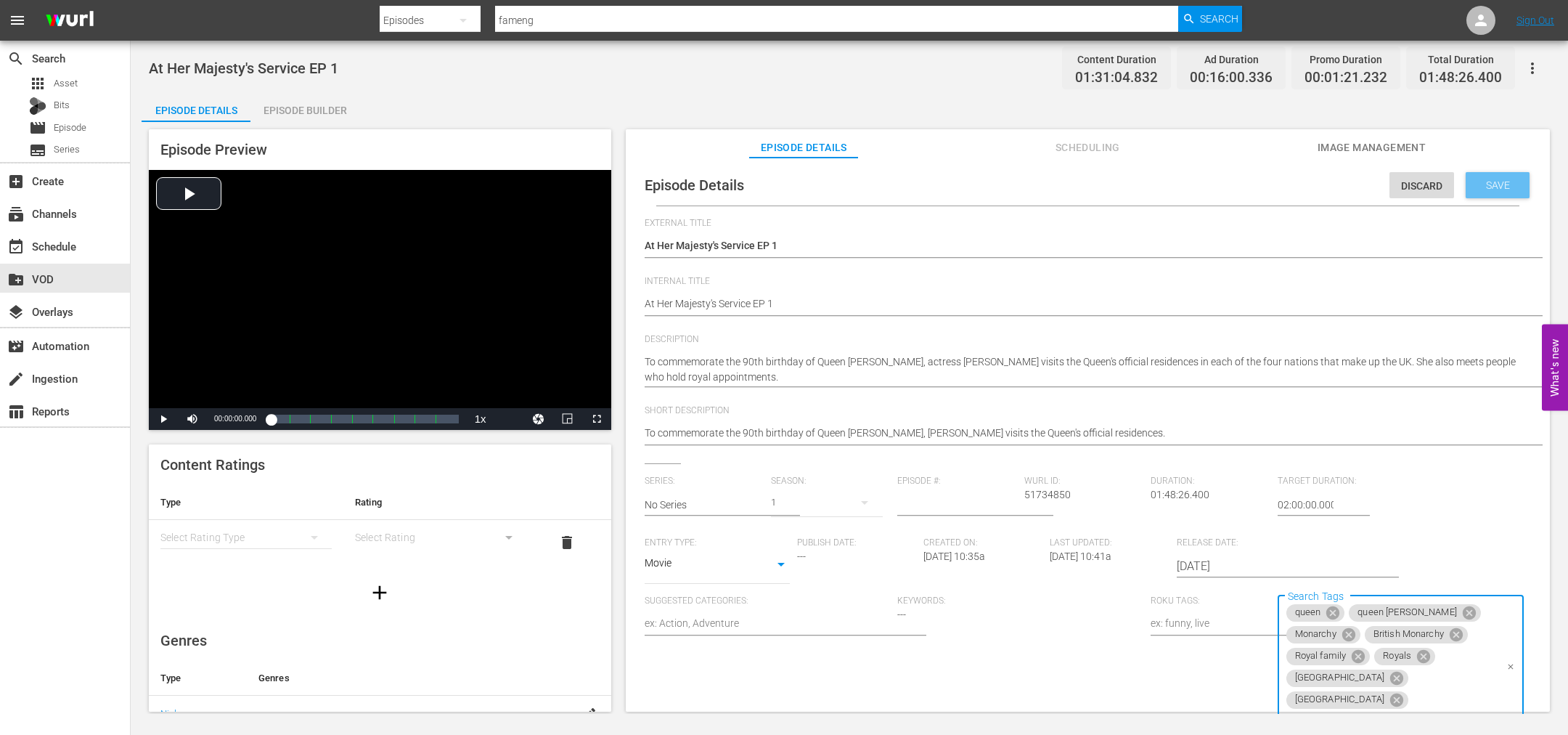
click at [1500, 179] on span "Save" at bounding box center [1497, 185] width 47 height 12
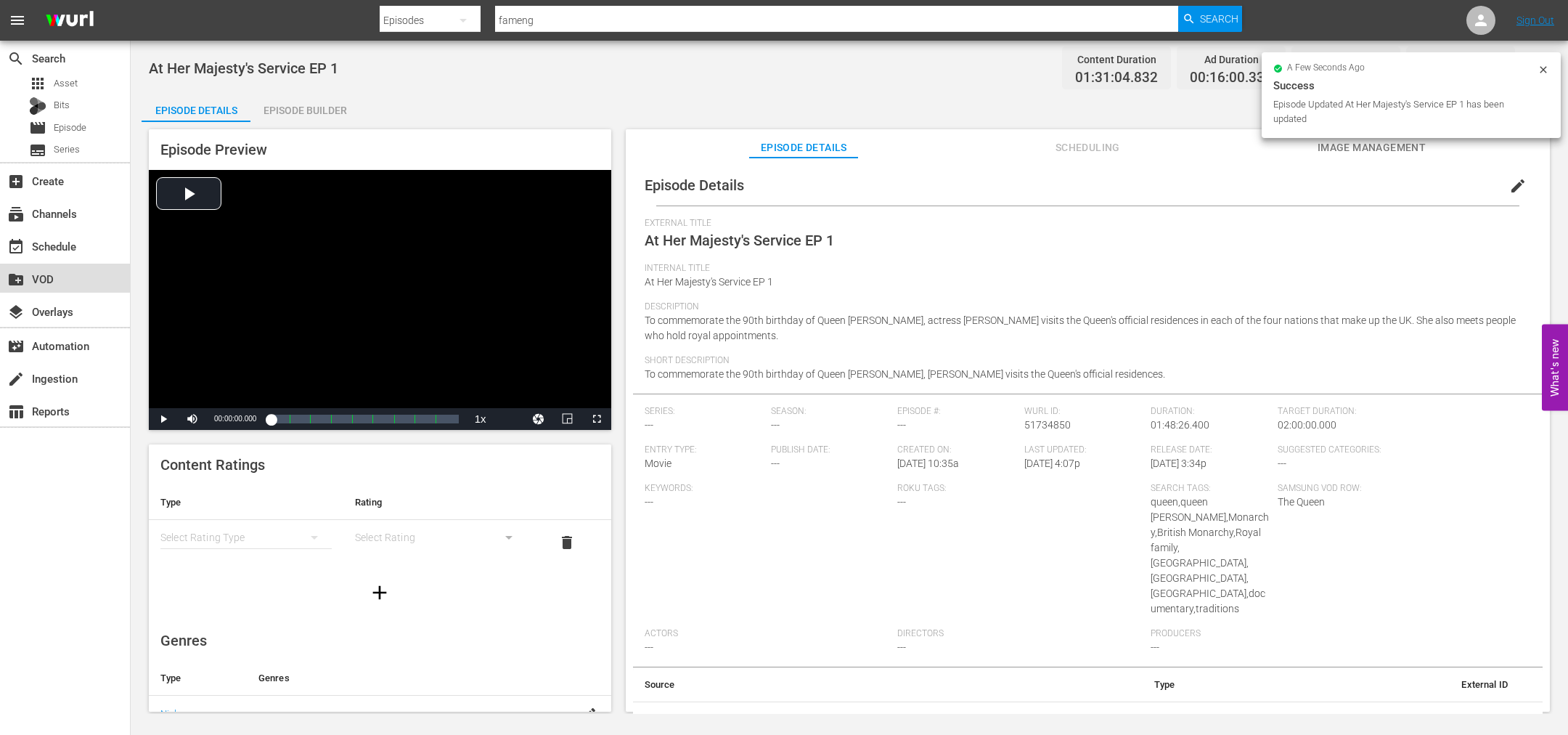
click at [37, 265] on div "create_new_folder VOD" at bounding box center [65, 278] width 130 height 29
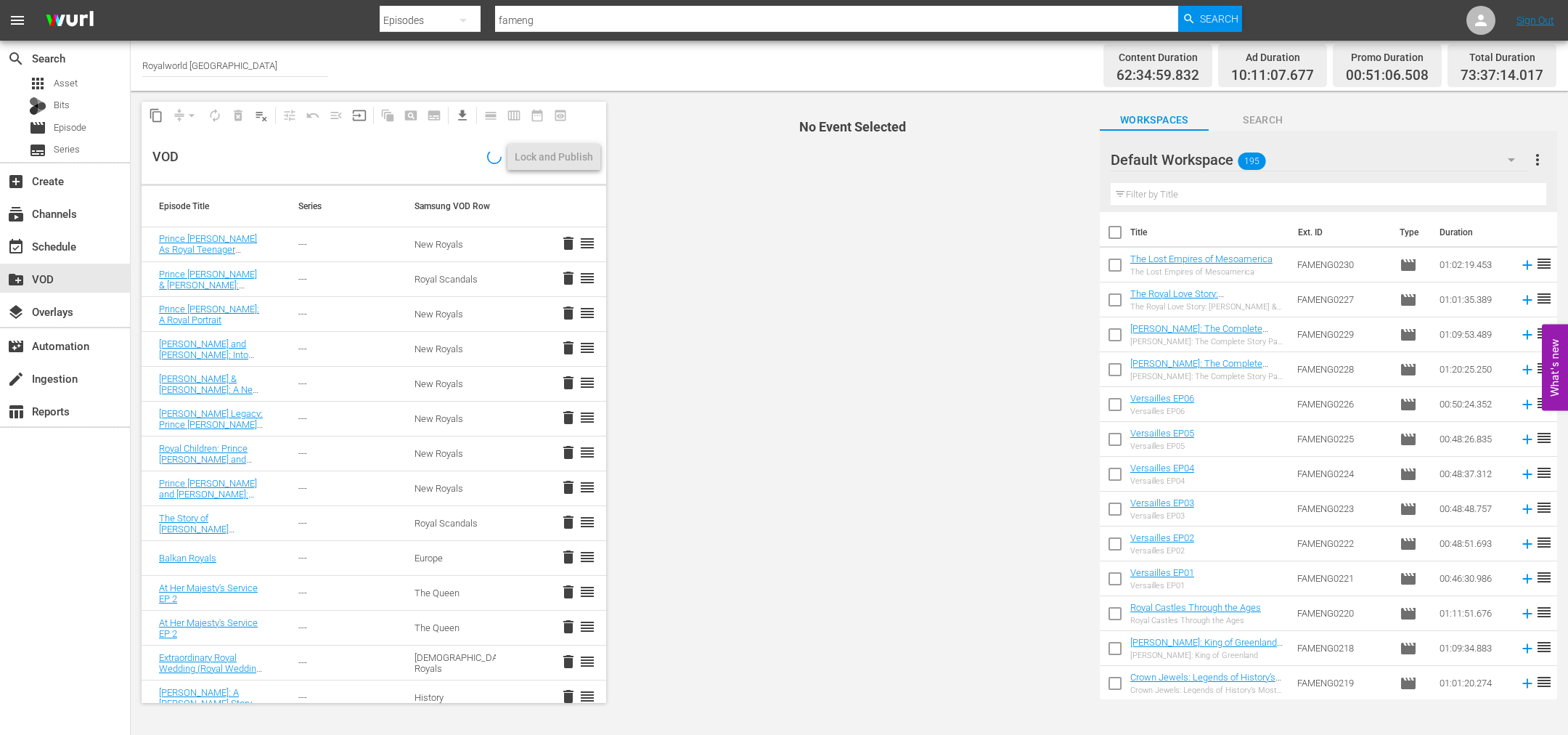
click at [560, 634] on span "delete" at bounding box center [568, 627] width 17 height 17
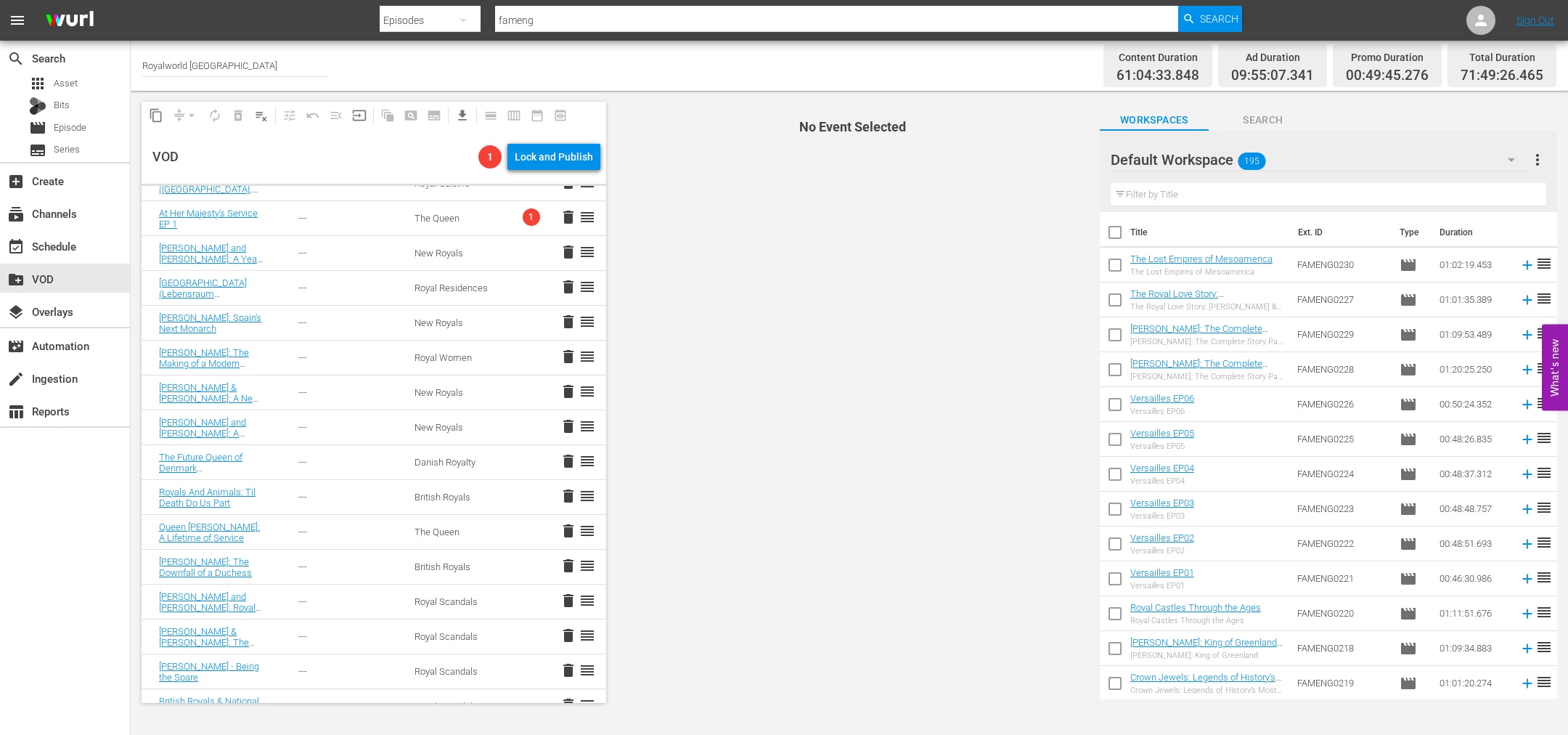
scroll to position [1731, 0]
click at [195, 227] on link "At Her Majesty's Service EP 1" at bounding box center [208, 222] width 99 height 22
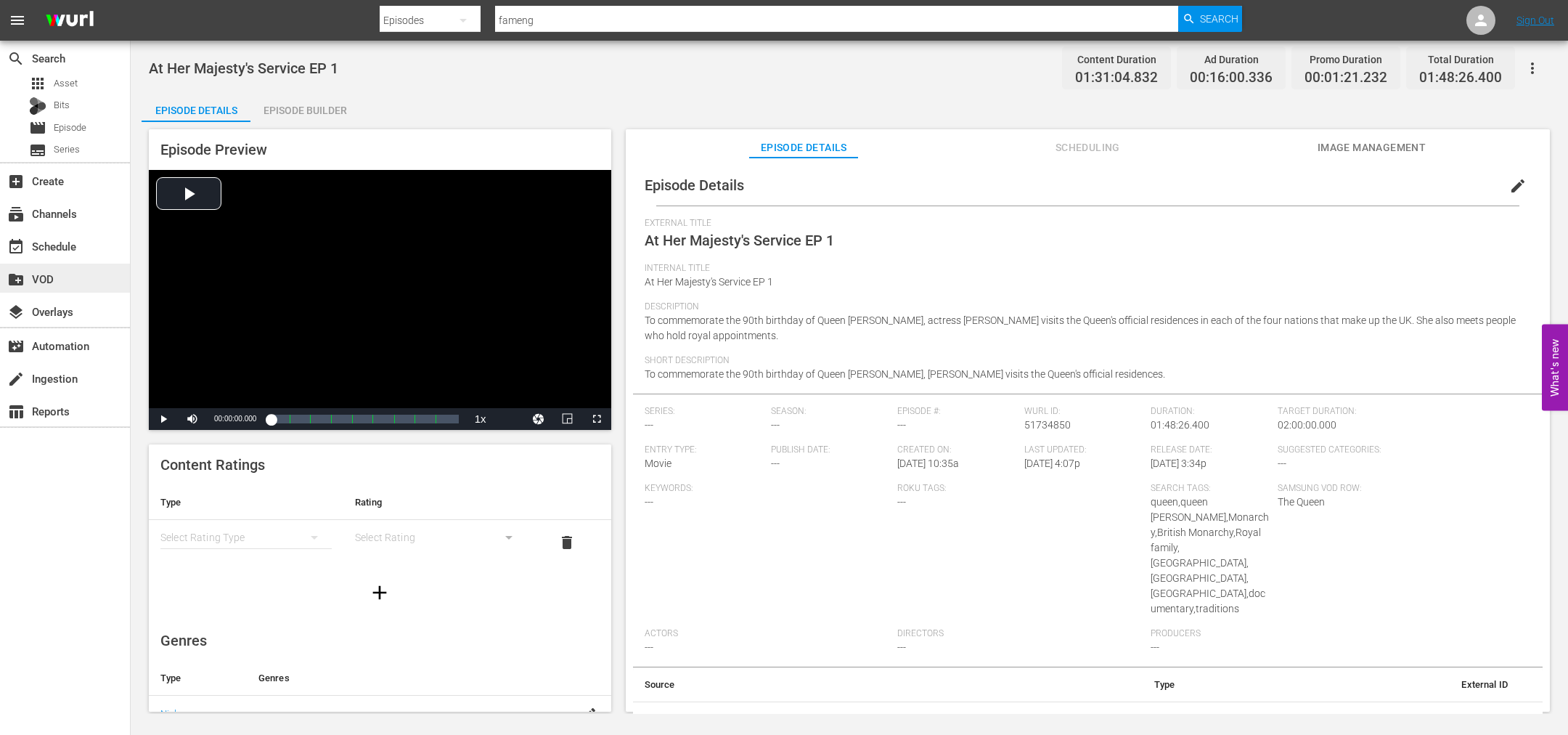
click at [102, 270] on div "create_new_folder VOD" at bounding box center [65, 278] width 130 height 29
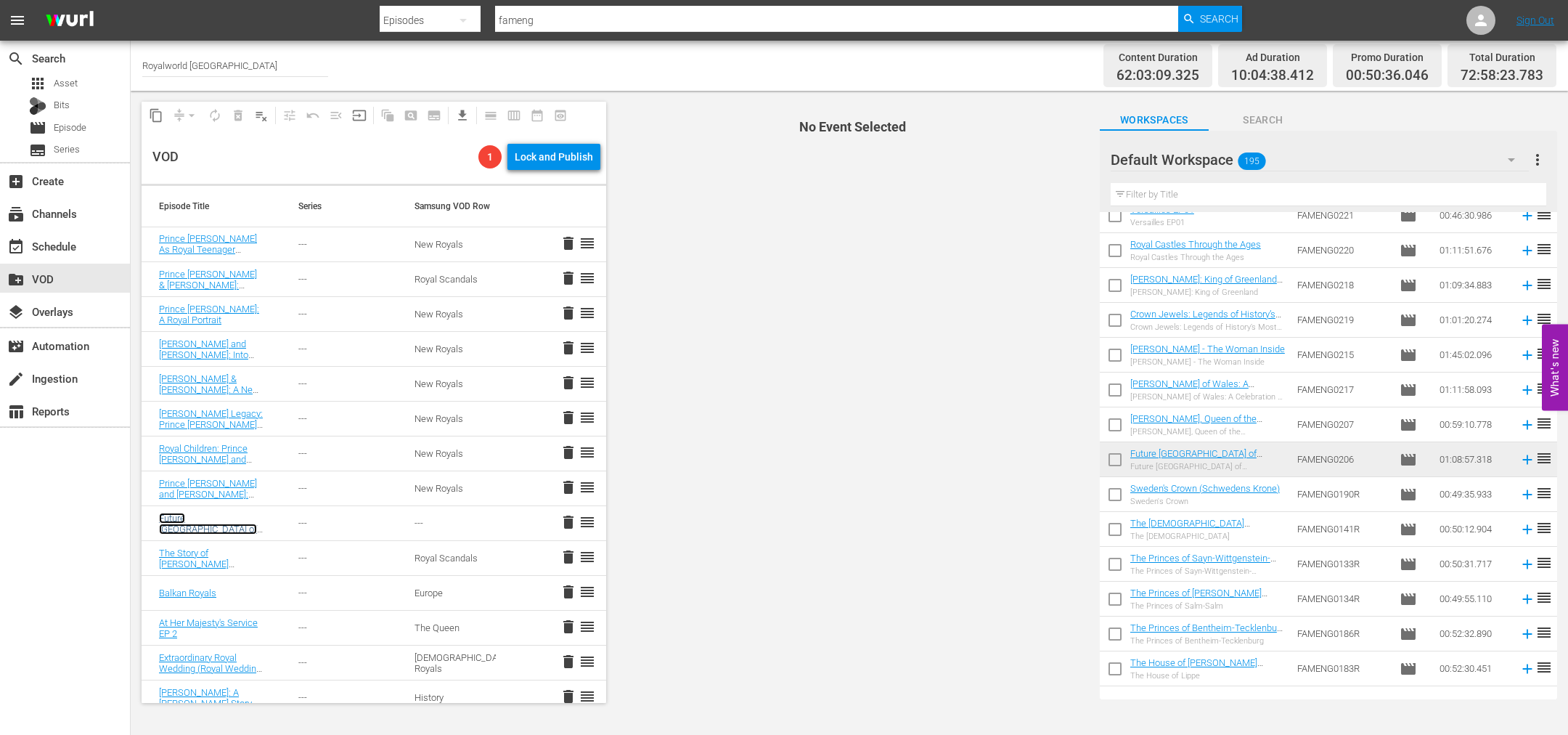
click at [212, 514] on link "Future Queens of Europe" at bounding box center [207, 528] width 98 height 32
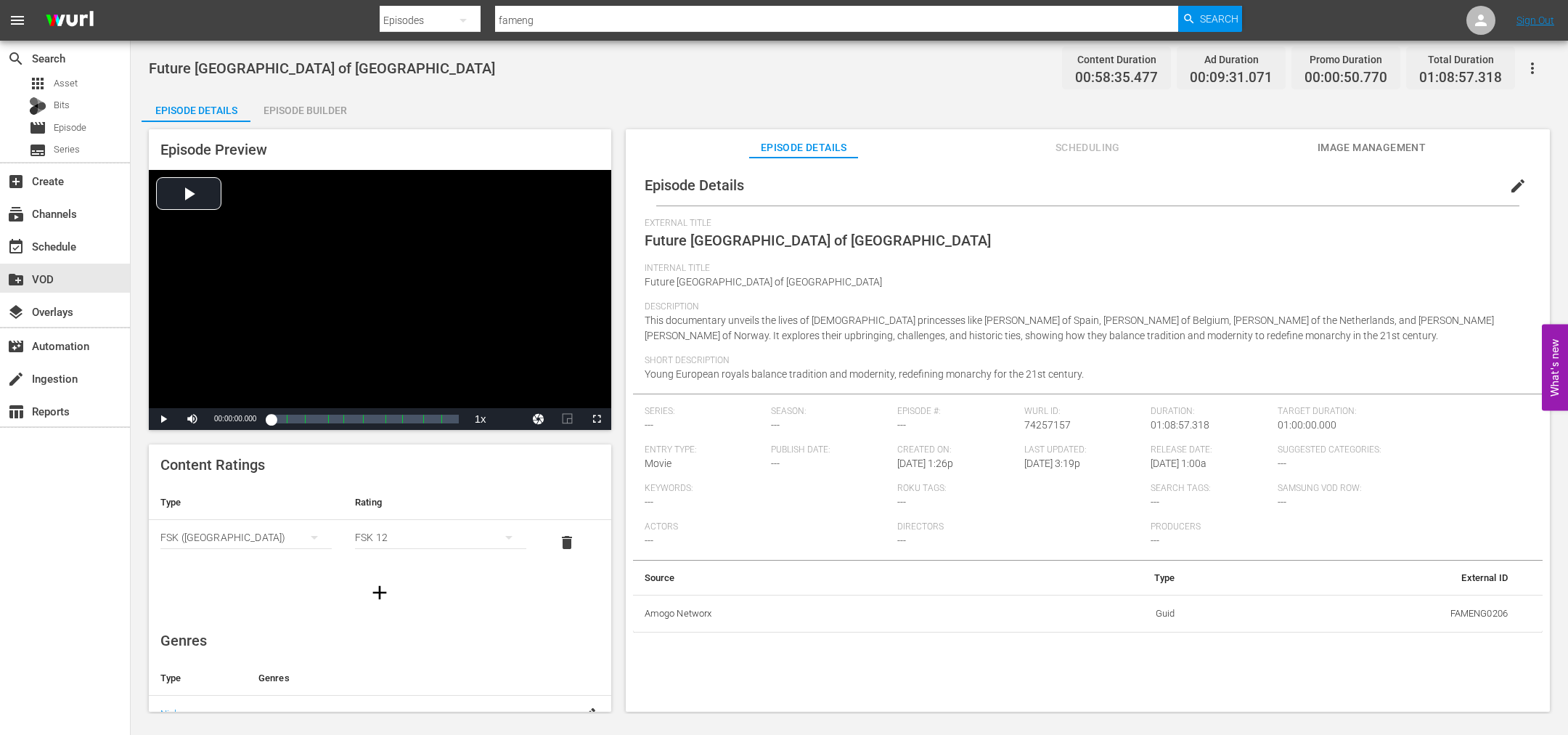
click at [1512, 187] on span "edit" at bounding box center [1518, 186] width 17 height 17
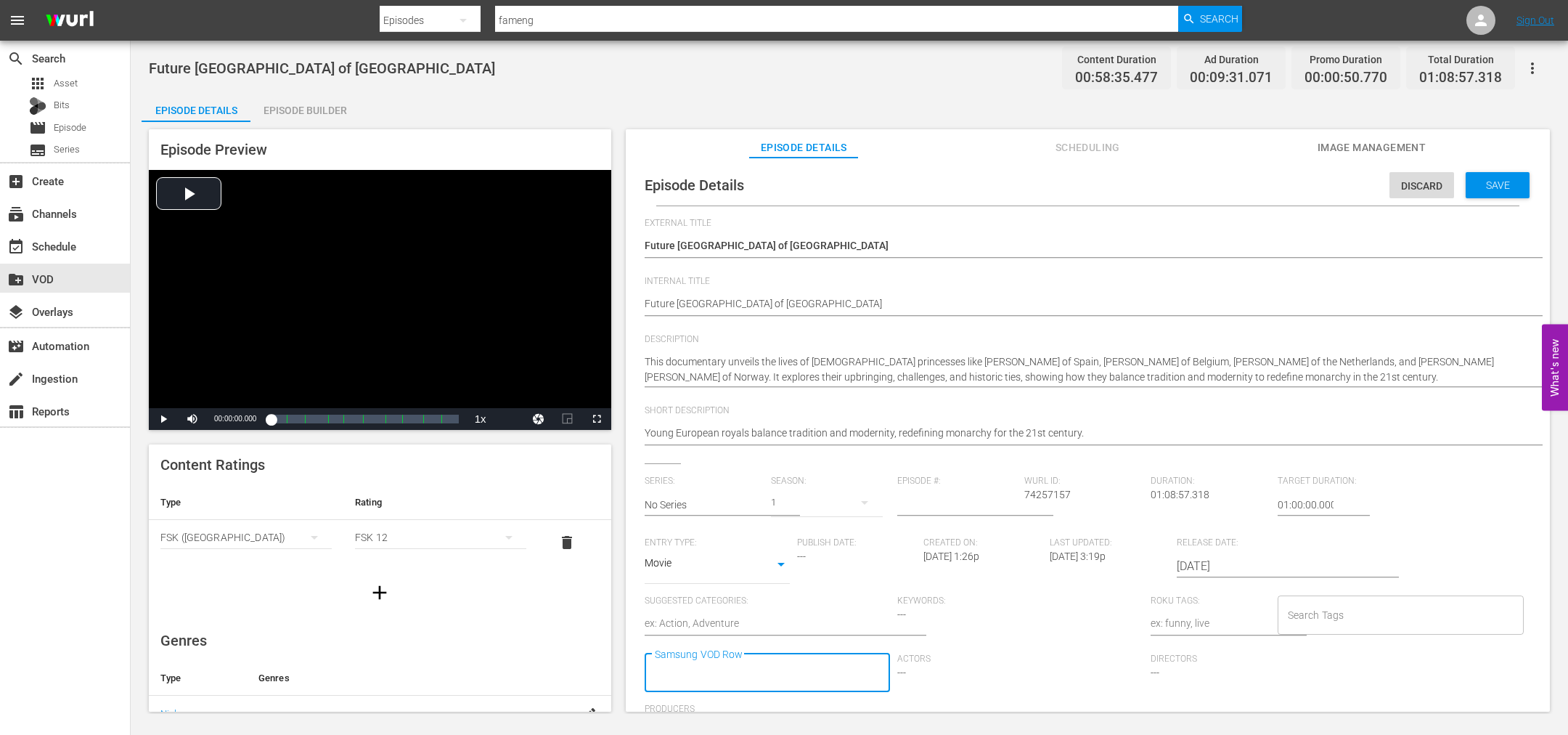
click at [808, 679] on input "Samsung VOD Row" at bounding box center [757, 673] width 212 height 26
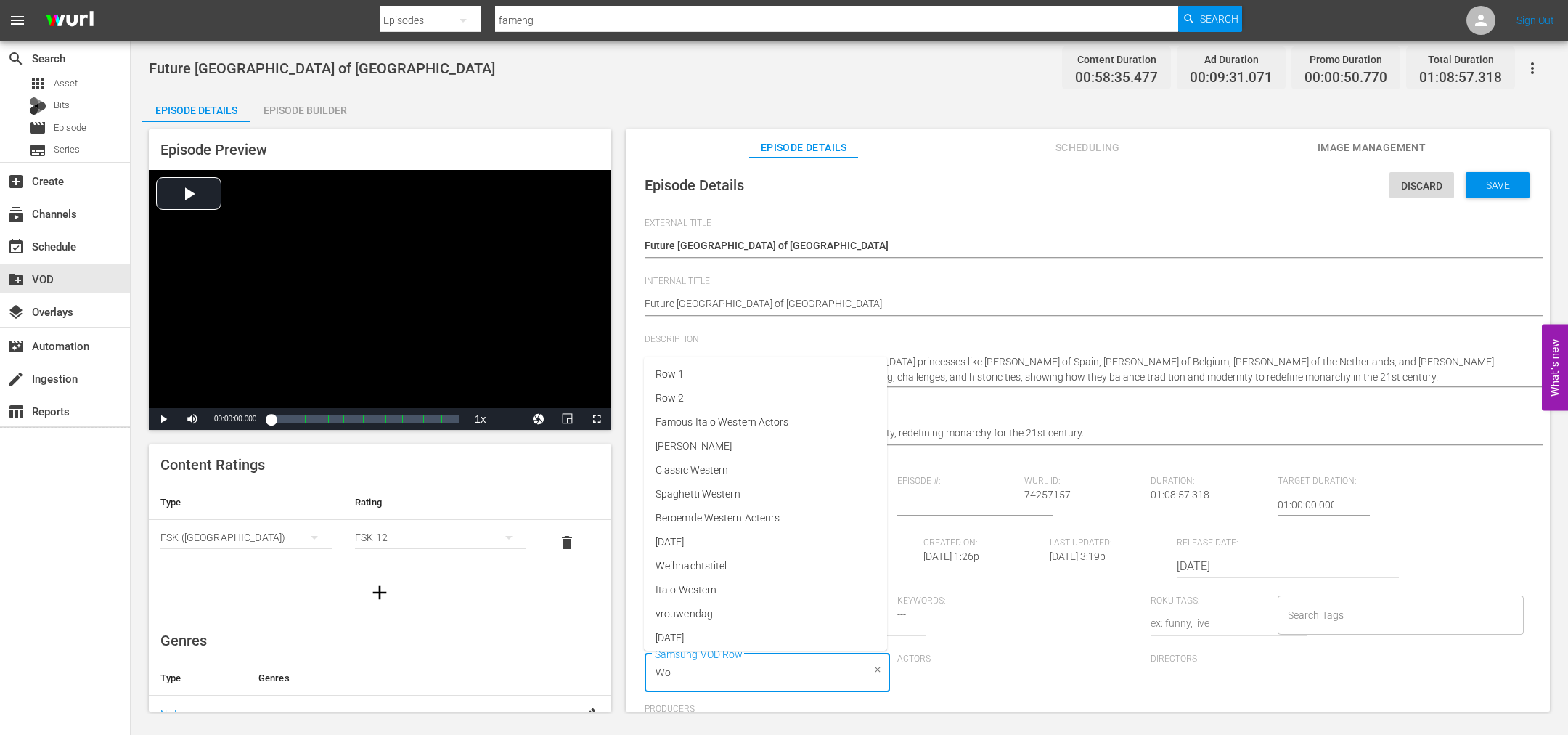
type input "Wom"
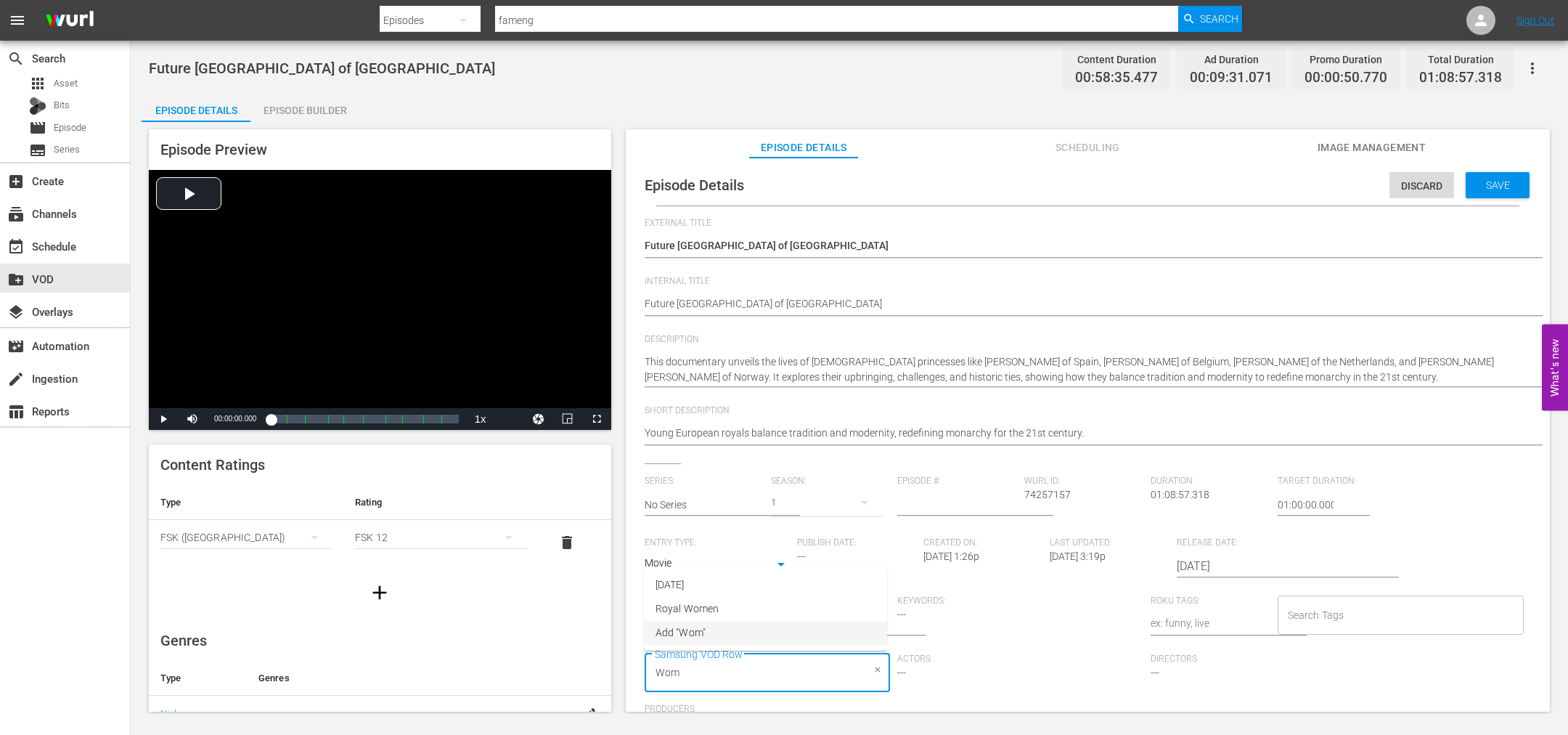
drag, startPoint x: 736, startPoint y: 675, endPoint x: 642, endPoint y: 668, distance: 94.3
click at [642, 668] on div "Episode Details Discard Save External Title Future Queens of Europe Future Quee…" at bounding box center [1088, 515] width 910 height 700
click at [712, 604] on span "Royal Women" at bounding box center [687, 609] width 63 height 15
click at [795, 673] on input "Samsung VOD Row" at bounding box center [803, 673] width 115 height 26
type input "New"
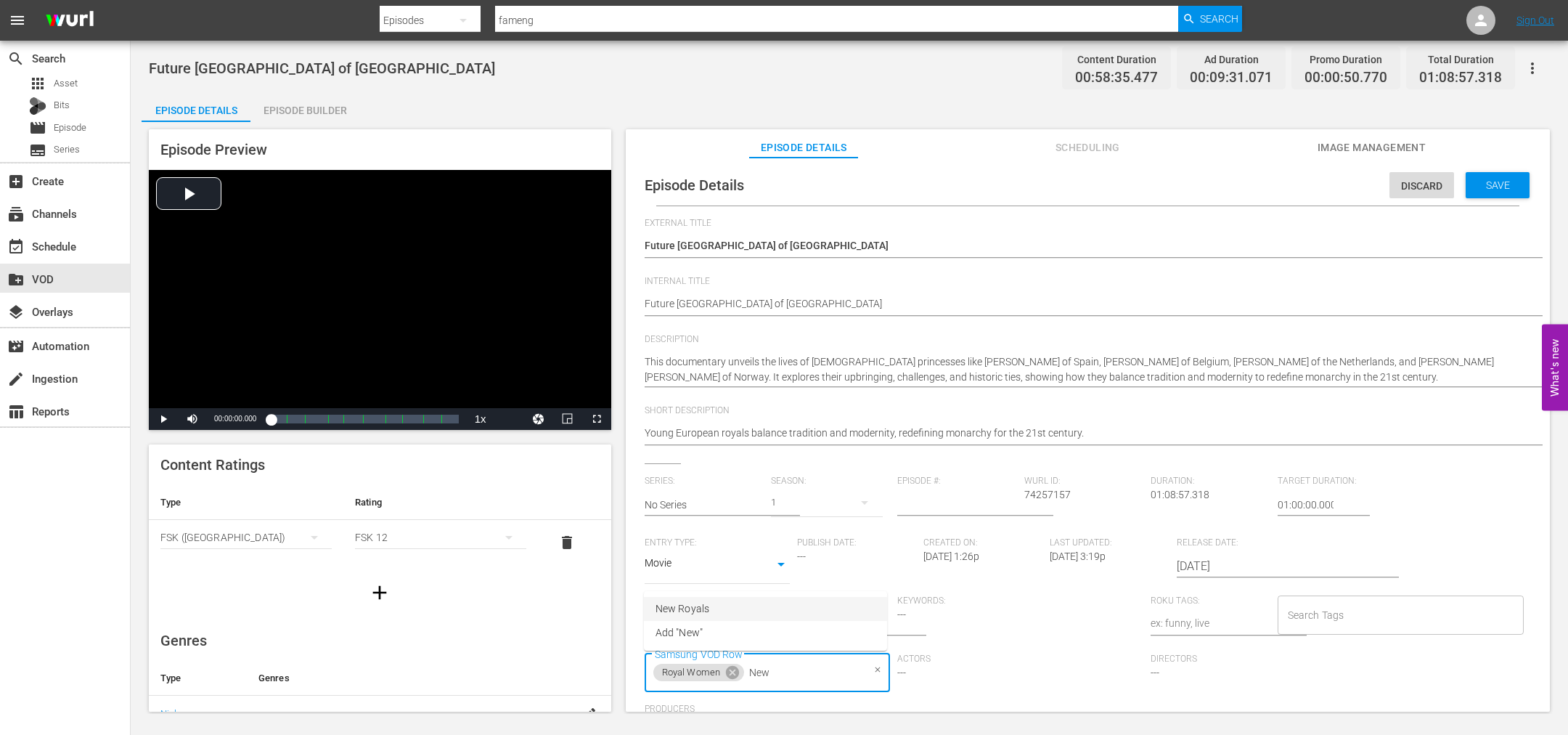
click at [715, 610] on li "New Royals" at bounding box center [765, 609] width 243 height 24
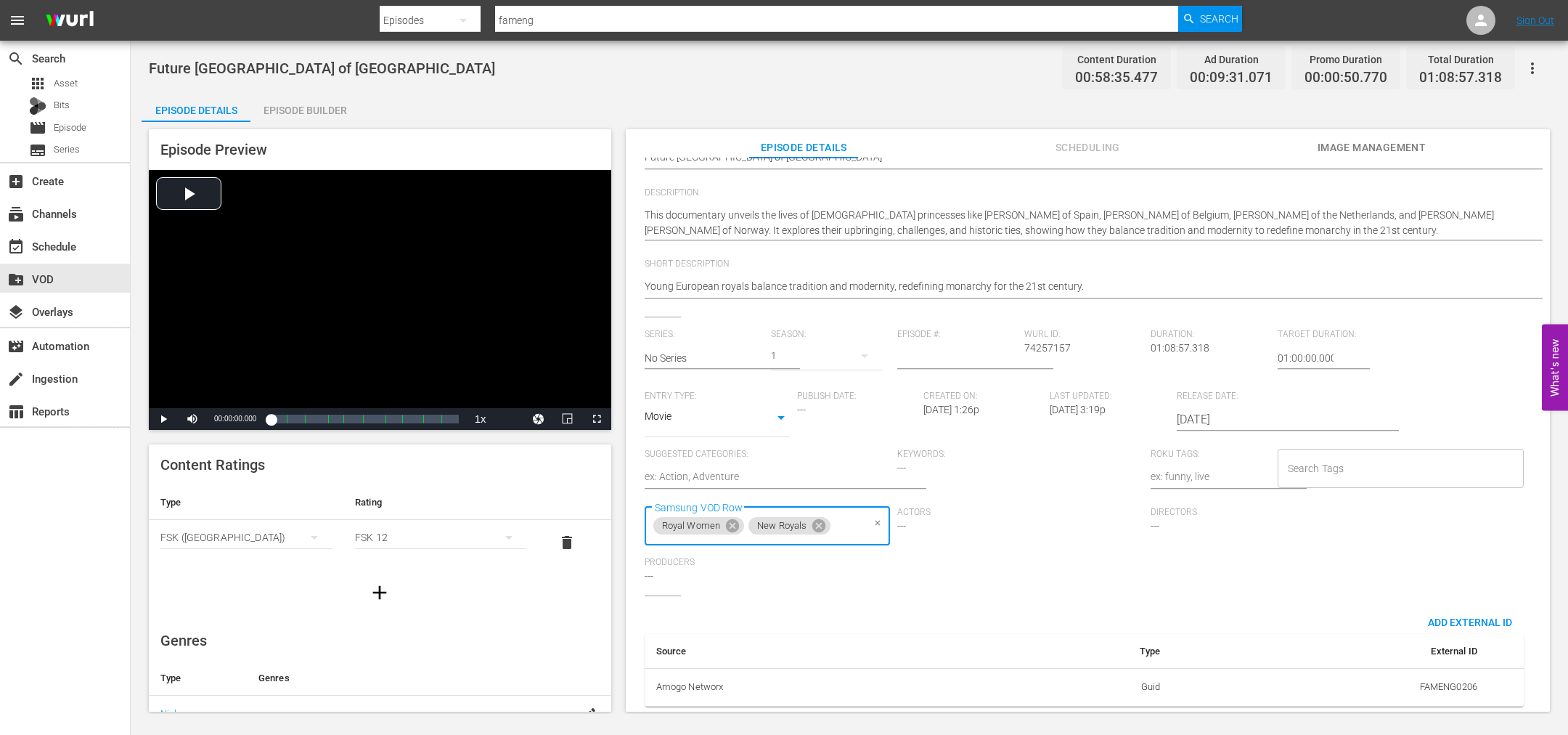
scroll to position [183, 0]
click at [1324, 449] on div "Search Tags" at bounding box center [1401, 469] width 246 height 39
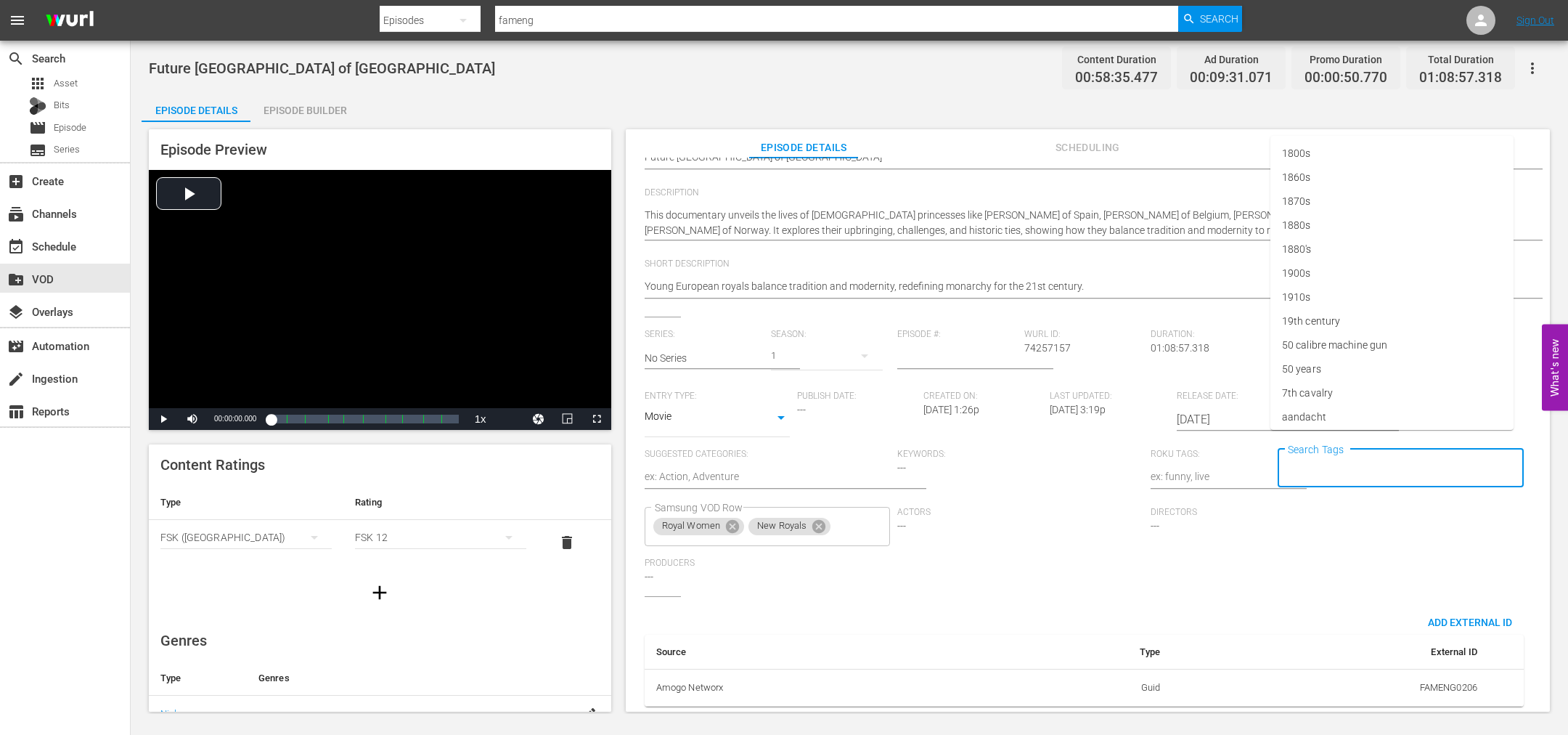
scroll to position [162, 0]
type input "Roya"
click at [1314, 420] on li "Royals" at bounding box center [1391, 432] width 243 height 24
click at [1367, 456] on input "Search Tags" at bounding box center [1421, 468] width 146 height 26
type input "Quee"
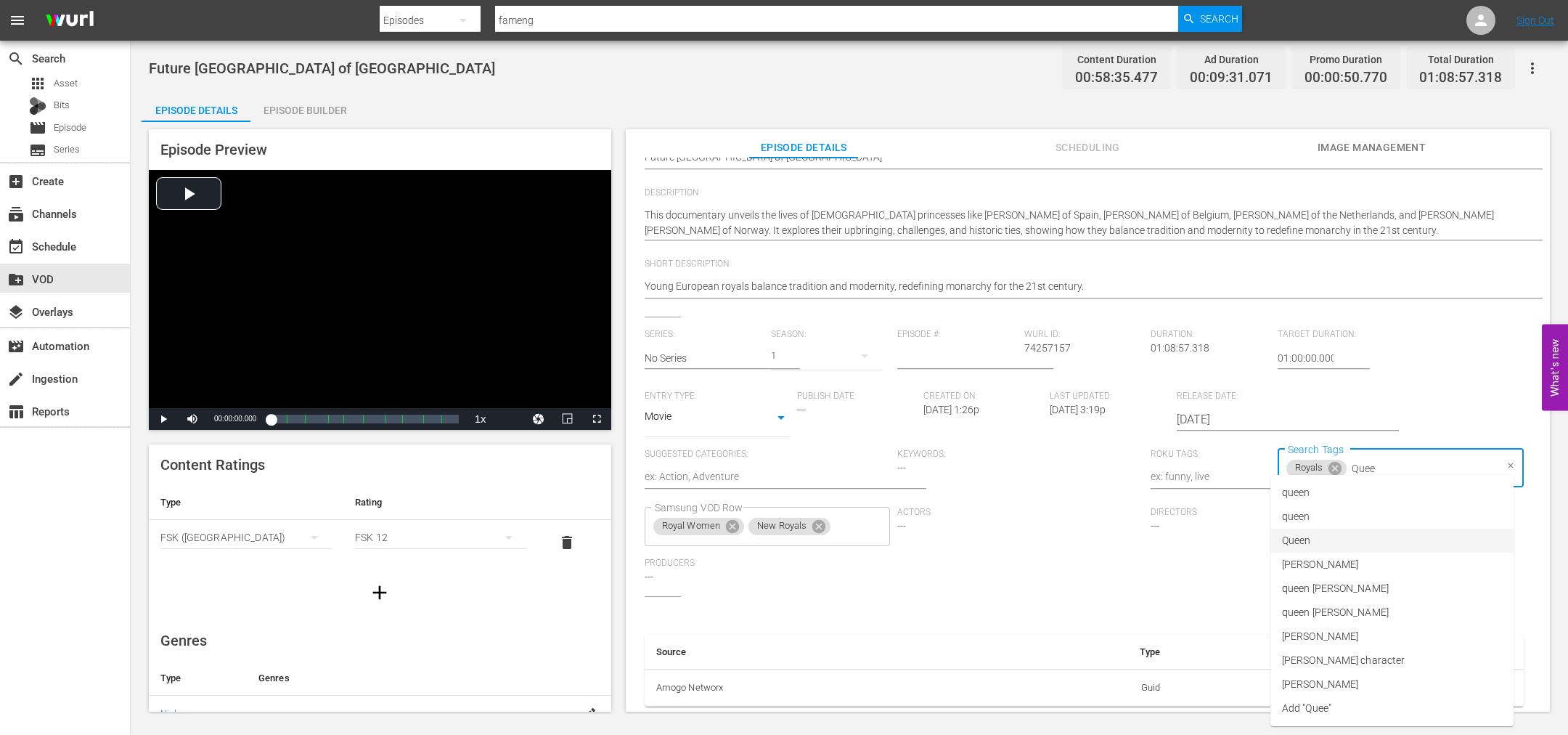
click at [1324, 533] on li "Queen" at bounding box center [1391, 540] width 243 height 24
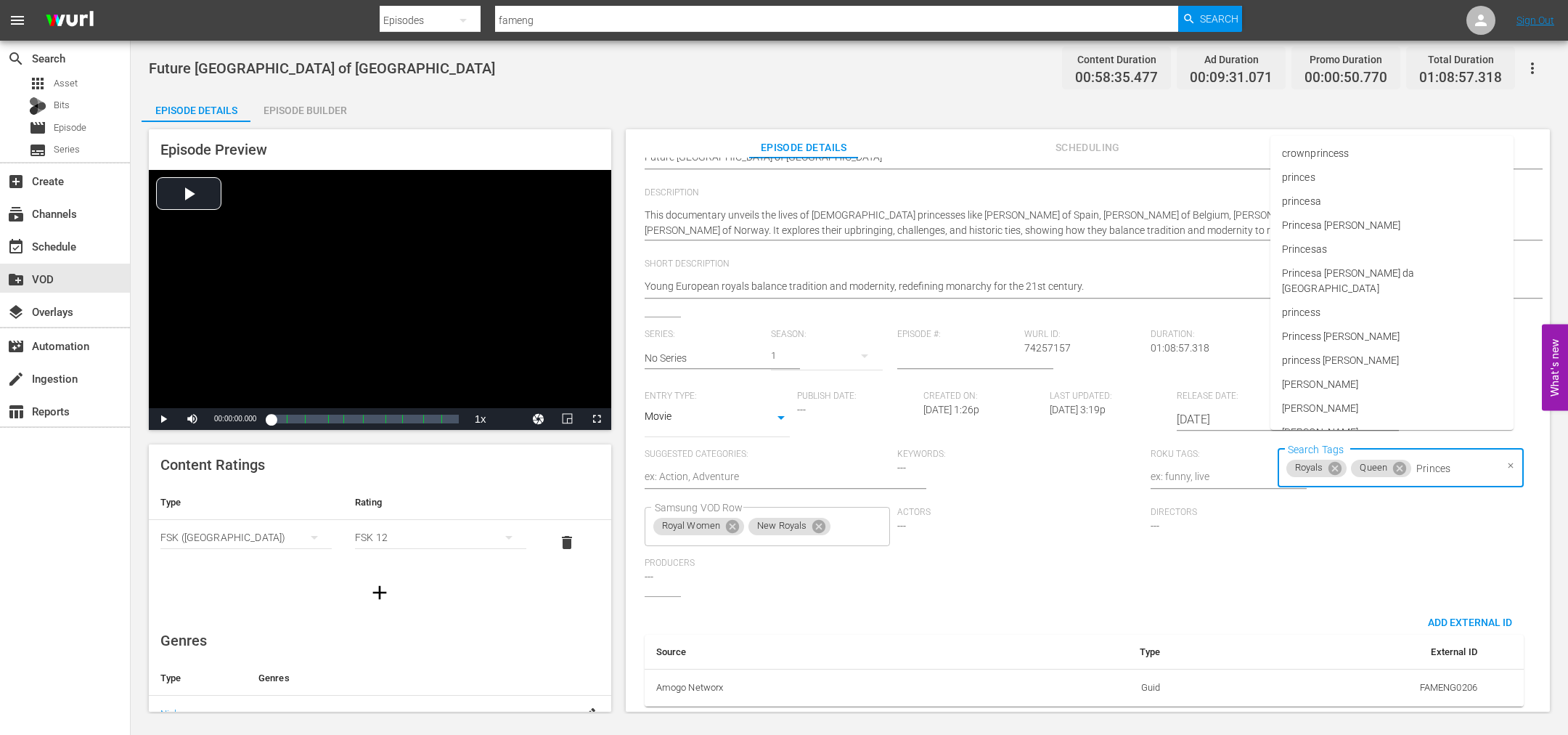
type input "Princess"
click at [1314, 331] on li "princesses" at bounding box center [1391, 340] width 243 height 24
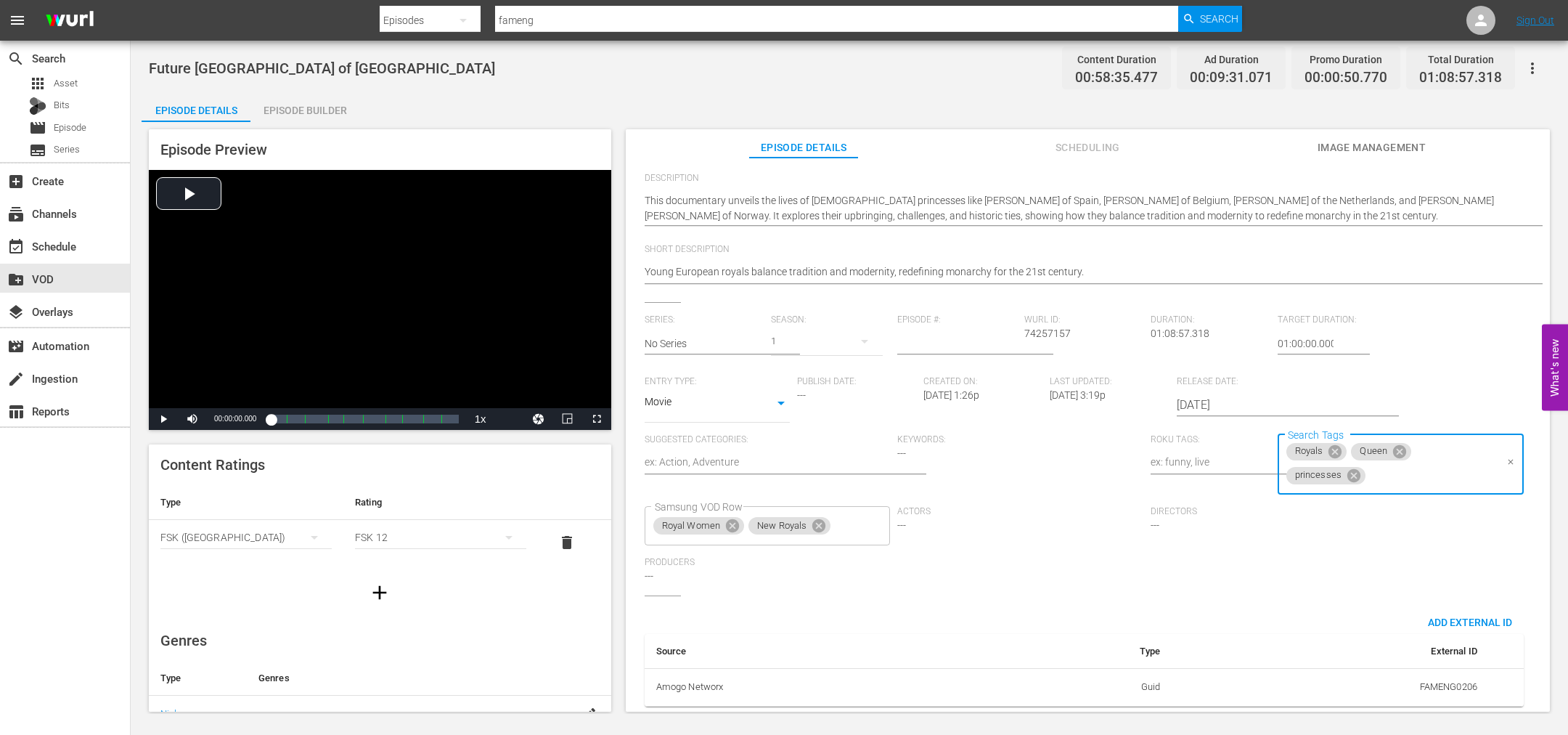
click at [1379, 478] on input "Search Tags" at bounding box center [1431, 475] width 127 height 26
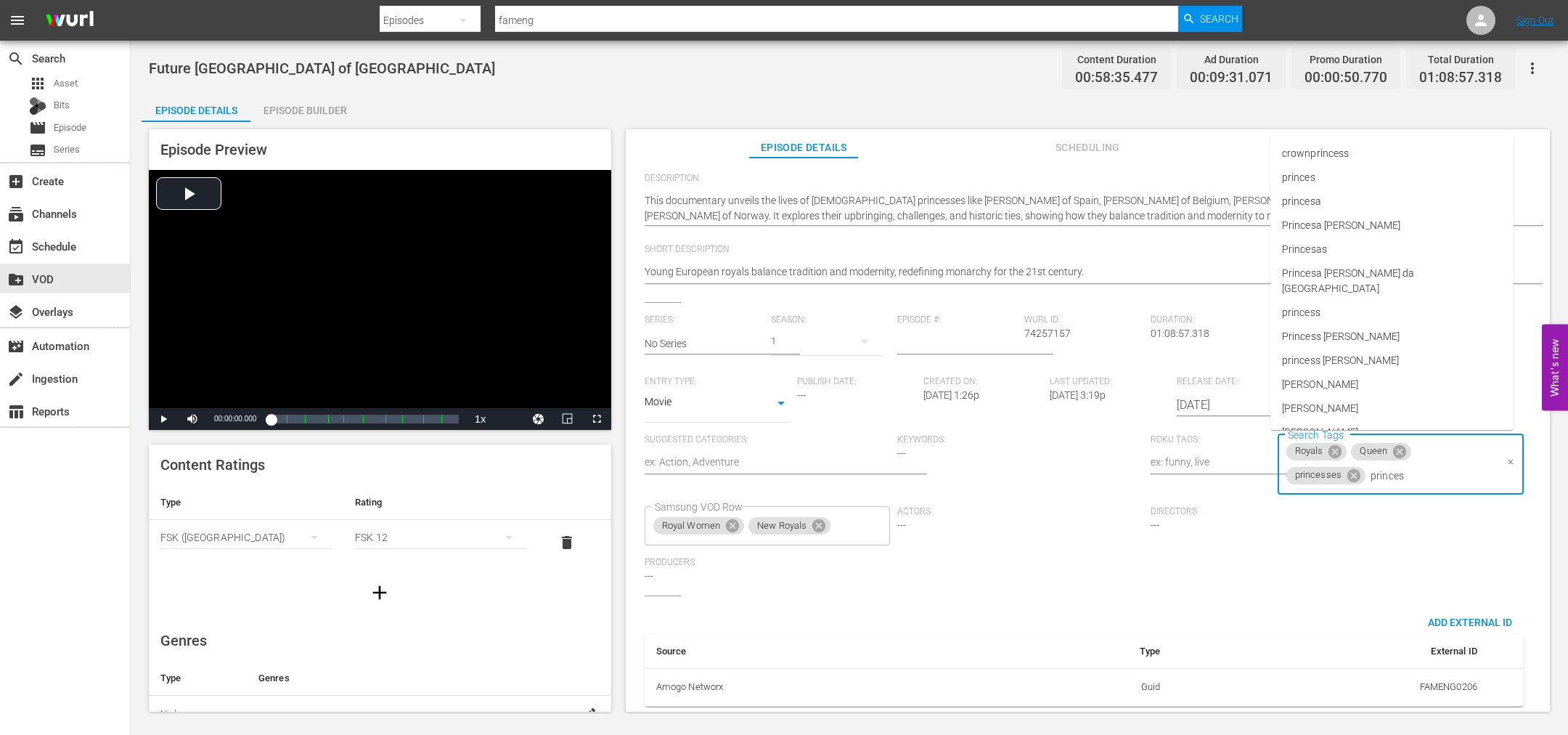
type input "princess"
click at [1322, 382] on span "young princess" at bounding box center [1316, 388] width 69 height 15
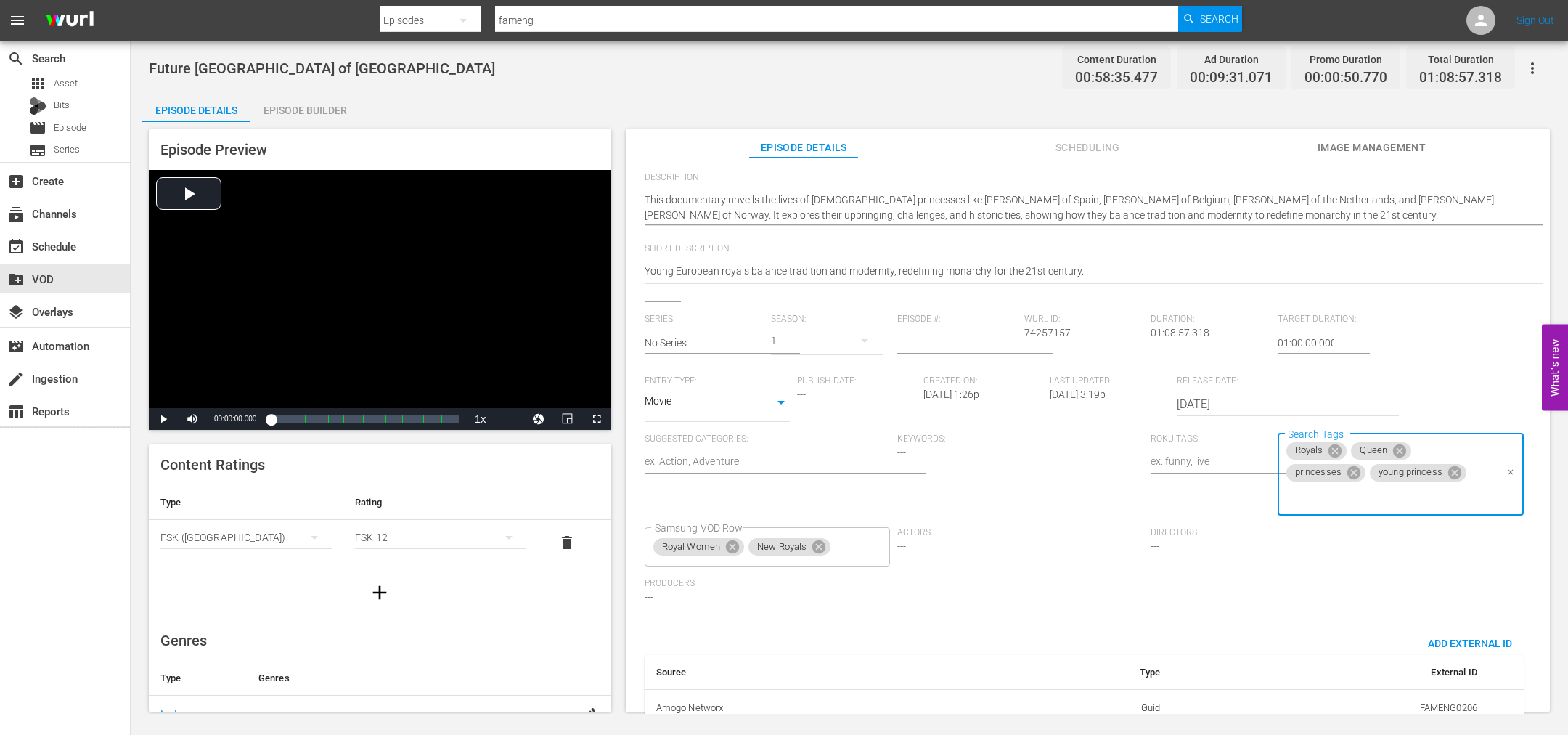
click at [1312, 505] on input "Search Tags" at bounding box center [1390, 496] width 212 height 26
click at [1312, 505] on input "Search Tags" at bounding box center [1390, 496] width 212 height 26
type input "monarc"
click at [1333, 384] on li "Monarchy" at bounding box center [1391, 388] width 243 height 24
click at [1390, 505] on input "Search Tags" at bounding box center [1429, 496] width 133 height 26
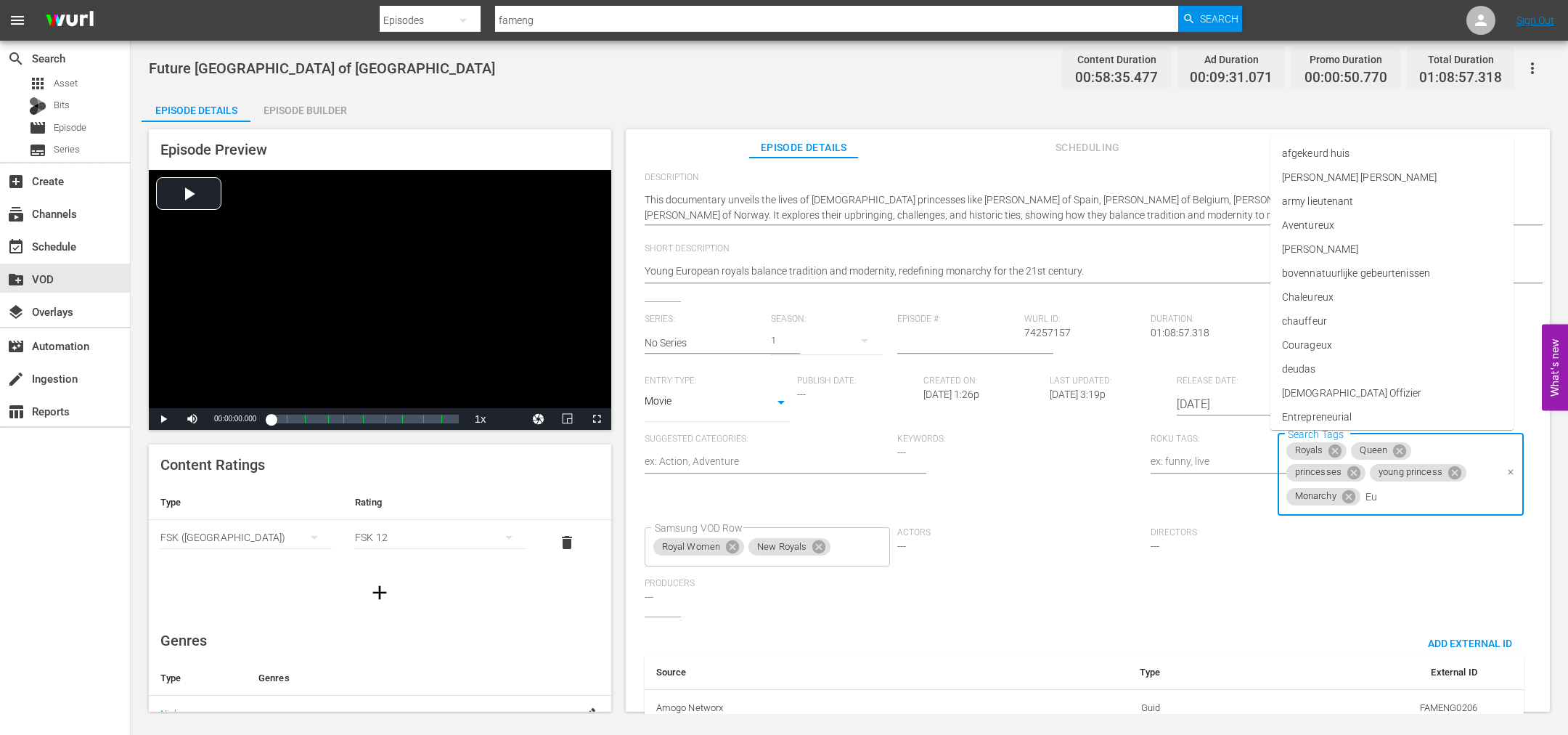
type input "E"
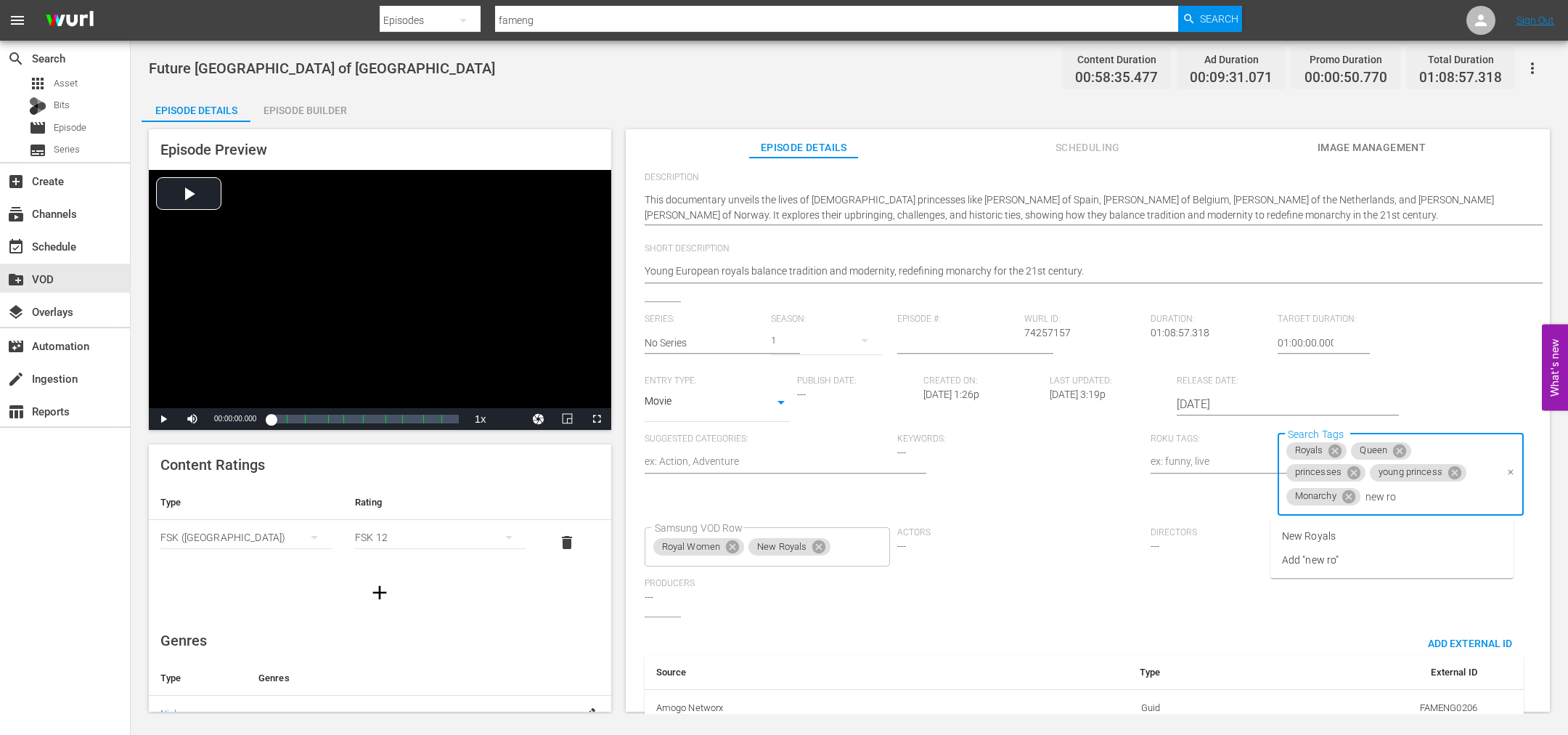
type input "new roy"
click at [1330, 538] on span "New Royals" at bounding box center [1309, 536] width 54 height 15
click at [1456, 493] on input "Search Tags" at bounding box center [1472, 496] width 46 height 26
type input "young roy"
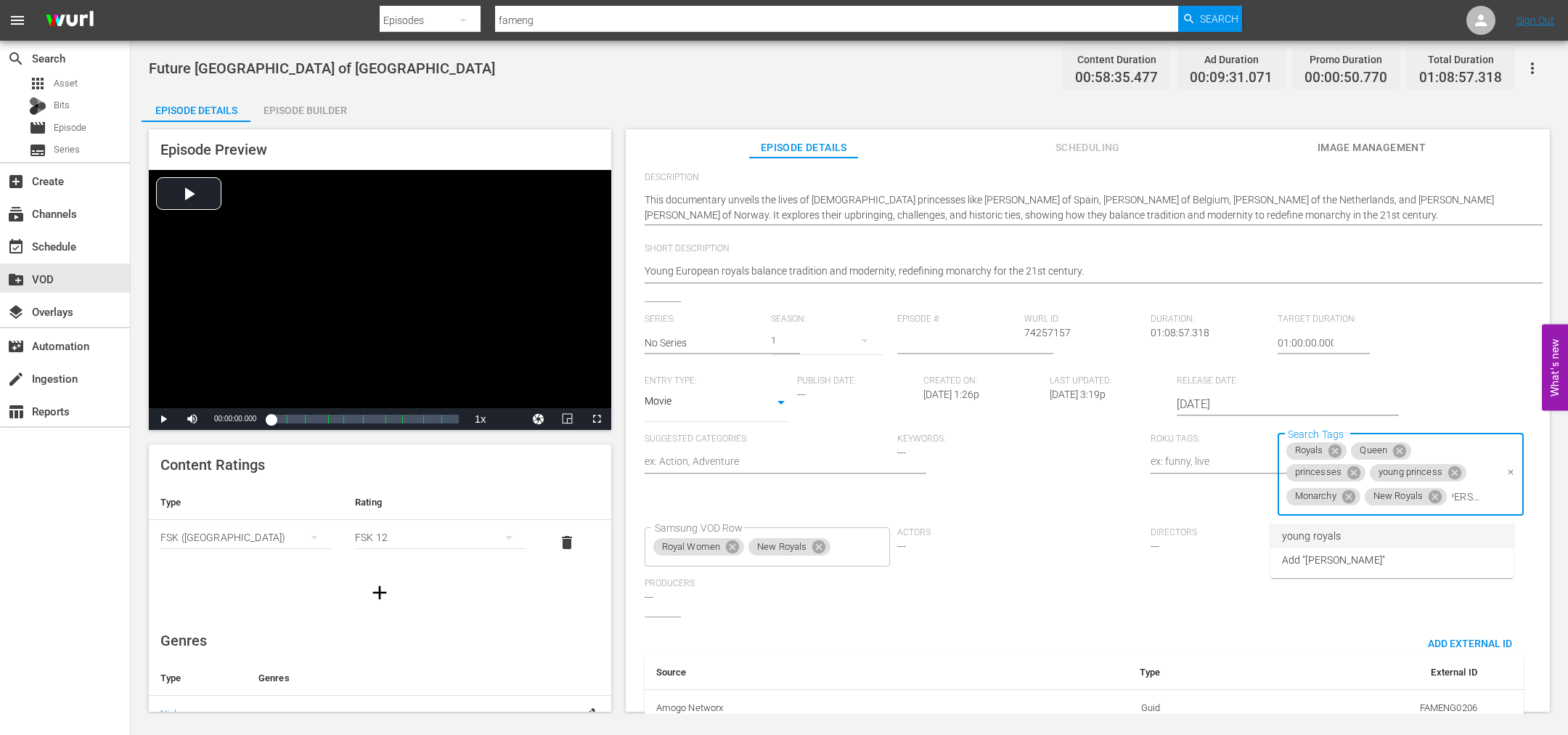
click at [1379, 546] on li "young royals" at bounding box center [1391, 536] width 243 height 24
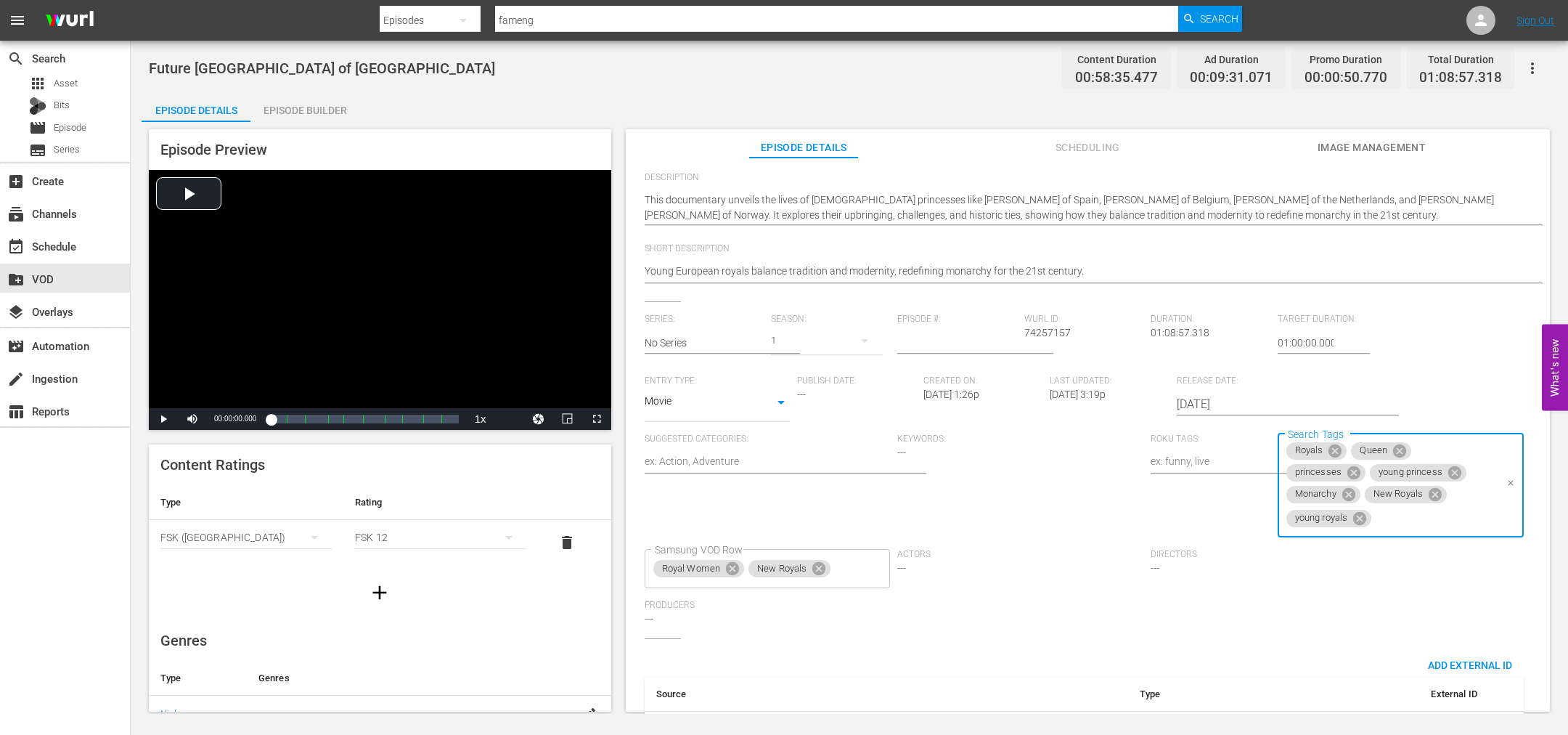
scroll to position [0, 0]
click at [1399, 525] on input "Search Tags" at bounding box center [1434, 518] width 121 height 26
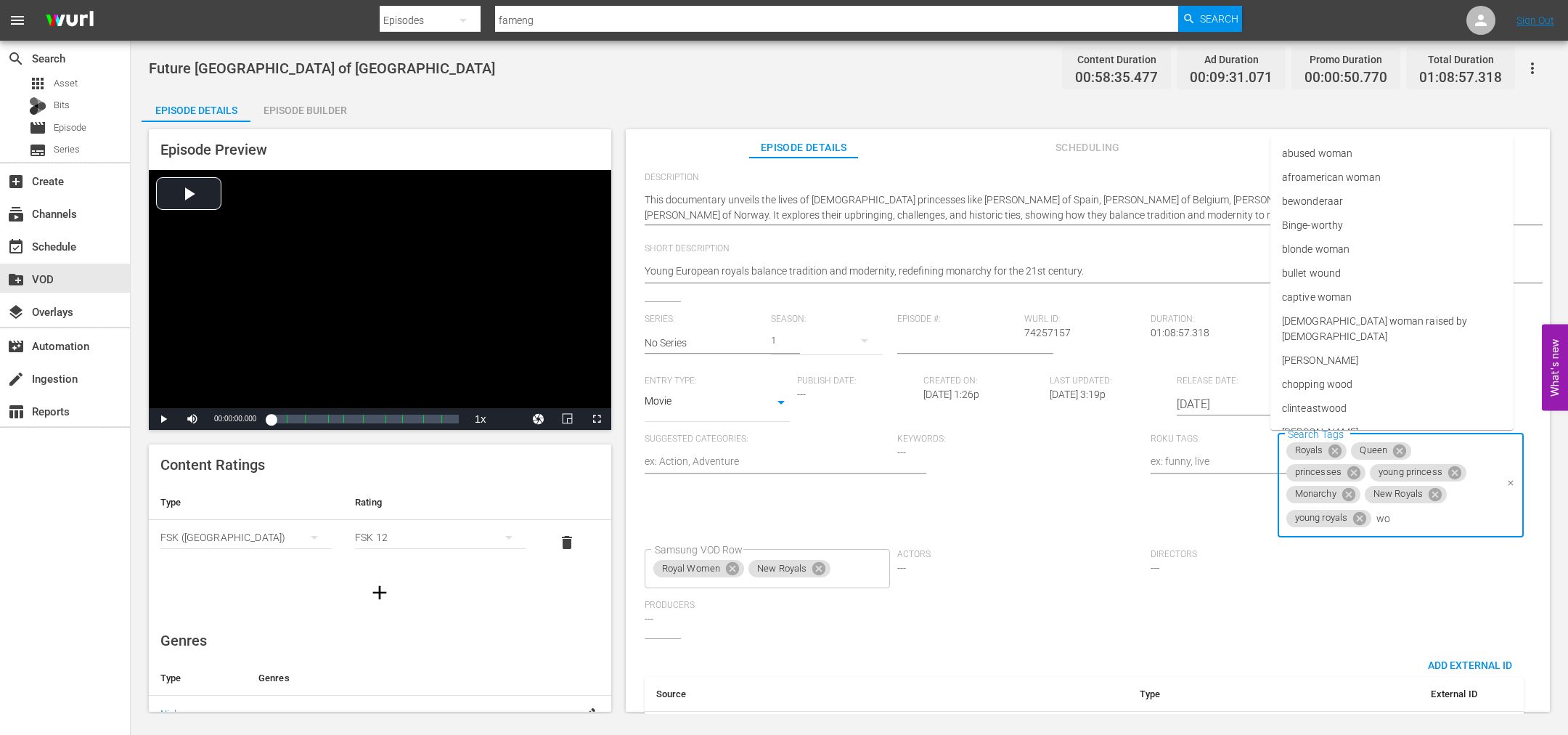
type input "w"
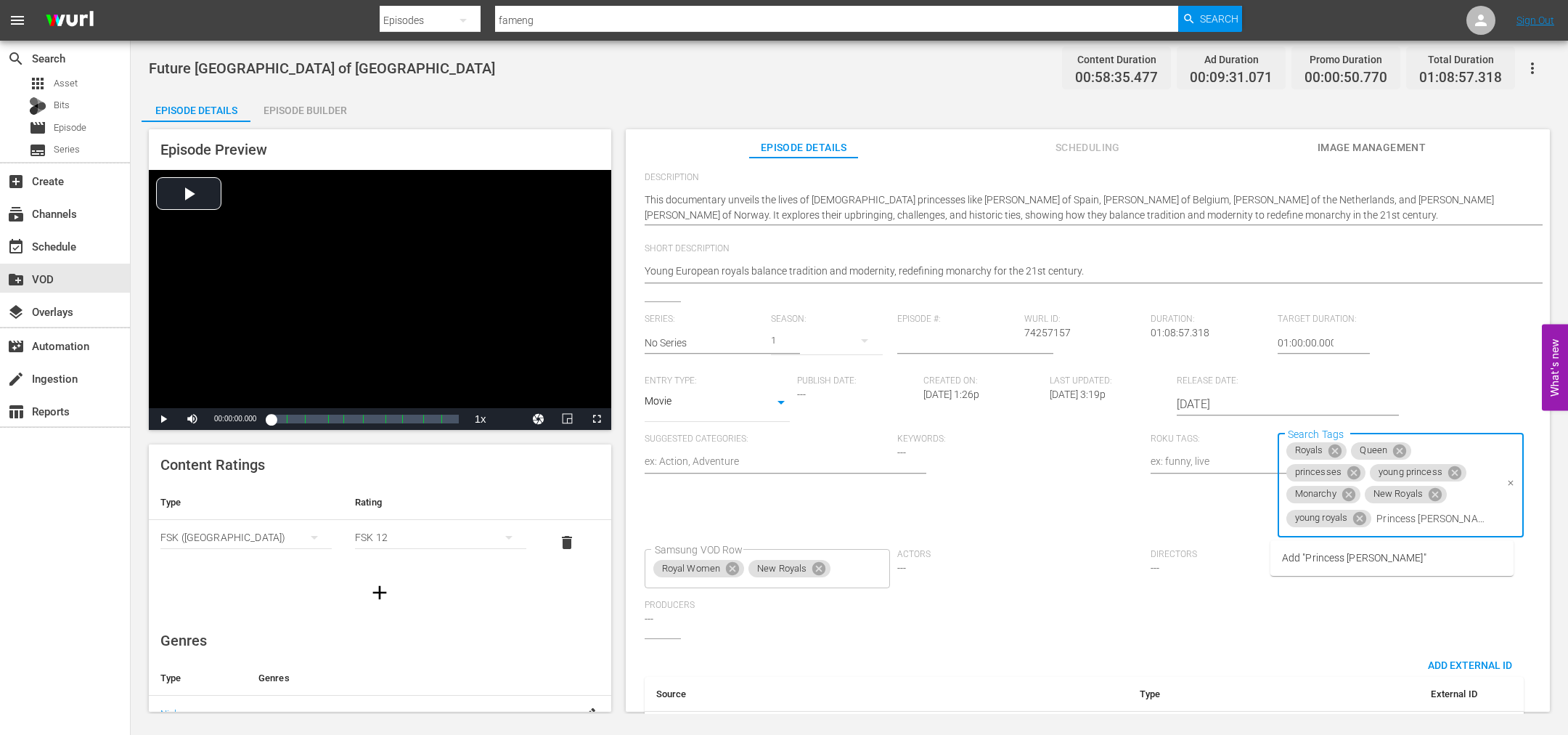
type input "Princess Victoria"
click at [1369, 559] on span "Add "Princess Victoria"" at bounding box center [1354, 558] width 144 height 15
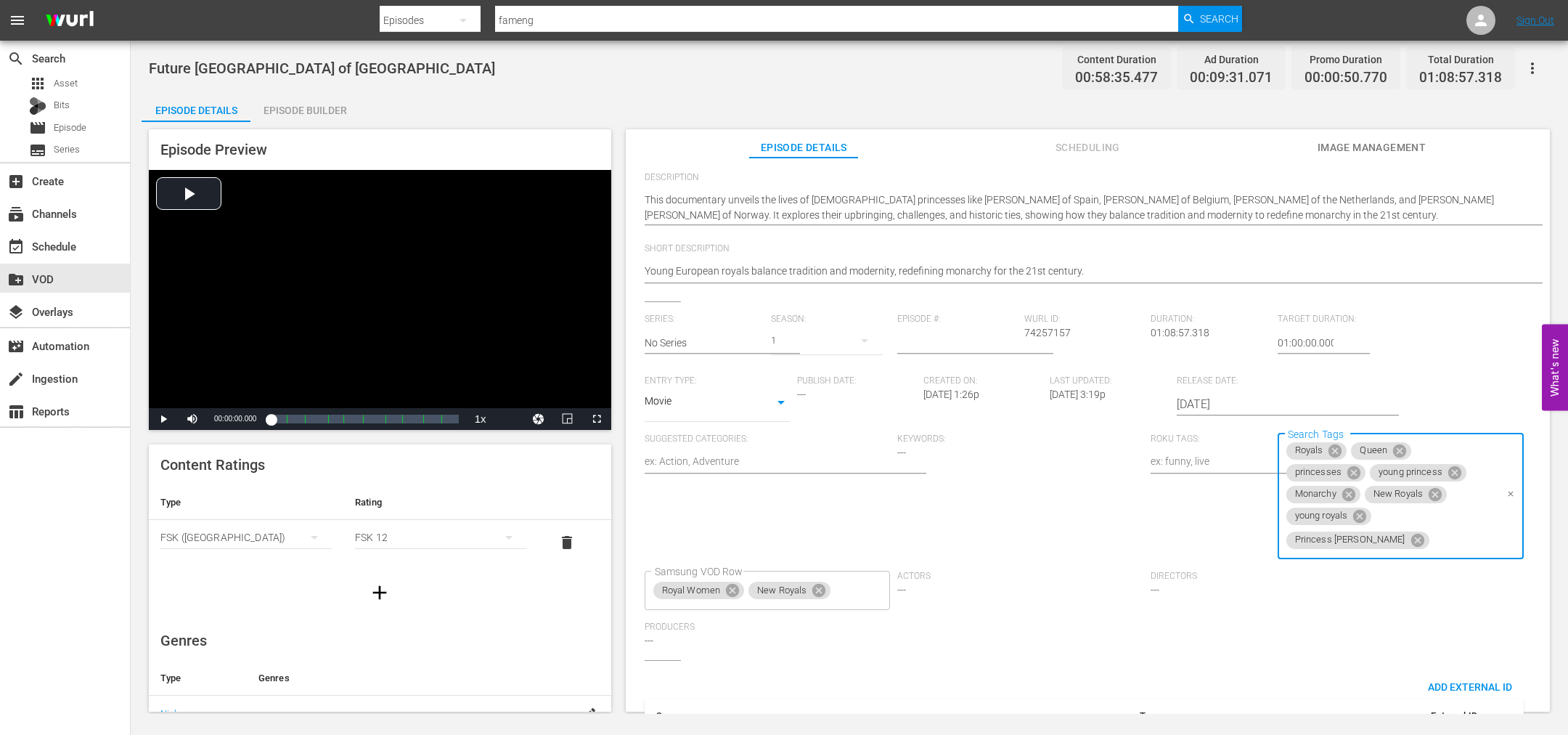
click at [1431, 541] on input "Search Tags" at bounding box center [1463, 540] width 64 height 26
type input "Princess Leonor"
click at [1330, 577] on span "Add "Princess Leonor"" at bounding box center [1354, 580] width 144 height 15
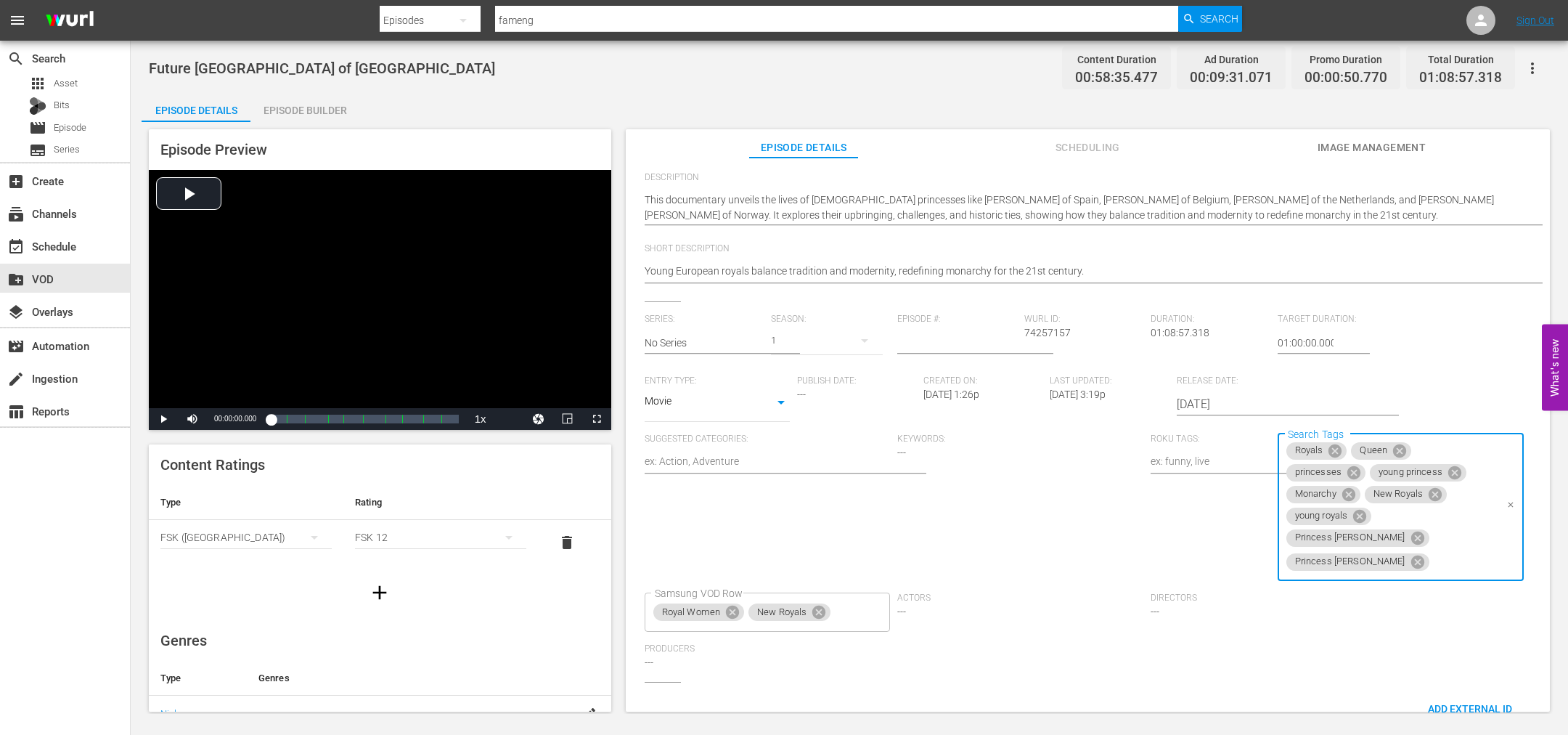
click at [1431, 549] on input "Search Tags" at bounding box center [1463, 562] width 64 height 26
type input "Dutch"
click at [1431, 549] on input "Dutch" at bounding box center [1463, 562] width 64 height 26
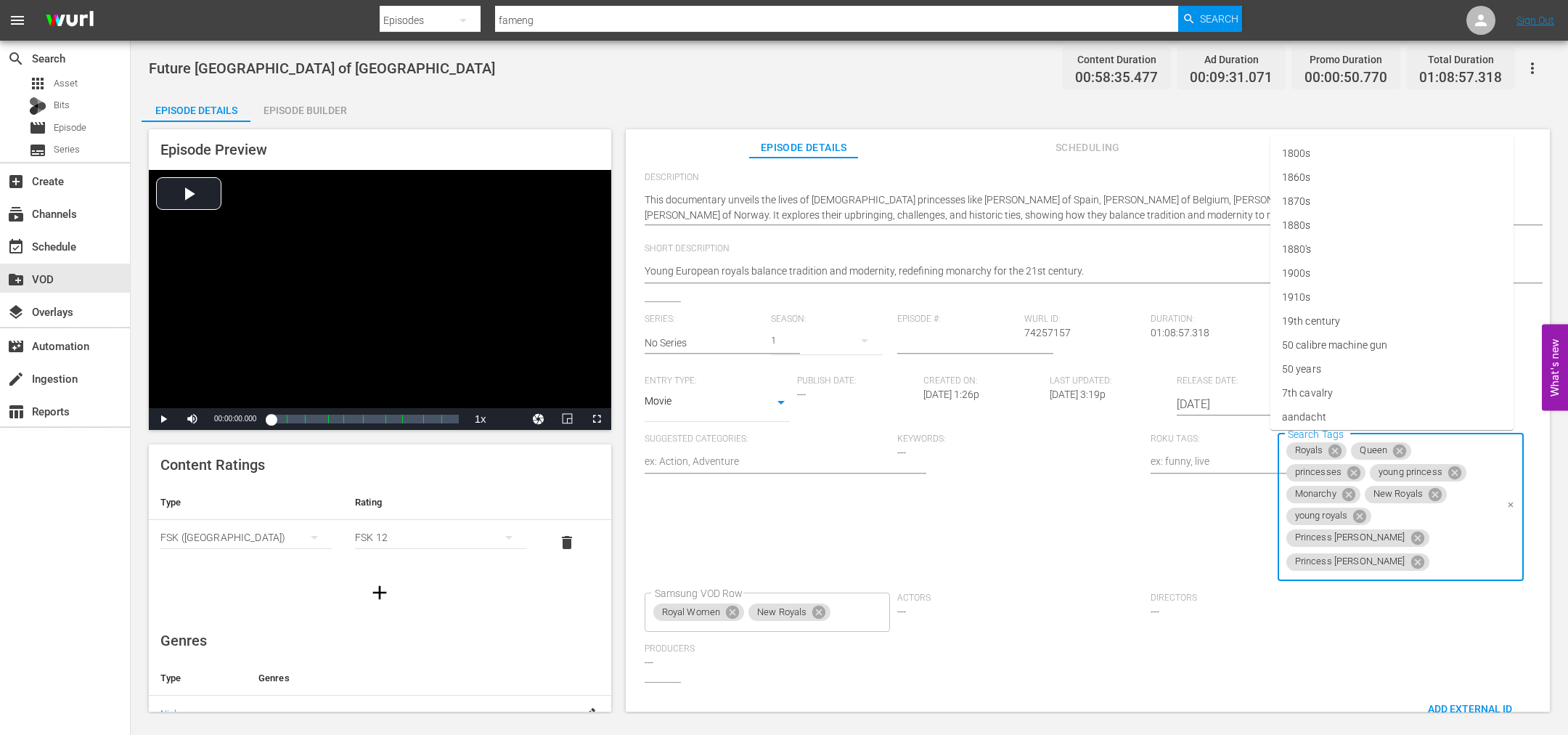
click at [1431, 549] on input "Search Tags" at bounding box center [1463, 562] width 64 height 26
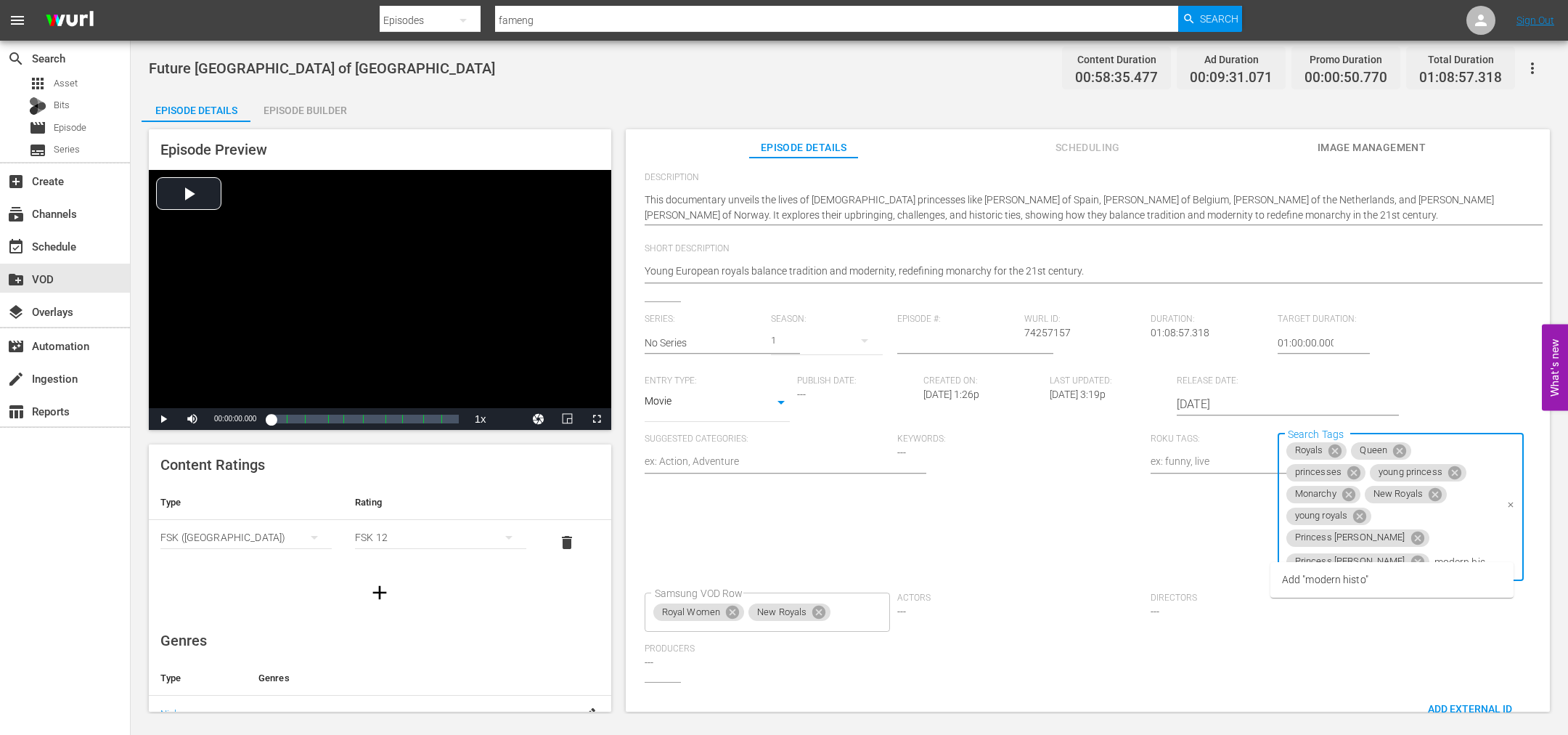
type input "modern history"
click at [1346, 582] on span "Add "modern history"" at bounding box center [1330, 580] width 96 height 15
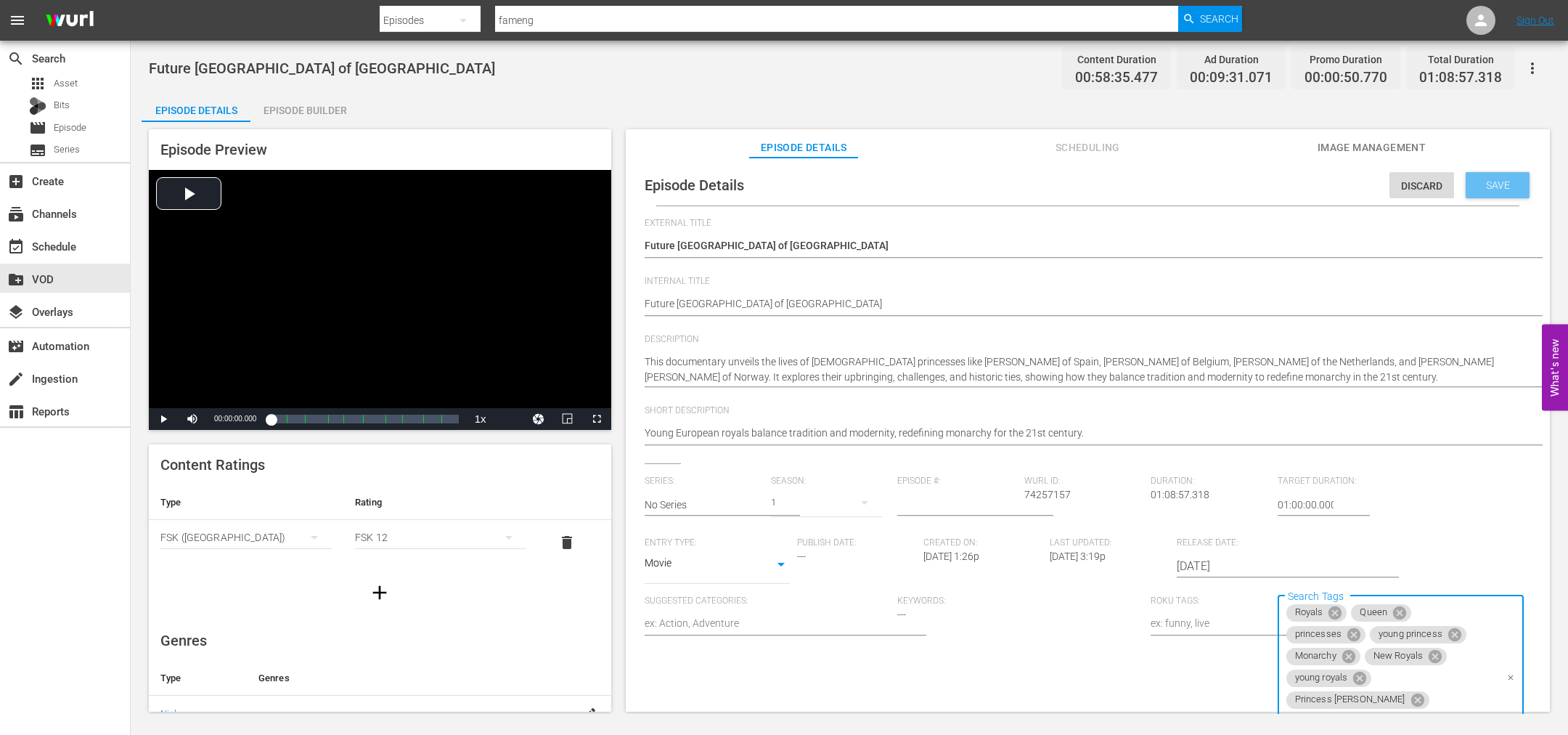
click at [1479, 186] on span "Save" at bounding box center [1497, 185] width 47 height 12
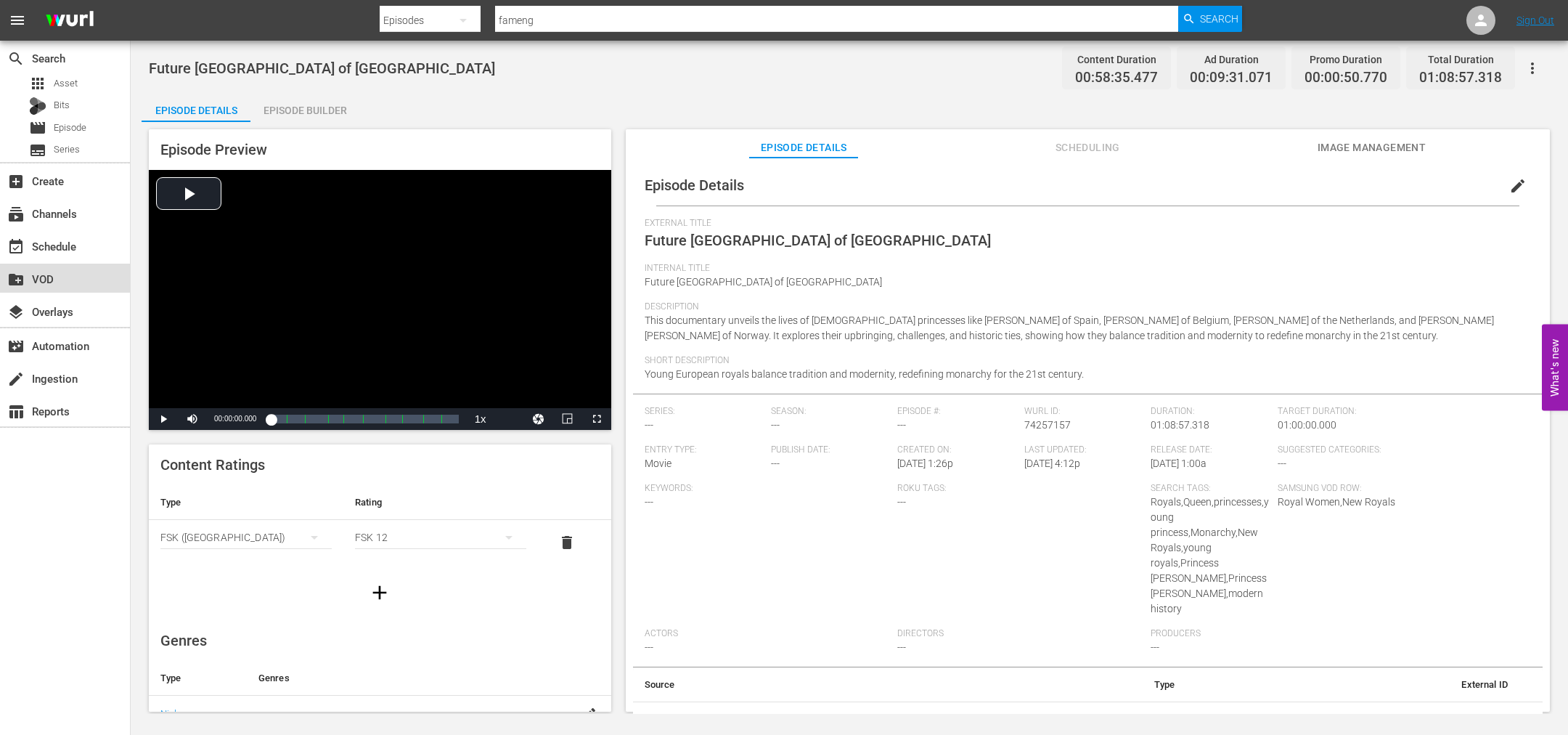
click at [53, 277] on div "create_new_folder VOD" at bounding box center [40, 276] width 81 height 13
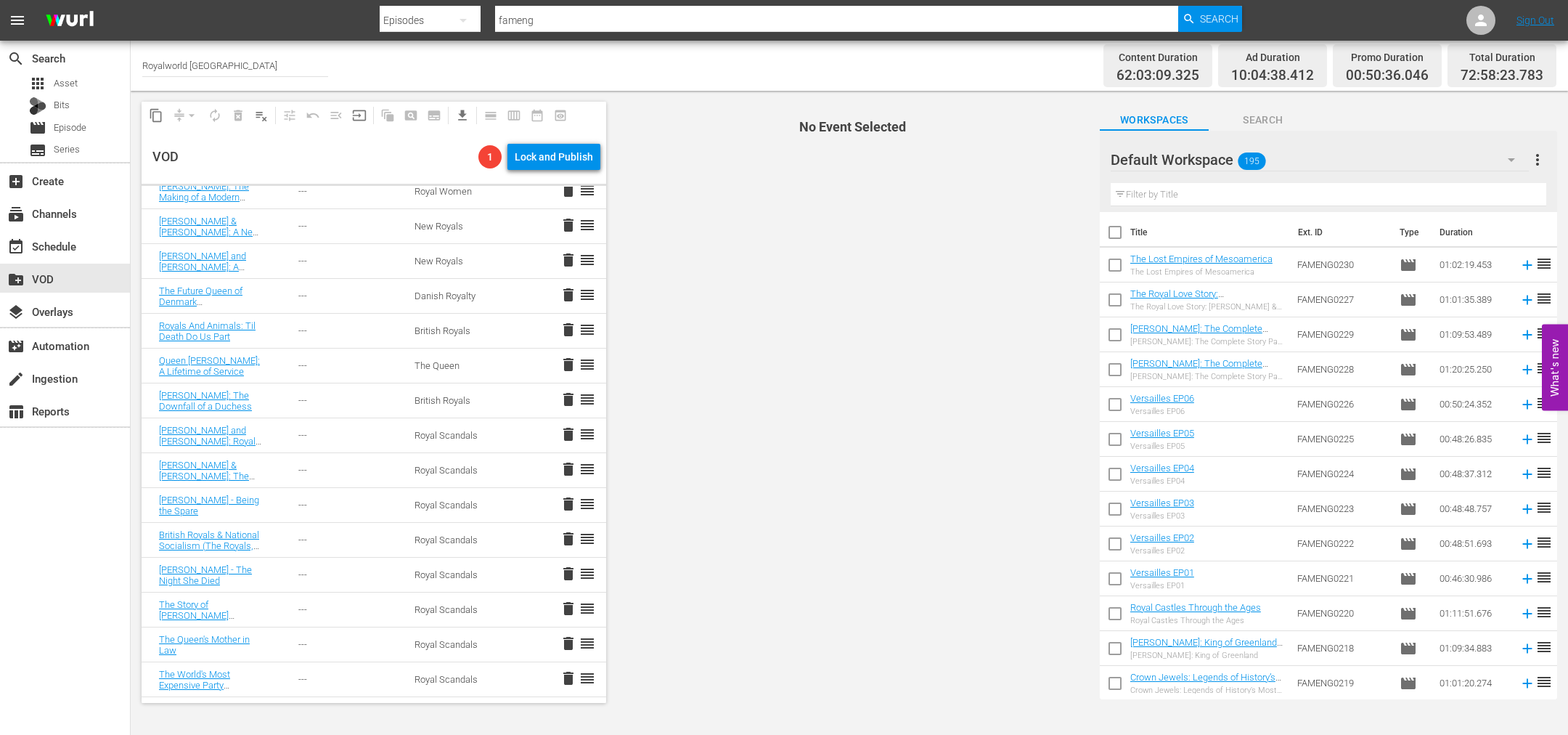
scroll to position [1963, 0]
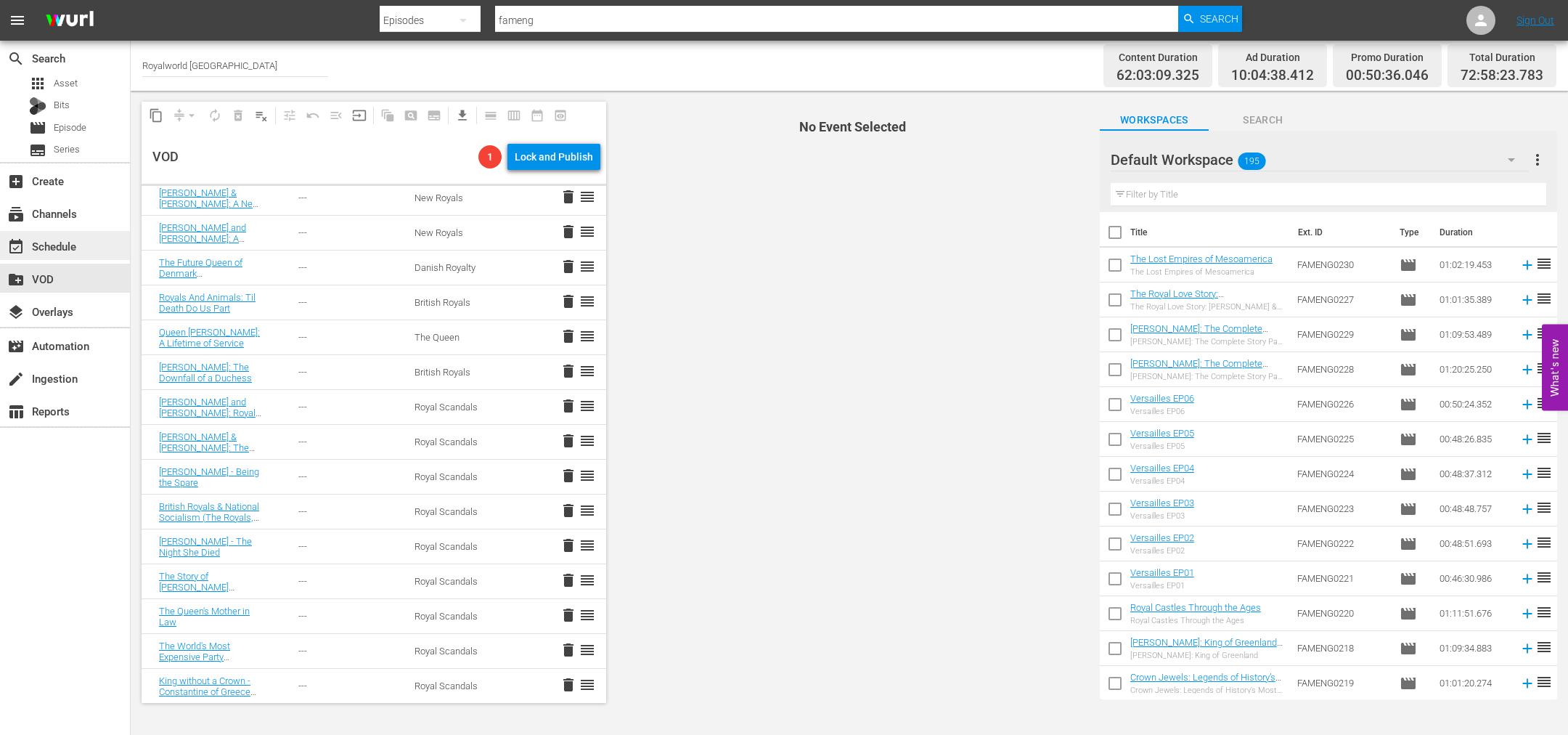
click at [54, 237] on div "event_available Schedule" at bounding box center [40, 243] width 81 height 13
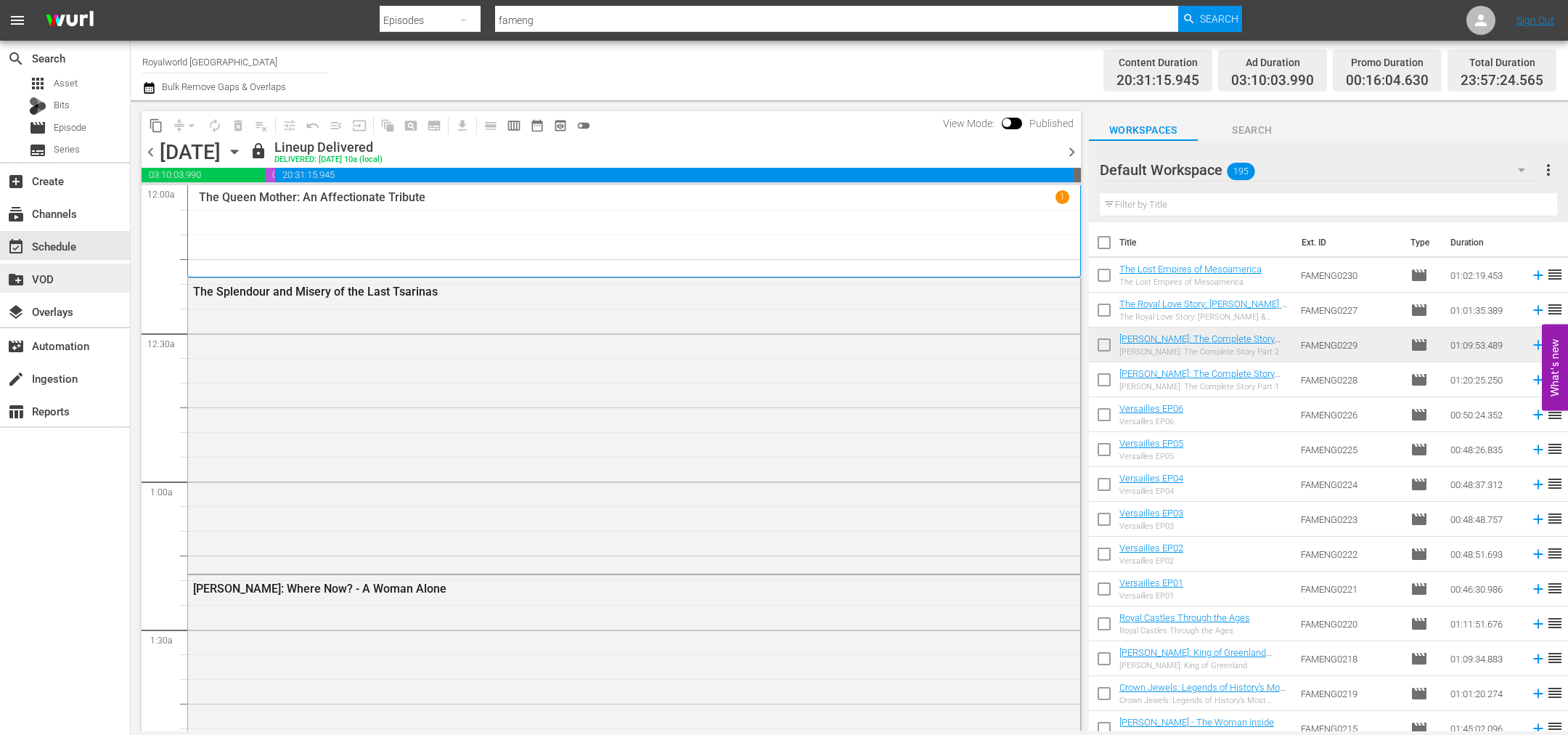
click at [50, 278] on div "create_new_folder VOD" at bounding box center [40, 276] width 81 height 13
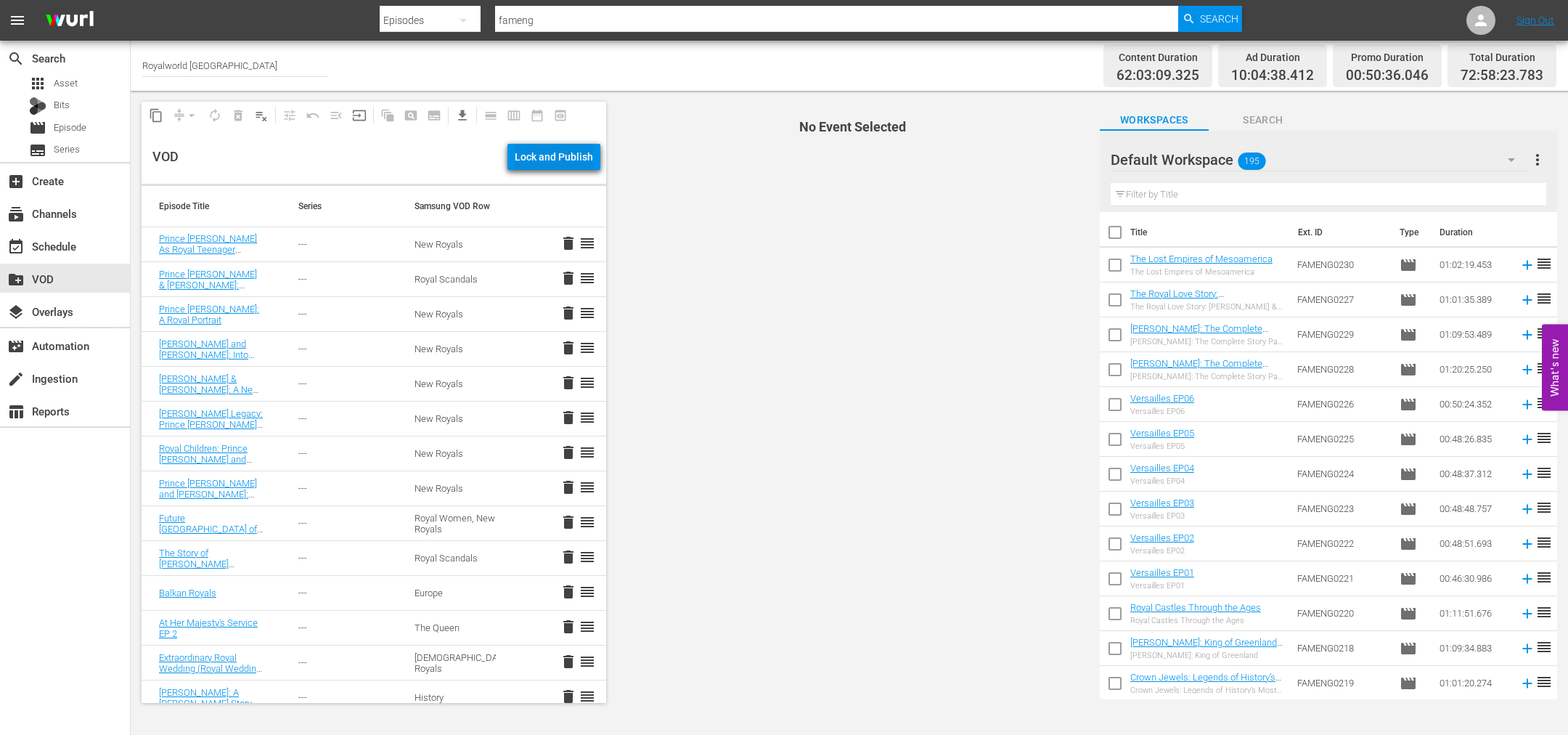
click at [557, 166] on div "Lock and Publish" at bounding box center [554, 156] width 79 height 26
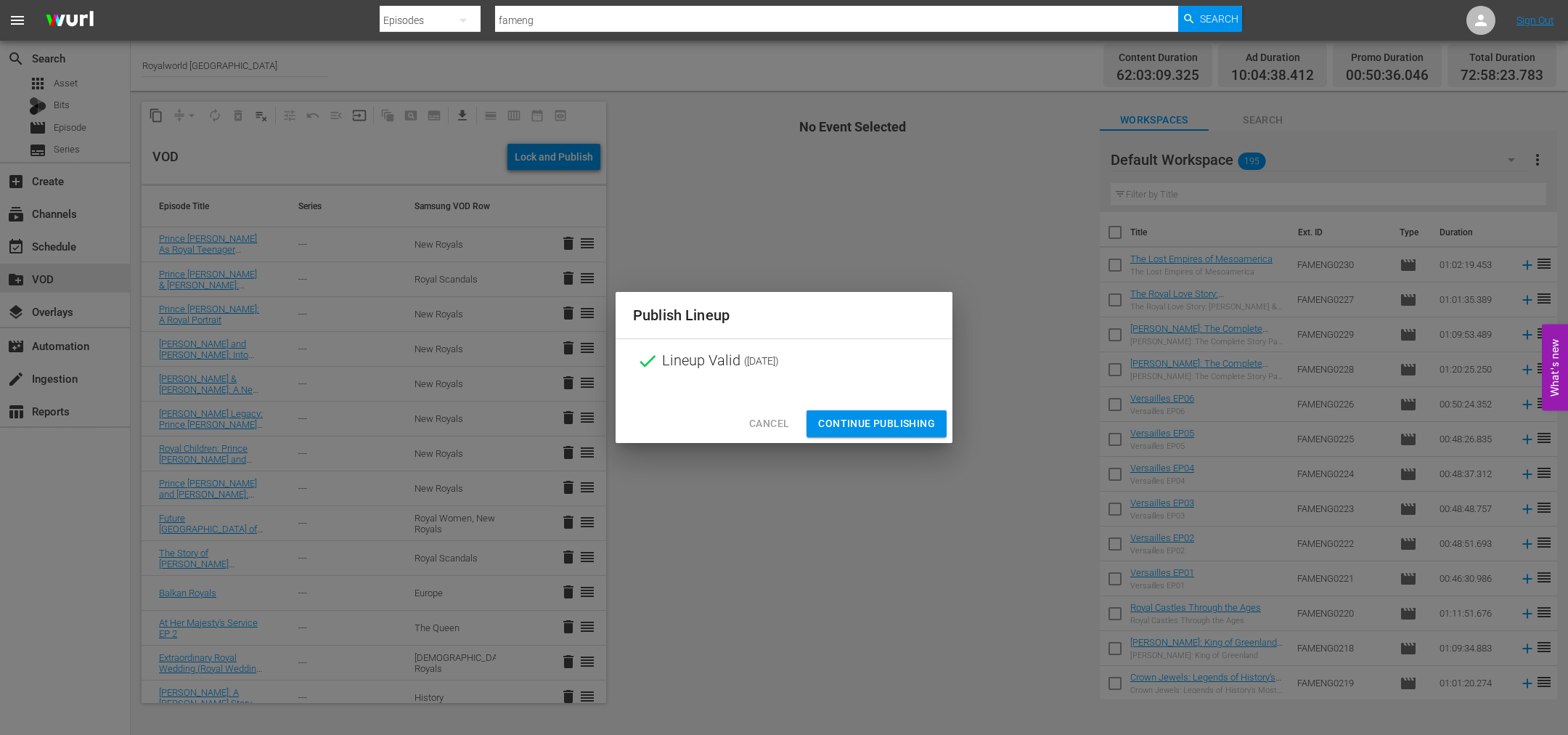
click at [889, 429] on span "Continue Publishing" at bounding box center [877, 423] width 117 height 18
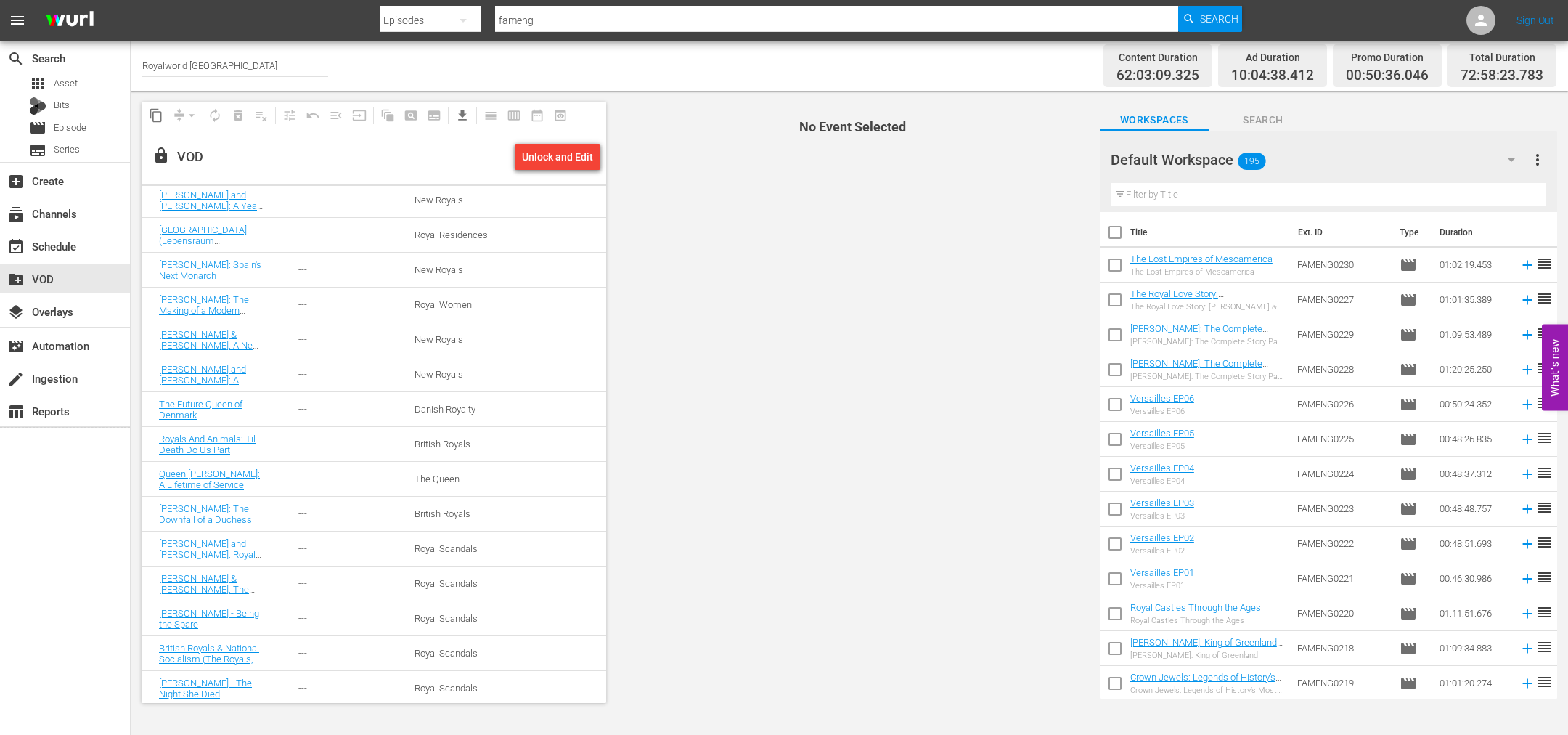
scroll to position [1963, 0]
click at [45, 281] on div "create_new_folder VOD" at bounding box center [40, 276] width 81 height 13
